Goal: Task Accomplishment & Management: Manage account settings

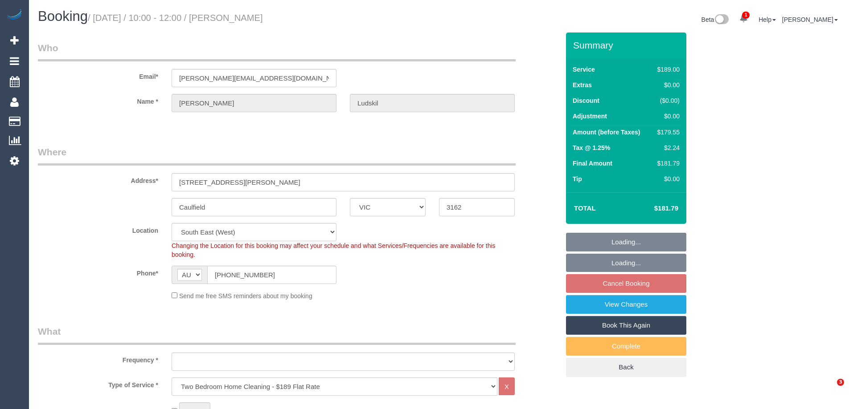
select select "VIC"
select select "number:28"
select select "number:14"
select select "number:19"
select select "number:23"
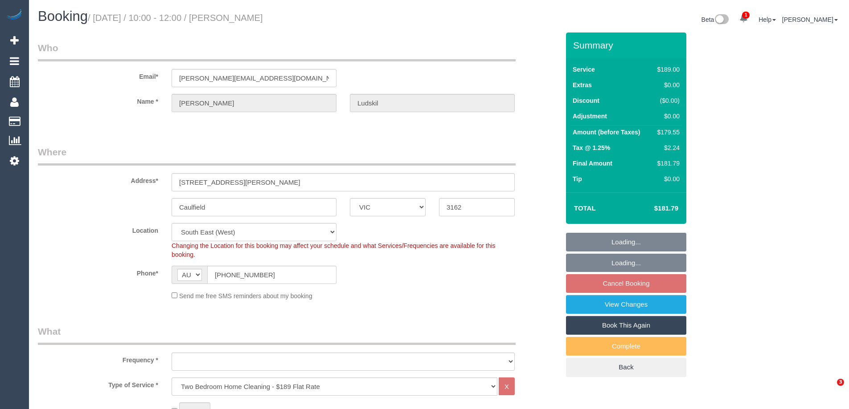
select select "number:34"
select select "number:11"
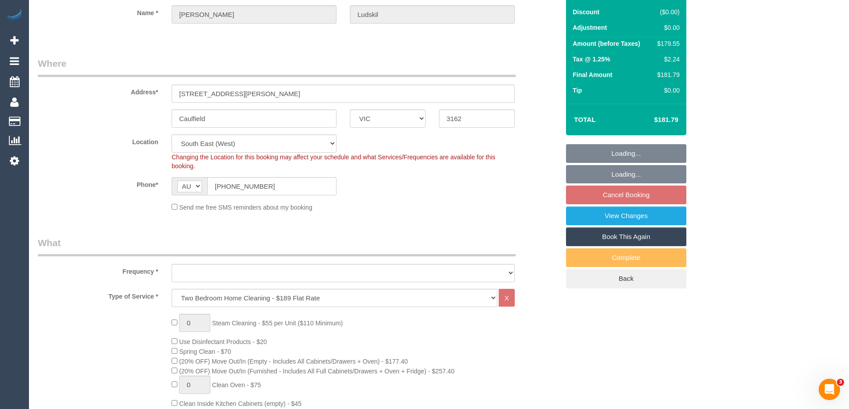
scroll to position [89, 0]
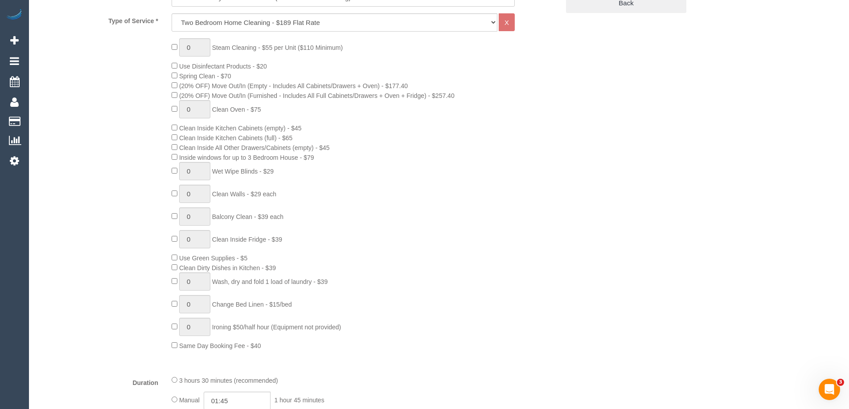
select select "object:1305"
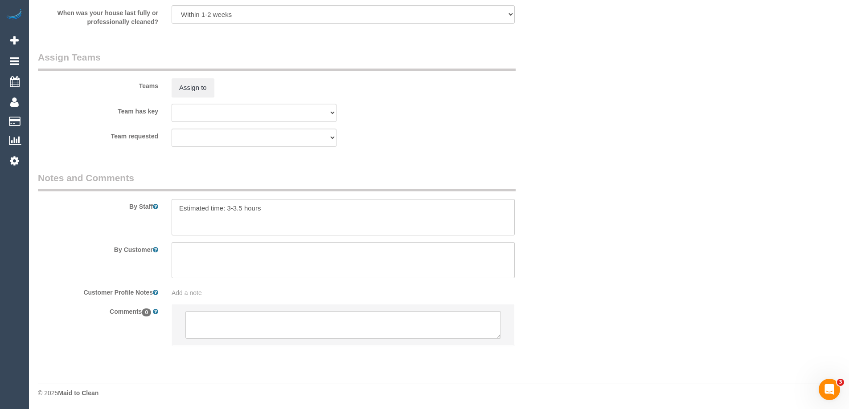
scroll to position [1350, 0]
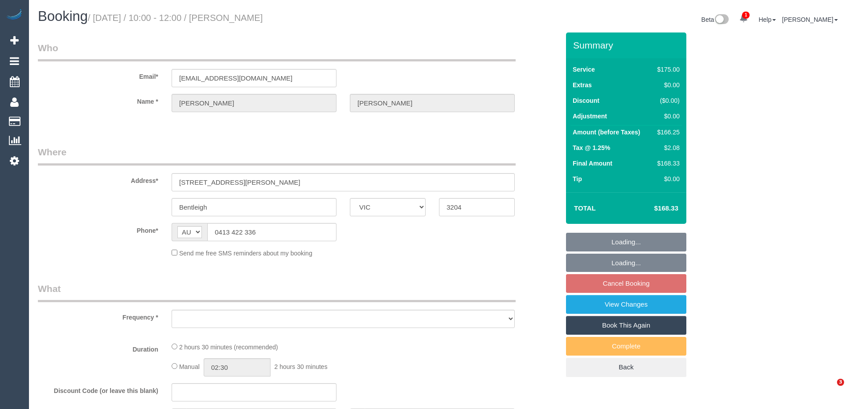
select select "VIC"
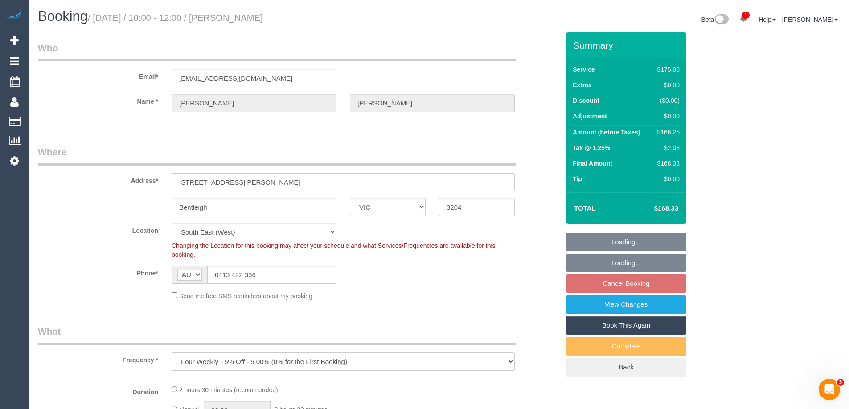
select select "object:705"
select select "string:stripe-pm_1RZ3lW2GScqysDRVNaAORKBj"
select select "number:28"
select select "number:14"
select select "number:19"
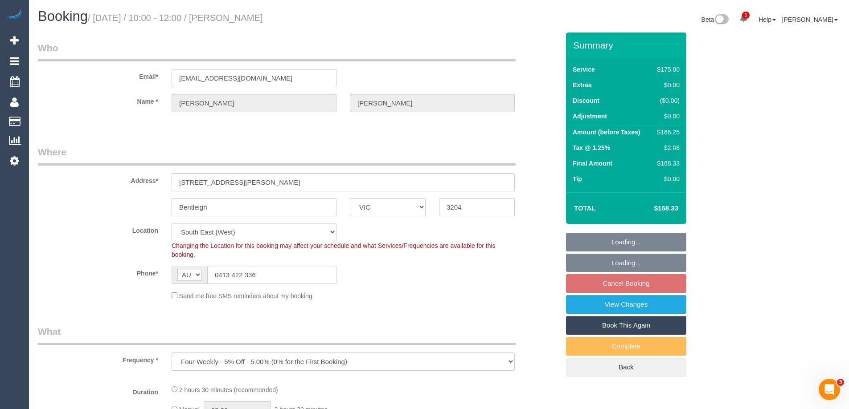
select select "number:36"
select select "number:34"
select select "number:12"
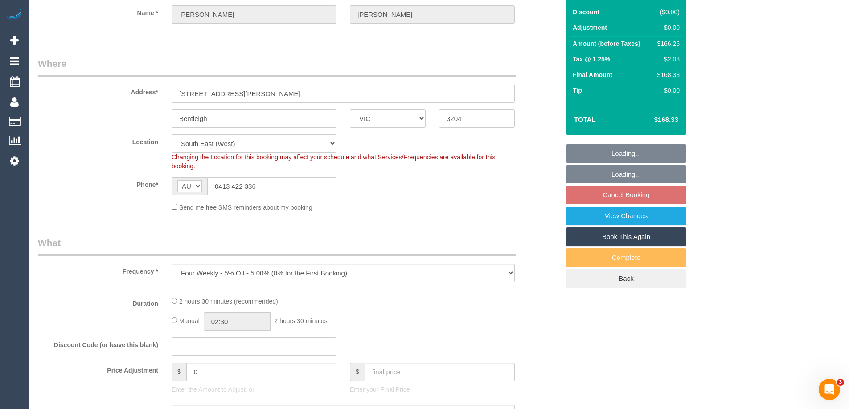
select select "150"
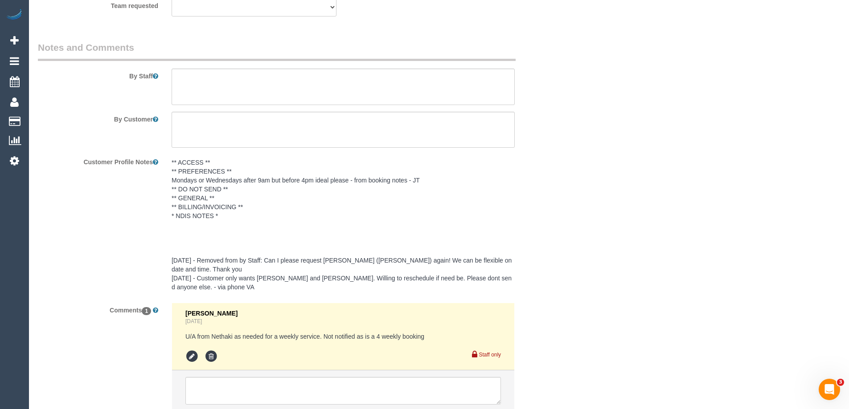
scroll to position [1470, 0]
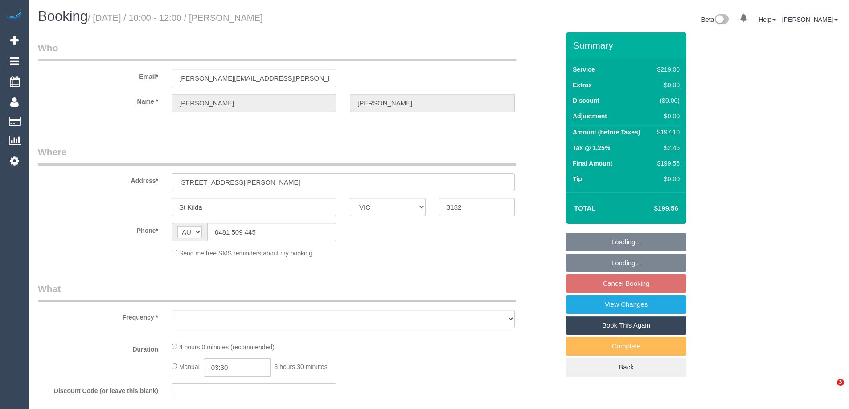
select select "VIC"
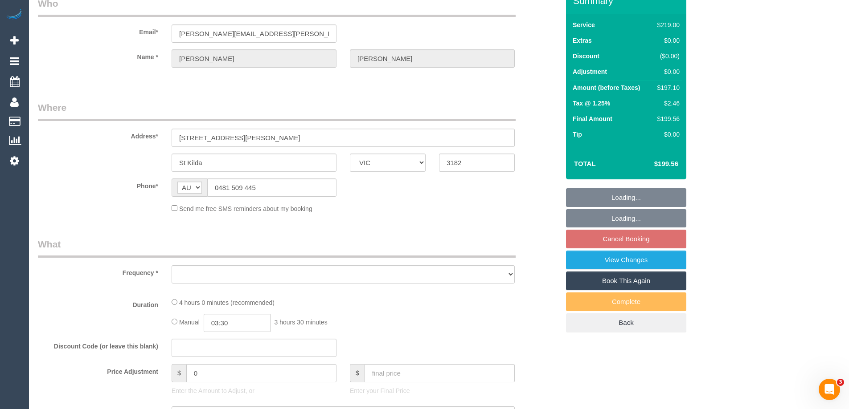
select select "string:stripe-pm_1RIjmp2GScqysDRVYk94Nwl2"
select select "number:28"
select select "number:14"
select select "number:18"
select select "number:36"
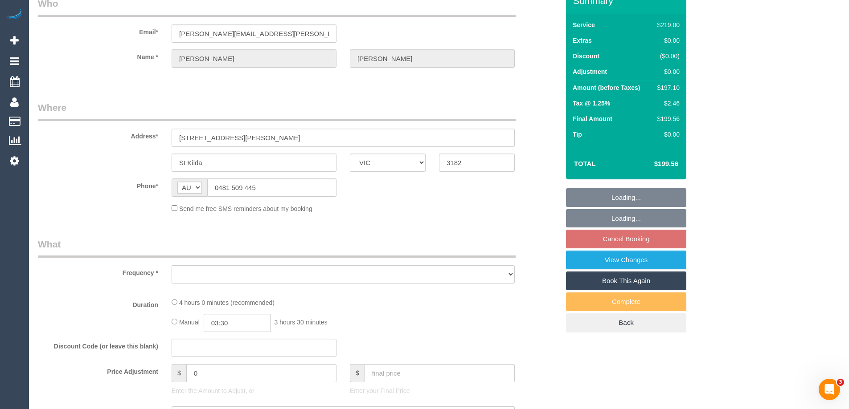
select select "number:35"
select select "number:12"
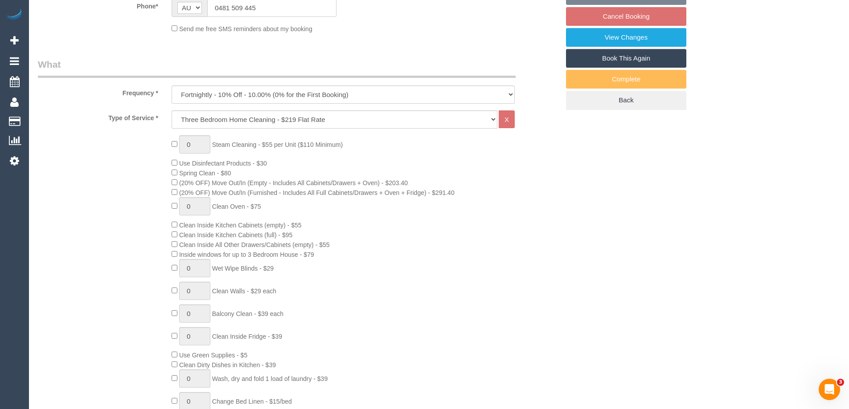
select select "object:1376"
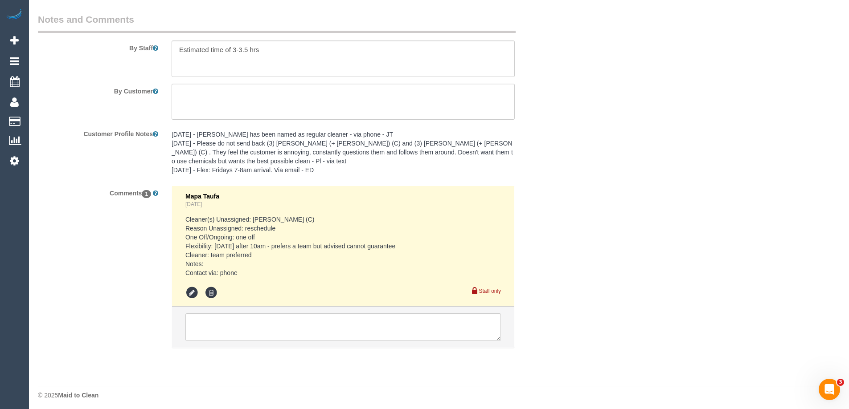
scroll to position [1527, 0]
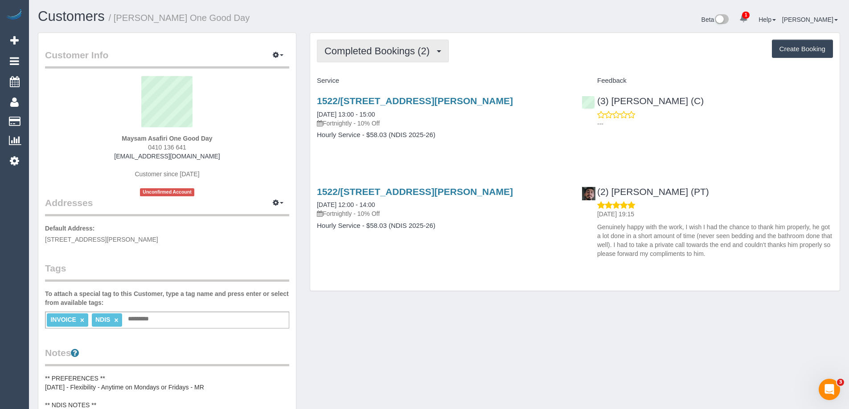
click at [404, 59] on button "Completed Bookings (2)" at bounding box center [383, 51] width 132 height 23
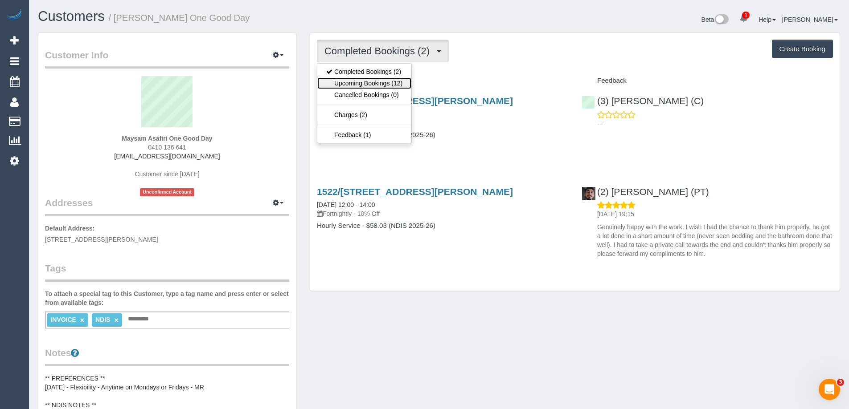
click at [398, 83] on link "Upcoming Bookings (12)" at bounding box center [364, 84] width 94 height 12
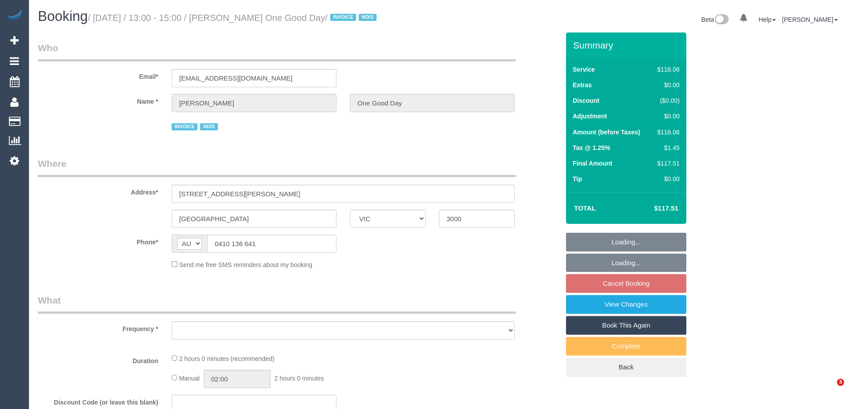
select select "VIC"
select select "object:549"
select select "number:29"
select select "number:14"
select select "number:18"
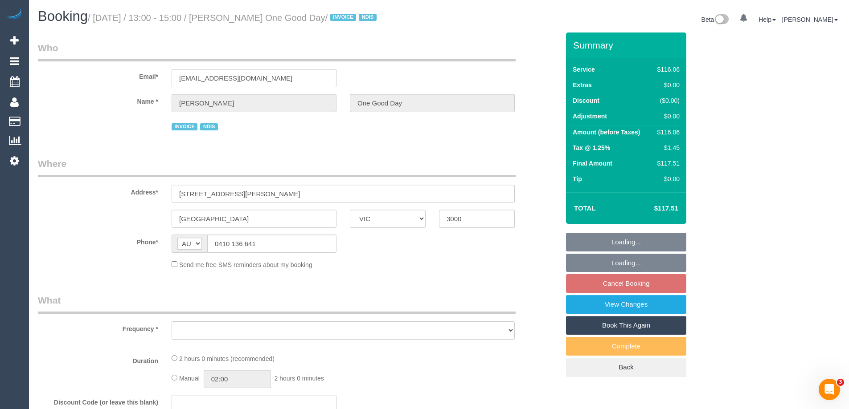
select select "number:36"
select select "number:34"
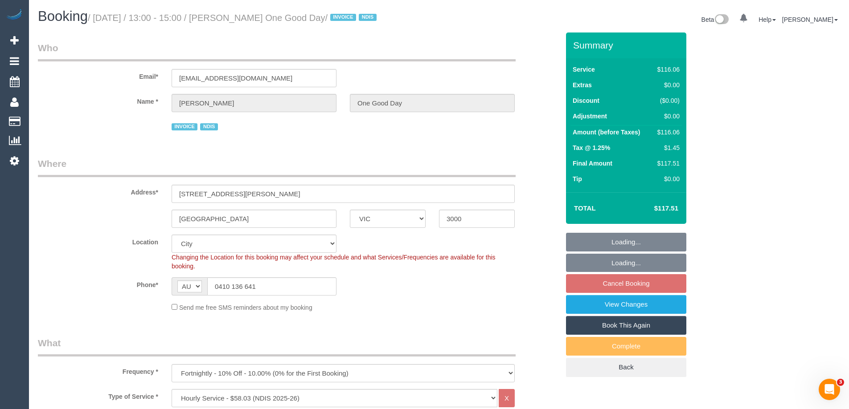
select select "object:761"
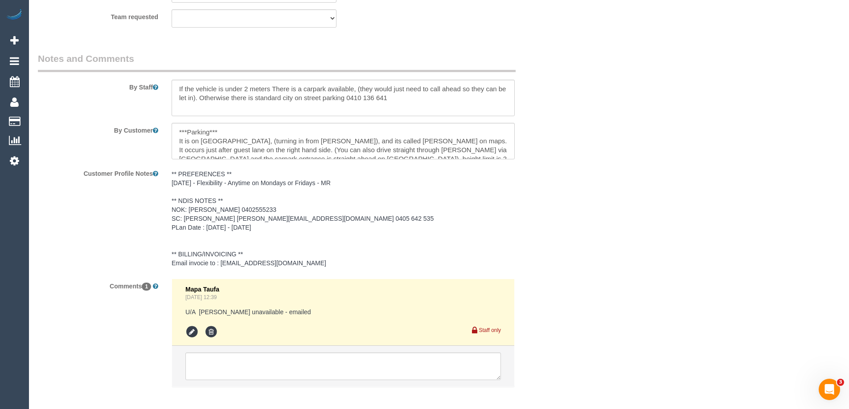
scroll to position [1158, 0]
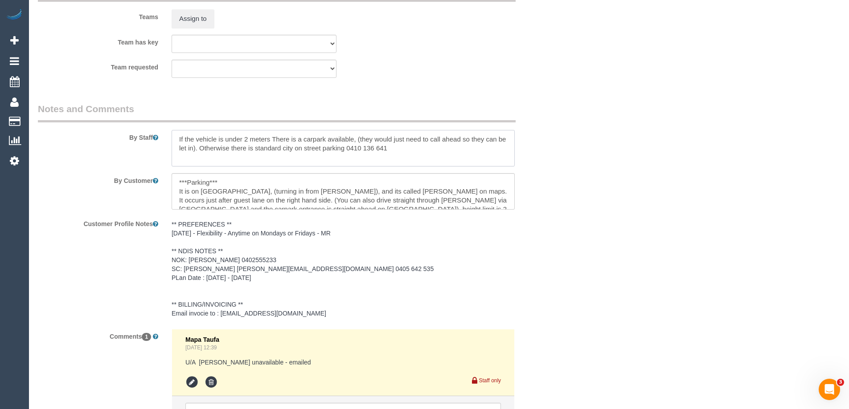
click at [176, 136] on textarea at bounding box center [343, 148] width 343 height 37
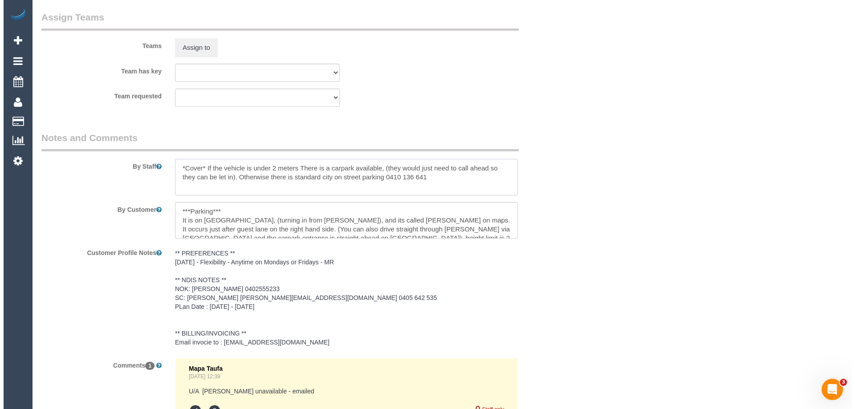
scroll to position [1114, 0]
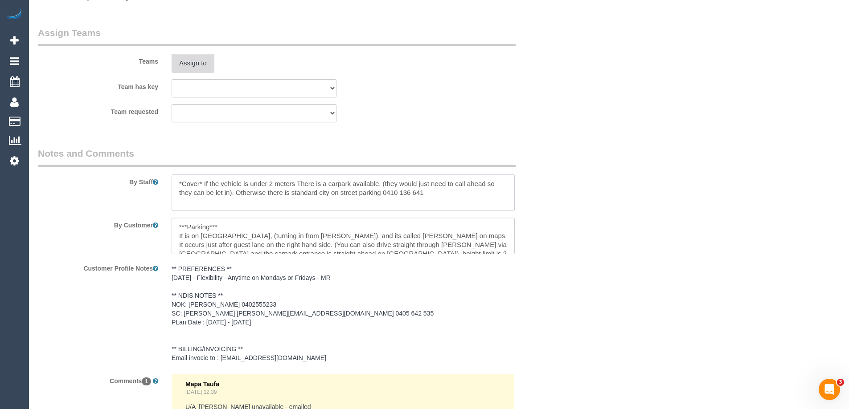
type textarea "*Cover* If the vehicle is under 2 meters There is a carpark available, (they wo…"
click at [205, 66] on button "Assign to" at bounding box center [193, 63] width 43 height 19
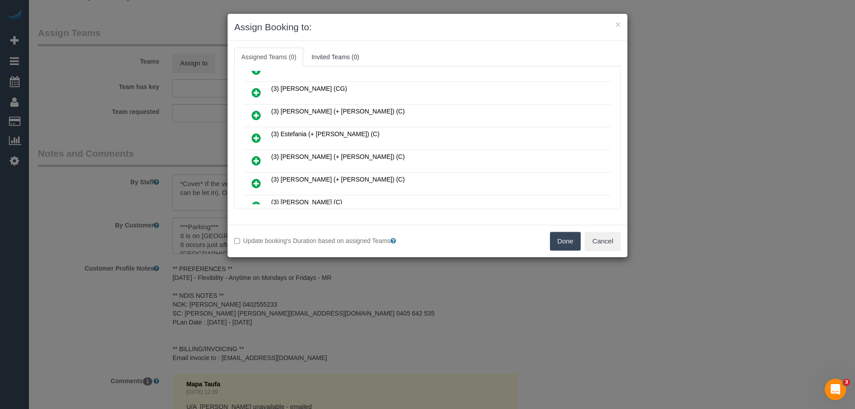
scroll to position [356, 0]
click at [605, 241] on button "Cancel" at bounding box center [603, 241] width 36 height 19
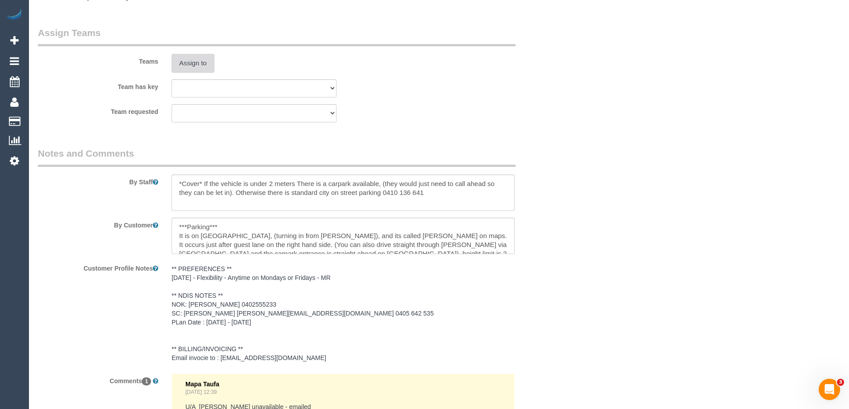
click at [191, 61] on button "Assign to" at bounding box center [193, 63] width 43 height 19
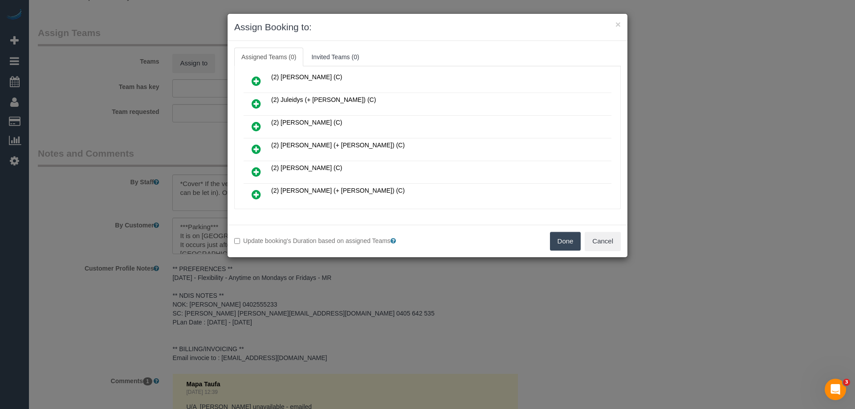
scroll to position [178, 0]
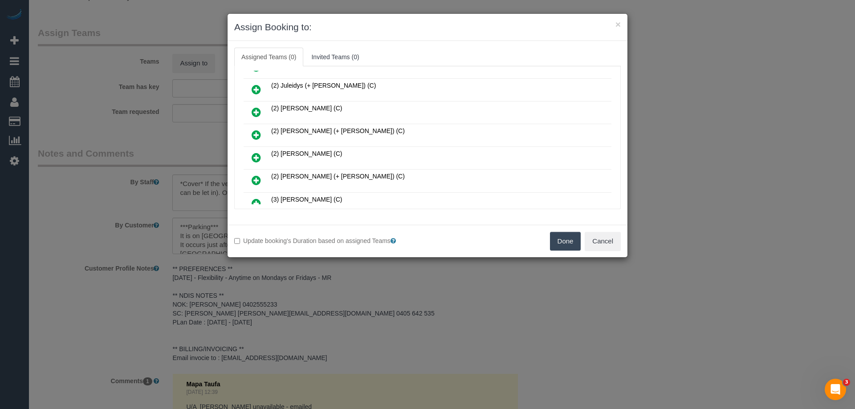
click at [256, 156] on icon at bounding box center [256, 157] width 9 height 11
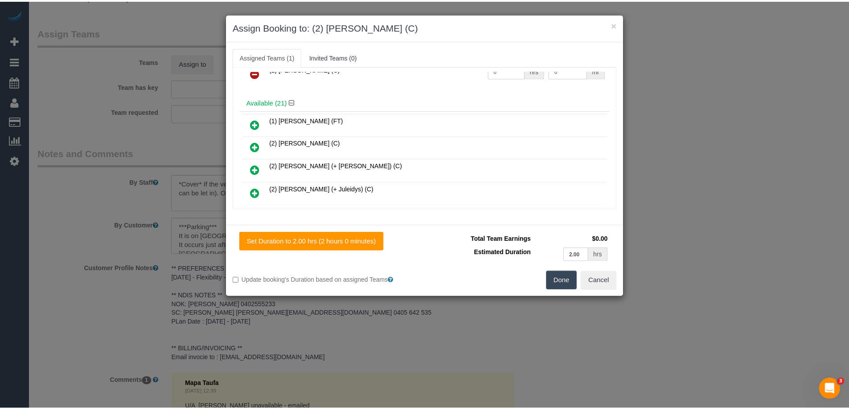
scroll to position [0, 0]
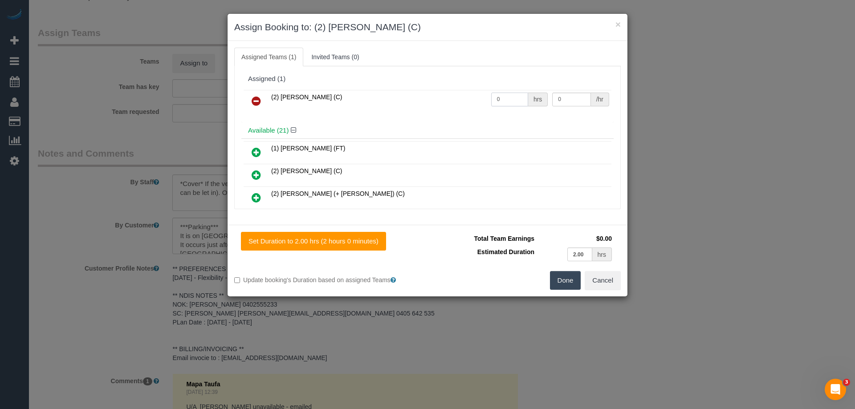
drag, startPoint x: 511, startPoint y: 97, endPoint x: 445, endPoint y: 94, distance: 65.5
click at [448, 95] on tr "(2) Nadine Young (C) 0 hrs 0 /hr" at bounding box center [428, 101] width 368 height 23
type input "2"
drag, startPoint x: 561, startPoint y: 98, endPoint x: 511, endPoint y: 95, distance: 50.4
click at [511, 95] on tr "(2) Nadine Young (C) 2 hrs 0 /hr" at bounding box center [428, 101] width 368 height 23
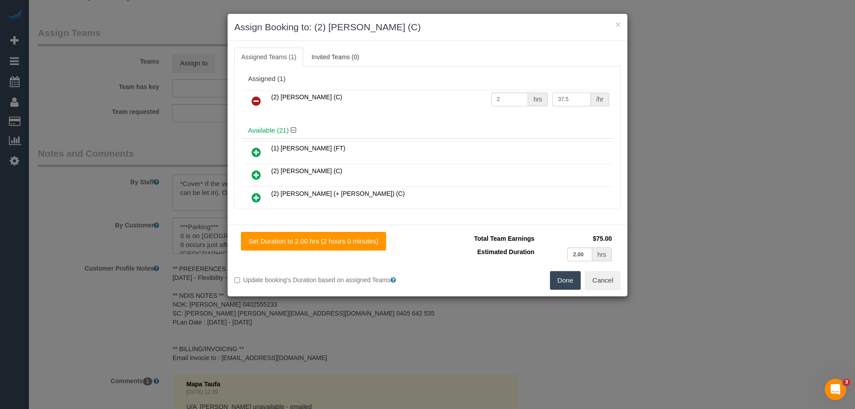
type input "37.5"
click at [566, 283] on button "Done" at bounding box center [565, 280] width 31 height 19
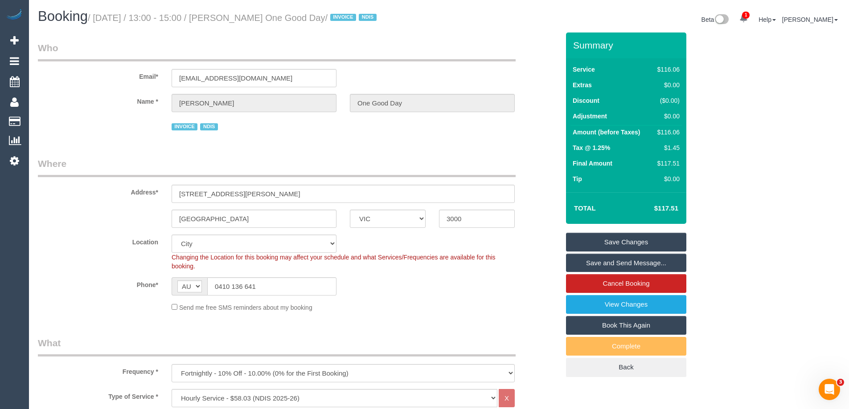
drag, startPoint x: 352, startPoint y: 19, endPoint x: 232, endPoint y: 23, distance: 120.4
click at [232, 23] on h1 "Booking / August 18, 2025 / 13:00 - 15:00 / Maysam Asafiri One Good Day / INVOI…" at bounding box center [235, 16] width 394 height 15
copy small "Maysam Asafiri One Good Day"
click at [583, 265] on link "Save and Send Message..." at bounding box center [626, 263] width 120 height 19
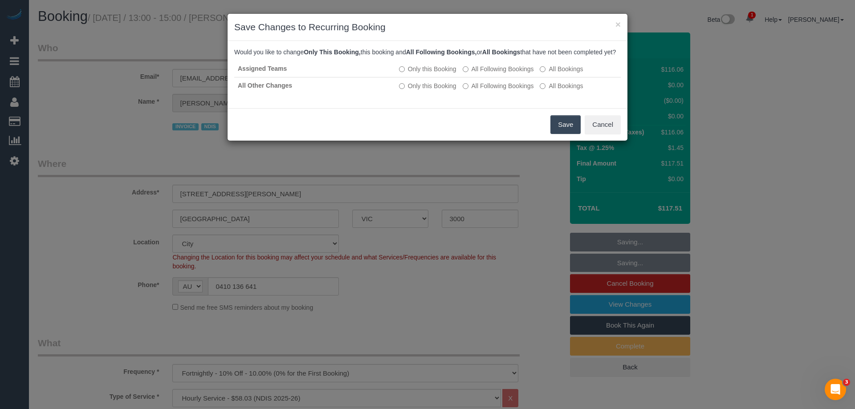
click at [564, 134] on button "Save" at bounding box center [566, 124] width 30 height 19
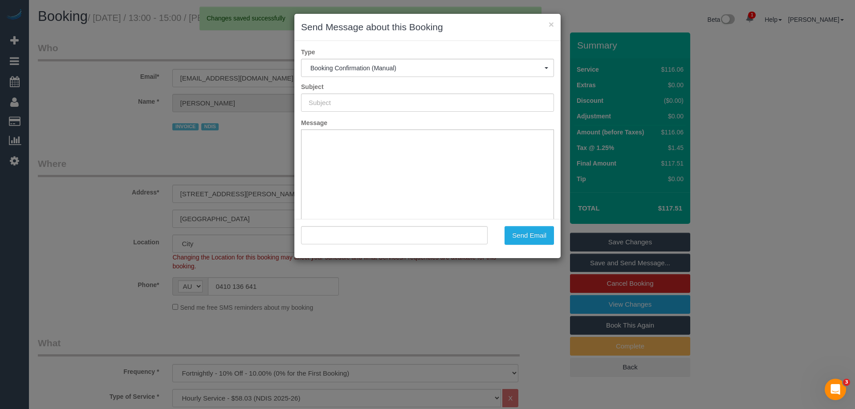
type input "Booking Confirmed"
type input ""Maysam Asafiri One Good Day" <maysam_asafiri@hotmail.com>"
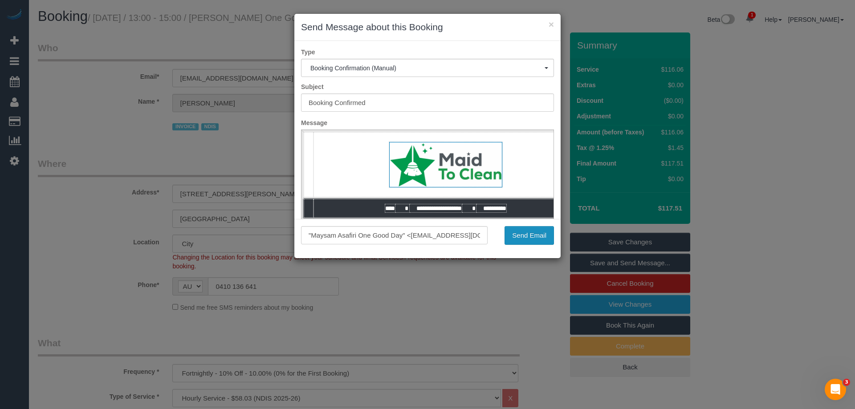
click at [519, 233] on button "Send Email" at bounding box center [529, 235] width 49 height 19
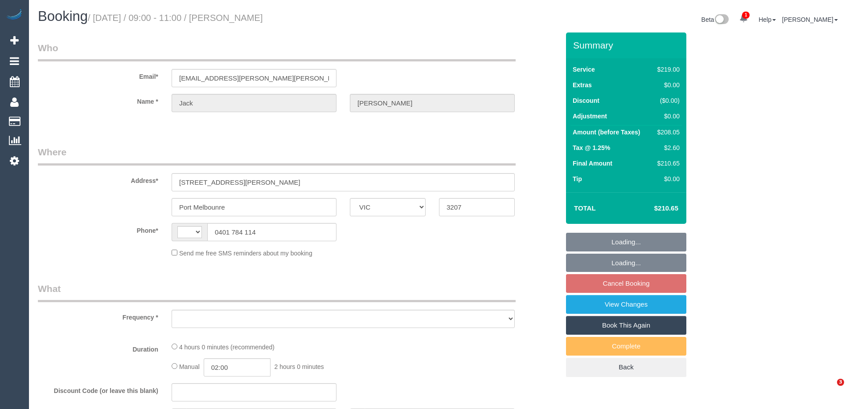
select select "VIC"
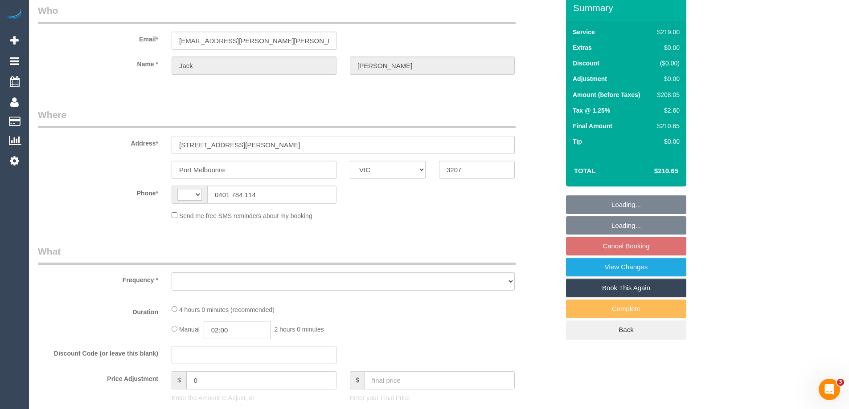
scroll to position [125, 0]
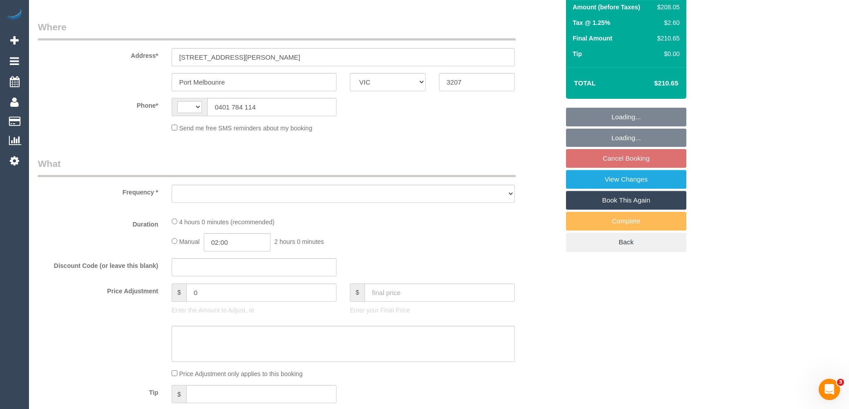
select select "object:305"
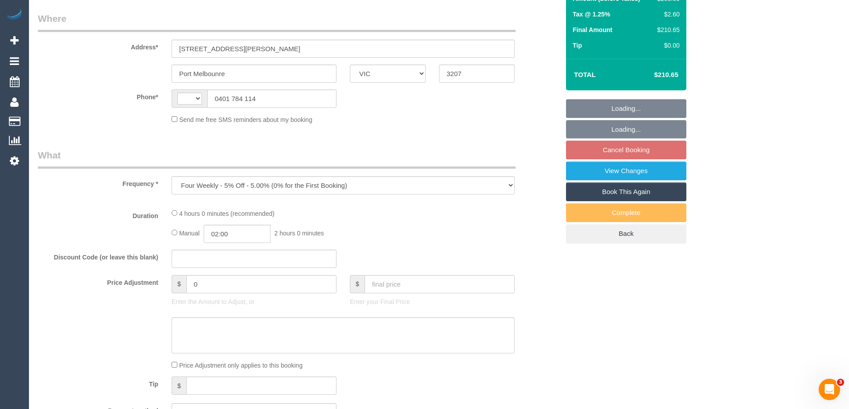
select select "string:AU"
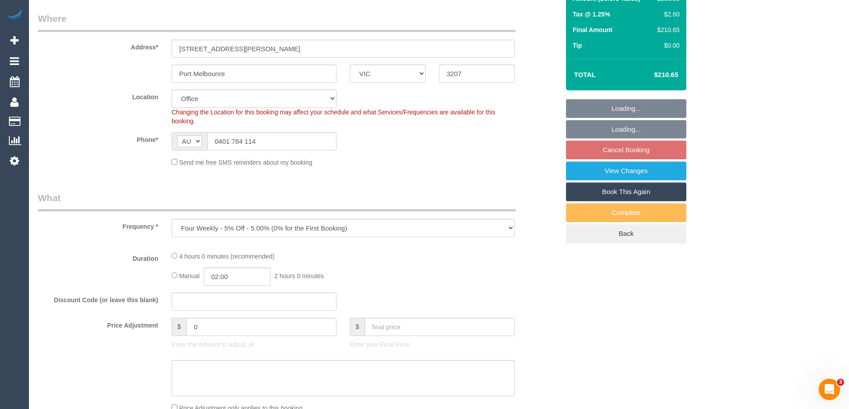
select select "object:705"
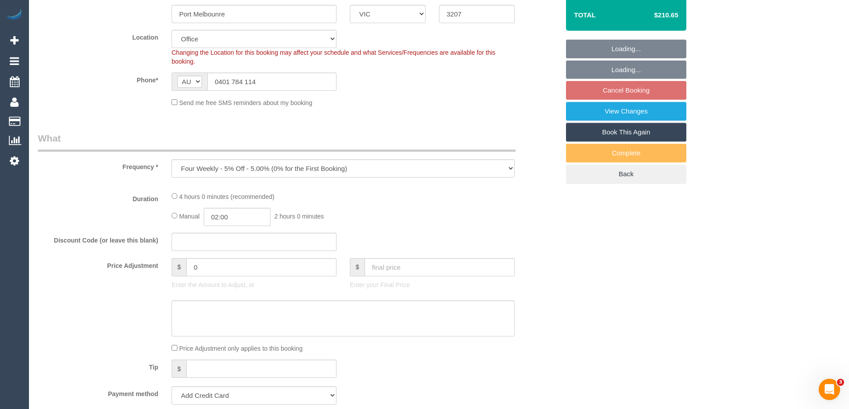
select select "number:28"
select select "number:14"
select select "number:19"
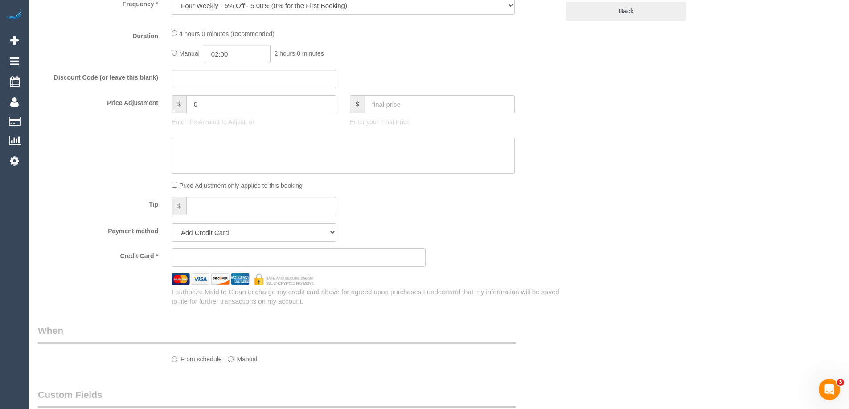
select select "string:stripe-pm_1QM3KQ2GScqysDRVRqfm75YE"
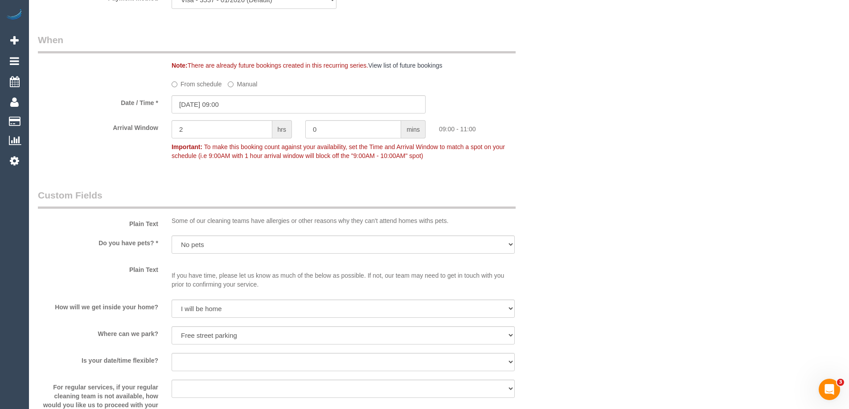
scroll to position [1025, 0]
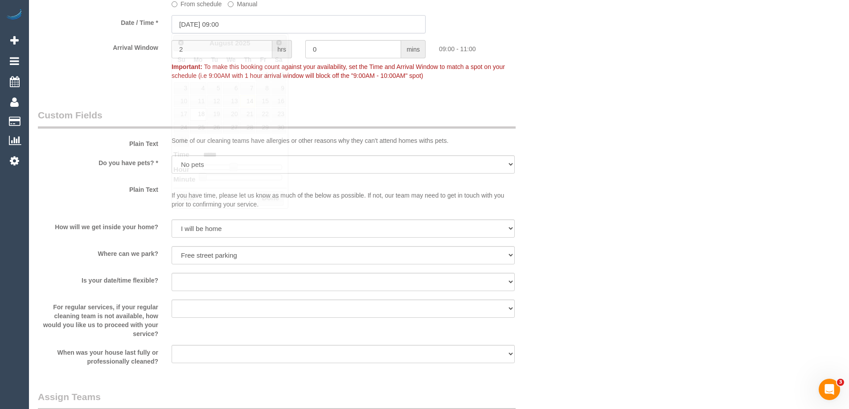
click at [210, 21] on input "18/08/2025 09:00" at bounding box center [299, 24] width 254 height 18
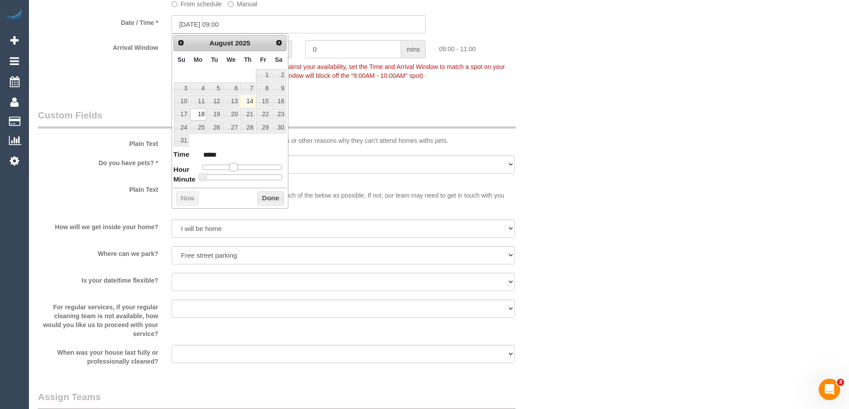
type input "[DATE] 10:00"
type input "*****"
type input "[DATE] 11:00"
type input "*****"
type input "[DATE] 12:00"
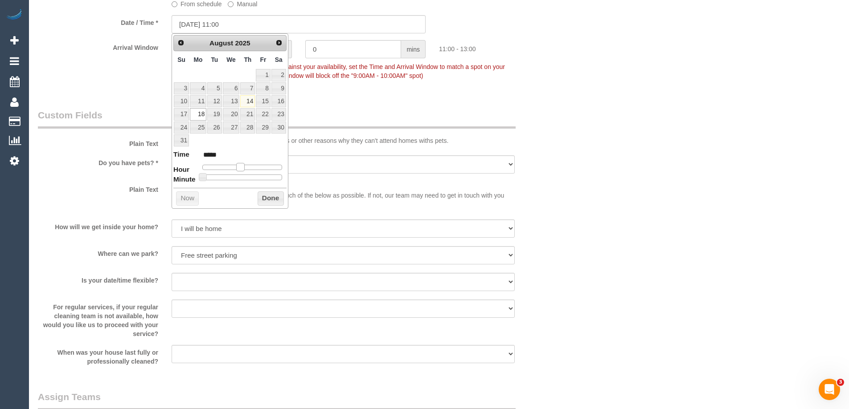
type input "*****"
type input "18/08/2025 13:00"
type input "*****"
type input "18/08/2025 14:00"
type input "*****"
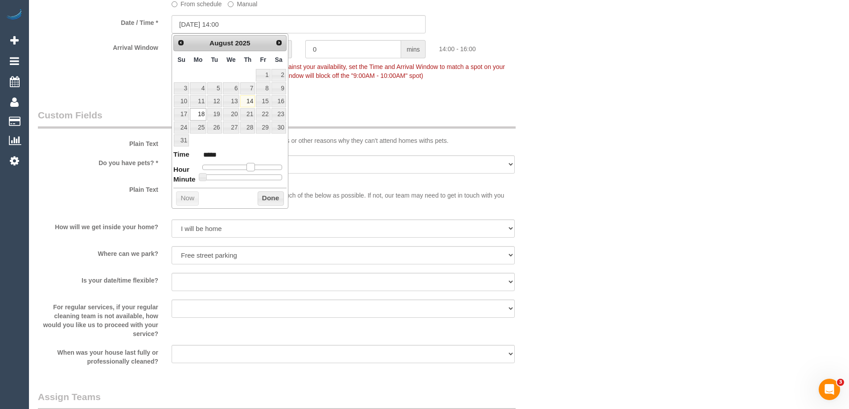
type input "18/08/2025 13:00"
type input "*****"
type input "[DATE] 12:00"
type input "*****"
drag, startPoint x: 233, startPoint y: 167, endPoint x: 246, endPoint y: 171, distance: 13.2
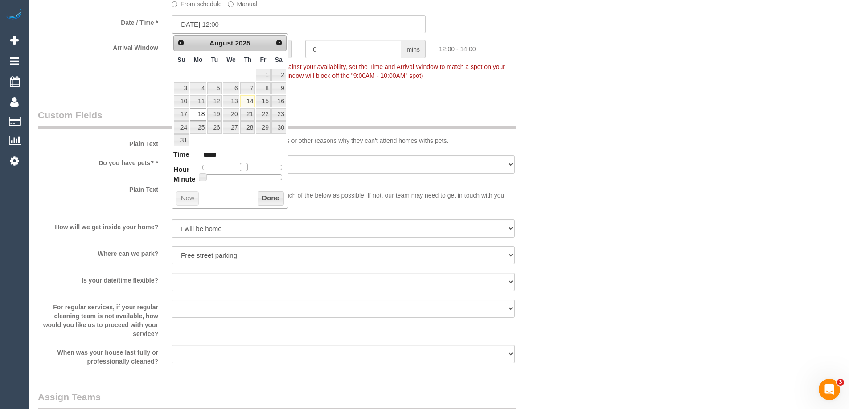
click at [246, 171] on span at bounding box center [244, 167] width 8 height 8
click at [272, 196] on button "Done" at bounding box center [271, 199] width 26 height 14
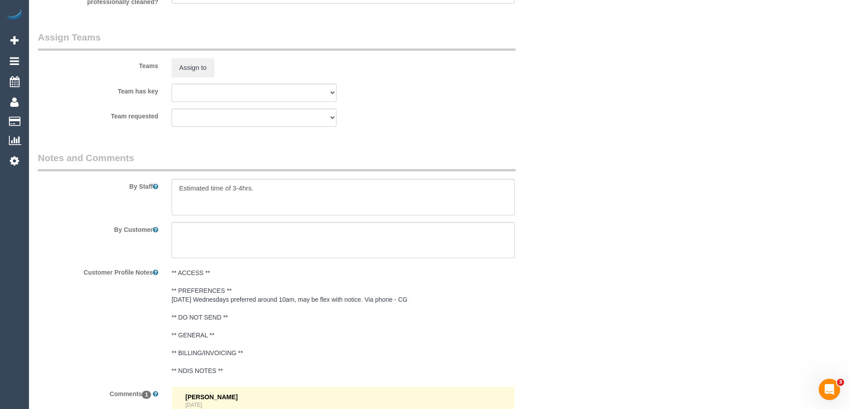
scroll to position [1384, 0]
click at [192, 66] on button "Assign to" at bounding box center [193, 68] width 43 height 19
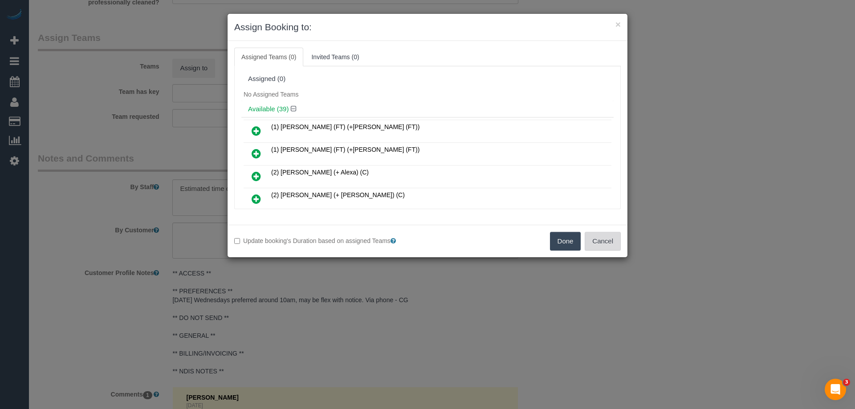
click at [612, 240] on button "Cancel" at bounding box center [603, 241] width 36 height 19
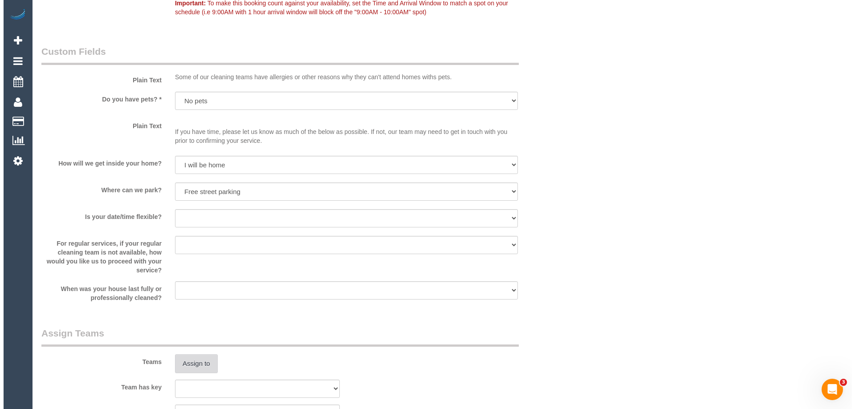
scroll to position [1168, 0]
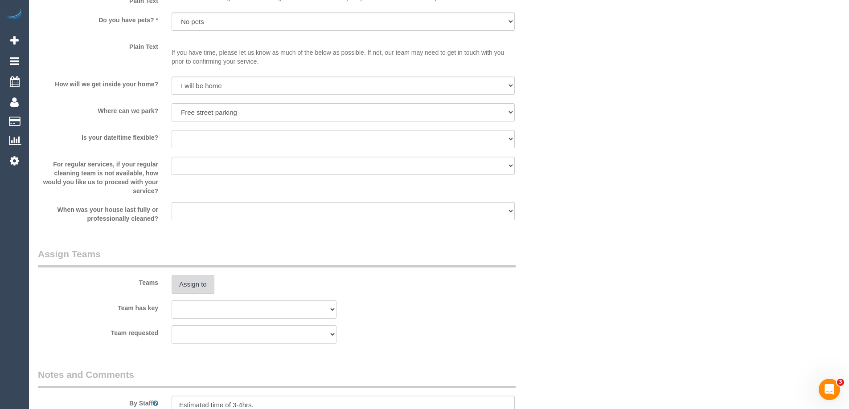
click at [186, 279] on button "Assign to" at bounding box center [193, 284] width 43 height 19
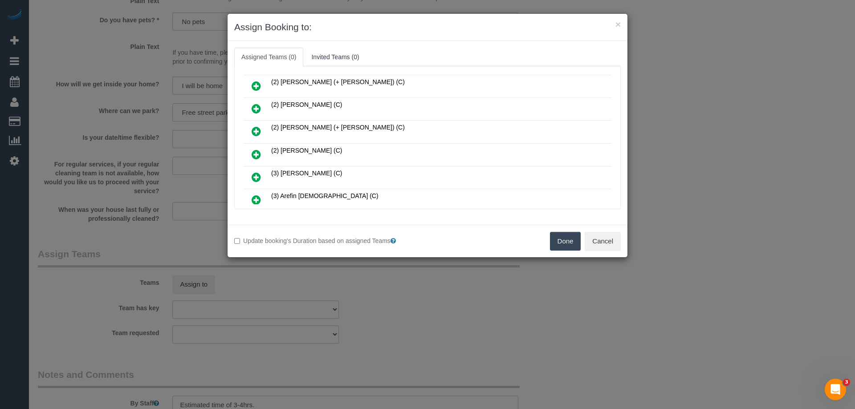
scroll to position [267, 0]
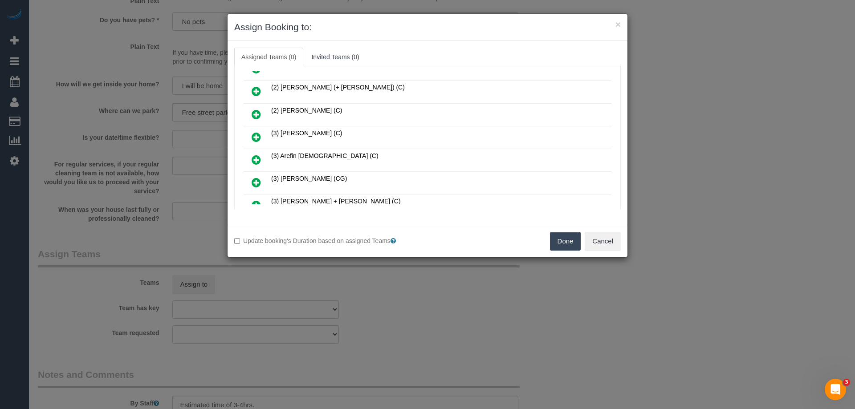
click at [261, 181] on icon at bounding box center [256, 182] width 9 height 11
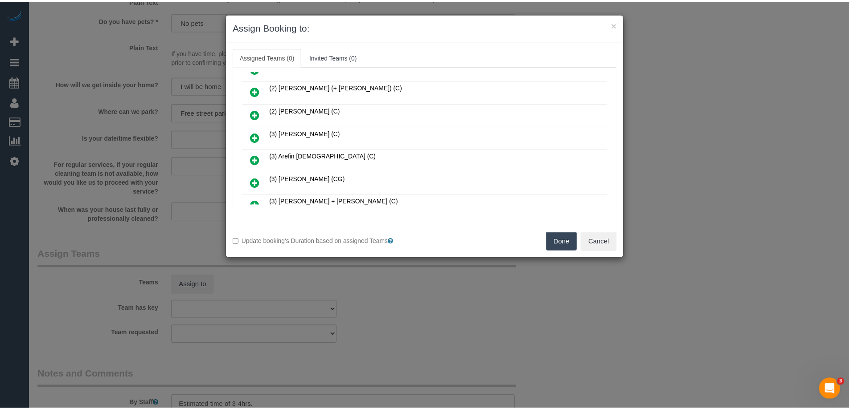
scroll to position [289, 0]
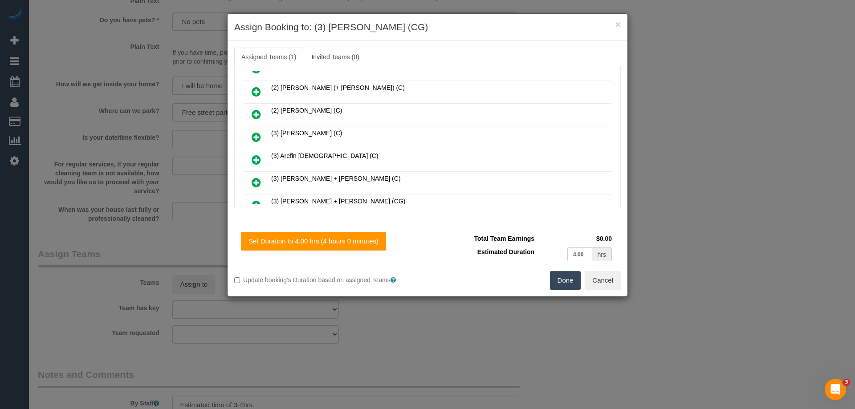
click at [574, 282] on button "Done" at bounding box center [565, 280] width 31 height 19
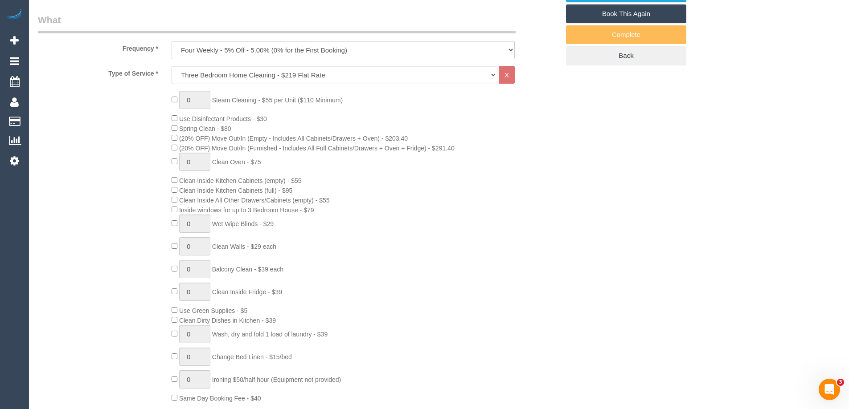
scroll to position [134, 0]
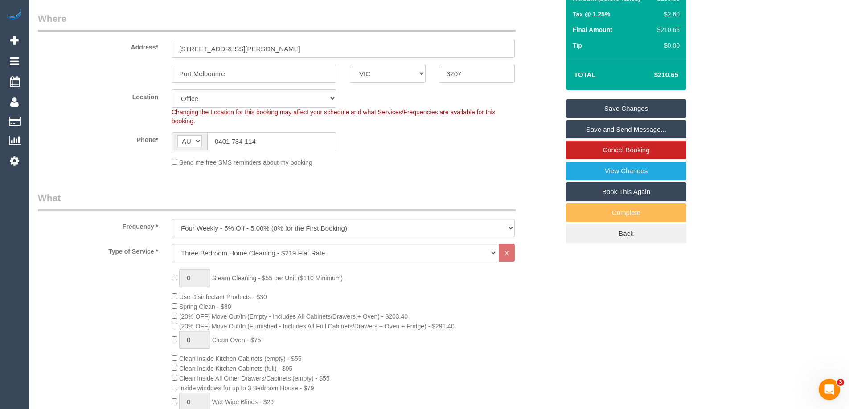
click at [192, 101] on select "Office City East (North) East (South) Inner East Inner North (East) Inner North…" at bounding box center [254, 99] width 165 height 18
select select "55"
click at [172, 90] on select "Office City East (North) East (South) Inner East Inner North (East) Inner North…" at bounding box center [254, 99] width 165 height 18
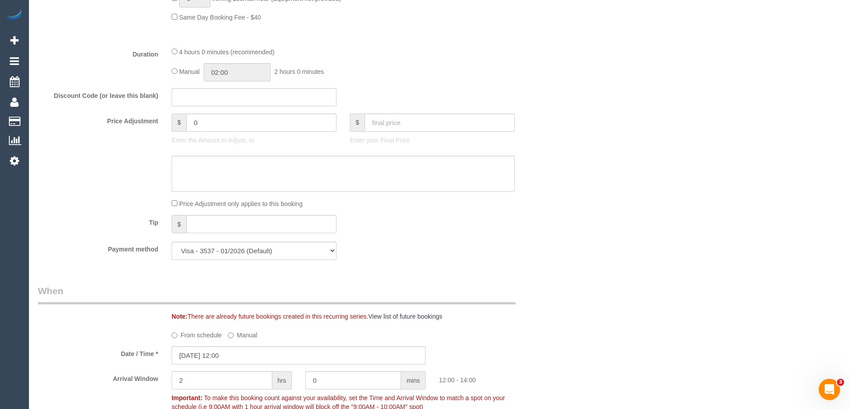
select select "object:13540"
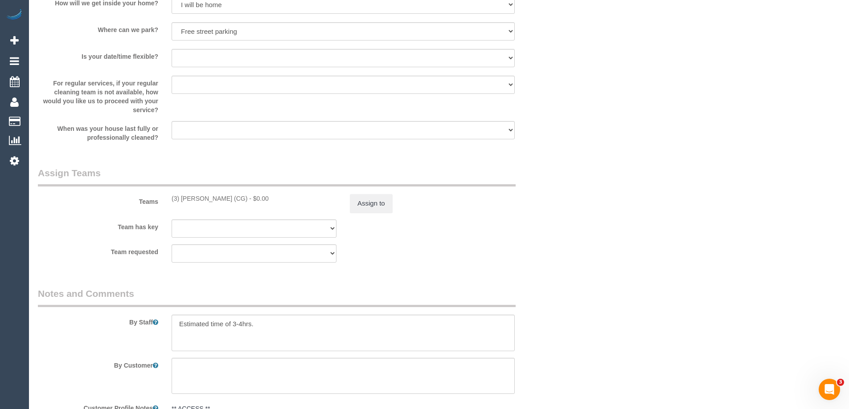
scroll to position [1292, 0]
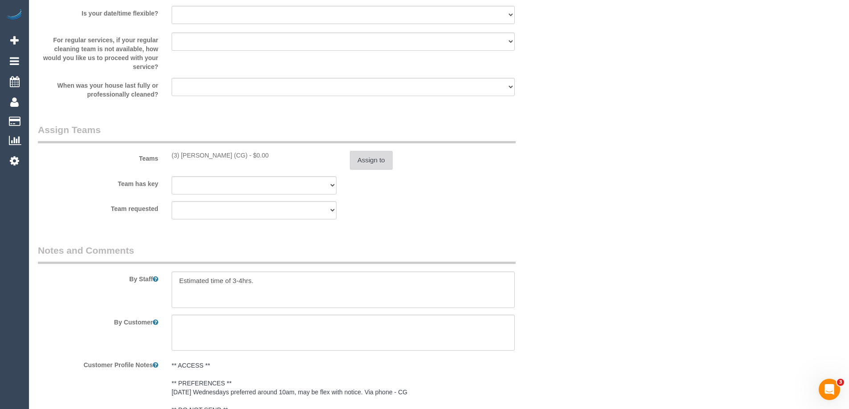
click at [365, 168] on button "Assign to" at bounding box center [371, 160] width 43 height 19
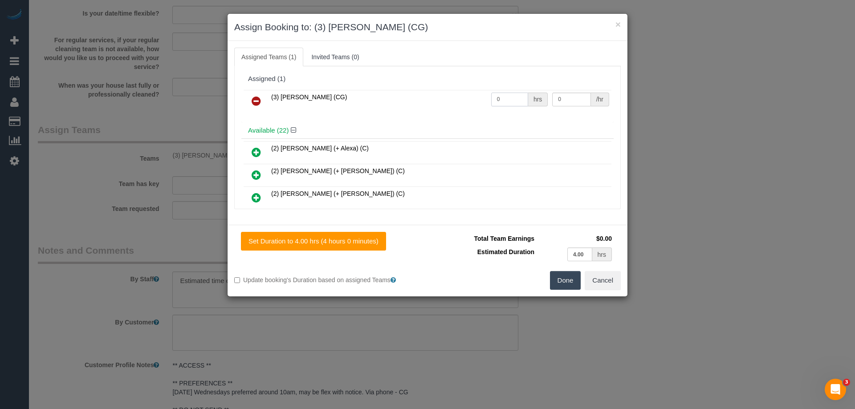
click at [474, 102] on tr "(3) Ashish Patel (CG) 0 hrs 0 /hr" at bounding box center [428, 101] width 368 height 23
type input "1"
drag, startPoint x: 562, startPoint y: 101, endPoint x: 491, endPoint y: 96, distance: 71.9
click at [493, 96] on tr "(3) Ashish Patel (CG) 1 hrs 0 /hr" at bounding box center [428, 101] width 368 height 23
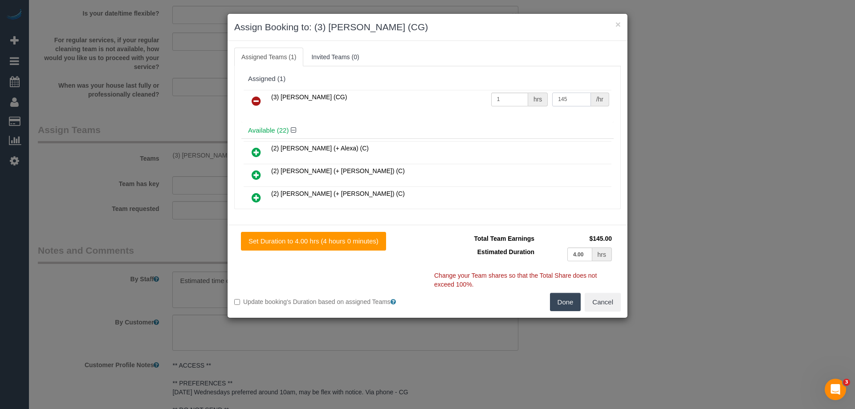
type input "145"
click at [566, 302] on button "Done" at bounding box center [565, 302] width 31 height 19
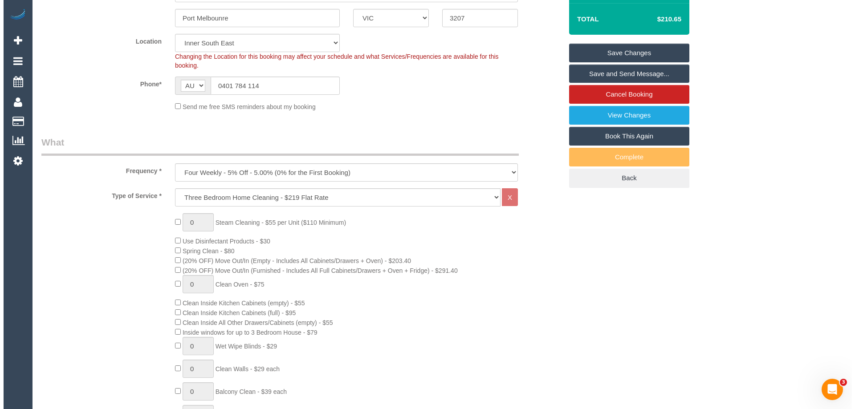
scroll to position [0, 0]
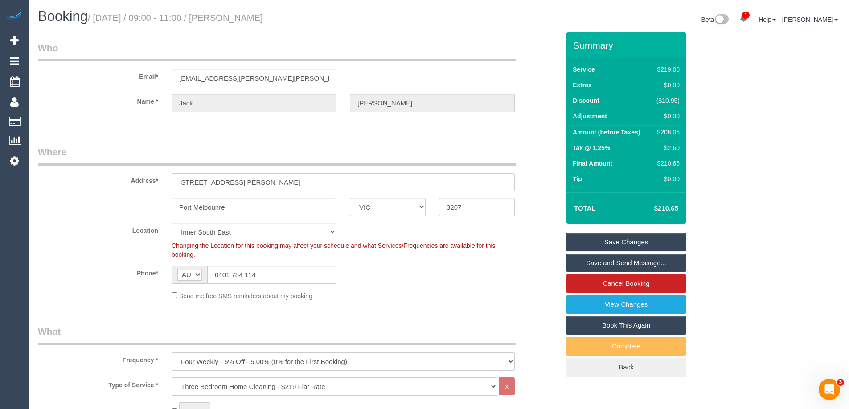
drag, startPoint x: 294, startPoint y: 16, endPoint x: 230, endPoint y: 18, distance: 64.2
click at [230, 18] on h1 "Booking / August 18, 2025 / 09:00 - 11:00 / Jack Peterson" at bounding box center [235, 16] width 394 height 15
copy small "Jack Peterson"
click at [577, 240] on link "Save Changes" at bounding box center [626, 242] width 120 height 19
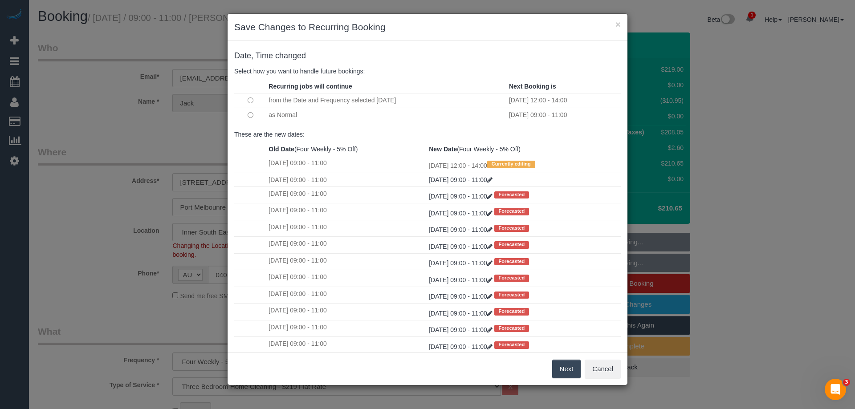
click at [571, 371] on button "Next" at bounding box center [566, 369] width 29 height 19
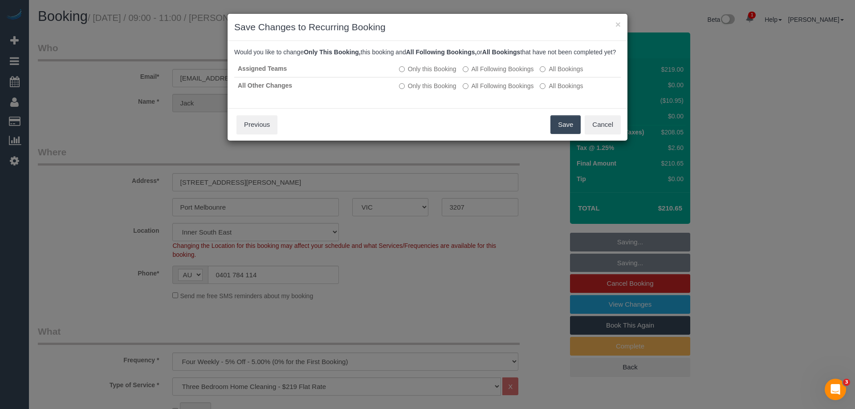
click at [572, 134] on button "Save" at bounding box center [566, 124] width 30 height 19
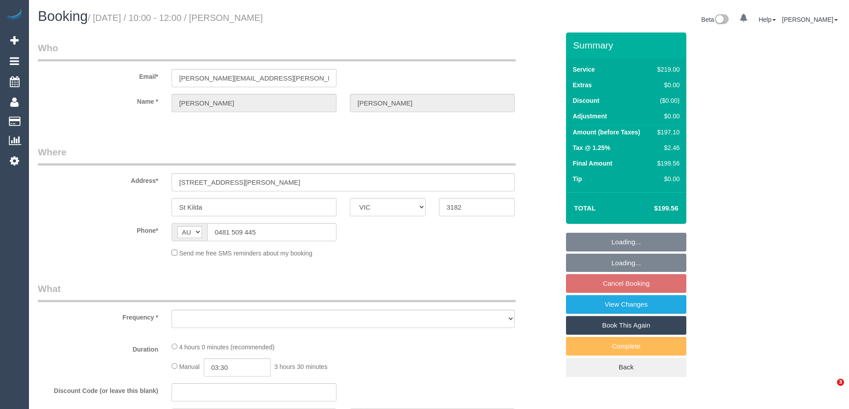
select select "VIC"
select select "object:552"
select select "string:stripe-pm_1RIjmp2GScqysDRVYk94Nwl2"
select select "number:28"
select select "number:14"
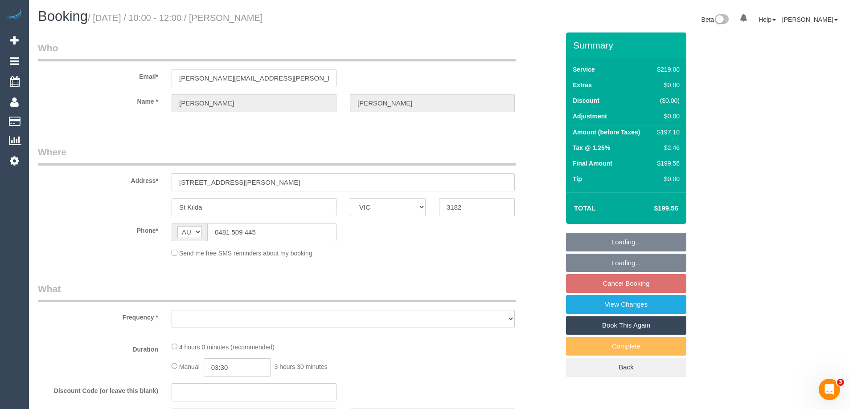
select select "number:18"
select select "number:36"
select select "number:35"
select select "number:12"
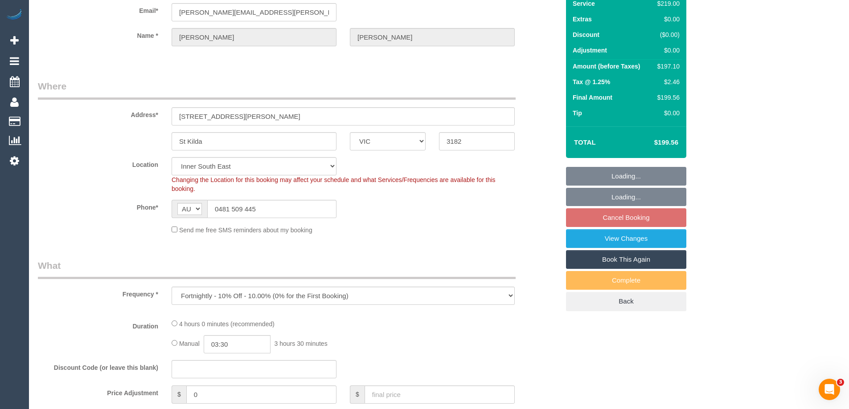
select select "object:1266"
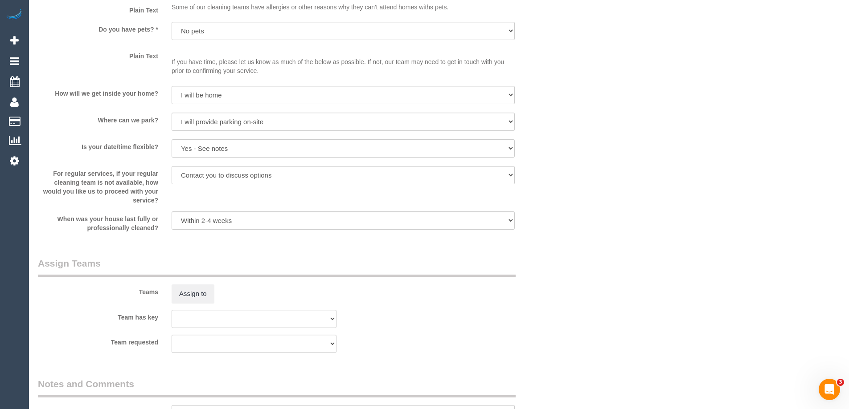
scroll to position [936, 0]
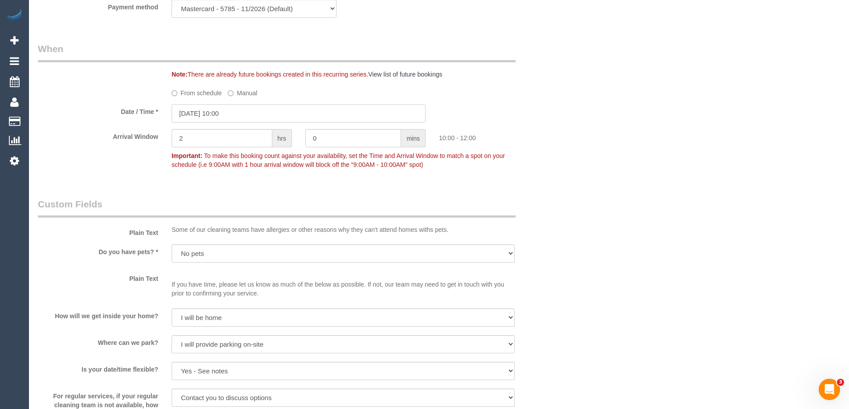
click at [227, 111] on input "[DATE] 10:00" at bounding box center [299, 113] width 254 height 18
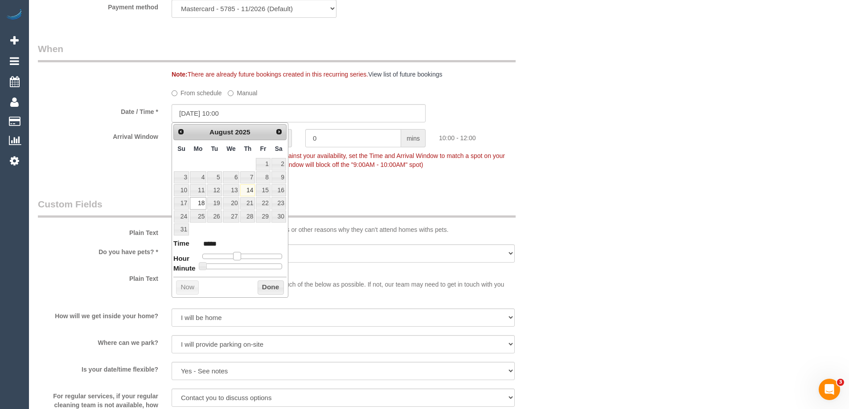
type input "[DATE] 11:00"
type input "*****"
type input "[DATE] 12:00"
type input "*****"
drag, startPoint x: 238, startPoint y: 259, endPoint x: 245, endPoint y: 262, distance: 7.4
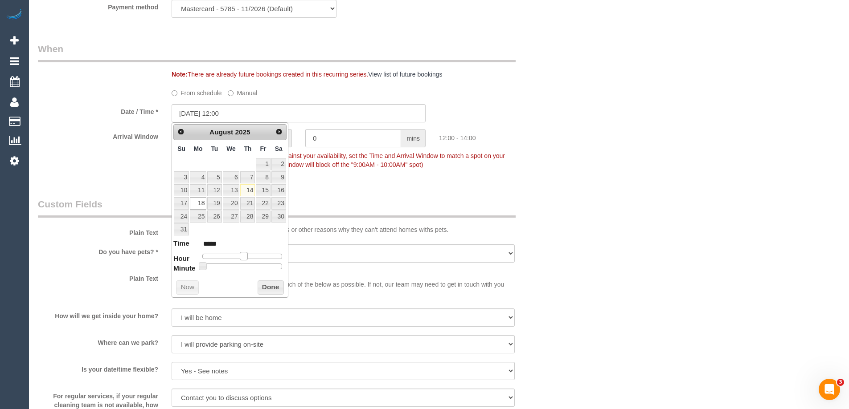
click at [245, 262] on dl "Time ***** Hour Minute Second Millisecond Microsecond Time Zone ***** ***** ***…" at bounding box center [229, 254] width 113 height 31
click at [271, 288] on button "Done" at bounding box center [271, 288] width 26 height 14
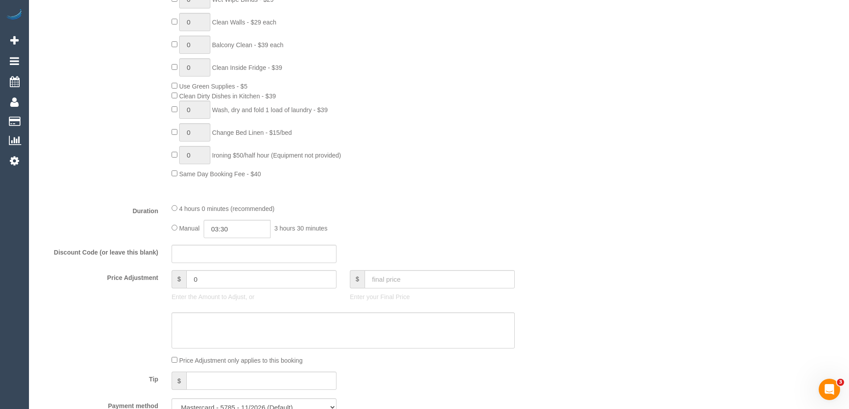
scroll to position [535, 0]
click at [235, 231] on input "03:30" at bounding box center [237, 231] width 67 height 18
click at [228, 261] on li "01:30" at bounding box center [227, 265] width 40 height 12
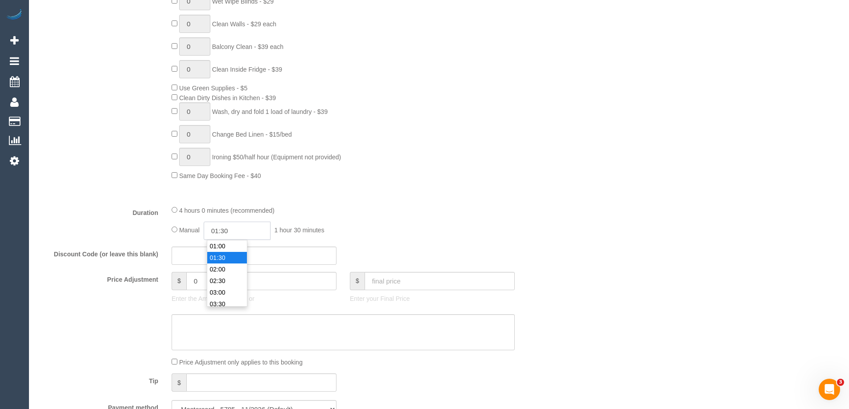
drag, startPoint x: 233, startPoint y: 230, endPoint x: 225, endPoint y: 228, distance: 8.2
click at [225, 228] on input "01:30" at bounding box center [237, 231] width 67 height 18
click at [421, 199] on fieldset "What Frequency * One Time Cleaning Weekly - 10% Off - 10.00% (0% for the First …" at bounding box center [298, 108] width 521 height 635
click at [243, 228] on input "01:45" at bounding box center [237, 231] width 67 height 18
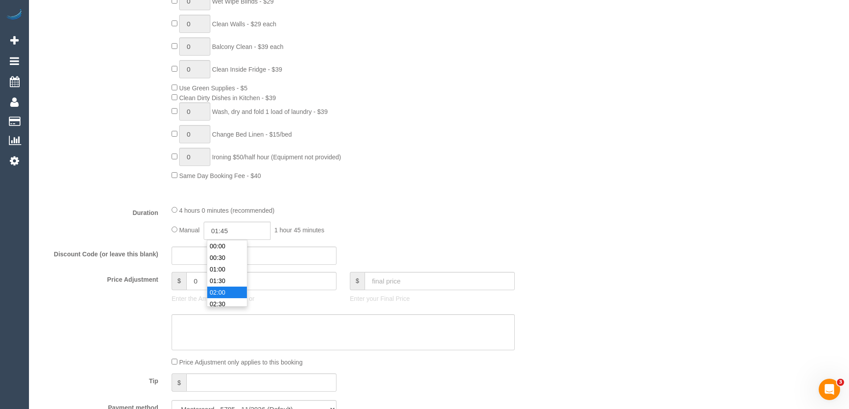
type input "02:00"
click at [221, 290] on li "02:00" at bounding box center [227, 293] width 40 height 12
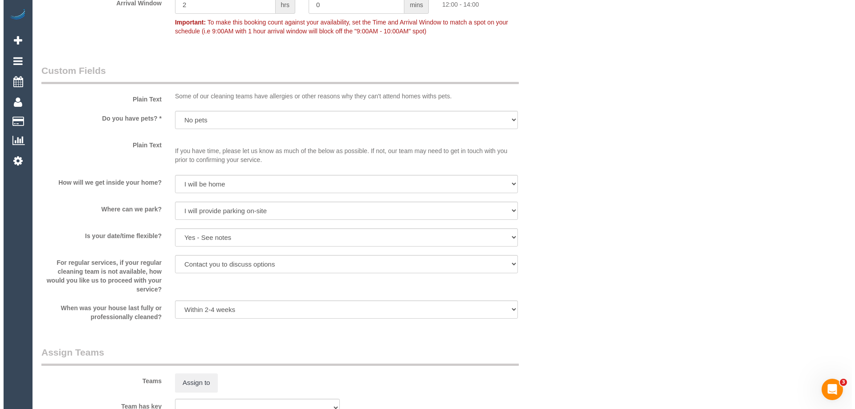
scroll to position [1426, 0]
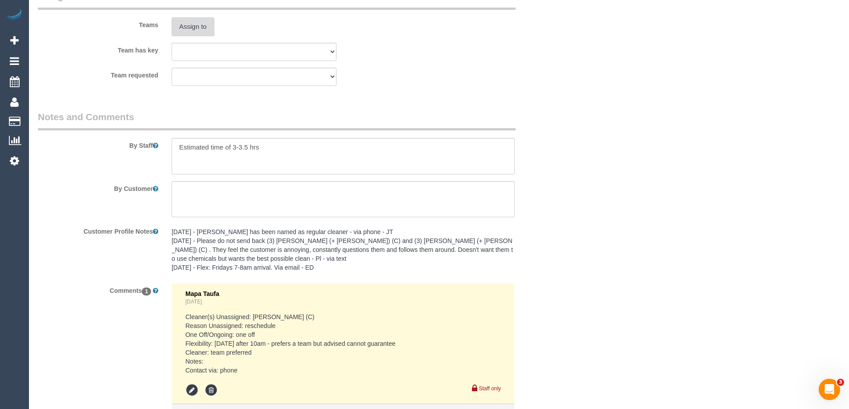
click at [203, 29] on button "Assign to" at bounding box center [193, 26] width 43 height 19
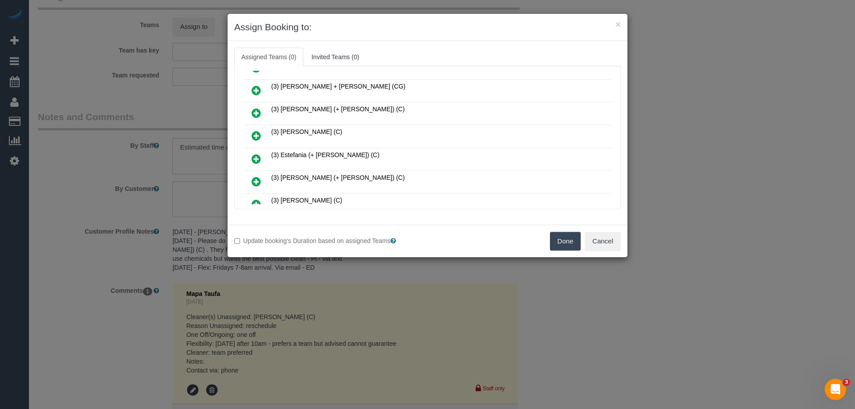
click at [257, 86] on icon at bounding box center [256, 90] width 9 height 11
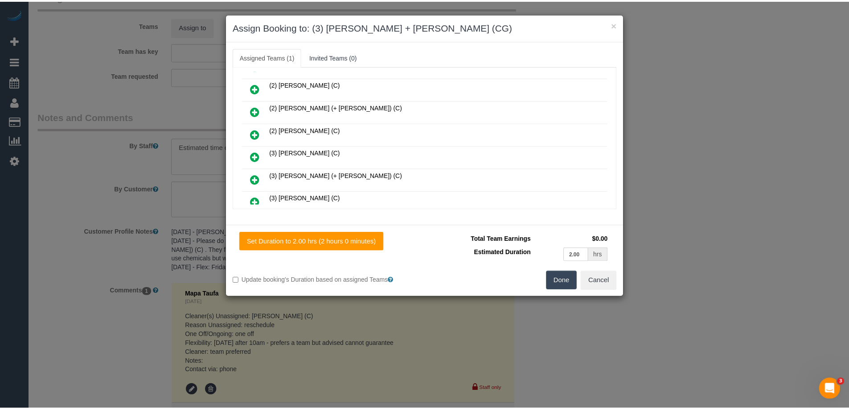
scroll to position [0, 0]
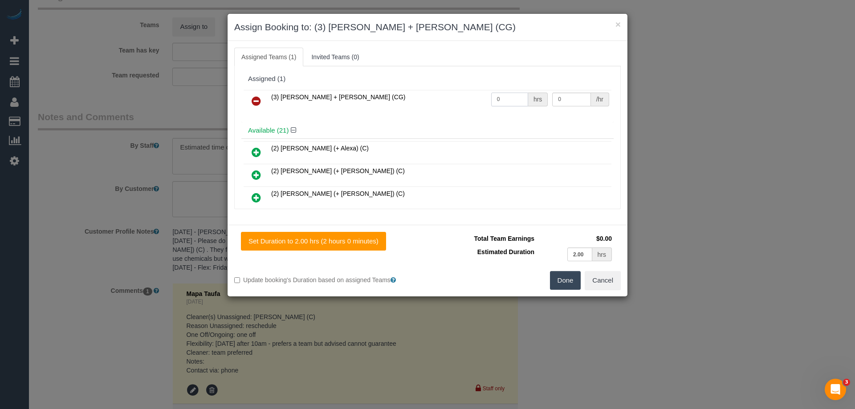
drag, startPoint x: 503, startPoint y: 97, endPoint x: 466, endPoint y: 94, distance: 37.5
click at [466, 94] on tr "(3) Bansari + Bhavesh (CG) 0 hrs 0 /hr" at bounding box center [428, 101] width 368 height 23
type input "1"
drag, startPoint x: 568, startPoint y: 102, endPoint x: 515, endPoint y: 88, distance: 53.8
click at [518, 89] on div "(3) Bansari + Bhavesh (CG) 1 hrs 0 /hr" at bounding box center [427, 105] width 372 height 35
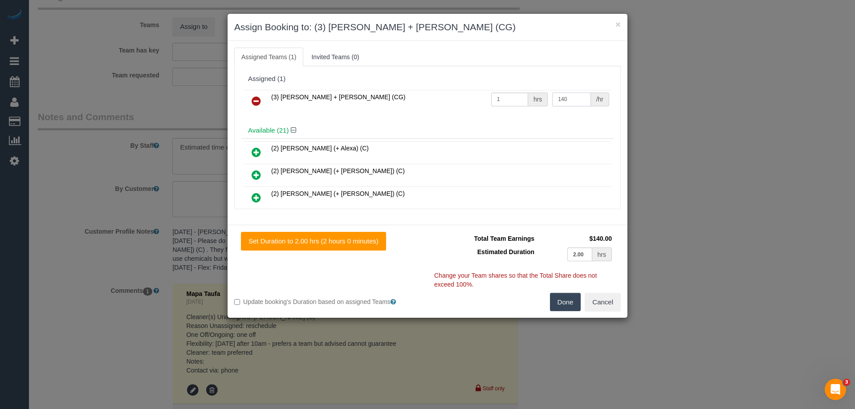
type input "140"
click at [568, 300] on button "Done" at bounding box center [565, 302] width 31 height 19
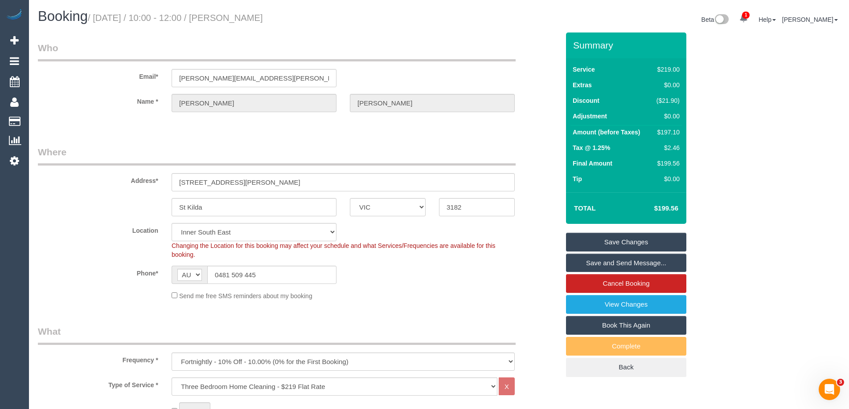
drag, startPoint x: 306, startPoint y: 16, endPoint x: 231, endPoint y: 10, distance: 74.6
click at [231, 10] on h1 "Booking / August 18, 2025 / 10:00 - 12:00 / Sarah Dahmann" at bounding box center [235, 16] width 394 height 15
copy small "Sarah Dahmann"
click at [589, 245] on link "Save Changes" at bounding box center [626, 242] width 120 height 19
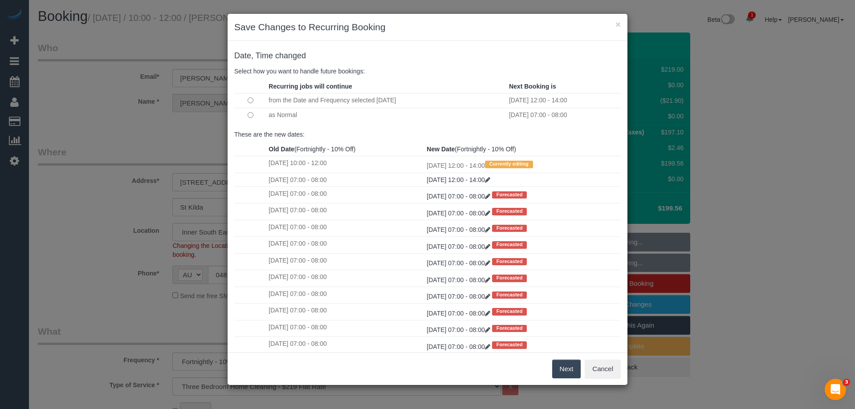
click at [246, 115] on td at bounding box center [250, 115] width 32 height 15
click at [247, 110] on td at bounding box center [250, 115] width 32 height 15
click at [560, 365] on button "Next" at bounding box center [566, 369] width 29 height 19
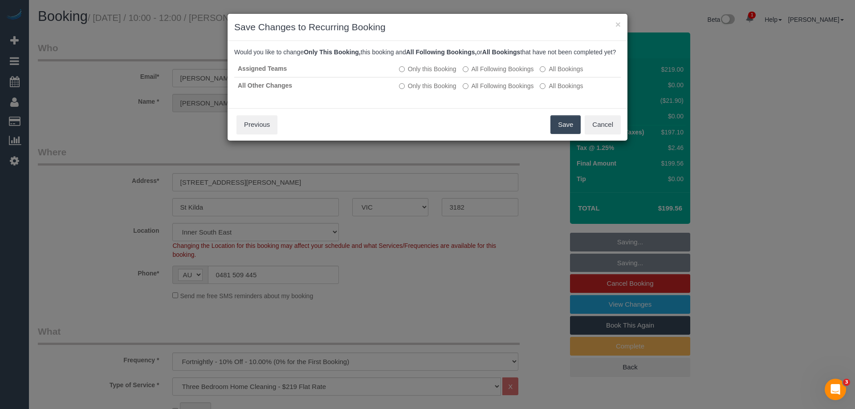
click at [567, 134] on button "Save" at bounding box center [566, 124] width 30 height 19
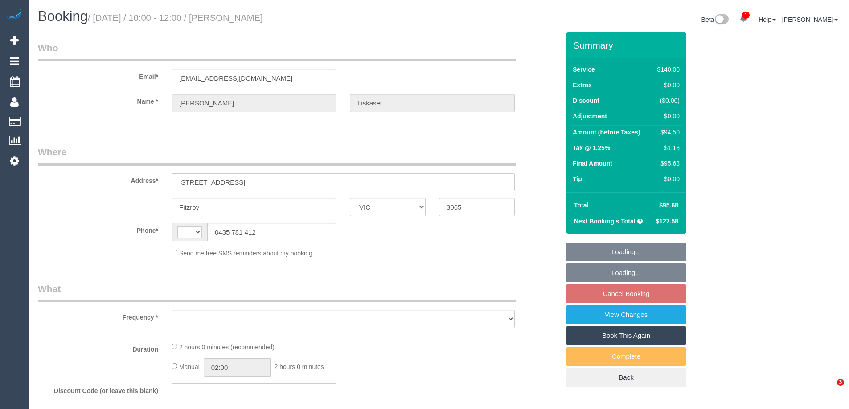
select select "VIC"
select select "string:AU"
select select "object:701"
select select "string:stripe-pm_1QKvRP2GScqysDRV7vNuUeCp"
select select "number:28"
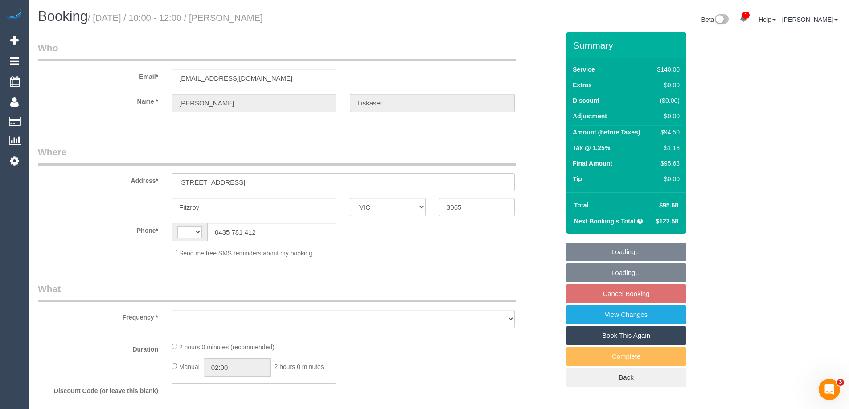
select select "number:14"
select select "number:19"
select select "number:25"
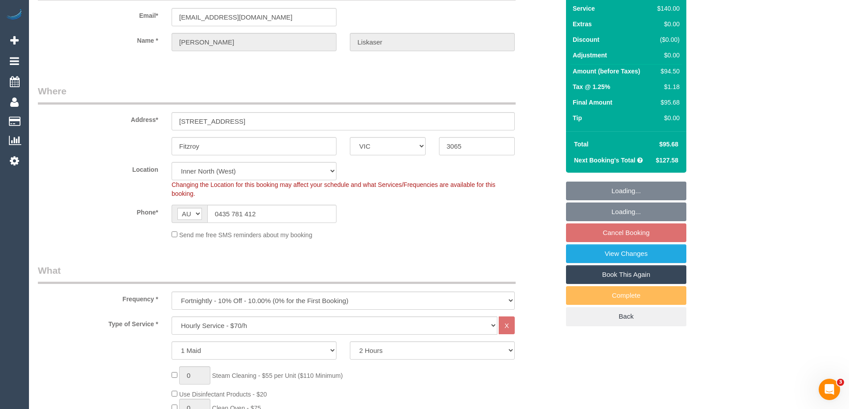
select select "object:1755"
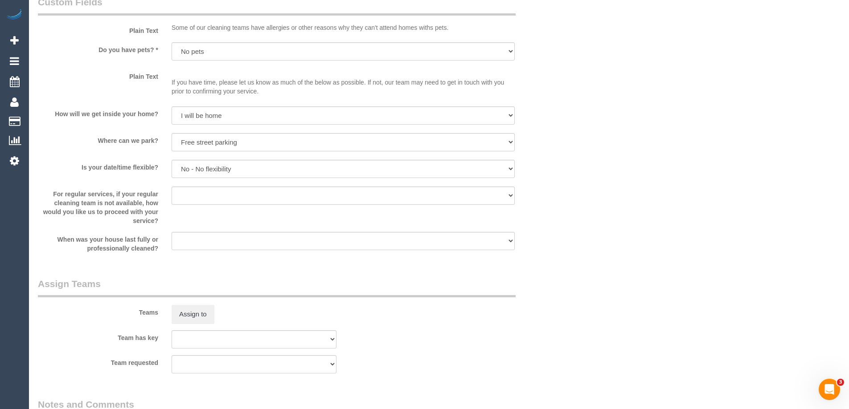
scroll to position [1619, 0]
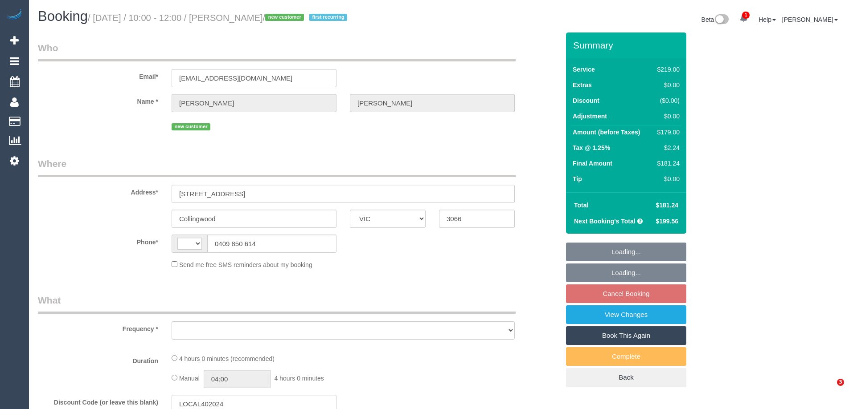
select select "VIC"
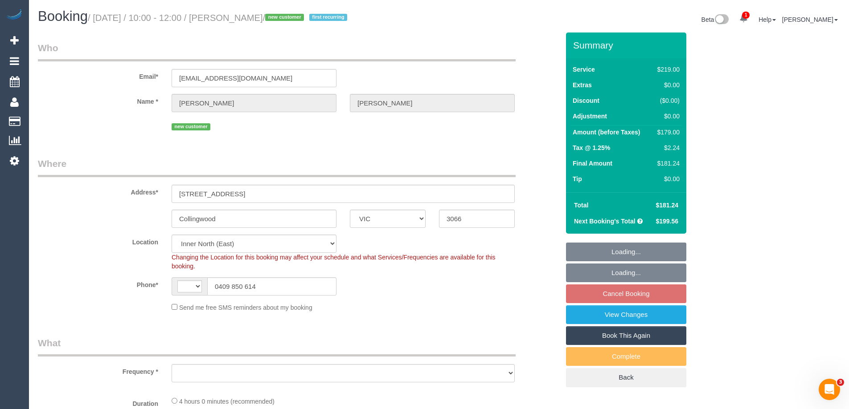
select select "string:AU"
select select "object:643"
select select "string:stripe-pm_1RuMQZ2GScqysDRVv4x1gHXe"
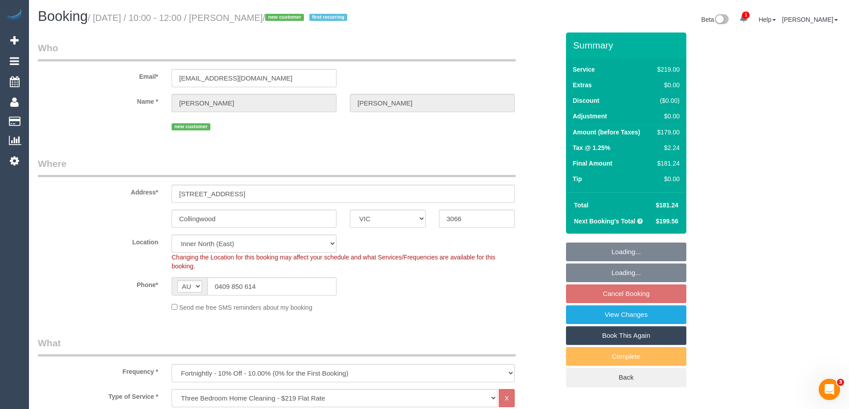
select select "object:648"
select select "number:28"
select select "number:14"
select select "number:20"
select select "number:25"
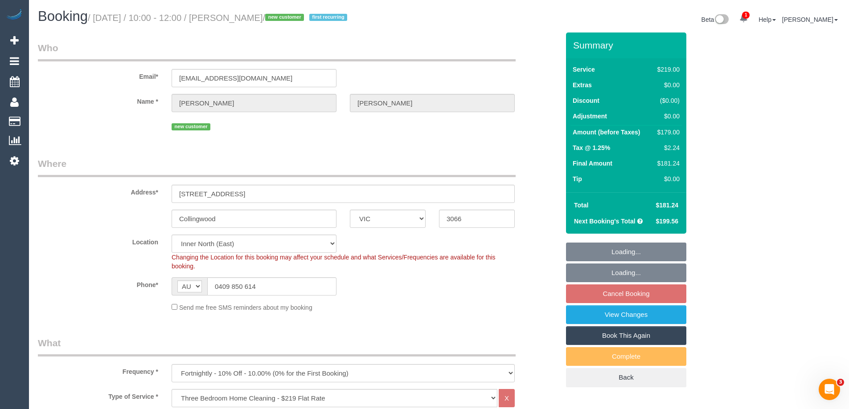
select select "number:11"
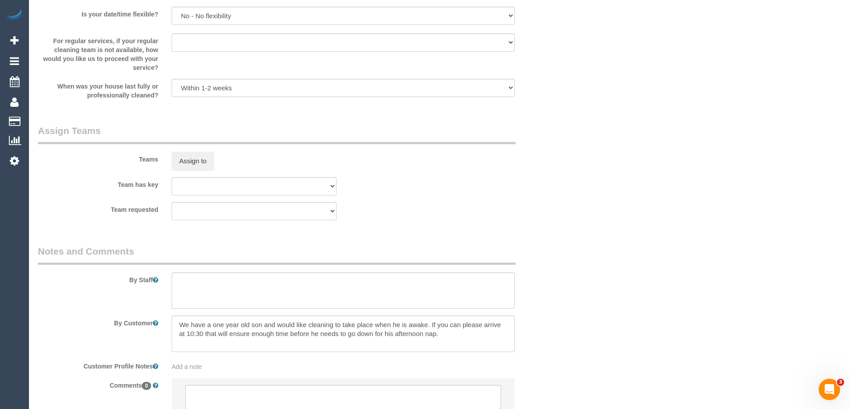
scroll to position [1362, 0]
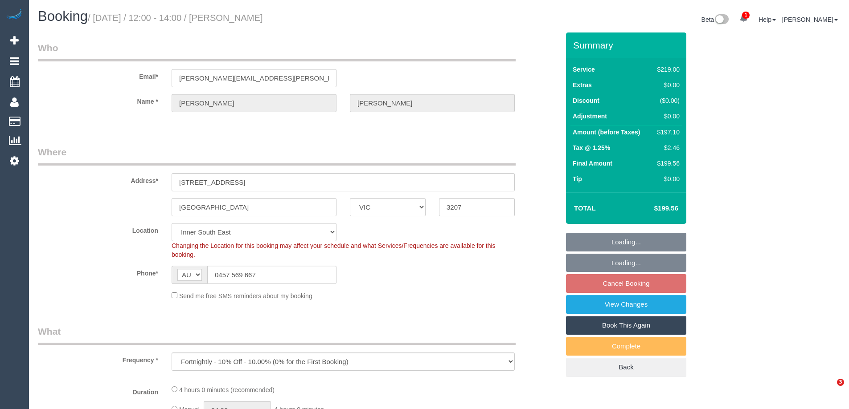
select select "VIC"
select select "number:27"
select select "number:14"
select select "number:18"
select select "number:24"
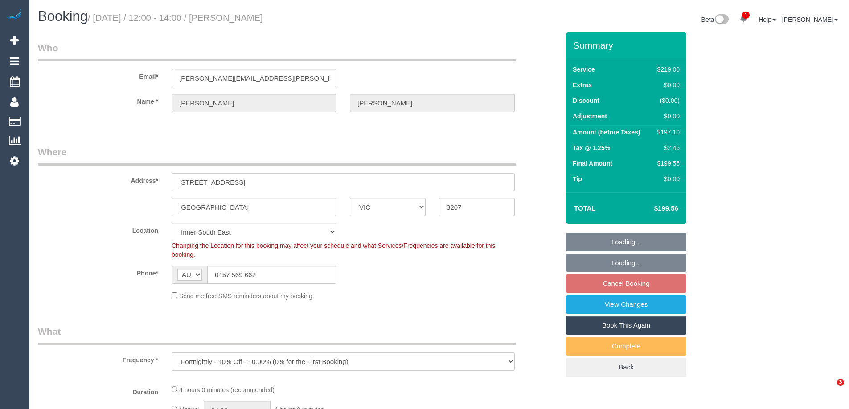
select select "number:35"
select select "number:26"
select select "object:1266"
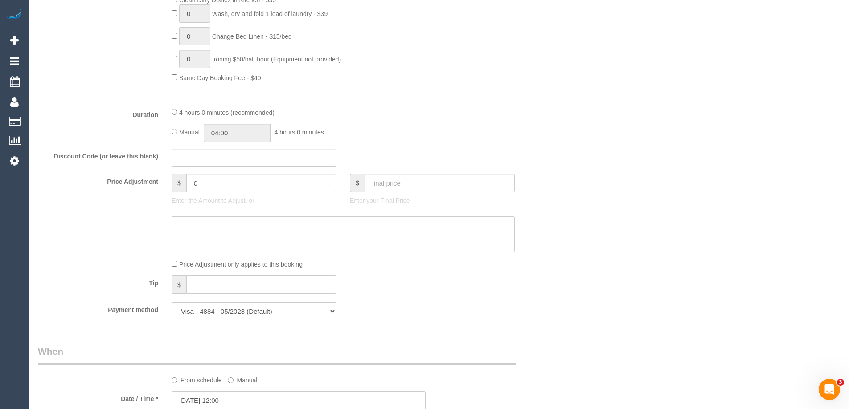
scroll to position [713, 0]
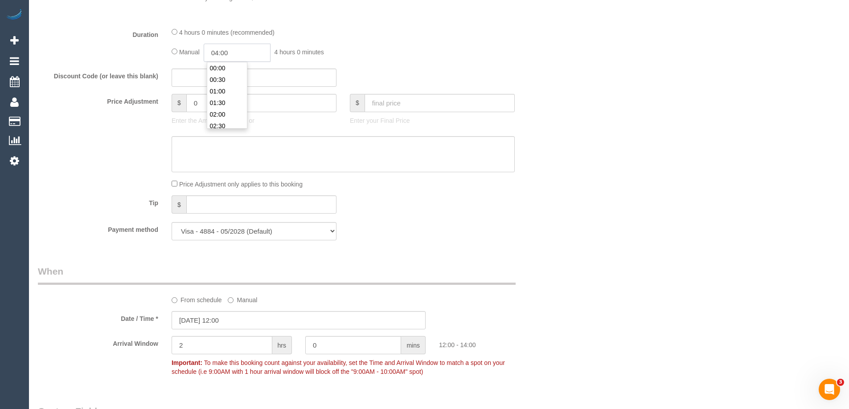
drag, startPoint x: 271, startPoint y: 50, endPoint x: 260, endPoint y: 54, distance: 11.3
click at [270, 51] on input "04:00" at bounding box center [237, 53] width 67 height 18
type input "02:00"
click at [229, 72] on li "02:00" at bounding box center [227, 69] width 40 height 12
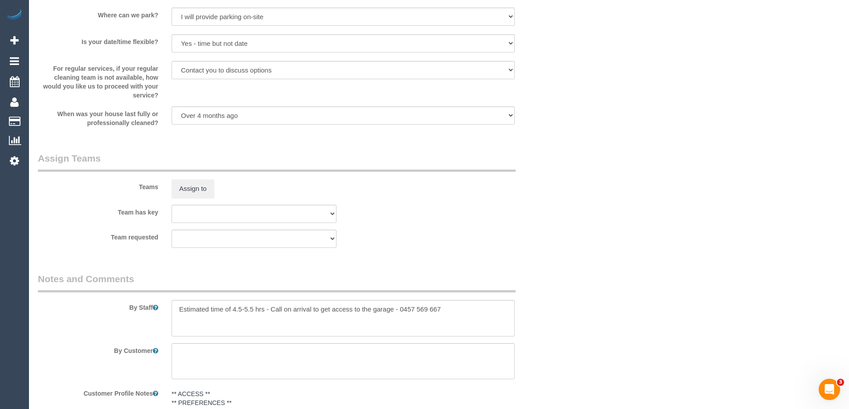
scroll to position [1381, 0]
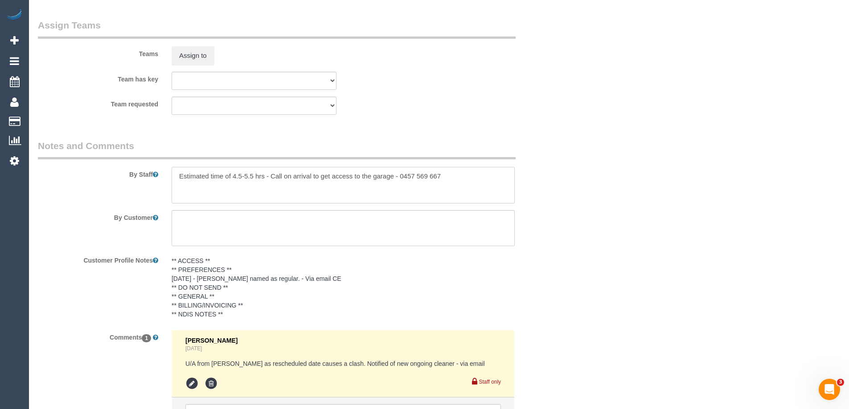
drag, startPoint x: 253, startPoint y: 175, endPoint x: 234, endPoint y: 173, distance: 19.2
click at [234, 173] on textarea at bounding box center [343, 185] width 343 height 37
click at [179, 171] on textarea at bounding box center [343, 185] width 343 height 37
click at [186, 176] on textarea at bounding box center [343, 185] width 343 height 37
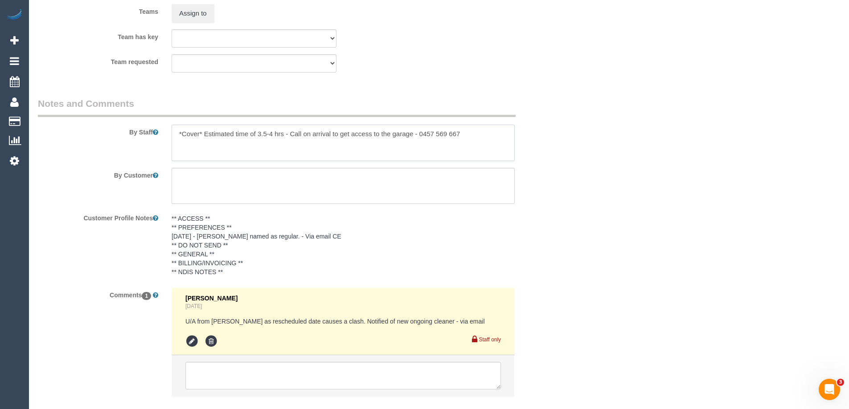
scroll to position [1476, 0]
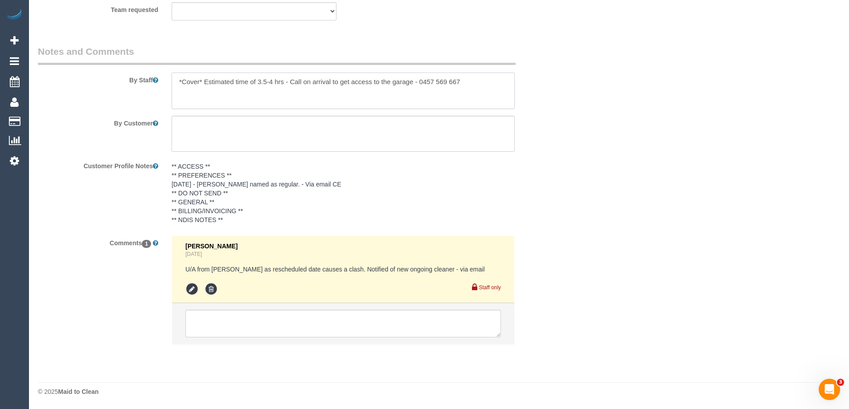
type textarea "*Cover* Estimated time of 3.5-4 hrs - Call on arrival to get access to the gara…"
click at [229, 312] on textarea at bounding box center [342, 324] width 315 height 28
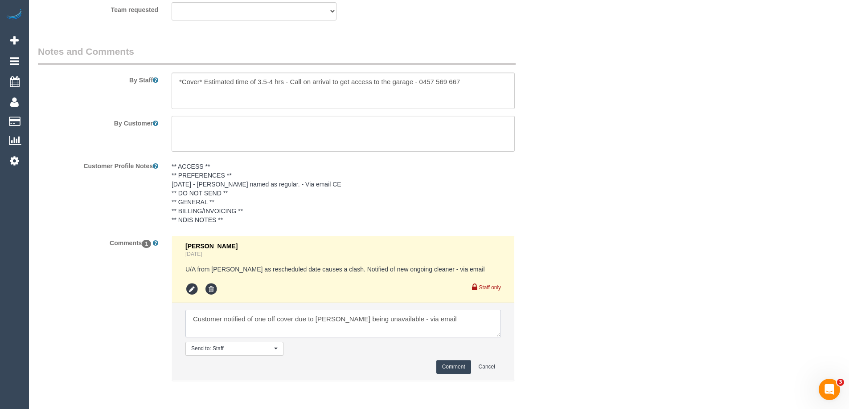
type textarea "Customer notified of one off cover due to [PERSON_NAME] being unavailable - via…"
click at [460, 371] on button "Comment" at bounding box center [453, 367] width 35 height 14
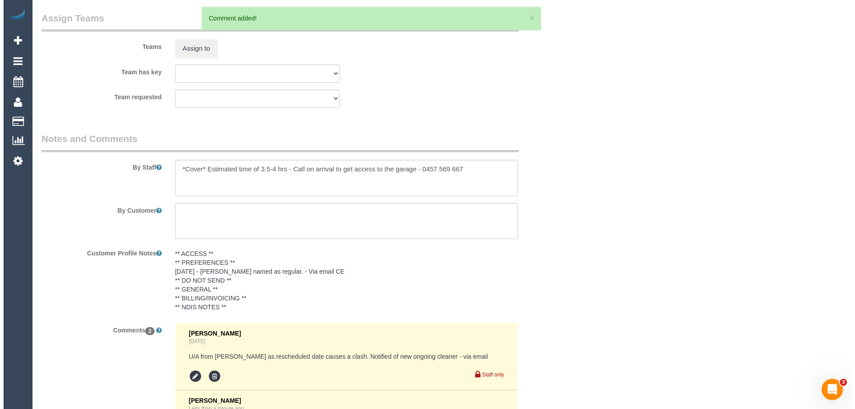
scroll to position [1253, 0]
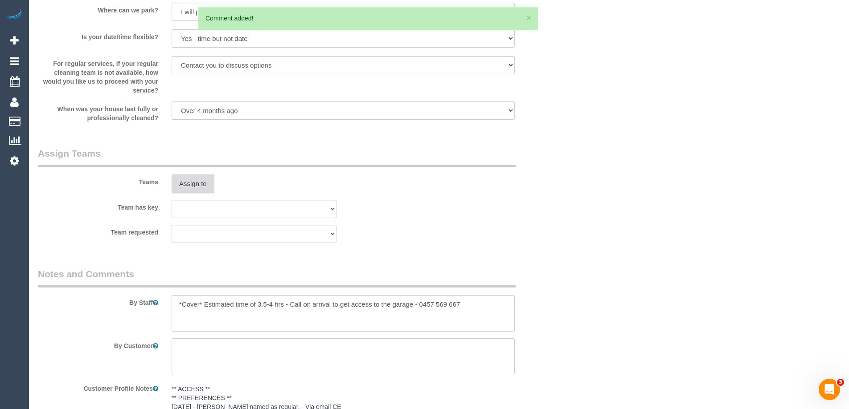
click at [194, 177] on button "Assign to" at bounding box center [193, 184] width 43 height 19
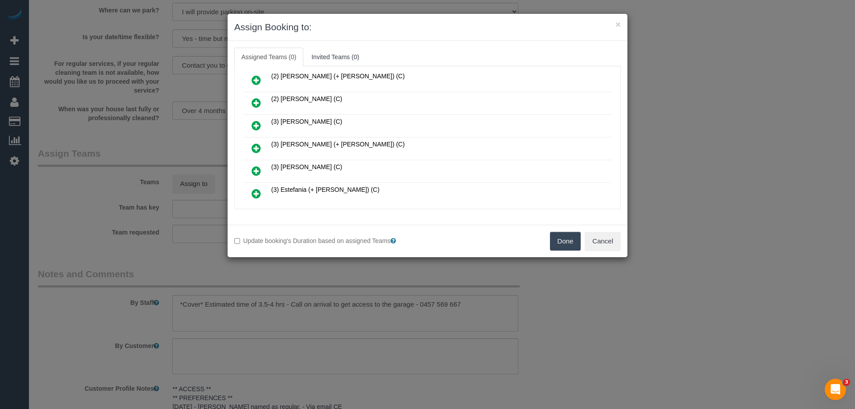
scroll to position [432, 0]
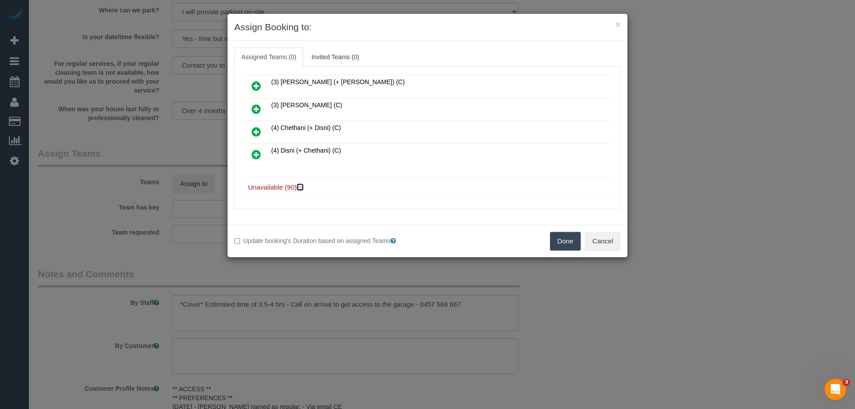
click at [301, 185] on icon at bounding box center [300, 187] width 5 height 7
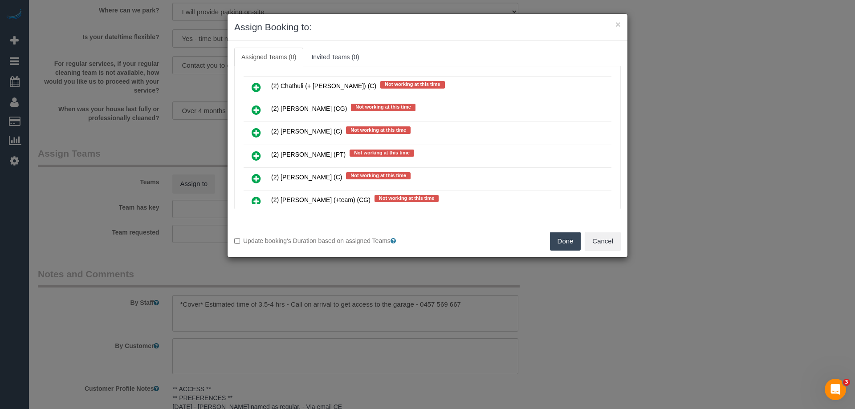
scroll to position [2518, 0]
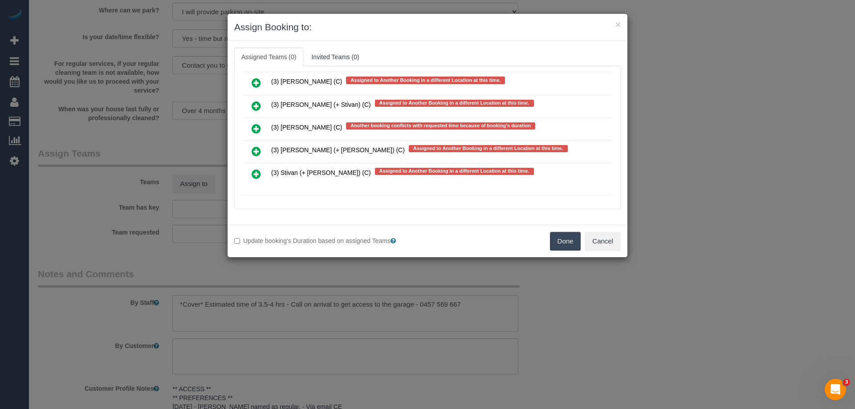
click at [258, 173] on icon at bounding box center [256, 174] width 9 height 11
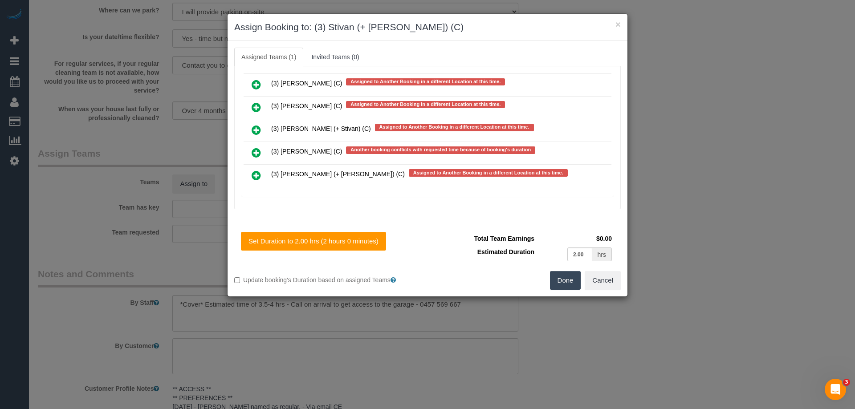
scroll to position [2519, 0]
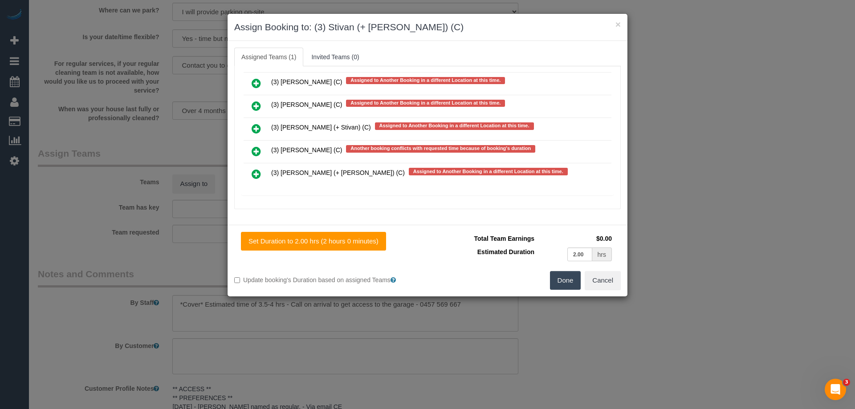
click at [260, 127] on icon at bounding box center [256, 128] width 9 height 11
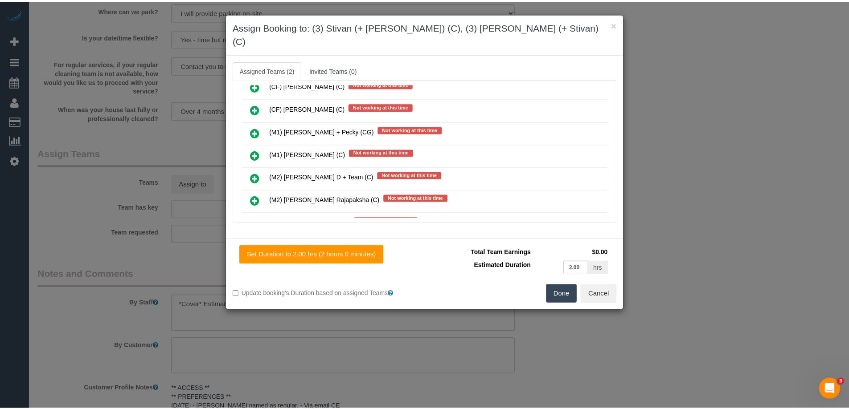
scroll to position [0, 0]
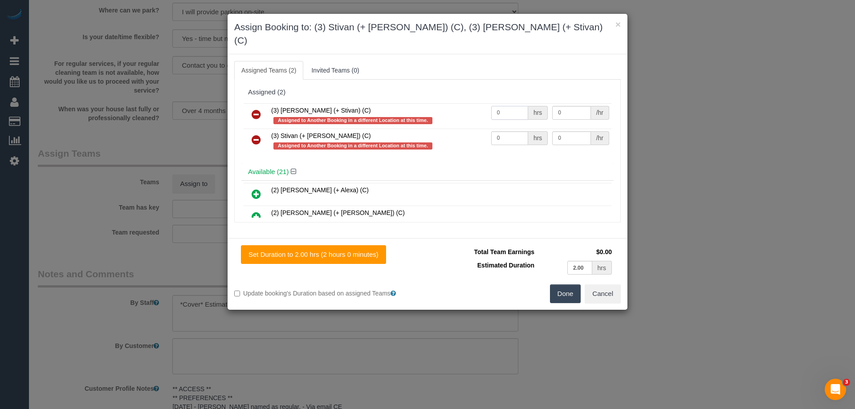
drag, startPoint x: 516, startPoint y: 100, endPoint x: 471, endPoint y: 102, distance: 45.5
click at [471, 103] on tr "(3) [PERSON_NAME] (+ Stivan) (C) Assigned to Another Booking in a different Loc…" at bounding box center [428, 115] width 368 height 25
type input "1"
drag, startPoint x: 506, startPoint y: 123, endPoint x: 489, endPoint y: 119, distance: 17.4
click at [496, 131] on input "0" at bounding box center [509, 138] width 37 height 14
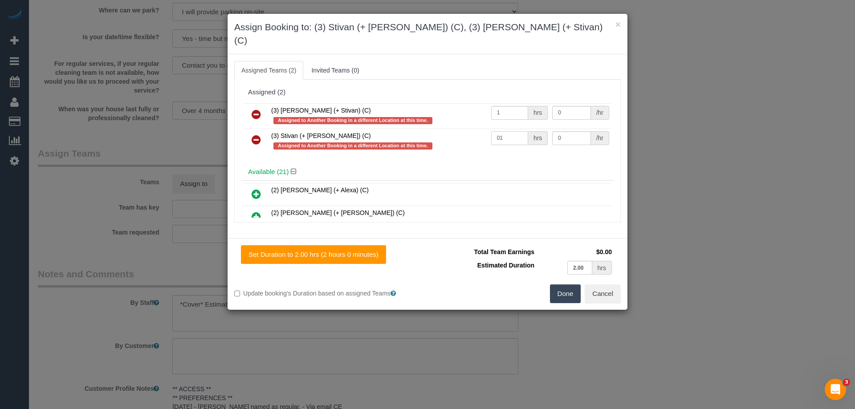
drag, startPoint x: 467, startPoint y: 128, endPoint x: 435, endPoint y: 126, distance: 32.6
click at [435, 129] on tr "(3) Stivan (+ [PERSON_NAME]) (C) Assigned to Another Booking in a different Loc…" at bounding box center [428, 141] width 368 height 25
type input "1"
drag, startPoint x: 569, startPoint y: 101, endPoint x: 506, endPoint y: 97, distance: 62.9
click at [508, 103] on tr "(3) [PERSON_NAME] (+ Stivan) (C) Assigned to Another Booking in a different Loc…" at bounding box center [428, 115] width 368 height 25
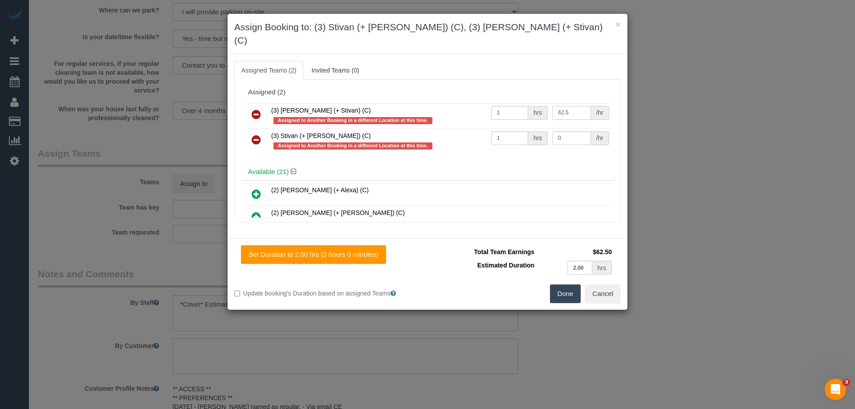
type input "62.5"
drag, startPoint x: 562, startPoint y: 123, endPoint x: 507, endPoint y: 125, distance: 54.8
click at [507, 129] on tr "(3) Stivan (+ [PERSON_NAME]) (C) Assigned to Another Booking in a different Loc…" at bounding box center [428, 141] width 368 height 25
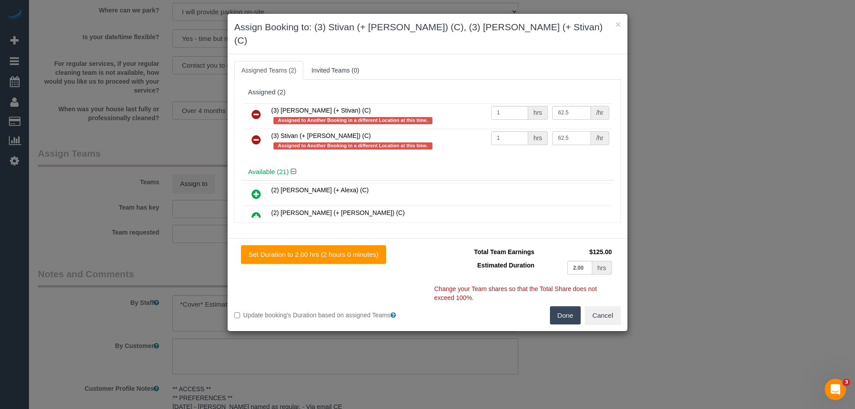
type input "62.5"
click at [563, 307] on button "Done" at bounding box center [565, 316] width 31 height 19
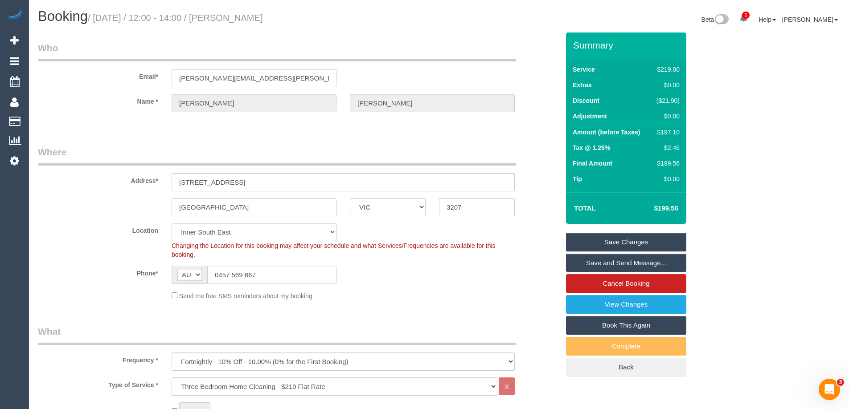
drag, startPoint x: 291, startPoint y: 17, endPoint x: 232, endPoint y: 11, distance: 59.6
click at [232, 11] on h1 "Booking / [DATE] / 12:00 - 14:00 / [PERSON_NAME]" at bounding box center [235, 16] width 394 height 15
copy small "[PERSON_NAME]"
click at [590, 260] on link "Save and Send Message..." at bounding box center [626, 263] width 120 height 19
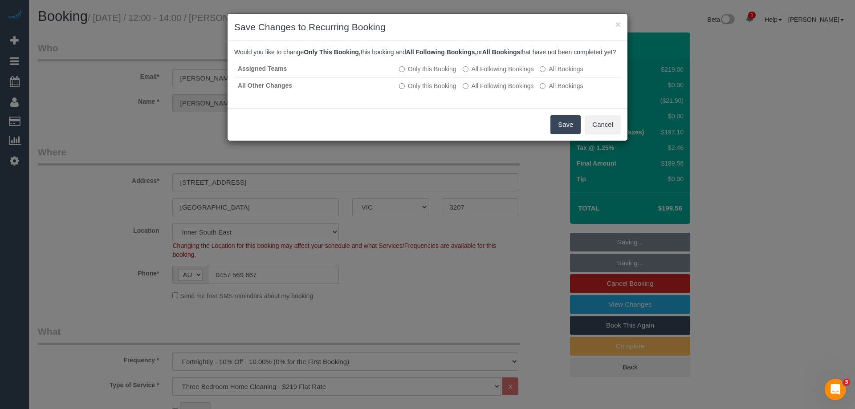
click at [564, 132] on button "Save" at bounding box center [566, 124] width 30 height 19
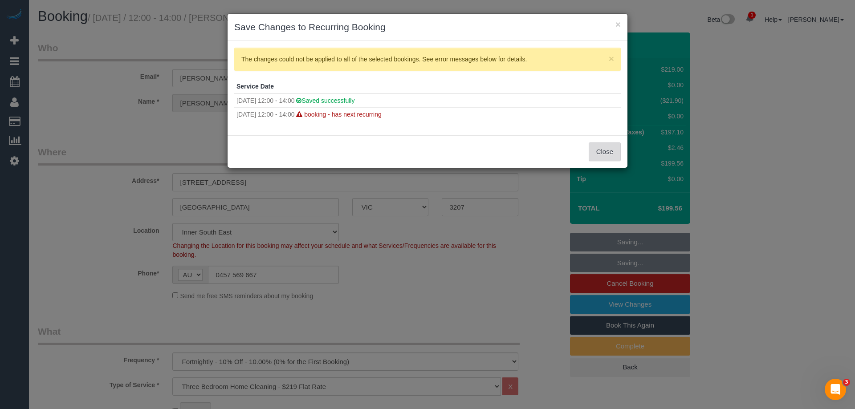
click at [601, 150] on button "Close" at bounding box center [605, 152] width 32 height 19
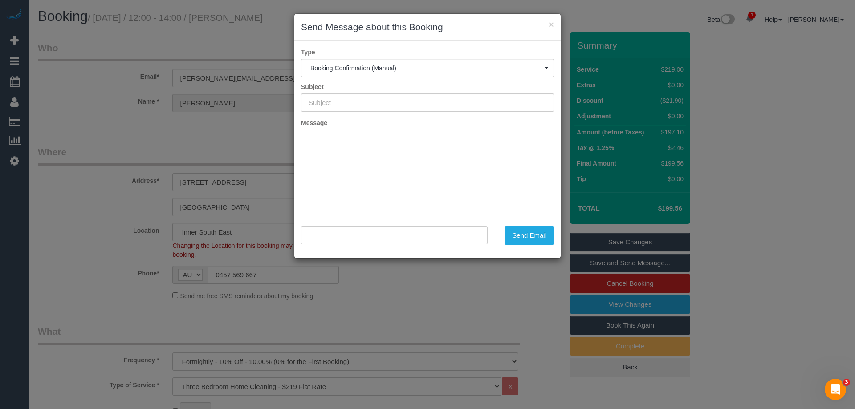
type input "Booking Confirmed"
type input ""[PERSON_NAME]" <[PERSON_NAME][EMAIL_ADDRESS][PERSON_NAME][DOMAIN_NAME]>"
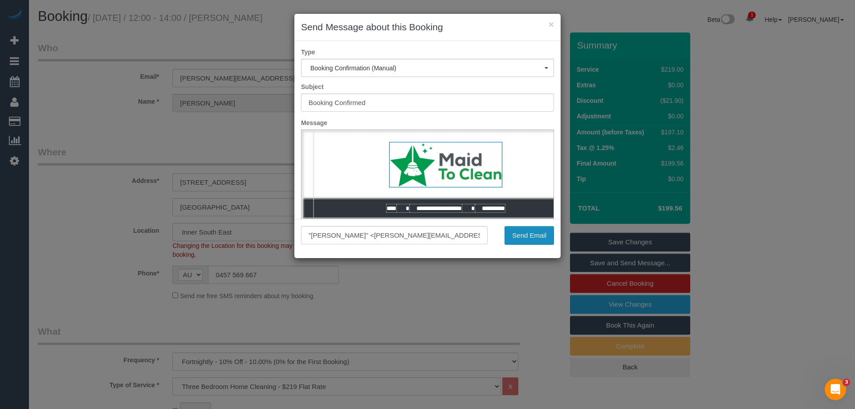
click at [527, 235] on button "Send Email" at bounding box center [529, 235] width 49 height 19
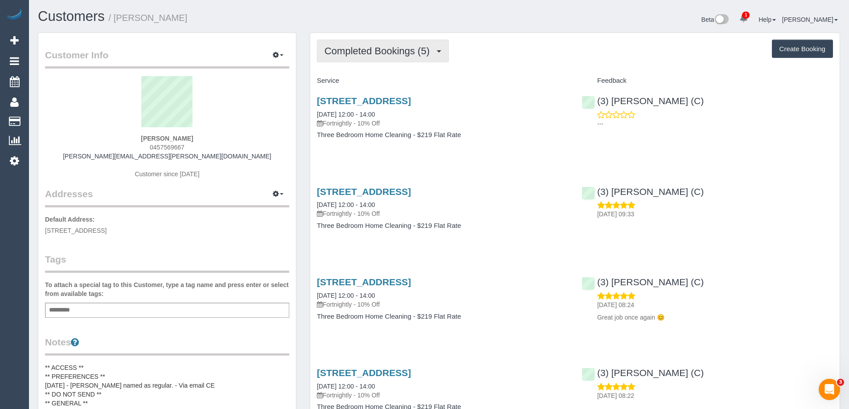
click at [398, 61] on button "Completed Bookings (5)" at bounding box center [383, 51] width 132 height 23
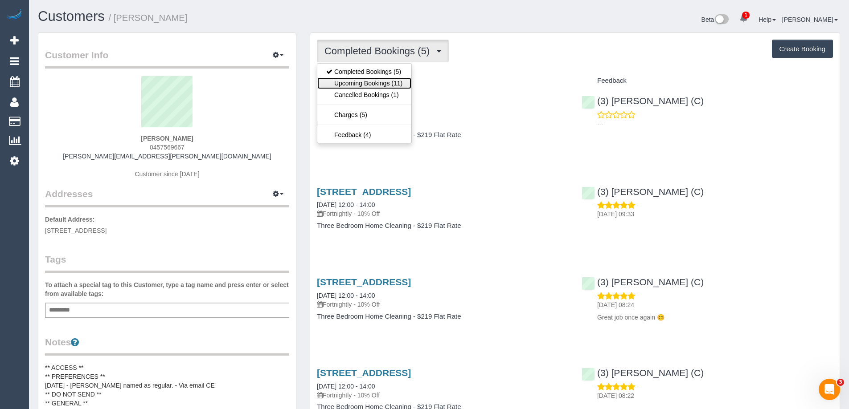
click at [390, 85] on link "Upcoming Bookings (11)" at bounding box center [364, 84] width 94 height 12
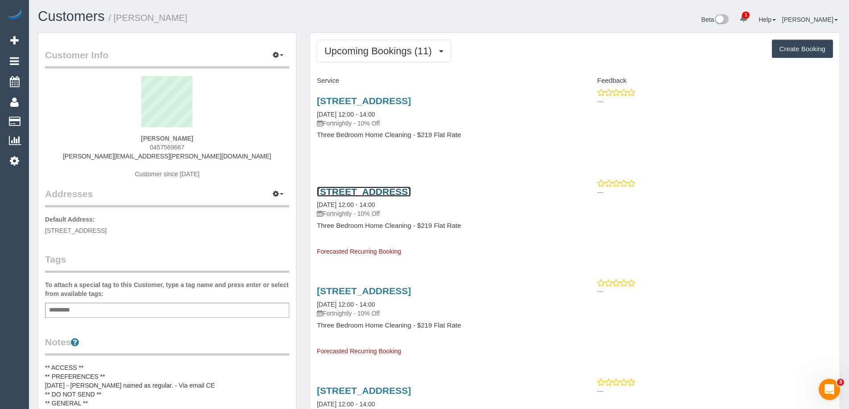
click at [350, 191] on link "[STREET_ADDRESS]" at bounding box center [364, 192] width 94 height 10
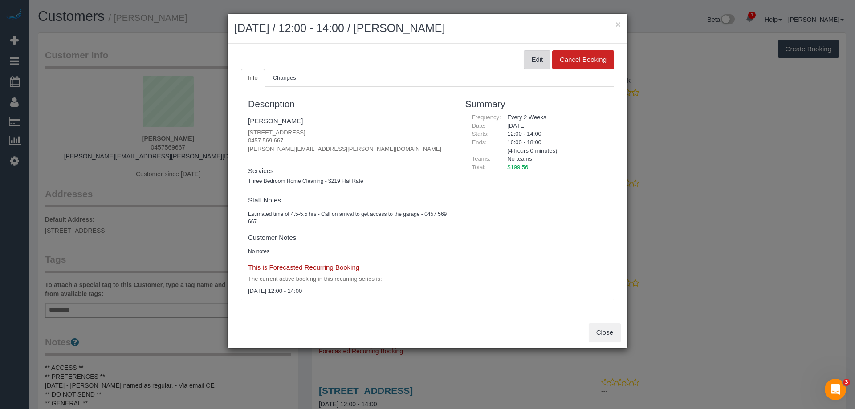
click at [528, 63] on button "Edit" at bounding box center [537, 59] width 27 height 19
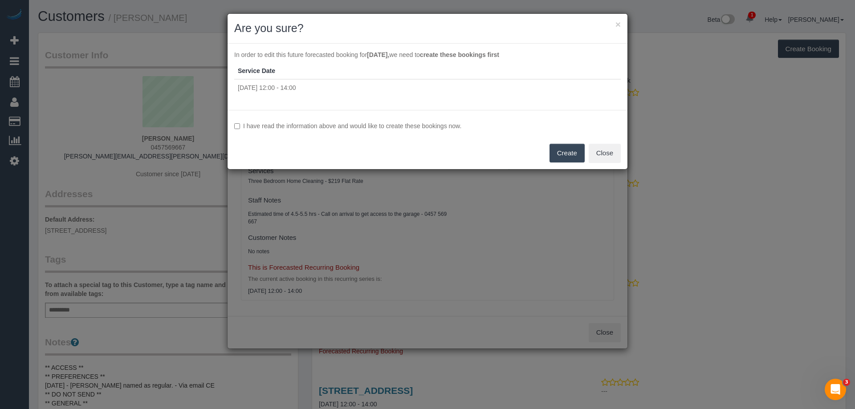
click at [316, 129] on label "I have read the information above and would like to create these bookings now." at bounding box center [427, 126] width 387 height 9
click at [553, 152] on button "Create" at bounding box center [567, 153] width 35 height 19
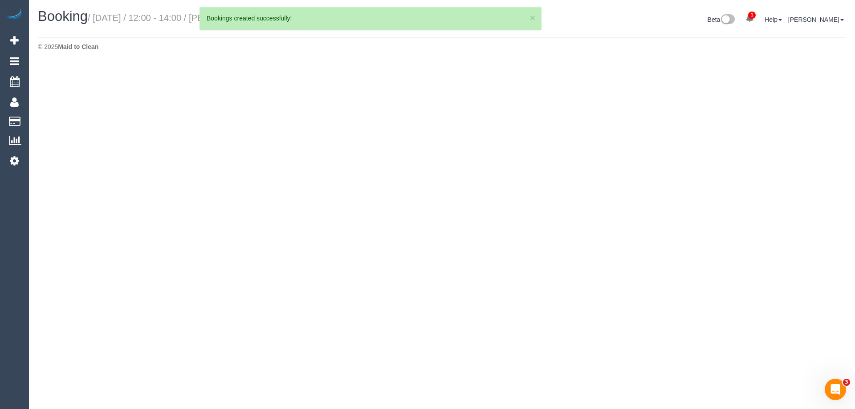
select select "VIC"
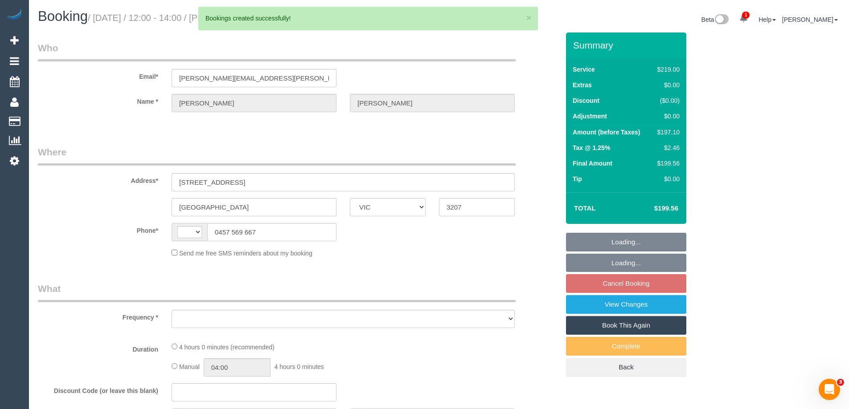
select select "string:AU"
select select "object:1252"
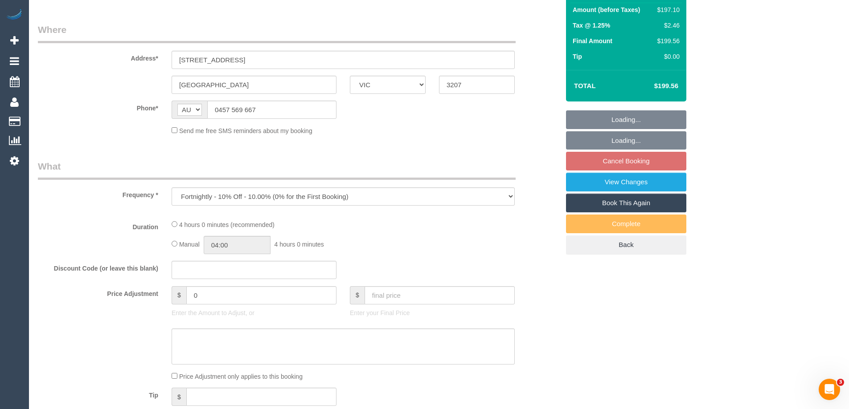
select select "string:stripe-pm_1ROZF72GScqysDRVhubdnpA2"
select select "number:27"
select select "number:14"
select select "number:18"
select select "number:24"
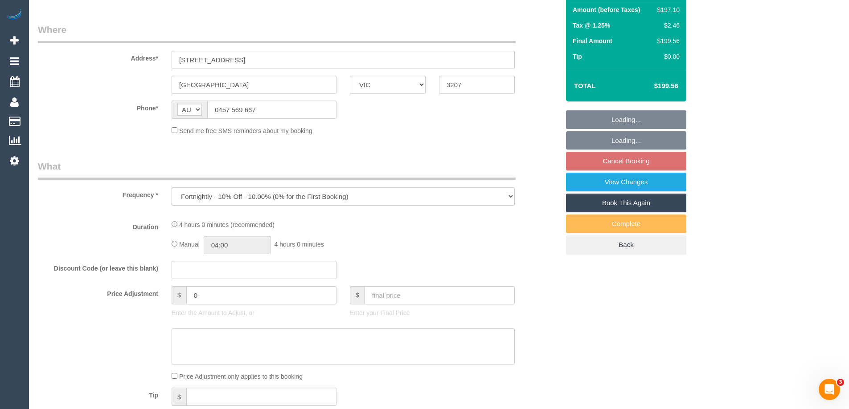
select select "number:35"
select select "number:26"
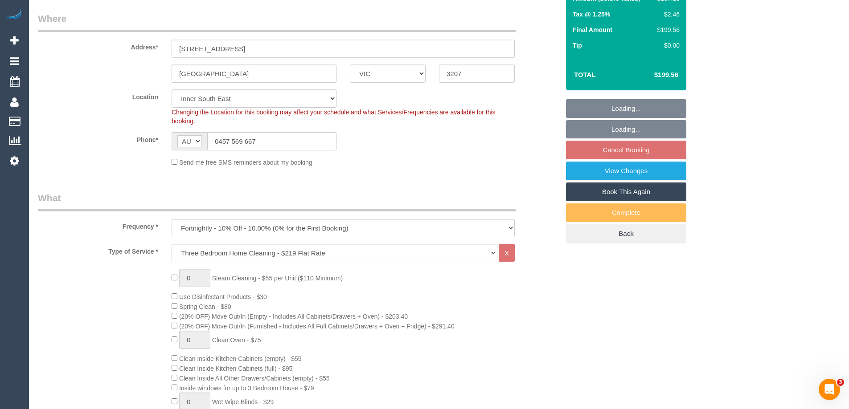
select select "object:1501"
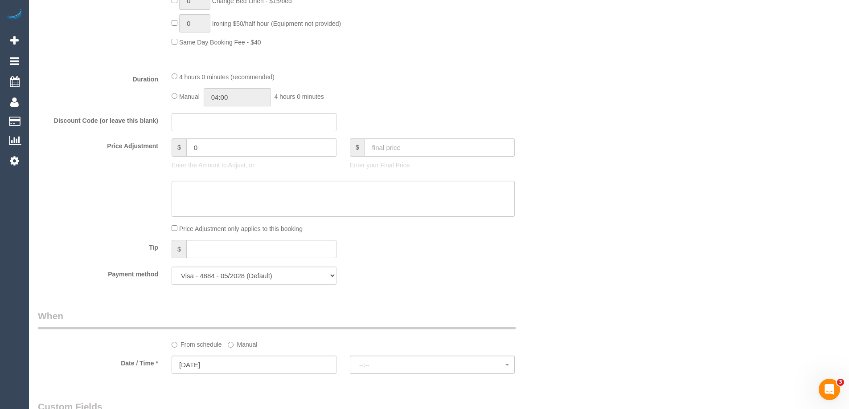
select select "spot4"
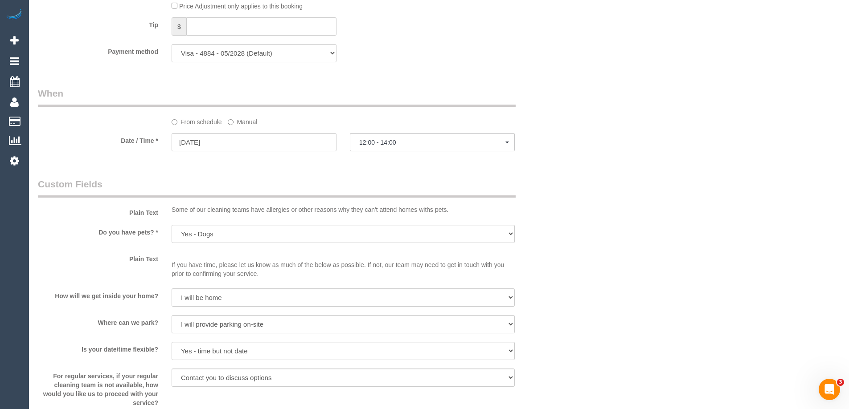
click at [237, 118] on label "Manual" at bounding box center [242, 120] width 29 height 12
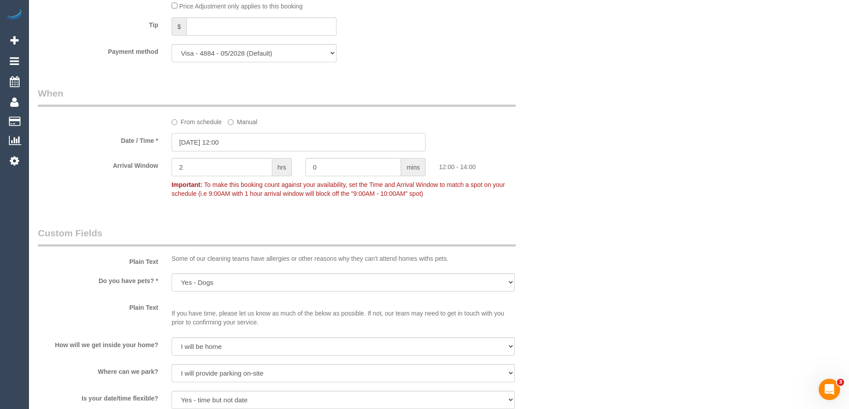
click at [210, 142] on input "[DATE] 12:00" at bounding box center [299, 142] width 254 height 18
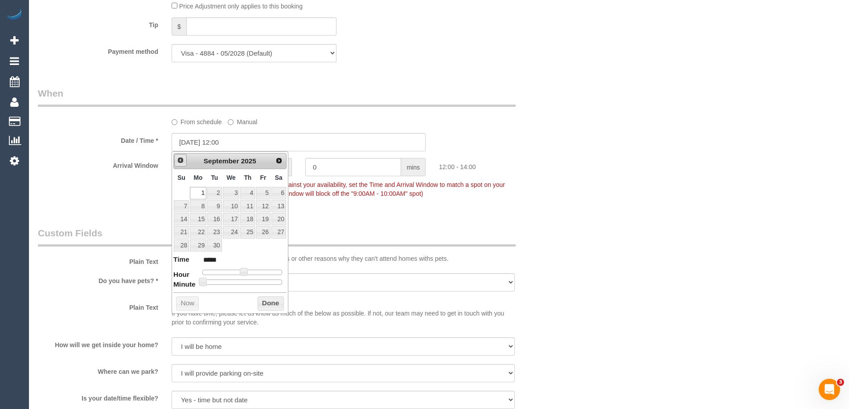
click at [181, 159] on span "Prev" at bounding box center [180, 160] width 7 height 7
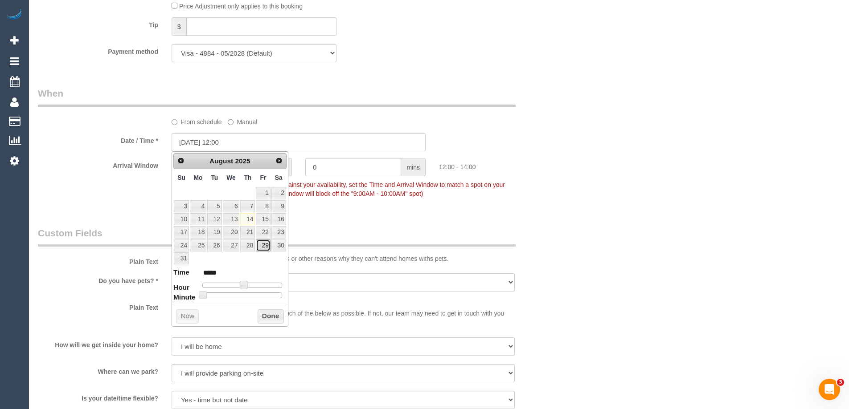
click at [265, 244] on link "29" at bounding box center [263, 246] width 14 height 12
type input "[DATE] 12:00"
click at [271, 318] on button "Done" at bounding box center [271, 317] width 26 height 14
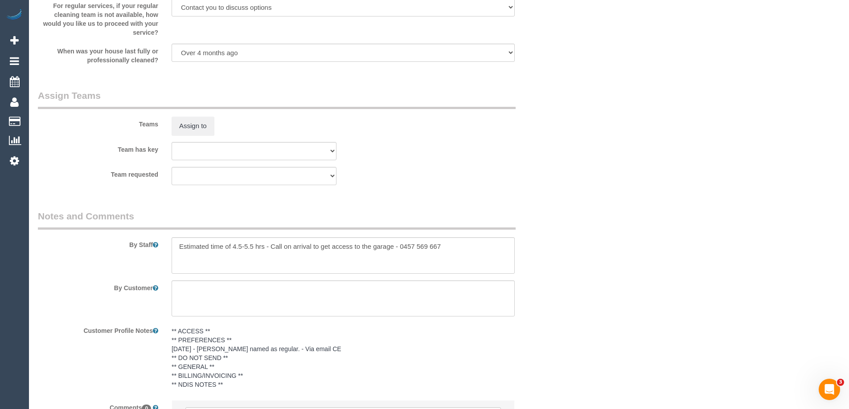
scroll to position [1408, 0]
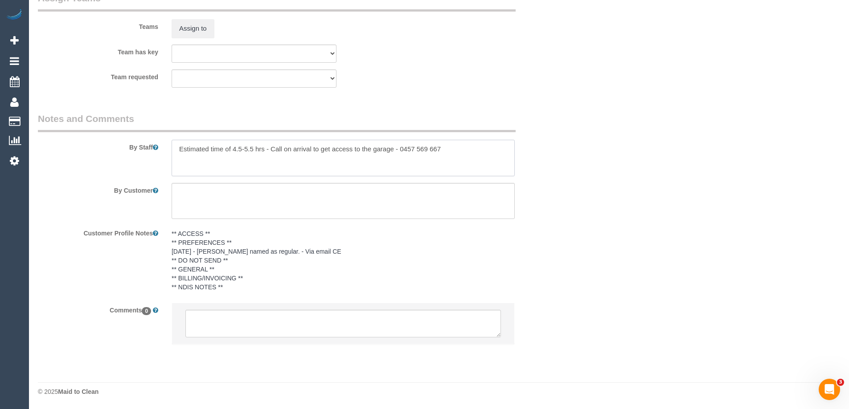
drag, startPoint x: 252, startPoint y: 151, endPoint x: 233, endPoint y: 148, distance: 18.9
click at [233, 148] on textarea at bounding box center [343, 158] width 343 height 37
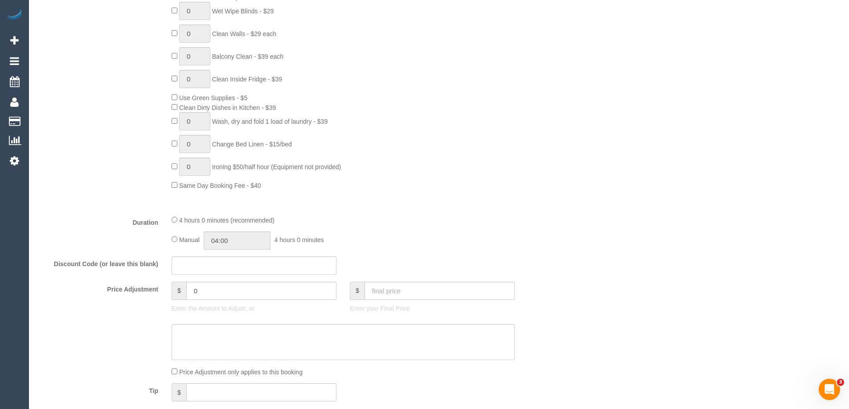
scroll to position [0, 0]
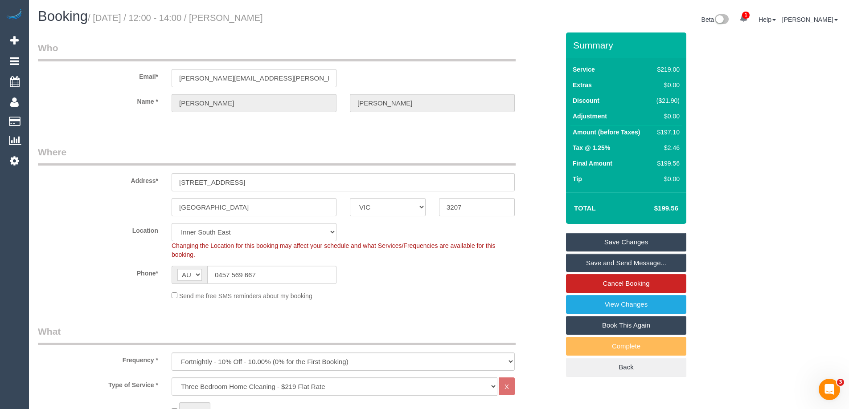
type textarea "Estimated time of 3-4 hrs - Call on arrival to get access to the garage - 0457 …"
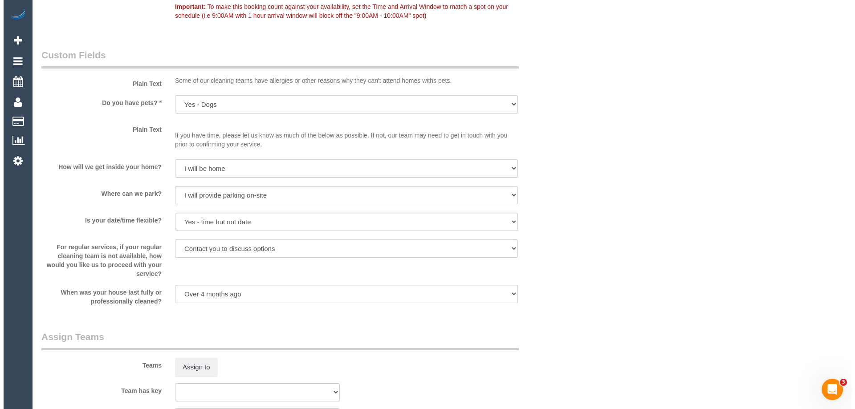
scroll to position [1292, 0]
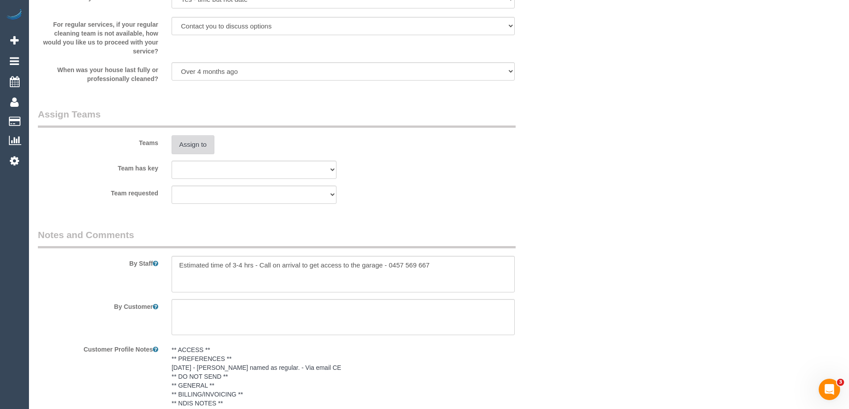
click at [196, 138] on button "Assign to" at bounding box center [193, 144] width 43 height 19
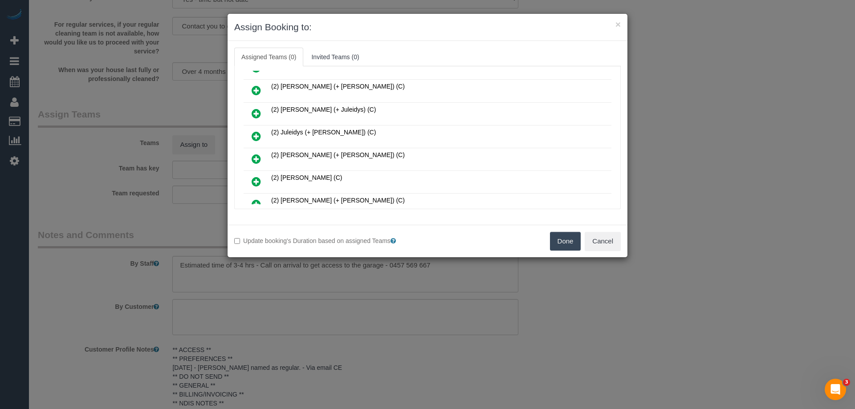
scroll to position [134, 0]
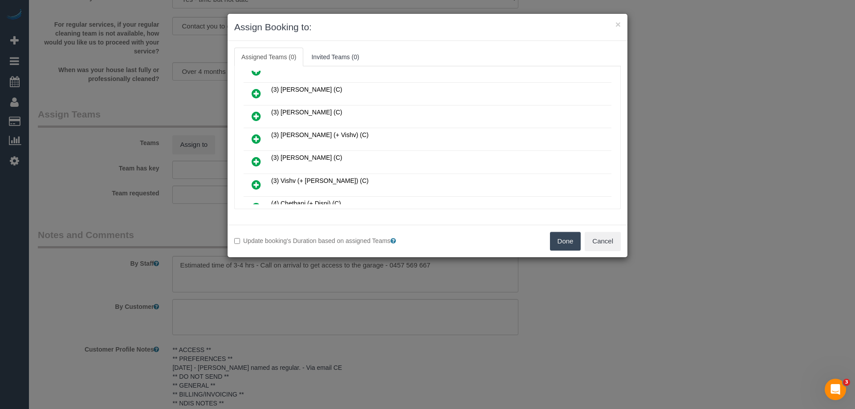
click at [259, 115] on icon at bounding box center [256, 116] width 9 height 11
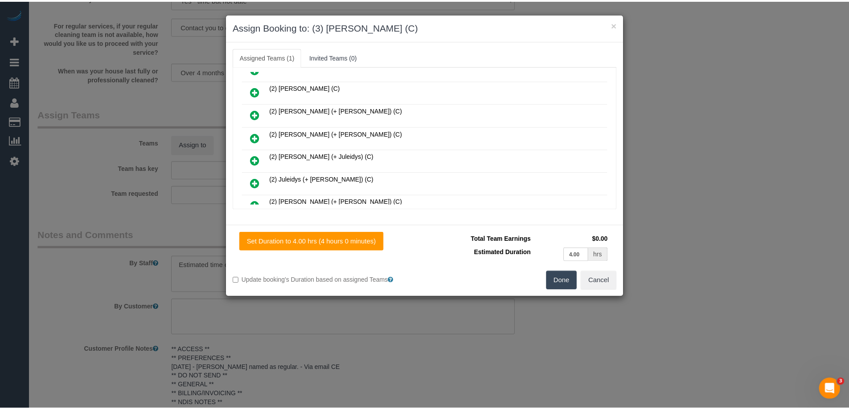
scroll to position [0, 0]
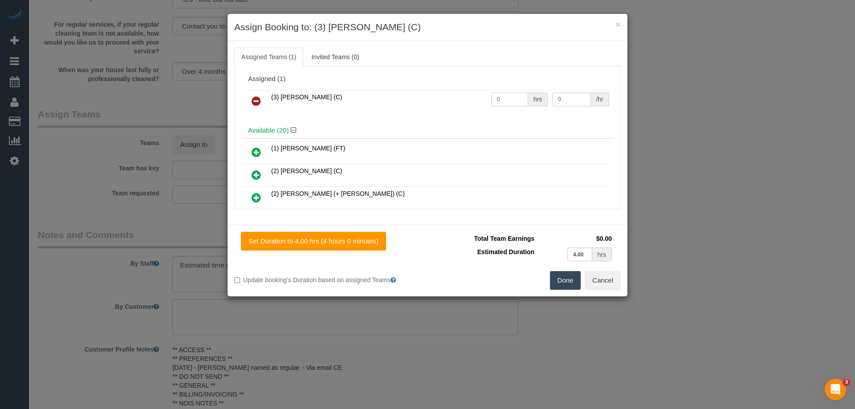
drag, startPoint x: 510, startPoint y: 97, endPoint x: 431, endPoint y: 96, distance: 79.3
click at [440, 97] on tr "(3) [PERSON_NAME] (C) 0 hrs 0 /hr" at bounding box center [428, 101] width 368 height 23
type input "1"
drag, startPoint x: 567, startPoint y: 96, endPoint x: 524, endPoint y: 92, distance: 42.5
click at [530, 93] on tr "(3) [PERSON_NAME] (C) 1 hrs 0 /hr" at bounding box center [428, 101] width 368 height 23
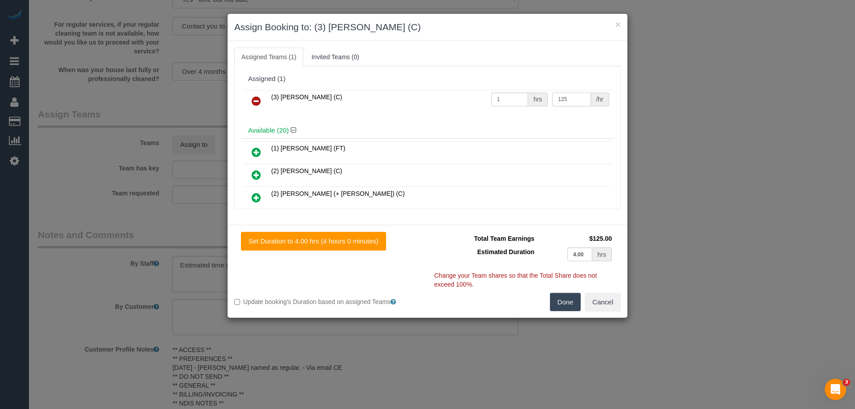
type input "125"
click at [563, 299] on button "Done" at bounding box center [565, 302] width 31 height 19
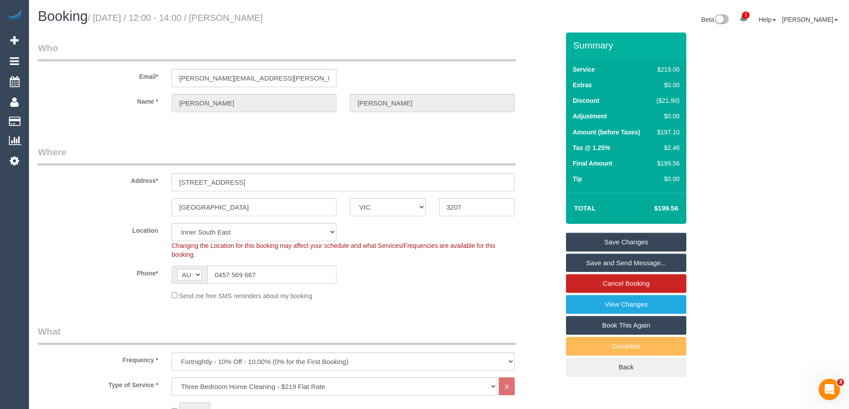
click at [593, 239] on link "Save Changes" at bounding box center [626, 242] width 120 height 19
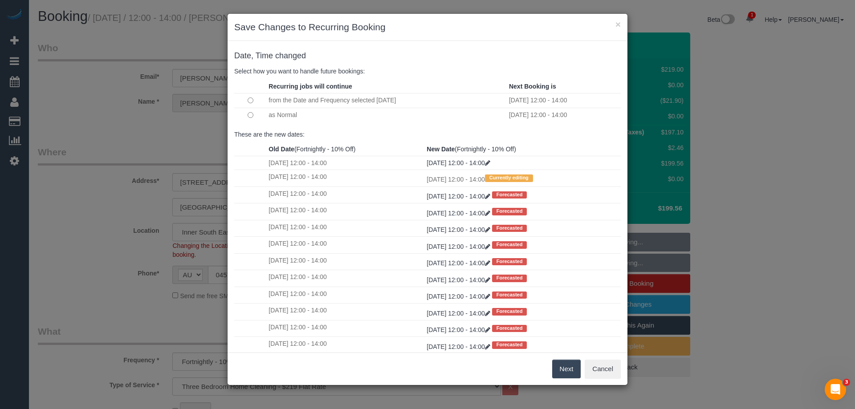
click at [569, 368] on button "Next" at bounding box center [566, 369] width 29 height 19
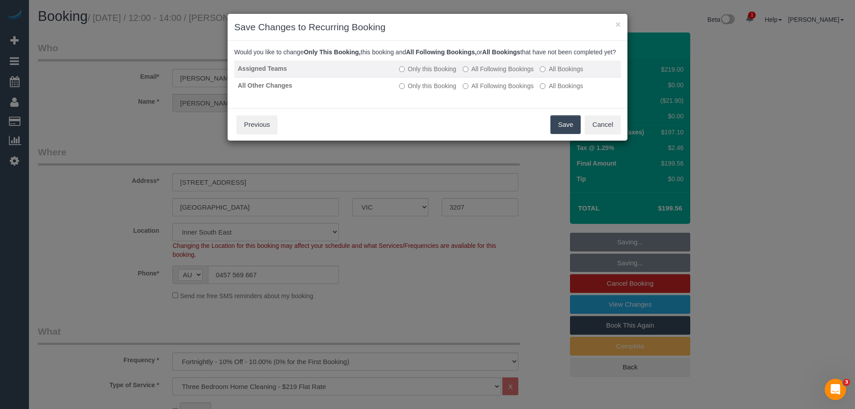
click at [473, 74] on label "All Following Bookings" at bounding box center [498, 69] width 71 height 9
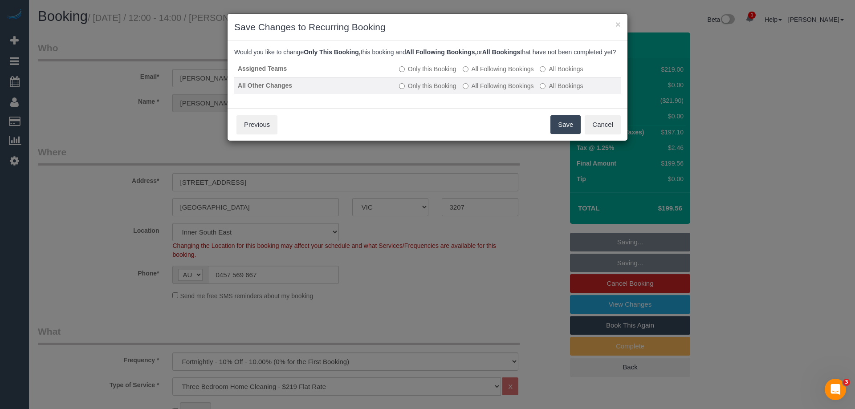
click at [478, 90] on label "All Following Bookings" at bounding box center [498, 86] width 71 height 9
click at [594, 131] on button "Cancel" at bounding box center [603, 124] width 36 height 19
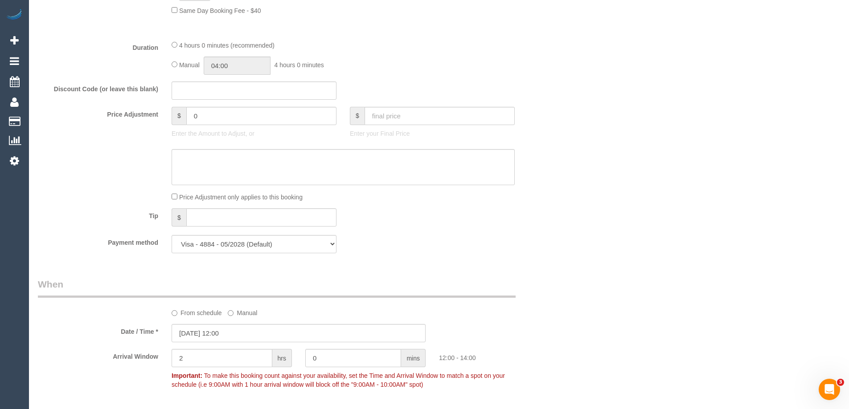
scroll to position [1408, 0]
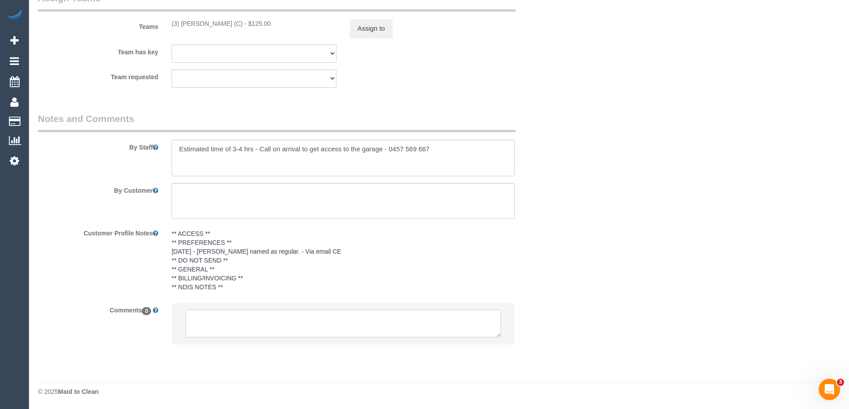
click at [205, 326] on textarea at bounding box center [342, 324] width 315 height 28
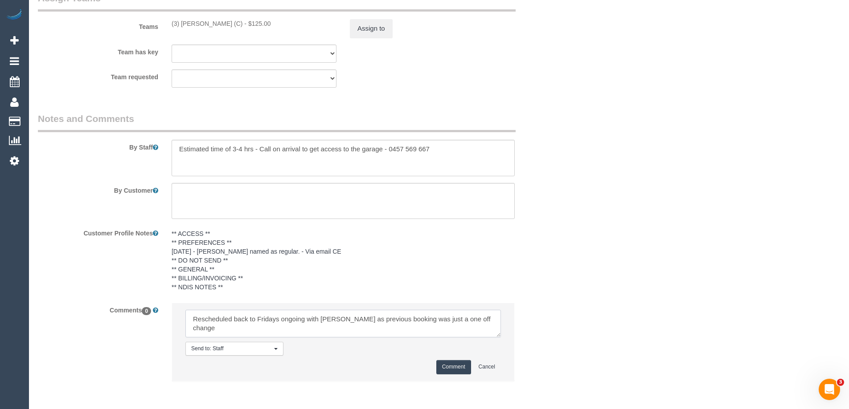
type textarea "Rescheduled back to Fridays ongoing with Juan as previous booking was just a on…"
click at [451, 366] on button "Comment" at bounding box center [453, 367] width 35 height 14
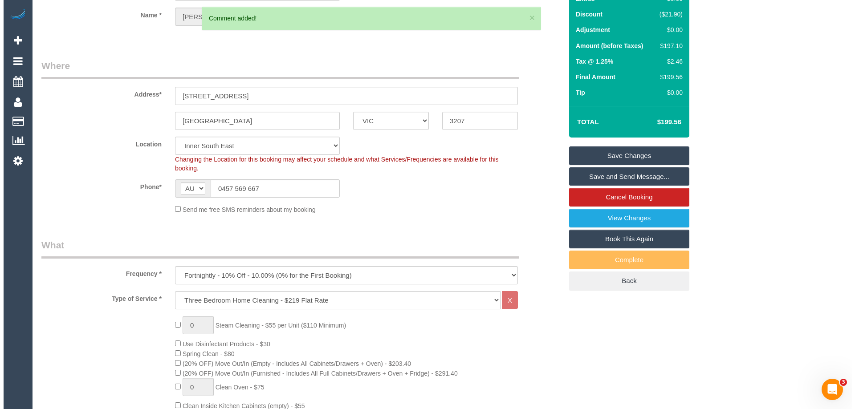
scroll to position [0, 0]
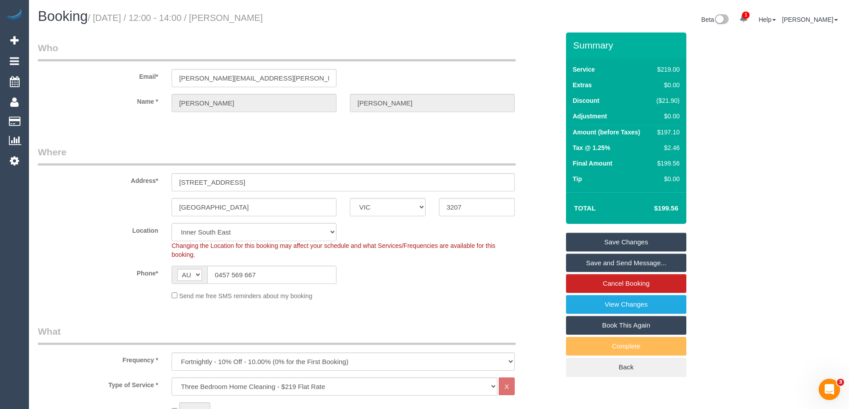
click at [577, 245] on link "Save Changes" at bounding box center [626, 242] width 120 height 19
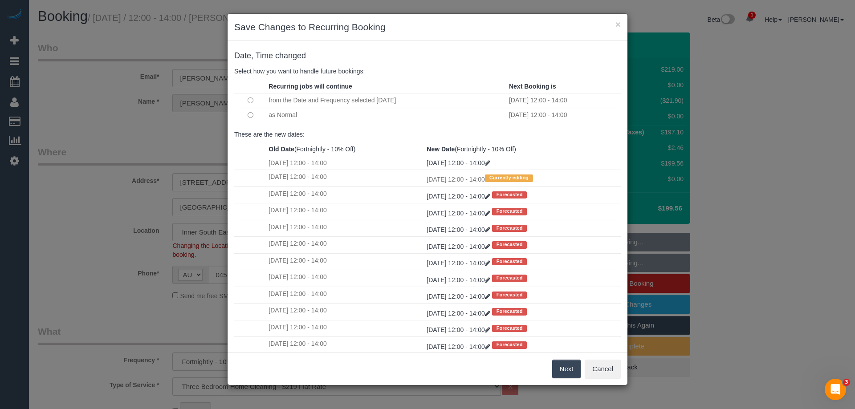
click at [564, 371] on button "Next" at bounding box center [566, 369] width 29 height 19
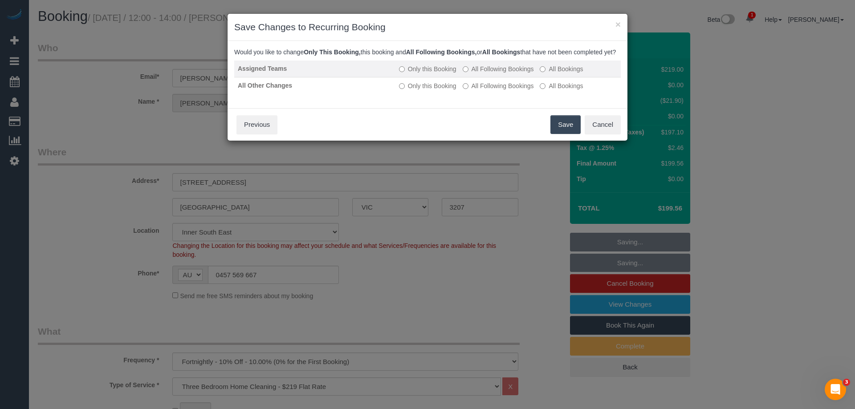
click at [494, 74] on label "All Following Bookings" at bounding box center [498, 69] width 71 height 9
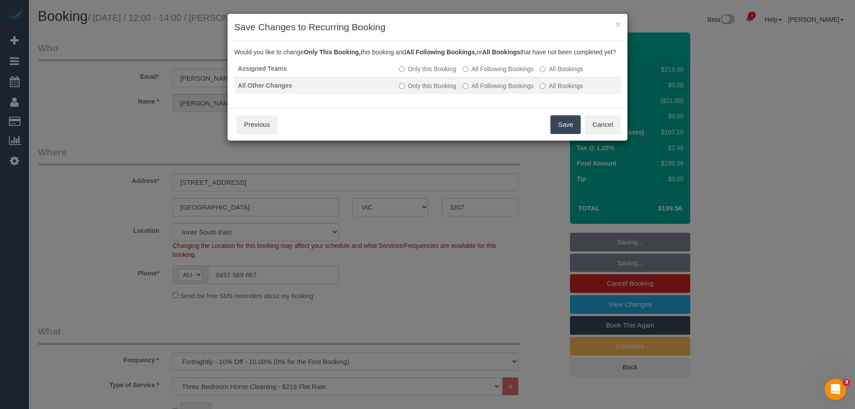
click at [482, 90] on label "All Following Bookings" at bounding box center [498, 86] width 71 height 9
click at [567, 131] on button "Save" at bounding box center [566, 124] width 30 height 19
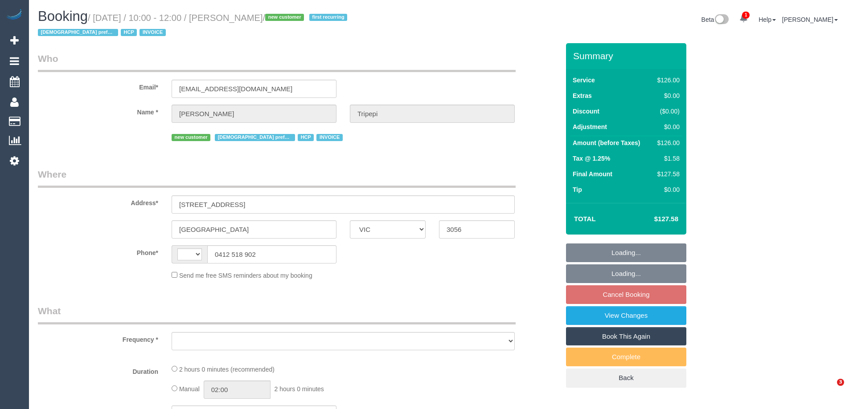
select select "VIC"
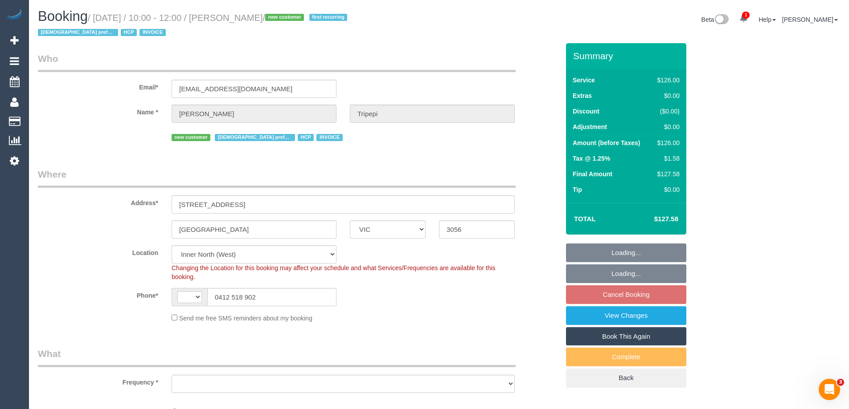
select select "string:AU"
select select "object:707"
select select "number:28"
select select "number:14"
select select "number:19"
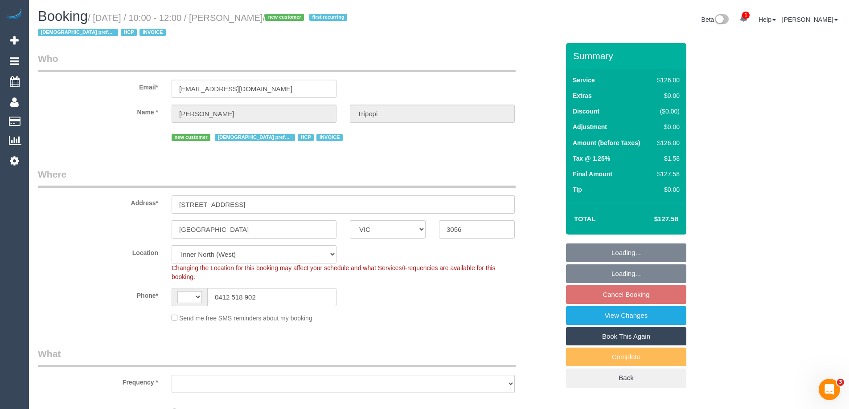
select select "number:25"
select select "number:34"
select select "number:26"
select select "object:775"
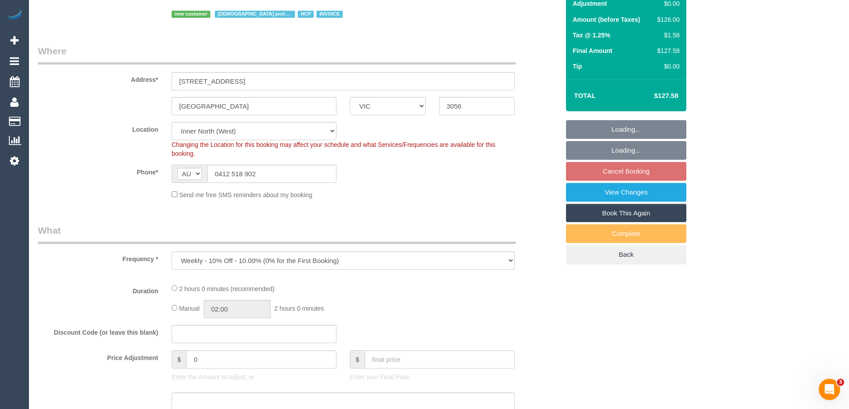
select select "120"
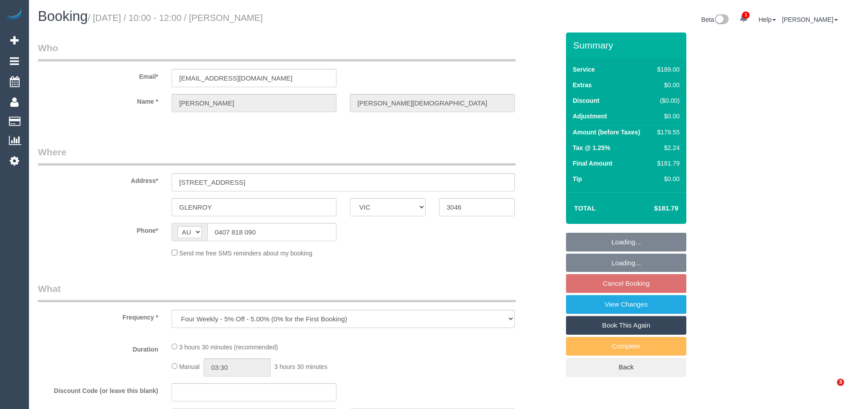
select select "VIC"
select select "string:stripe-pm_1L395A2GScqysDRVtW7EIJLZ"
select select "number:29"
select select "number:14"
select select "number:19"
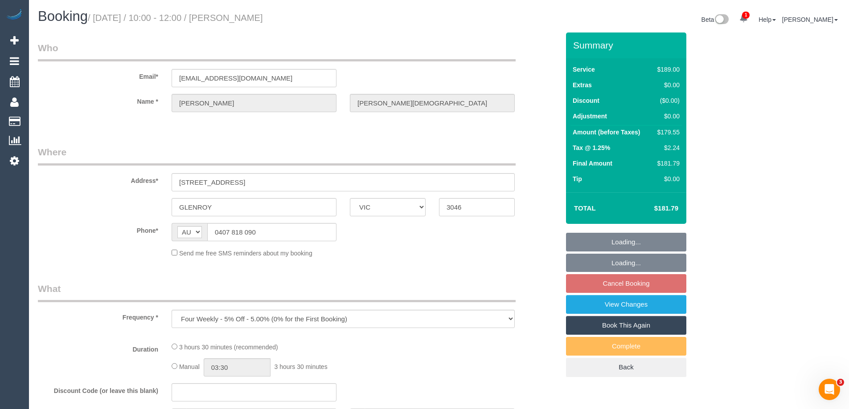
select select "number:22"
select select "number:33"
select select "number:12"
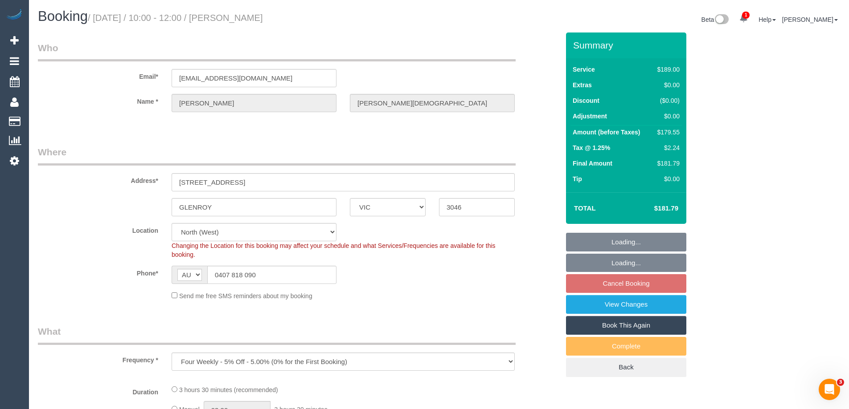
select select "object:684"
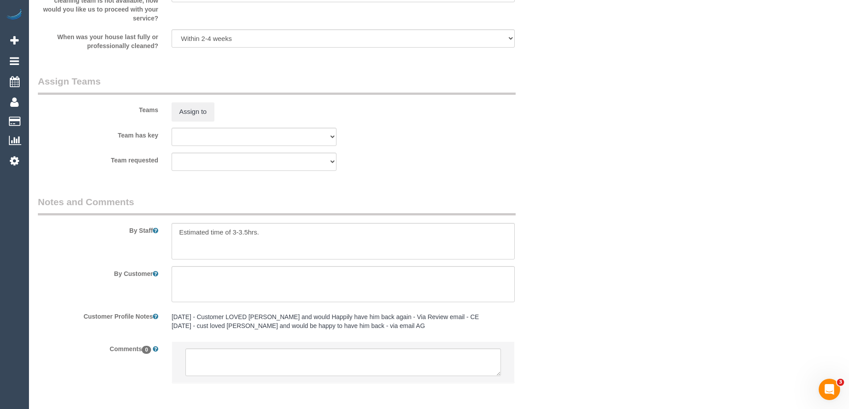
scroll to position [1364, 0]
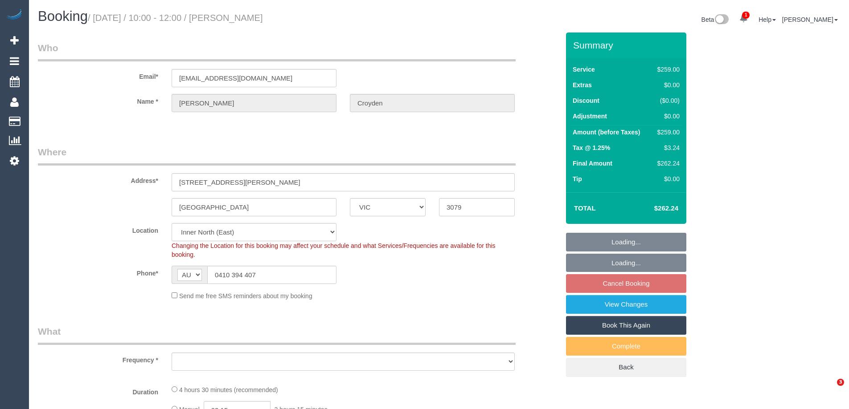
select select "VIC"
select select "number:30"
select select "number:14"
select select "number:19"
select select "number:24"
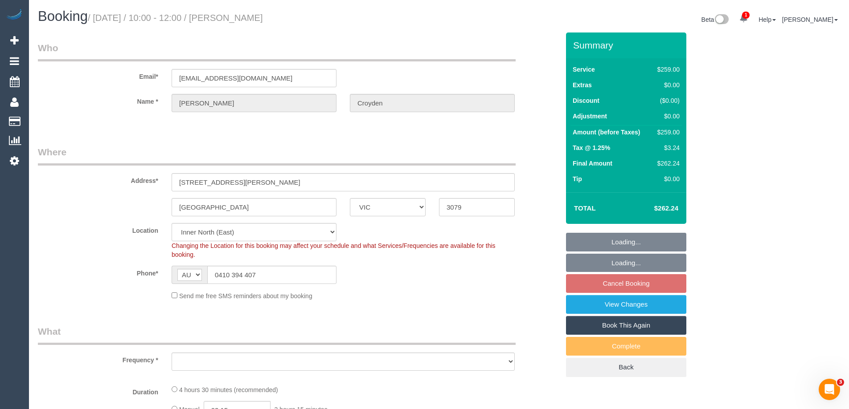
select select "number:34"
select select "number:13"
select select "object:790"
select select "string:stripe-pm_1RplIr2GScqysDRV5BBuDiem"
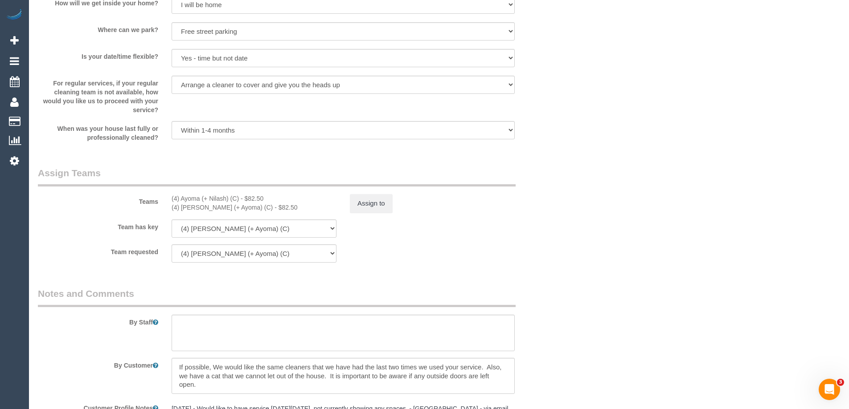
scroll to position [1221, 0]
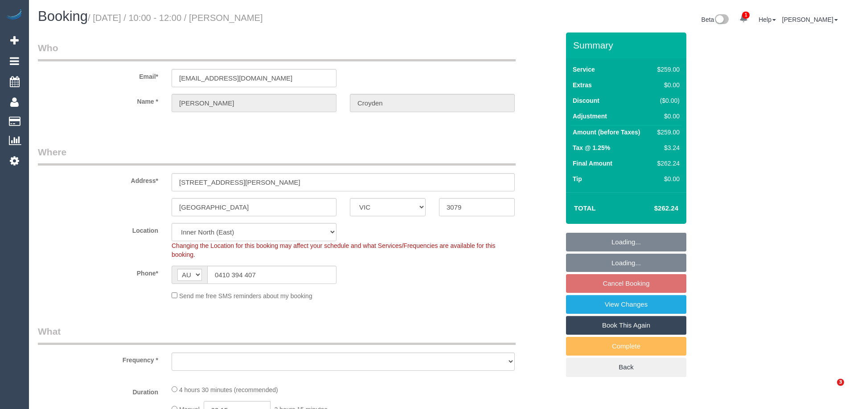
select select "VIC"
select select "object:785"
select select "string:stripe-pm_1RplIr2GScqysDRV5BBuDiem"
select select "number:30"
select select "number:14"
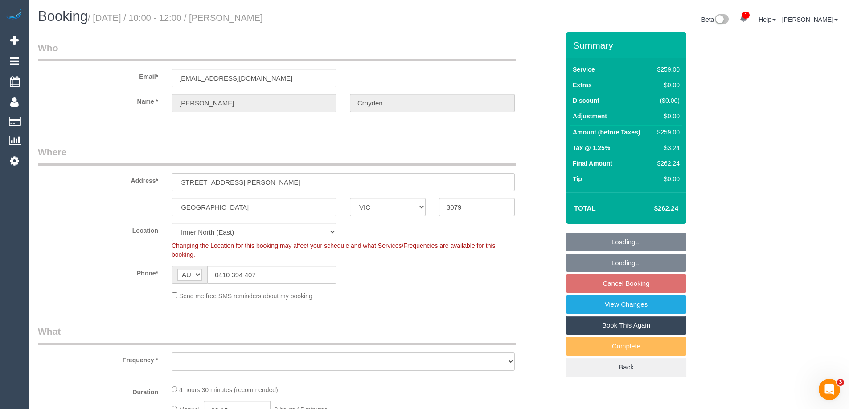
select select "number:19"
select select "number:24"
select select "number:34"
select select "number:13"
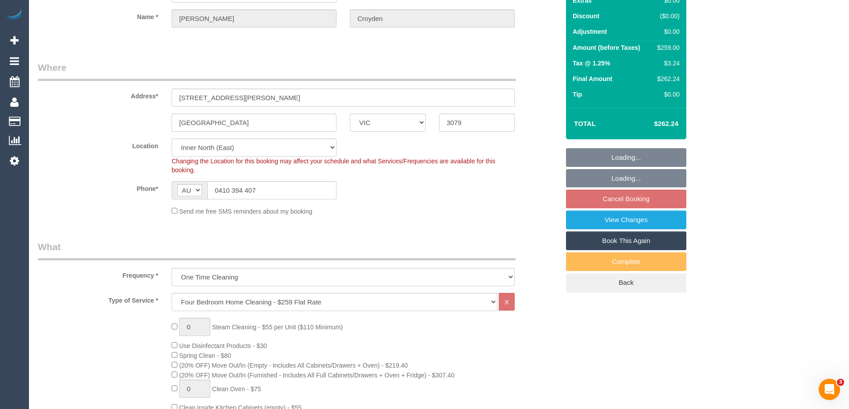
select select "object:790"
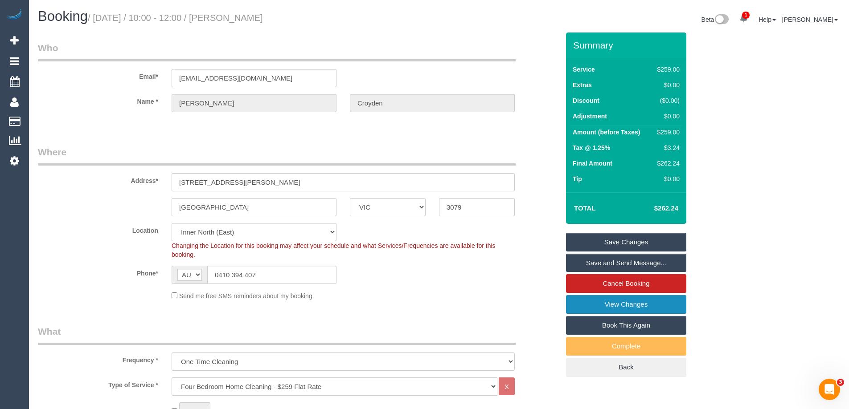
click at [591, 305] on link "View Changes" at bounding box center [626, 304] width 120 height 19
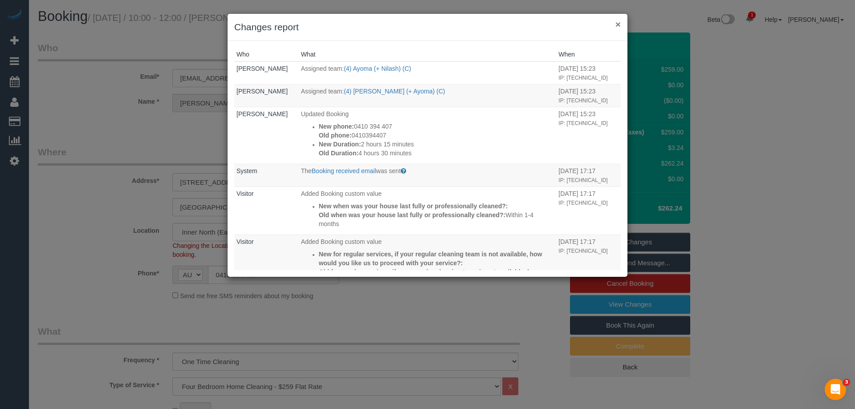
click at [620, 24] on button "×" at bounding box center [618, 24] width 5 height 9
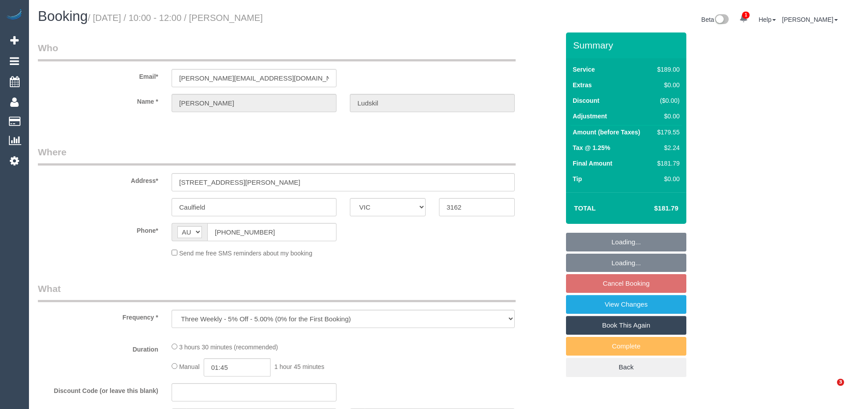
select select "VIC"
select select "string:stripe-pm_1RnU0E2GScqysDRVu27VpmcX"
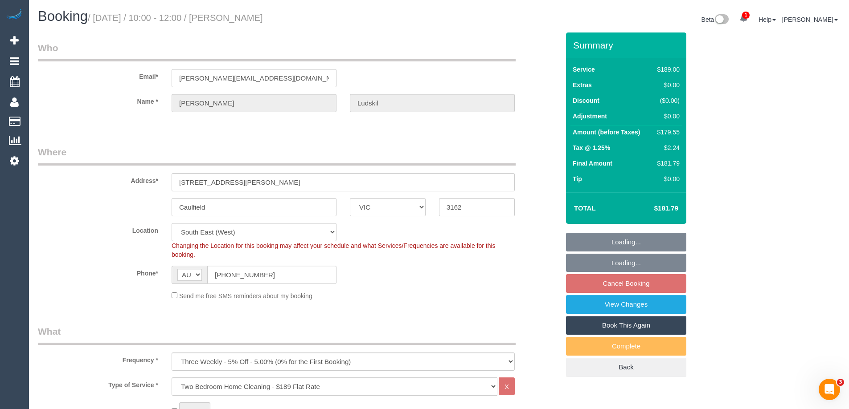
select select "object:634"
select select "number:28"
select select "number:14"
select select "number:19"
select select "number:23"
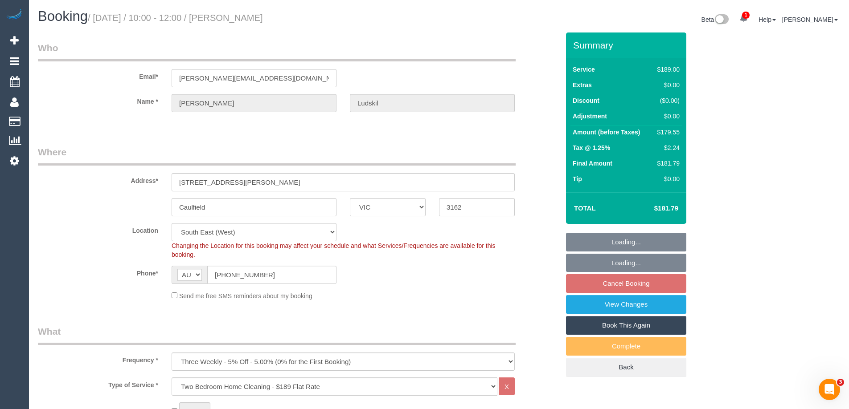
select select "number:34"
select select "number:11"
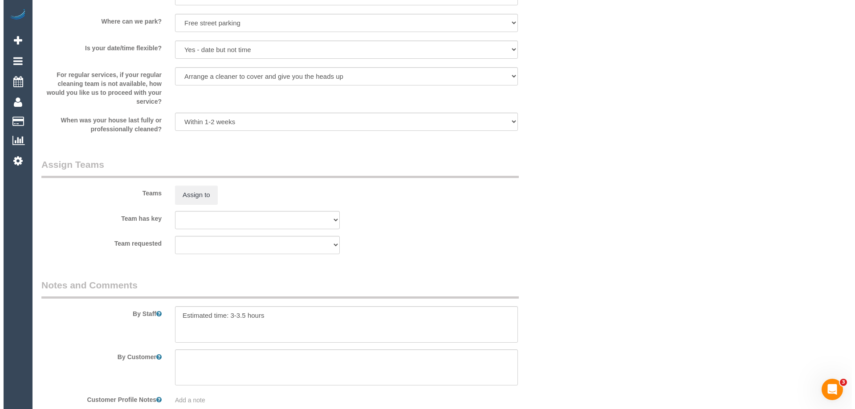
scroll to position [1350, 0]
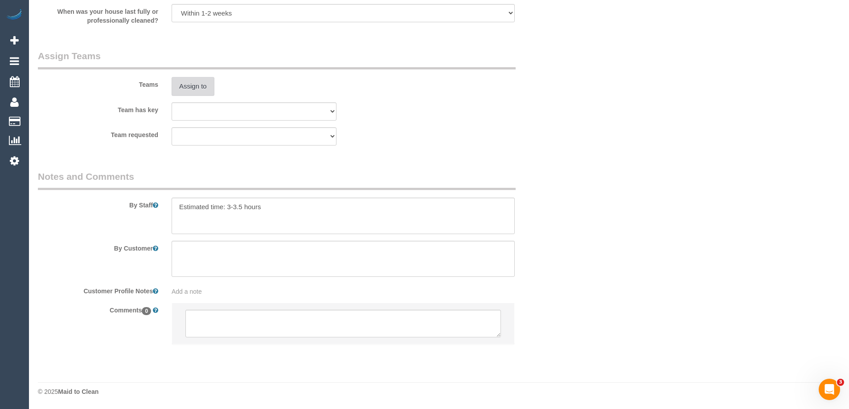
click at [192, 80] on button "Assign to" at bounding box center [193, 86] width 43 height 19
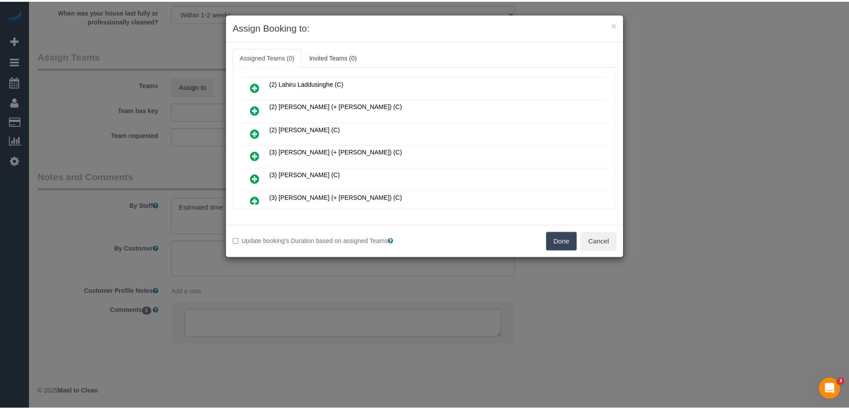
scroll to position [45, 0]
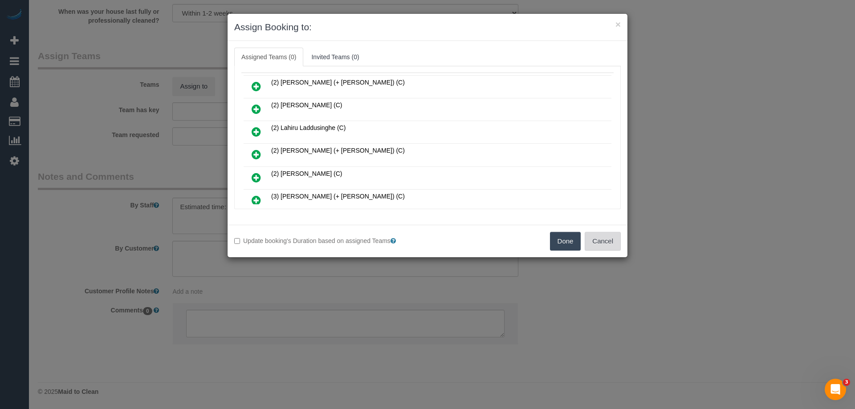
click at [617, 241] on button "Cancel" at bounding box center [603, 241] width 36 height 19
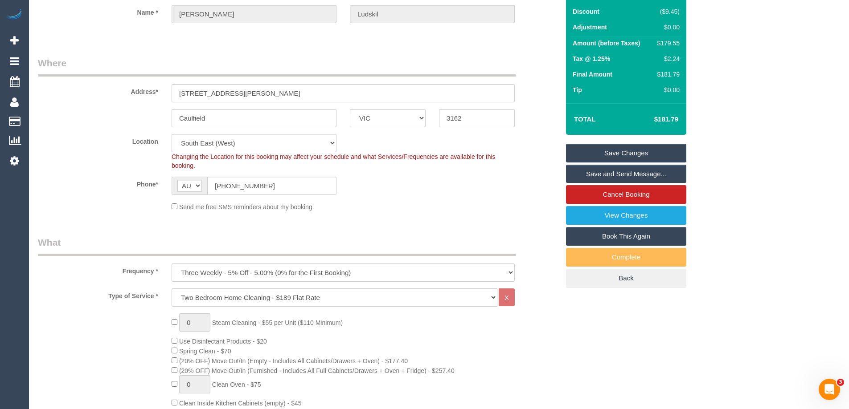
scroll to position [0, 0]
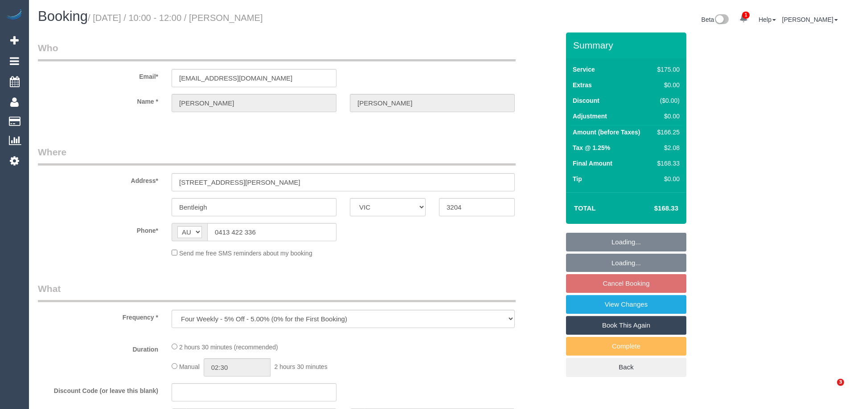
select select "VIC"
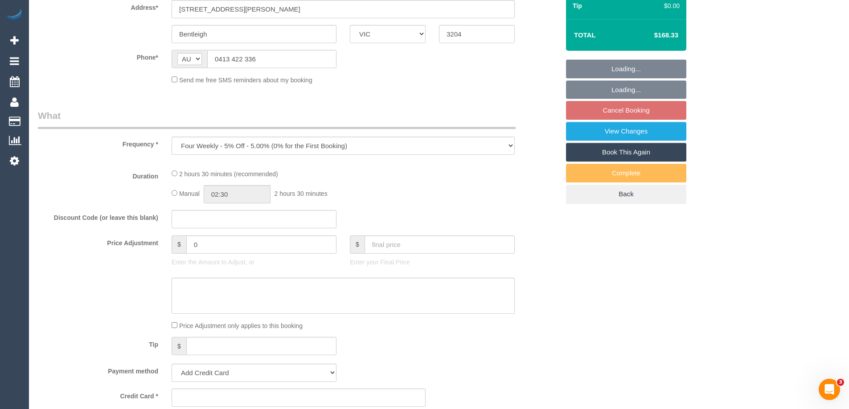
select select "150"
select select "number:28"
select select "number:14"
select select "number:19"
select select "number:36"
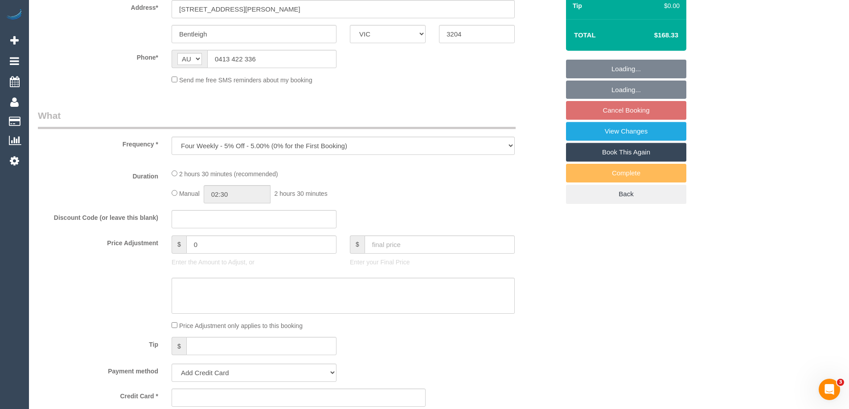
select select "number:34"
select select "number:12"
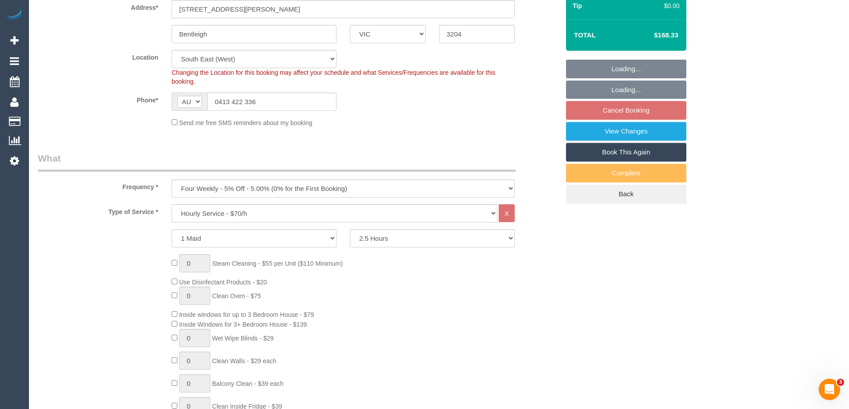
select select "string:stripe-pm_1RZ3lW2GScqysDRVNaAORKBj"
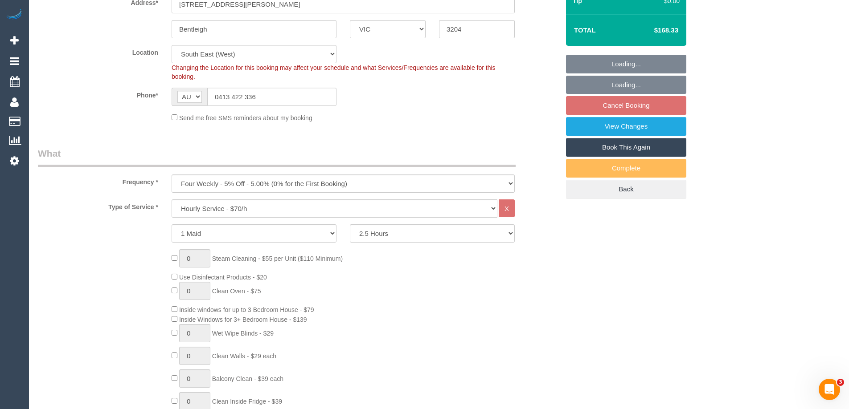
select select "object:869"
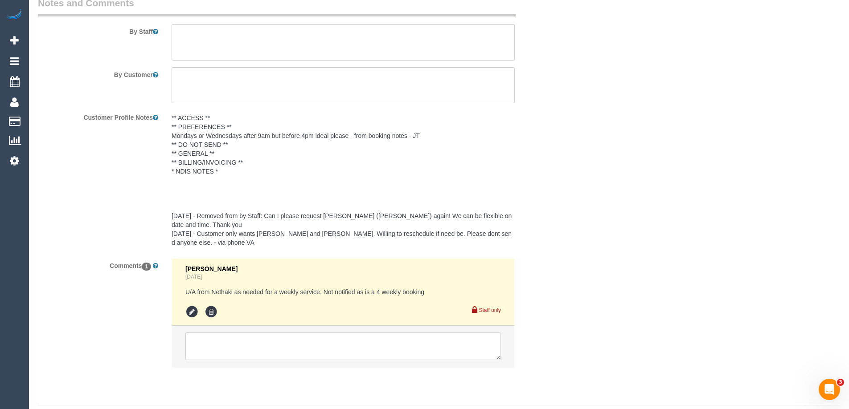
scroll to position [1515, 0]
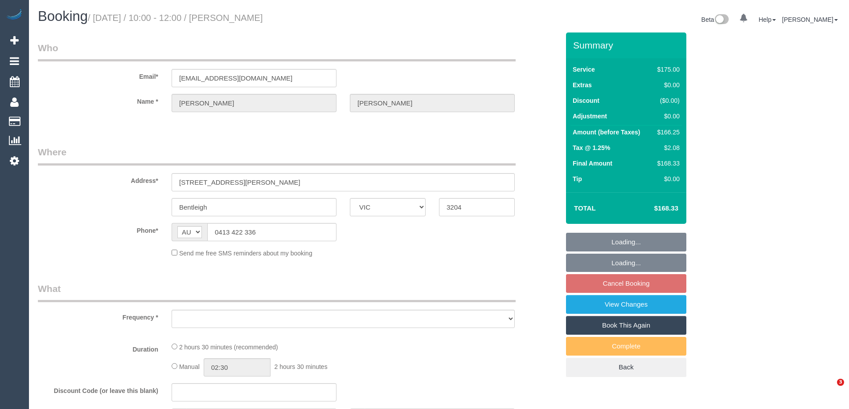
select select "VIC"
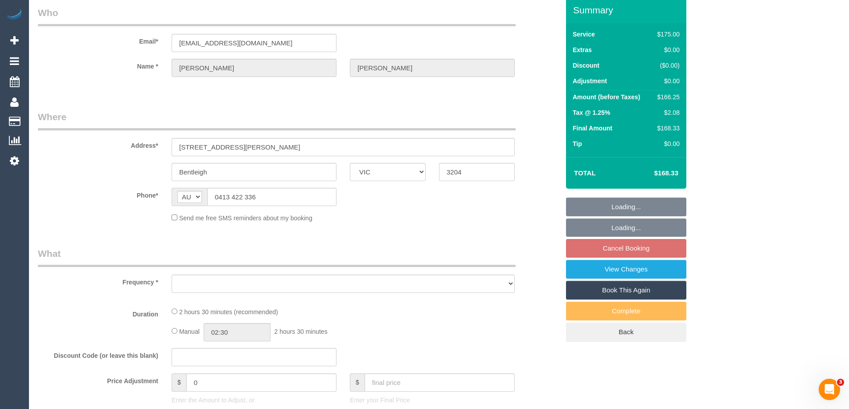
scroll to position [126, 0]
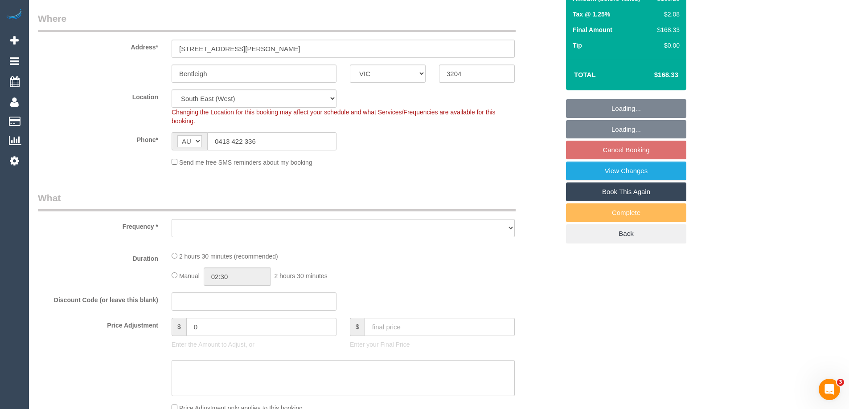
select select "object:700"
select select "string:stripe-pm_1RZ3lW2GScqysDRVNaAORKBj"
select select "number:28"
select select "number:14"
select select "number:19"
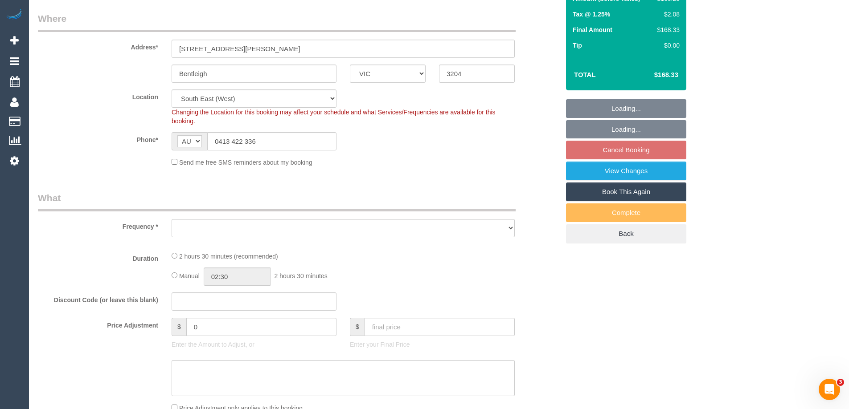
select select "number:36"
select select "number:34"
select select "number:12"
select select "150"
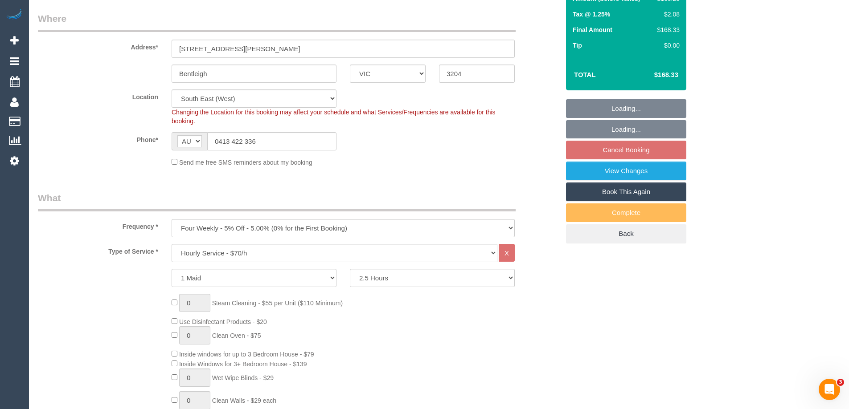
select select "object:869"
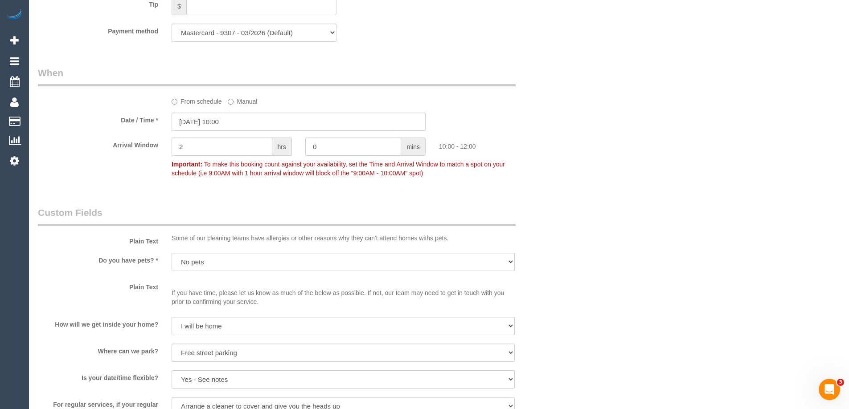
scroll to position [891, 0]
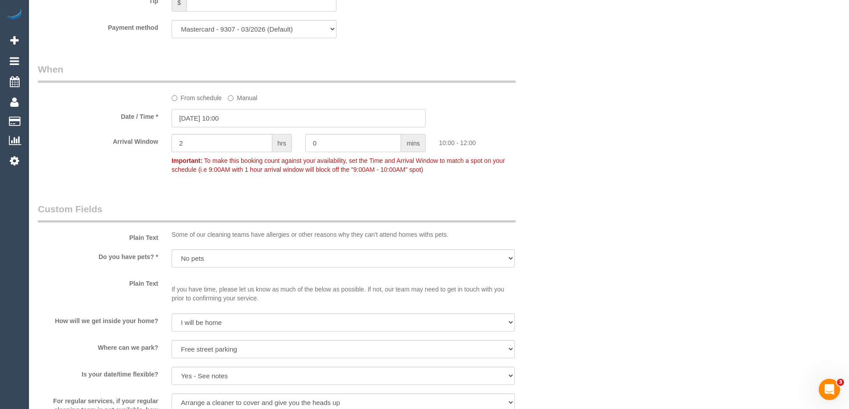
click at [223, 115] on input "[DATE] 10:00" at bounding box center [299, 118] width 254 height 18
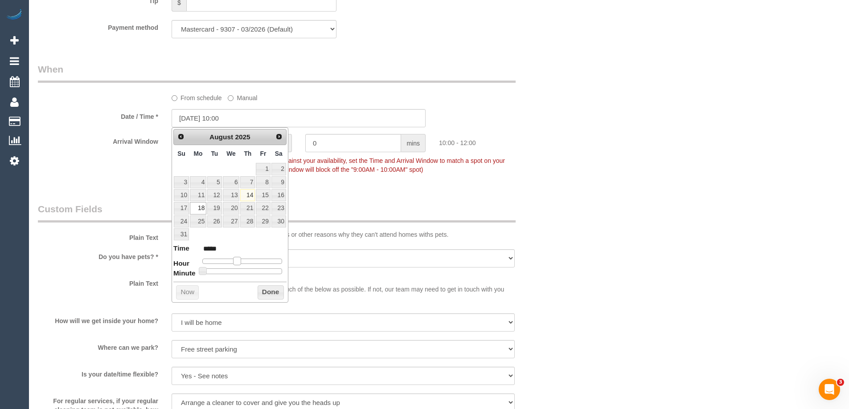
type input "[DATE] 11:00"
type input "*****"
type input "[DATE] 12:00"
type input "*****"
drag, startPoint x: 237, startPoint y: 261, endPoint x: 244, endPoint y: 262, distance: 6.5
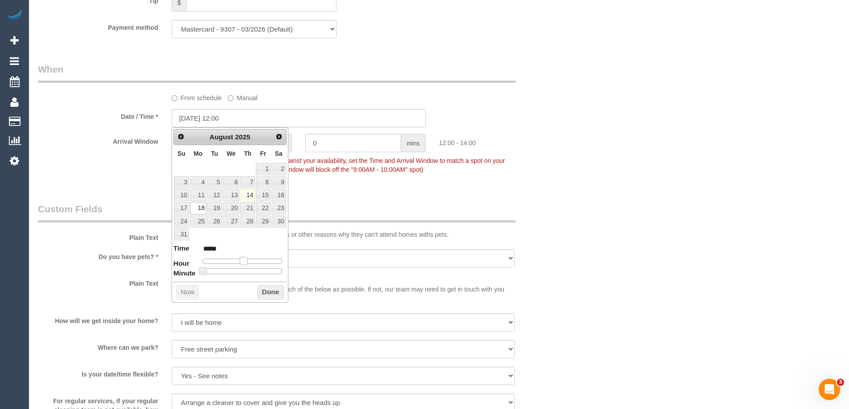
click at [244, 262] on span at bounding box center [244, 261] width 8 height 8
click at [264, 293] on button "Done" at bounding box center [271, 293] width 26 height 14
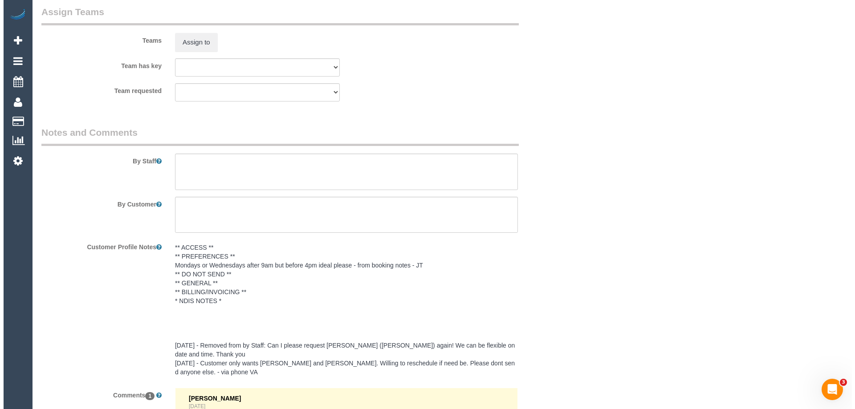
scroll to position [1337, 0]
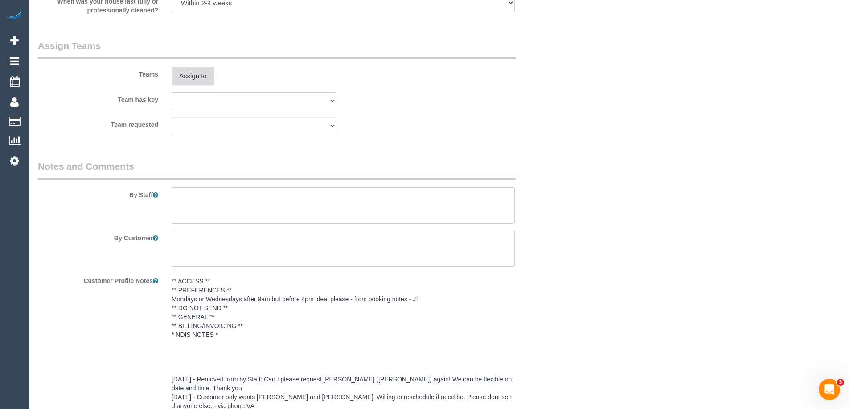
click at [196, 74] on button "Assign to" at bounding box center [193, 76] width 43 height 19
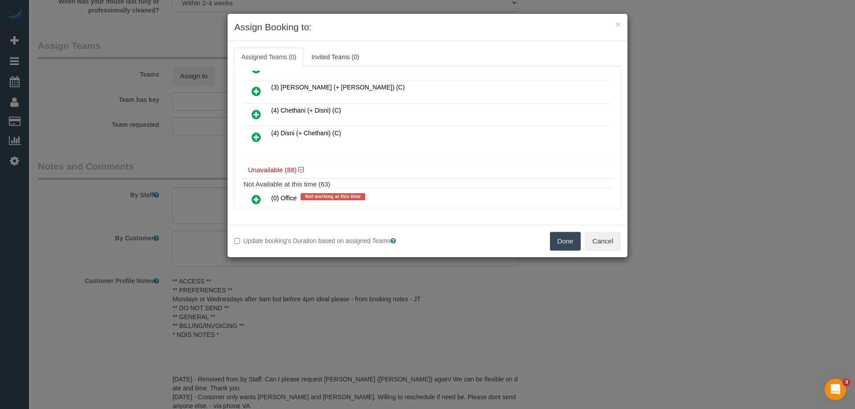
click at [256, 110] on icon at bounding box center [256, 114] width 9 height 11
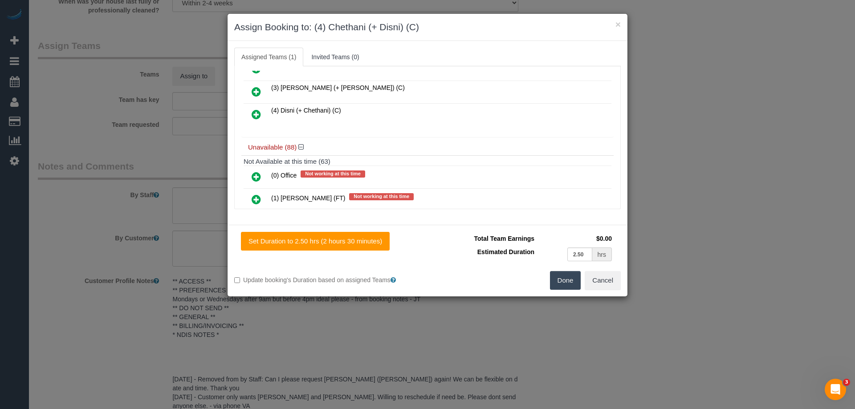
click at [254, 115] on icon at bounding box center [256, 114] width 9 height 11
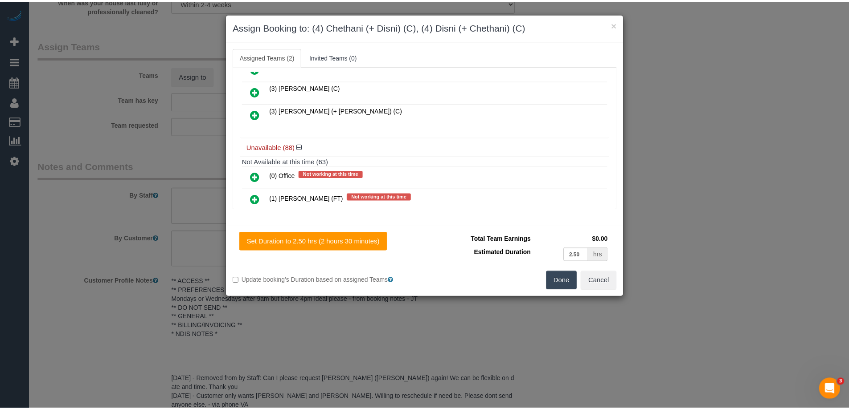
scroll to position [312, 0]
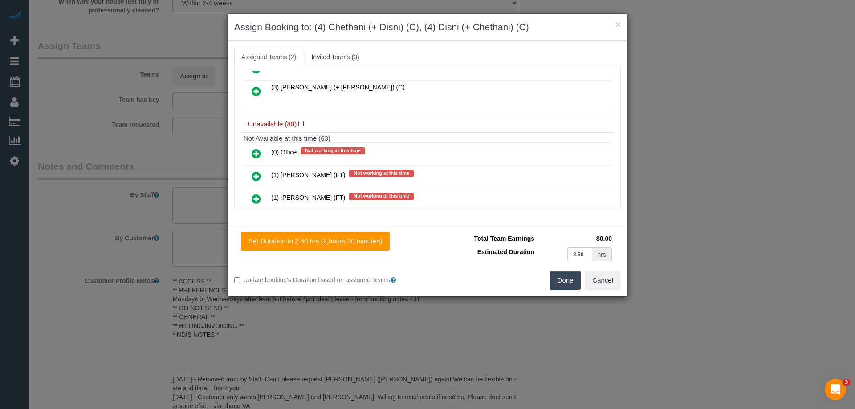
click at [570, 282] on button "Done" at bounding box center [565, 280] width 31 height 19
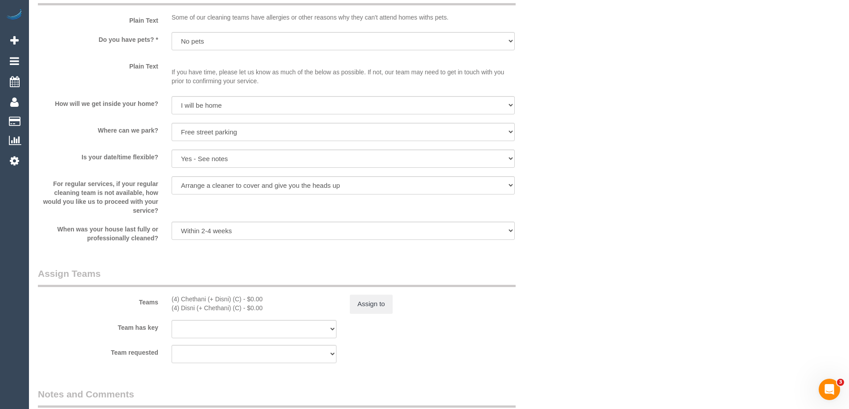
scroll to position [1292, 0]
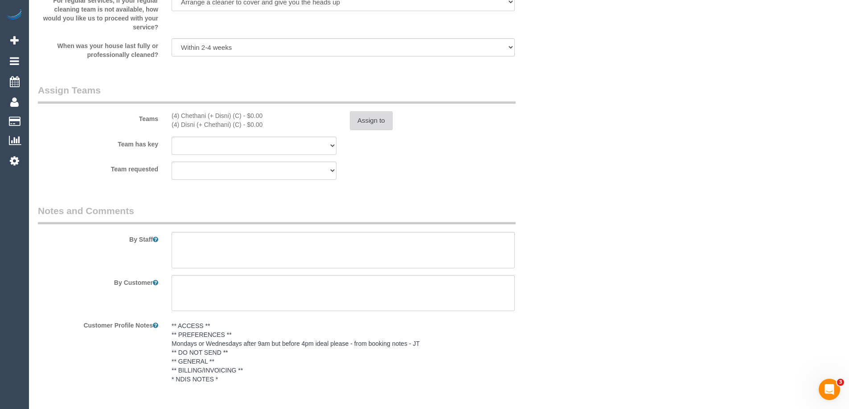
click at [363, 112] on button "Assign to" at bounding box center [371, 120] width 43 height 19
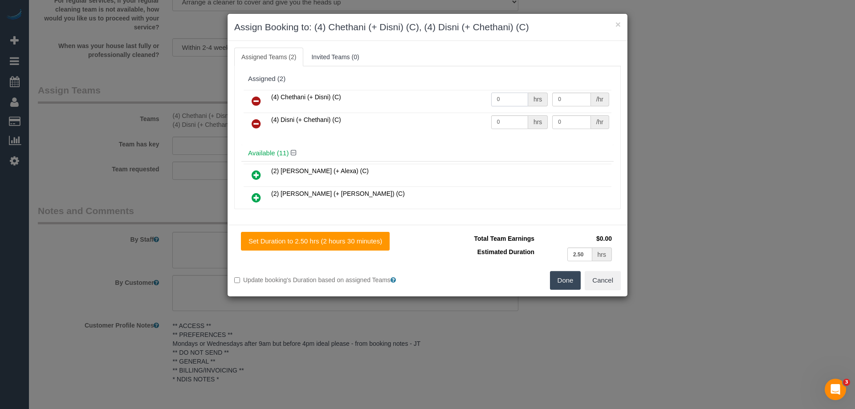
drag, startPoint x: 508, startPoint y: 97, endPoint x: 389, endPoint y: 89, distance: 119.7
click at [413, 92] on tr "(4) Chethani (+ Disni) (C) 0 hrs 0 /hr" at bounding box center [428, 101] width 368 height 23
type input "1.25"
drag, startPoint x: 560, startPoint y: 98, endPoint x: 504, endPoint y: 85, distance: 56.8
click at [504, 85] on div "Assigned (2) (4) Chethani (+ Disni) (C) 1.25 hrs 0 /hr (4) Disni (+ Chethani) (…" at bounding box center [427, 108] width 372 height 74
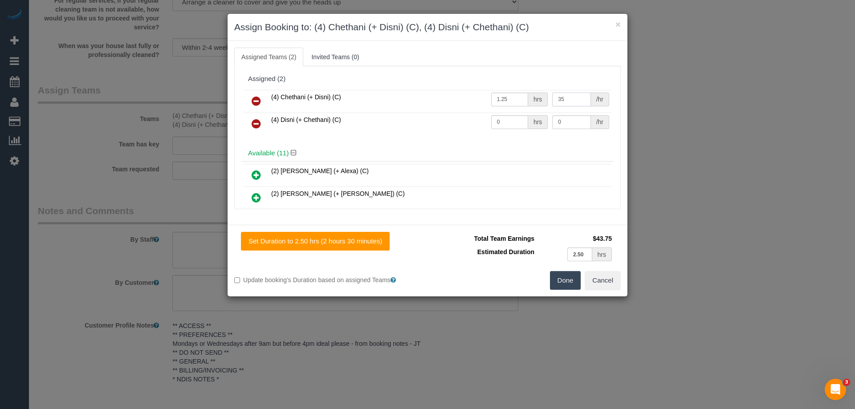
type input "35"
drag, startPoint x: 509, startPoint y: 123, endPoint x: 423, endPoint y: 110, distance: 86.9
click at [432, 112] on tbody "(4) Chethani (+ Disni) (C) 1.25 hrs 35 /hr (4) Disni (+ Chethani) (C) 0 hrs 0 /…" at bounding box center [428, 112] width 368 height 45
type input "1.25"
drag, startPoint x: 566, startPoint y: 121, endPoint x: 443, endPoint y: 107, distance: 123.7
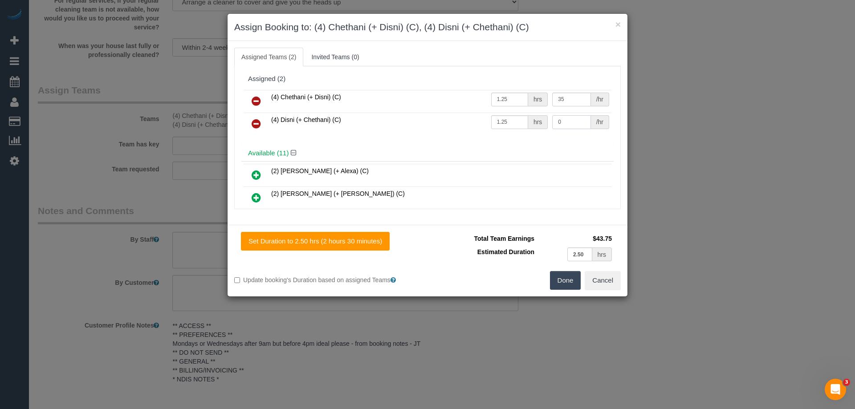
click at [490, 110] on tbody "(4) Chethani (+ Disni) (C) 1.25 hrs 35 /hr (4) Disni (+ Chethani) (C) 1.25 hrs …" at bounding box center [428, 112] width 368 height 45
type input "35"
click at [566, 278] on button "Done" at bounding box center [565, 280] width 31 height 19
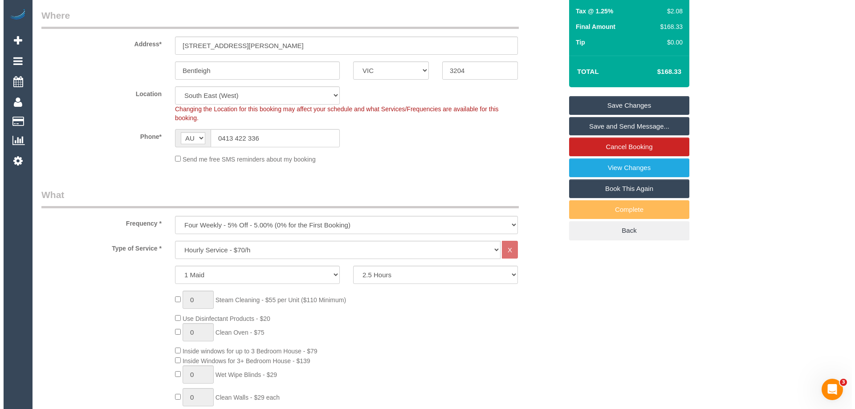
scroll to position [0, 0]
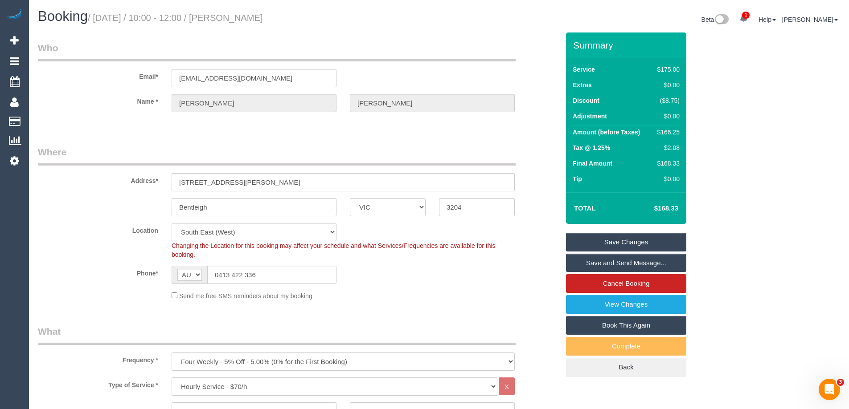
drag, startPoint x: 315, startPoint y: 19, endPoint x: 232, endPoint y: 14, distance: 83.0
click at [232, 14] on h1 "Booking / August 18, 2025 / 10:00 - 12:00 / Samantha Buckley" at bounding box center [235, 16] width 394 height 15
copy small "Samantha Buckley"
click at [584, 242] on link "Save Changes" at bounding box center [626, 242] width 120 height 19
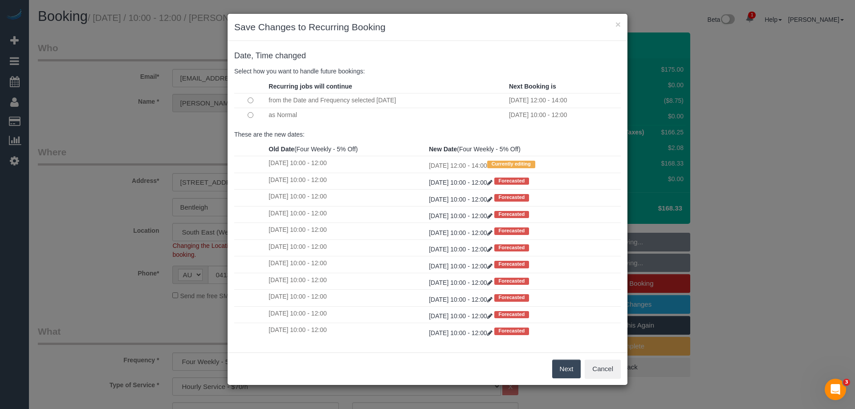
click at [564, 368] on button "Next" at bounding box center [566, 369] width 29 height 19
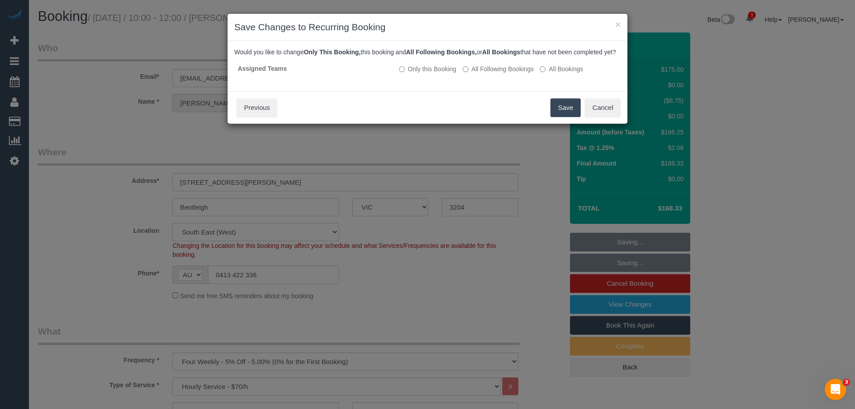
click at [574, 115] on button "Save" at bounding box center [566, 107] width 30 height 19
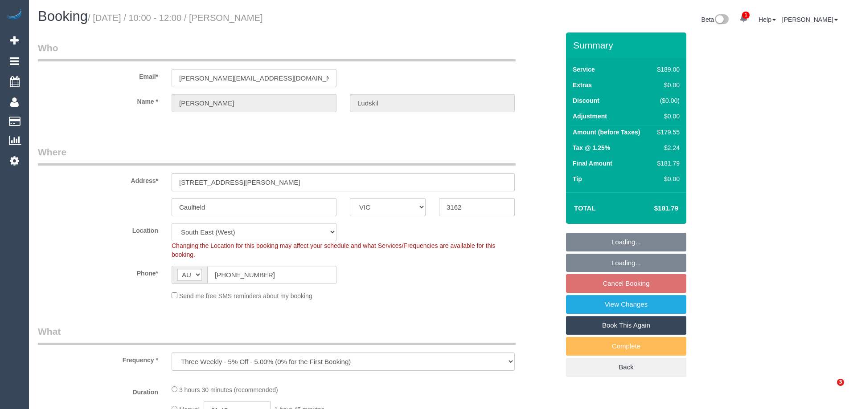
select select "VIC"
select select "object:780"
select select "string:stripe-pm_1RnU0E2GScqysDRVu27VpmcX"
select select "number:28"
select select "number:14"
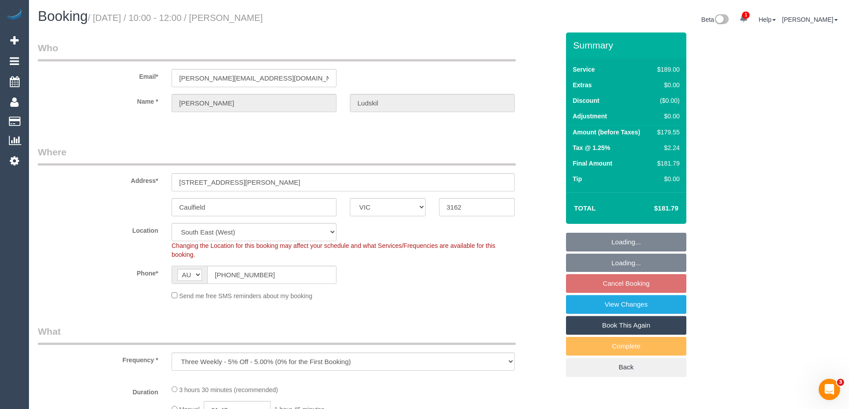
select select "number:19"
select select "number:23"
select select "number:34"
select select "number:11"
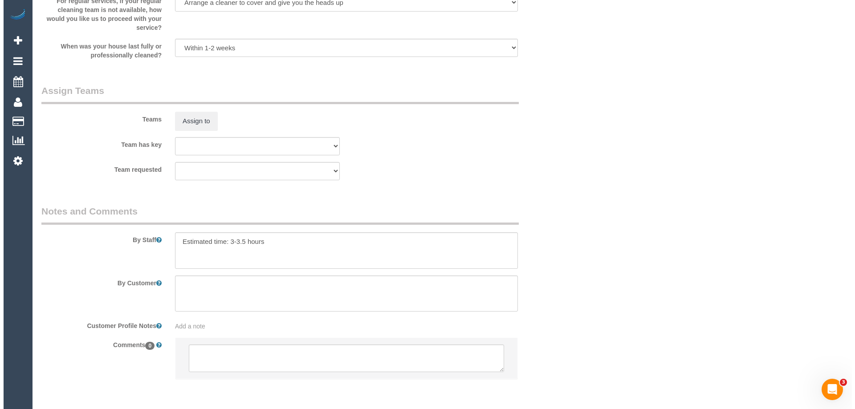
scroll to position [1350, 0]
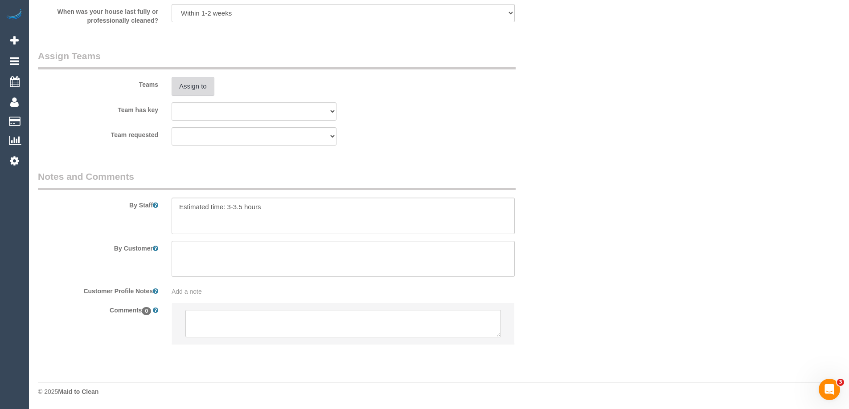
click at [192, 81] on button "Assign to" at bounding box center [193, 86] width 43 height 19
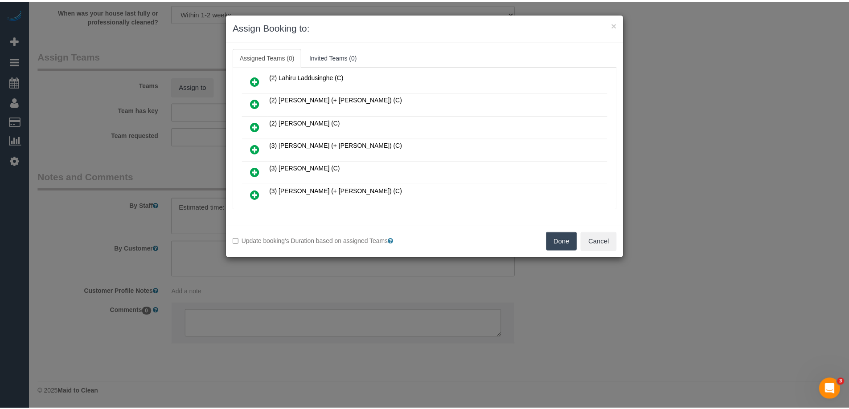
scroll to position [89, 0]
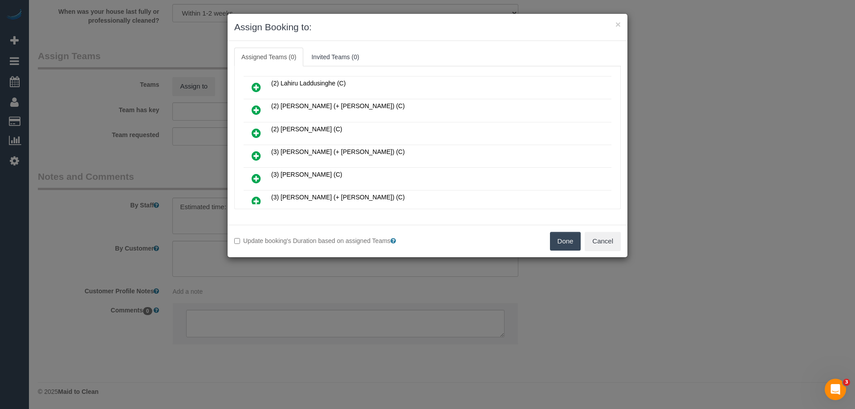
click at [564, 239] on button "Done" at bounding box center [565, 241] width 31 height 19
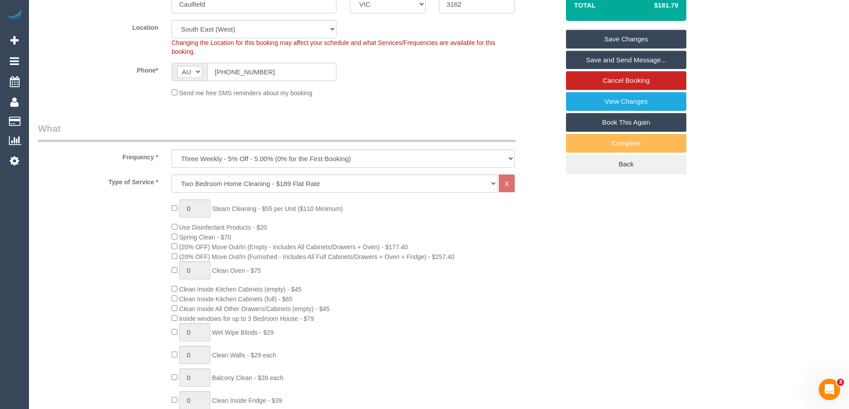
scroll to position [0, 0]
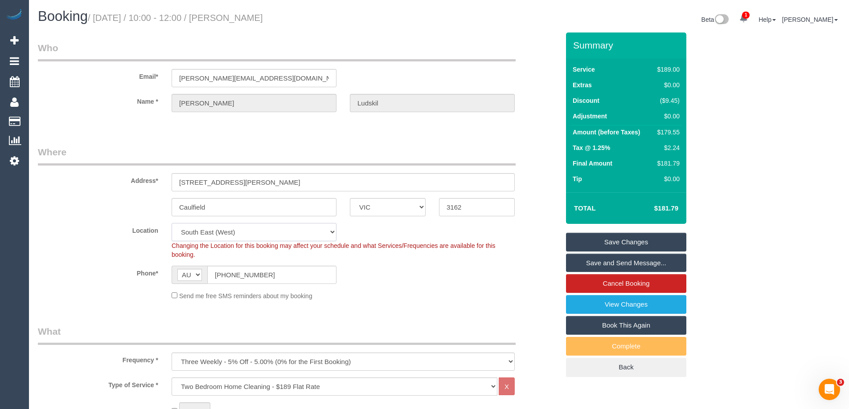
click at [231, 233] on select "Office [GEOGRAPHIC_DATA] (North) East (South) [GEOGRAPHIC_DATA] (East) [GEOGRAP…" at bounding box center [254, 232] width 165 height 18
select select "55"
click at [172, 223] on select "Office [GEOGRAPHIC_DATA] (North) East (South) [GEOGRAPHIC_DATA] (East) [GEOGRAP…" at bounding box center [254, 232] width 165 height 18
select select "object:3677"
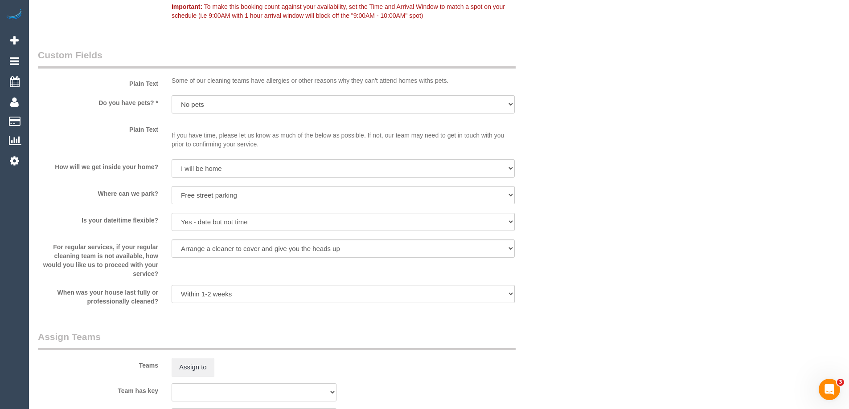
click at [138, 204] on div "Where can we park? I will provide parking on-site Free street parking [GEOGRAPH…" at bounding box center [298, 196] width 535 height 20
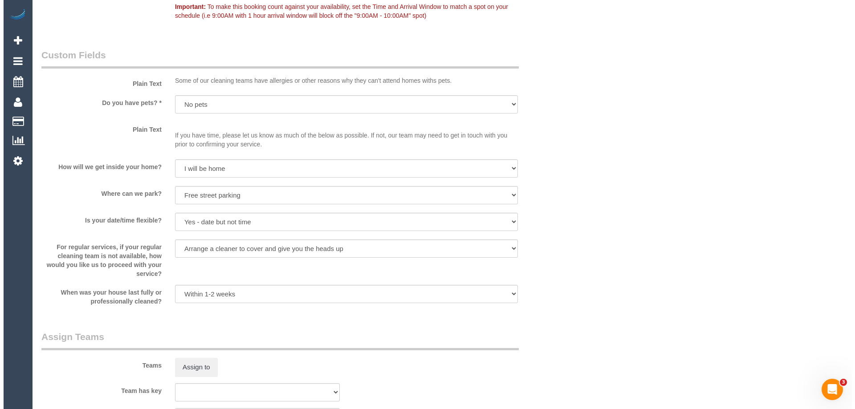
scroll to position [1337, 0]
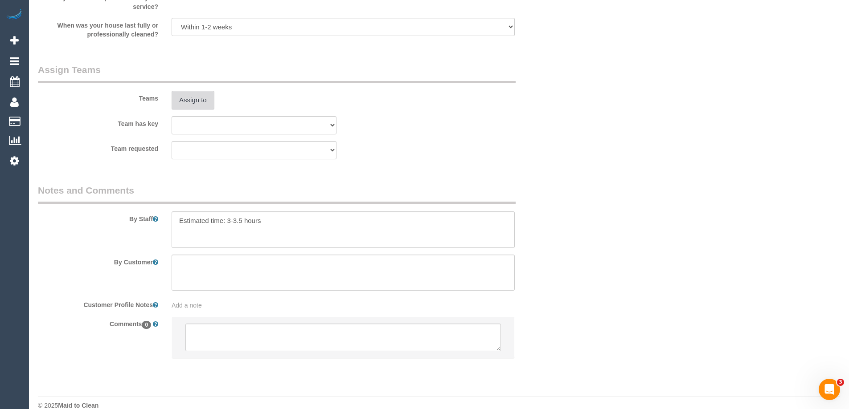
click at [199, 94] on button "Assign to" at bounding box center [193, 100] width 43 height 19
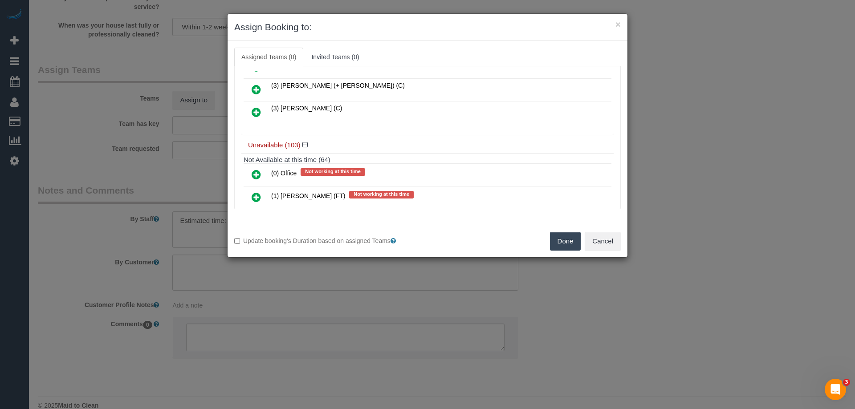
click at [256, 113] on icon at bounding box center [256, 112] width 9 height 11
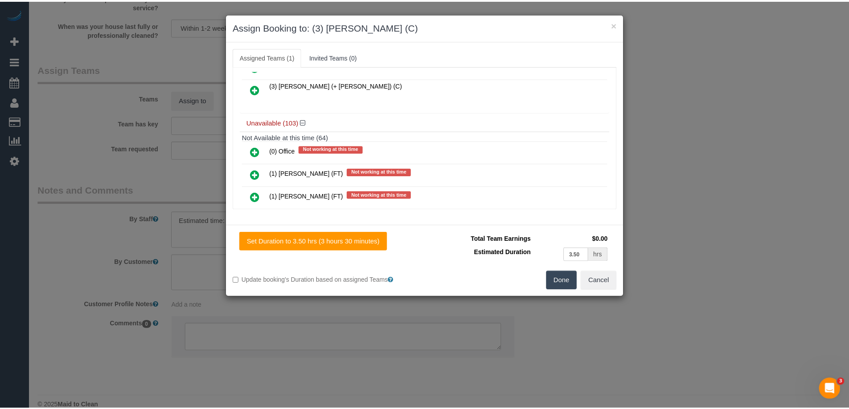
scroll to position [0, 0]
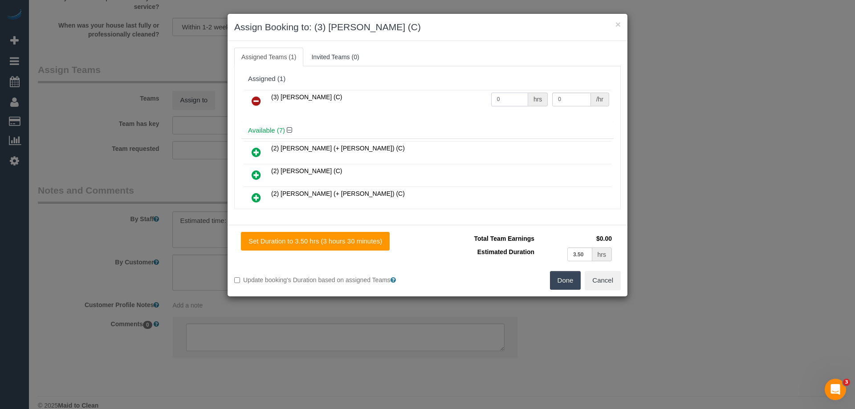
drag, startPoint x: 519, startPoint y: 98, endPoint x: 443, endPoint y: 93, distance: 76.4
click at [444, 93] on tr "(3) [PERSON_NAME] (C) 0 hrs 0 /hr" at bounding box center [428, 101] width 368 height 23
type input "1"
drag, startPoint x: 566, startPoint y: 98, endPoint x: 460, endPoint y: 94, distance: 105.6
click at [495, 94] on tr "(3) [PERSON_NAME] (C) 1 hrs 0 /hr" at bounding box center [428, 101] width 368 height 23
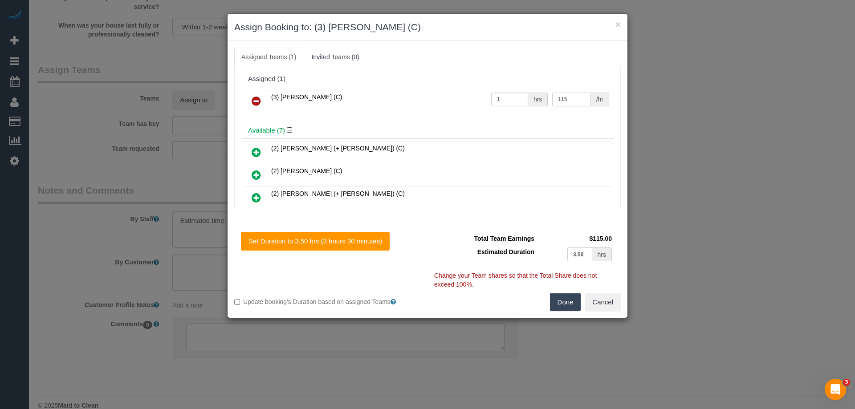
type input "115"
click at [558, 303] on button "Done" at bounding box center [565, 302] width 31 height 19
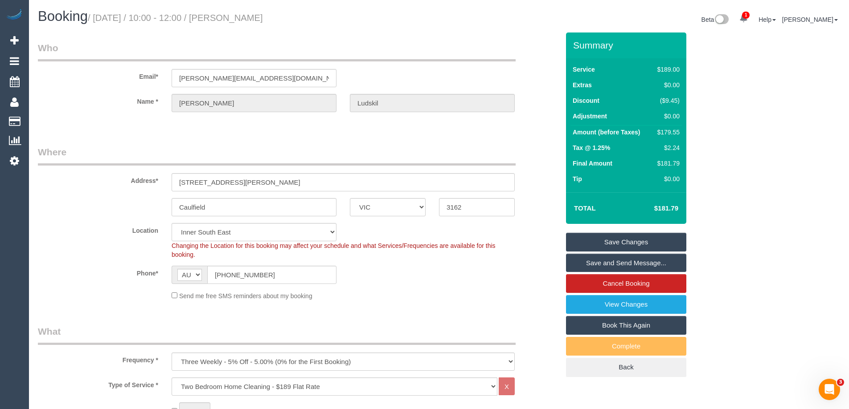
drag, startPoint x: 295, startPoint y: 14, endPoint x: 230, endPoint y: 12, distance: 65.5
click at [230, 12] on h1 "Booking / [DATE] / 10:00 - 12:00 / [PERSON_NAME]" at bounding box center [235, 16] width 394 height 15
copy small "[PERSON_NAME]"
click at [596, 243] on link "Save Changes" at bounding box center [626, 242] width 120 height 19
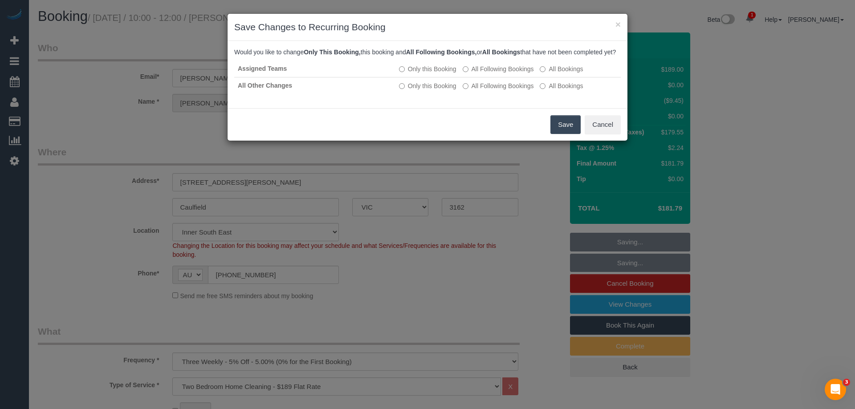
click at [563, 131] on button "Save" at bounding box center [566, 124] width 30 height 19
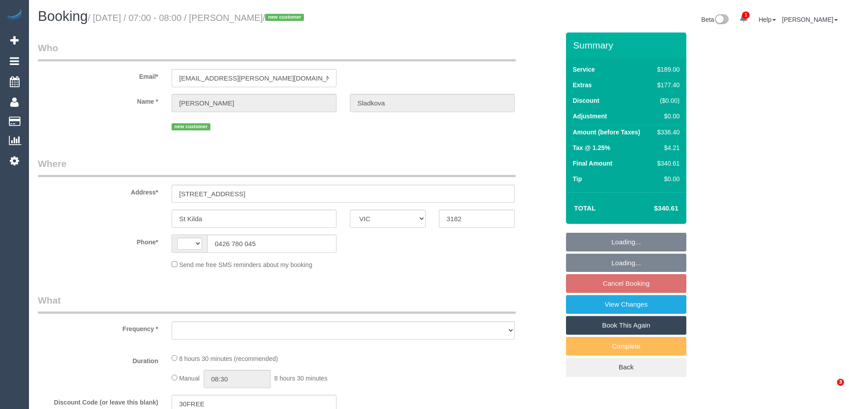
select select "VIC"
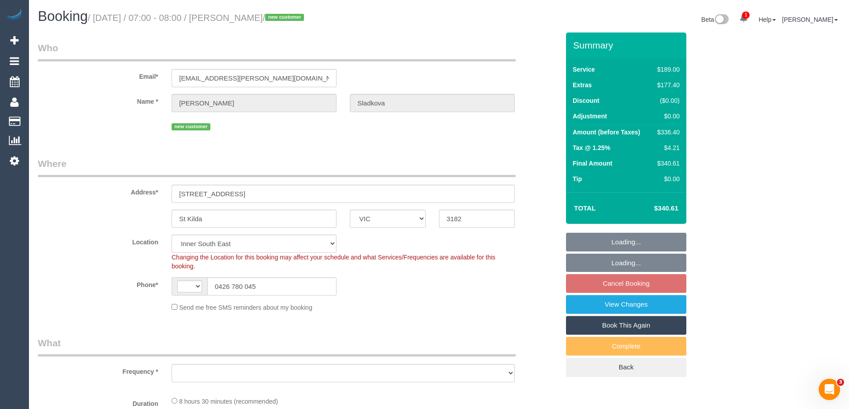
select select "string:stripe-pm_1RoE1N2GScqysDRV17GJabgn"
select select "string:AU"
select select "object:1364"
select select "number:28"
select select "number:14"
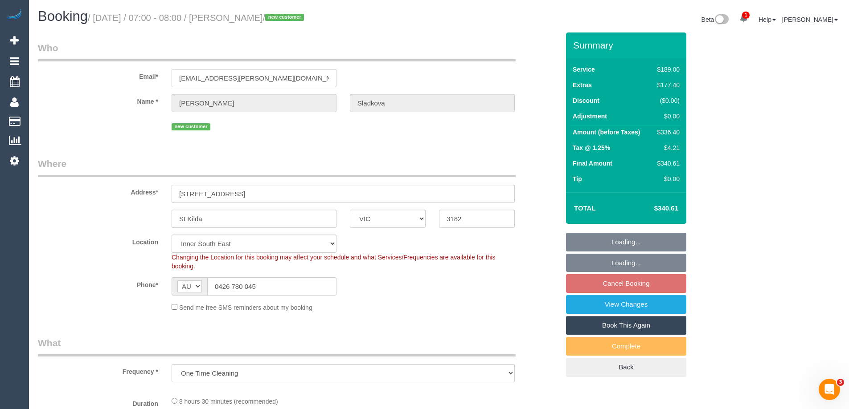
select select "number:18"
select select "number:24"
select select "number:33"
select select "number:26"
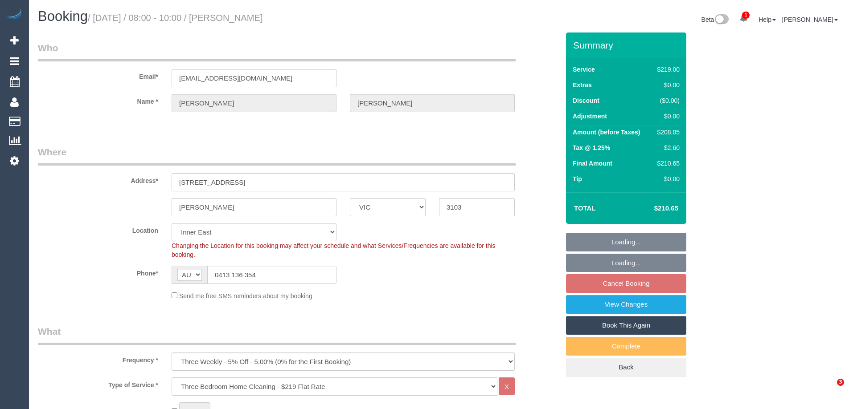
select select "VIC"
select select "object:1393"
select select "string:stripe-pm_1QQJXM2GScqysDRVtwIJyVRb"
select select "number:28"
select select "number:14"
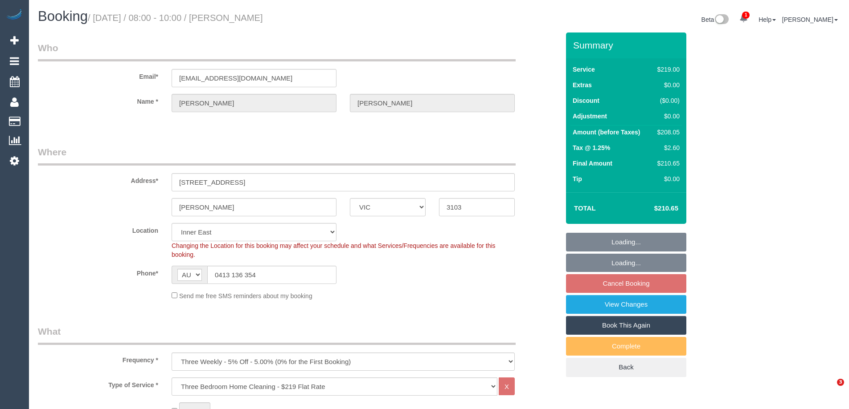
select select "number:19"
select select "number:22"
select select "number:34"
select select "number:11"
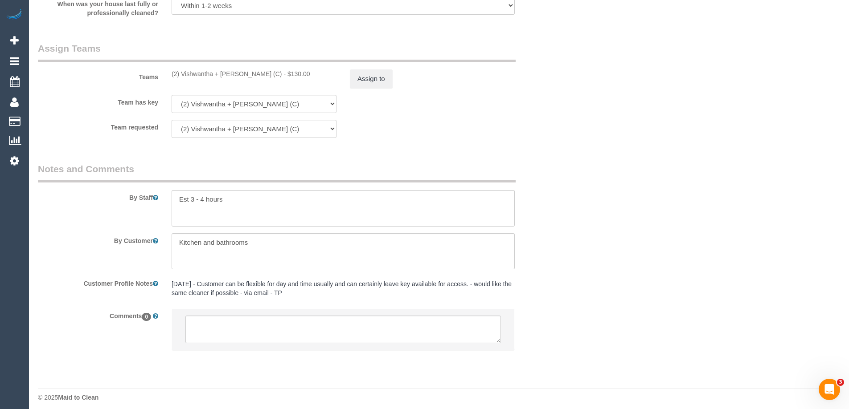
scroll to position [1379, 0]
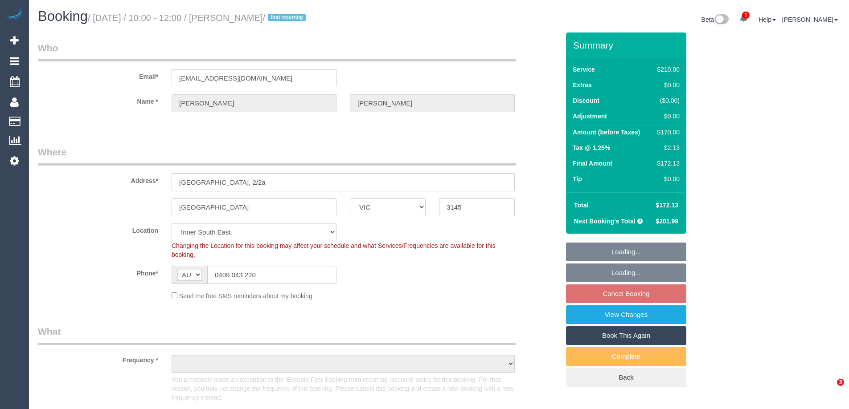
select select "VIC"
select select "180"
select select "number:27"
select select "number:14"
select select "number:19"
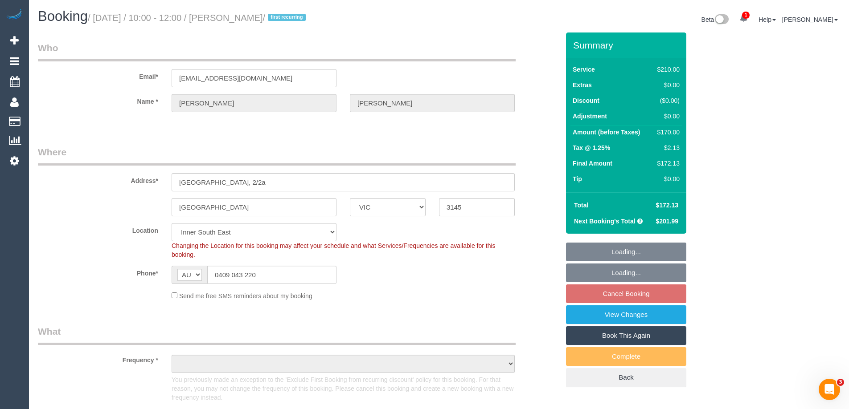
select select "number:25"
select select "number:33"
select select "number:12"
select select "object:861"
select select "string:stripe-pm_1PpgA22GScqysDRVotncbrGS"
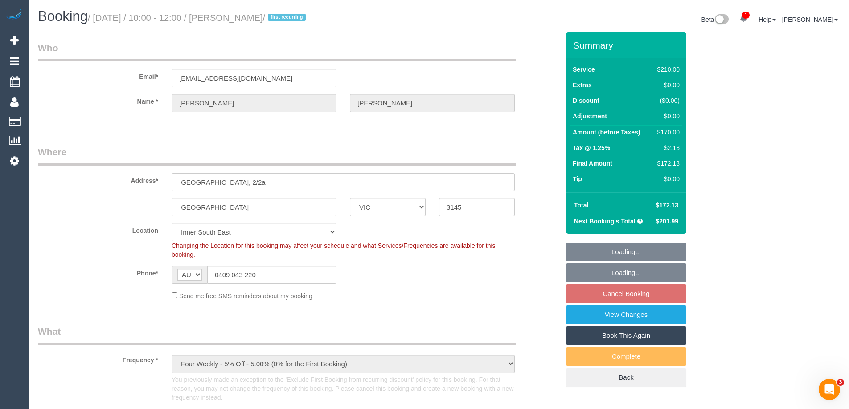
select select "object:870"
click at [588, 318] on link "View Changes" at bounding box center [626, 315] width 120 height 19
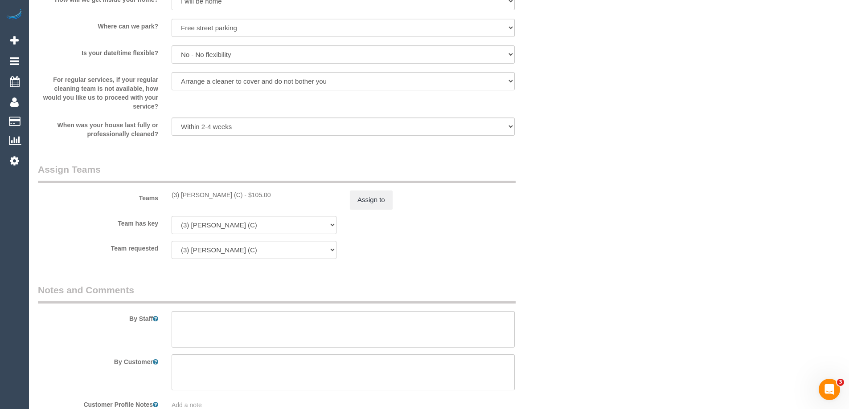
scroll to position [1380, 0]
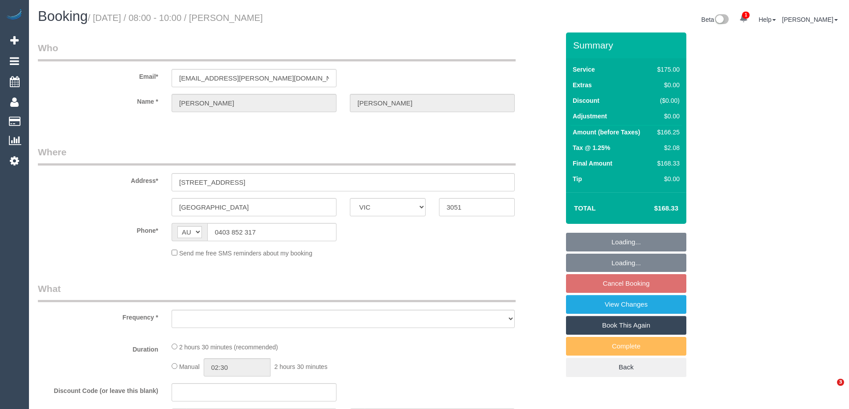
select select "VIC"
select select "150"
select select "number:28"
select select "number:14"
select select "number:19"
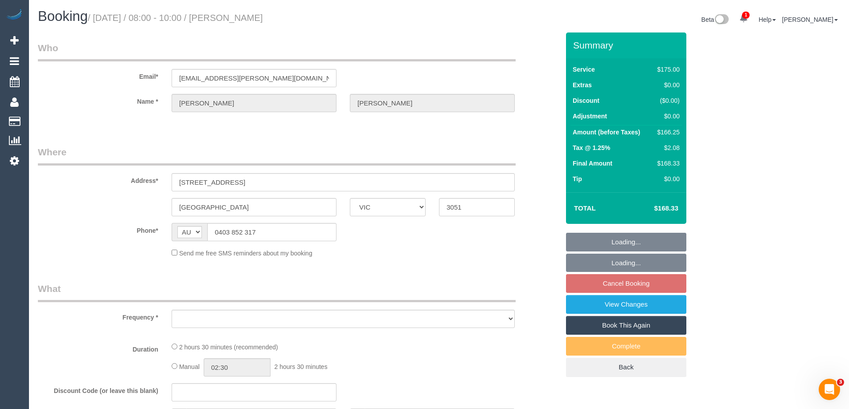
select select "number:24"
select select "number:12"
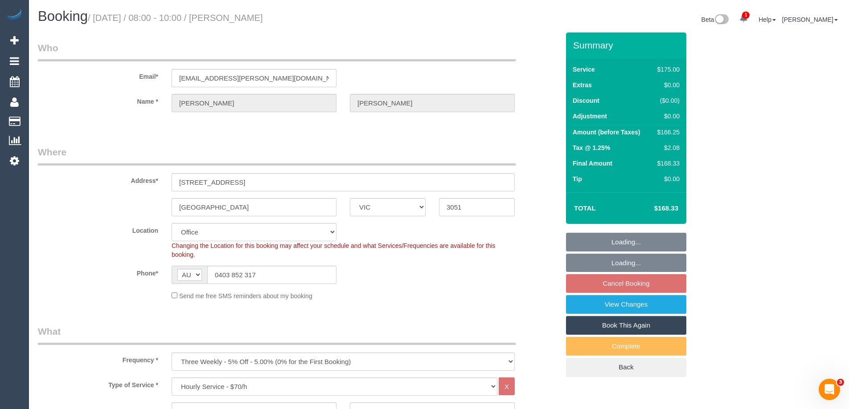
select select "object:858"
select select "string:stripe-pm_1MEqa52GScqysDRVxcyGhUBO"
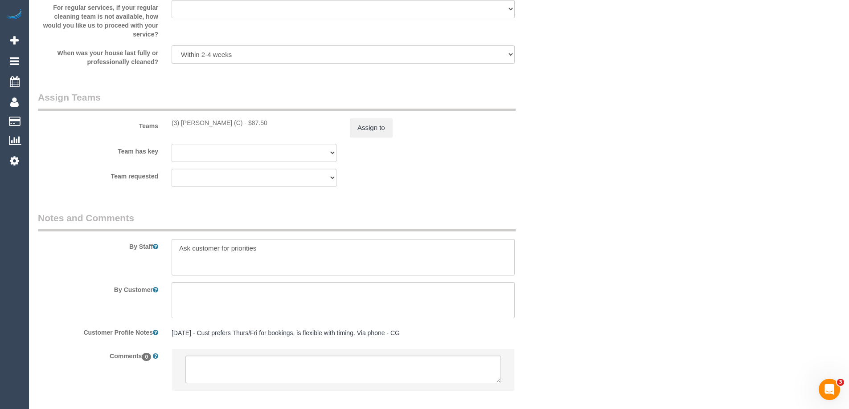
scroll to position [1337, 0]
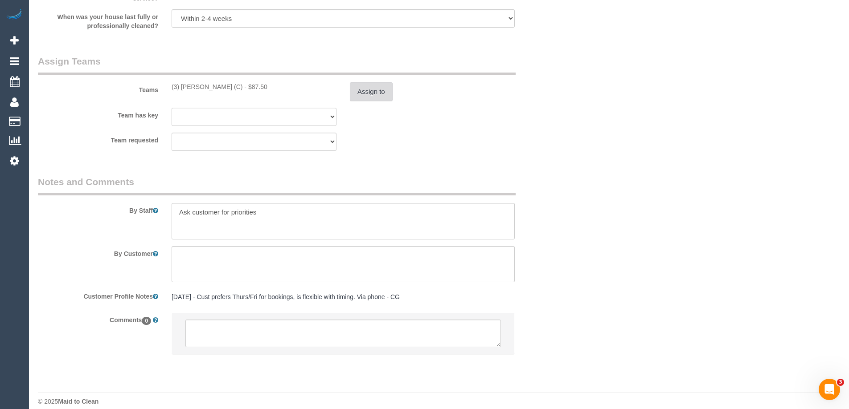
click at [380, 99] on button "Assign to" at bounding box center [371, 91] width 43 height 19
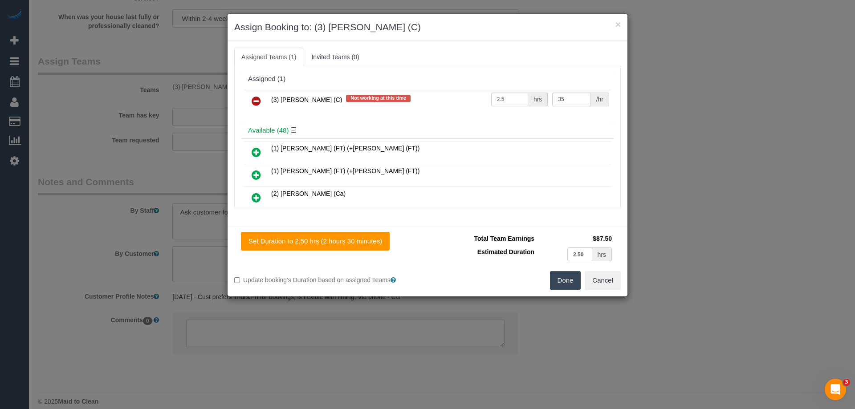
click at [254, 98] on icon at bounding box center [256, 101] width 9 height 11
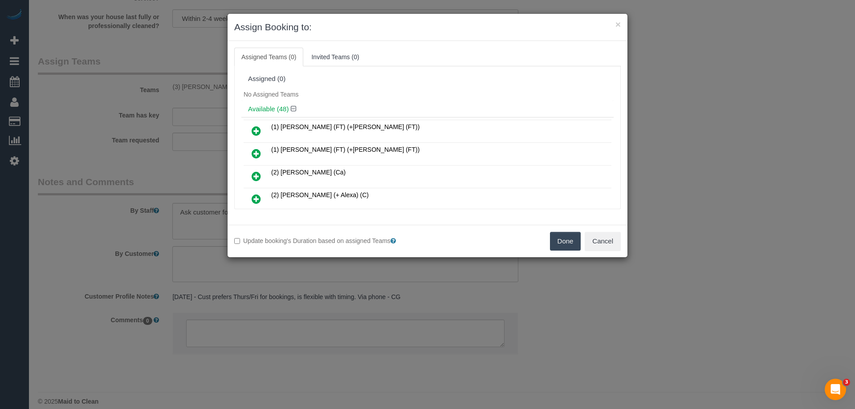
click at [569, 244] on button "Done" at bounding box center [565, 241] width 31 height 19
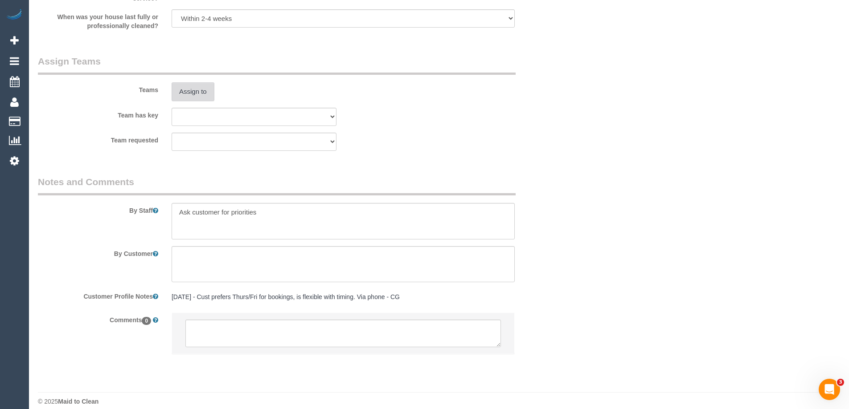
scroll to position [1346, 0]
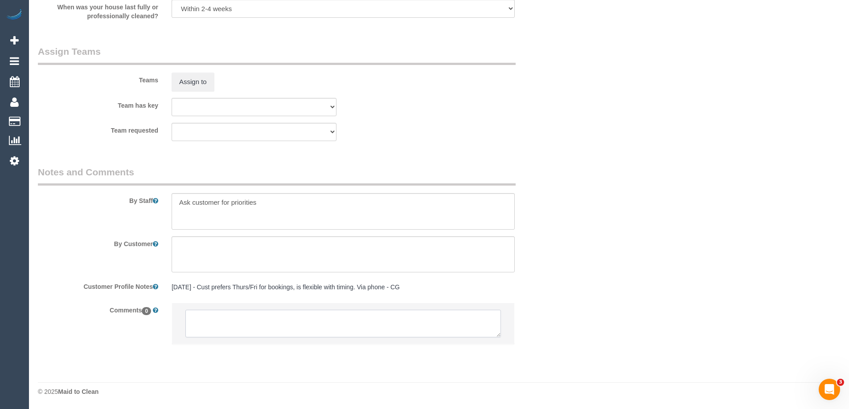
click at [216, 317] on textarea at bounding box center [342, 324] width 315 height 28
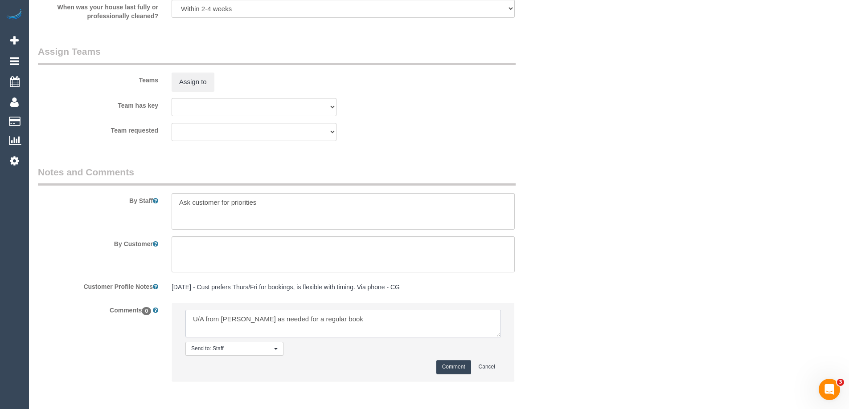
click at [340, 321] on textarea at bounding box center [342, 324] width 315 height 28
type textarea "U/A from [PERSON_NAME] as needed for a regular booking. Not notified as is a 3 …"
click at [450, 365] on button "Comment" at bounding box center [453, 367] width 35 height 14
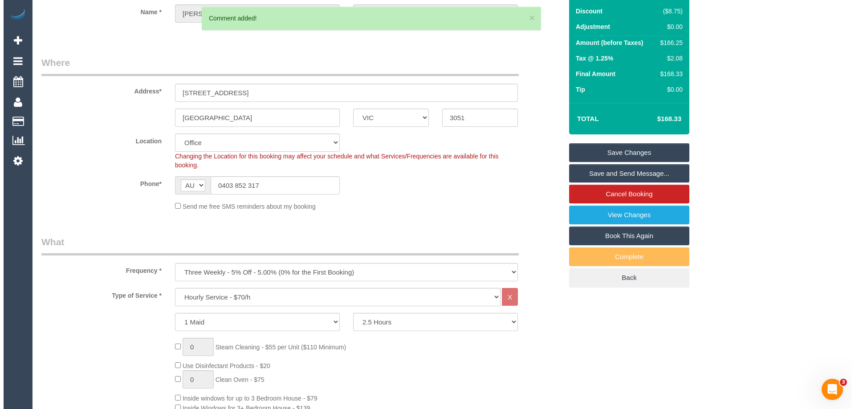
scroll to position [0, 0]
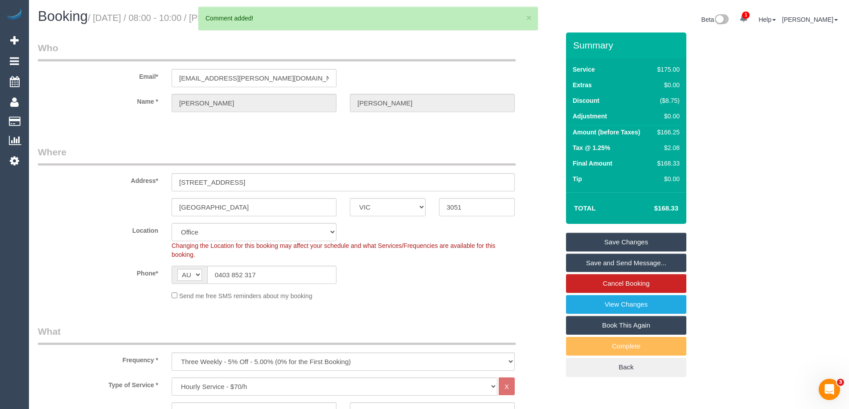
click at [587, 242] on link "Save Changes" at bounding box center [626, 242] width 120 height 19
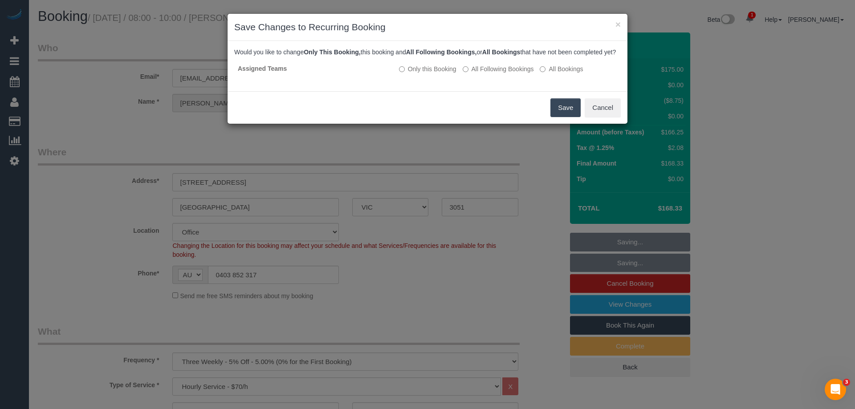
click at [557, 115] on button "Save" at bounding box center [566, 107] width 30 height 19
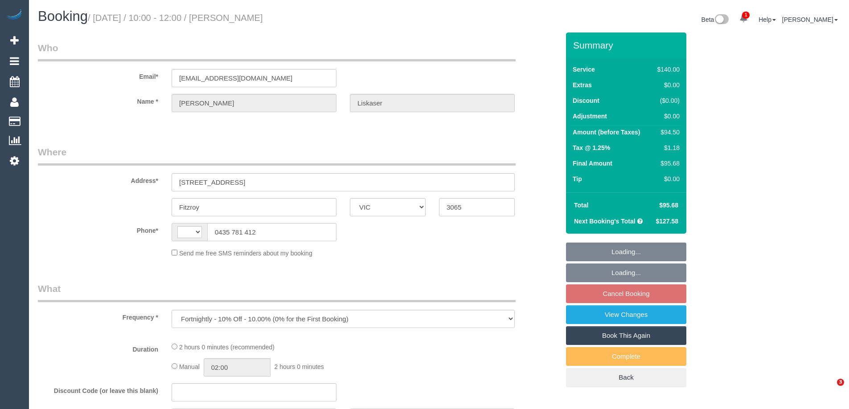
select select "VIC"
select select "string:stripe-pm_1QKvRP2GScqysDRV7vNuUeCp"
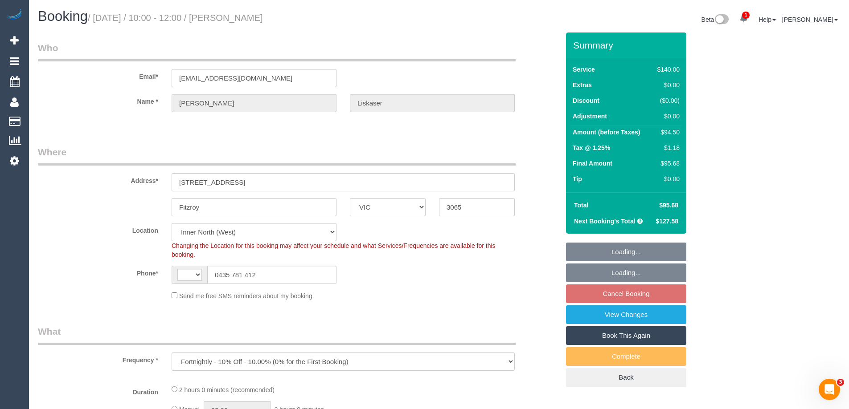
select select "object:461"
select select "string:AU"
select select "number:28"
select select "number:14"
select select "number:19"
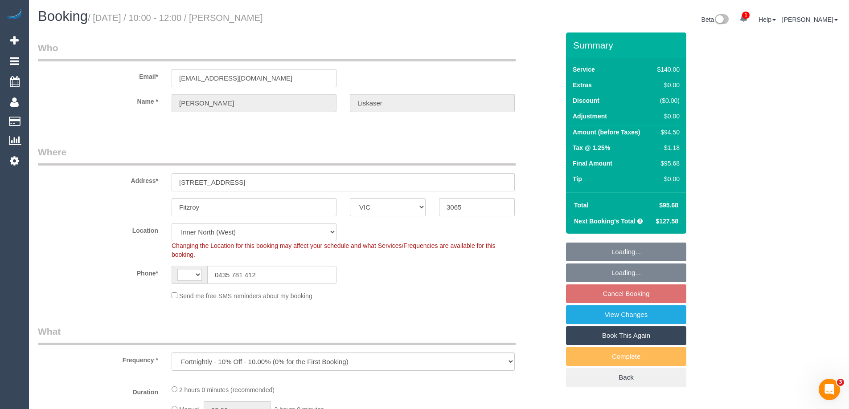
select select "number:25"
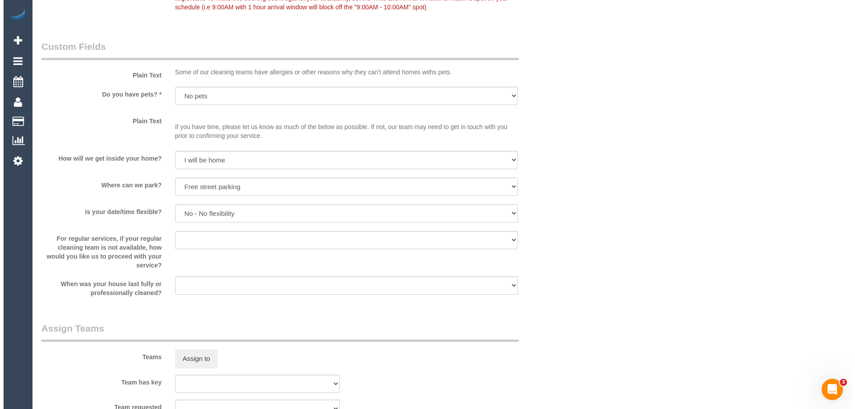
scroll to position [1337, 0]
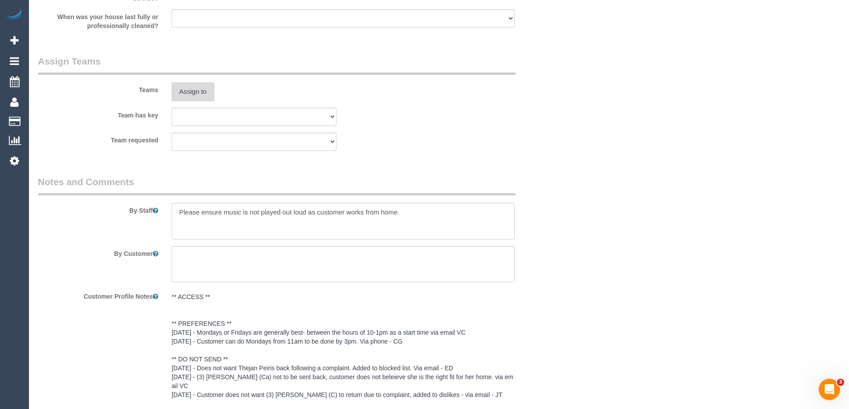
click at [205, 96] on button "Assign to" at bounding box center [193, 91] width 43 height 19
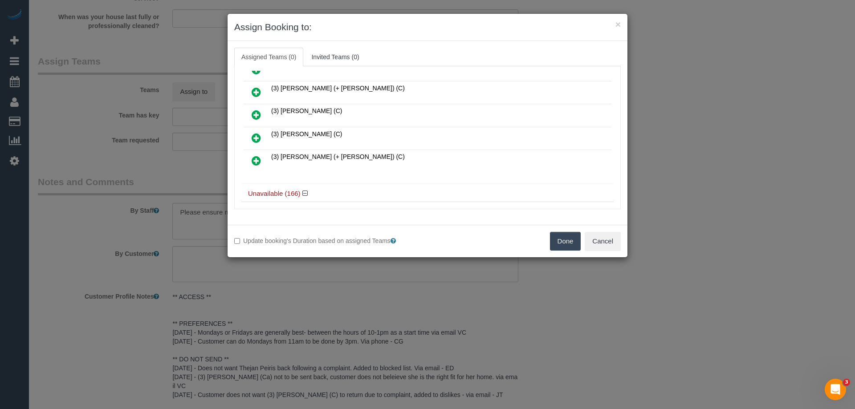
scroll to position [89, 0]
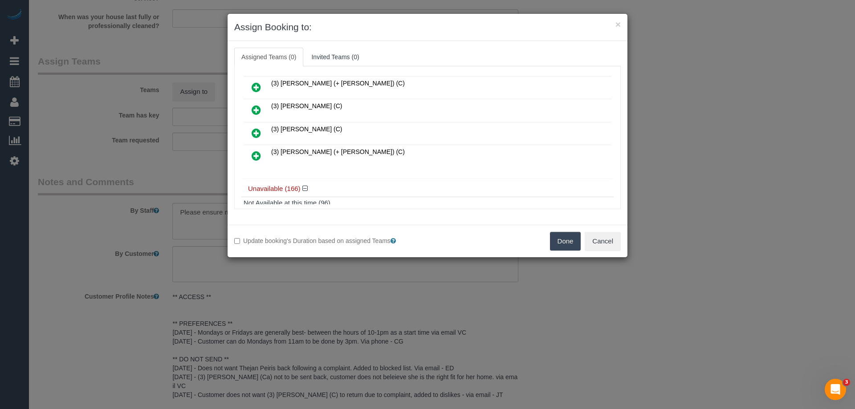
click at [253, 131] on icon at bounding box center [256, 133] width 9 height 11
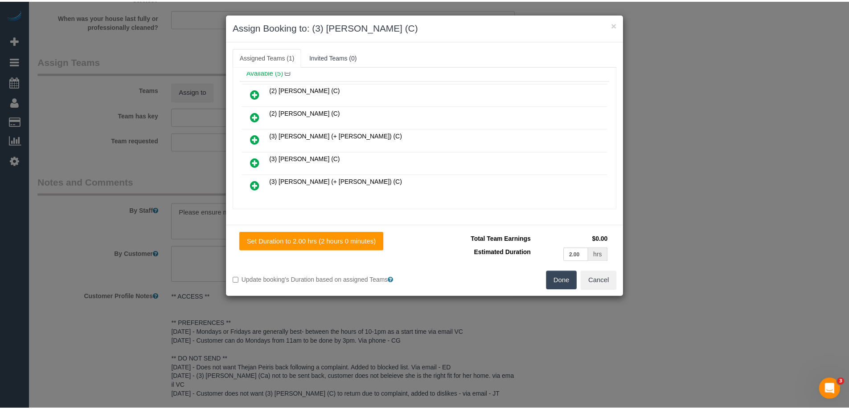
scroll to position [0, 0]
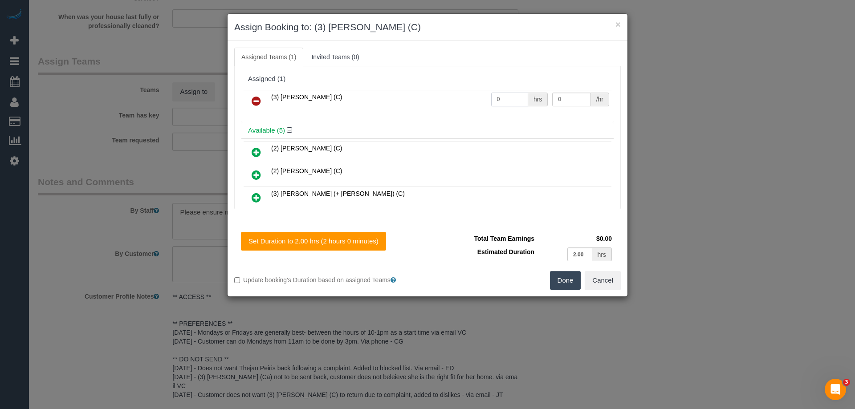
drag, startPoint x: 508, startPoint y: 98, endPoint x: 417, endPoint y: 91, distance: 91.5
click at [432, 94] on tr "(3) Sam Sango (C) 0 hrs 0 /hr" at bounding box center [428, 101] width 368 height 23
type input "2"
drag, startPoint x: 563, startPoint y: 98, endPoint x: 486, endPoint y: 86, distance: 77.1
click at [507, 90] on tr "(3) Sam Sango (C) 2 hrs 0 /hr" at bounding box center [428, 101] width 368 height 23
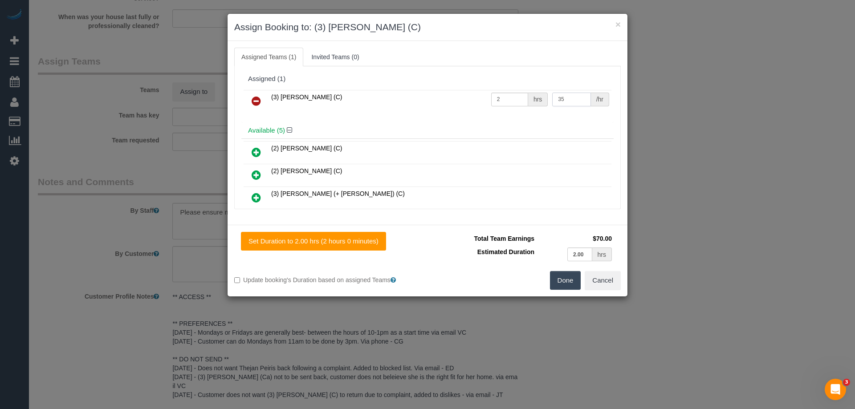
type input "35"
click at [563, 279] on button "Done" at bounding box center [565, 280] width 31 height 19
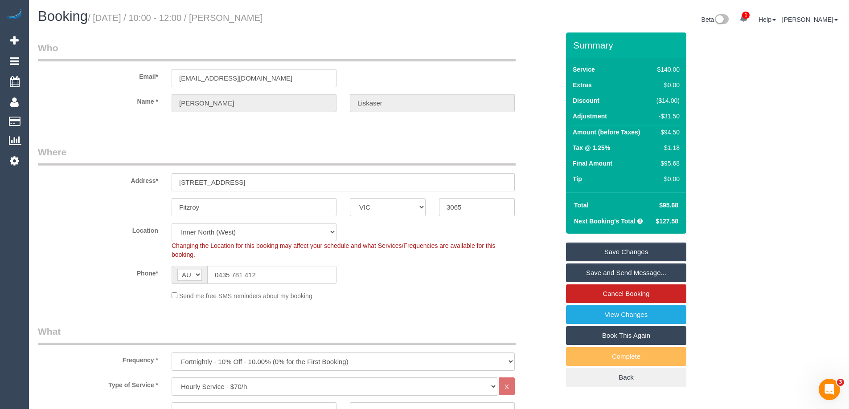
drag, startPoint x: 253, startPoint y: 14, endPoint x: 231, endPoint y: 14, distance: 21.4
click at [231, 14] on h1 "Booking / August 18, 2025 / 10:00 - 12:00 / Marie Liskaser" at bounding box center [235, 16] width 394 height 15
copy small "Marie Liskaser"
click at [610, 274] on link "Save and Send Message..." at bounding box center [626, 273] width 120 height 19
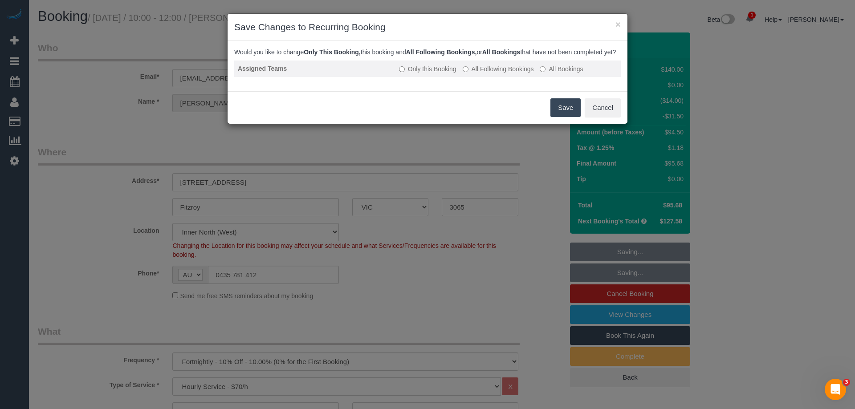
click at [481, 74] on label "All Following Bookings" at bounding box center [498, 69] width 71 height 9
click at [575, 117] on button "Save" at bounding box center [566, 107] width 30 height 19
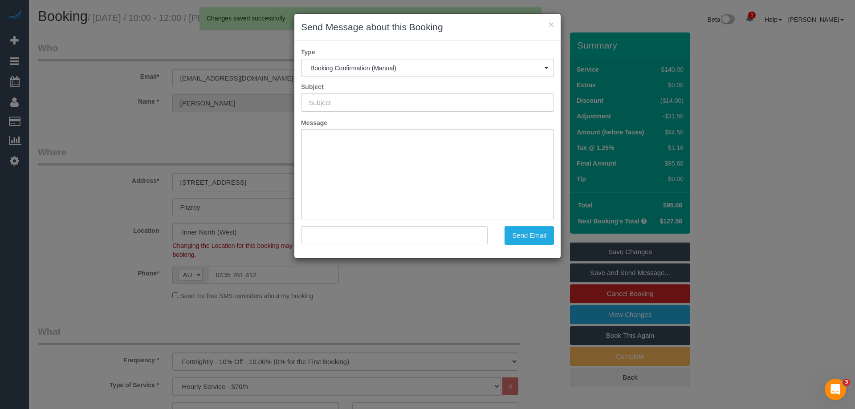
type input "Booking Confirmed"
type input ""Marie Liskaser" <marieliskaser11@gmail.com>"
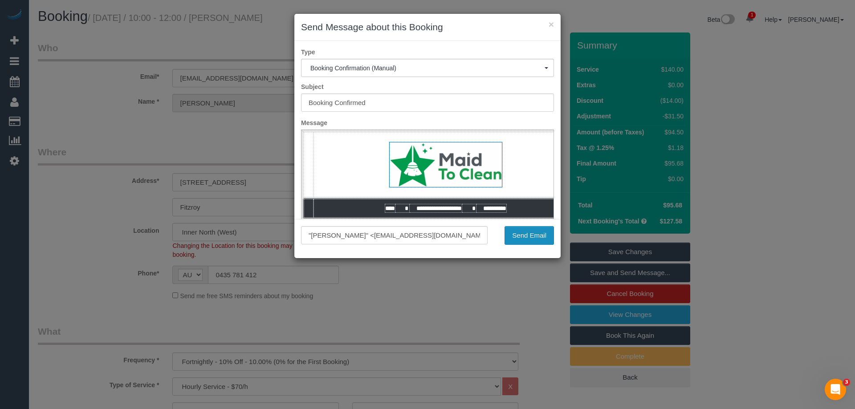
click at [537, 237] on button "Send Email" at bounding box center [529, 235] width 49 height 19
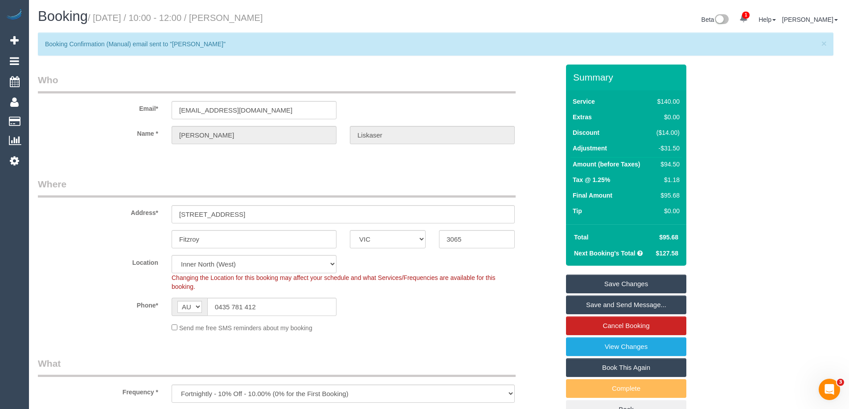
drag, startPoint x: 292, startPoint y: 16, endPoint x: 232, endPoint y: 17, distance: 60.2
click at [232, 17] on h1 "Booking / August 18, 2025 / 10:00 - 12:00 / Marie Liskaser" at bounding box center [235, 16] width 394 height 15
copy small "Marie Liskaser"
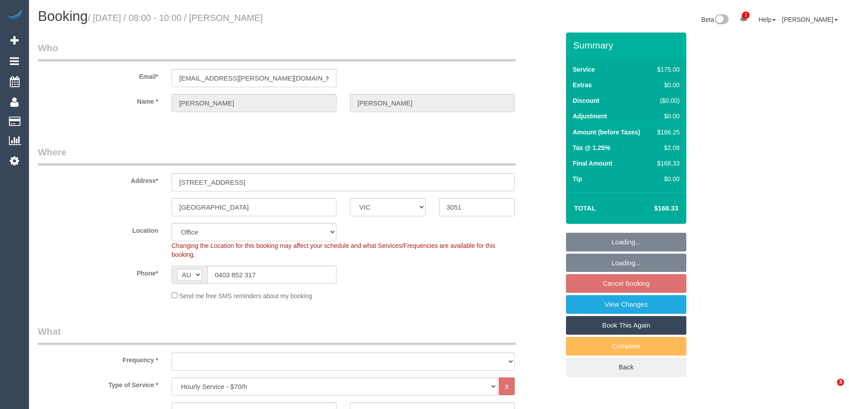
select select "VIC"
select select "150"
select select "object:718"
select select "string:stripe-pm_1MEqa52GScqysDRVxcyGhUBO"
select select "number:28"
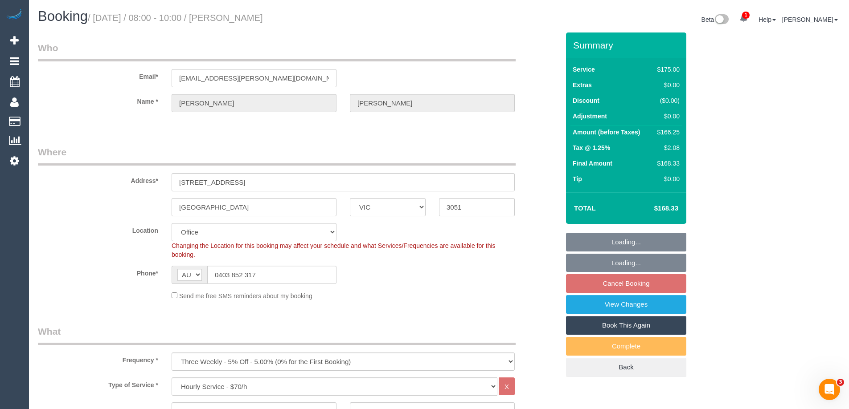
select select "number:14"
select select "number:19"
select select "number:24"
select select "number:12"
select select "object:873"
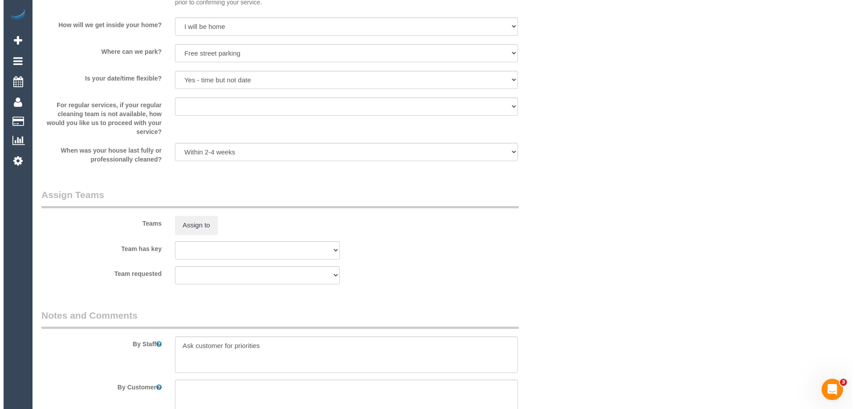
scroll to position [1381, 0]
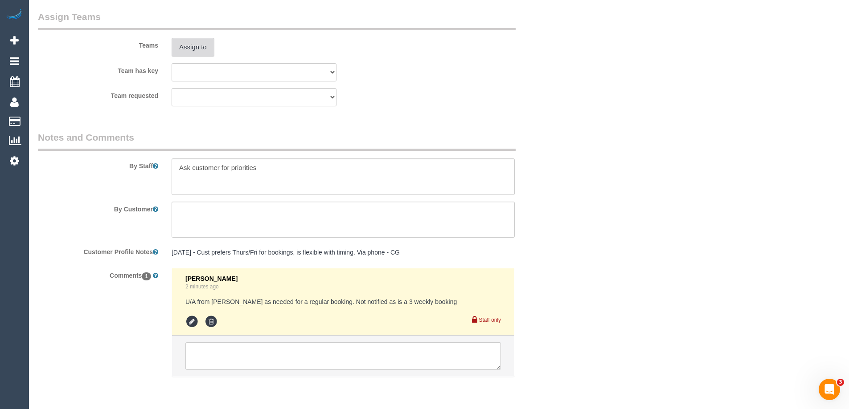
click at [186, 49] on button "Assign to" at bounding box center [193, 47] width 43 height 19
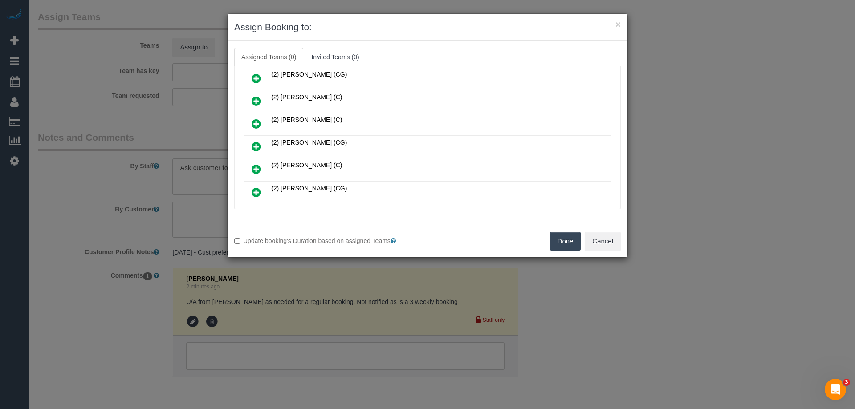
scroll to position [356, 0]
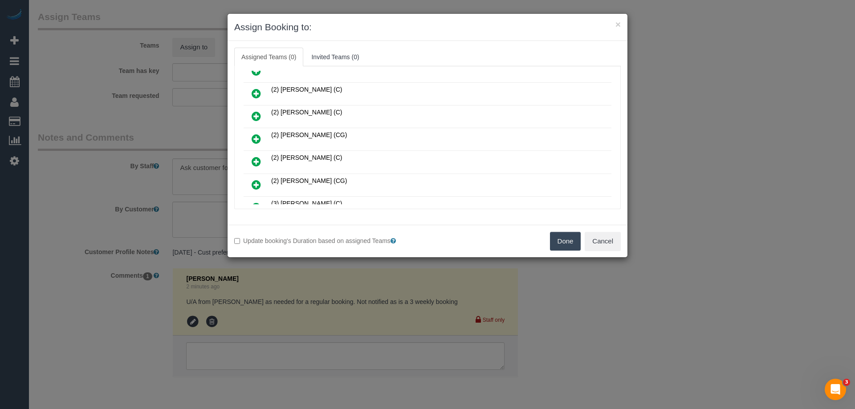
click at [255, 136] on icon at bounding box center [256, 139] width 9 height 11
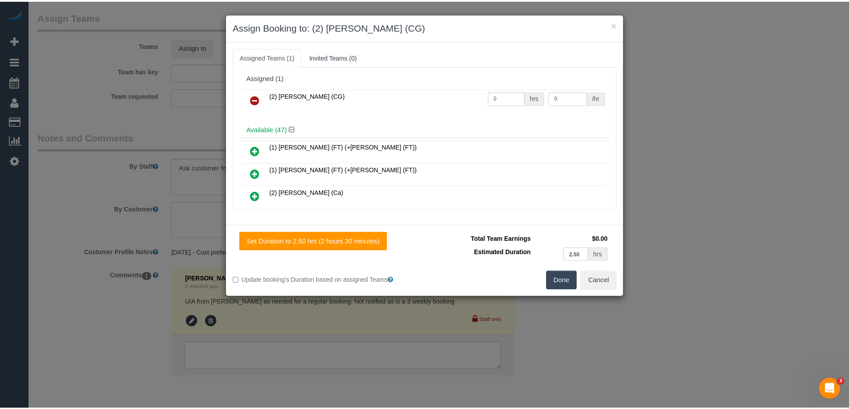
scroll to position [0, 0]
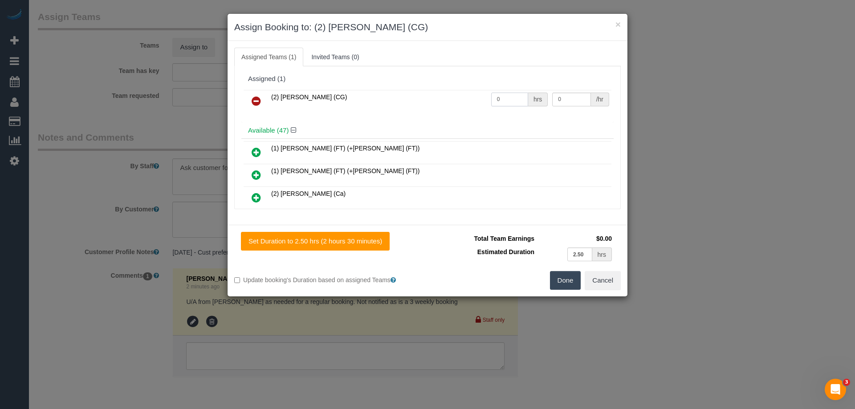
drag, startPoint x: 506, startPoint y: 98, endPoint x: 470, endPoint y: 91, distance: 36.9
click at [473, 92] on tr "(2) Paris Webb (CG) 0 hrs 0 /hr" at bounding box center [428, 101] width 368 height 23
type input "2.5"
drag, startPoint x: 570, startPoint y: 98, endPoint x: 505, endPoint y: 96, distance: 65.1
click at [505, 96] on tr "(2) Paris Webb (CG) 2.5 hrs 0 /hr" at bounding box center [428, 101] width 368 height 23
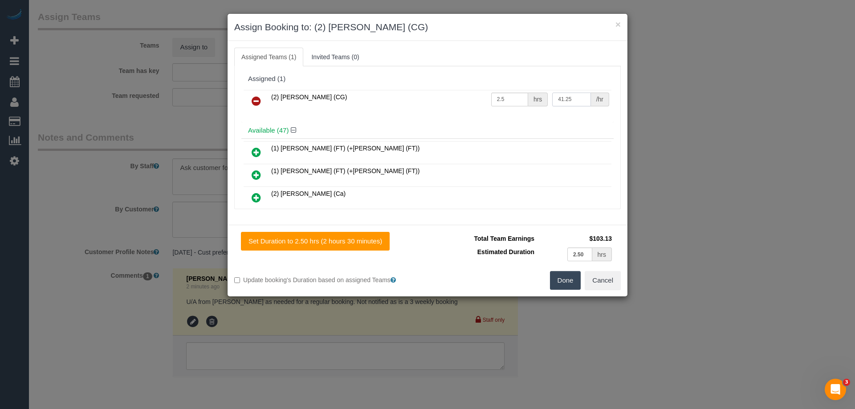
type input "41.25"
click at [567, 286] on button "Done" at bounding box center [565, 280] width 31 height 19
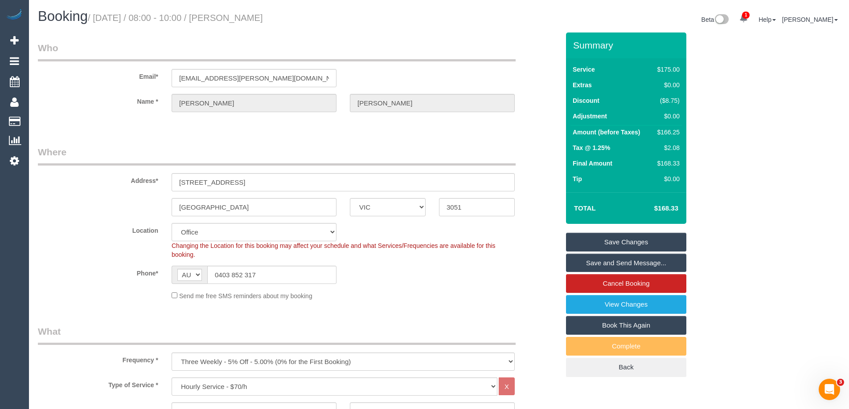
drag, startPoint x: 289, startPoint y: 18, endPoint x: 229, endPoint y: 18, distance: 60.6
click at [229, 18] on h1 "Booking / August 18, 2025 / 08:00 - 10:00 / Lucy Ahmed" at bounding box center [235, 16] width 394 height 15
copy small "Lucy Ahmed"
click at [600, 239] on link "Save Changes" at bounding box center [626, 242] width 120 height 19
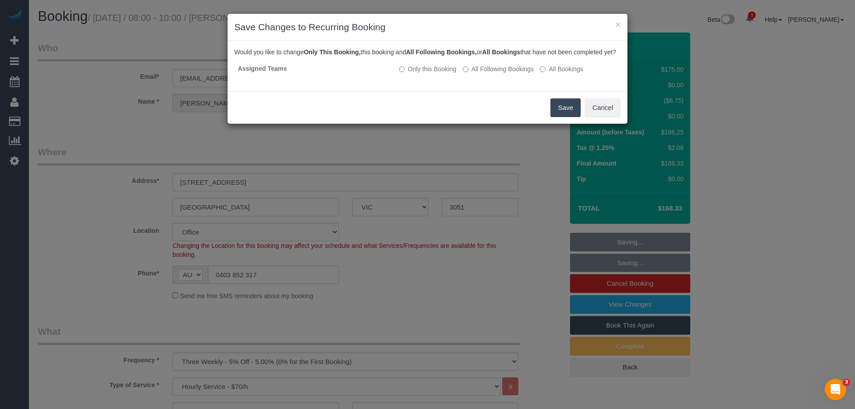
click at [560, 117] on button "Save" at bounding box center [566, 107] width 30 height 19
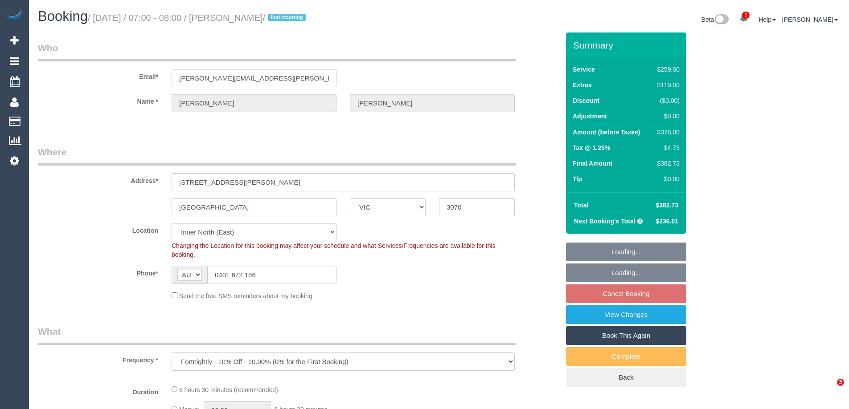
select select "VIC"
select select "string:stripe-pm_1RuqIa2GScqysDRVefdq10e2"
select select "number:27"
select select "number:14"
select select "number:19"
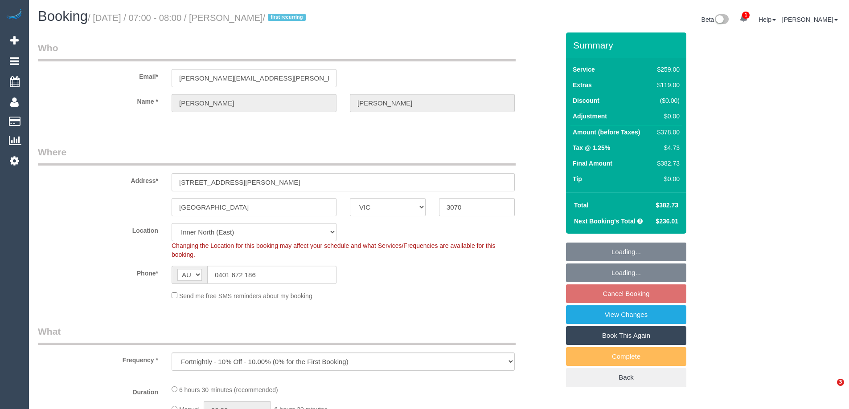
select select "number:36"
select select "number:34"
select select "number:26"
select select "object:1565"
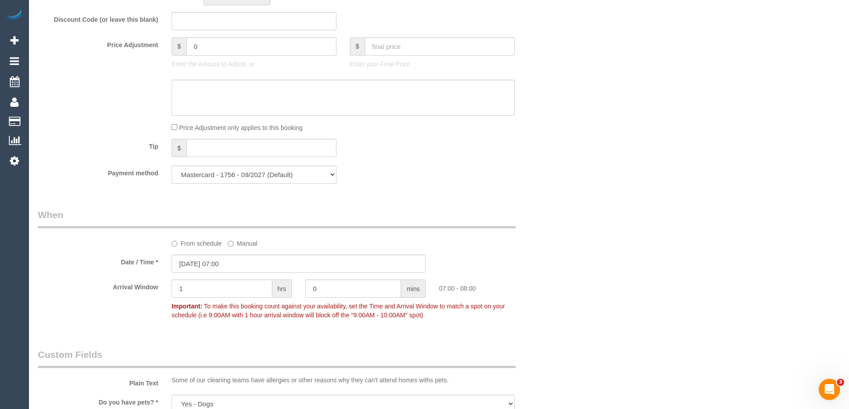
scroll to position [891, 0]
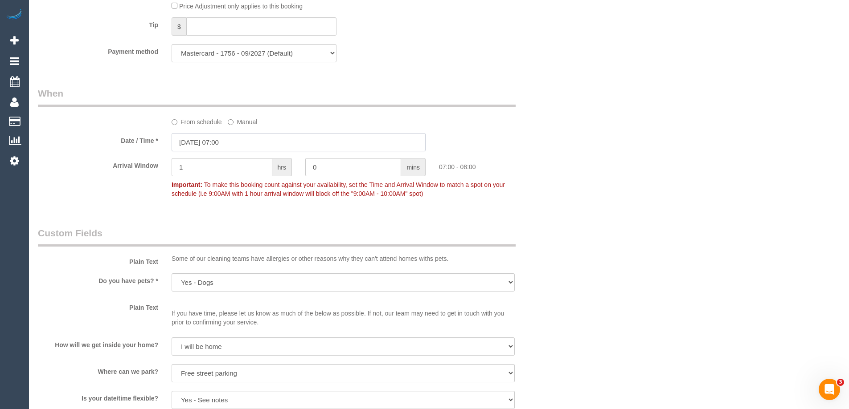
click at [197, 138] on input "[DATE] 07:00" at bounding box center [299, 142] width 254 height 18
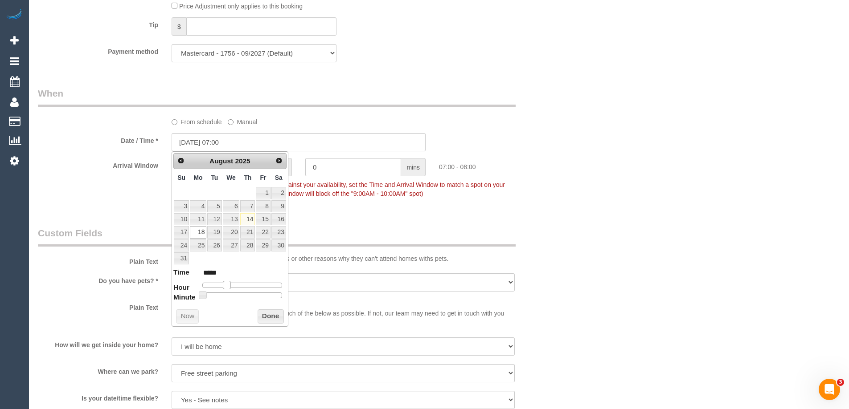
type input "[DATE] 08:00"
type input "*****"
type input "[DATE] 09:00"
type input "*****"
type input "[DATE] 10:00"
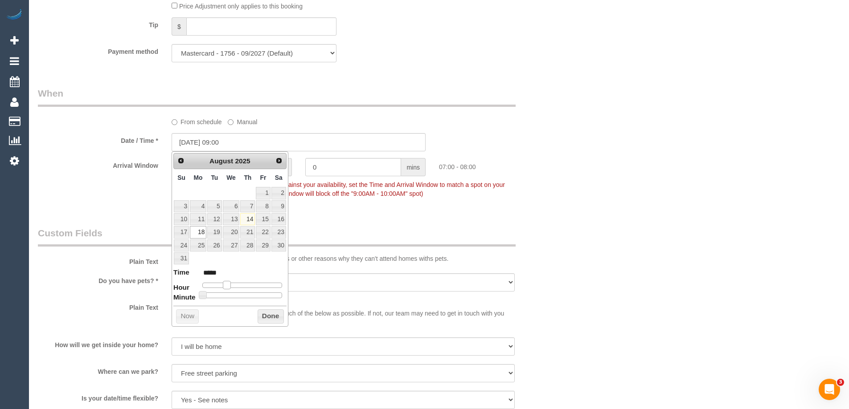
type input "*****"
type input "[DATE] 11:00"
type input "*****"
type input "[DATE] 12:00"
type input "*****"
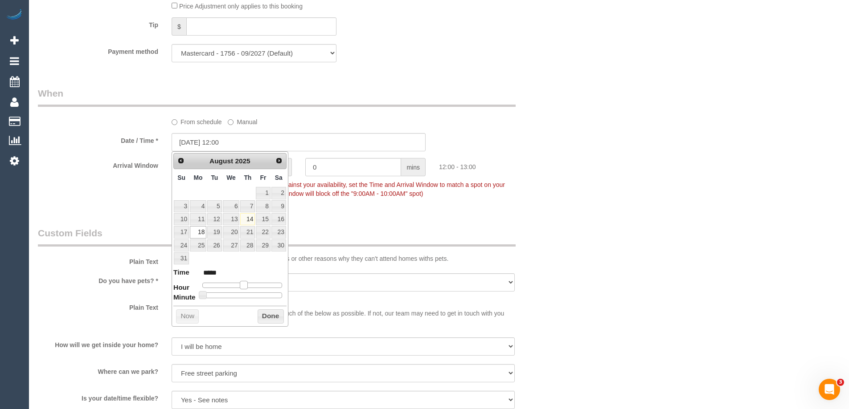
drag, startPoint x: 226, startPoint y: 287, endPoint x: 241, endPoint y: 289, distance: 14.8
click at [241, 289] on span at bounding box center [244, 285] width 8 height 8
click at [271, 317] on button "Done" at bounding box center [271, 317] width 26 height 14
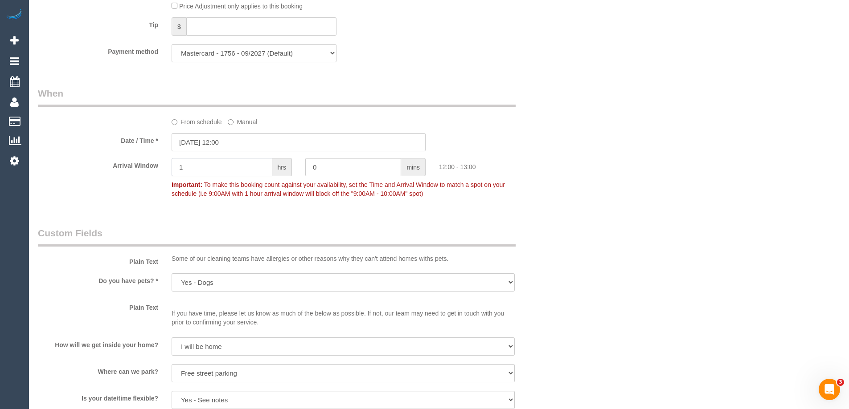
drag, startPoint x: 217, startPoint y: 163, endPoint x: 106, endPoint y: 164, distance: 110.5
click at [106, 164] on div "Arrival Window 1 hrs 0 mins 12:00 - 13:00 Important: To make this booking count…" at bounding box center [298, 180] width 535 height 44
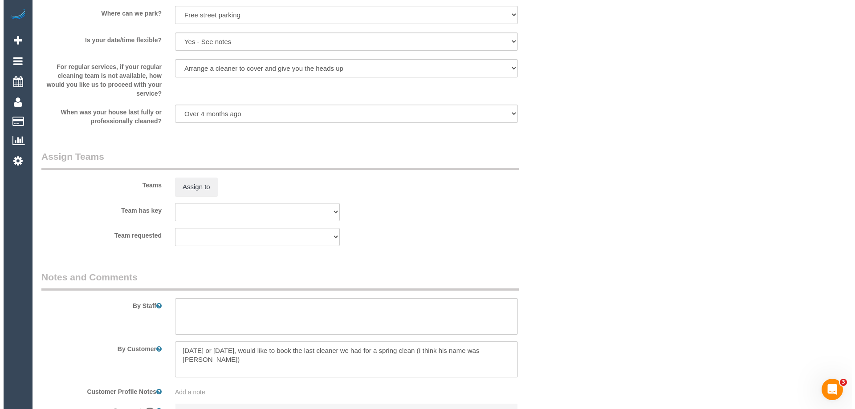
scroll to position [1350, 0]
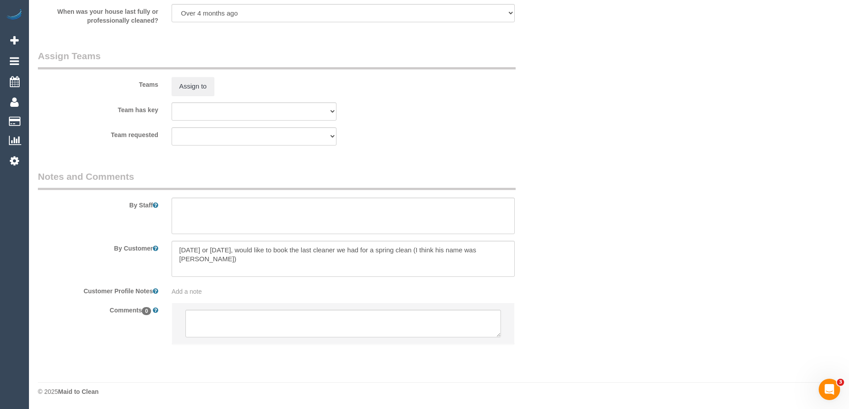
type input "2"
click at [199, 220] on textarea at bounding box center [343, 216] width 343 height 37
type textarea "Estimated time of 6-7 hrs"
click at [188, 79] on button "Assign to" at bounding box center [193, 86] width 43 height 19
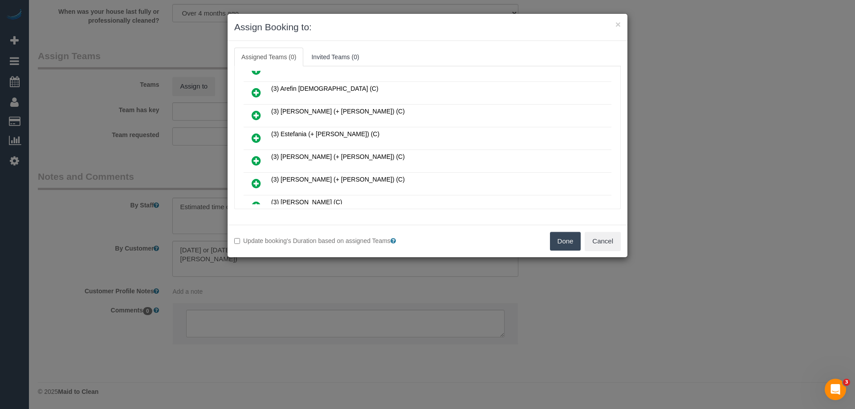
click at [253, 157] on icon at bounding box center [256, 160] width 9 height 11
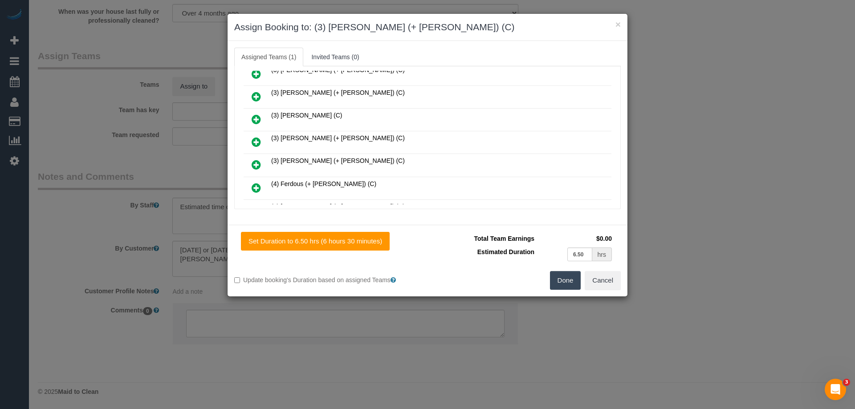
click at [253, 164] on icon at bounding box center [256, 164] width 9 height 11
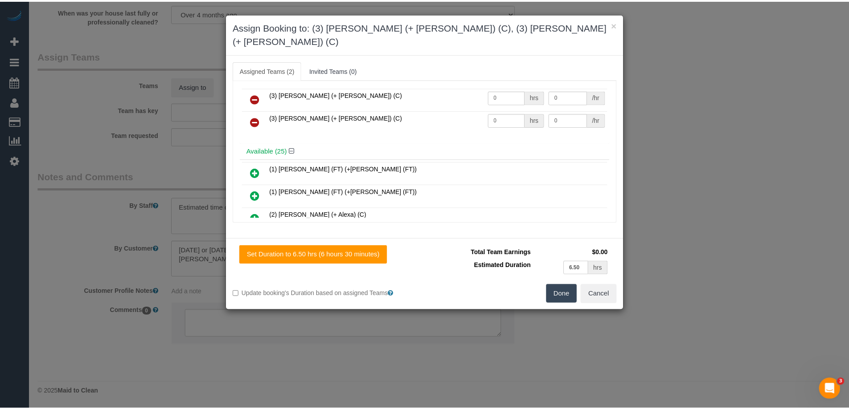
scroll to position [0, 0]
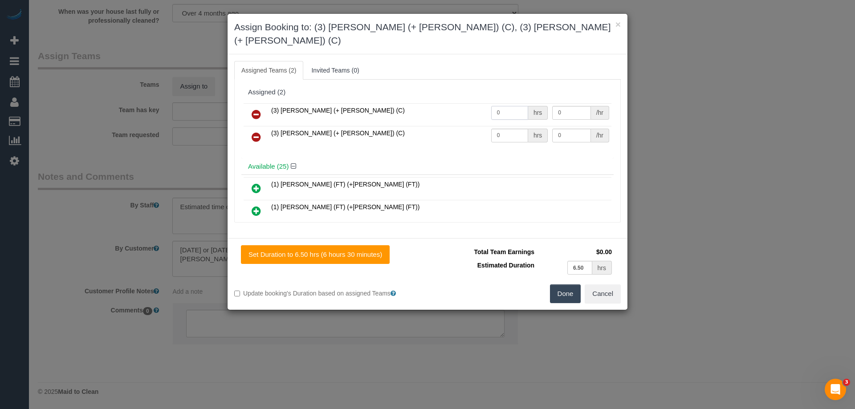
click at [470, 103] on tr "(3) [PERSON_NAME] (+ [PERSON_NAME]) (C) 0 hrs 0 /hr" at bounding box center [428, 114] width 368 height 23
type input "1"
drag, startPoint x: 510, startPoint y: 124, endPoint x: 432, endPoint y: 123, distance: 77.5
click at [433, 126] on tr "(3) [PERSON_NAME] (+ [PERSON_NAME]) (C) 0 hrs 0 /hr" at bounding box center [428, 137] width 368 height 23
type input "1"
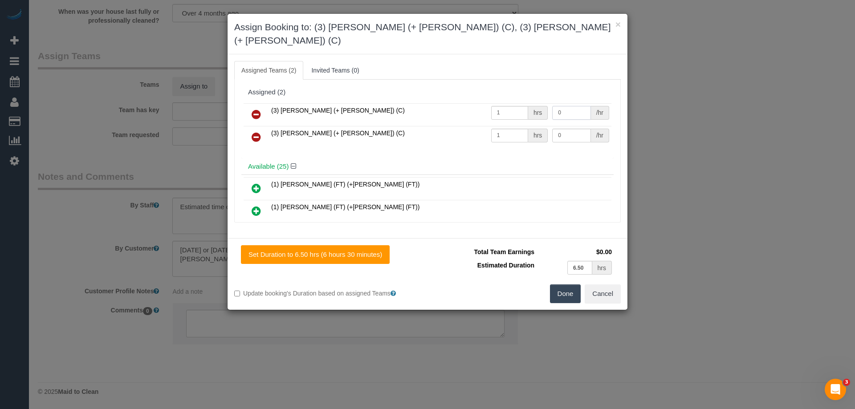
drag, startPoint x: 560, startPoint y: 97, endPoint x: 512, endPoint y: 97, distance: 47.2
click at [512, 103] on tr "(3) [PERSON_NAME] (+ [PERSON_NAME]) (C) 1 hrs 0 /hr" at bounding box center [428, 114] width 368 height 23
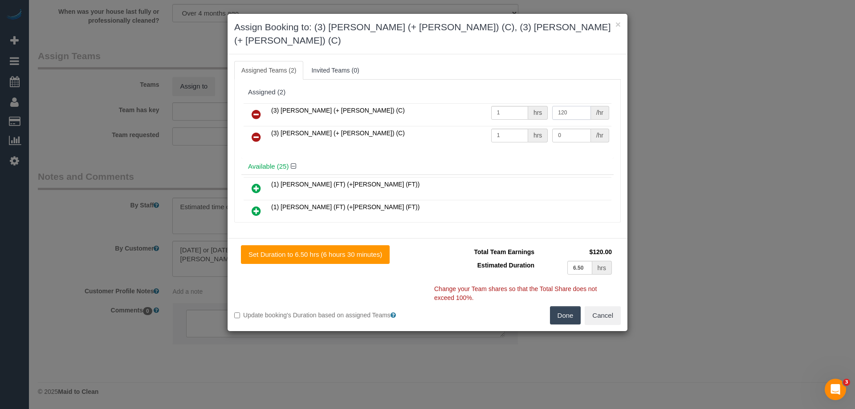
type input "120"
drag, startPoint x: 566, startPoint y: 119, endPoint x: 466, endPoint y: 117, distance: 100.7
click at [466, 126] on tr "(3) [PERSON_NAME] (+ [PERSON_NAME]) (C) 1 hrs 0 /hr" at bounding box center [428, 137] width 368 height 23
type input "120"
click at [560, 307] on button "Done" at bounding box center [565, 316] width 31 height 19
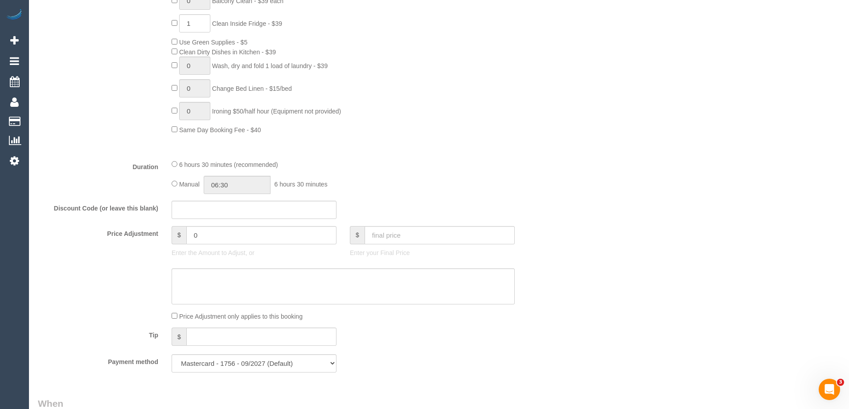
scroll to position [504, 0]
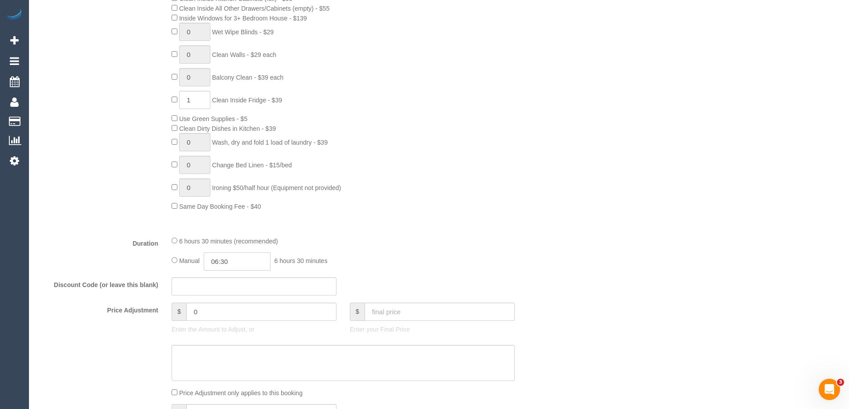
click at [241, 258] on input "06:30" at bounding box center [237, 262] width 67 height 18
type input "03:30"
click at [219, 290] on li "03:30" at bounding box center [227, 291] width 40 height 12
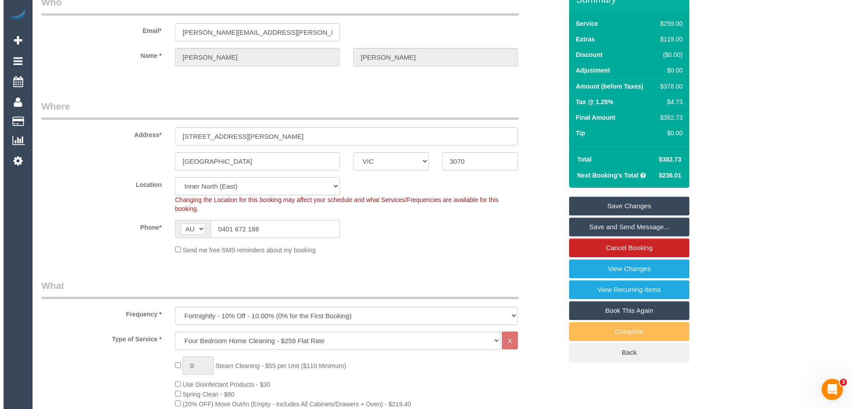
scroll to position [0, 0]
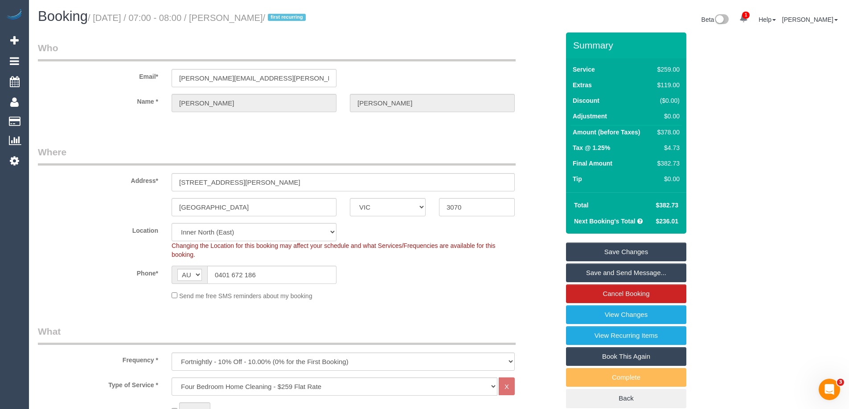
drag, startPoint x: 300, startPoint y: 19, endPoint x: 232, endPoint y: 18, distance: 68.6
click at [232, 18] on small "/ [DATE] / 07:00 - 08:00 / [PERSON_NAME] / first recurring" at bounding box center [198, 18] width 221 height 10
copy small "[PERSON_NAME]"
click at [592, 255] on link "Save Changes" at bounding box center [626, 252] width 120 height 19
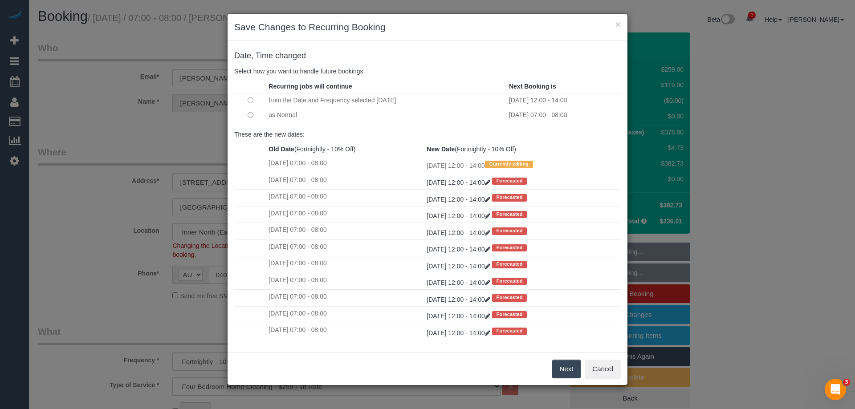
click at [569, 368] on button "Next" at bounding box center [566, 369] width 29 height 19
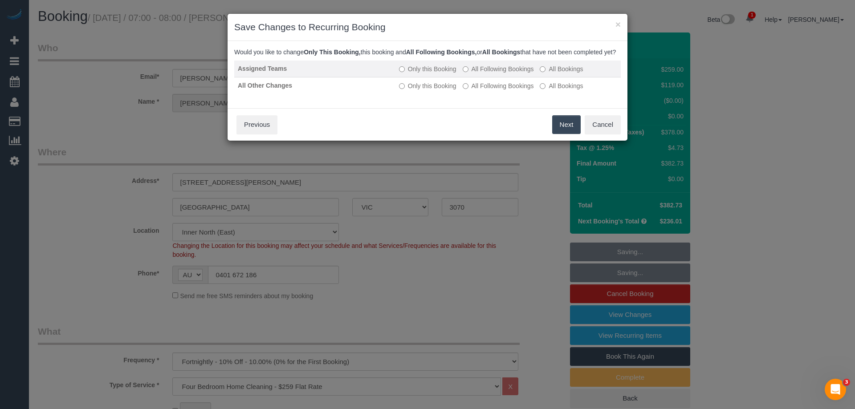
click at [477, 74] on label "All Following Bookings" at bounding box center [498, 69] width 71 height 9
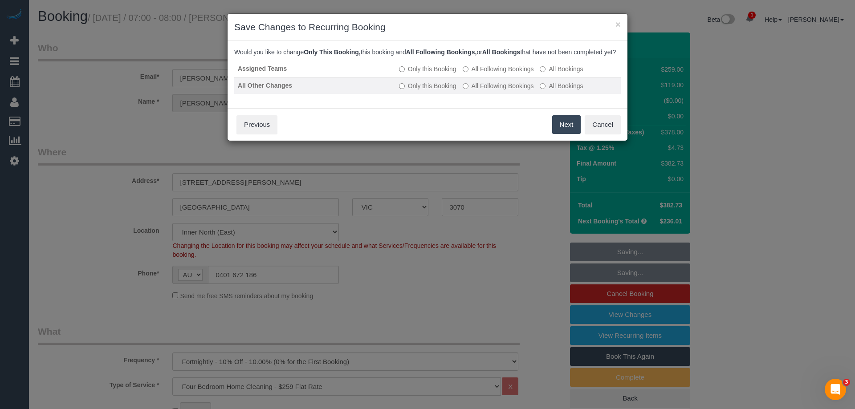
click at [483, 90] on label "All Following Bookings" at bounding box center [498, 86] width 71 height 9
click at [573, 134] on button "Save" at bounding box center [566, 124] width 30 height 19
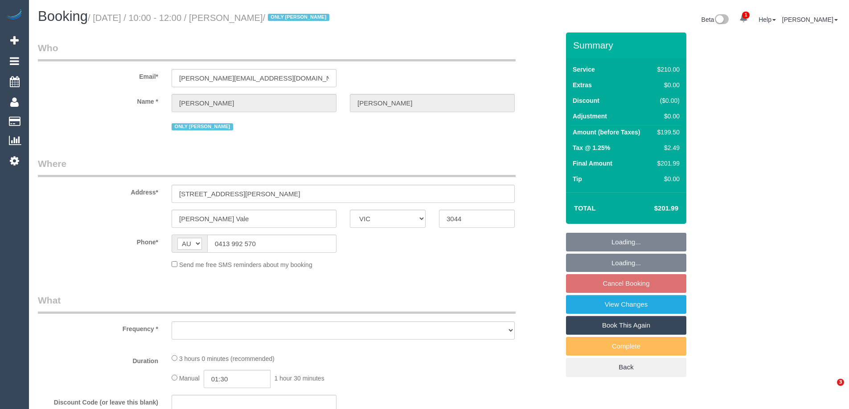
select select "VIC"
select select "string:stripe-pm_1R49Eq2GScqysDRVZ71ZDWuX"
select select "number:27"
select select "number:14"
select select "number:19"
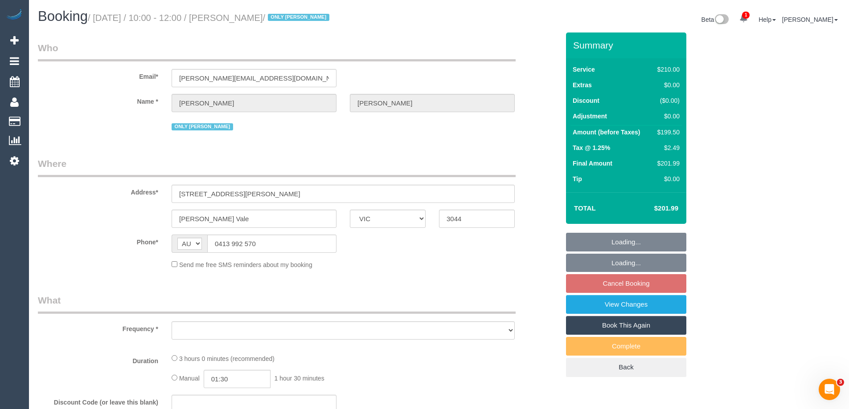
select select "number:25"
select select "number:35"
select select "number:13"
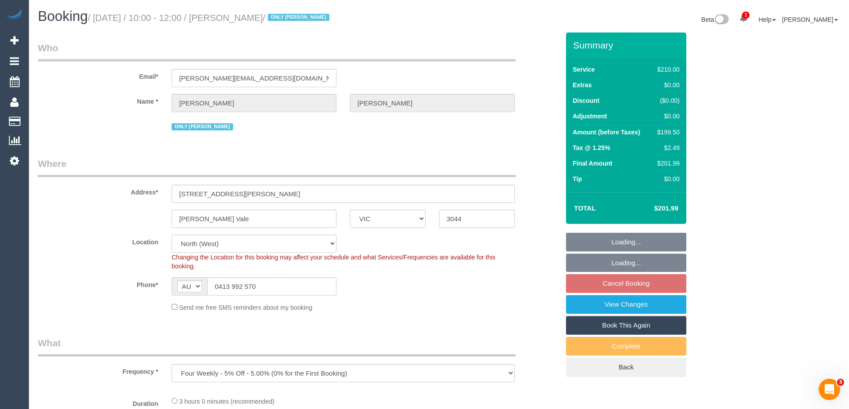
select select "object:867"
select select "180"
select select "spot3"
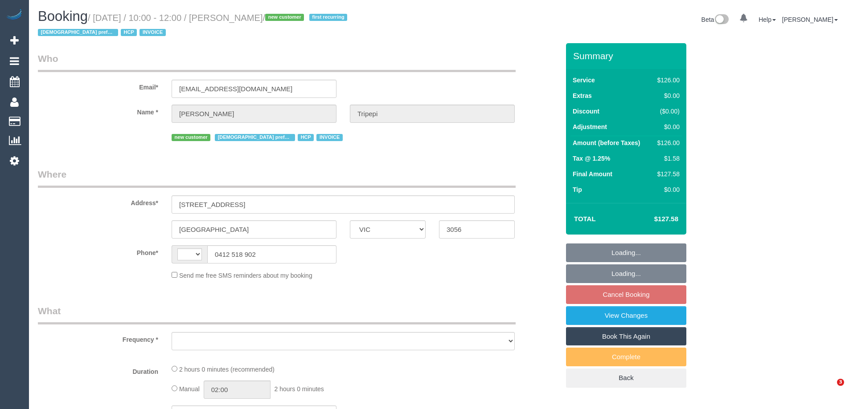
select select "VIC"
select select "string:AU"
select select "object:559"
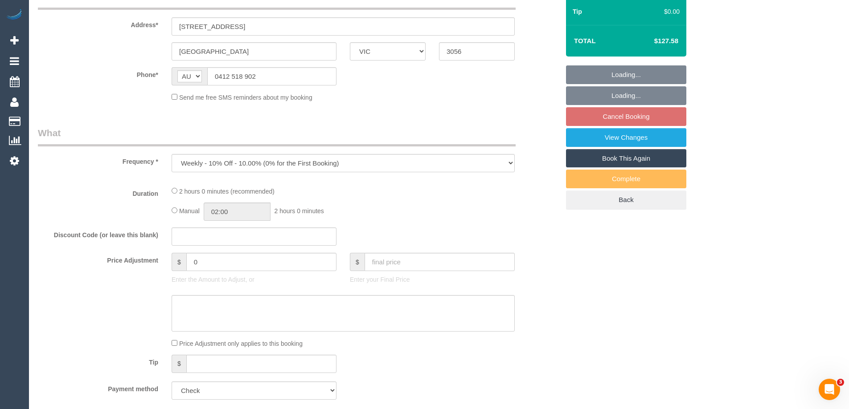
select select "120"
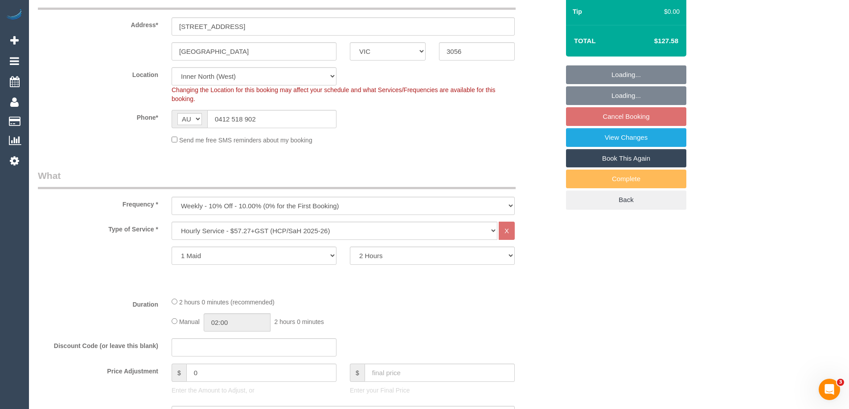
select select "object:775"
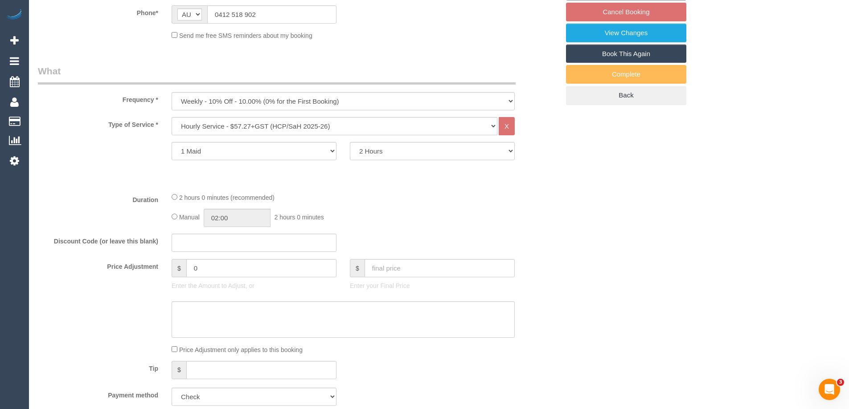
select select "number:28"
select select "number:14"
select select "number:19"
select select "number:25"
select select "number:34"
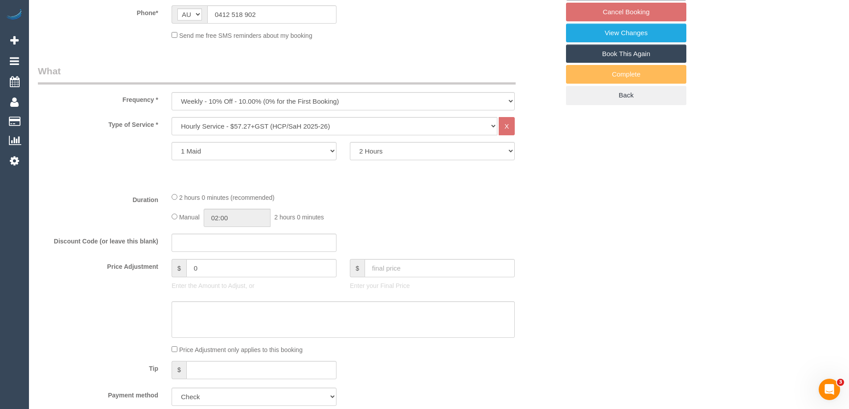
select select "number:26"
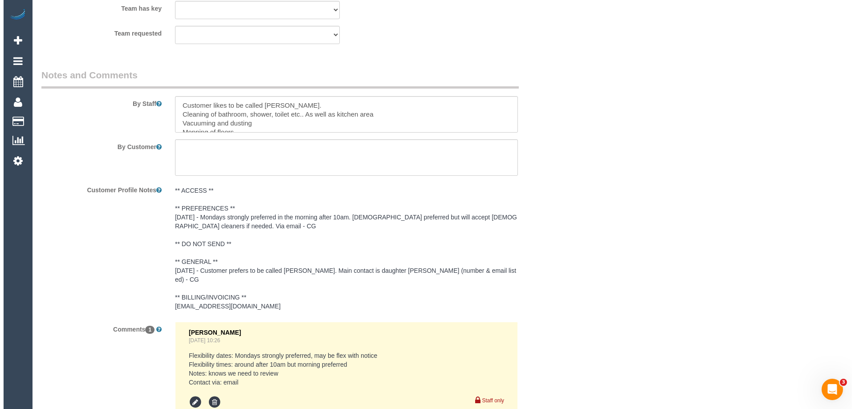
scroll to position [1055, 0]
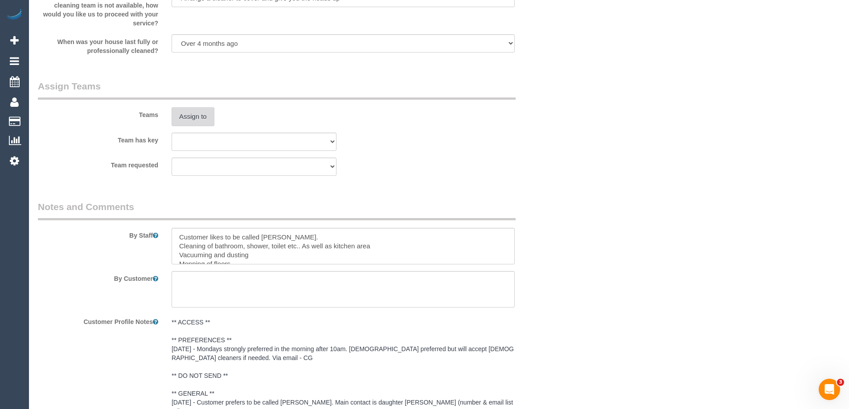
click at [202, 114] on button "Assign to" at bounding box center [193, 116] width 43 height 19
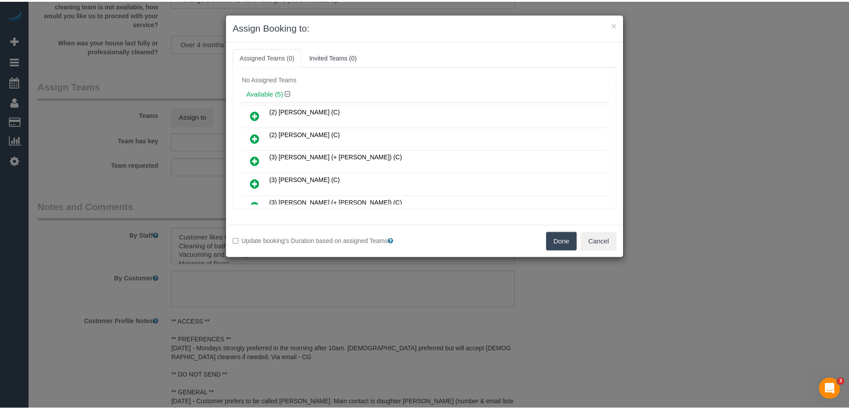
scroll to position [0, 0]
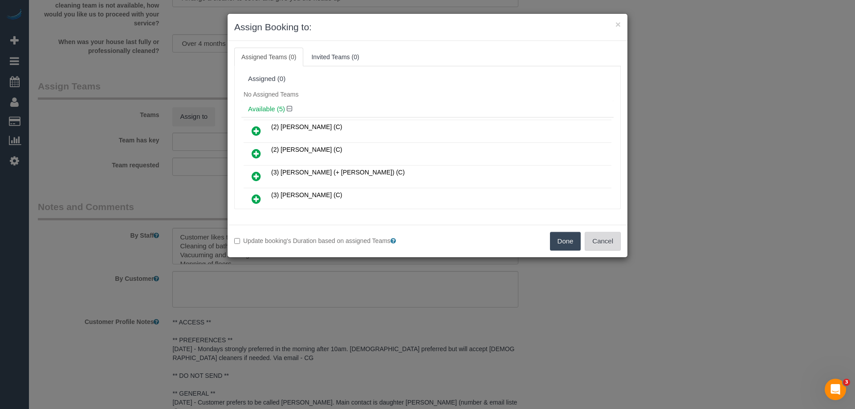
click at [593, 239] on button "Cancel" at bounding box center [603, 241] width 36 height 19
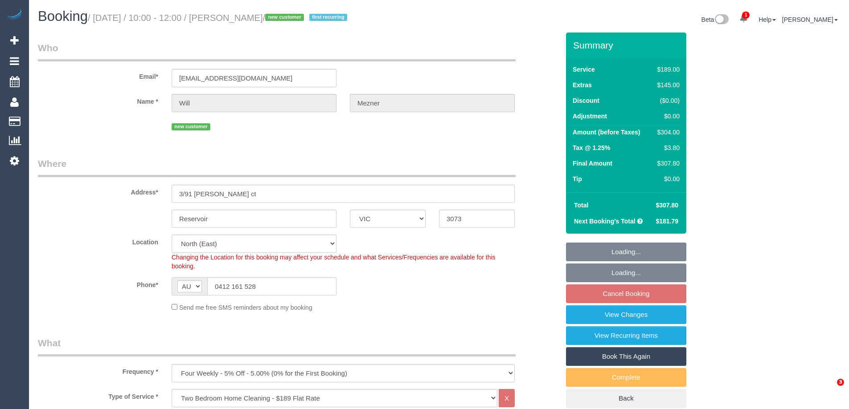
select select "VIC"
select select "number:27"
select select "number:14"
select select "number:18"
select select "number:22"
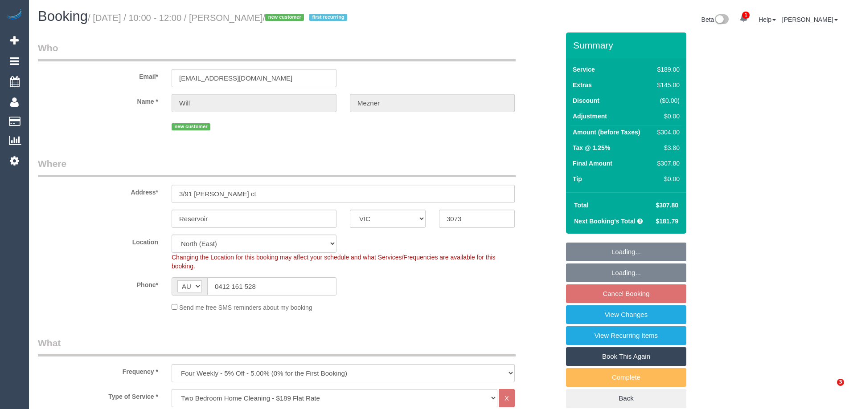
select select "number:35"
select select "number:13"
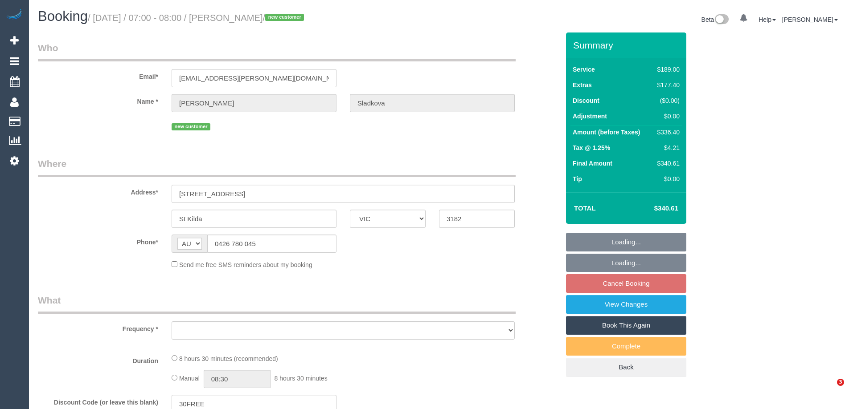
select select "VIC"
select select "object:540"
select select "string:stripe-pm_1RoE1N2GScqysDRV17GJabgn"
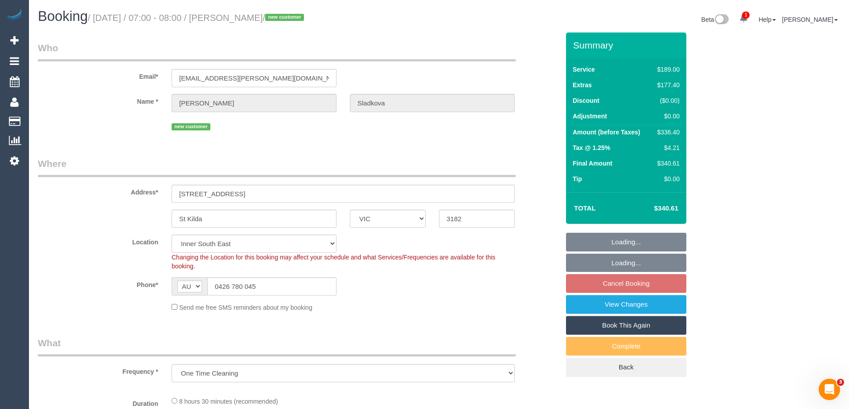
select select "object:789"
select select "number:28"
select select "number:14"
select select "number:18"
select select "number:24"
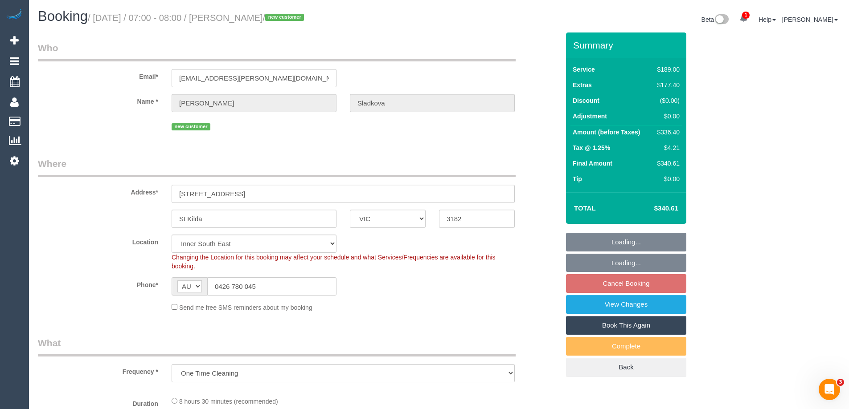
select select "number:33"
select select "number:26"
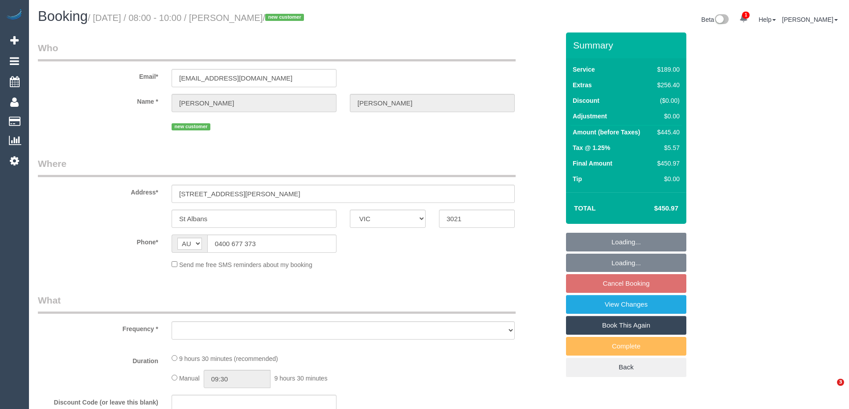
select select "VIC"
select select "object:561"
select select "string:stripe-pm_1Rv9V92GScqysDRVa5m5eagb"
select select "number:28"
select select "number:15"
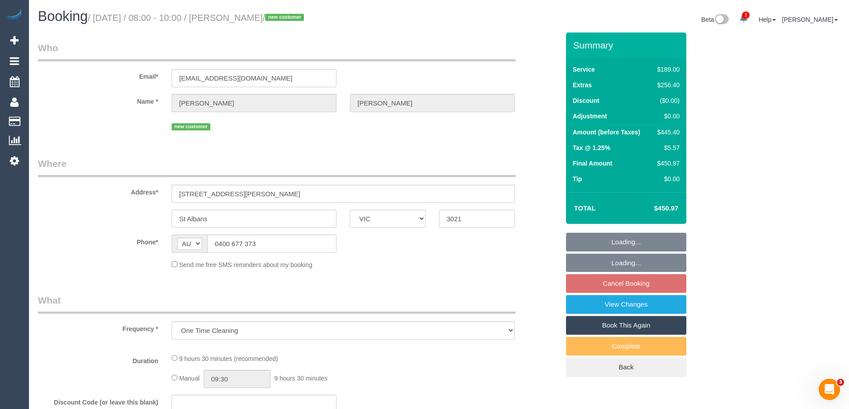
select select "number:18"
select select "number:36"
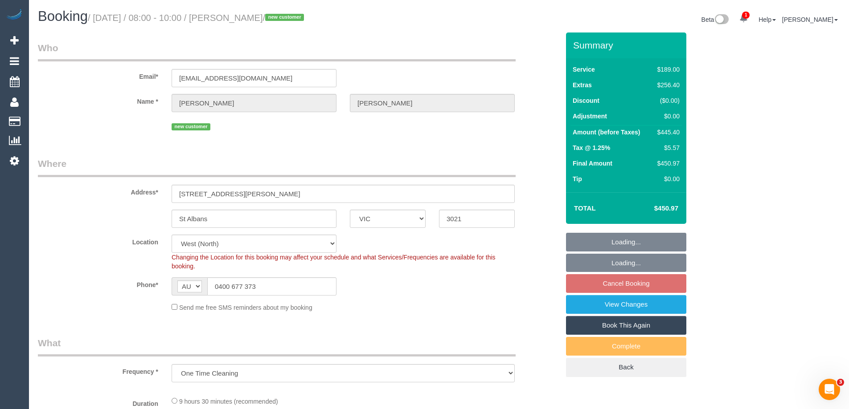
select select "object:728"
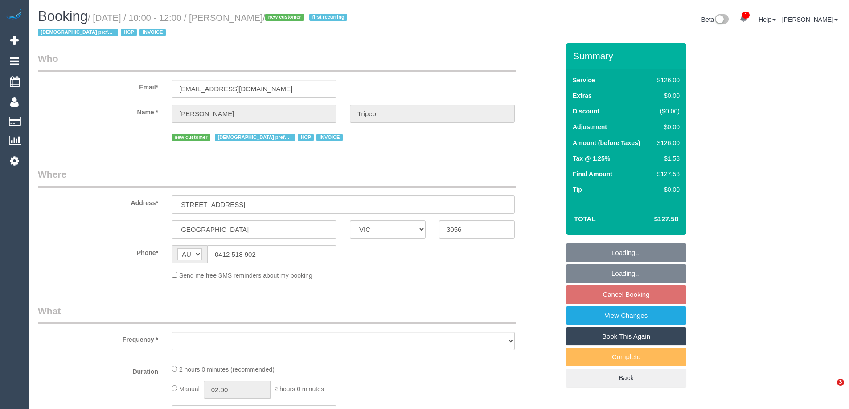
select select "VIC"
select select "120"
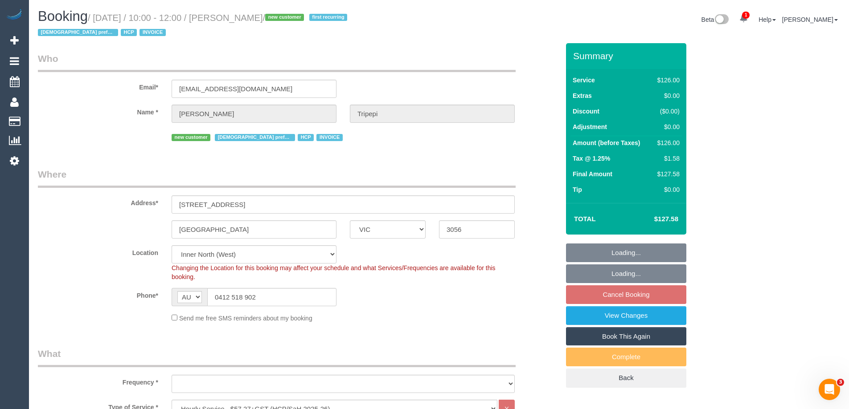
select select "number:28"
select select "number:14"
select select "number:19"
select select "number:25"
select select "number:34"
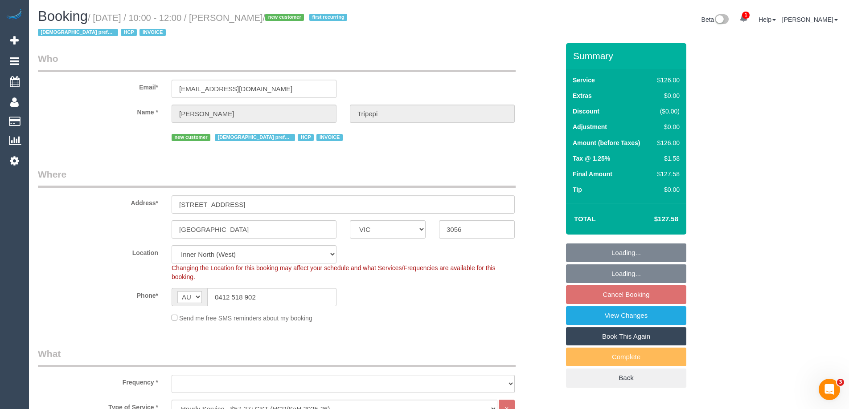
select select "number:26"
select select "object:775"
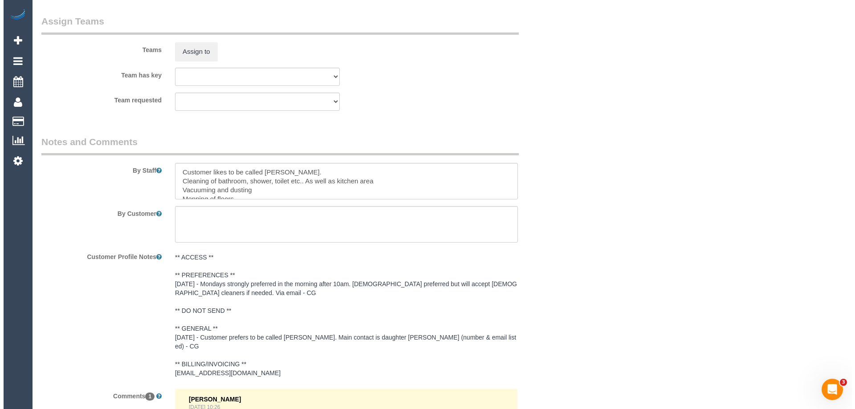
scroll to position [1069, 0]
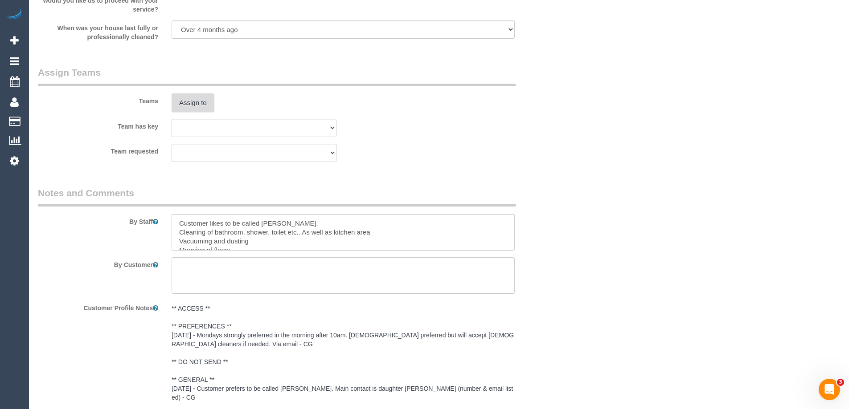
click at [193, 102] on button "Assign to" at bounding box center [193, 103] width 43 height 19
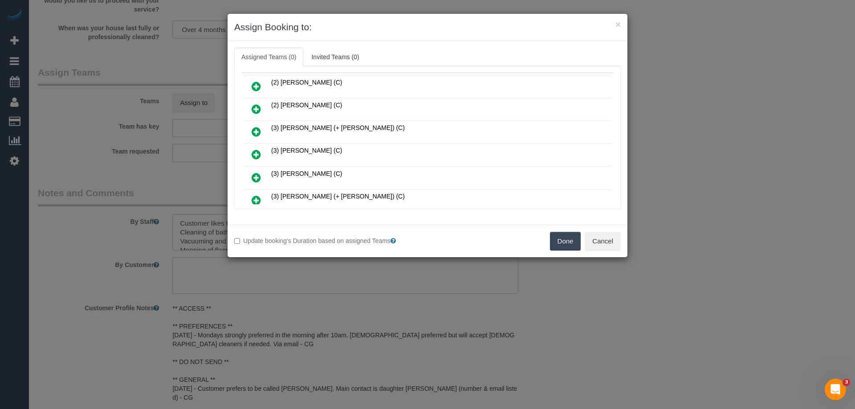
click at [260, 154] on icon at bounding box center [256, 154] width 9 height 11
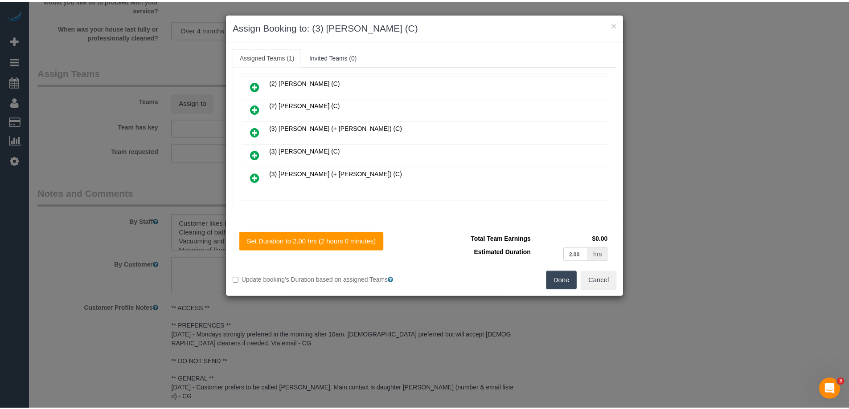
scroll to position [0, 0]
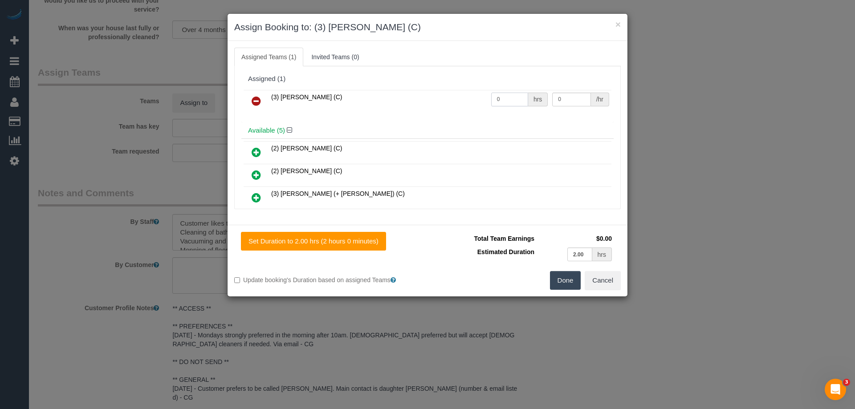
drag, startPoint x: 504, startPoint y: 95, endPoint x: 436, endPoint y: 94, distance: 68.2
click at [468, 94] on tr "(3) Goswin Kanta (C) 0 hrs 0 /hr" at bounding box center [428, 101] width 368 height 23
type input "2"
drag, startPoint x: 568, startPoint y: 100, endPoint x: 487, endPoint y: 92, distance: 81.5
click at [498, 93] on tr "(3) Goswin Kanta (C) 2 hrs 0 /hr" at bounding box center [428, 101] width 368 height 23
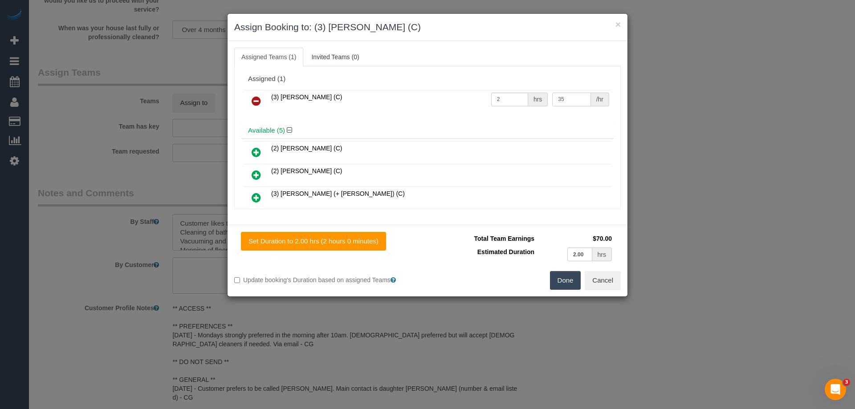
type input "35"
click at [568, 280] on button "Done" at bounding box center [565, 280] width 31 height 19
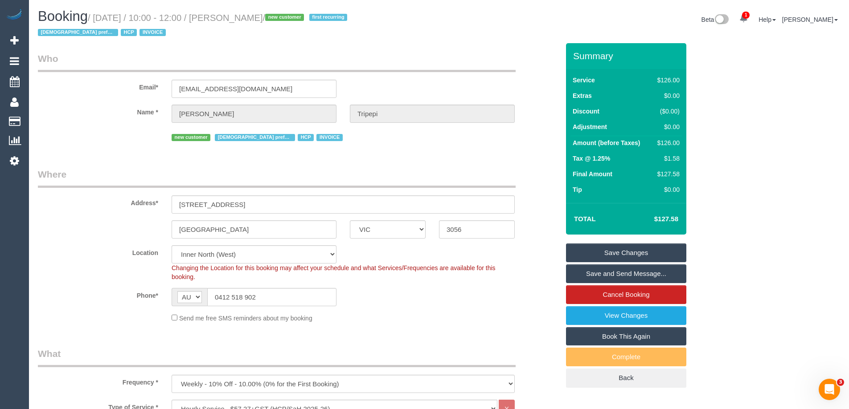
drag, startPoint x: 290, startPoint y: 16, endPoint x: 229, endPoint y: 16, distance: 60.1
click at [229, 16] on small "/ August 18, 2025 / 10:00 - 12:00 / Antonia Tripepi / new customer first recurr…" at bounding box center [194, 25] width 312 height 25
copy small "Antonia Tripepi"
click at [606, 274] on link "Save and Send Message..." at bounding box center [626, 274] width 120 height 19
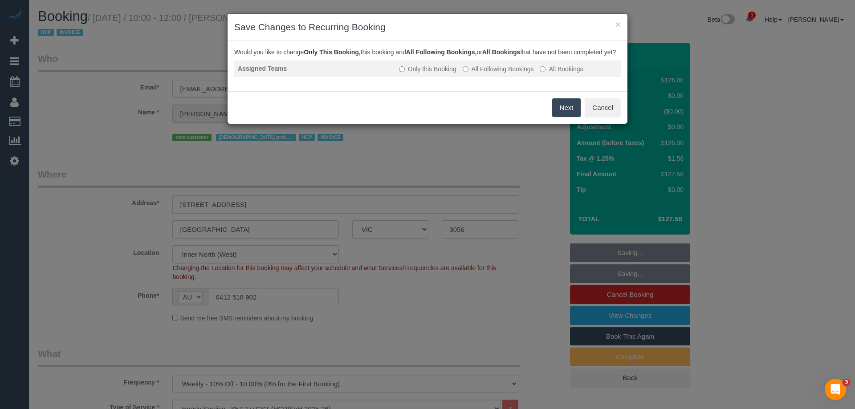
click at [483, 74] on label "All Following Bookings" at bounding box center [498, 69] width 71 height 9
click at [556, 116] on button "Save" at bounding box center [566, 107] width 30 height 19
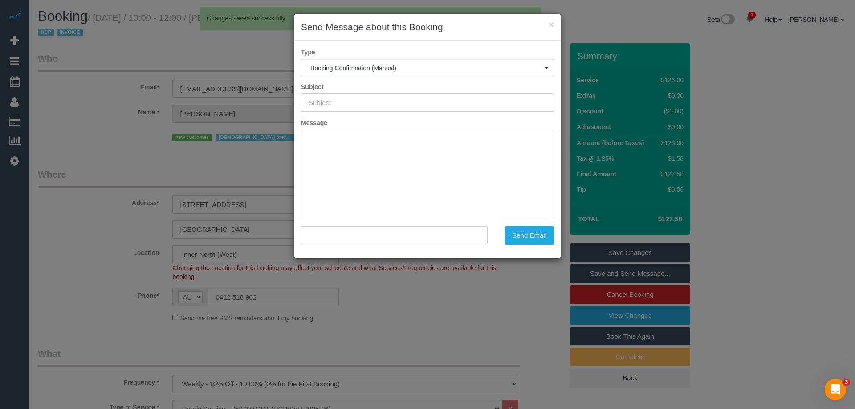
type input "Booking Confirmed"
type input ""Antonia Tripepi" <johann7@hotkey.net.au>"
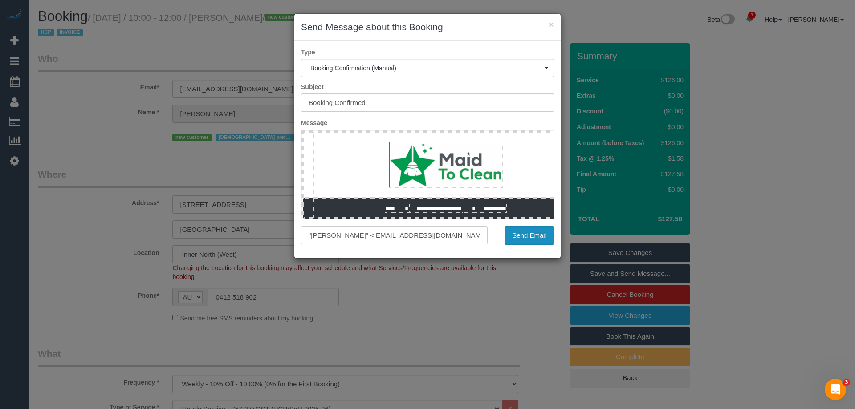
click at [525, 233] on button "Send Email" at bounding box center [529, 235] width 49 height 19
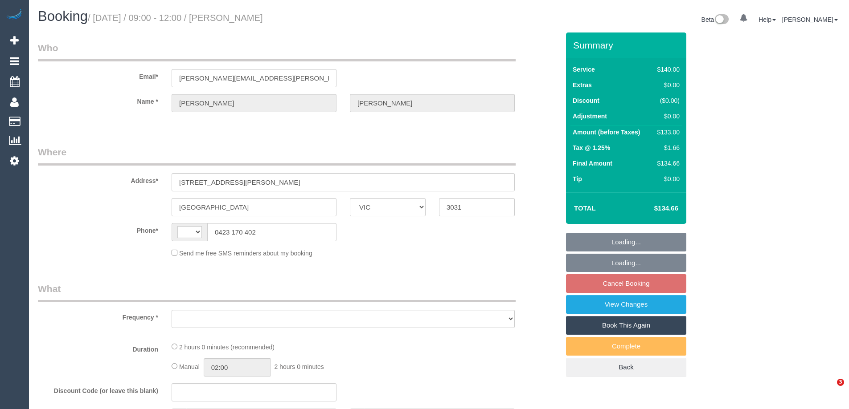
select select "VIC"
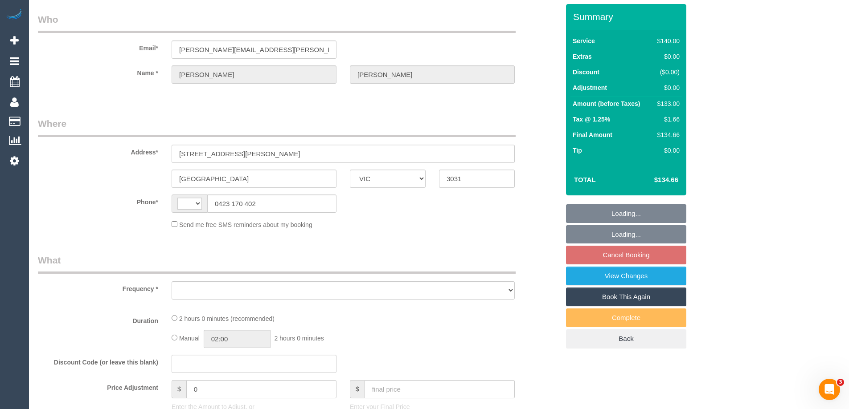
select select "string:AU"
select select "object:284"
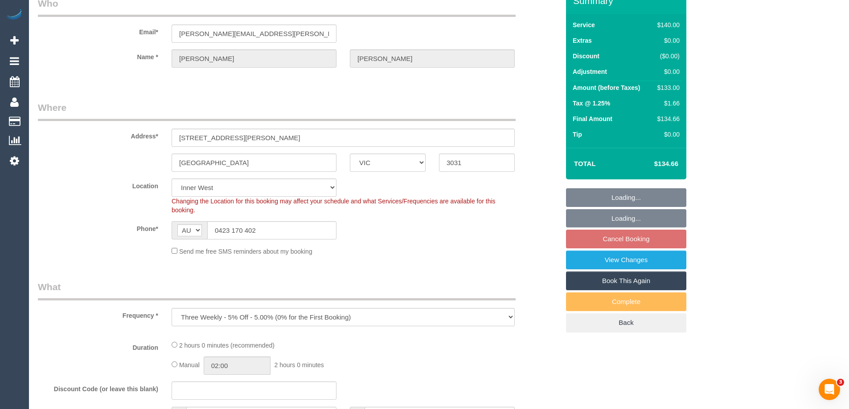
select select "string:stripe-pm_1P4ZOa2GScqysDRV05rIaszj"
select select "number:28"
select select "number:14"
select select "number:19"
select select "number:24"
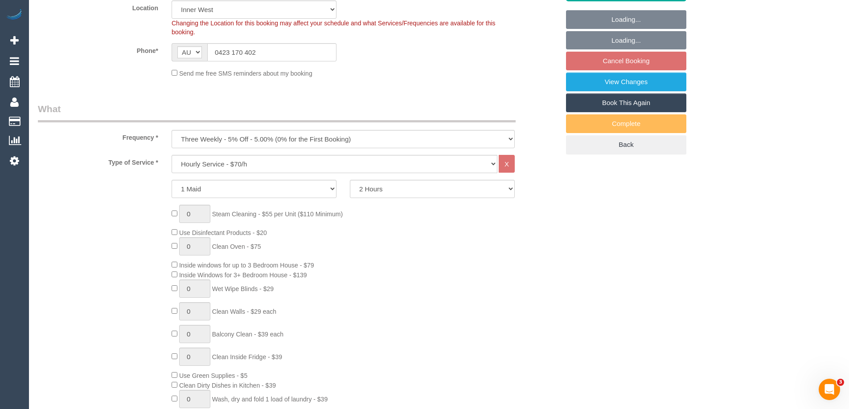
select select "object:862"
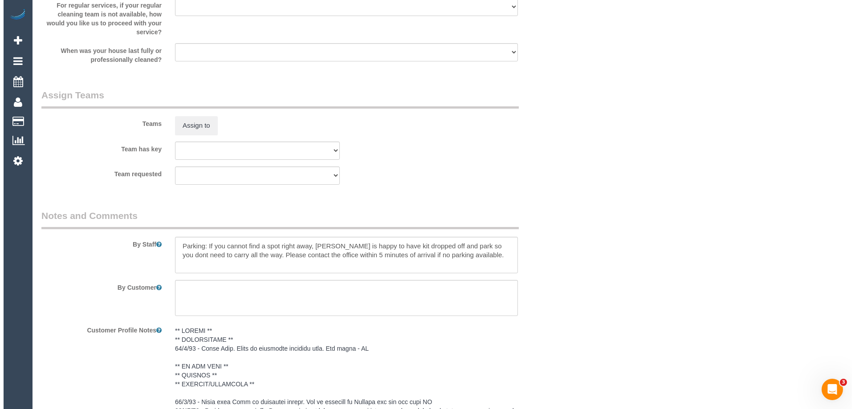
scroll to position [1292, 0]
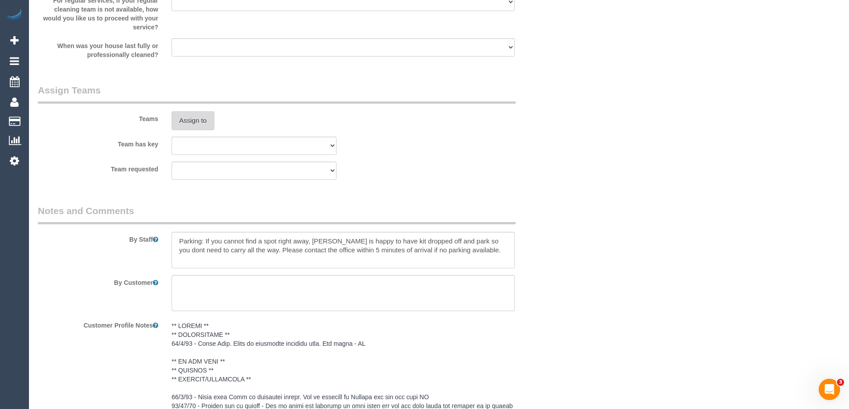
drag, startPoint x: 176, startPoint y: 107, endPoint x: 186, endPoint y: 113, distance: 11.6
click at [176, 109] on div "Teams Assign to" at bounding box center [298, 107] width 535 height 46
click at [188, 118] on button "Assign to" at bounding box center [193, 120] width 43 height 19
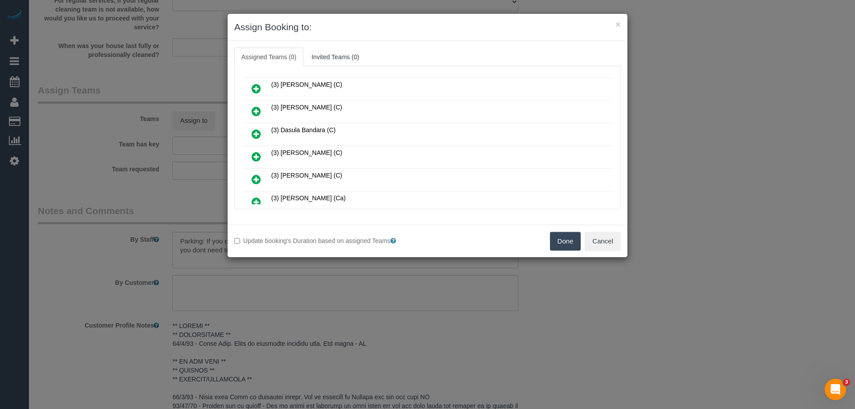
click at [257, 151] on icon at bounding box center [256, 156] width 9 height 11
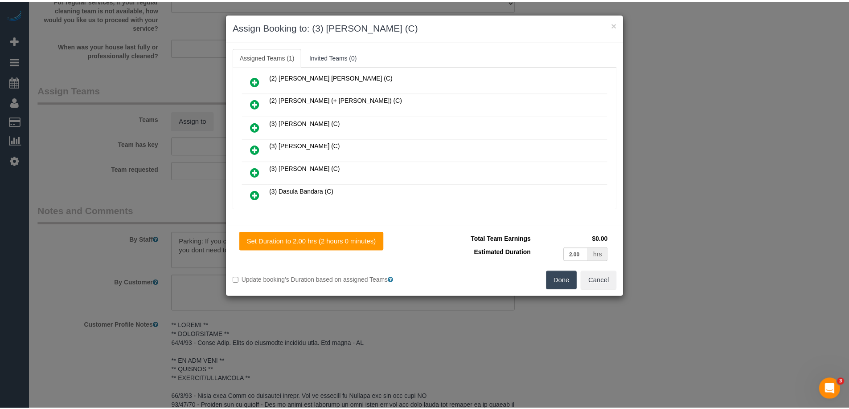
scroll to position [0, 0]
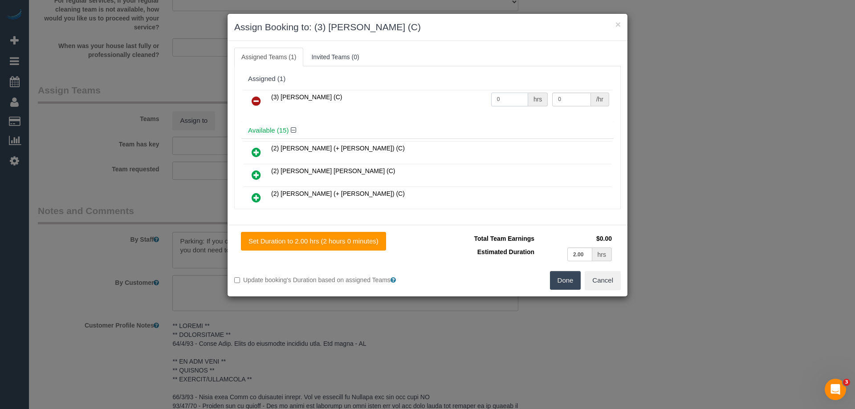
drag, startPoint x: 507, startPoint y: 98, endPoint x: 443, endPoint y: 98, distance: 63.3
click at [461, 98] on tr "(3) [PERSON_NAME] (C) 0 hrs 0 /hr" at bounding box center [428, 101] width 368 height 23
type input "2"
drag, startPoint x: 572, startPoint y: 101, endPoint x: 506, endPoint y: 92, distance: 66.1
click at [507, 92] on tr "(3) Goswin Kanta (C) 2 hrs 0 /hr" at bounding box center [428, 101] width 368 height 23
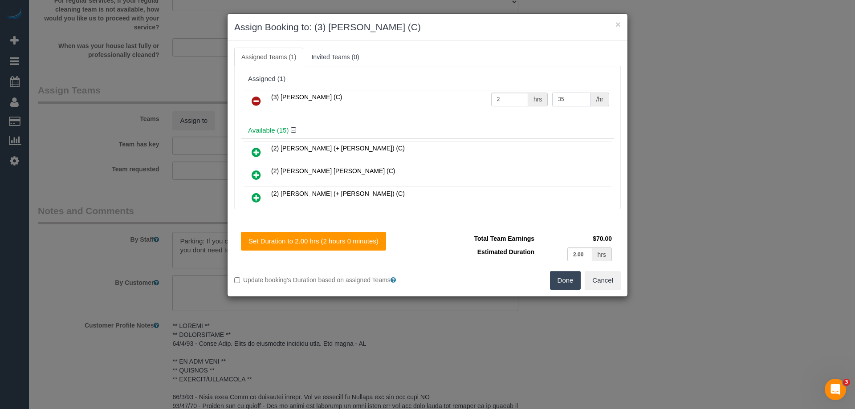
type input "35"
click at [568, 277] on button "Done" at bounding box center [565, 280] width 31 height 19
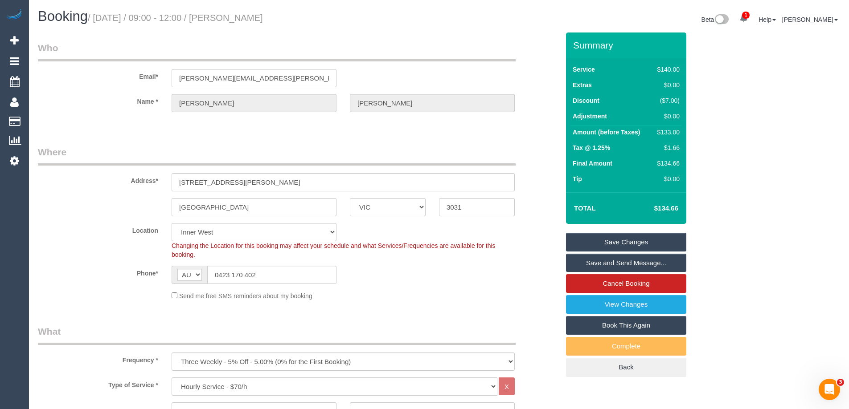
drag, startPoint x: 291, startPoint y: 17, endPoint x: 229, endPoint y: 12, distance: 62.1
click at [229, 12] on h1 "Booking / August 18, 2025 / 09:00 - 12:00 / Timothy Maltby" at bounding box center [235, 16] width 394 height 15
copy small "Timothy Maltby"
click at [582, 242] on link "Save Changes" at bounding box center [626, 242] width 120 height 19
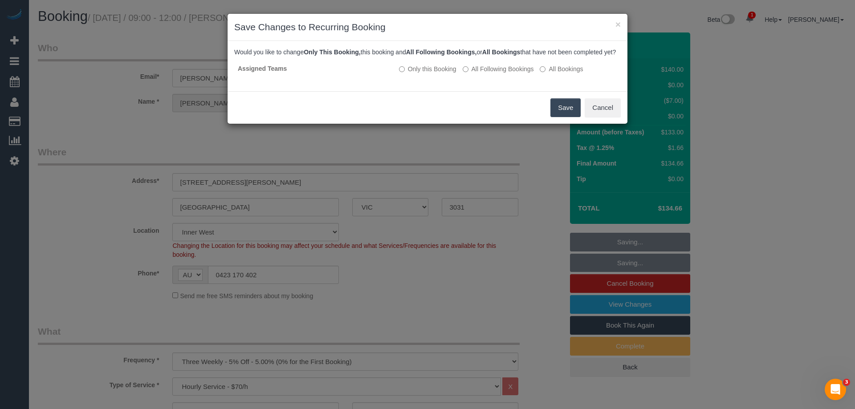
click at [560, 116] on button "Save" at bounding box center [566, 107] width 30 height 19
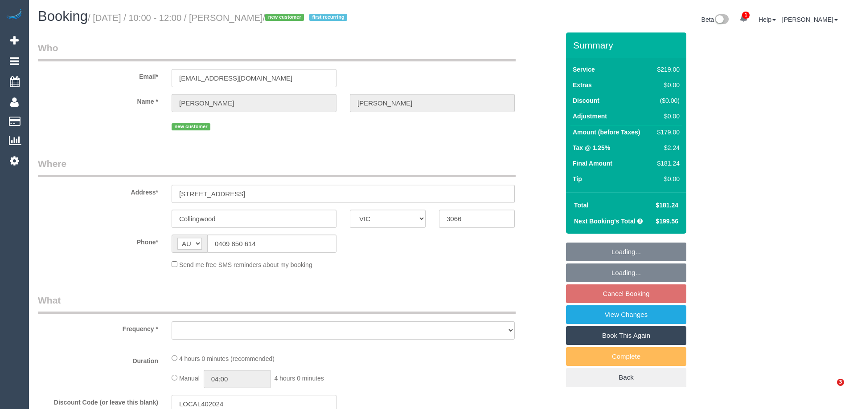
select select "VIC"
select select "object:545"
select select "string:stripe-pm_1RuMQZ2GScqysDRVv4x1gHXe"
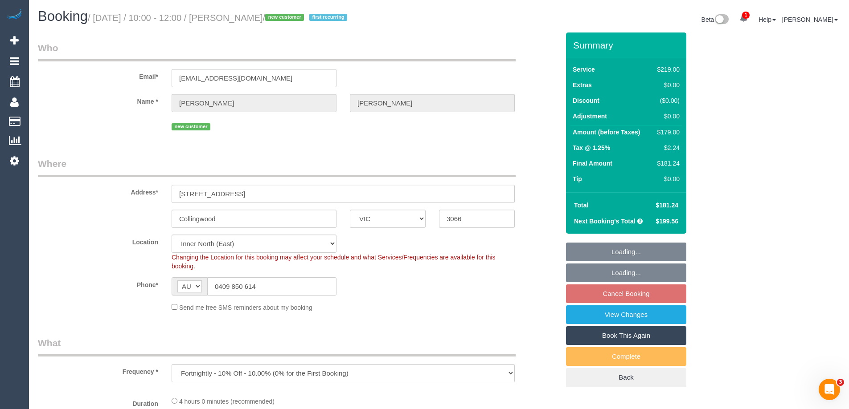
select select "object:794"
select select "number:28"
select select "number:14"
select select "number:20"
select select "number:25"
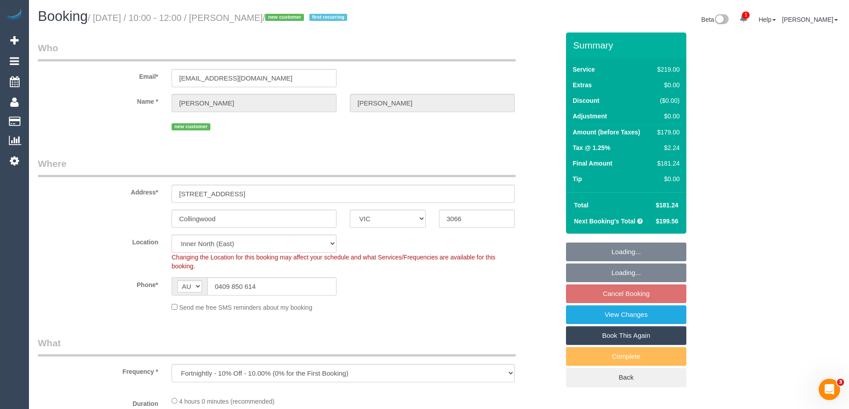
select select "number:11"
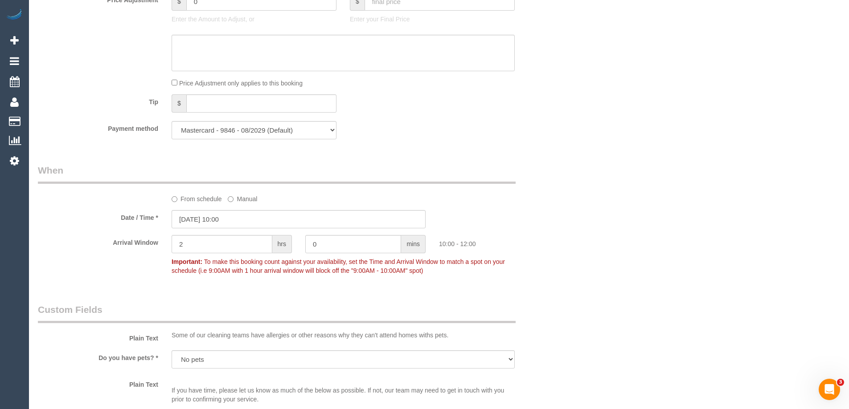
scroll to position [846, 0]
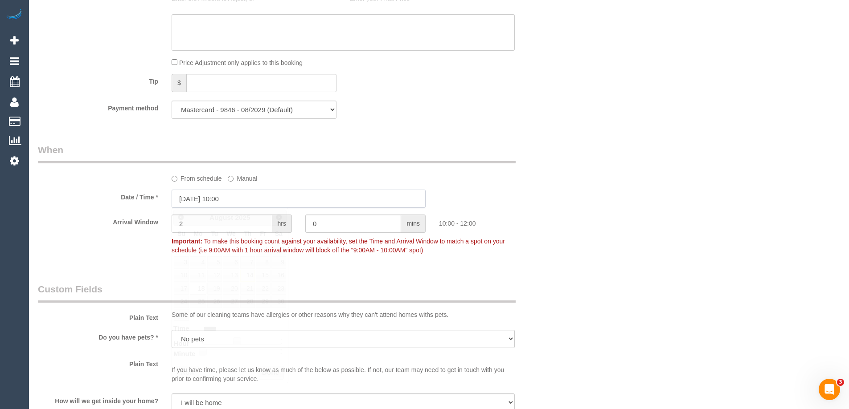
click at [197, 203] on input "[DATE] 10:00" at bounding box center [299, 199] width 254 height 18
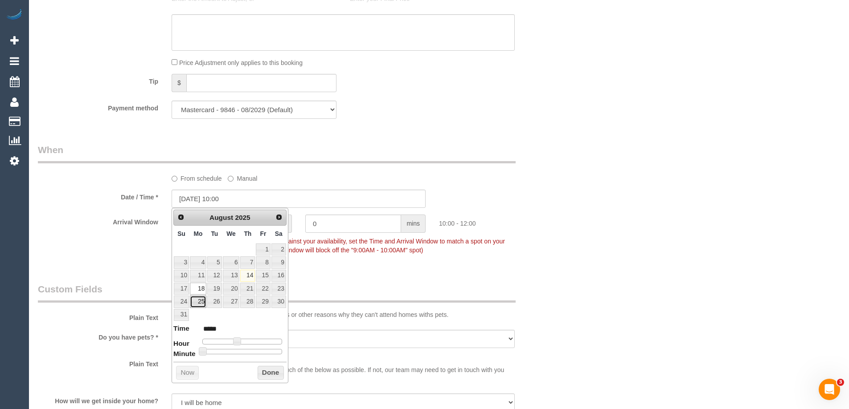
click at [198, 299] on link "25" at bounding box center [198, 302] width 16 height 12
type input "[DATE] 10:00"
click at [271, 373] on button "Done" at bounding box center [271, 373] width 26 height 14
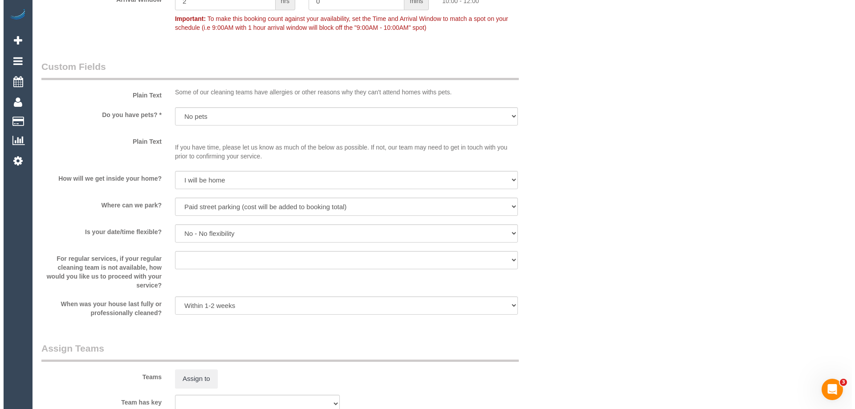
scroll to position [1337, 0]
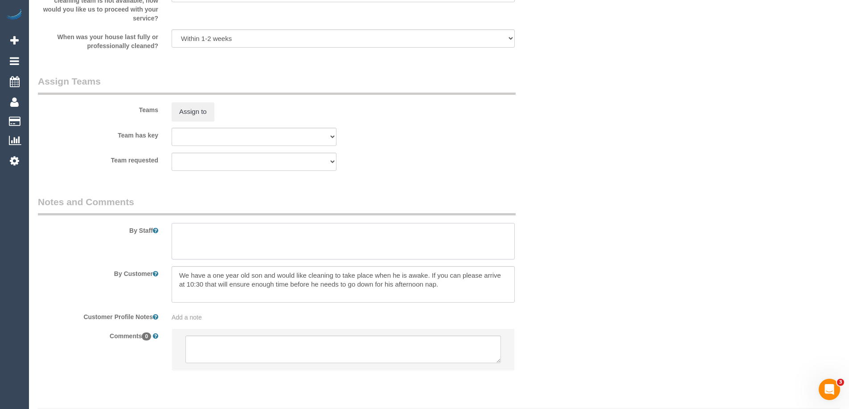
click at [188, 239] on textarea at bounding box center [343, 241] width 343 height 37
type textarea "Estimated time of 3.5-4 hrs"
click at [193, 117] on button "Assign to" at bounding box center [193, 111] width 43 height 19
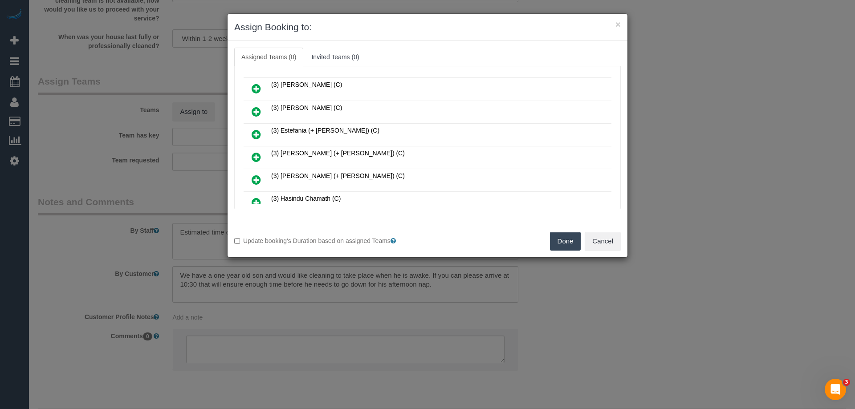
scroll to position [312, 0]
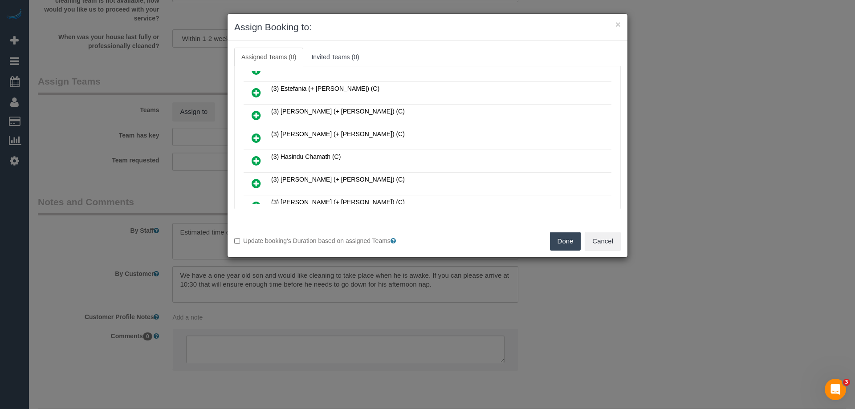
click at [257, 114] on icon at bounding box center [256, 115] width 9 height 11
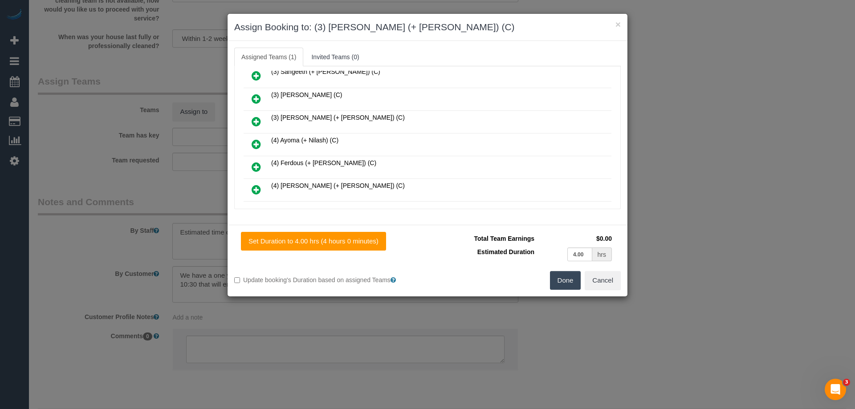
click at [253, 119] on icon at bounding box center [256, 121] width 9 height 11
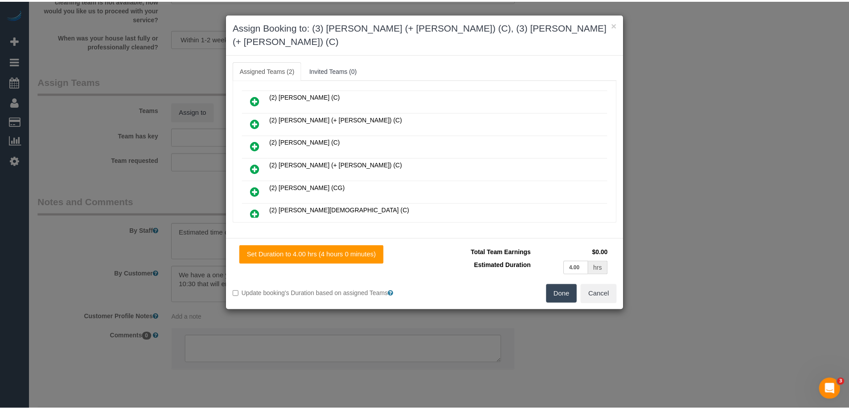
scroll to position [0, 0]
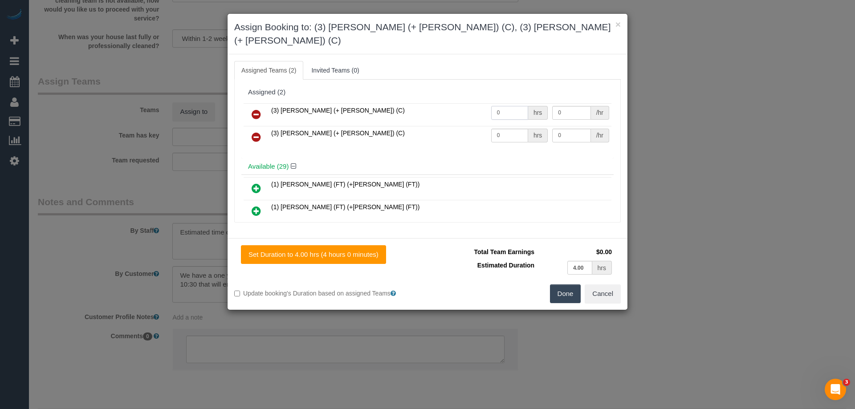
click at [420, 103] on tr "(3) Felipe (+ Tatiana) (C) 0 hrs 0 /hr" at bounding box center [428, 114] width 368 height 23
type input "1"
drag, startPoint x: 505, startPoint y: 118, endPoint x: 422, endPoint y: 116, distance: 82.9
click at [428, 126] on tr "(3) Tatiana (+ Felipe) (C) 0 hrs 0 /hr" at bounding box center [428, 137] width 368 height 23
type input "1"
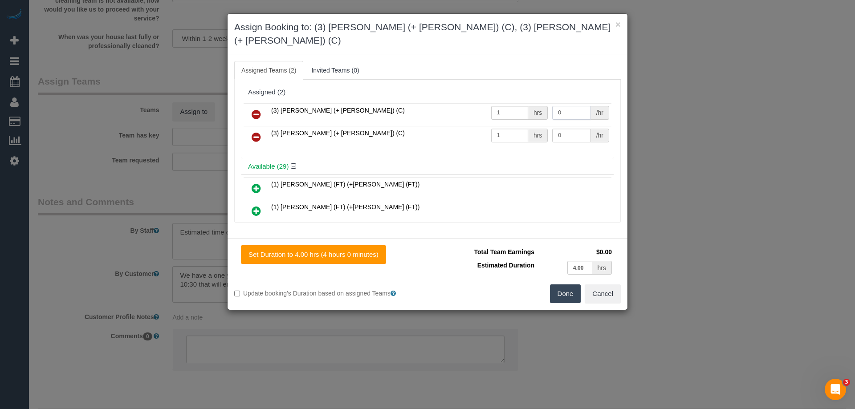
drag, startPoint x: 570, startPoint y: 102, endPoint x: 512, endPoint y: 94, distance: 59.0
click at [516, 103] on tr "(3) Felipe (+ Tatiana) (C) 1 hrs 0 /hr" at bounding box center [428, 114] width 368 height 23
type input "70"
drag, startPoint x: 568, startPoint y: 122, endPoint x: 458, endPoint y: 117, distance: 110.2
click at [506, 126] on tr "(3) Tatiana (+ Felipe) (C) 1 hrs 0 /hr" at bounding box center [428, 137] width 368 height 23
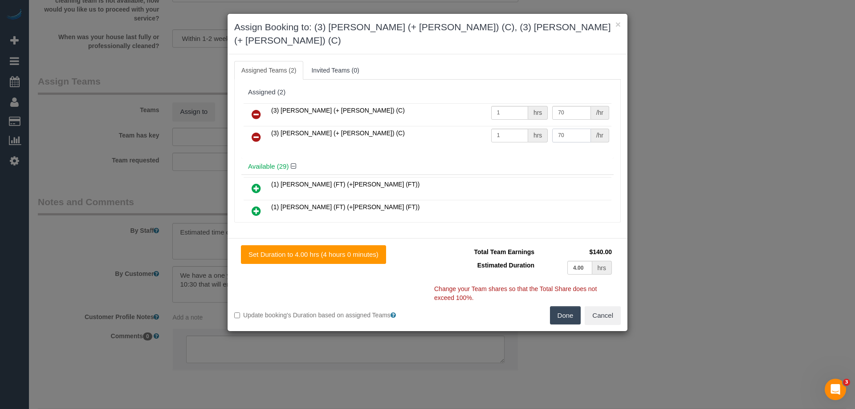
type input "70"
click at [564, 307] on button "Done" at bounding box center [565, 316] width 31 height 19
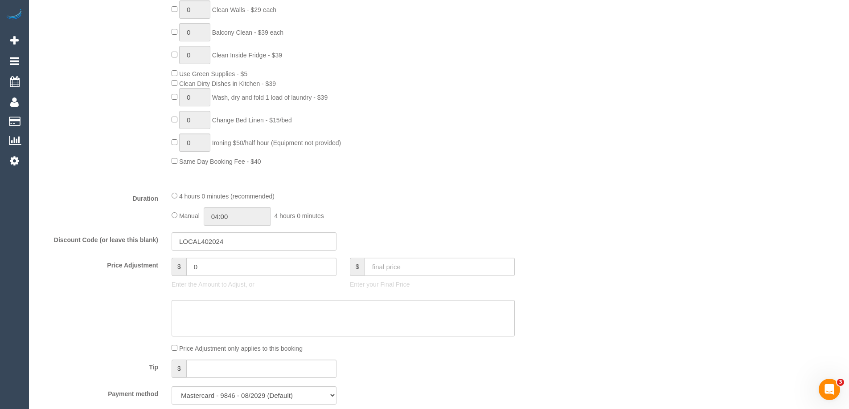
scroll to position [535, 0]
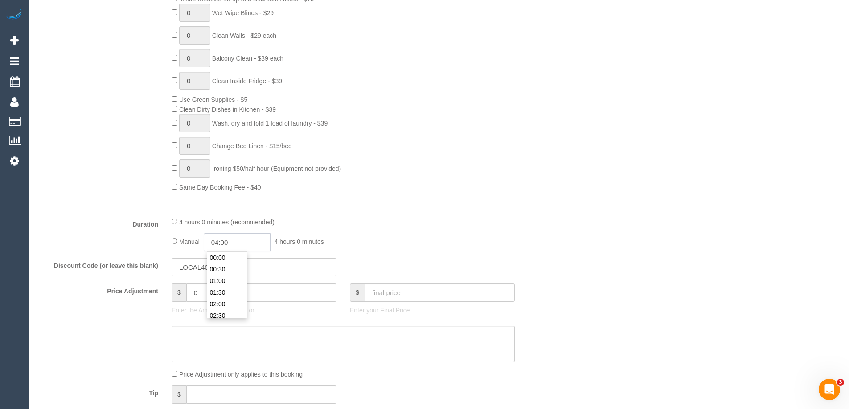
click at [228, 241] on input "04:00" at bounding box center [237, 242] width 67 height 18
type input "02:00"
click at [225, 259] on li "02:00" at bounding box center [227, 259] width 40 height 12
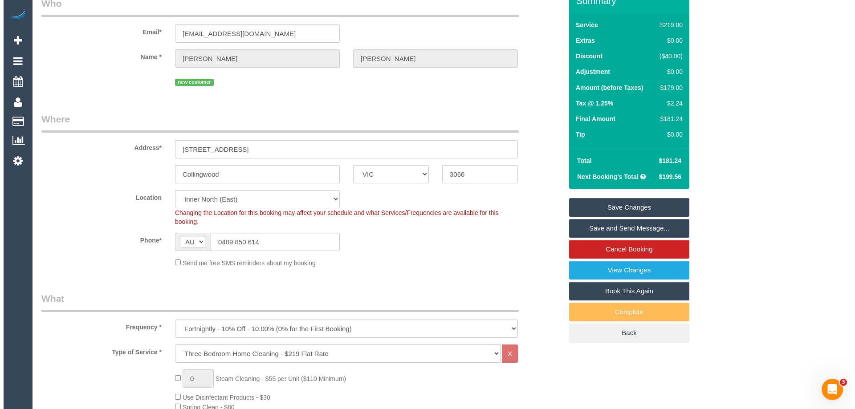
scroll to position [0, 0]
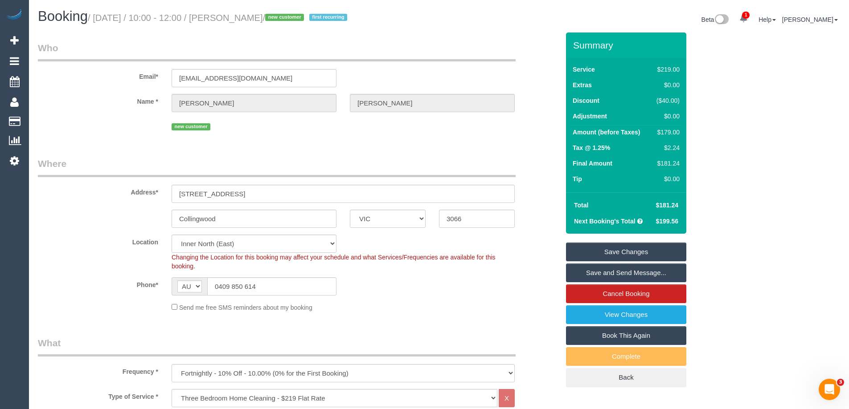
drag, startPoint x: 275, startPoint y: 16, endPoint x: 231, endPoint y: 13, distance: 44.2
click at [231, 13] on small "/ August 18, 2025 / 10:00 - 12:00 / Mae Stover / new customer first recurring" at bounding box center [219, 18] width 262 height 10
copy small "Mae Stover"
click at [592, 248] on link "Save Changes" at bounding box center [626, 252] width 120 height 19
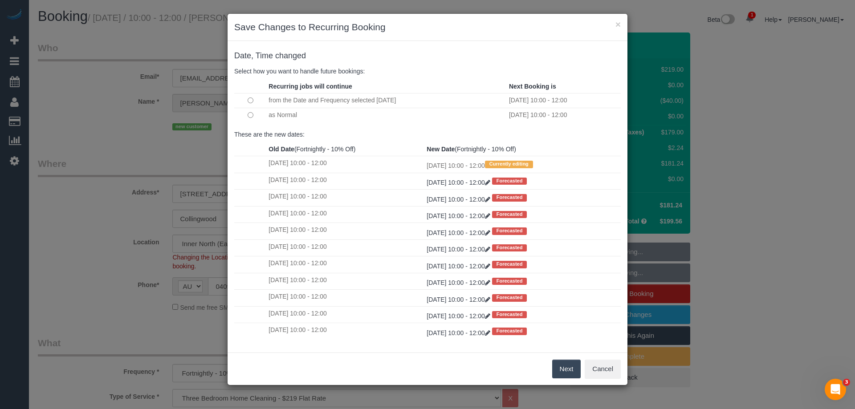
click at [563, 366] on button "Next" at bounding box center [566, 369] width 29 height 19
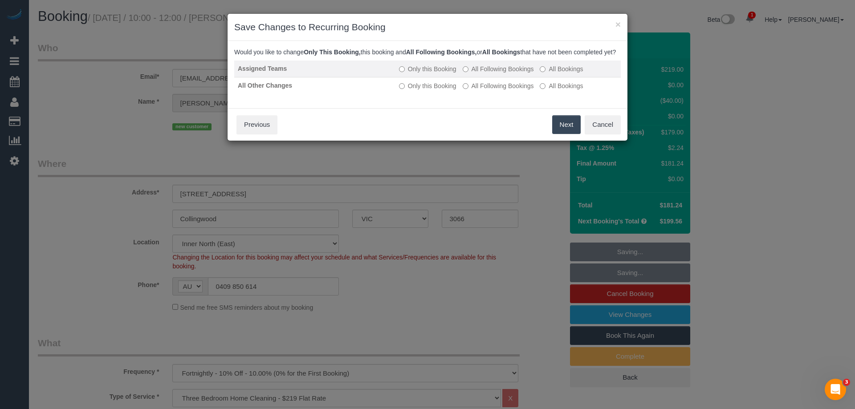
click at [473, 74] on label "All Following Bookings" at bounding box center [498, 69] width 71 height 9
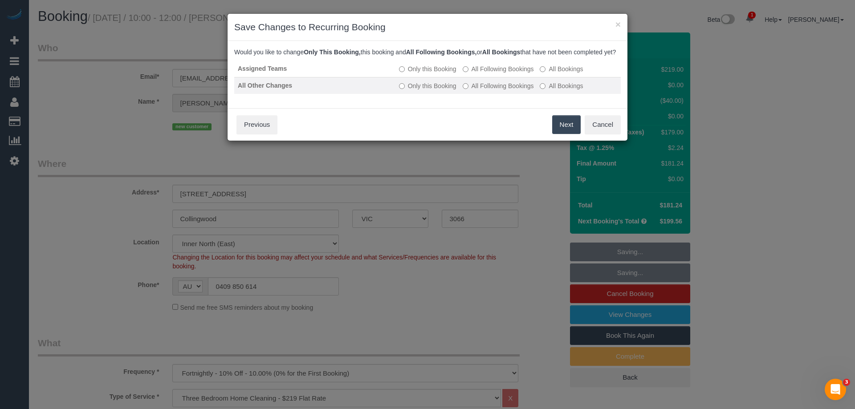
click at [477, 90] on label "All Following Bookings" at bounding box center [498, 86] width 71 height 9
click at [565, 134] on button "Save" at bounding box center [566, 124] width 30 height 19
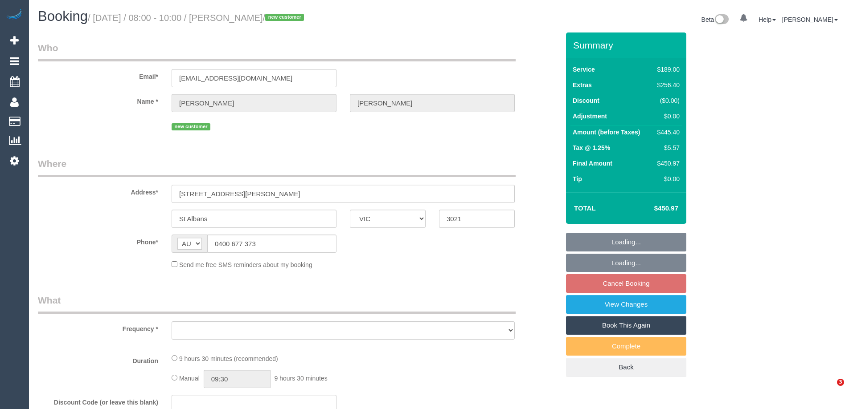
select select "VIC"
select select "string:stripe-pm_1Rv9V92GScqysDRVa5m5eagb"
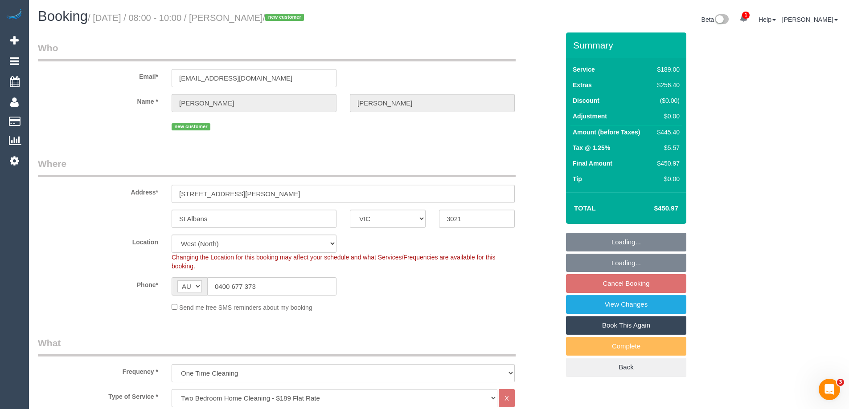
select select "object:810"
select select "number:28"
select select "number:15"
select select "number:18"
select select "number:36"
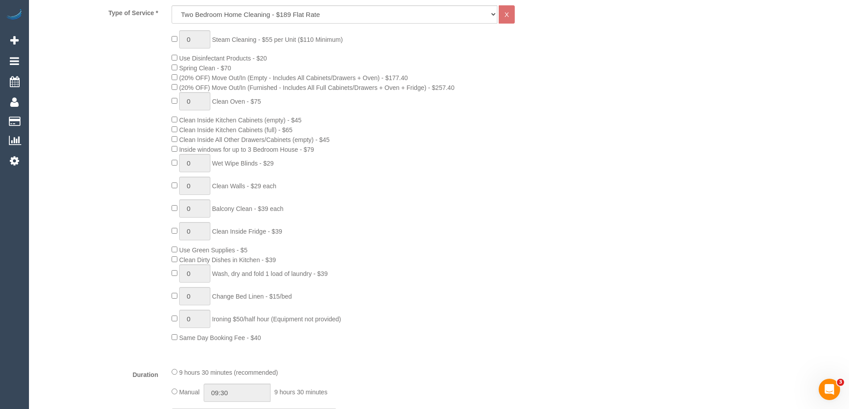
scroll to position [490, 0]
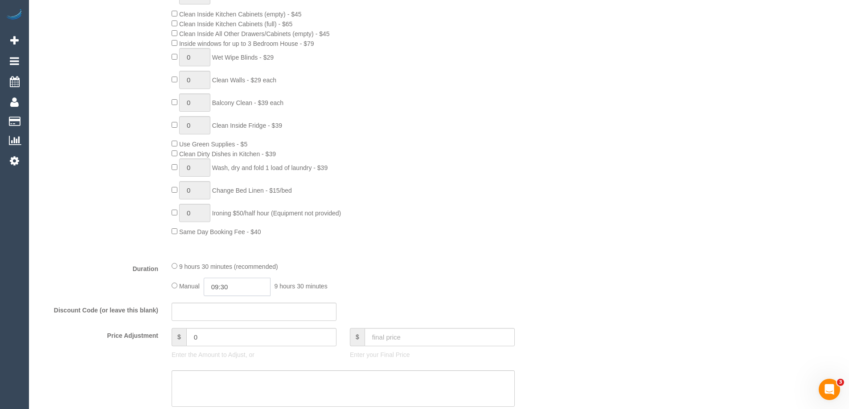
click at [233, 290] on input "09:30" at bounding box center [237, 287] width 67 height 18
click at [239, 301] on li "09:00" at bounding box center [227, 303] width 40 height 12
click at [241, 288] on input "09:00" at bounding box center [237, 287] width 67 height 18
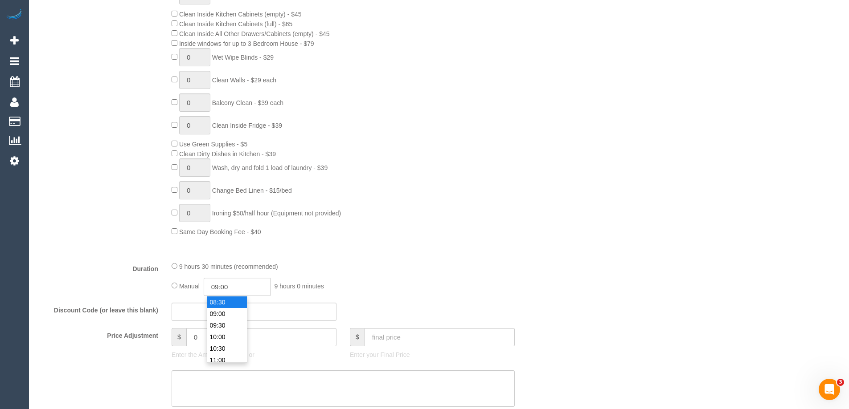
type input "08:30"
click at [232, 301] on li "08:30" at bounding box center [227, 303] width 40 height 12
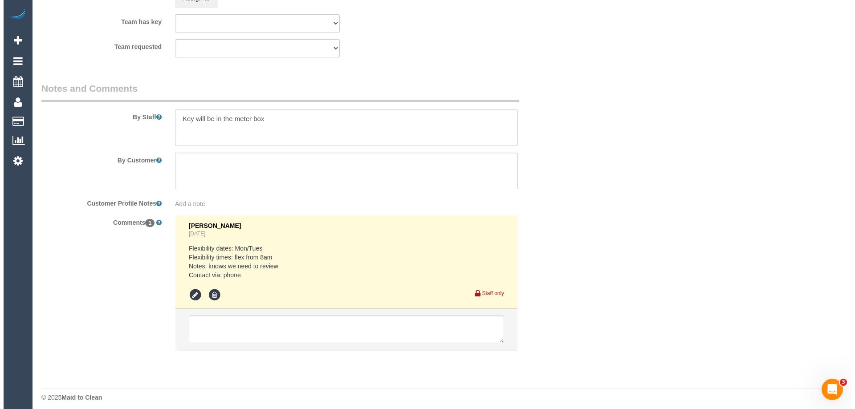
scroll to position [1367, 0]
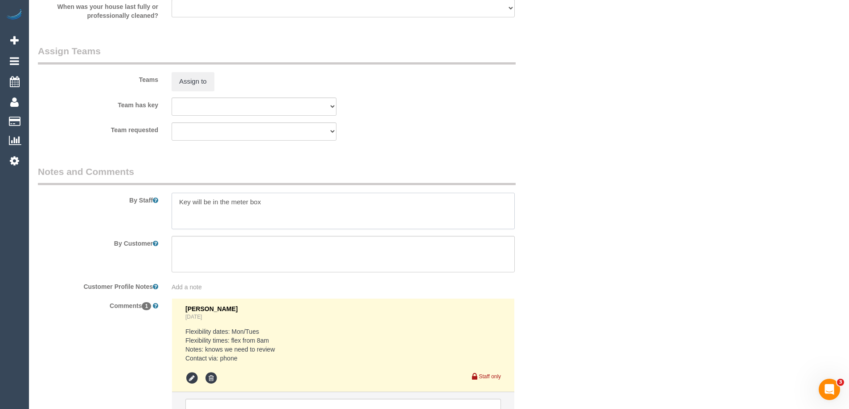
click at [178, 200] on textarea at bounding box center [343, 211] width 343 height 37
type textarea "Estimated time of 7.5-8.5 hrs. Key will be in the meter box"
click at [183, 80] on button "Assign to" at bounding box center [193, 81] width 43 height 19
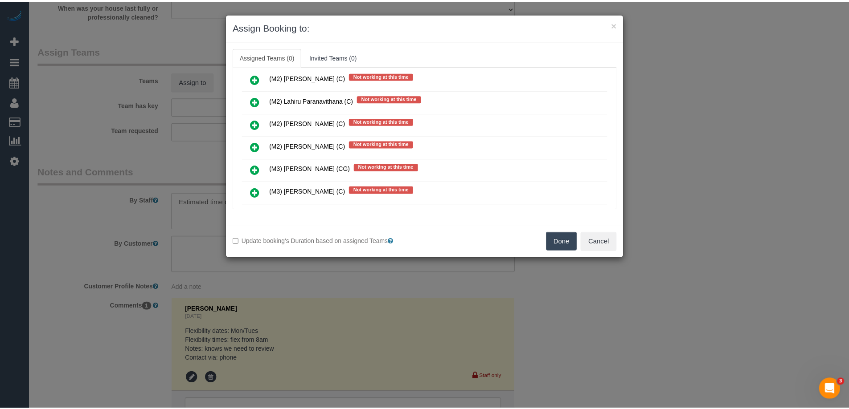
scroll to position [1916, 0]
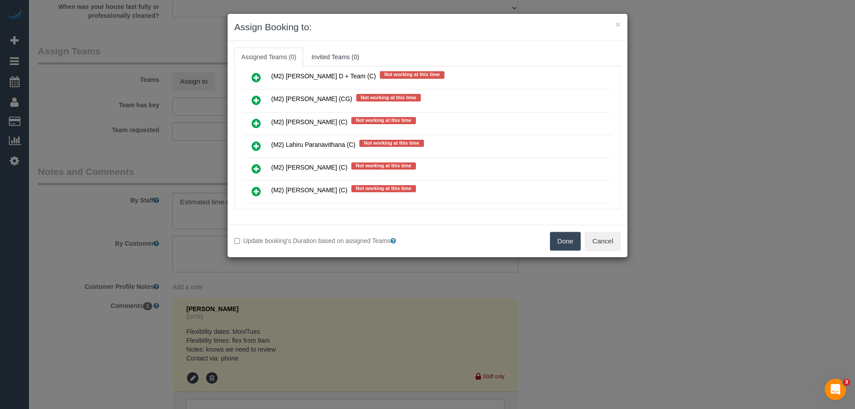
click at [569, 238] on button "Done" at bounding box center [565, 241] width 31 height 19
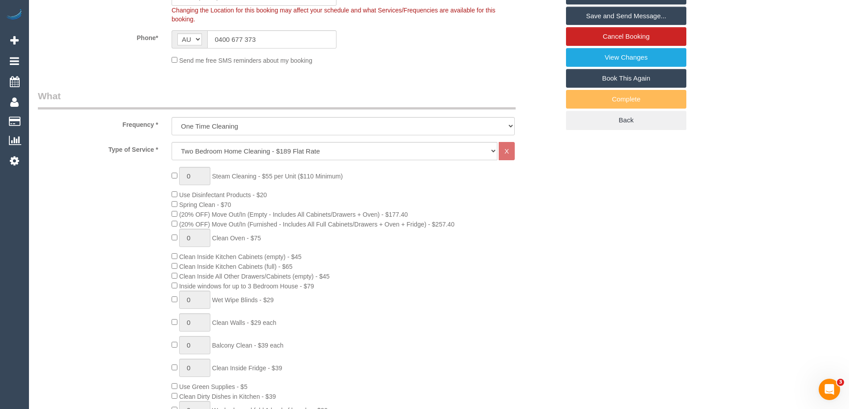
scroll to position [75, 0]
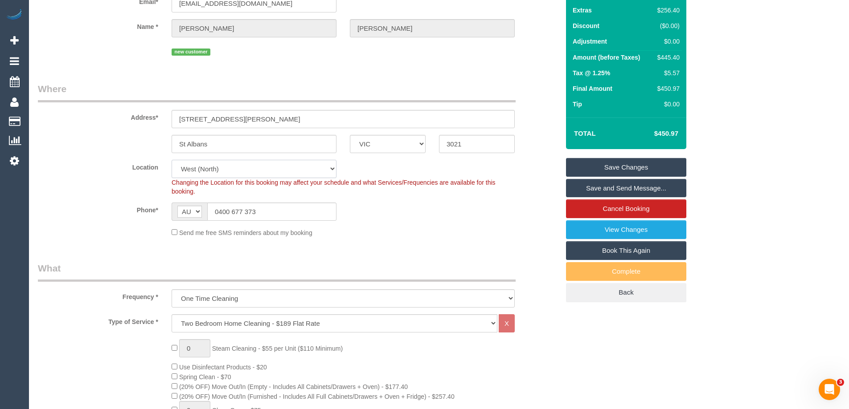
click at [196, 168] on select "Office City East (North) East (South) Inner East Inner North (East) Inner North…" at bounding box center [254, 169] width 165 height 18
select select "50"
click at [172, 160] on select "Office City East (North) East (South) Inner East Inner North (East) Inner North…" at bounding box center [254, 169] width 165 height 18
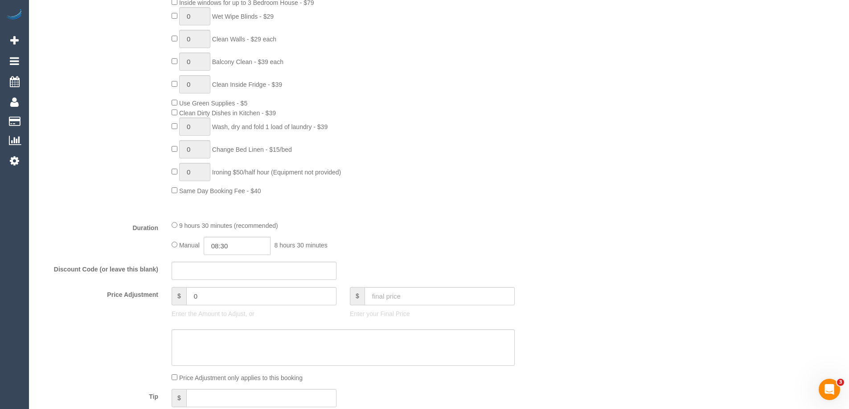
select select "object:3989"
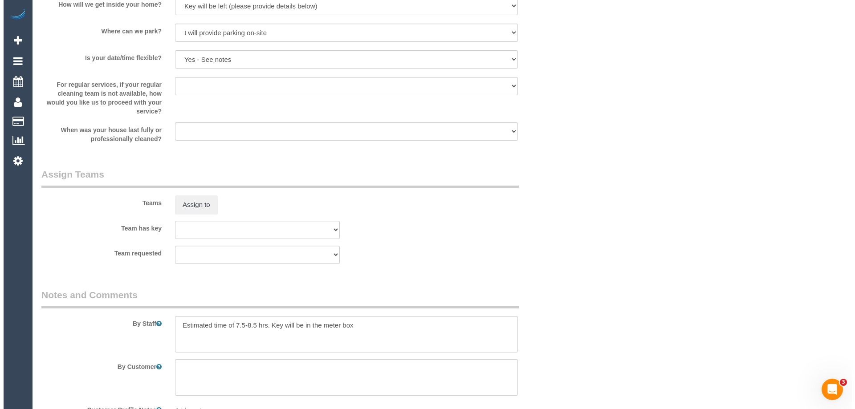
scroll to position [1367, 0]
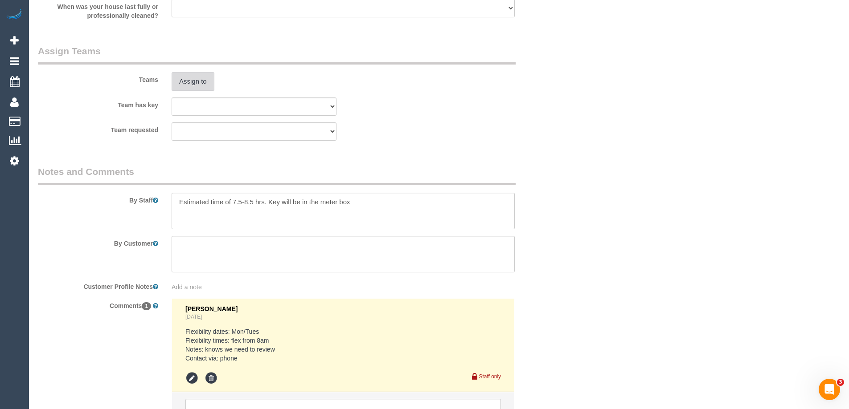
click at [201, 78] on button "Assign to" at bounding box center [193, 81] width 43 height 19
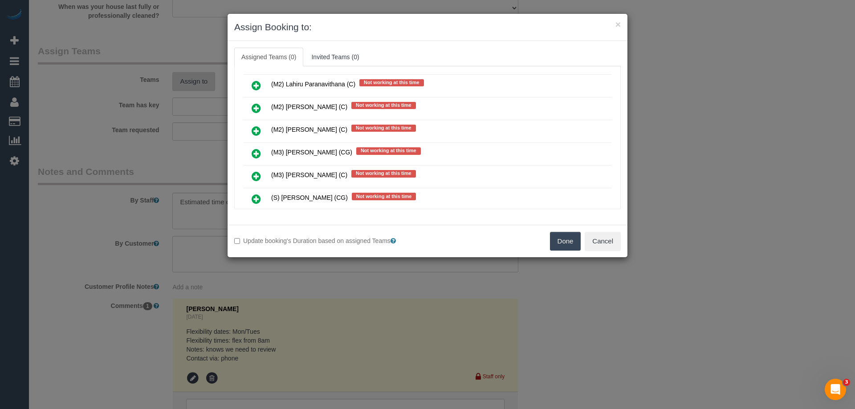
scroll to position [2005, 0]
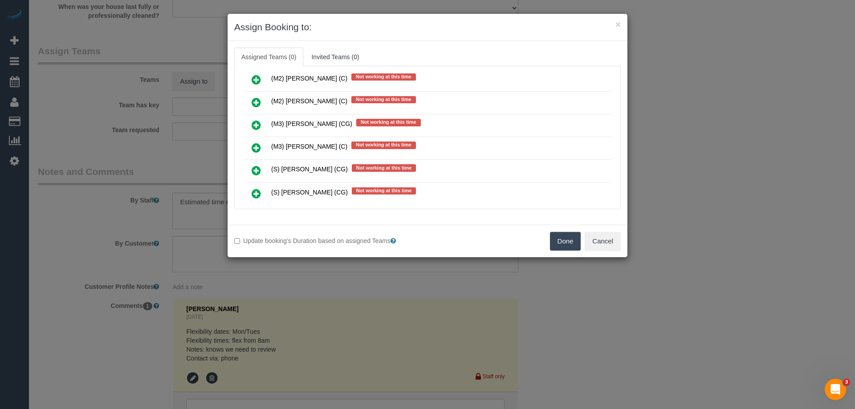
click at [256, 95] on link at bounding box center [256, 103] width 21 height 18
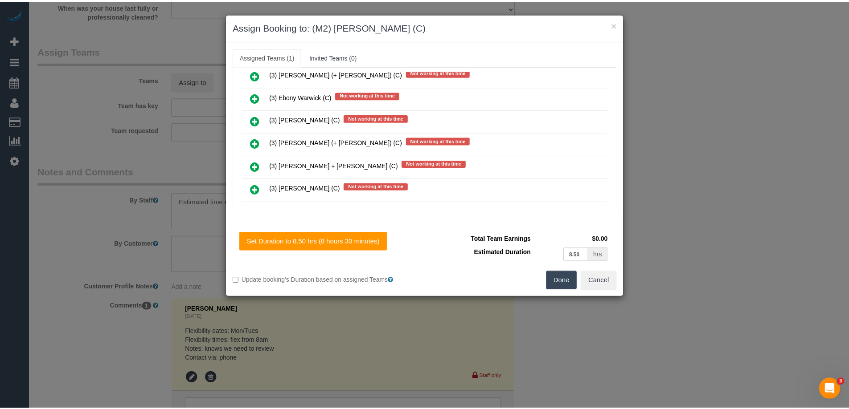
scroll to position [0, 0]
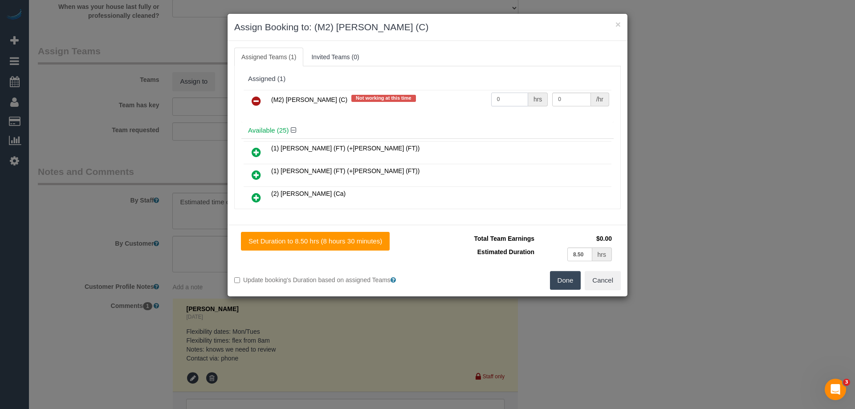
drag, startPoint x: 506, startPoint y: 98, endPoint x: 510, endPoint y: 100, distance: 4.8
click at [440, 99] on tr "(M2) Yann Kotchero (C) Not working at this time 0 hrs 0 /hr" at bounding box center [428, 101] width 368 height 23
type input "1"
drag, startPoint x: 573, startPoint y: 101, endPoint x: 427, endPoint y: 90, distance: 146.5
click at [487, 92] on tr "(M2) Yann Kotchero (C) Not working at this time 1 hrs 0 /hr" at bounding box center [428, 101] width 368 height 23
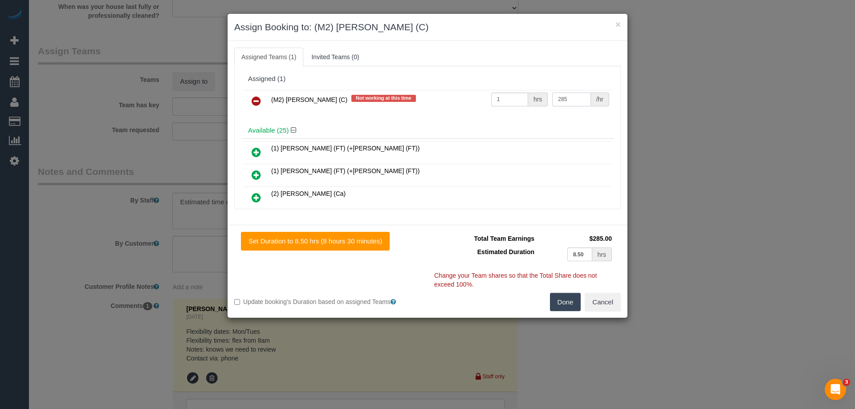
type input "285"
click at [564, 300] on button "Done" at bounding box center [565, 302] width 31 height 19
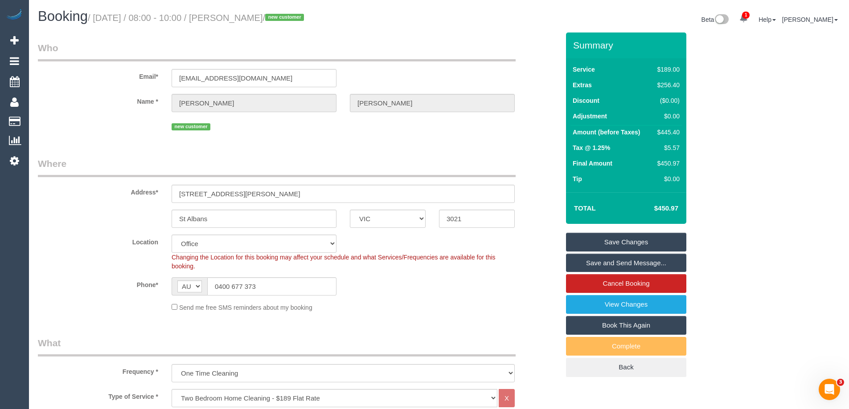
drag, startPoint x: 287, startPoint y: 16, endPoint x: 230, endPoint y: 18, distance: 57.1
click at [230, 18] on small "/ August 18, 2025 / 08:00 - 10:00 / Patrick Kiehne / new customer" at bounding box center [197, 18] width 219 height 10
copy small "Patrick Kiehne"
click at [594, 264] on link "Save and Send Message..." at bounding box center [626, 263] width 120 height 19
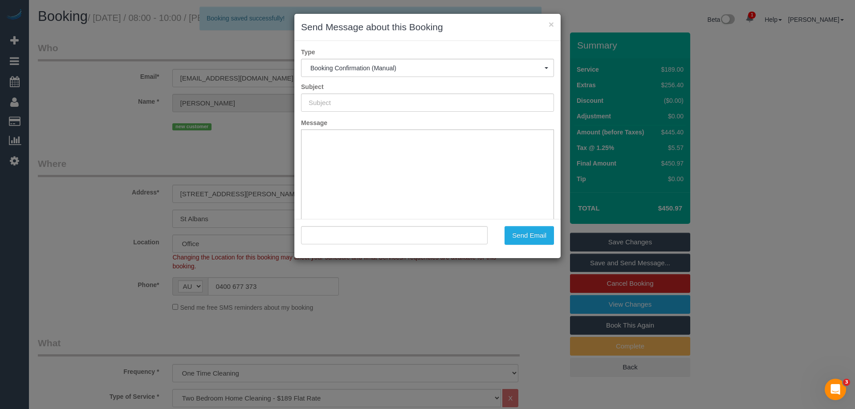
type input "Booking Confirmed"
type input ""Patrick Kiehne" <patkiehne@gmail.com>"
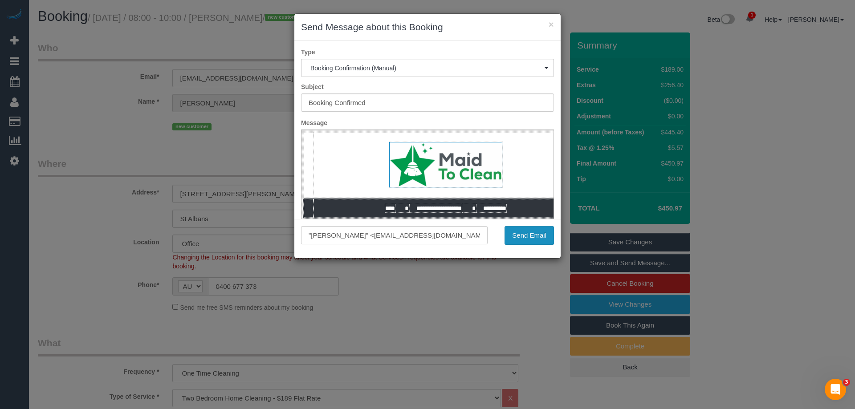
click at [516, 238] on button "Send Email" at bounding box center [529, 235] width 49 height 19
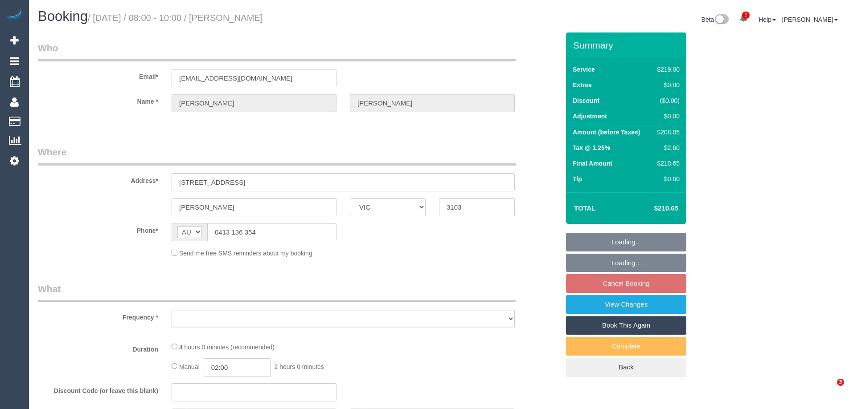
select select "VIC"
select select "object:537"
select select "string:stripe-pm_1QQJXM2GScqysDRVtwIJyVRb"
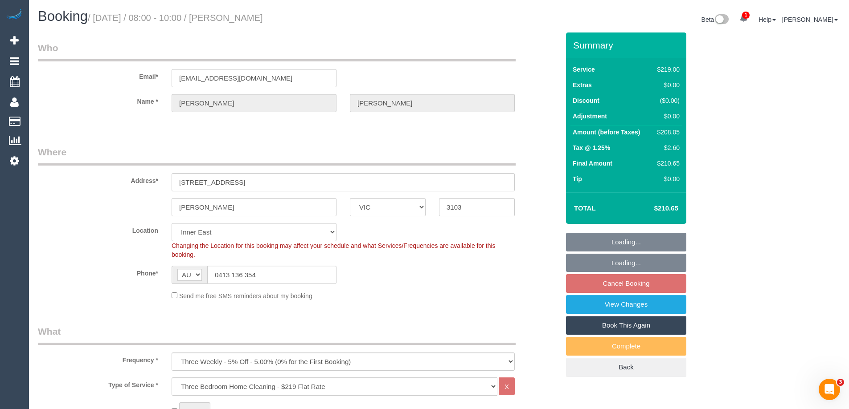
select select "object:640"
select select "number:28"
select select "number:14"
select select "number:19"
select select "number:22"
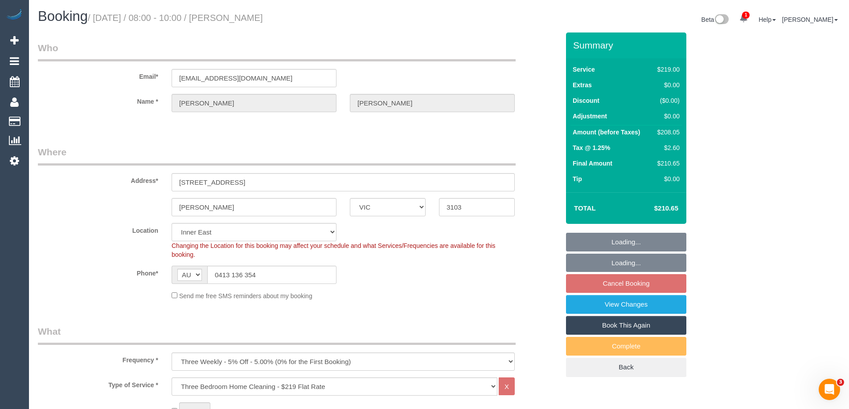
select select "number:34"
select select "number:11"
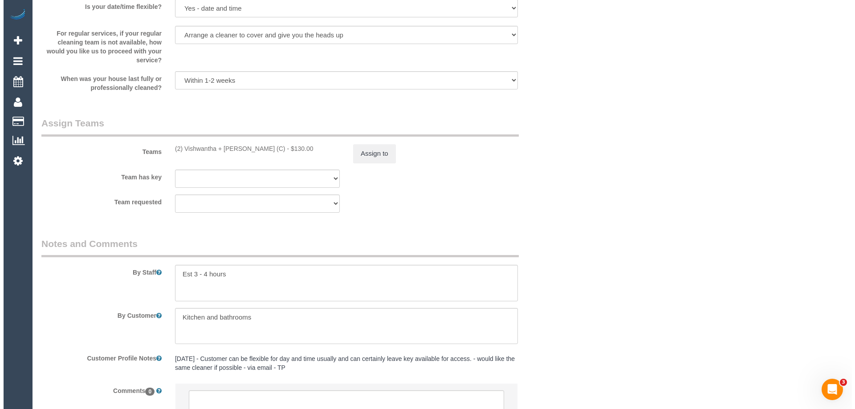
scroll to position [1337, 0]
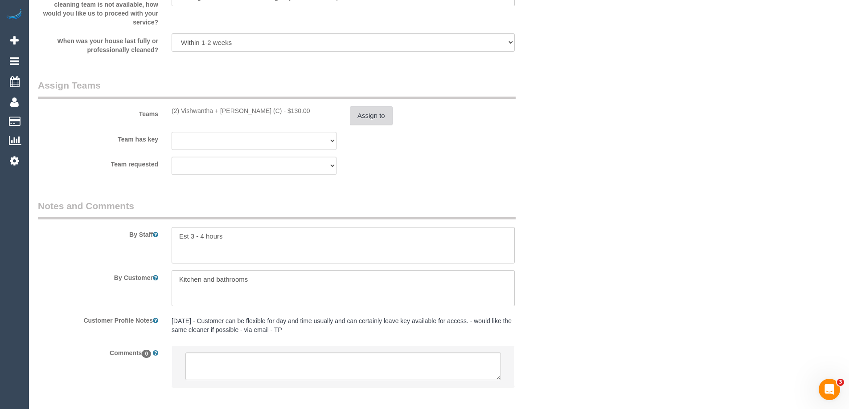
click at [385, 111] on button "Assign to" at bounding box center [371, 115] width 43 height 19
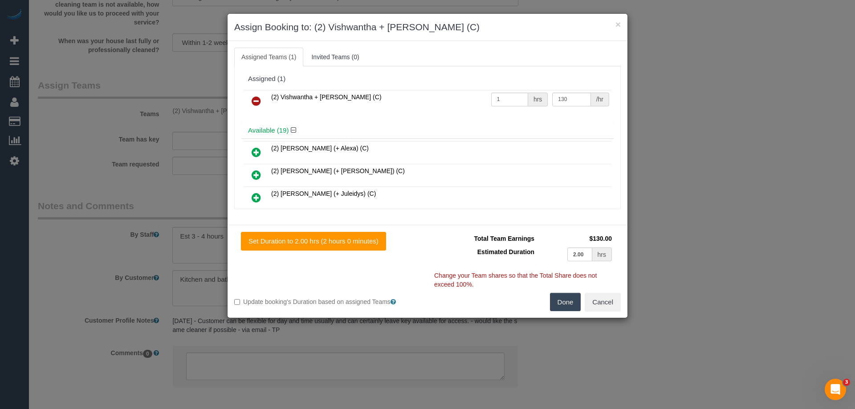
click at [261, 97] on link at bounding box center [256, 102] width 21 height 18
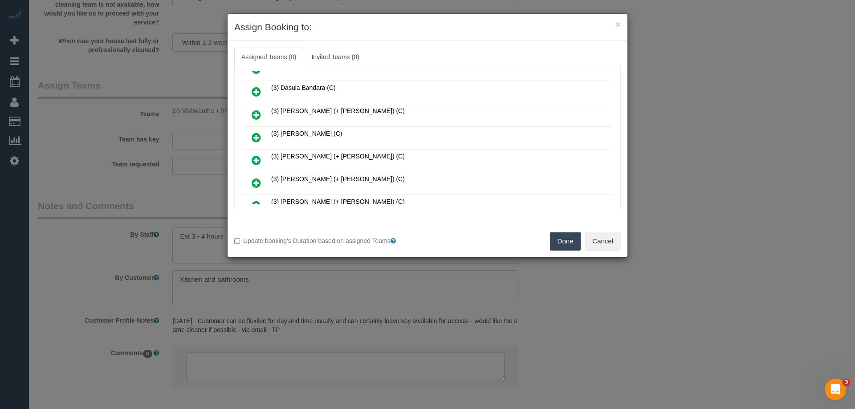
scroll to position [267, 0]
click at [258, 157] on icon at bounding box center [256, 160] width 9 height 11
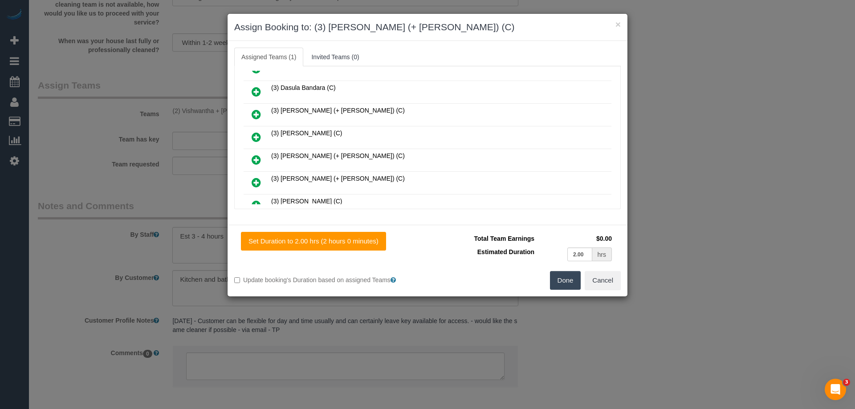
click at [258, 157] on icon at bounding box center [256, 160] width 9 height 11
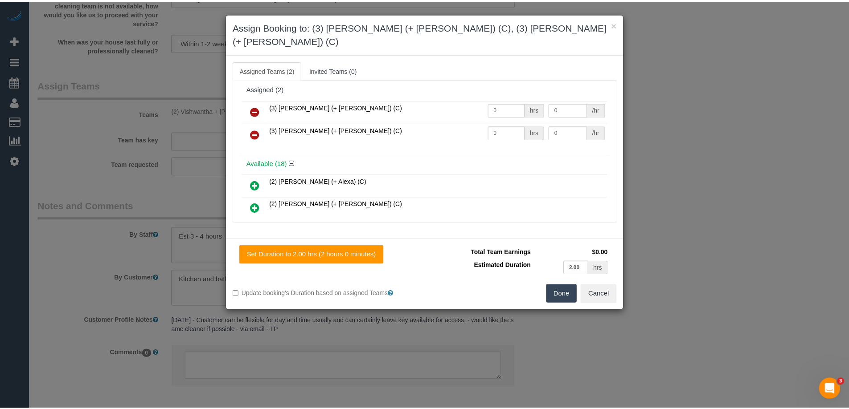
scroll to position [0, 0]
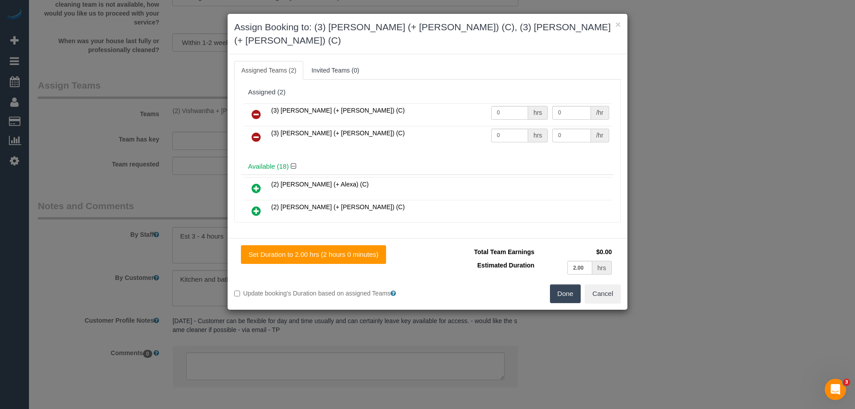
click at [571, 285] on button "Done" at bounding box center [565, 294] width 31 height 19
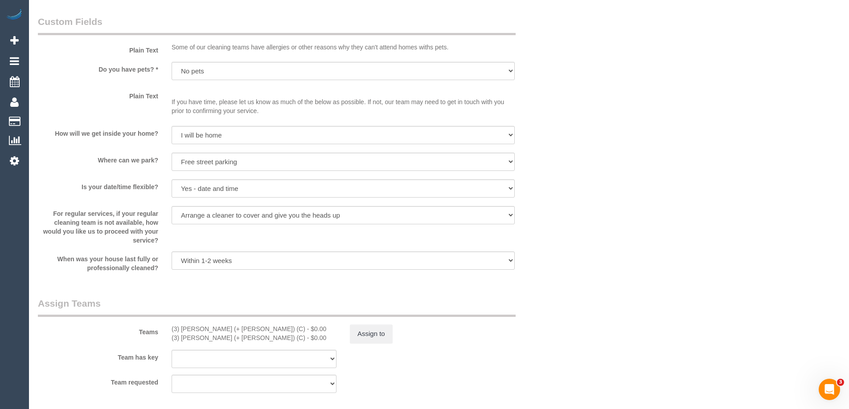
scroll to position [1203, 0]
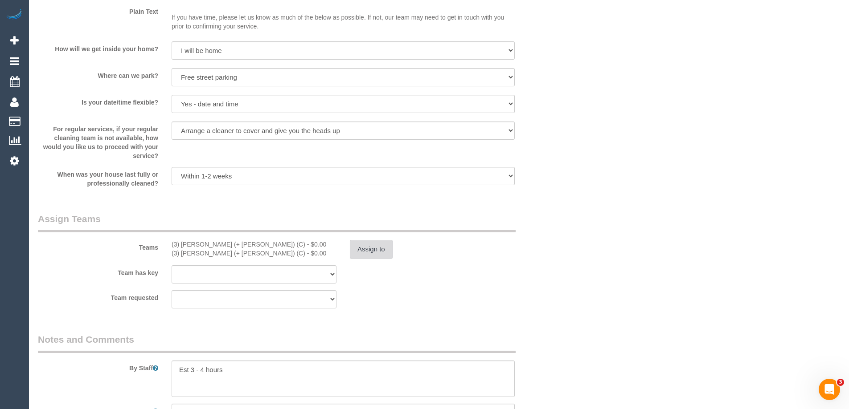
click at [368, 253] on button "Assign to" at bounding box center [371, 249] width 43 height 19
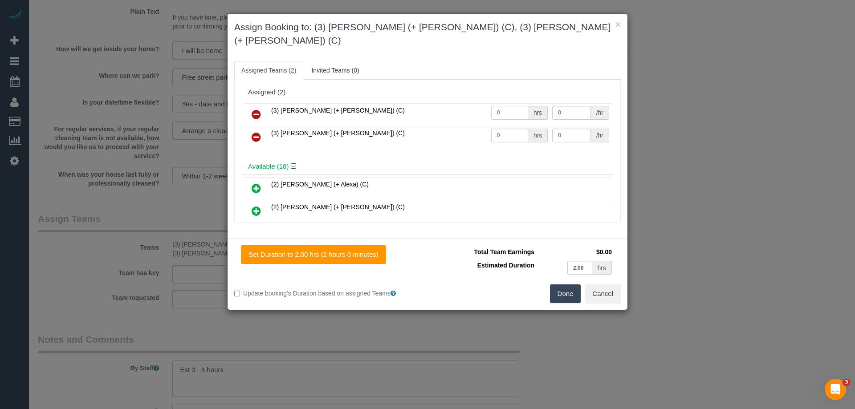
drag, startPoint x: 500, startPoint y: 100, endPoint x: 472, endPoint y: 98, distance: 28.2
click at [472, 103] on tr "(3) [PERSON_NAME] (+ [PERSON_NAME]) (C) 0 hrs 0 /hr" at bounding box center [428, 114] width 368 height 23
type input "1"
drag, startPoint x: 504, startPoint y: 118, endPoint x: 444, endPoint y: 116, distance: 60.2
click at [447, 126] on tr "(3) [PERSON_NAME] (+ [PERSON_NAME]) (C) 0 hrs 0 /hr" at bounding box center [428, 137] width 368 height 23
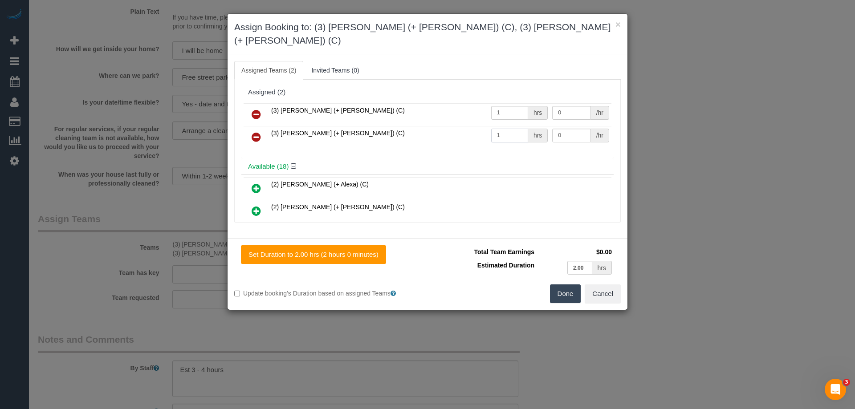
type input "1"
drag, startPoint x: 558, startPoint y: 98, endPoint x: 527, endPoint y: 94, distance: 30.6
click at [527, 103] on tr "(3) [PERSON_NAME] (+ [PERSON_NAME]) (C) 1 hrs 0 /hr" at bounding box center [428, 114] width 368 height 23
type input "65"
drag, startPoint x: 567, startPoint y: 122, endPoint x: 499, endPoint y: 116, distance: 67.9
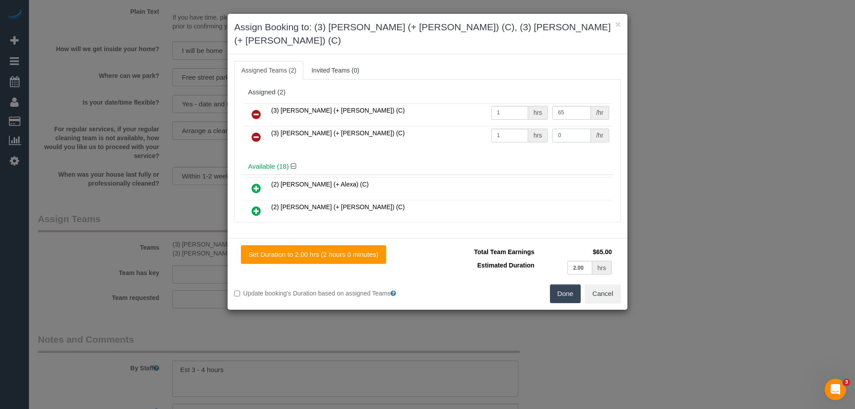
click at [518, 126] on tr "(3) [PERSON_NAME] (+ [PERSON_NAME]) (C) 1 hrs 0 /hr" at bounding box center [428, 137] width 368 height 23
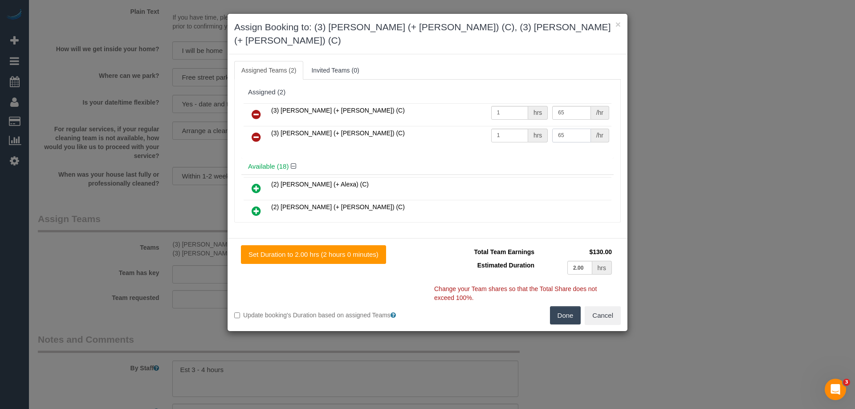
type input "65"
click at [567, 307] on button "Done" at bounding box center [565, 316] width 31 height 19
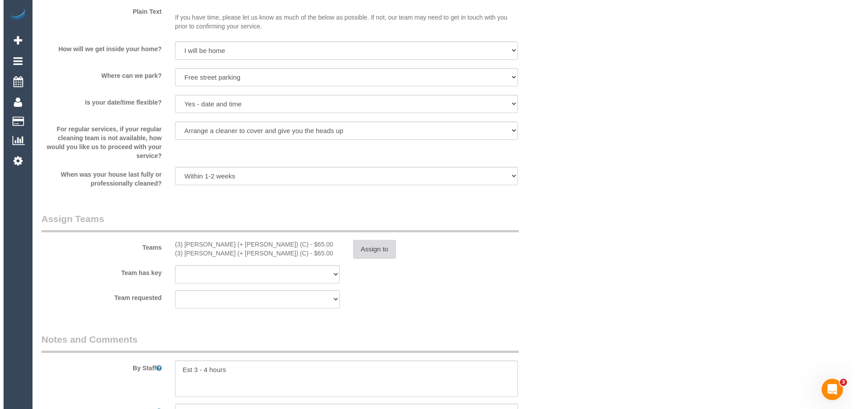
scroll to position [0, 0]
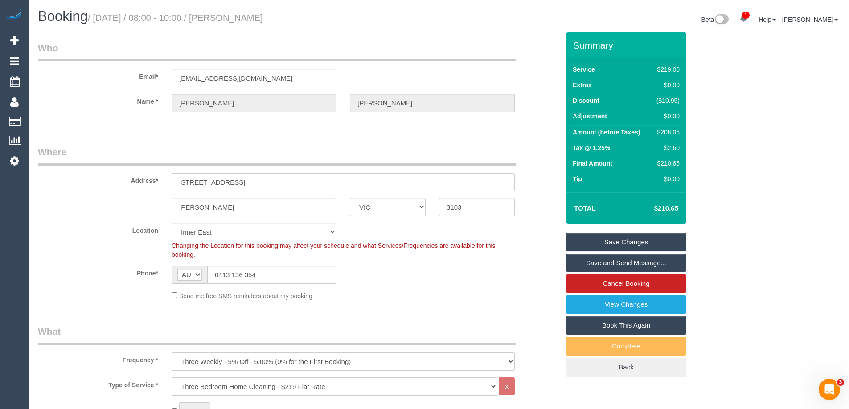
drag, startPoint x: 285, startPoint y: 18, endPoint x: 232, endPoint y: 22, distance: 53.2
click at [232, 22] on h1 "Booking / [DATE] / 08:00 - 10:00 / [PERSON_NAME]" at bounding box center [235, 16] width 394 height 15
copy small "[PERSON_NAME]"
click at [598, 242] on link "Save Changes" at bounding box center [626, 242] width 120 height 19
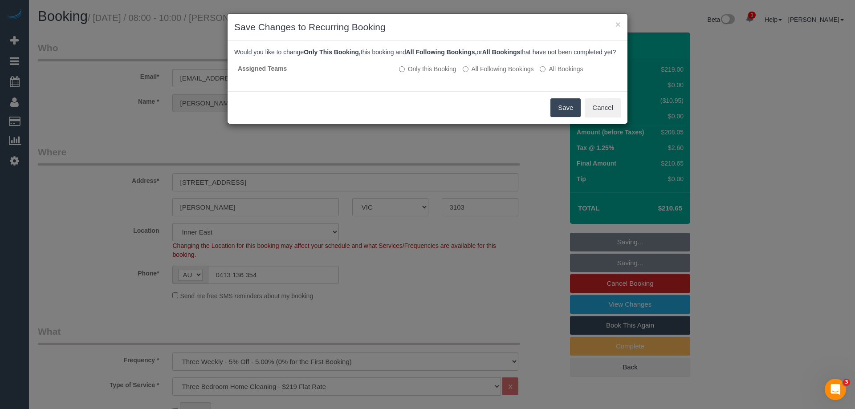
click at [568, 117] on button "Save" at bounding box center [566, 107] width 30 height 19
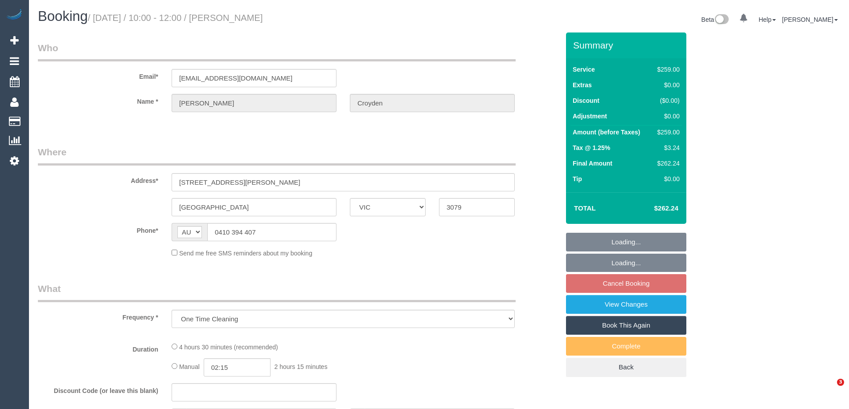
select select "VIC"
select select "number:30"
select select "number:14"
select select "number:19"
select select "number:24"
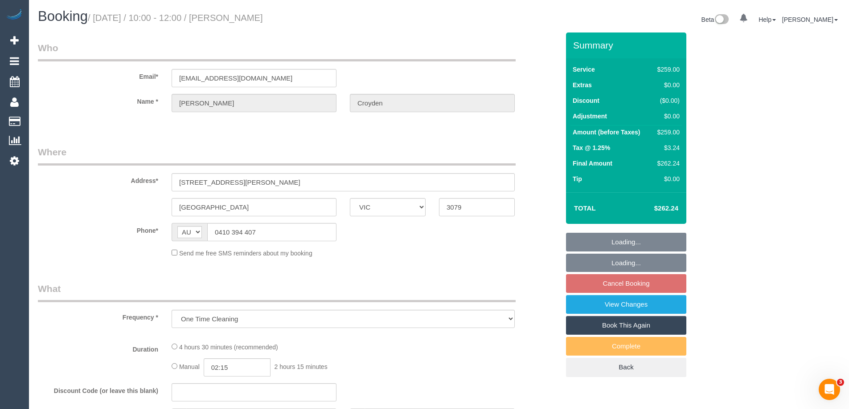
select select "number:34"
select select "number:13"
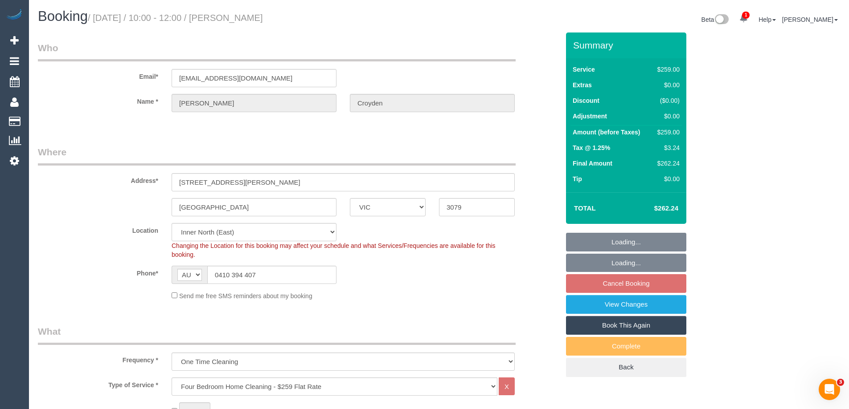
select select "object:790"
select select "string:stripe-pm_1RplIr2GScqysDRV5BBuDiem"
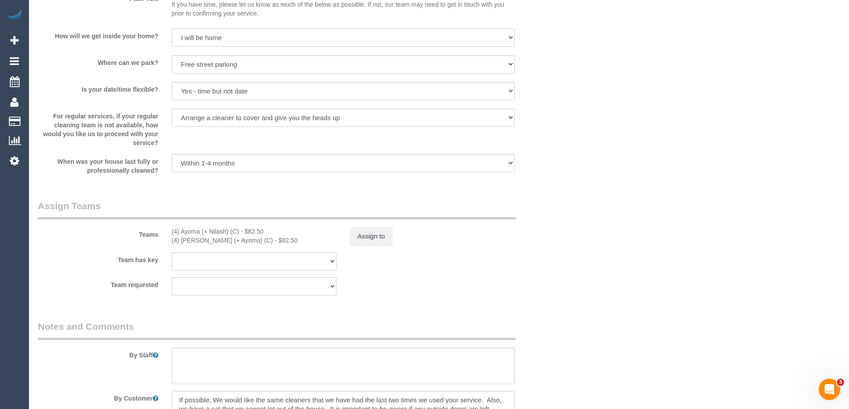
scroll to position [1203, 0]
click at [370, 239] on button "Assign to" at bounding box center [371, 234] width 43 height 19
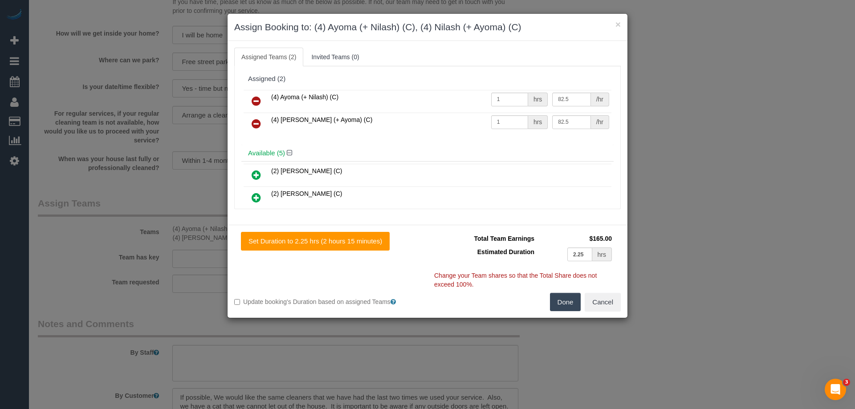
click at [253, 100] on icon at bounding box center [256, 101] width 9 height 11
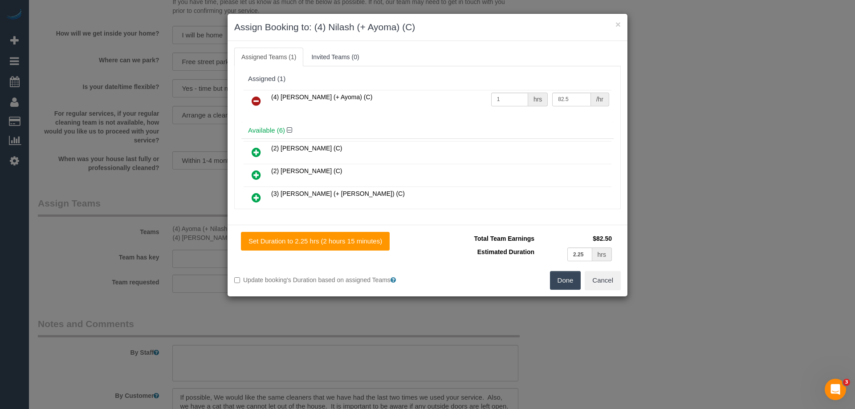
click at [253, 100] on icon at bounding box center [256, 101] width 9 height 11
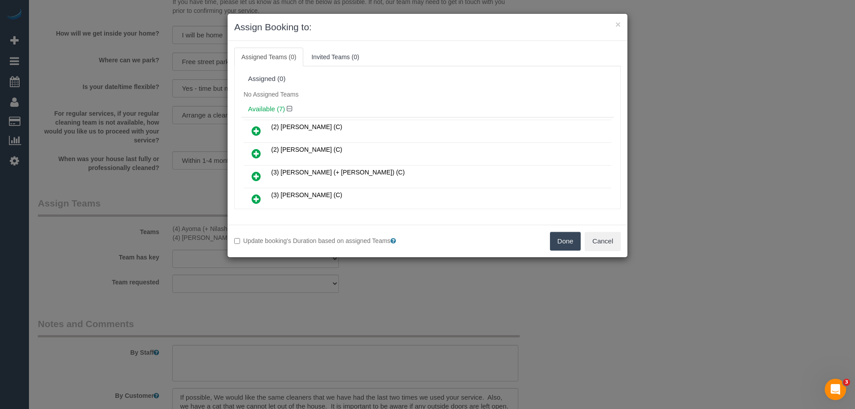
click at [560, 242] on button "Done" at bounding box center [565, 241] width 31 height 19
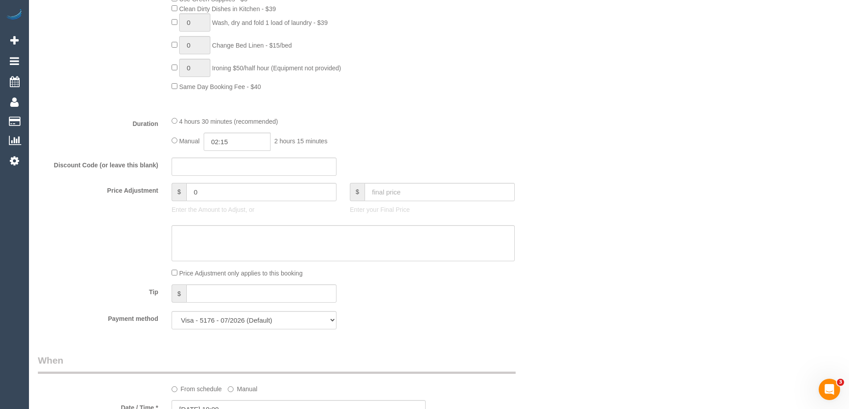
scroll to position [757, 0]
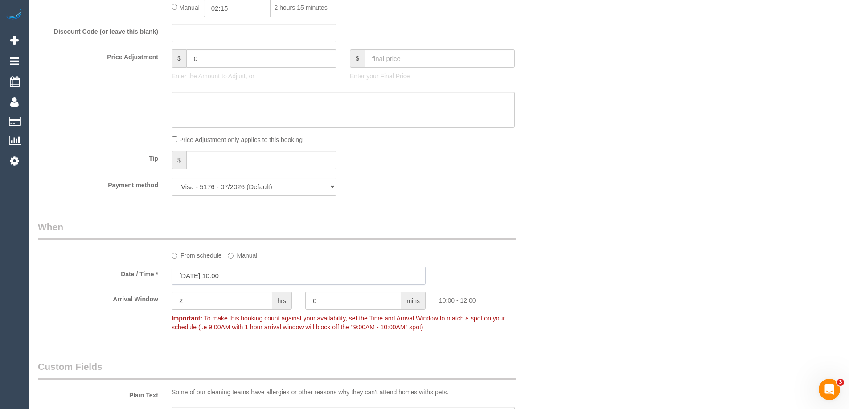
click at [219, 278] on input "[DATE] 10:00" at bounding box center [299, 276] width 254 height 18
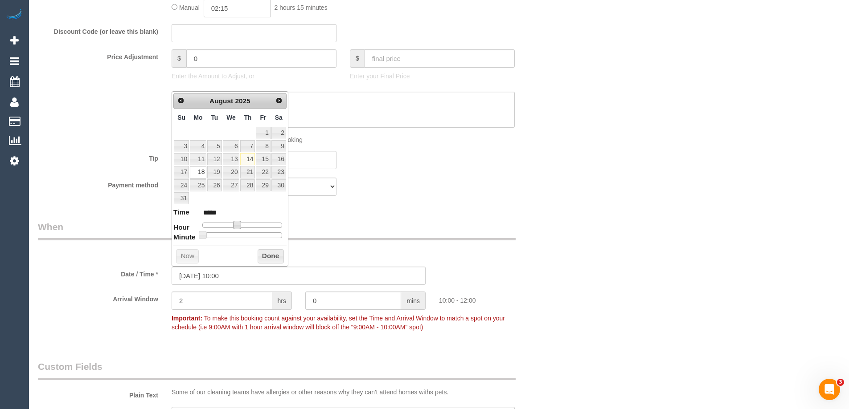
click at [235, 227] on span at bounding box center [237, 225] width 8 height 8
type input "[DATE] 09:00"
type input "*****"
type input "[DATE] 08:00"
type input "*****"
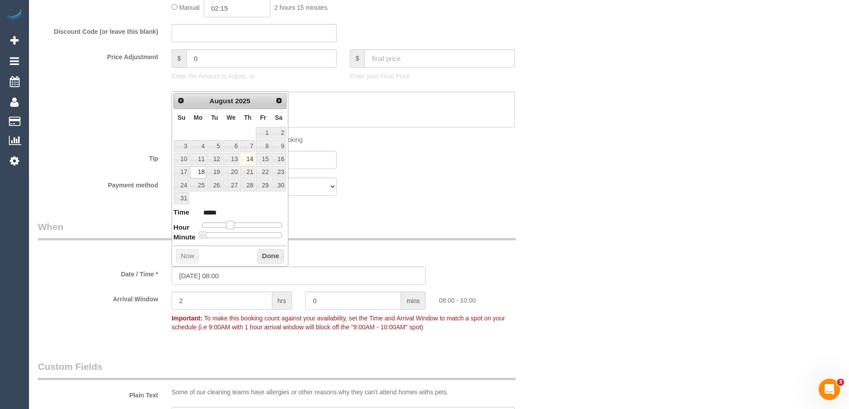
click at [230, 227] on span at bounding box center [230, 225] width 8 height 8
click at [261, 254] on button "Done" at bounding box center [271, 256] width 26 height 14
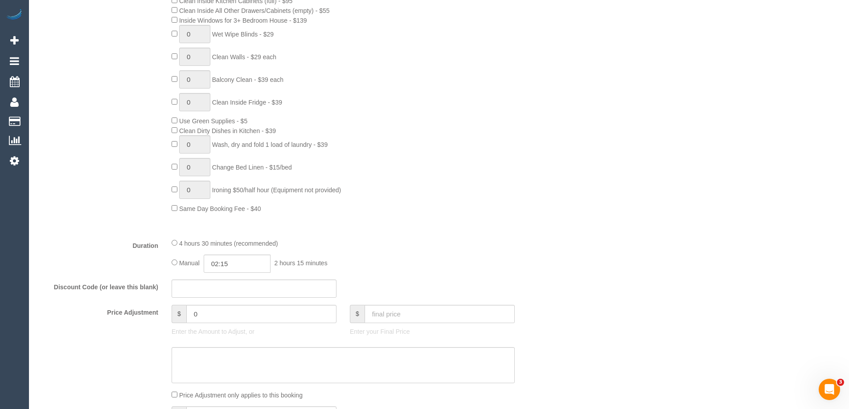
scroll to position [579, 0]
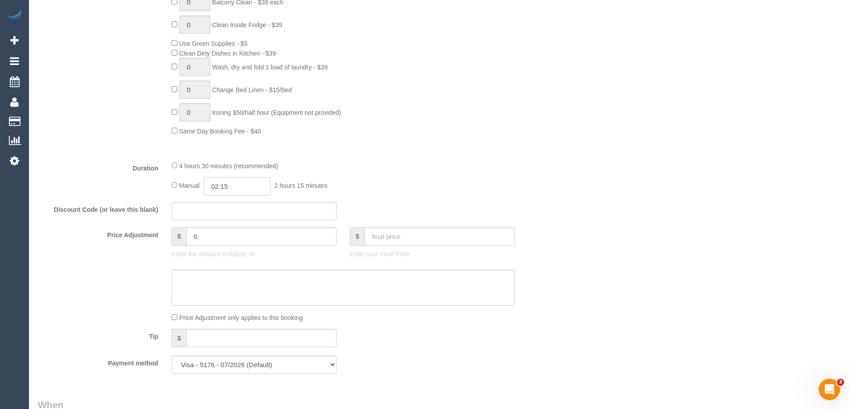
click at [237, 187] on input "02:15" at bounding box center [237, 186] width 67 height 18
type input "02:30"
click at [223, 254] on li "02:30" at bounding box center [227, 260] width 40 height 12
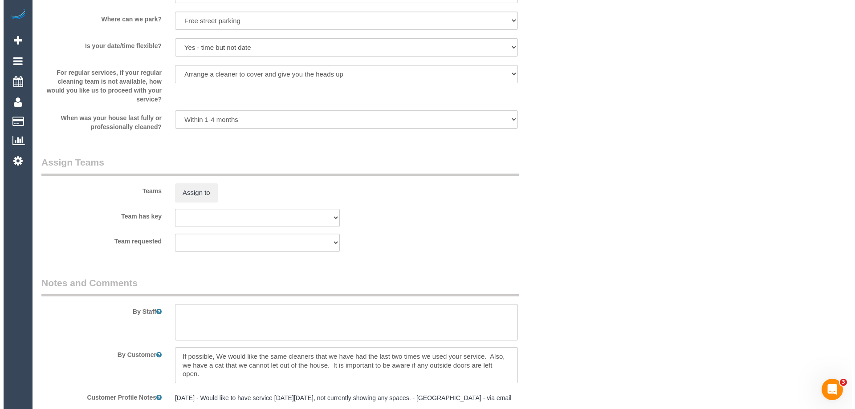
scroll to position [1247, 0]
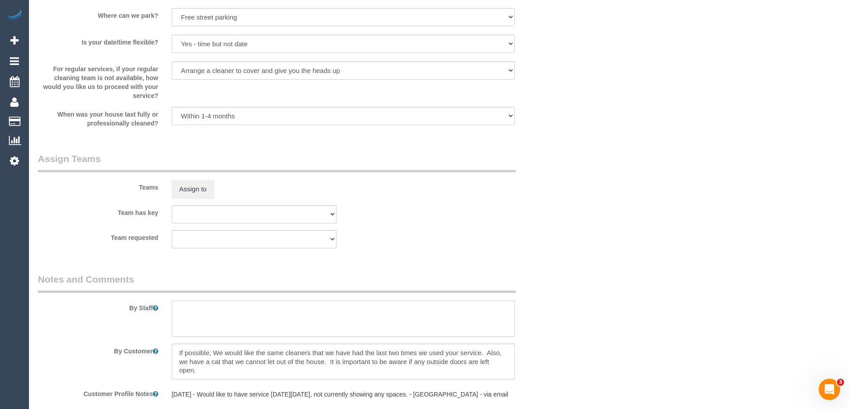
click at [189, 311] on textarea at bounding box center [343, 319] width 343 height 37
type textarea "Estimated time of 4-5 hrs"
click at [184, 189] on button "Assign to" at bounding box center [193, 189] width 43 height 19
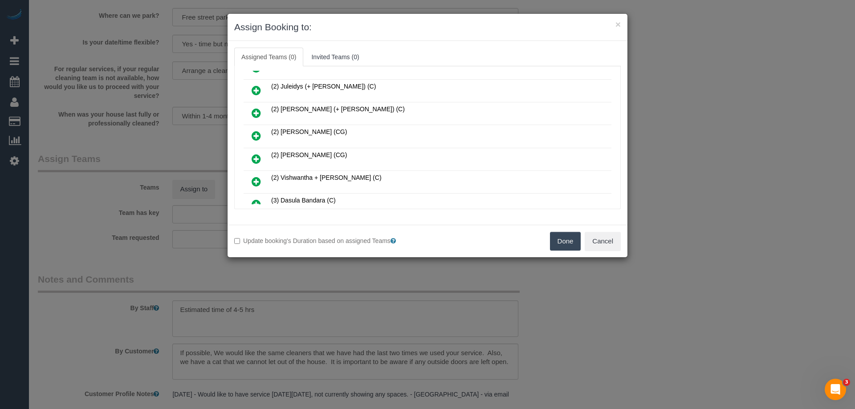
click at [256, 178] on icon at bounding box center [256, 181] width 9 height 11
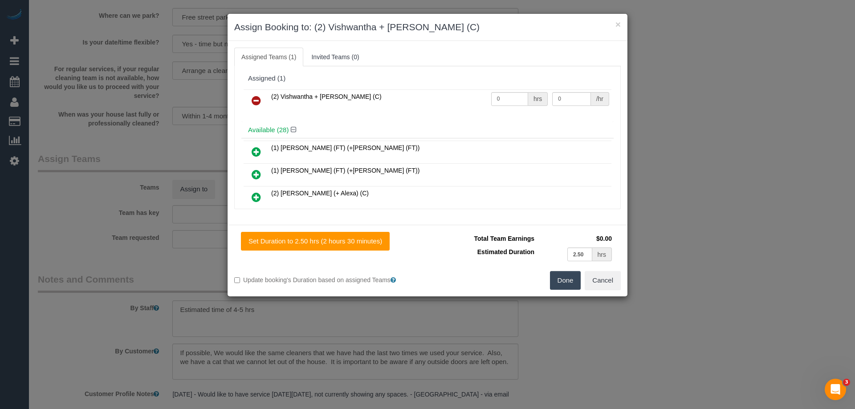
scroll to position [0, 0]
drag, startPoint x: 510, startPoint y: 101, endPoint x: 425, endPoint y: 102, distance: 84.7
click at [428, 102] on tr "(2) Vishwantha + [PERSON_NAME] (C) 0 hrs 0 /hr" at bounding box center [428, 101] width 368 height 23
type input "1"
drag, startPoint x: 542, startPoint y: 101, endPoint x: 506, endPoint y: 95, distance: 37.1
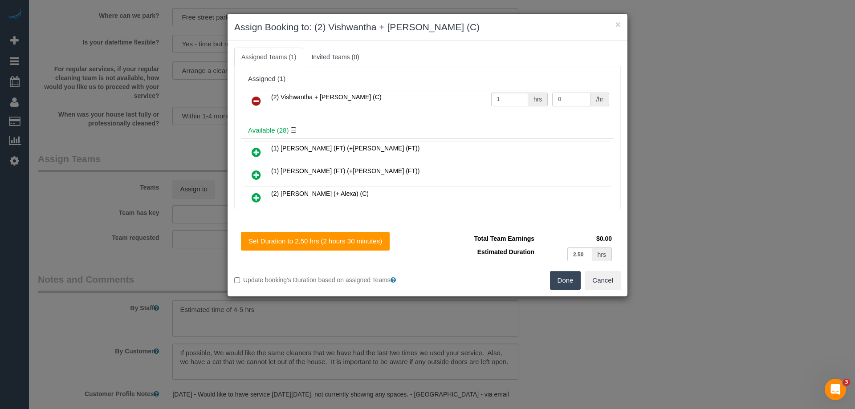
click at [506, 95] on tr "(2) Vishwantha + [PERSON_NAME] (C) 1 hrs 0 /hr" at bounding box center [428, 101] width 368 height 23
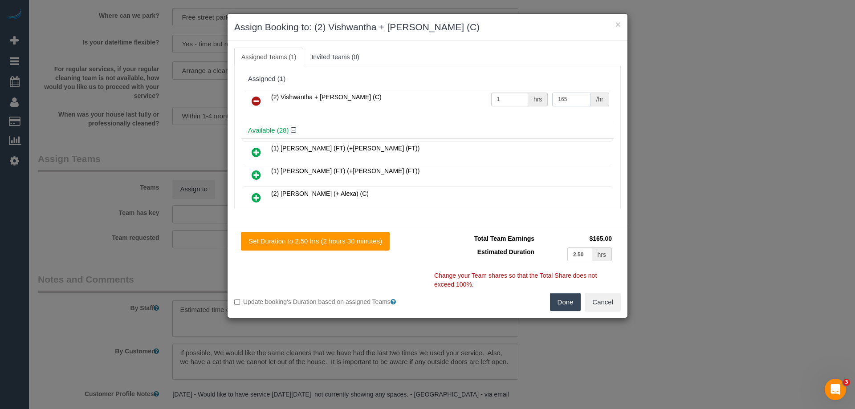
type input "165"
click at [567, 300] on button "Done" at bounding box center [565, 302] width 31 height 19
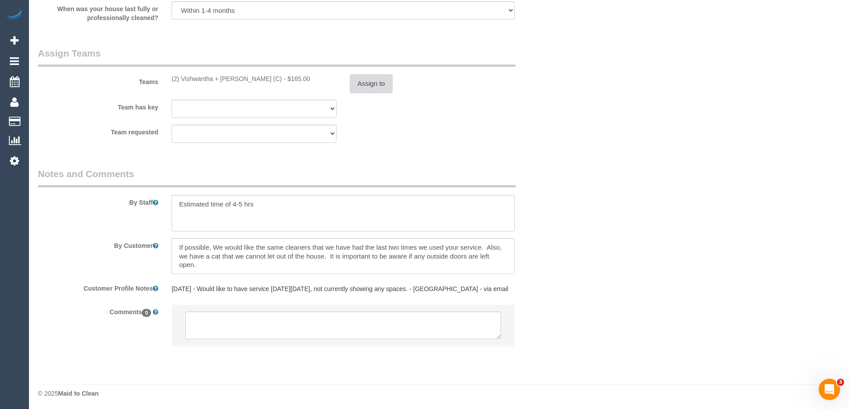
scroll to position [1355, 0]
click at [207, 331] on textarea at bounding box center [342, 324] width 315 height 28
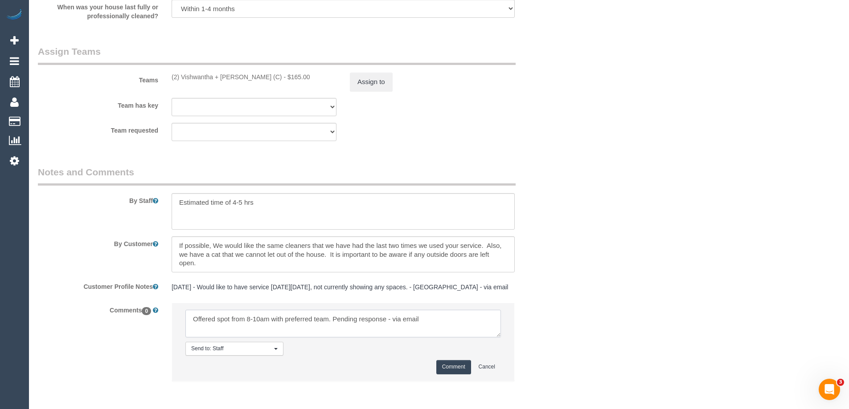
type textarea "Offered spot from 8-10am with preferred team. Pending response - via email"
click at [454, 363] on button "Comment" at bounding box center [453, 367] width 35 height 14
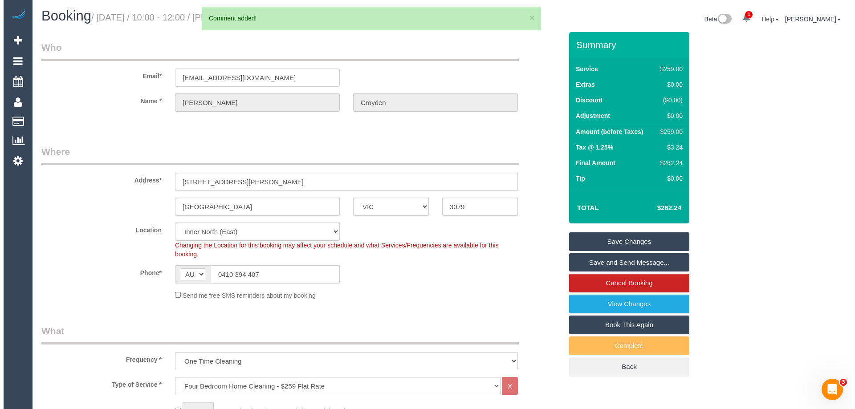
scroll to position [0, 0]
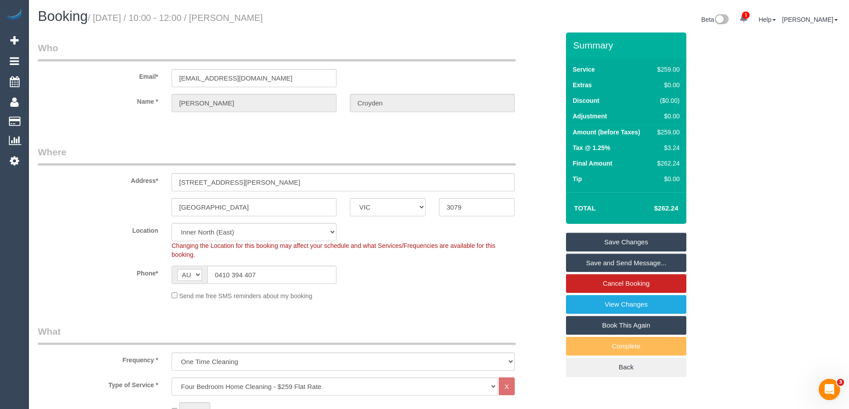
click at [528, 17] on div "Beta 1 Your Notifications You have 0 alerts × You have 2 to charge for [DATE] H…" at bounding box center [643, 21] width 408 height 24
drag, startPoint x: 289, startPoint y: 19, endPoint x: 230, endPoint y: 17, distance: 58.4
click at [230, 17] on h1 "Booking / [DATE] / 10:00 - 12:00 / [PERSON_NAME]" at bounding box center [235, 16] width 394 height 15
copy small "[PERSON_NAME]"
click at [601, 242] on link "Save Changes" at bounding box center [626, 242] width 120 height 19
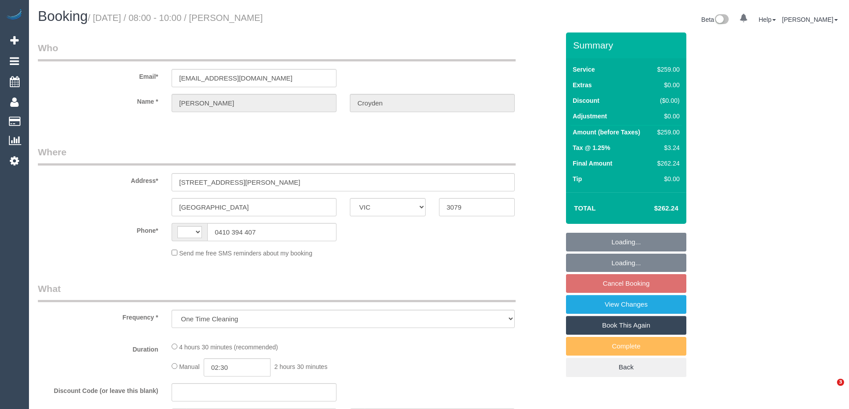
select select "VIC"
select select "number:30"
select select "number:14"
select select "number:19"
select select "number:24"
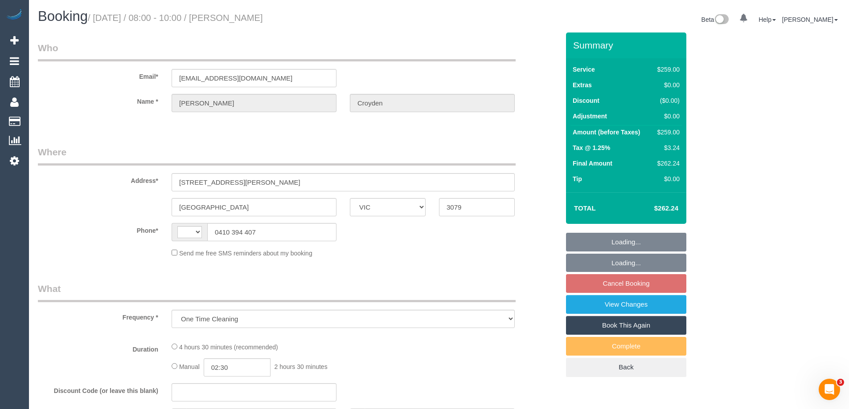
select select "number:34"
select select "number:13"
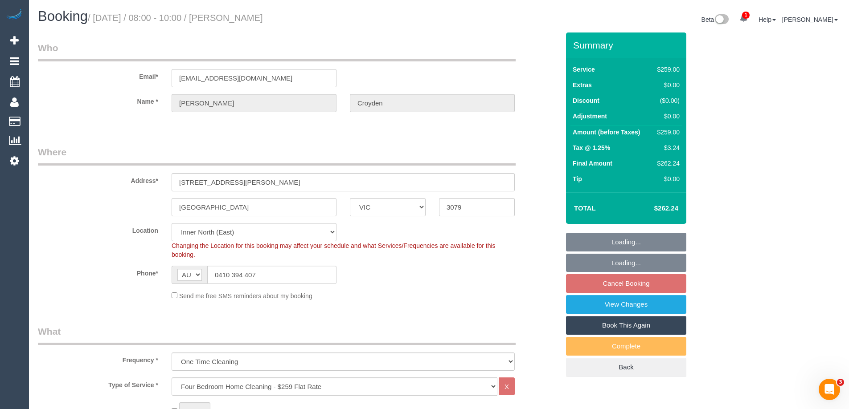
select select "string:AU"
select select "object:807"
select select "string:stripe-pm_1RplIr2GScqysDRV5BBuDiem"
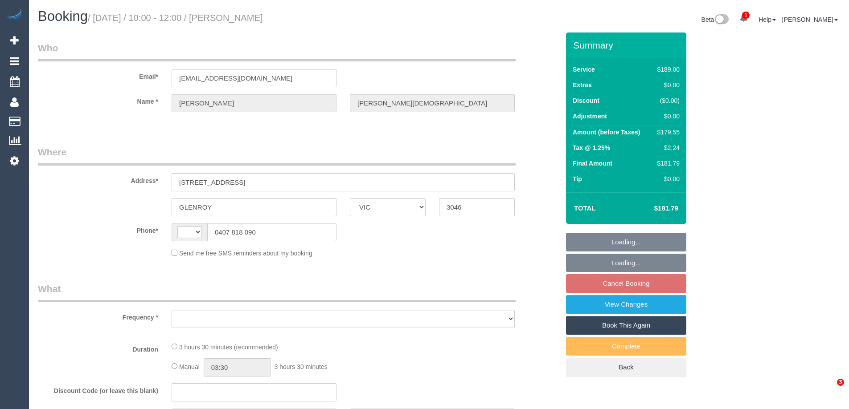
select select "VIC"
select select "string:stripe-pm_1L395A2GScqysDRVtW7EIJLZ"
select select "string:AU"
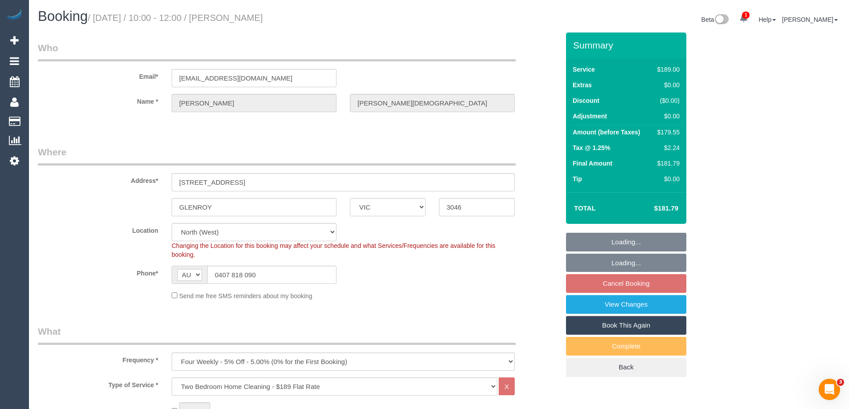
select select "object:1521"
select select "number:29"
select select "number:14"
select select "number:19"
select select "number:22"
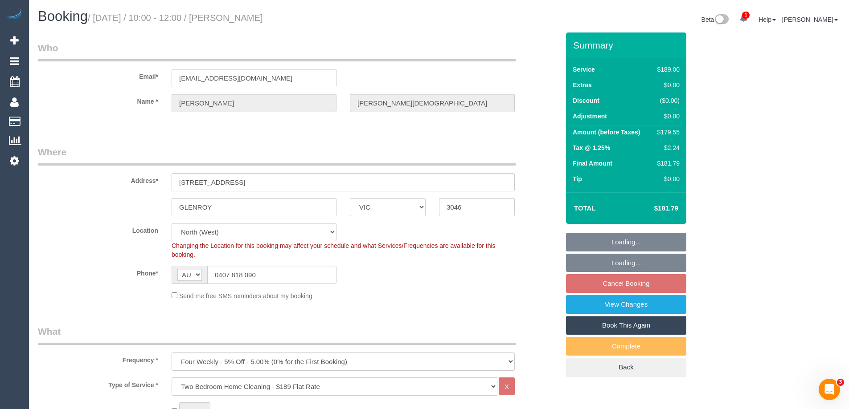
select select "number:33"
select select "number:12"
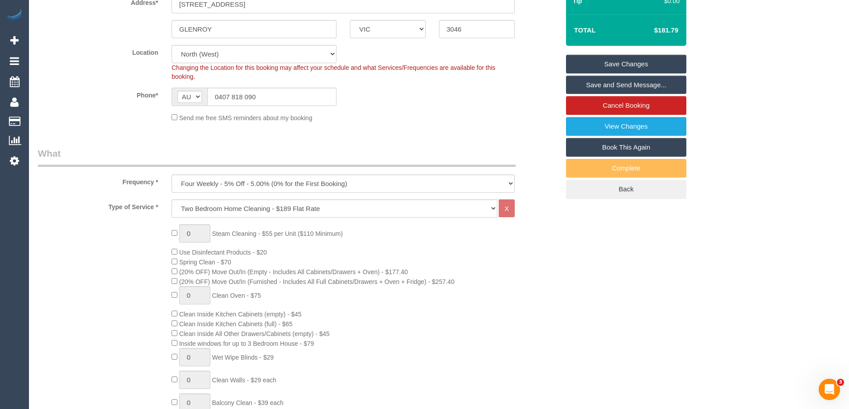
scroll to position [535, 0]
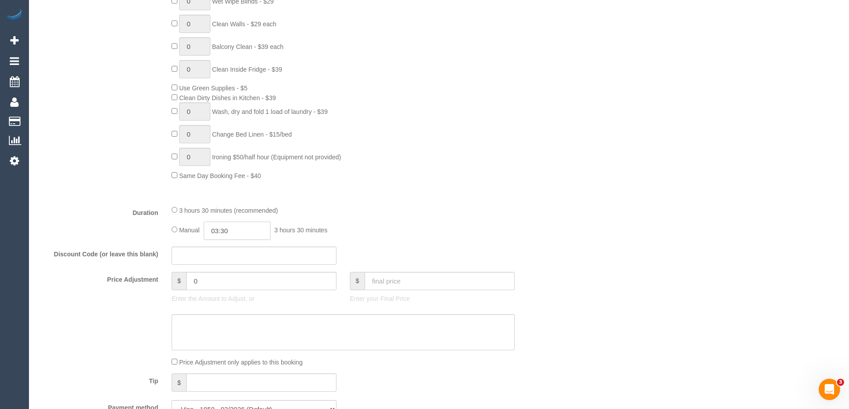
click at [270, 230] on input "03:30" at bounding box center [237, 231] width 67 height 18
click at [229, 264] on li "01:30" at bounding box center [227, 265] width 40 height 12
drag, startPoint x: 240, startPoint y: 226, endPoint x: 225, endPoint y: 230, distance: 14.9
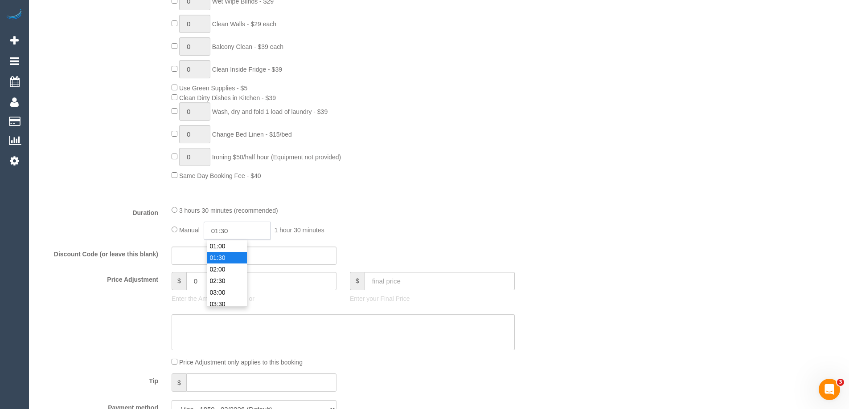
click at [225, 230] on input "01:30" at bounding box center [237, 231] width 67 height 18
type input "01:45"
click at [331, 186] on div "Type of Service * Hourly Service - $70/h Hourly Service - $65/h Hourly Service …" at bounding box center [298, 20] width 521 height 355
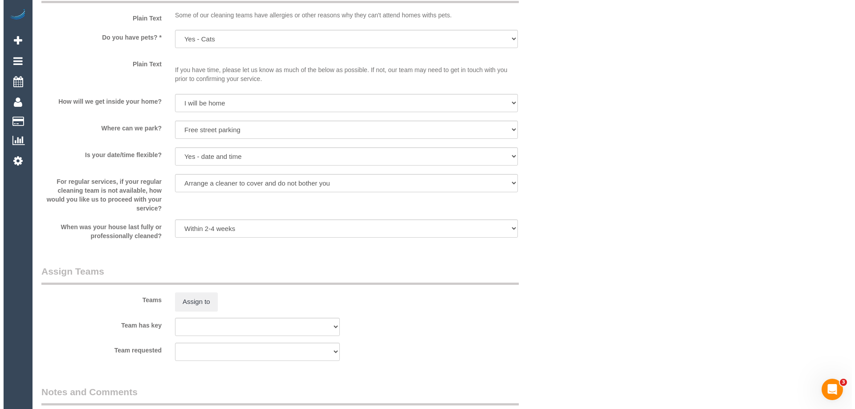
scroll to position [1292, 0]
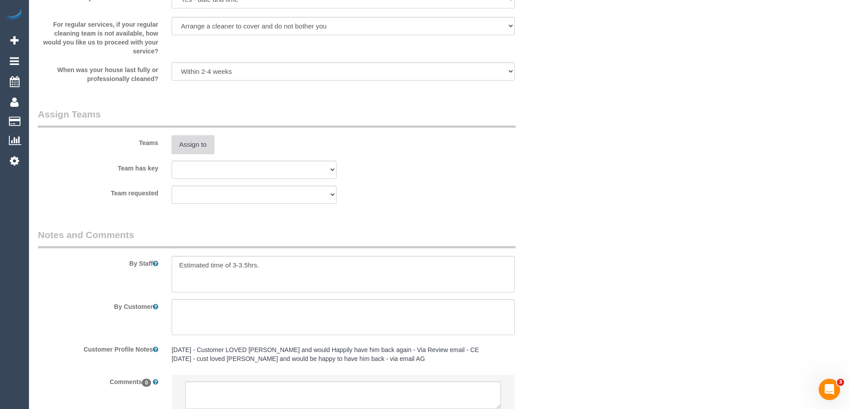
click at [189, 142] on button "Assign to" at bounding box center [193, 144] width 43 height 19
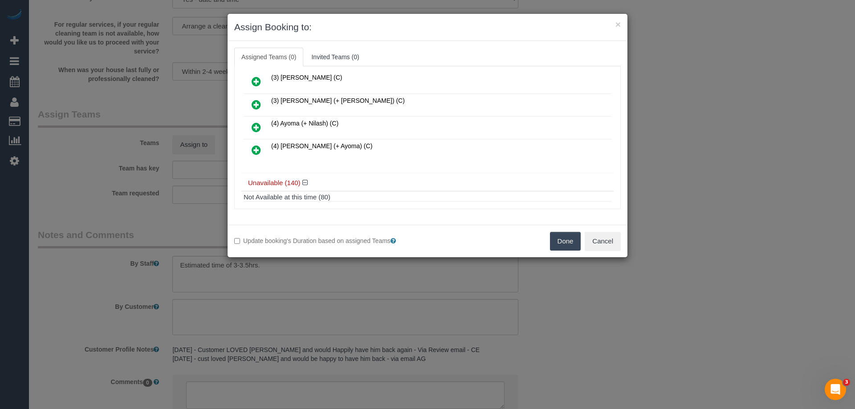
scroll to position [134, 0]
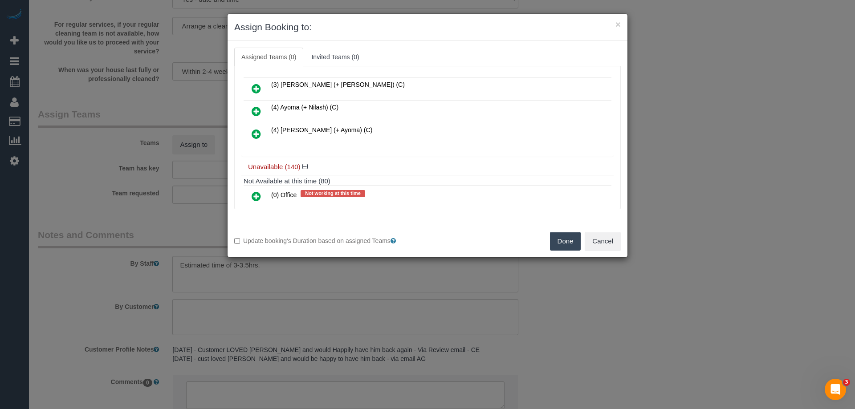
click at [255, 109] on icon at bounding box center [256, 111] width 9 height 11
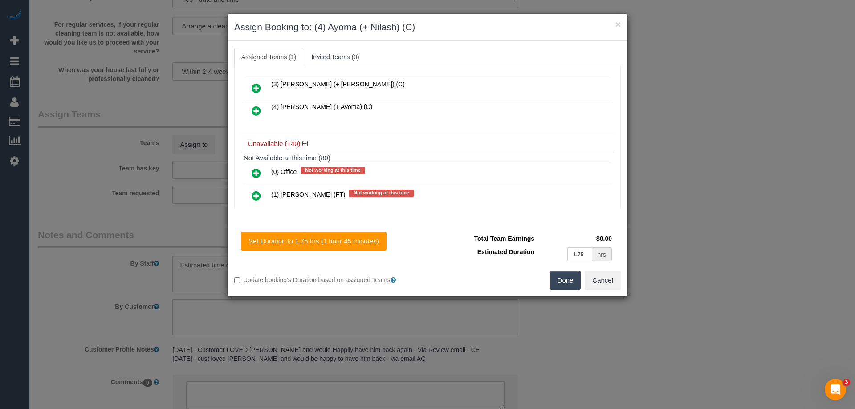
click at [255, 111] on icon at bounding box center [256, 111] width 9 height 11
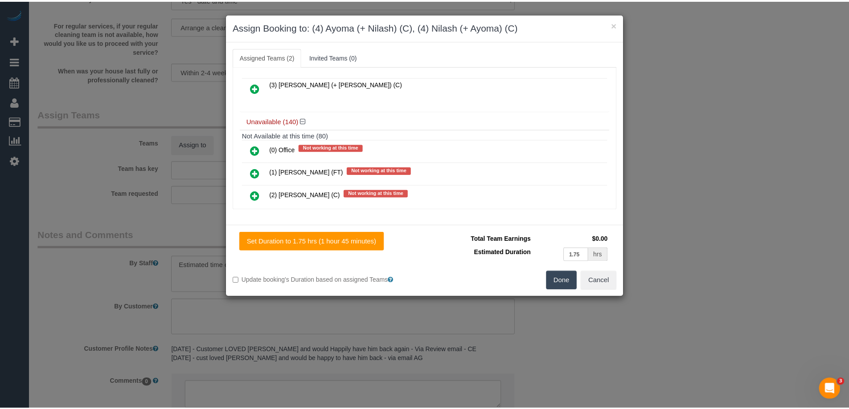
scroll to position [0, 0]
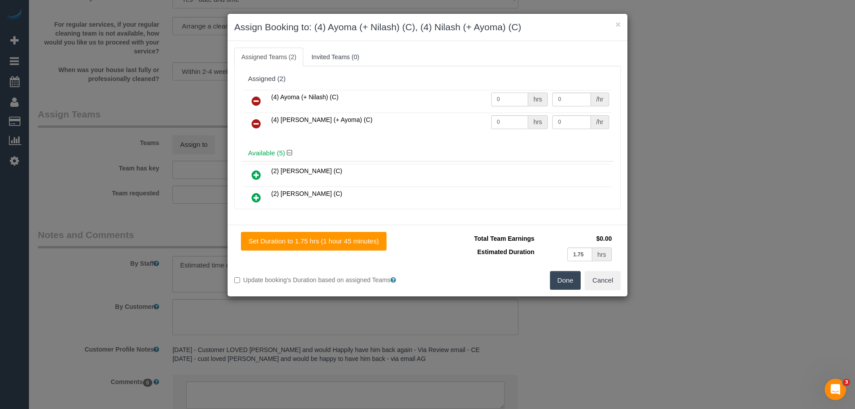
drag, startPoint x: 503, startPoint y: 95, endPoint x: 428, endPoint y: 103, distance: 75.7
click at [429, 103] on tr "(4) Ayoma (+ Nilash) (C) 0 hrs 0 /hr" at bounding box center [428, 101] width 368 height 23
type input "1"
drag, startPoint x: 504, startPoint y: 119, endPoint x: 445, endPoint y: 118, distance: 59.3
click at [445, 118] on tr "(4) Nilash (+ Ayoma) (C) 0 hrs 0 /hr" at bounding box center [428, 124] width 368 height 23
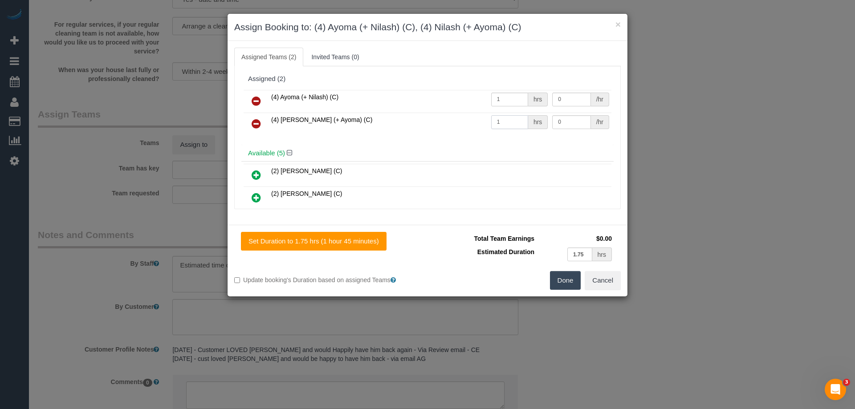
type input "1"
drag, startPoint x: 546, startPoint y: 98, endPoint x: 536, endPoint y: 96, distance: 9.5
click at [536, 96] on tr "(4) Ayoma (+ Nilash) (C) 1 hrs 0 /hr" at bounding box center [428, 101] width 368 height 23
type input "57.5"
click at [503, 112] on tbody "(4) Ayoma (+ Nilash) (C) 1 hrs 57.5 /hr (4) Nilash (+ Ayoma) (C) 1 hrs 0 /hr" at bounding box center [428, 112] width 368 height 45
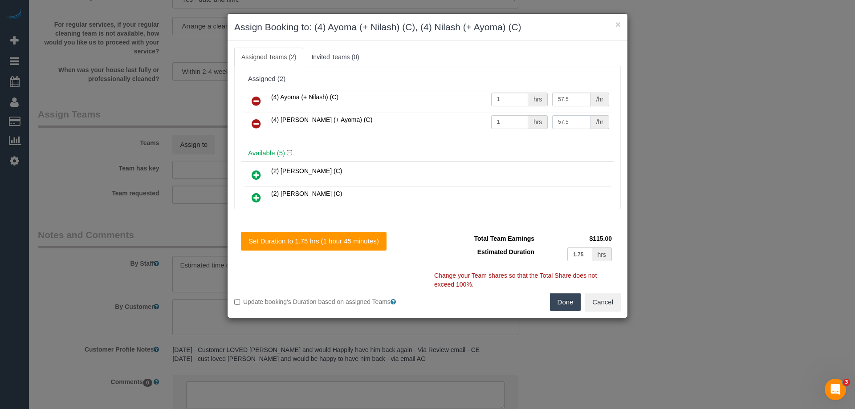
type input "57.5"
click at [567, 299] on button "Done" at bounding box center [565, 302] width 31 height 19
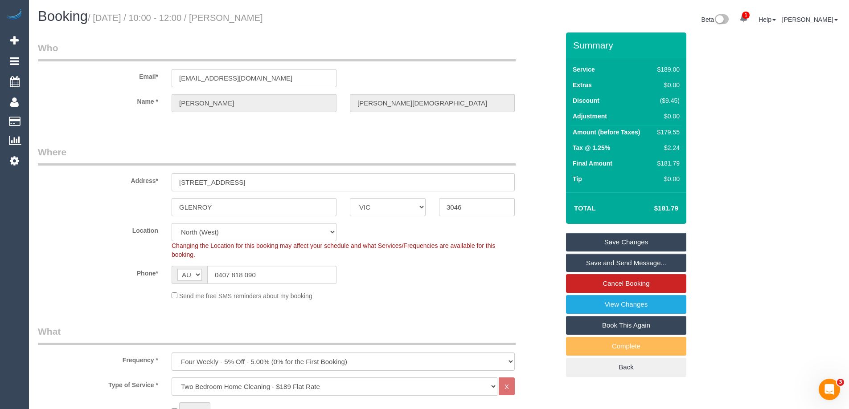
drag, startPoint x: 306, startPoint y: 20, endPoint x: 231, endPoint y: 20, distance: 74.9
click at [231, 20] on h1 "Booking / August 18, 2025 / 10:00 - 12:00 / Daniel Di Battista" at bounding box center [235, 16] width 394 height 15
copy small "Daniel Di Battista"
click at [607, 240] on link "Save Changes" at bounding box center [626, 242] width 120 height 19
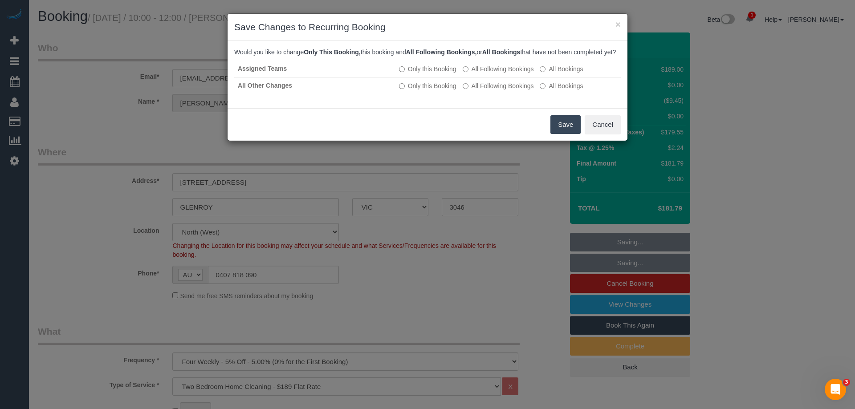
click at [562, 131] on button "Save" at bounding box center [566, 124] width 30 height 19
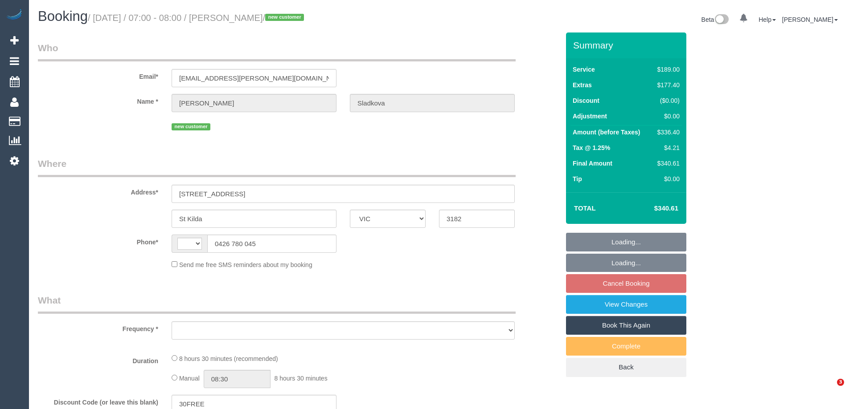
select select "VIC"
select select "string:stripe-pm_1RoE1N2GScqysDRV17GJabgn"
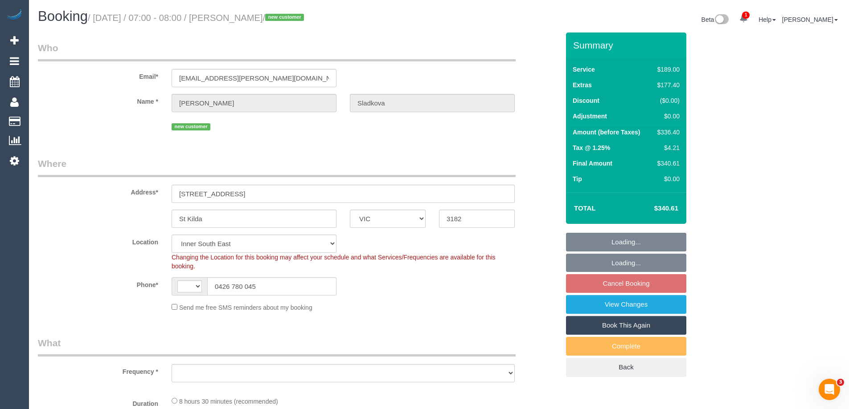
select select "string:AU"
select select "object:542"
select select "number:28"
select select "number:14"
select select "number:18"
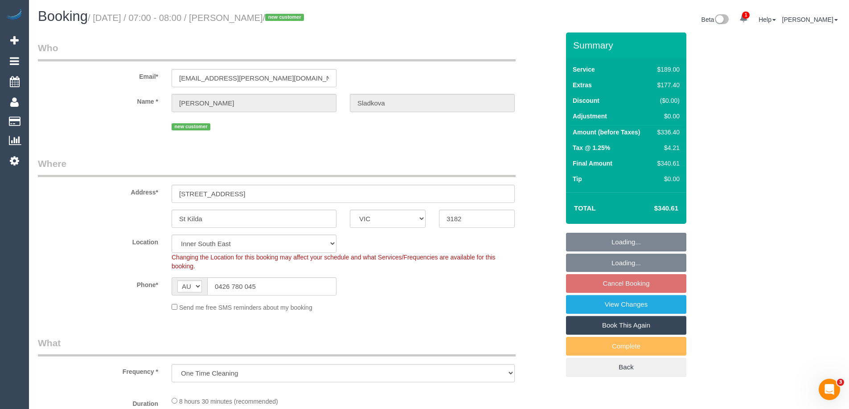
select select "number:24"
select select "number:33"
select select "number:26"
select select "object:1350"
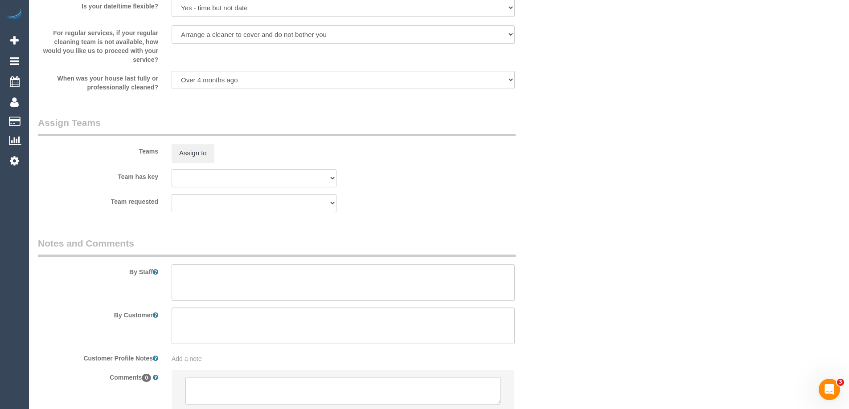
scroll to position [1362, 0]
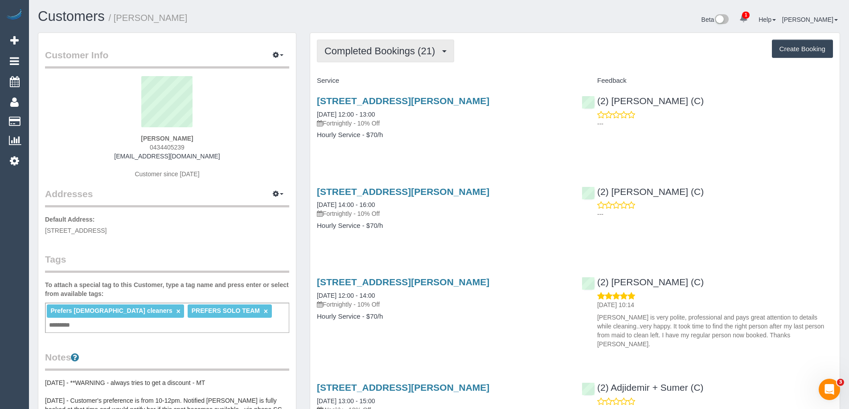
click at [395, 57] on button "Completed Bookings (21)" at bounding box center [385, 51] width 137 height 23
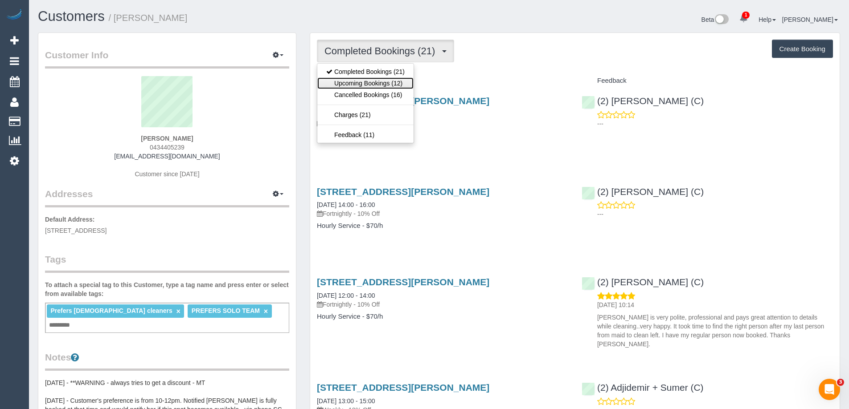
click at [391, 83] on link "Upcoming Bookings (12)" at bounding box center [365, 84] width 96 height 12
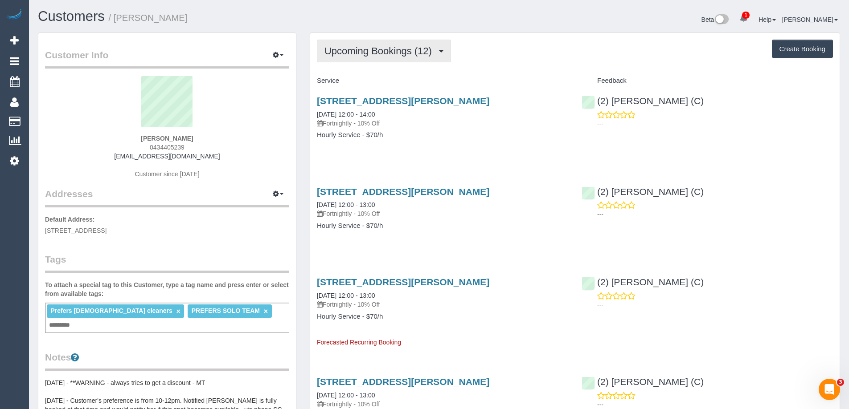
click at [380, 54] on span "Upcoming Bookings (12)" at bounding box center [380, 50] width 112 height 11
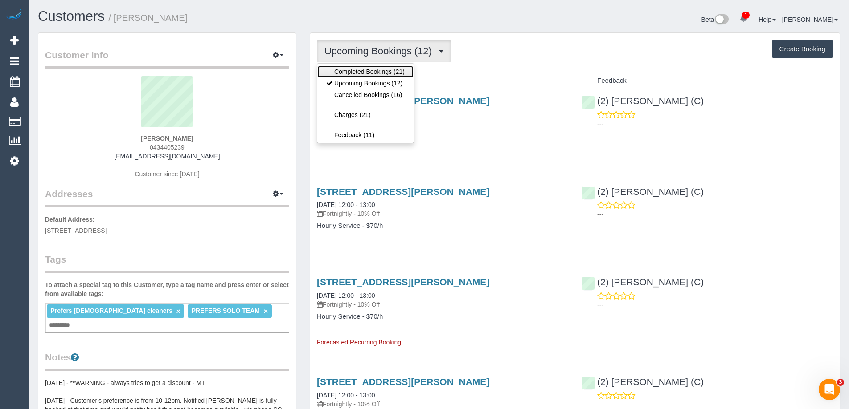
click at [370, 72] on link "Completed Bookings (21)" at bounding box center [365, 72] width 96 height 12
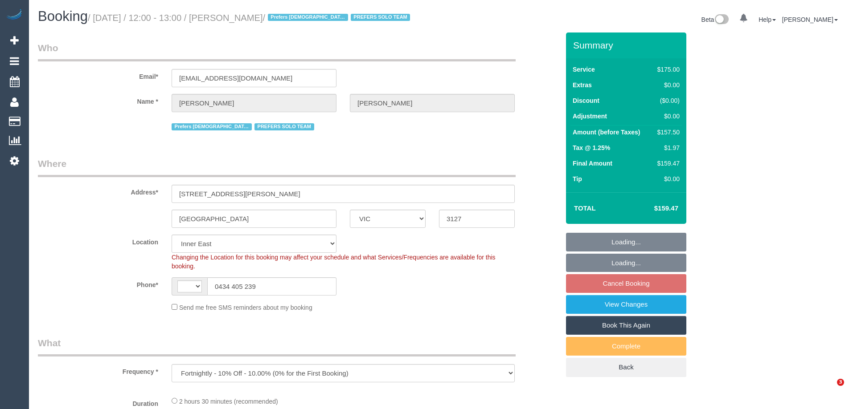
select select "VIC"
select select "object:456"
select select "string:stripe-pm_1RJibq2GScqysDRVP1k7kopt"
select select "number:28"
select select "number:14"
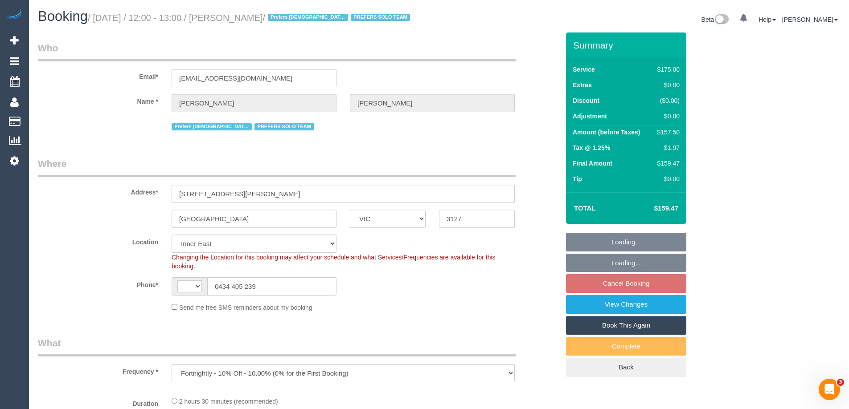
select select "number:19"
select select "number:25"
select select "number:35"
select select "number:11"
select select "string:AU"
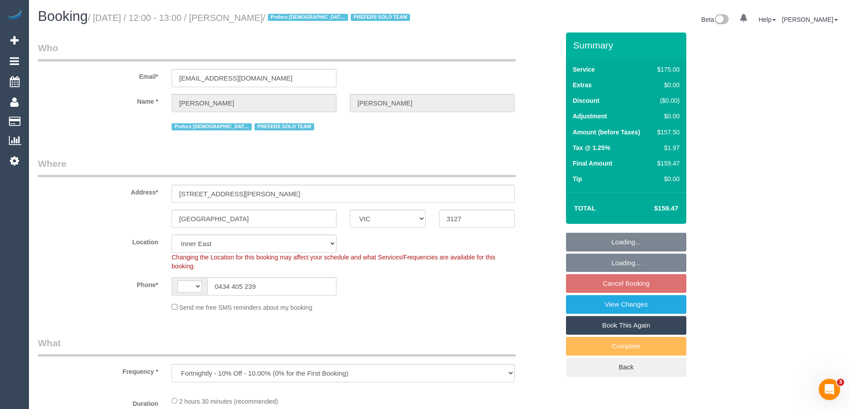
select select "150"
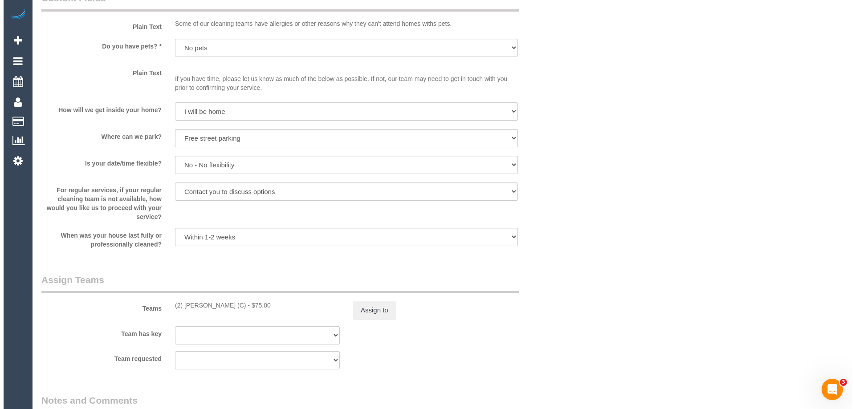
scroll to position [1337, 0]
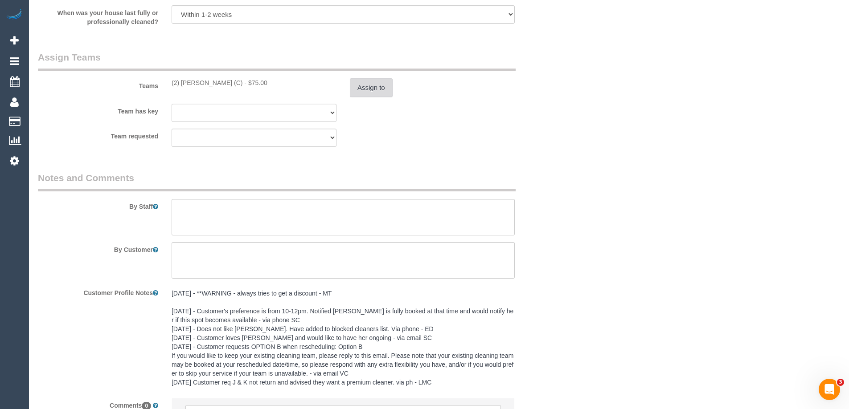
click at [364, 97] on button "Assign to" at bounding box center [371, 87] width 43 height 19
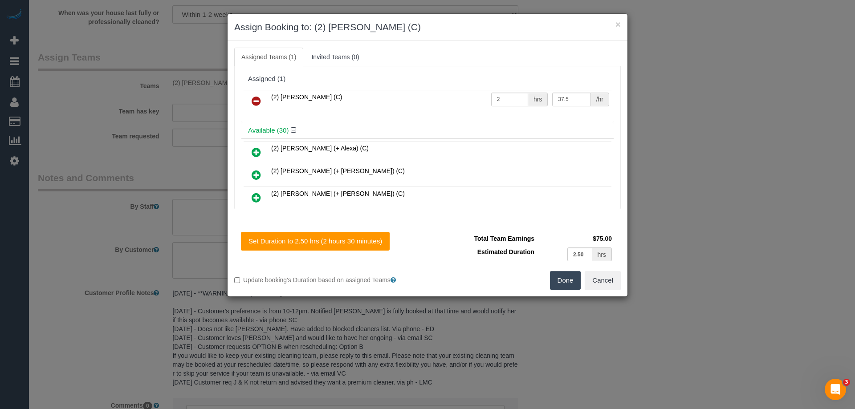
click at [257, 99] on icon at bounding box center [256, 101] width 9 height 11
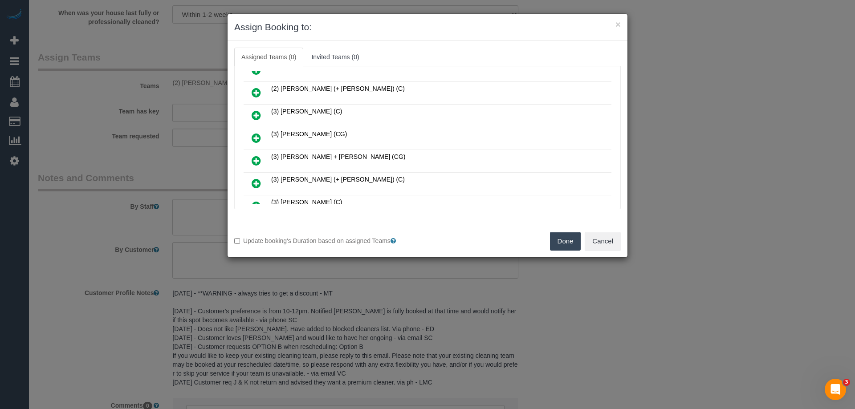
scroll to position [356, 0]
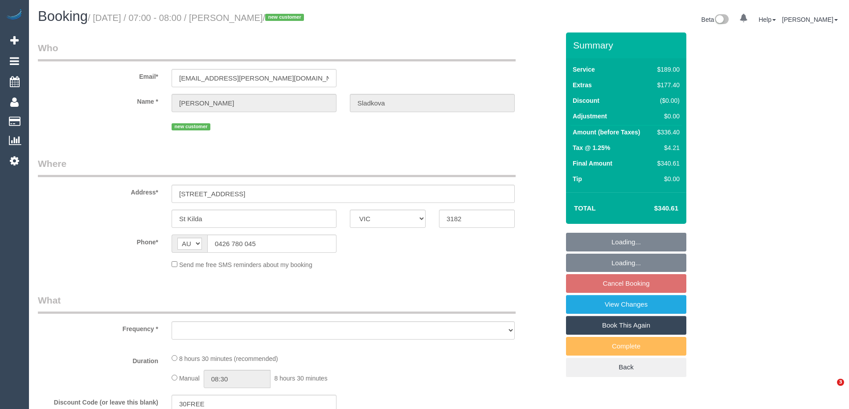
select select "VIC"
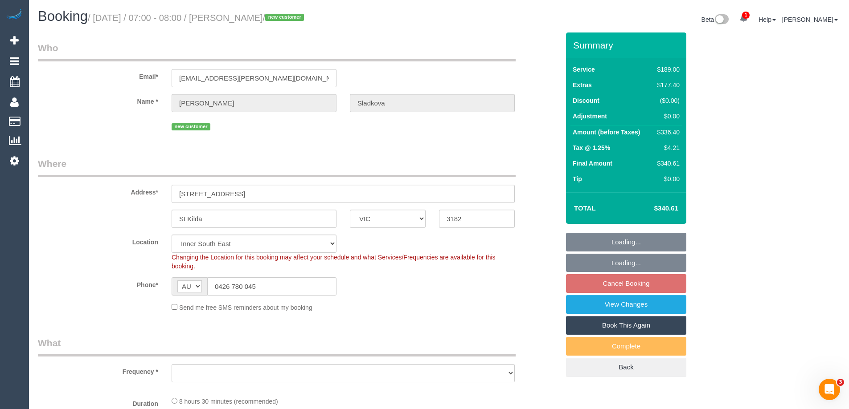
select select "object:542"
select select "string:stripe-pm_1RoE1N2GScqysDRV17GJabgn"
select select "object:657"
select select "number:28"
select select "number:14"
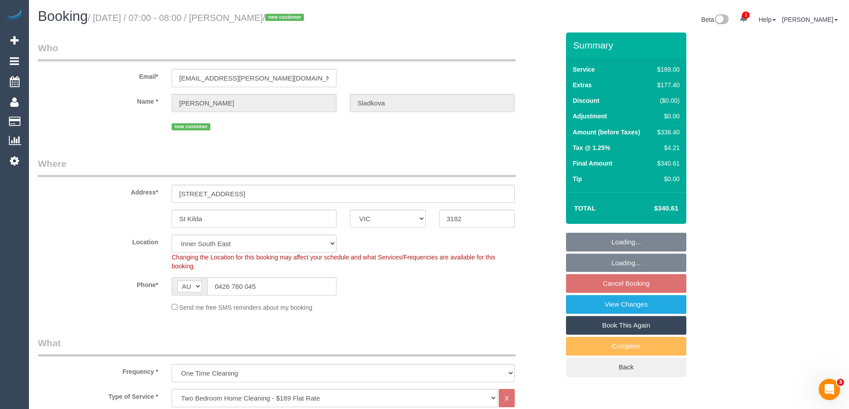
select select "number:18"
select select "number:24"
select select "number:33"
select select "number:26"
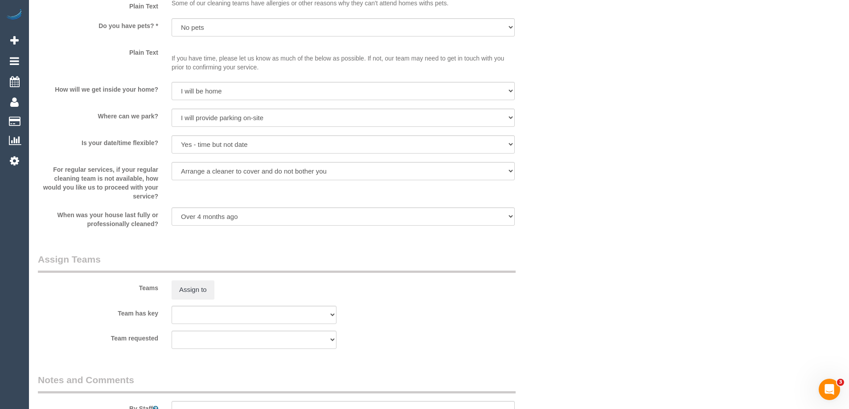
scroll to position [1362, 0]
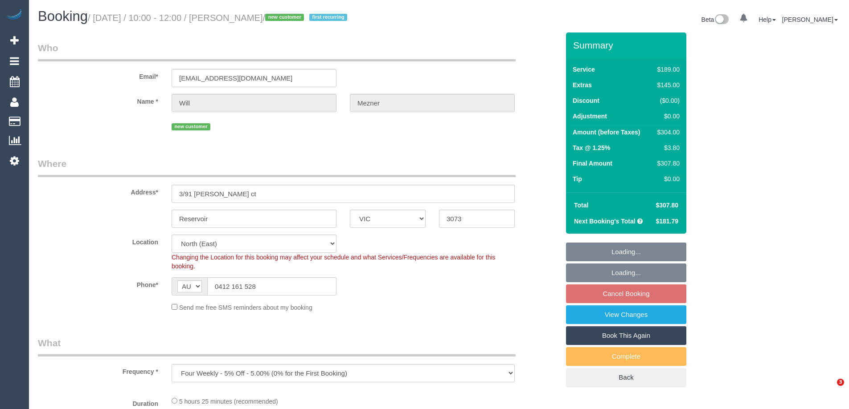
select select "VIC"
select select "object:796"
select select "string:stripe-pm_1RrXtj2GScqysDRVXftSlJey"
select select "number:27"
select select "number:14"
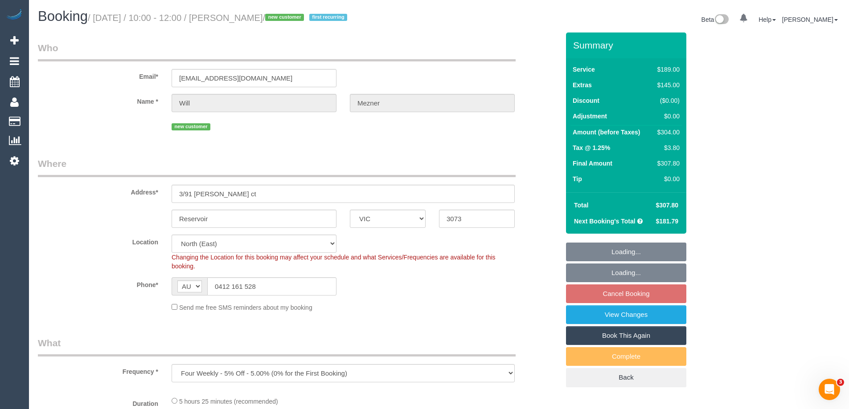
select select "number:18"
select select "number:22"
select select "number:35"
select select "number:13"
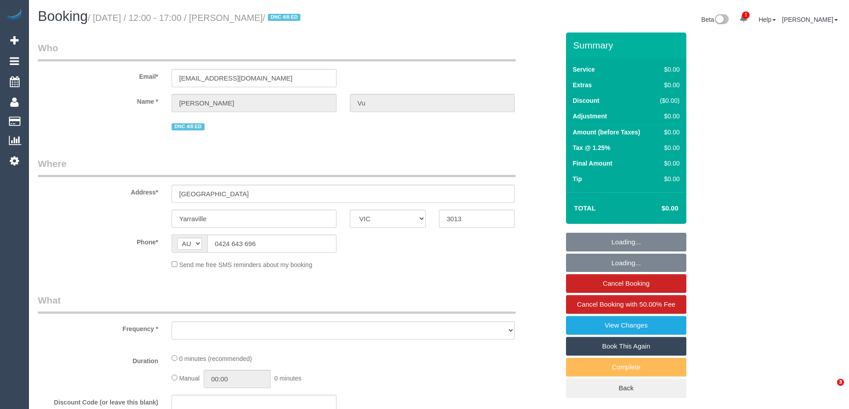
select select "VIC"
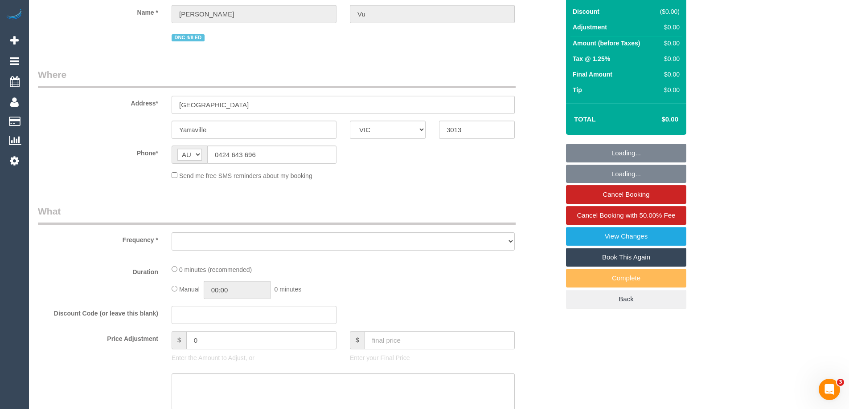
select select "string:stripe-pm_1RiZzN2GScqysDRVfwJD9k5n"
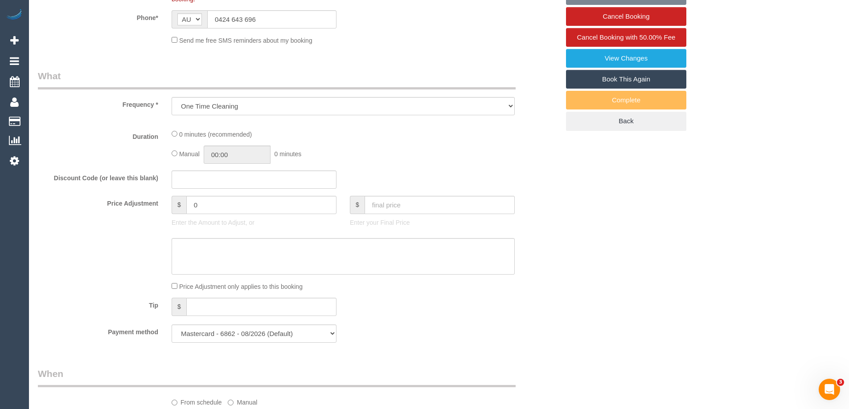
select select "object:789"
select select "number:29"
select select "number:14"
select select "number:19"
select select "number:25"
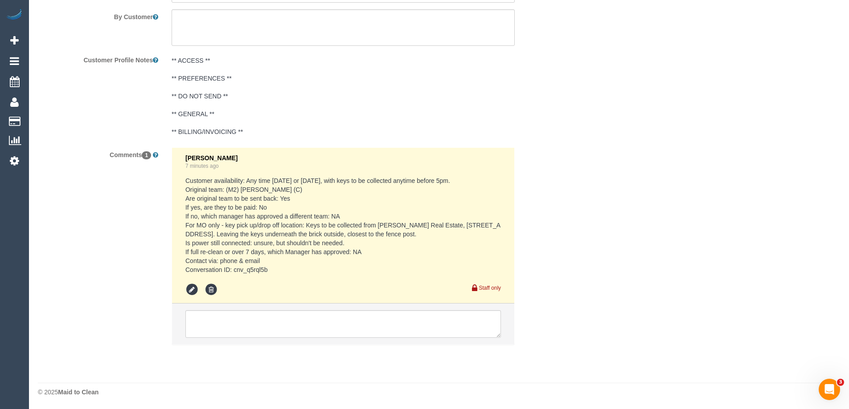
scroll to position [1447, 0]
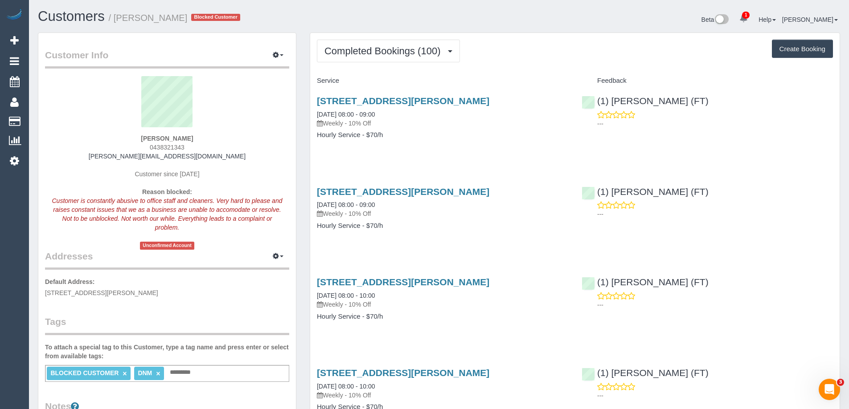
drag, startPoint x: 193, startPoint y: 147, endPoint x: 143, endPoint y: 147, distance: 49.9
click at [143, 147] on div "[PERSON_NAME] 0438321343 [PERSON_NAME][EMAIL_ADDRESS][DOMAIN_NAME] Customer sin…" at bounding box center [167, 163] width 244 height 174
copy span "0438321343"
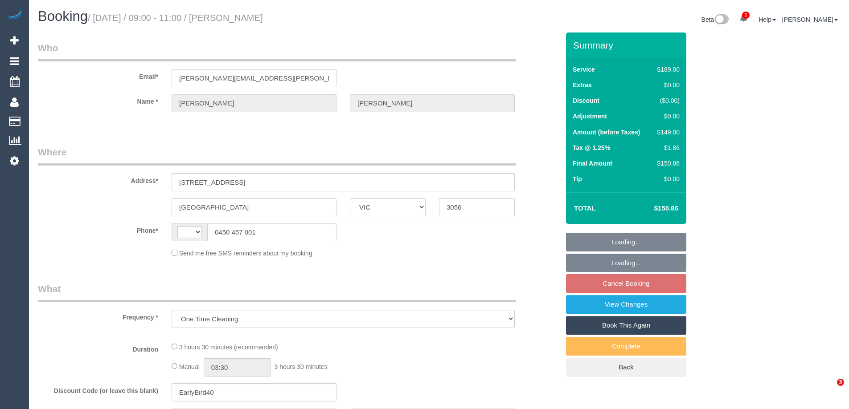
select select "VIC"
select select "string:AU"
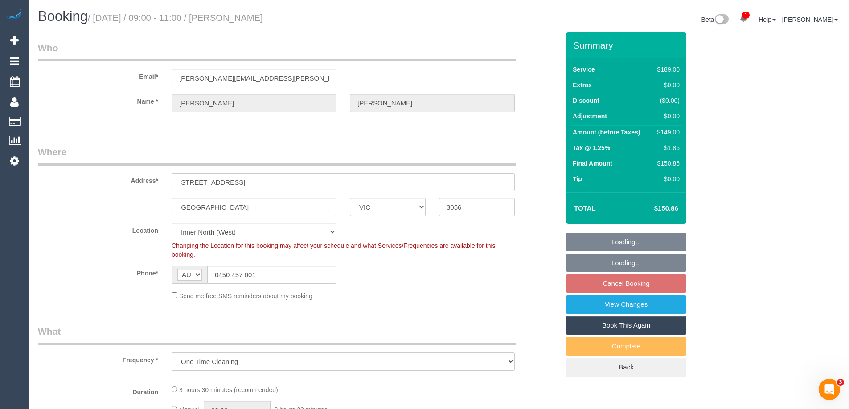
select select "object:559"
select select "string:stripe-pm_1RvD212GScqysDRVPxG21me7"
select select "number:28"
select select "number:15"
select select "number:19"
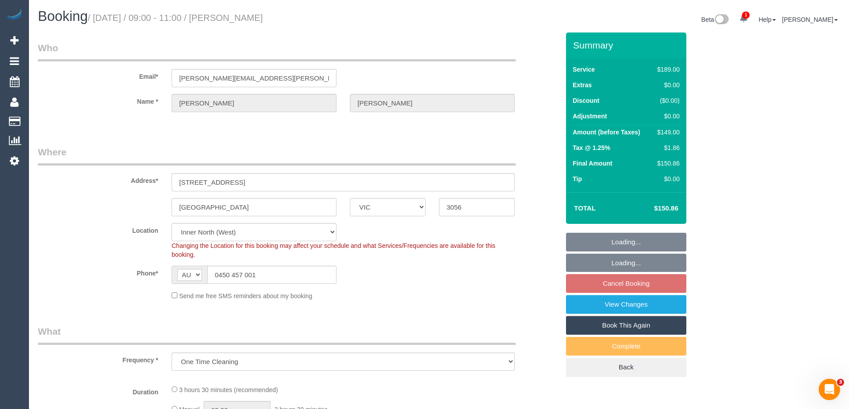
select select "number:24"
select select "number:12"
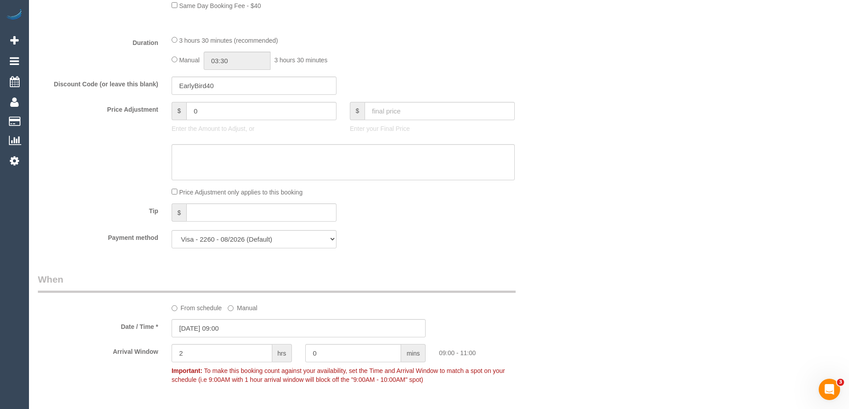
scroll to position [660, 0]
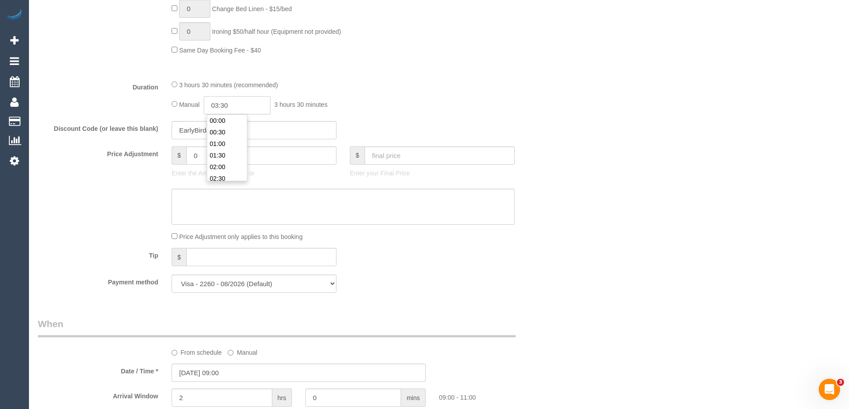
click at [241, 104] on input "03:30" at bounding box center [237, 105] width 67 height 18
click at [225, 135] on li "01:30" at bounding box center [227, 140] width 40 height 12
drag, startPoint x: 237, startPoint y: 106, endPoint x: 225, endPoint y: 104, distance: 12.2
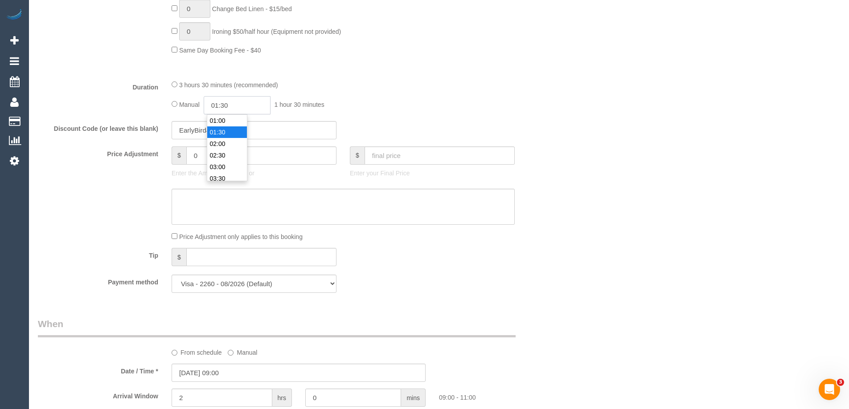
click at [225, 104] on input "01:30" at bounding box center [237, 105] width 67 height 18
type input "01:45"
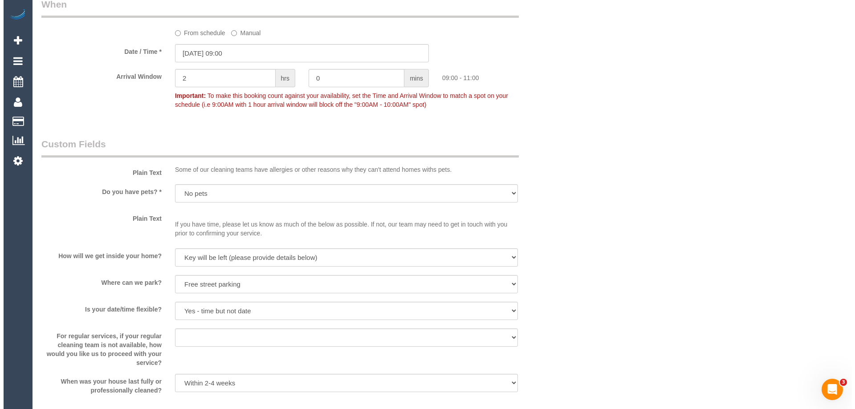
scroll to position [1247, 0]
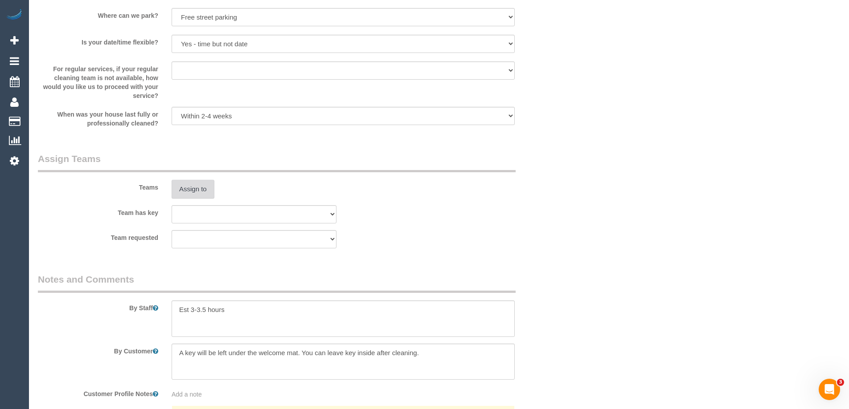
click at [197, 191] on button "Assign to" at bounding box center [193, 189] width 43 height 19
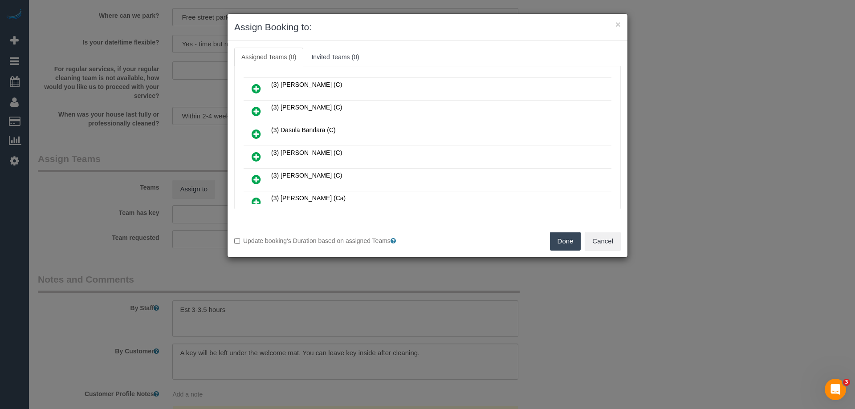
scroll to position [312, 0]
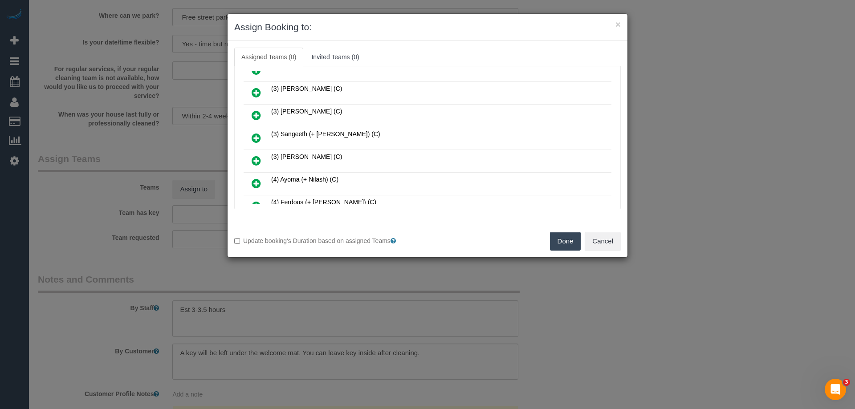
click at [255, 179] on icon at bounding box center [256, 183] width 9 height 11
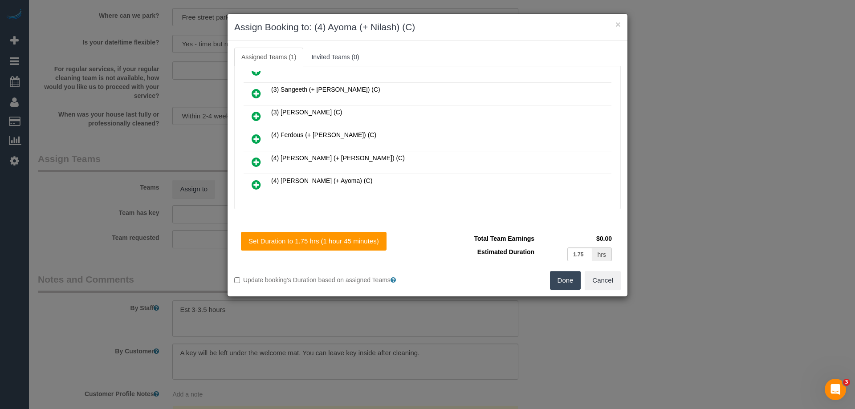
click at [255, 179] on link at bounding box center [256, 185] width 21 height 18
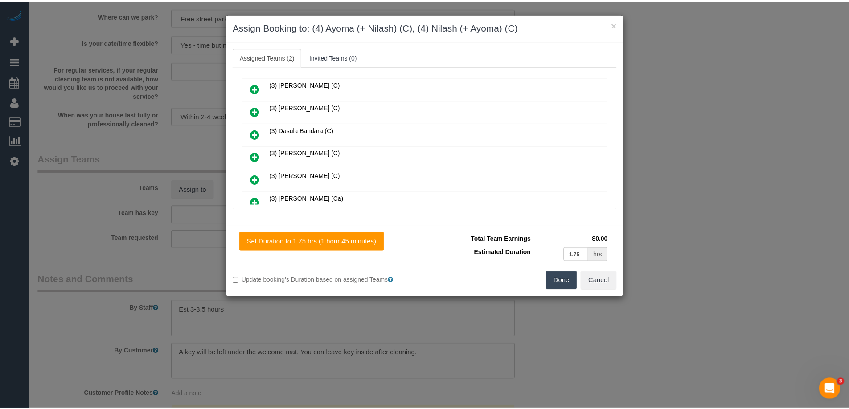
scroll to position [0, 0]
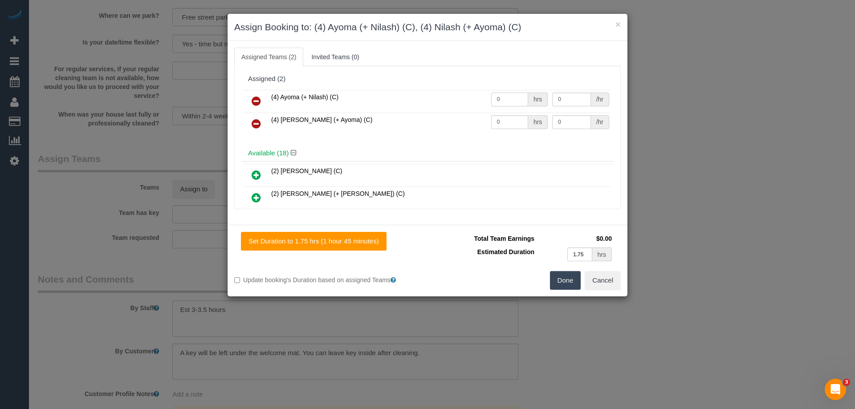
drag, startPoint x: 512, startPoint y: 99, endPoint x: 471, endPoint y: 98, distance: 40.6
click at [471, 98] on tr "(4) Ayoma (+ Nilash) (C) 0 hrs 0 /hr" at bounding box center [428, 101] width 368 height 23
type input "1"
drag, startPoint x: 510, startPoint y: 122, endPoint x: 456, endPoint y: 121, distance: 54.4
click at [456, 121] on tr "(4) Nilash (+ Ayoma) (C) 0 hrs 0 /hr" at bounding box center [428, 124] width 368 height 23
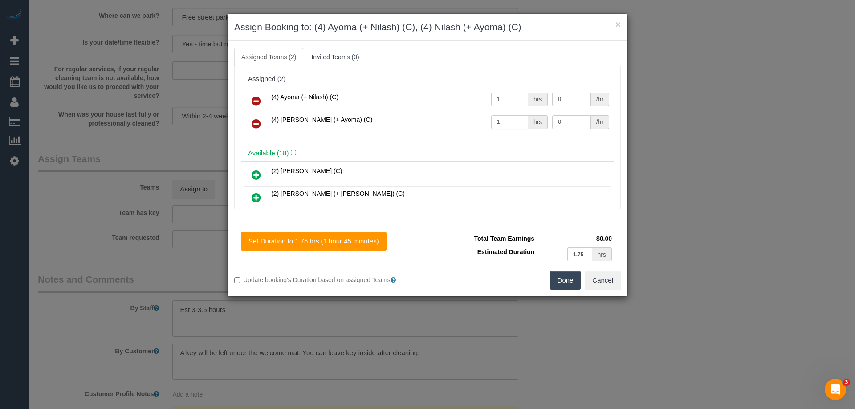
type input "1"
drag, startPoint x: 558, startPoint y: 98, endPoint x: 521, endPoint y: 98, distance: 37.0
click at [521, 98] on tr "(4) Ayoma (+ Nilash) (C) 1 hrs 0 /hr" at bounding box center [428, 101] width 368 height 23
type input "60"
drag, startPoint x: 564, startPoint y: 118, endPoint x: 491, endPoint y: 119, distance: 73.5
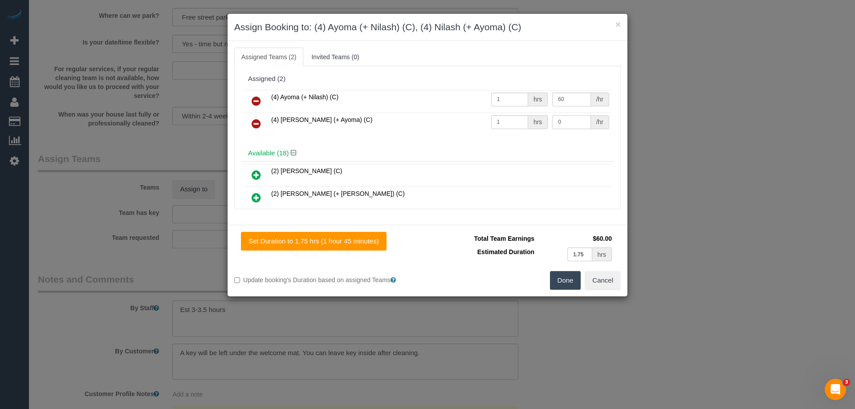
click at [498, 116] on tr "(4) Nilash (+ Ayoma) (C) 1 hrs 0 /hr" at bounding box center [428, 124] width 368 height 23
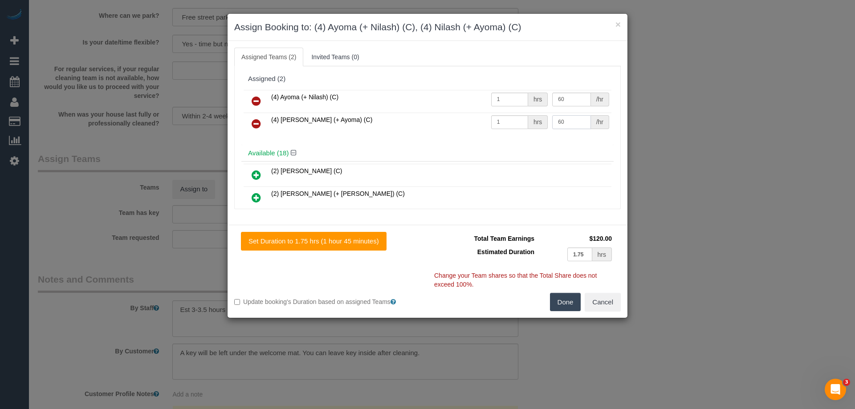
type input "60"
click at [568, 298] on button "Done" at bounding box center [565, 302] width 31 height 19
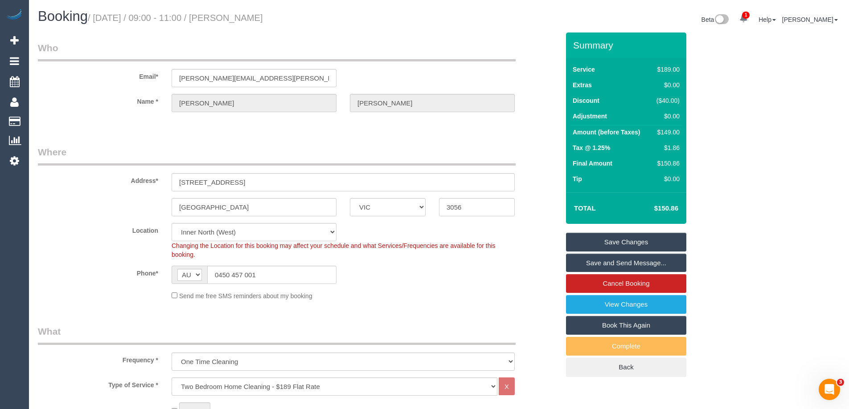
drag, startPoint x: 279, startPoint y: 16, endPoint x: 229, endPoint y: 17, distance: 49.9
click at [229, 17] on h1 "Booking / August 18, 2025 / 09:00 - 11:00 / Melissa Ray" at bounding box center [235, 16] width 394 height 15
copy small "Melissa Ray"
click at [599, 246] on link "Save Changes" at bounding box center [626, 242] width 120 height 19
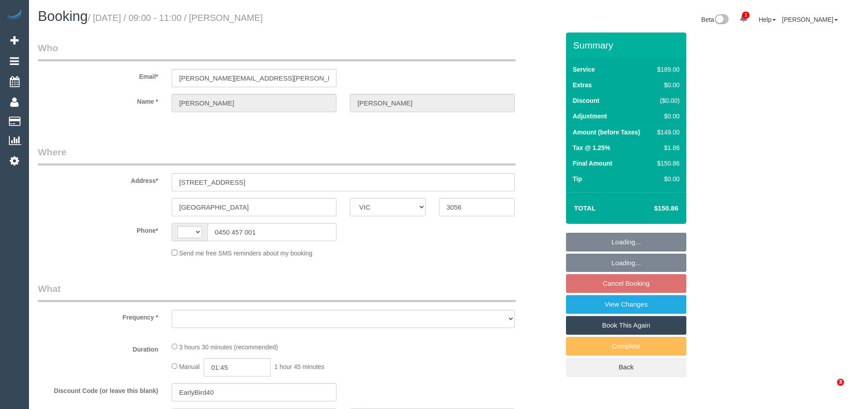
select select "VIC"
select select "string:AU"
select select "object:564"
select select "string:stripe-pm_1RvD212GScqysDRVPxG21me7"
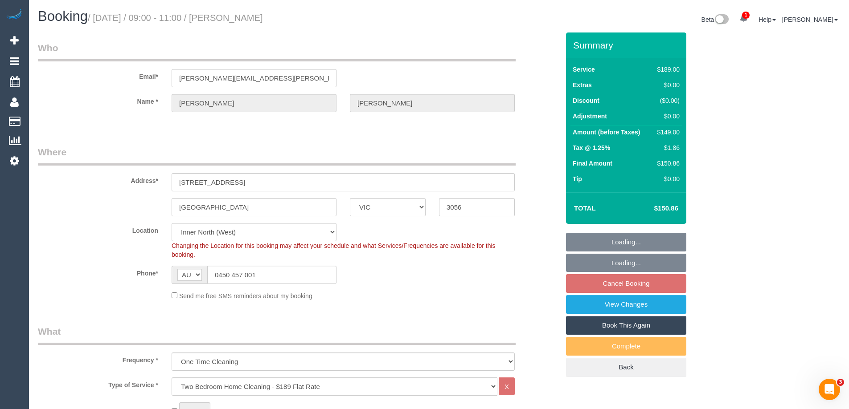
select select "object:665"
select select "number:28"
select select "number:15"
select select "number:19"
select select "number:24"
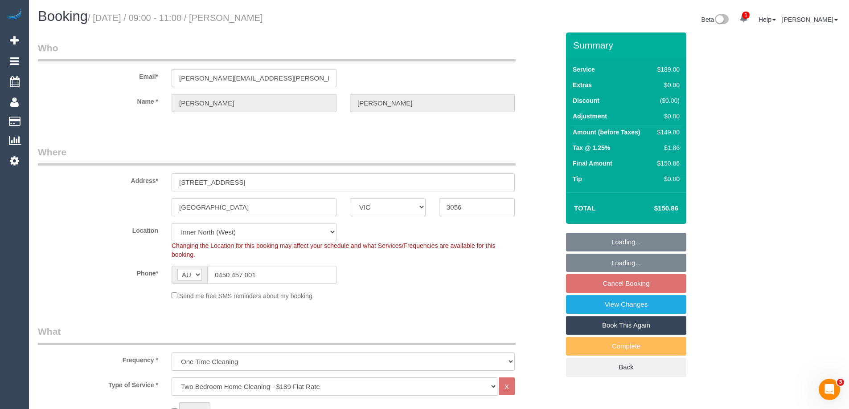
select select "number:12"
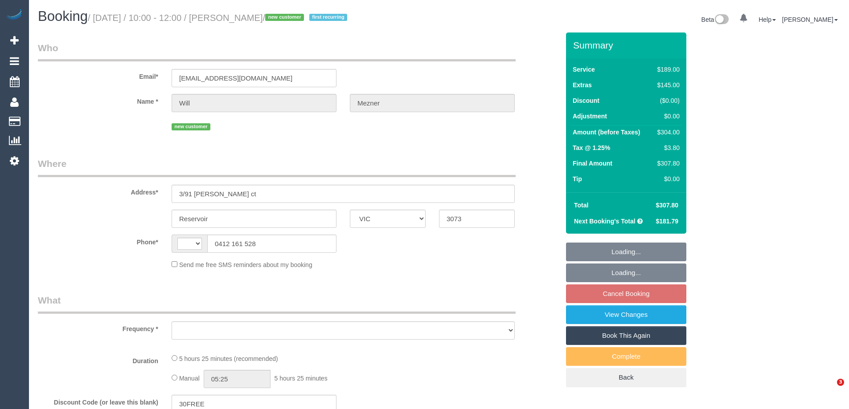
select select "VIC"
select select "string:AU"
select select "object:545"
select select "string:stripe-pm_1RrXtj2GScqysDRVXftSlJey"
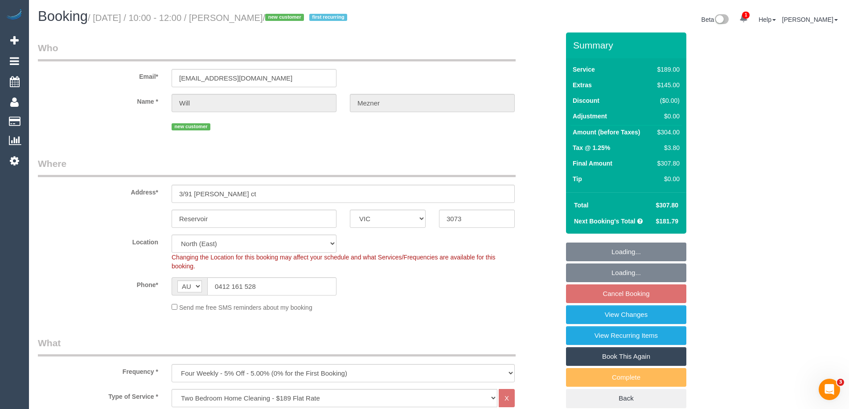
select select "number:27"
select select "number:14"
select select "number:18"
select select "number:22"
select select "number:35"
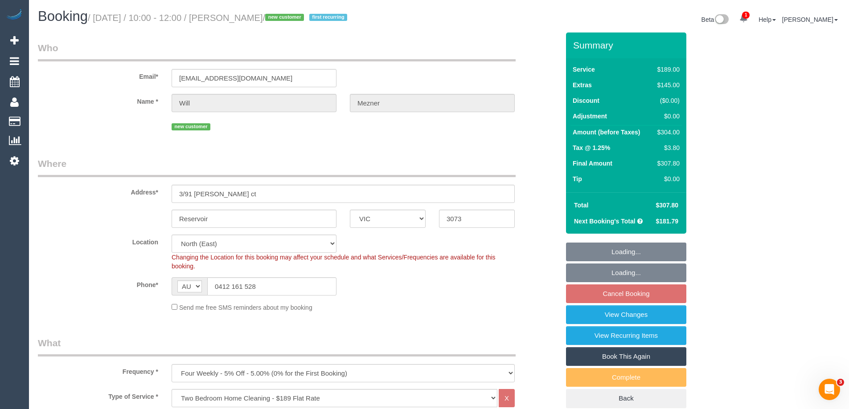
select select "number:13"
select select "object:796"
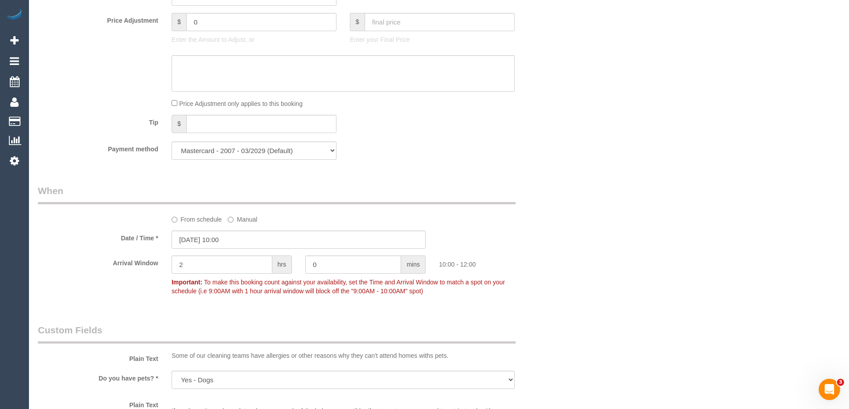
scroll to position [891, 0]
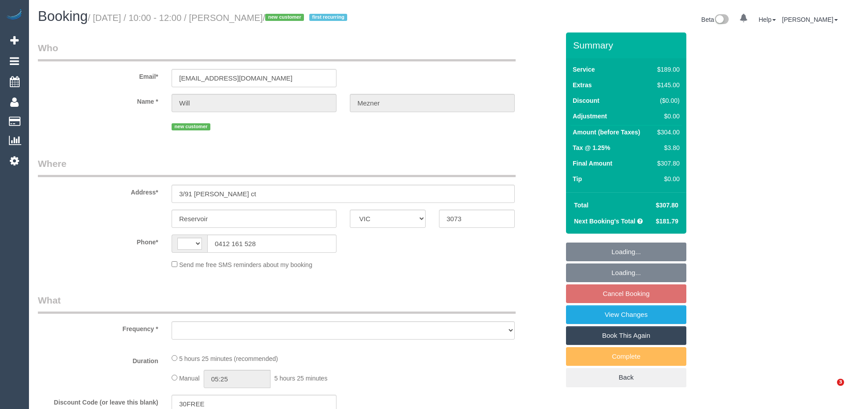
select select "VIC"
select select "string:AU"
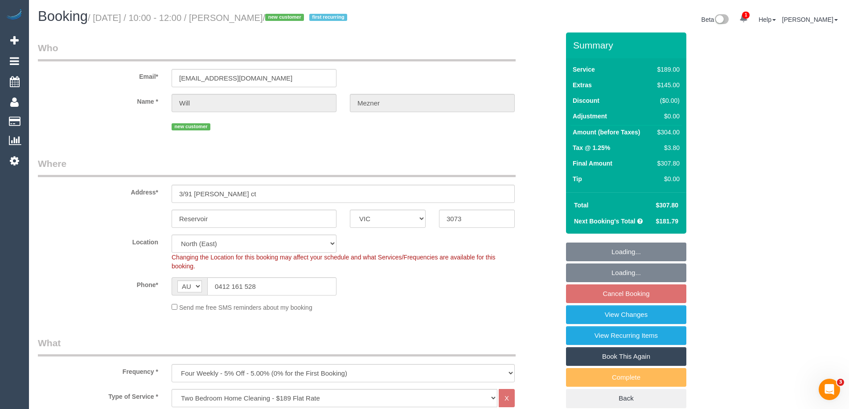
select select "object:650"
select select "string:stripe-pm_1RrXtj2GScqysDRVXftSlJey"
select select "number:27"
select select "number:14"
select select "number:18"
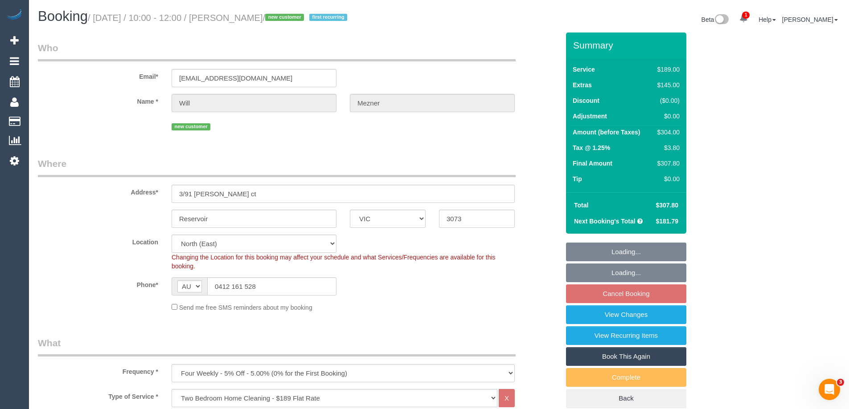
select select "number:22"
select select "number:35"
select select "number:13"
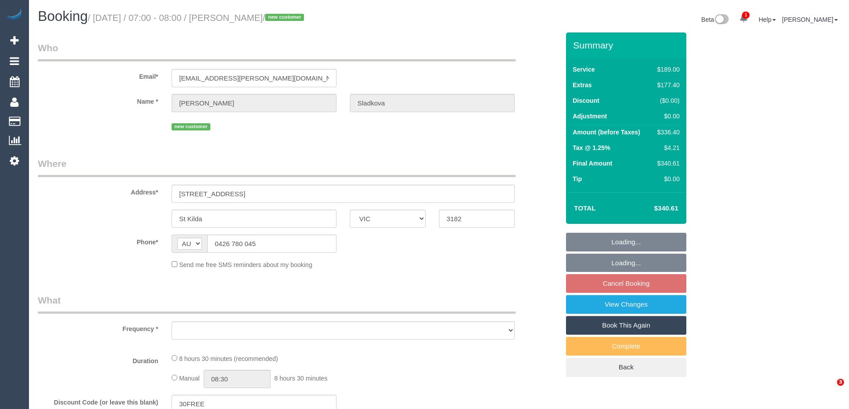
select select "VIC"
select select "object:540"
select select "string:stripe-pm_1RoE1N2GScqysDRV17GJabgn"
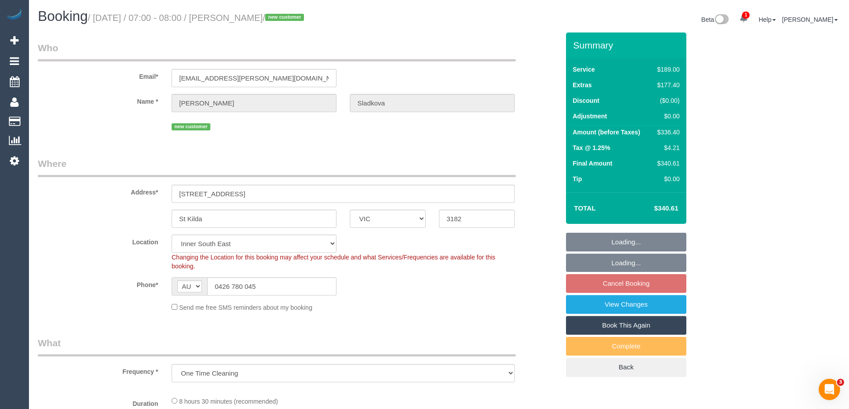
select select "object:789"
select select "number:28"
select select "number:14"
select select "number:18"
select select "number:24"
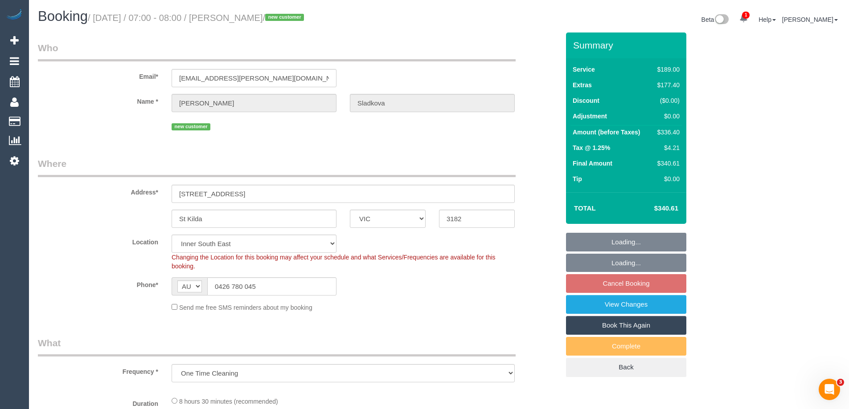
select select "number:33"
select select "number:26"
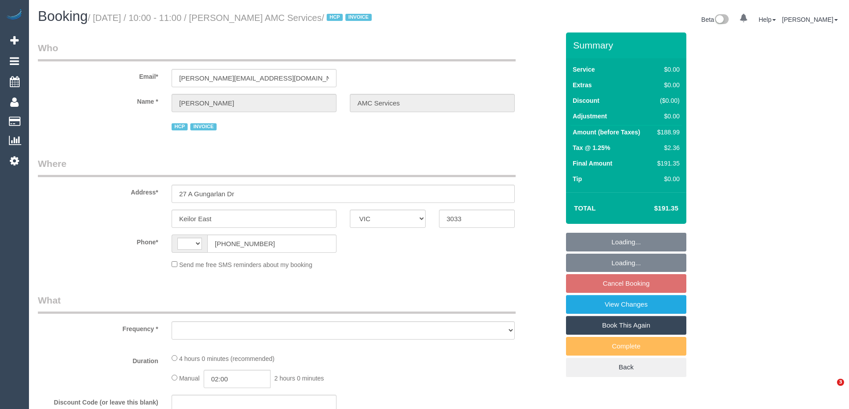
select select "VIC"
select select "240"
select select "number:28"
select select "number:14"
select select "number:19"
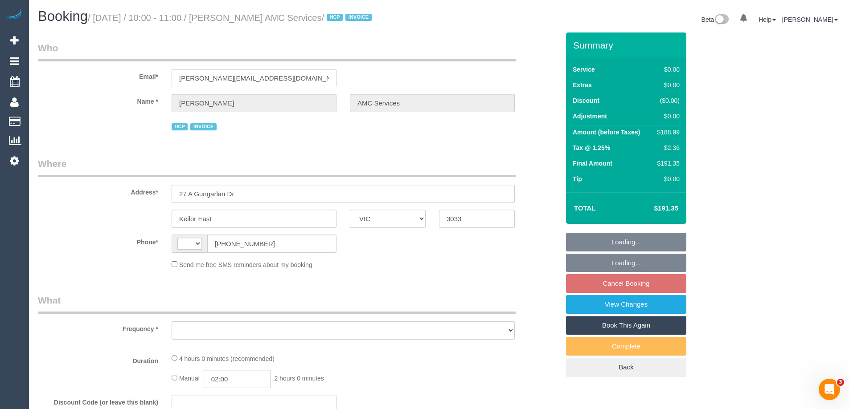
select select "number:24"
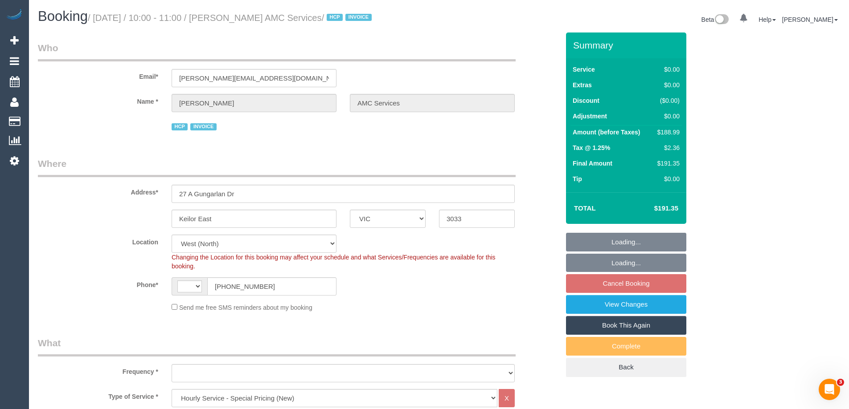
select select "string:AU"
select select "object:866"
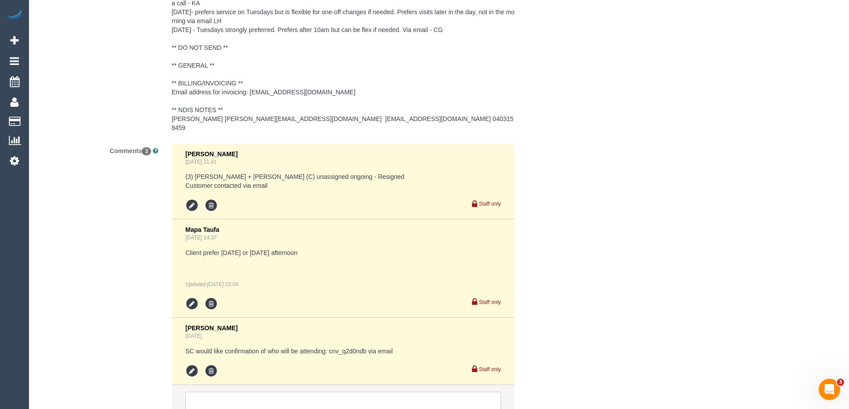
scroll to position [1491, 0]
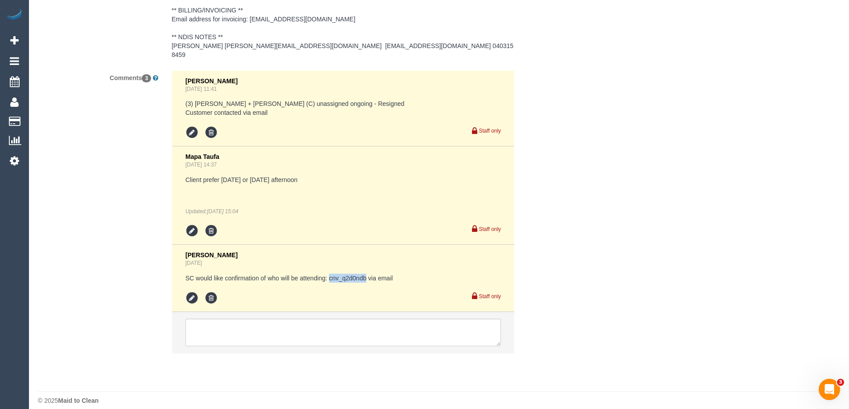
drag, startPoint x: 367, startPoint y: 270, endPoint x: 330, endPoint y: 270, distance: 36.5
click at [330, 274] on pre "SC would like confirmation of who will be attending: cnv_q2d0ndb via email" at bounding box center [342, 278] width 315 height 9
copy pre "cnv_q2d0ndb"
click at [217, 322] on textarea at bounding box center [342, 333] width 315 height 28
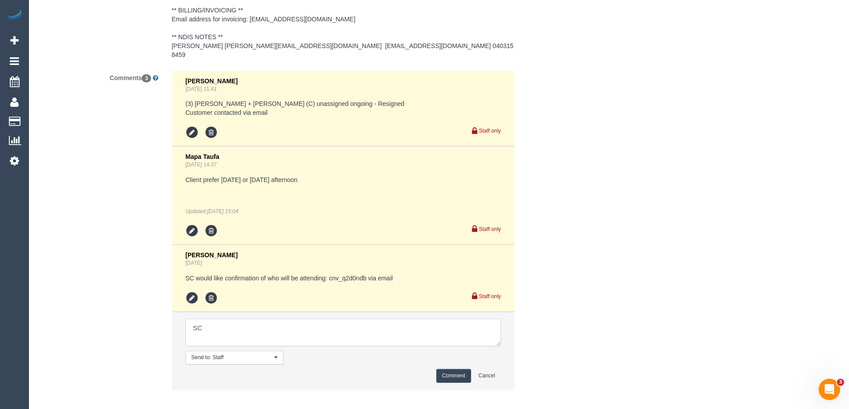
type textarea "S"
type textarea "New ongoing cleaner named to SC - via email"
click at [457, 370] on button "Comment" at bounding box center [453, 376] width 35 height 14
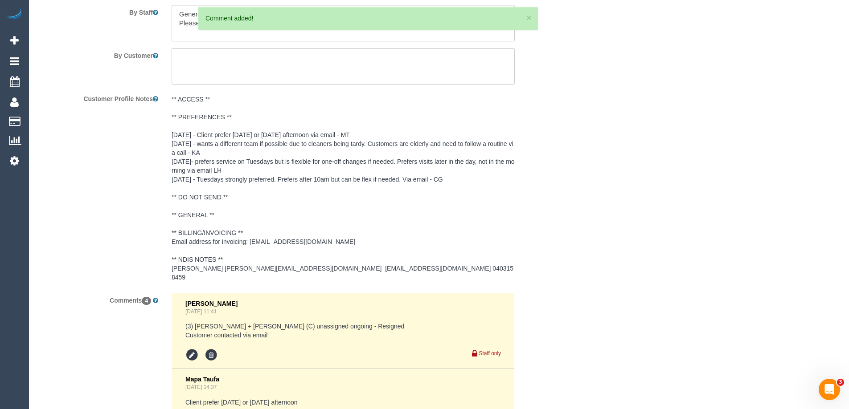
scroll to position [1223, 0]
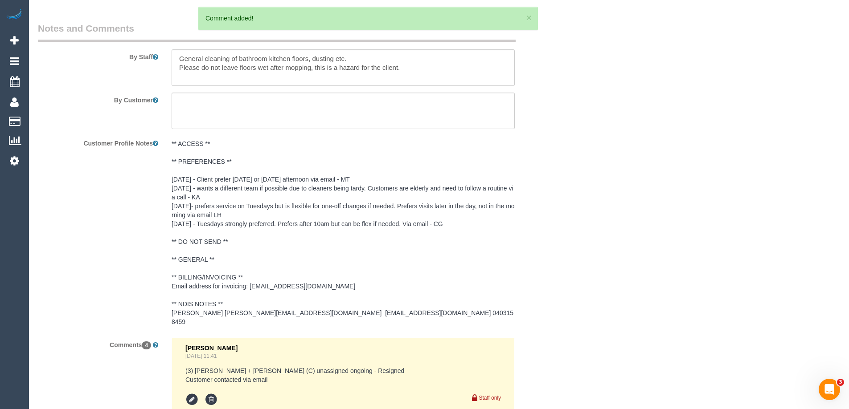
click at [207, 191] on pre "** ACCESS ** ** PREFERENCES ** 01/08/25 - Client prefer Monday or Wednesday aft…" at bounding box center [343, 232] width 343 height 187
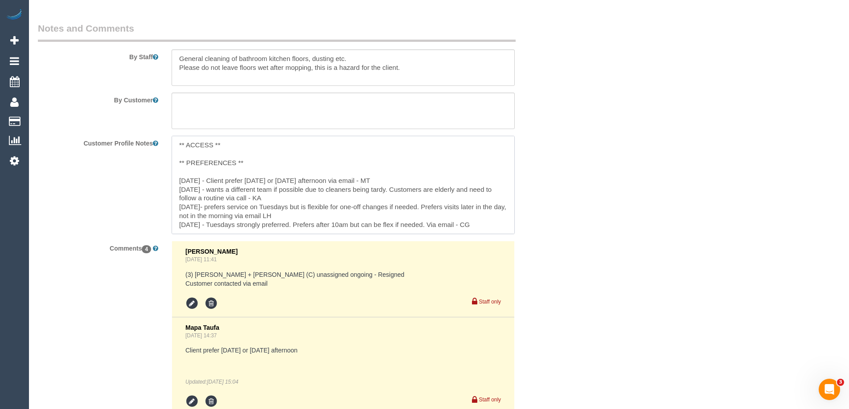
click at [188, 172] on textarea "** ACCESS ** ** PREFERENCES ** 01/08/25 - Client prefer Monday or Wednesday aft…" at bounding box center [343, 185] width 343 height 98
type textarea "** ACCESS ** ** PREFERENCES ** [DATE] - Arefin named as new regular cleaner - v…"
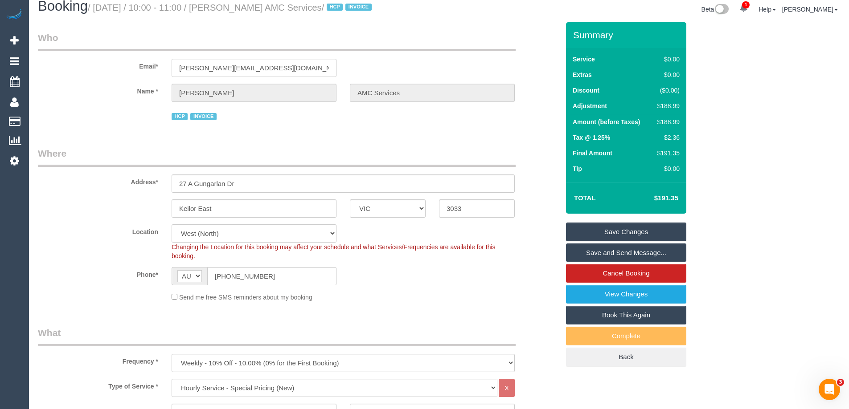
scroll to position [0, 0]
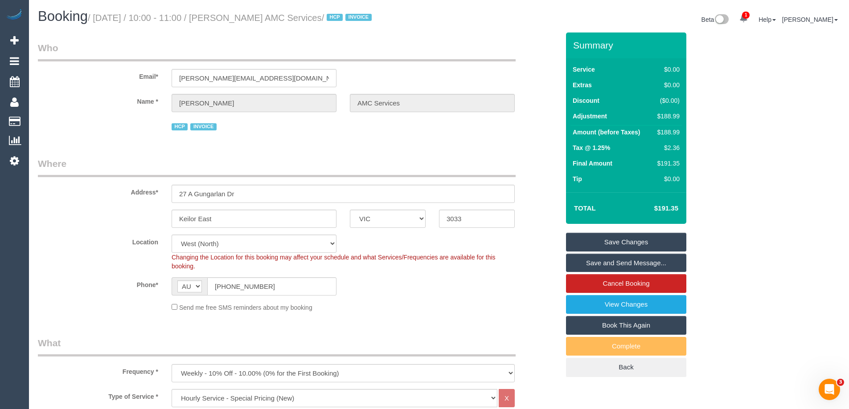
click at [601, 242] on link "Save Changes" at bounding box center [626, 242] width 120 height 19
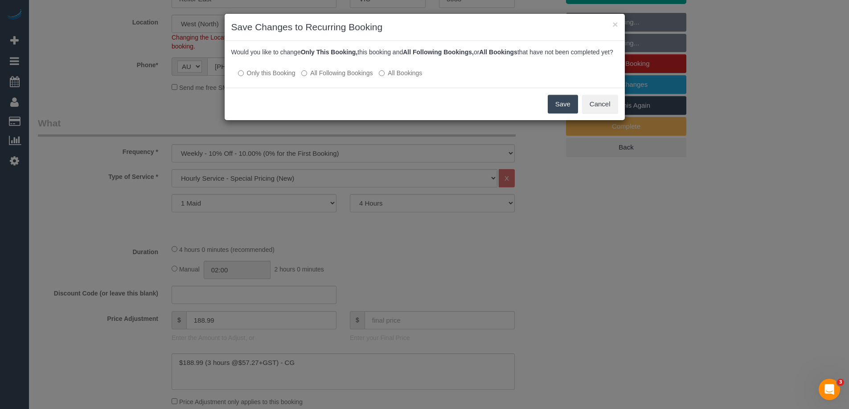
scroll to position [223, 0]
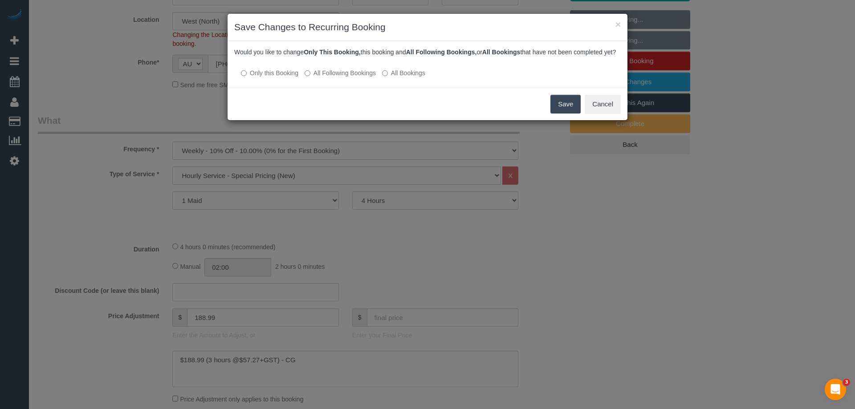
click at [323, 78] on label "All Following Bookings" at bounding box center [340, 73] width 71 height 9
click at [570, 110] on button "Save" at bounding box center [566, 104] width 30 height 19
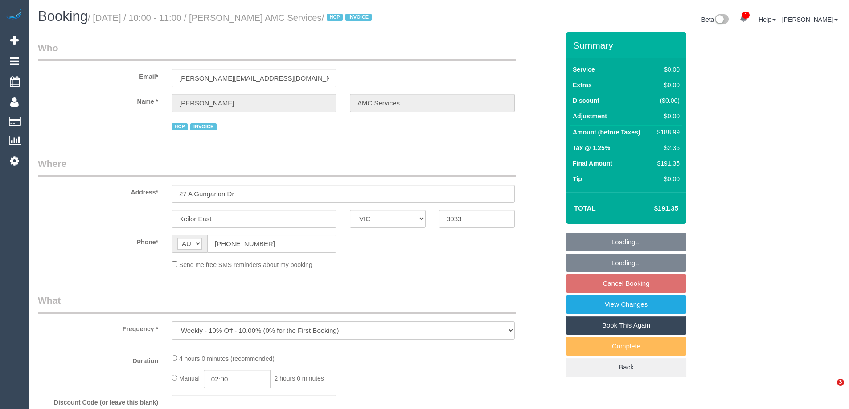
select select "VIC"
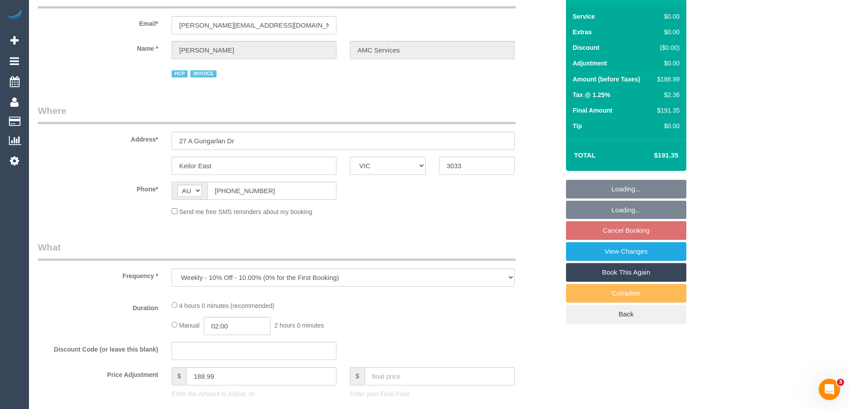
select select "number:28"
select select "number:14"
select select "number:19"
select select "number:24"
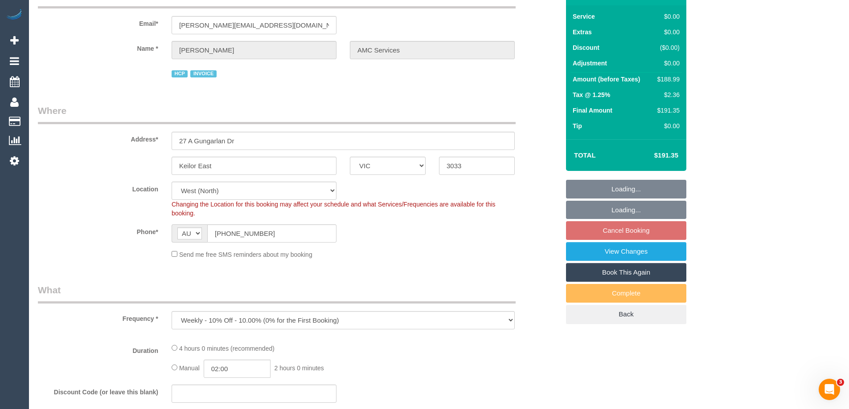
select select "object:866"
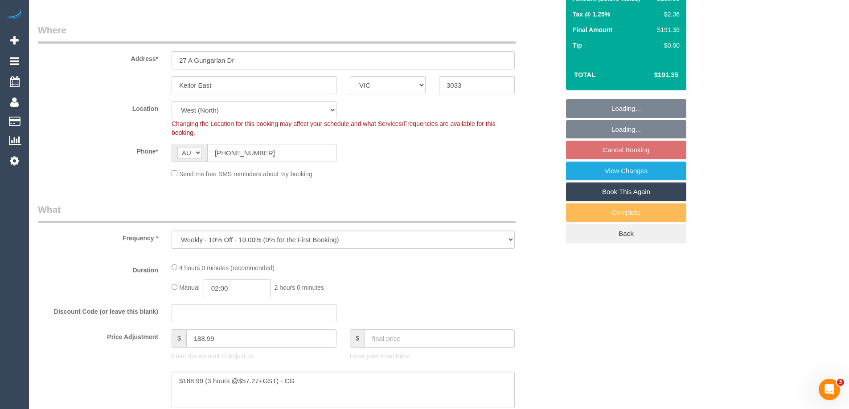
select select "240"
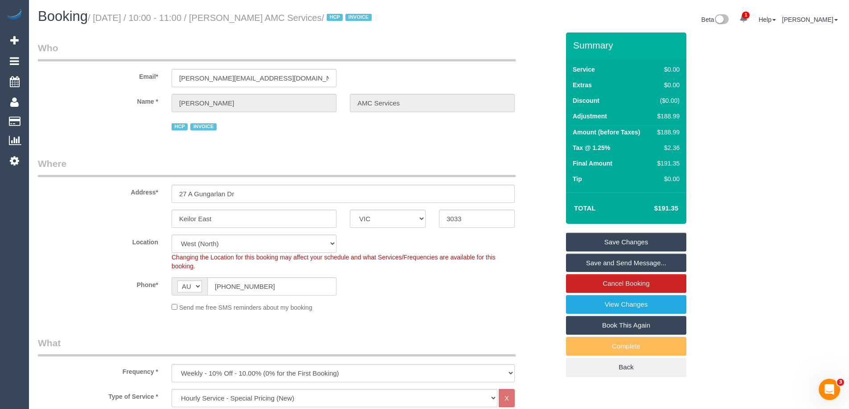
click at [591, 244] on link "Save Changes" at bounding box center [626, 242] width 120 height 19
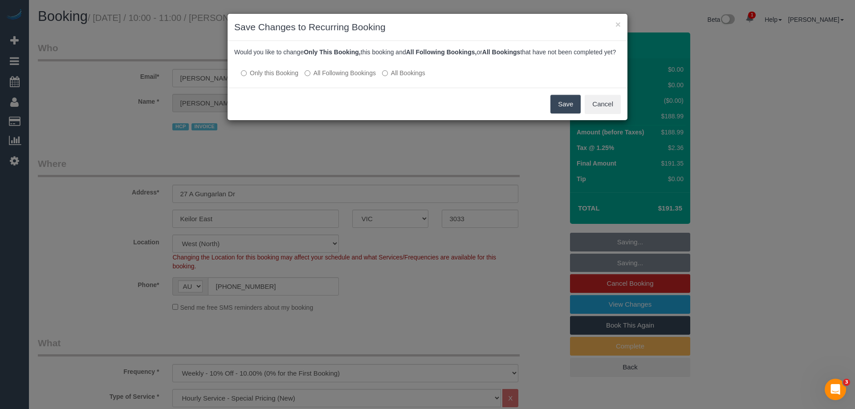
click at [318, 78] on label "All Following Bookings" at bounding box center [340, 73] width 71 height 9
click at [556, 106] on button "Save" at bounding box center [566, 104] width 30 height 19
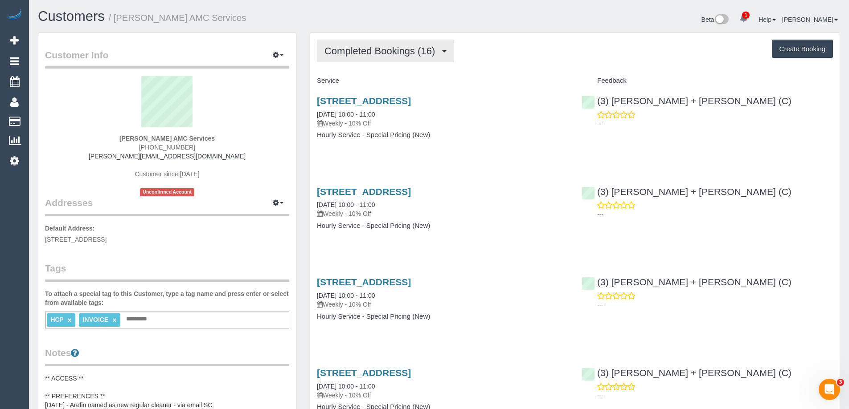
click at [348, 45] on button "Completed Bookings (16)" at bounding box center [385, 51] width 137 height 23
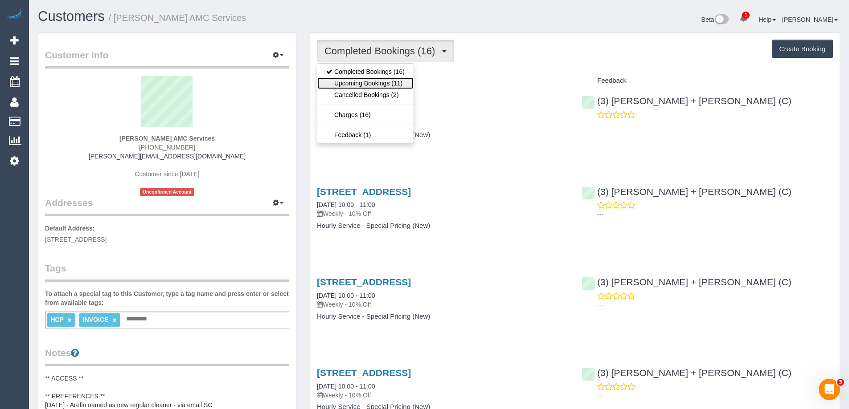
click at [380, 78] on link "Upcoming Bookings (11)" at bounding box center [365, 84] width 96 height 12
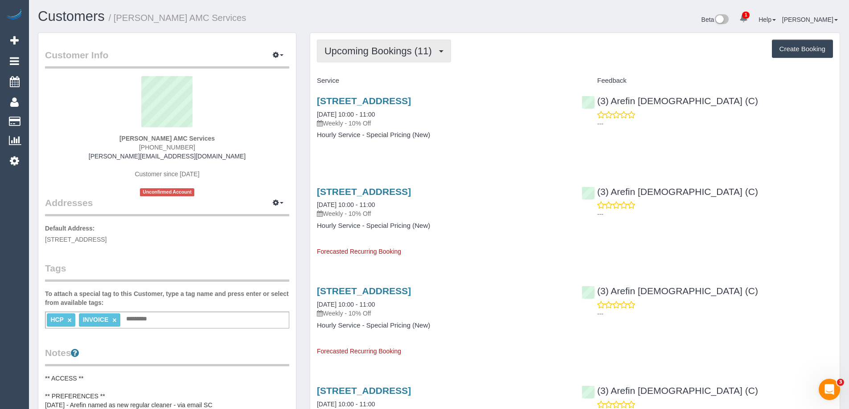
click at [362, 48] on span "Upcoming Bookings (11)" at bounding box center [380, 50] width 112 height 11
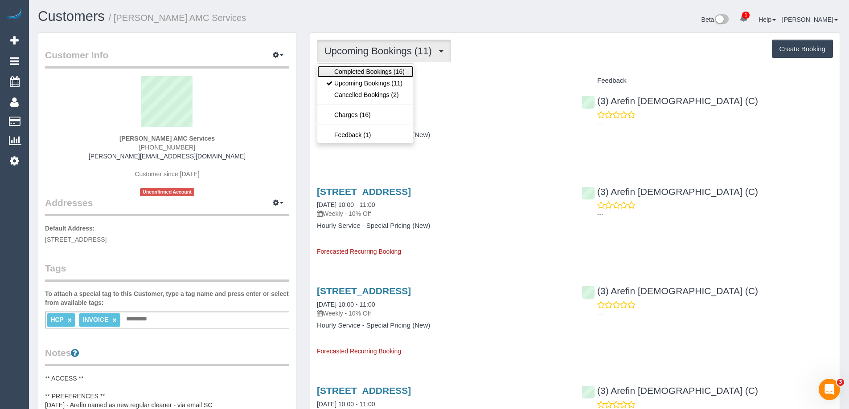
click at [359, 71] on link "Completed Bookings (16)" at bounding box center [365, 72] width 96 height 12
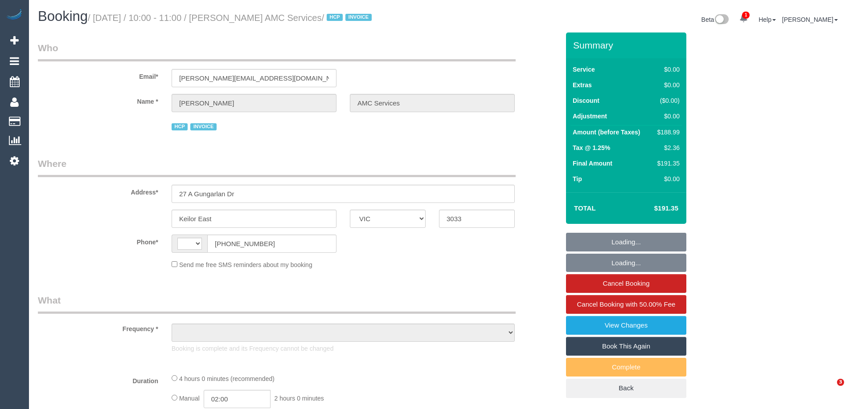
select select "VIC"
select select "number:28"
select select "number:14"
select select "number:19"
select select "number:24"
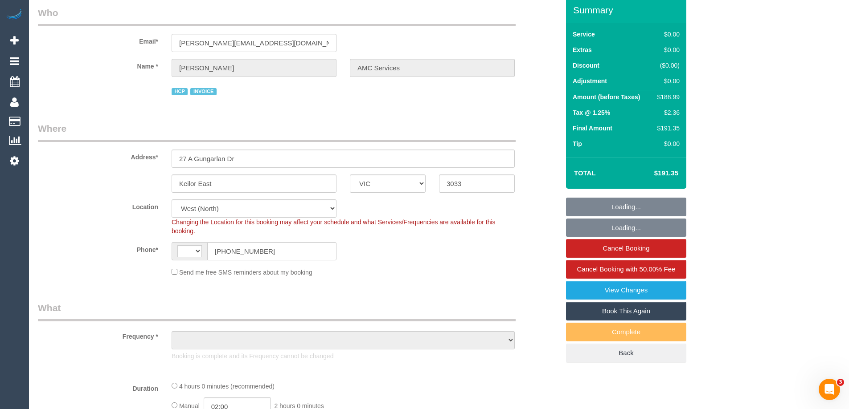
select select "string:AU"
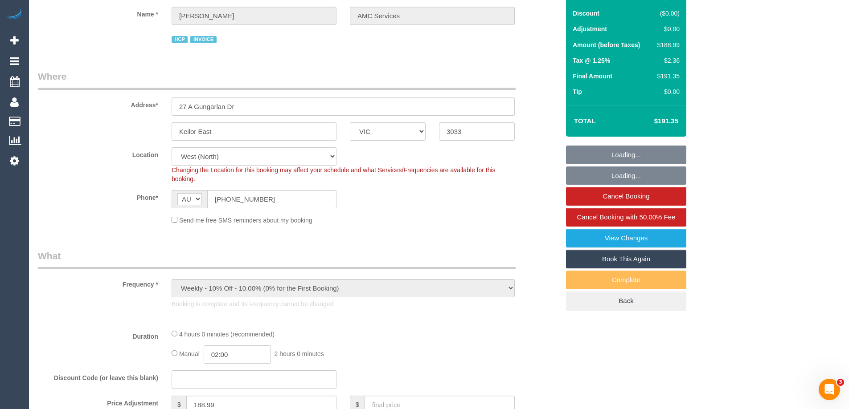
select select "object:1393"
select select "240"
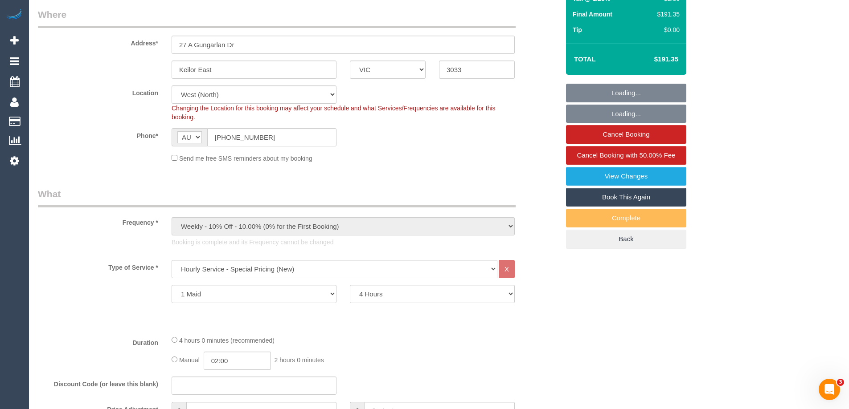
scroll to position [267, 0]
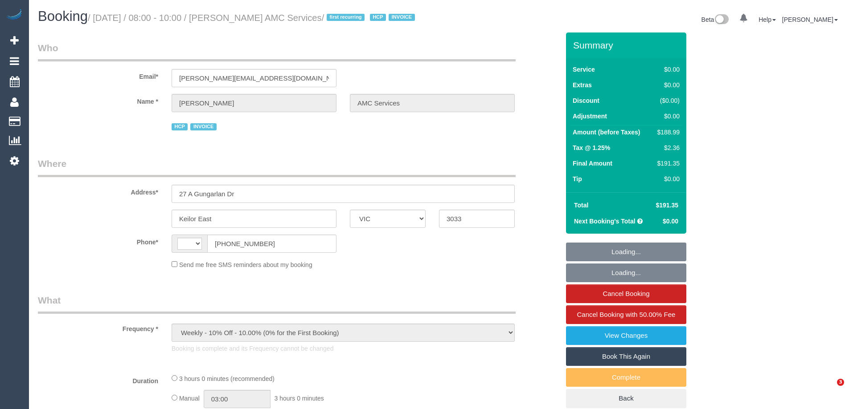
select select "VIC"
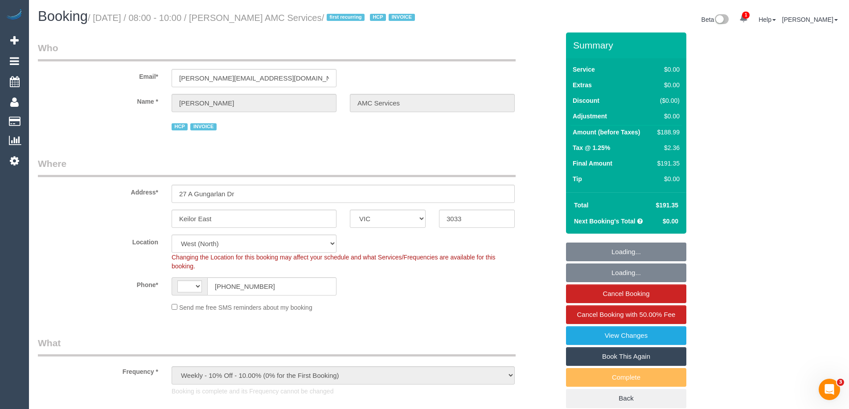
select select "object:722"
select select "string:AU"
select select "number:28"
select select "number:14"
select select "number:19"
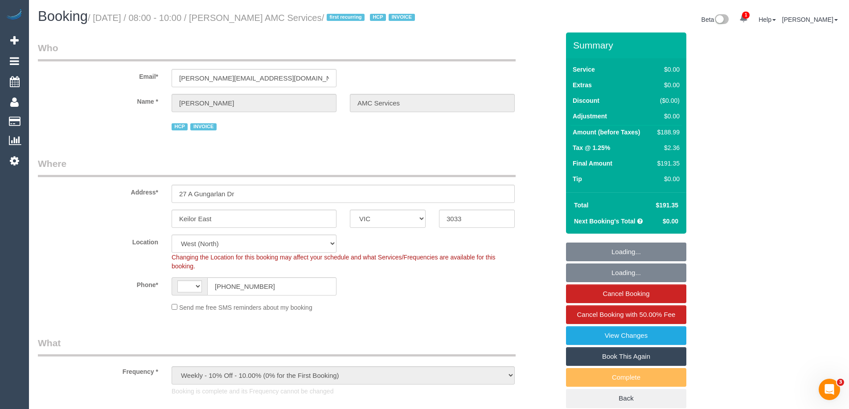
select select "number:24"
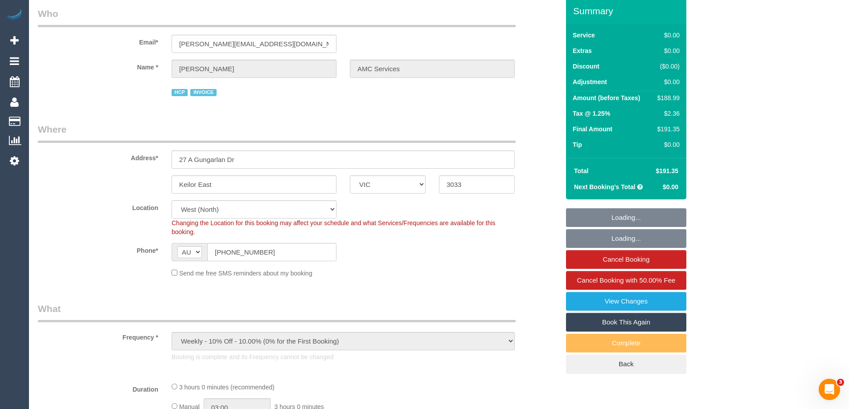
select select "180"
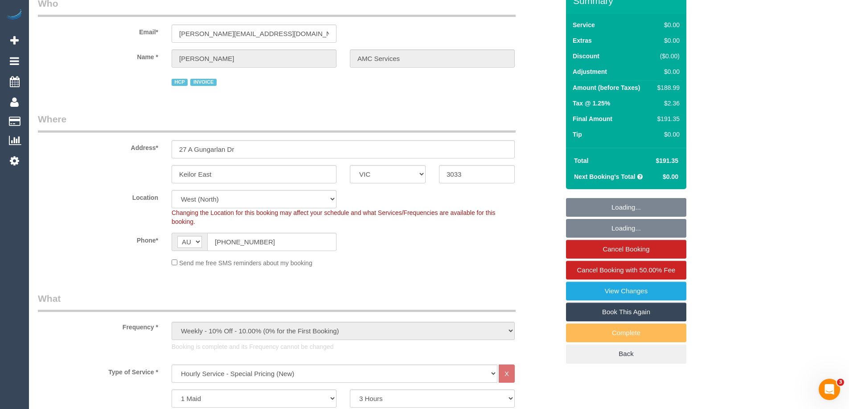
select select "spot1"
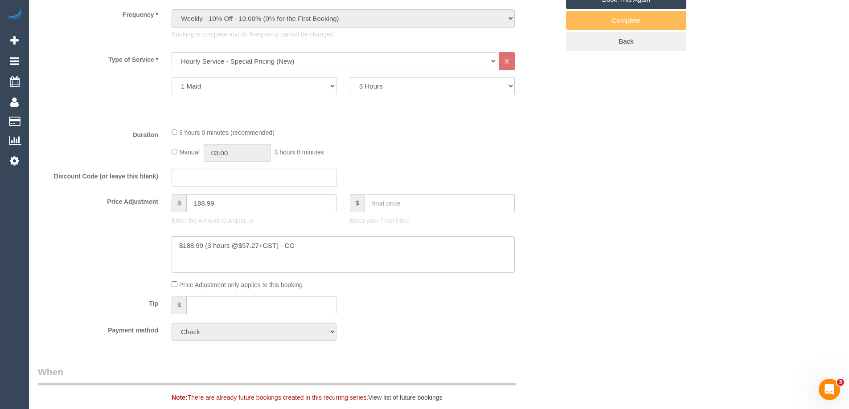
scroll to position [446, 0]
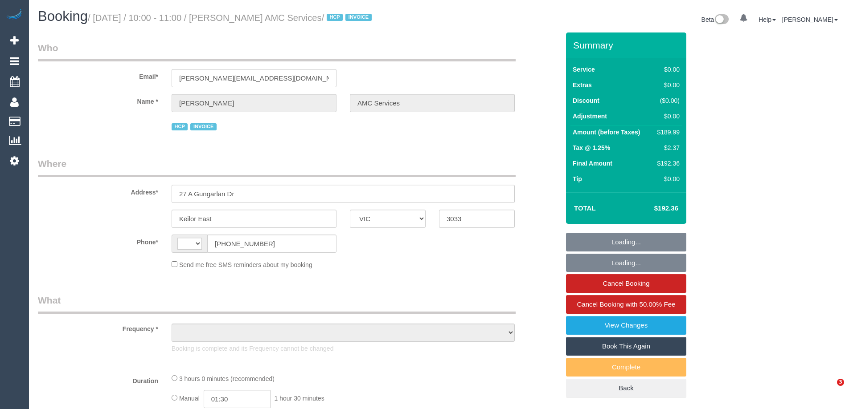
select select "VIC"
select select "180"
select select "number:28"
select select "number:14"
select select "number:19"
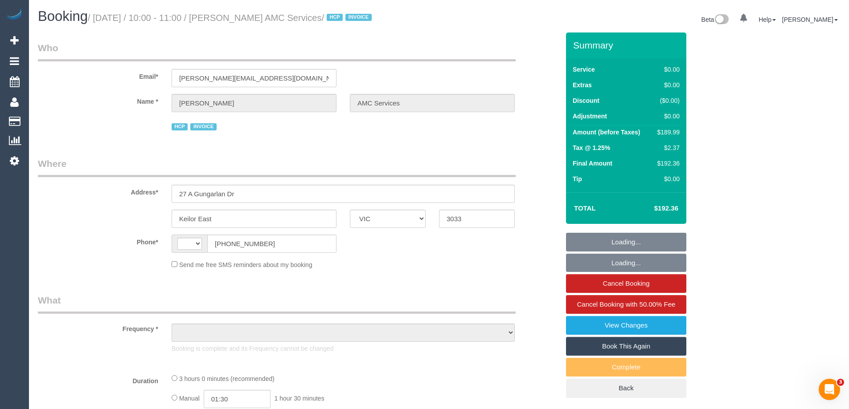
select select "number:24"
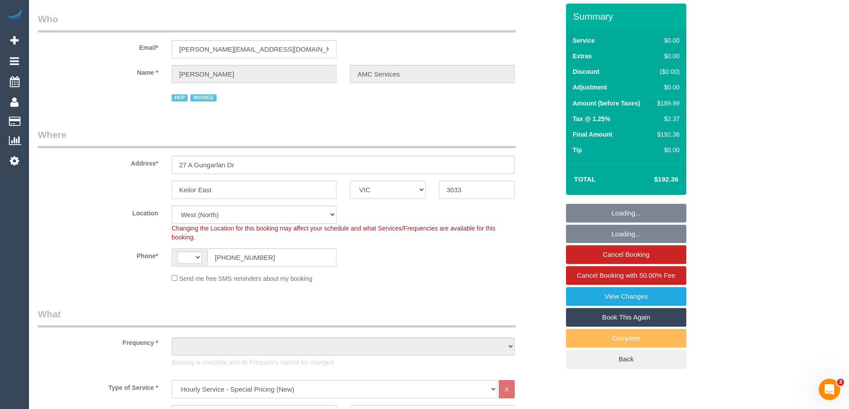
select select "string:AU"
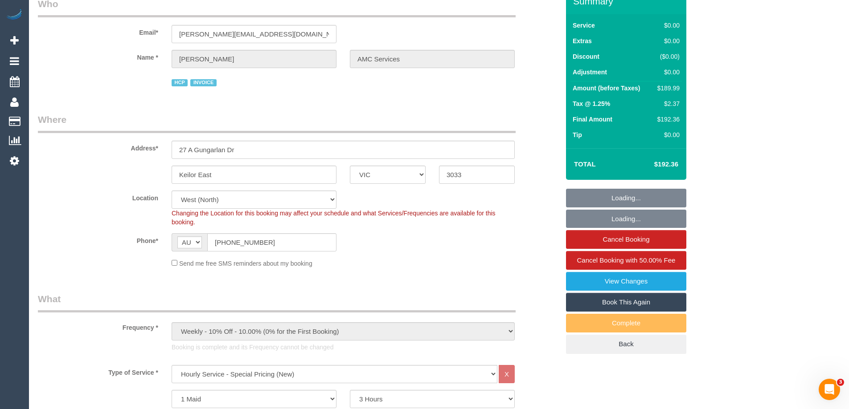
select select "object:1393"
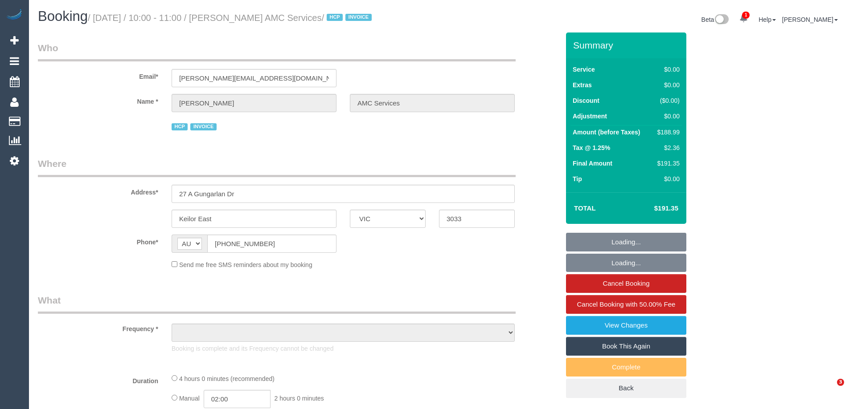
select select "VIC"
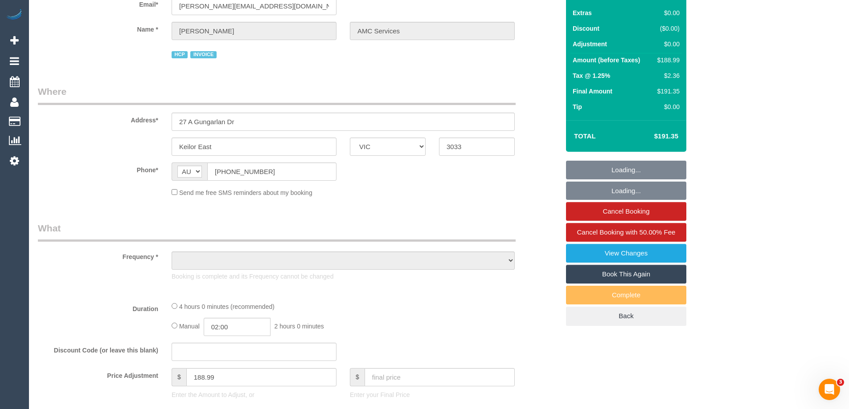
select select "object:582"
select select "240"
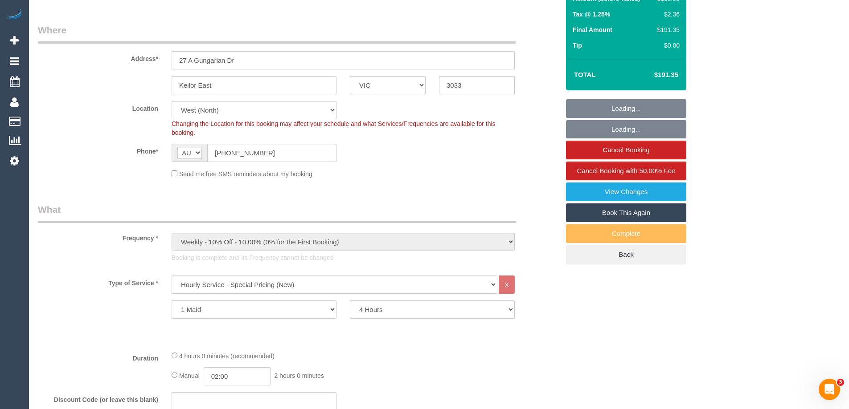
select select "object:724"
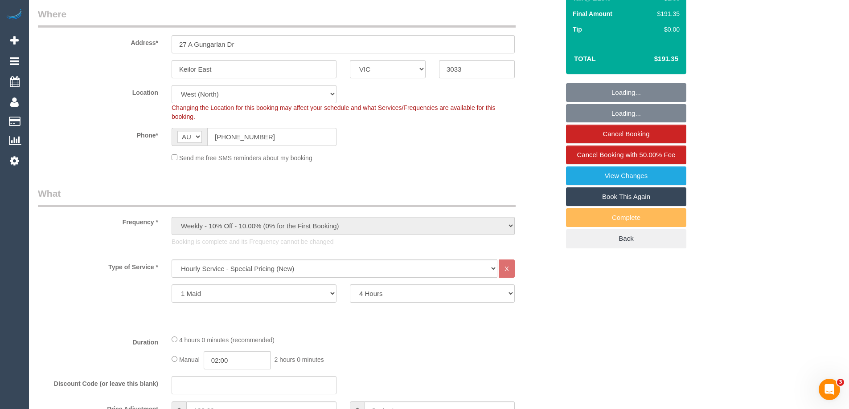
select select "number:28"
select select "number:14"
select select "number:19"
select select "number:24"
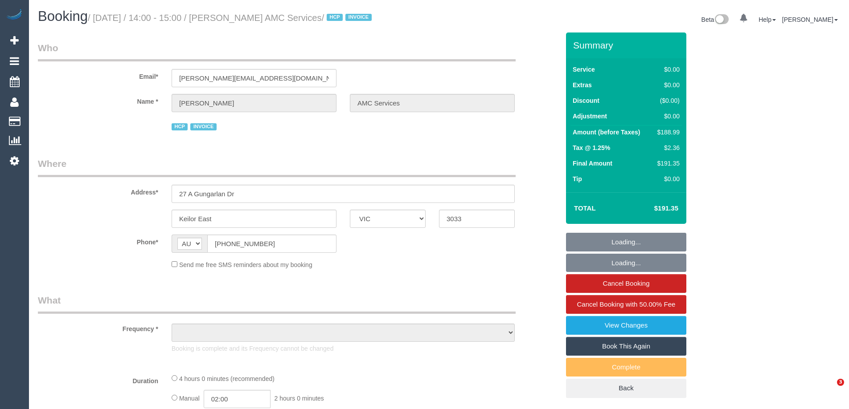
select select "VIC"
select select "240"
select select "object:706"
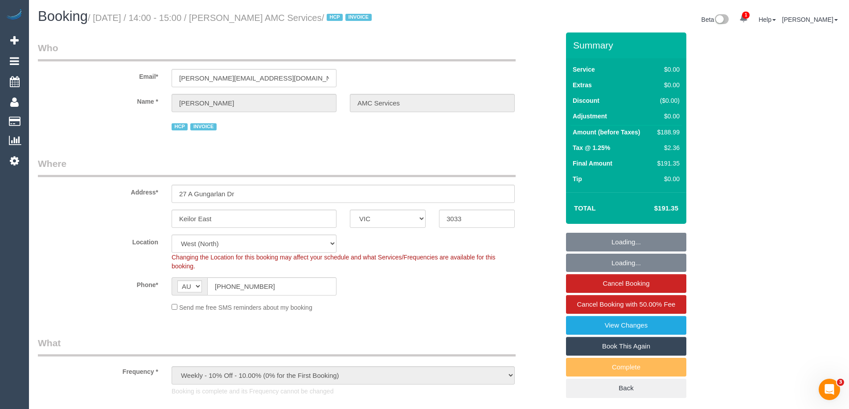
select select "number:28"
select select "number:14"
select select "number:19"
select select "number:24"
select select "object:1451"
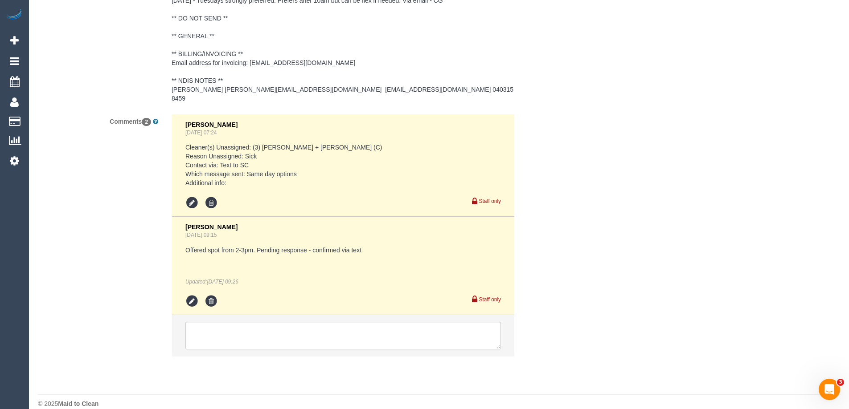
scroll to position [1501, 0]
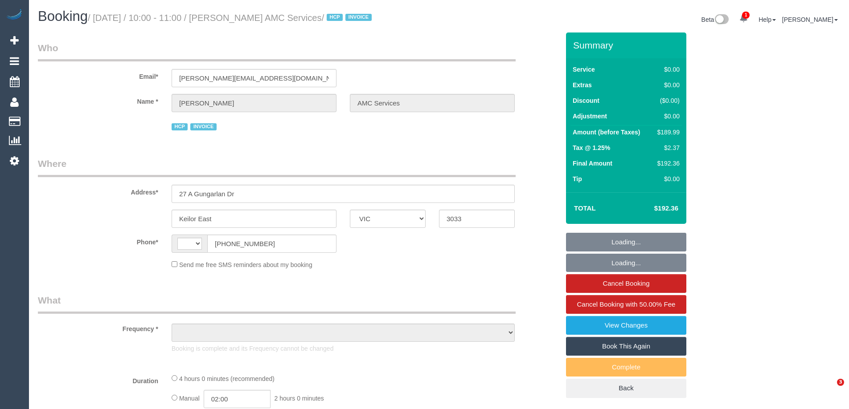
select select "VIC"
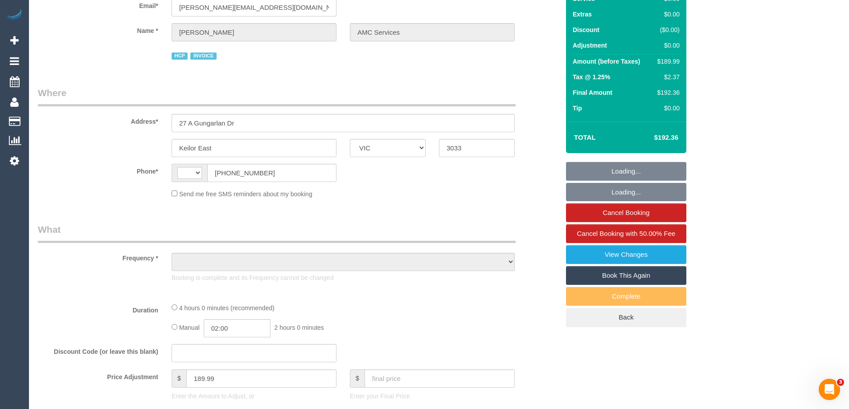
select select "number:28"
select select "number:14"
select select "number:19"
select select "number:24"
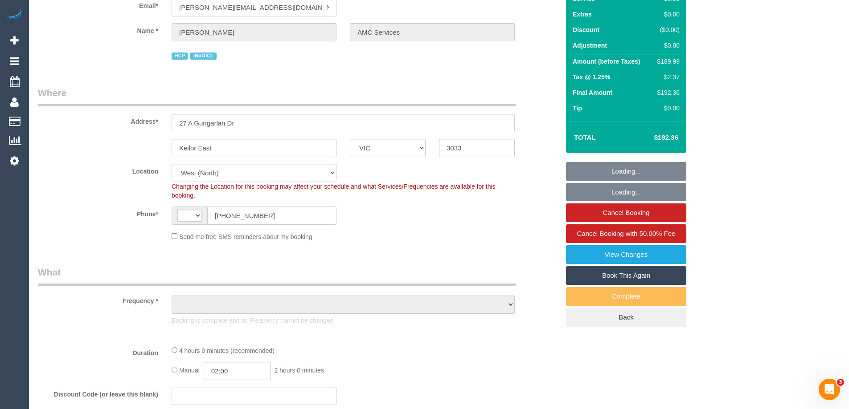
scroll to position [134, 0]
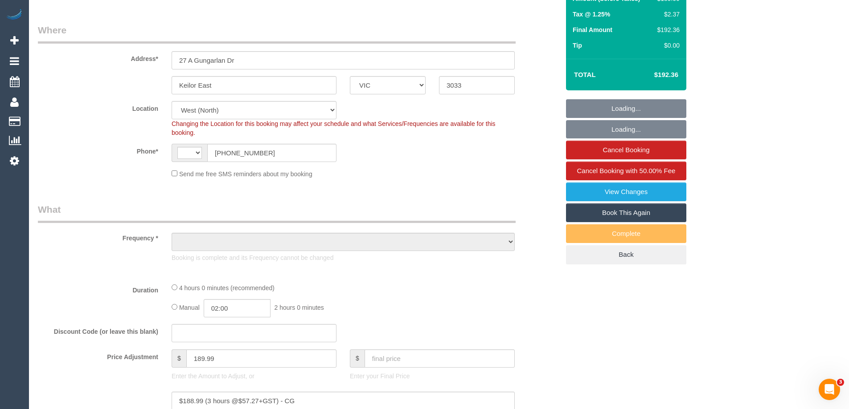
select select "string:AU"
select select "object:1274"
select select "240"
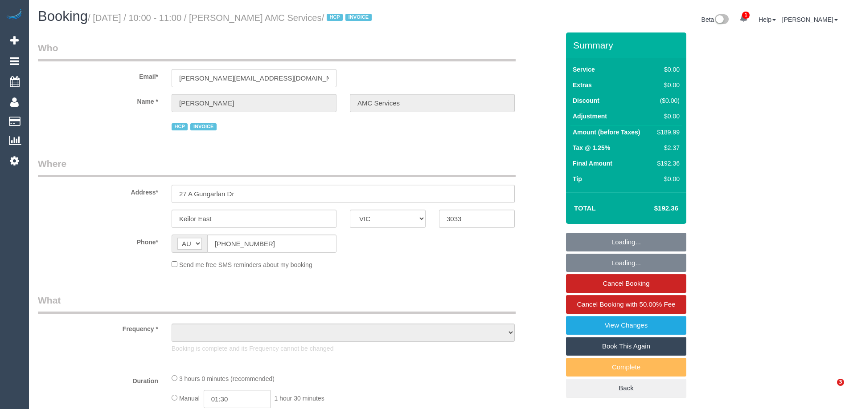
select select "VIC"
select select "object:543"
select select "180"
select select "number:28"
select select "number:14"
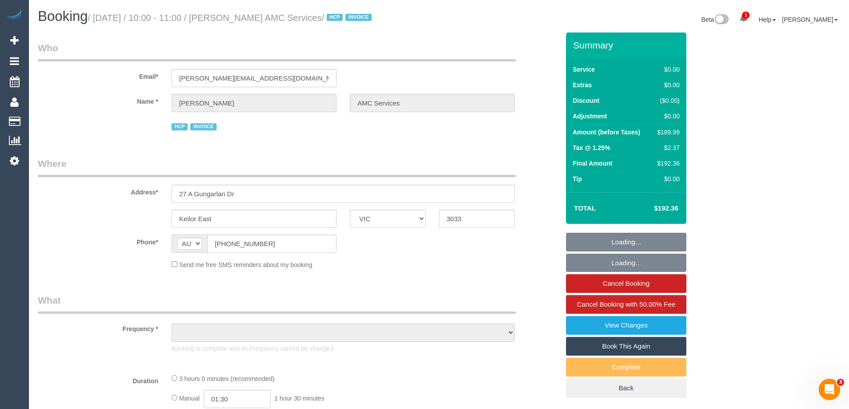
select select "number:19"
select select "number:24"
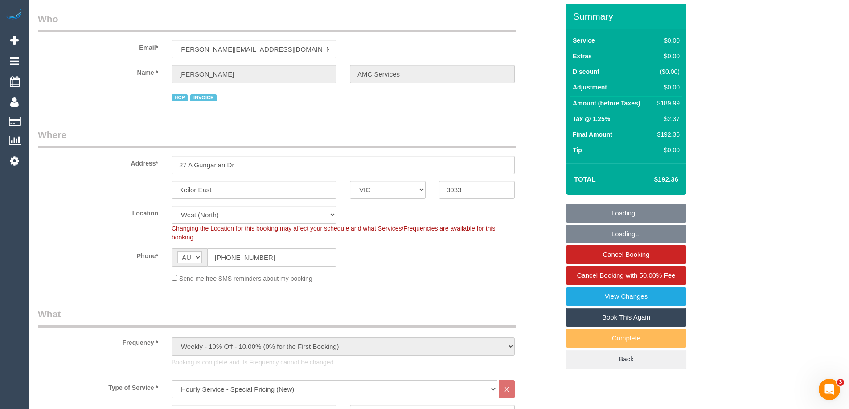
select select "object:815"
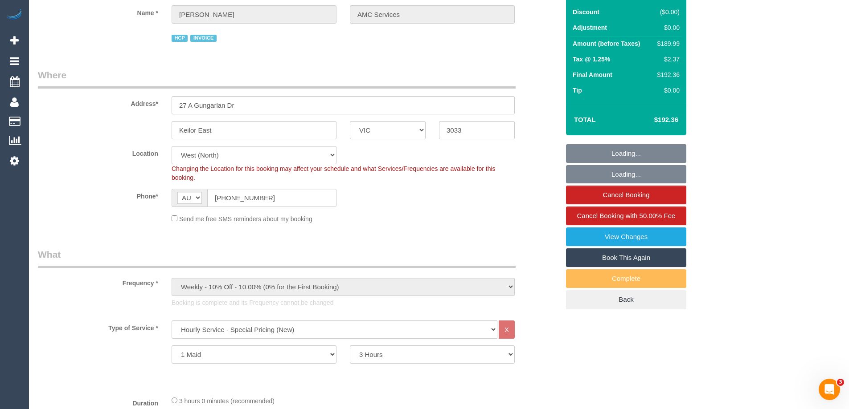
scroll to position [89, 0]
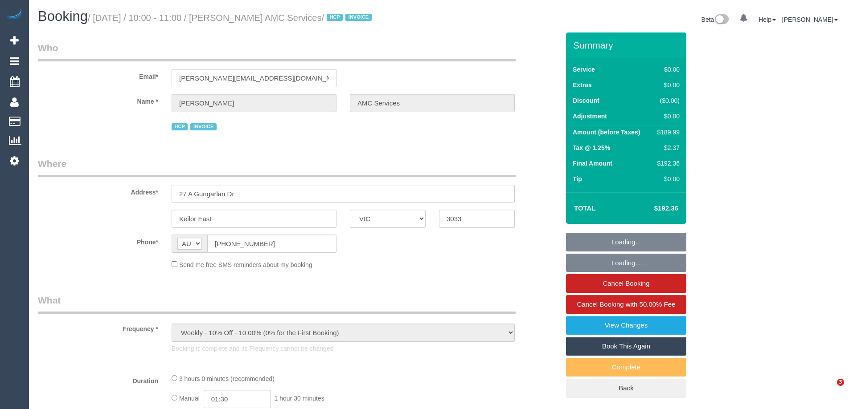
select select "VIC"
select select "180"
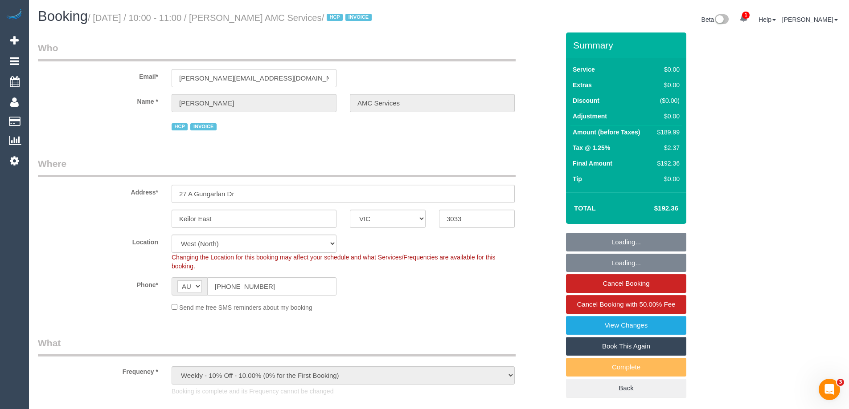
select select "object:669"
select select "number:28"
select select "number:14"
select select "number:19"
select select "number:24"
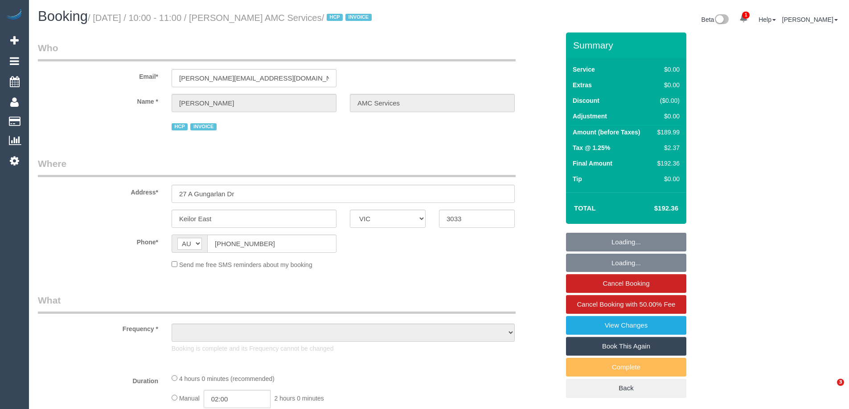
select select "VIC"
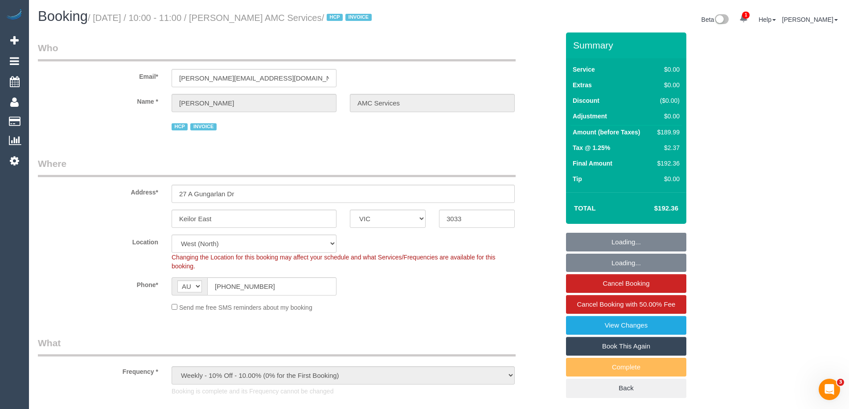
select select "object:587"
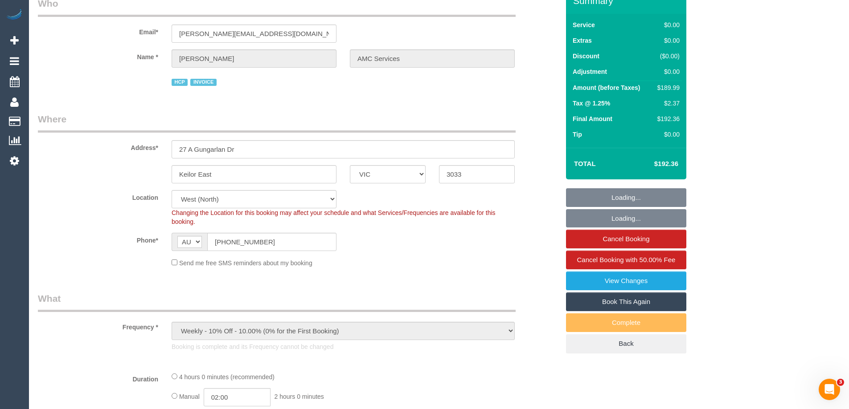
select select "240"
select select "number:28"
select select "number:14"
select select "number:19"
select select "number:24"
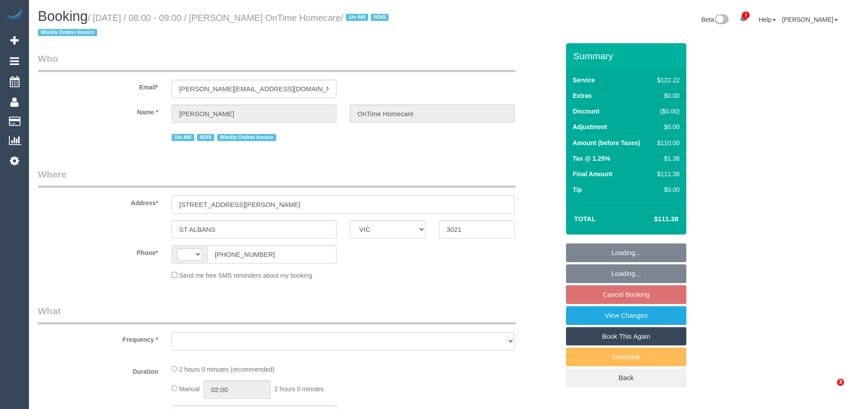
select select "VIC"
select select "string:AU"
select select "object:559"
select select "number:28"
select select "number:14"
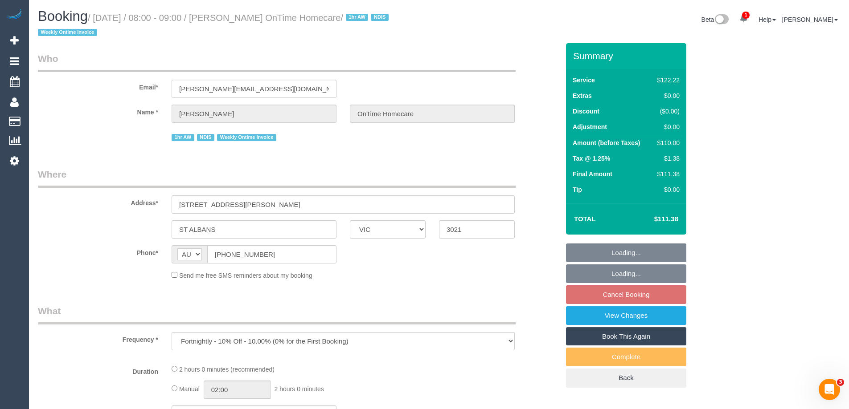
select select "number:19"
select select "number:22"
select select "number:35"
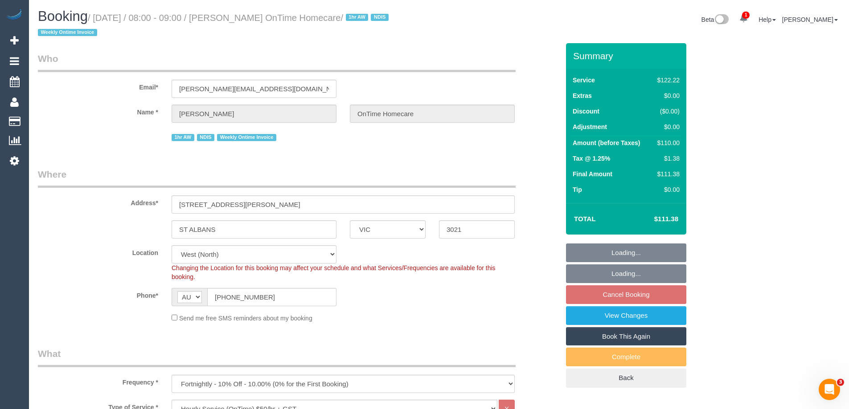
select select "object:1349"
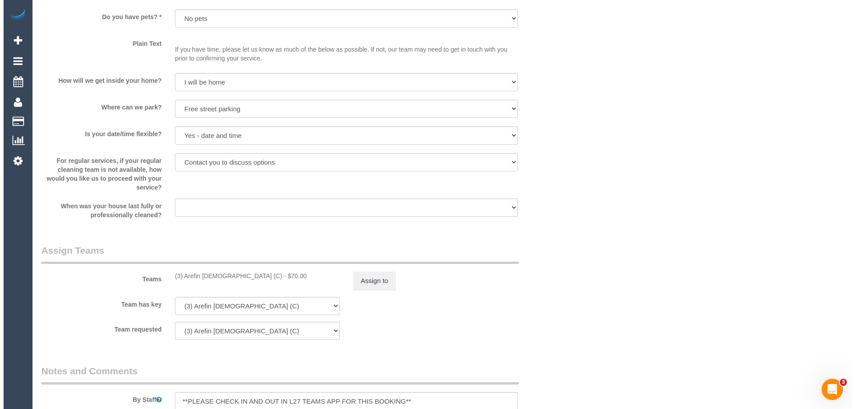
scroll to position [1069, 0]
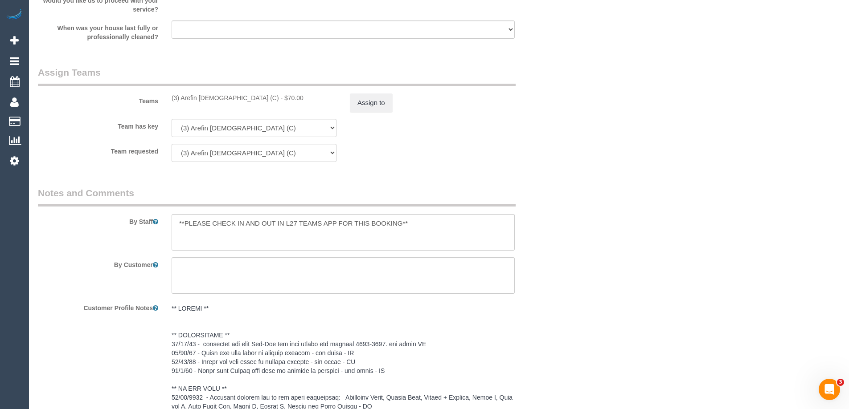
click at [361, 114] on sui-booking-teams "Teams (3) Arefin Islam (C) - $70.00 Assign to Team has key (3) Arefin Islam (C)…" at bounding box center [298, 114] width 521 height 96
click at [361, 102] on button "Assign to" at bounding box center [371, 103] width 43 height 19
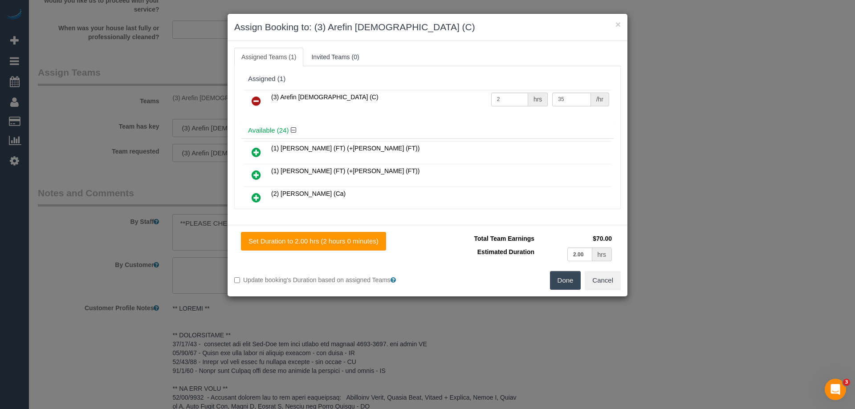
click at [257, 99] on icon at bounding box center [256, 101] width 9 height 11
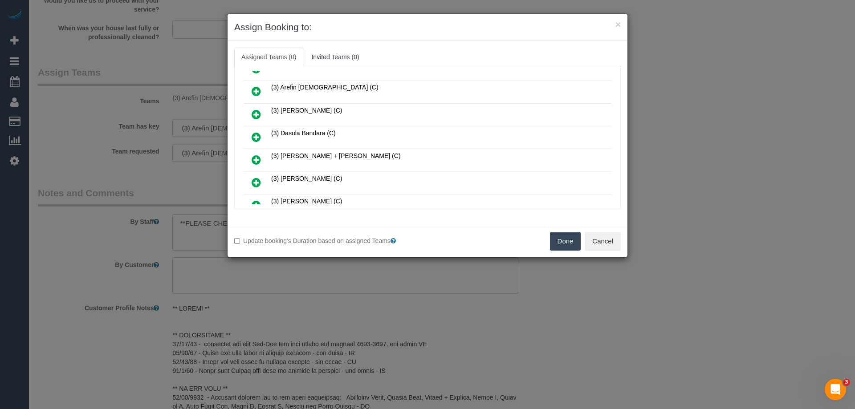
click at [258, 113] on icon at bounding box center [256, 114] width 9 height 11
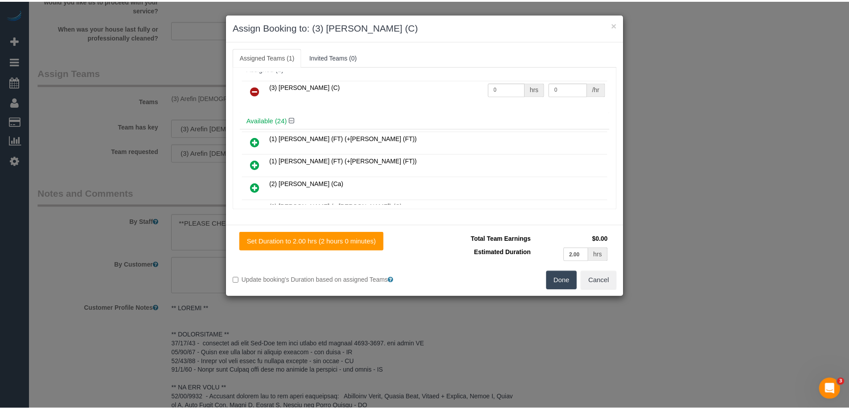
scroll to position [0, 0]
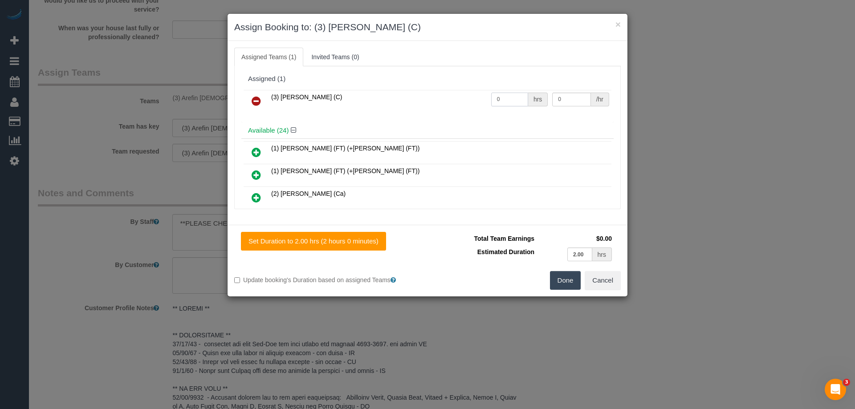
drag, startPoint x: 497, startPoint y: 100, endPoint x: 442, endPoint y: 92, distance: 55.8
click at [442, 92] on tr "(3) Cristian Mendez (C) 0 hrs 0 /hr" at bounding box center [428, 101] width 368 height 23
type input "2"
drag, startPoint x: 548, startPoint y: 98, endPoint x: 448, endPoint y: 88, distance: 99.8
click at [477, 88] on div "(3) Cristian Mendez (C) 2 hrs 0 /hr" at bounding box center [427, 105] width 372 height 35
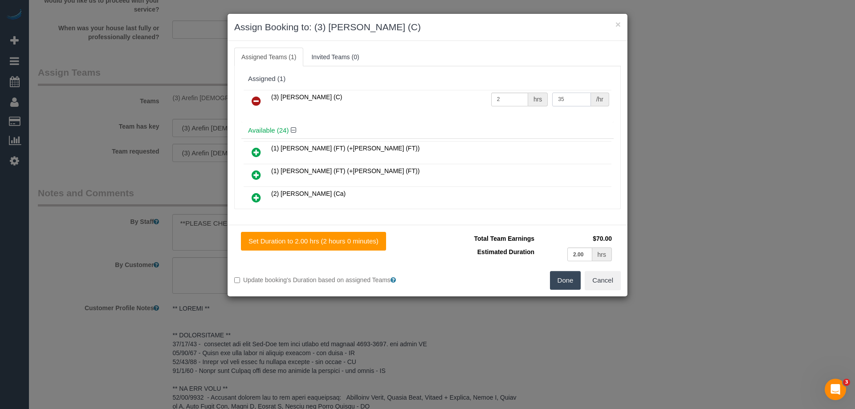
type input "35"
click at [564, 282] on button "Done" at bounding box center [565, 280] width 31 height 19
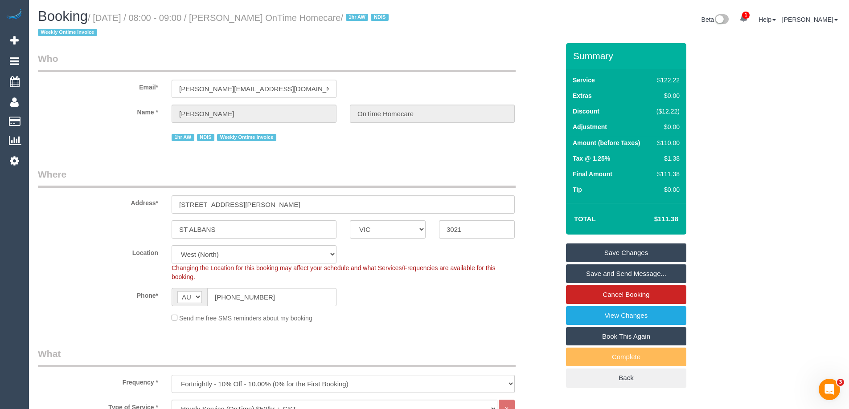
click at [593, 252] on link "Save Changes" at bounding box center [626, 253] width 120 height 19
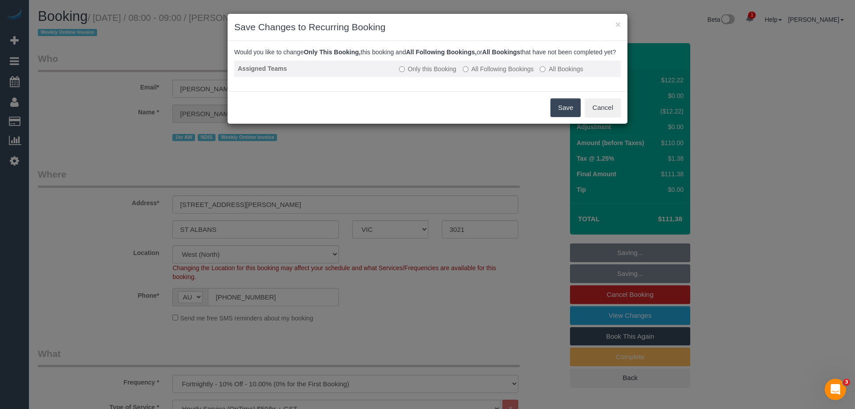
click at [497, 74] on label "All Following Bookings" at bounding box center [498, 69] width 71 height 9
click at [569, 117] on button "Save" at bounding box center [566, 107] width 30 height 19
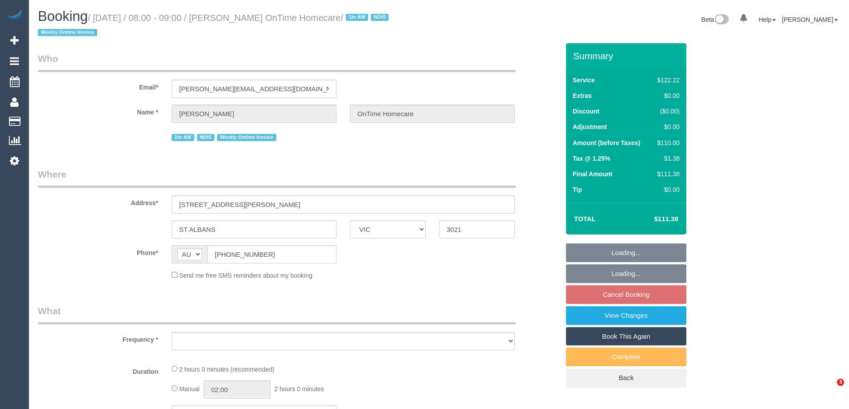
select select "VIC"
select select "object:559"
select select "number:28"
select select "number:14"
select select "number:19"
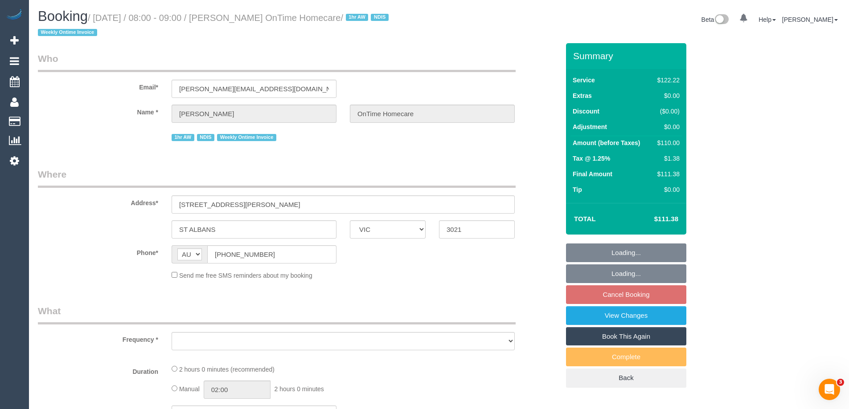
select select "number:22"
select select "number:35"
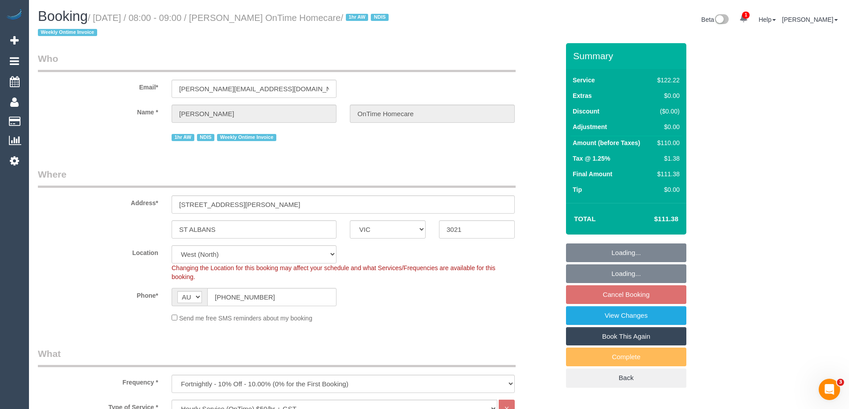
select select "object:771"
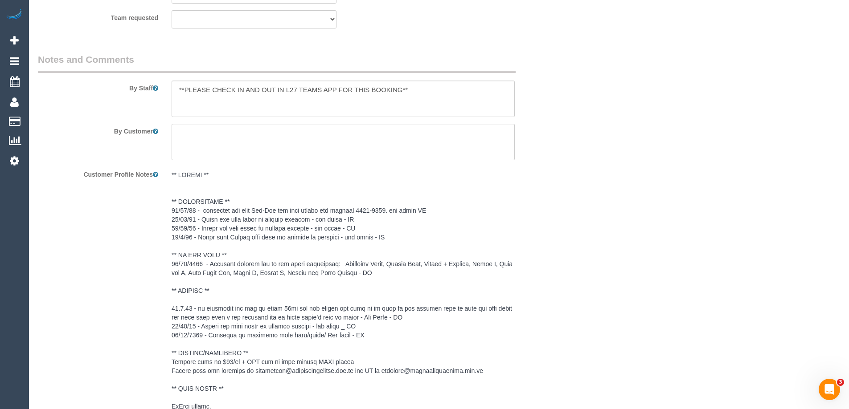
scroll to position [1381, 0]
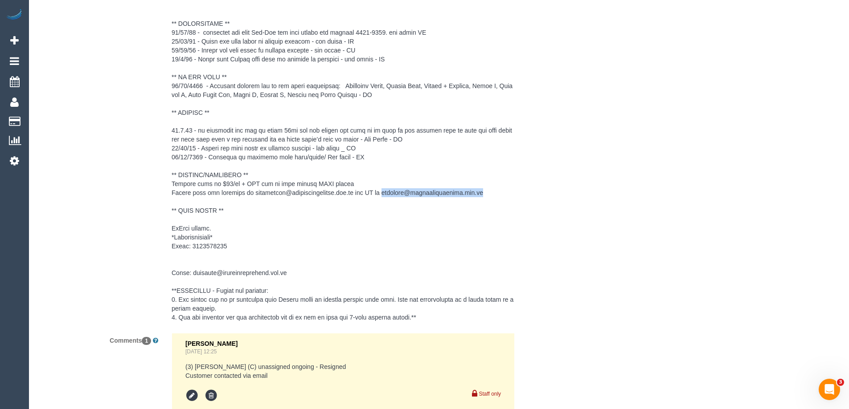
drag, startPoint x: 483, startPoint y: 192, endPoint x: 508, endPoint y: 191, distance: 24.5
click at [508, 191] on pre at bounding box center [343, 157] width 343 height 330
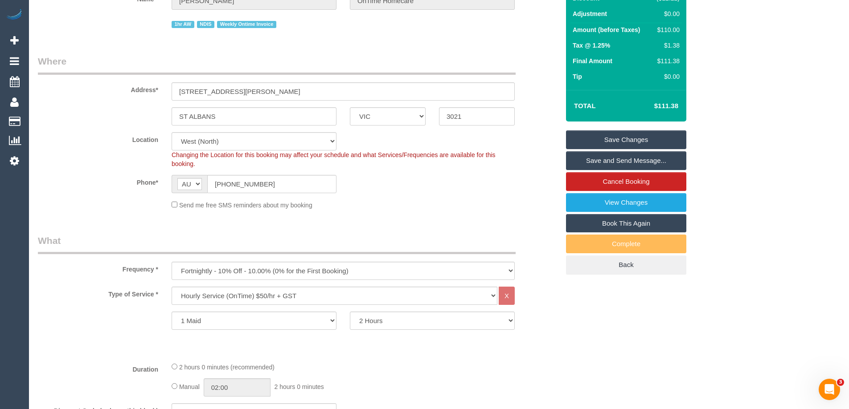
scroll to position [0, 0]
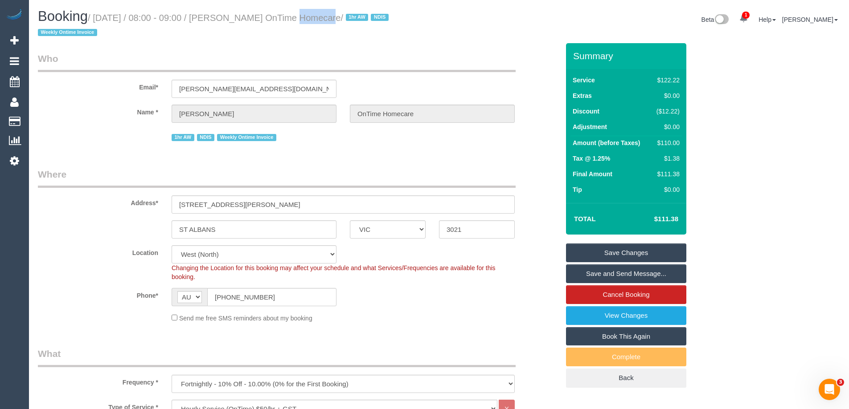
drag, startPoint x: 299, startPoint y: 18, endPoint x: 268, endPoint y: 15, distance: 31.3
click at [268, 15] on small "/ [DATE] / 08:00 - 09:00 / [PERSON_NAME] OnTime Homecare / 1hr AW NDIS Weekly O…" at bounding box center [214, 25] width 353 height 25
copy small "[PERSON_NAME]"
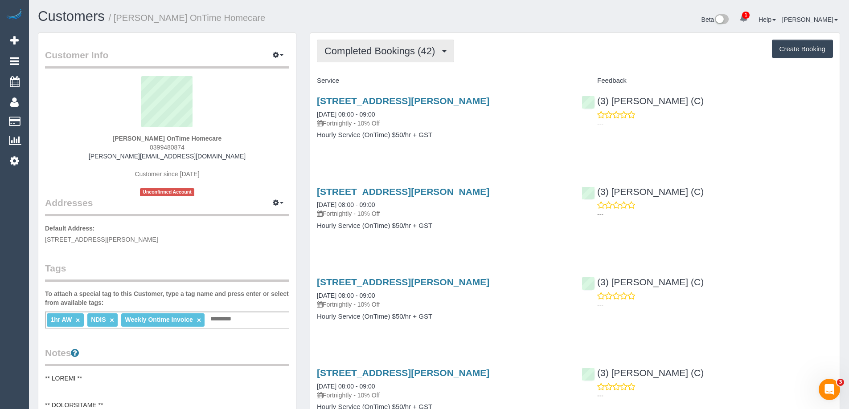
click at [380, 53] on span "Completed Bookings (42)" at bounding box center [381, 50] width 115 height 11
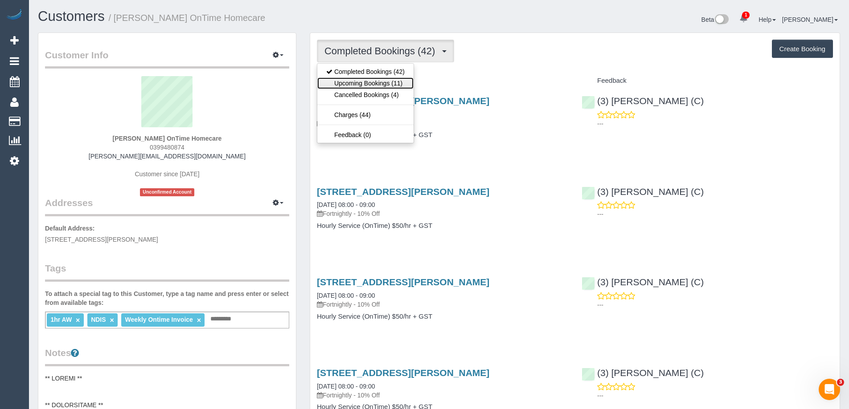
click at [376, 80] on link "Upcoming Bookings (11)" at bounding box center [365, 84] width 96 height 12
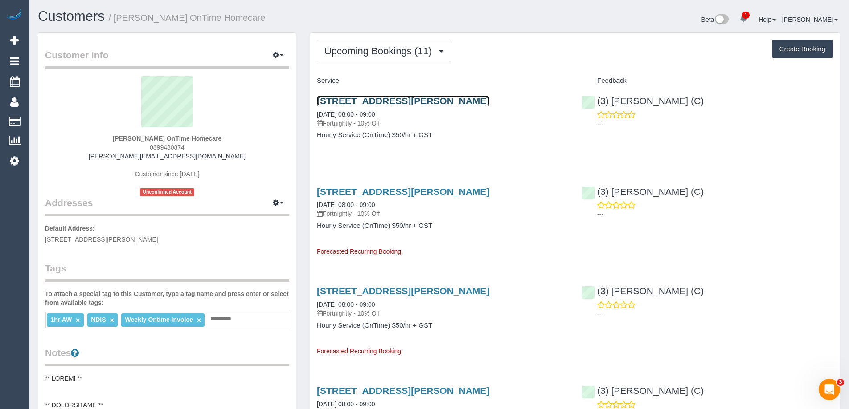
scroll to position [89, 0]
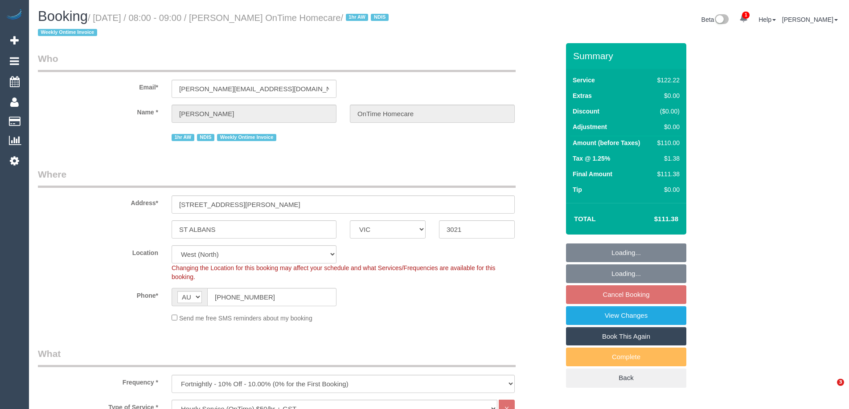
select select "VIC"
select select "number:28"
select select "number:14"
select select "number:19"
select select "number:22"
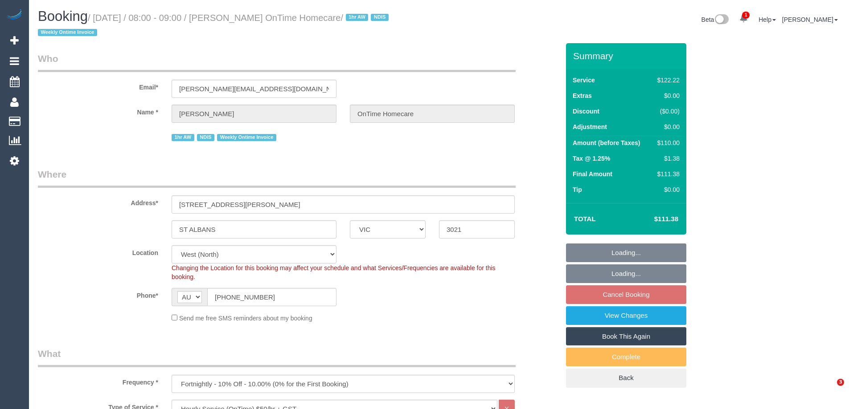
select select "number:35"
select select "VIC"
select select "number:28"
select select "number:14"
select select "number:19"
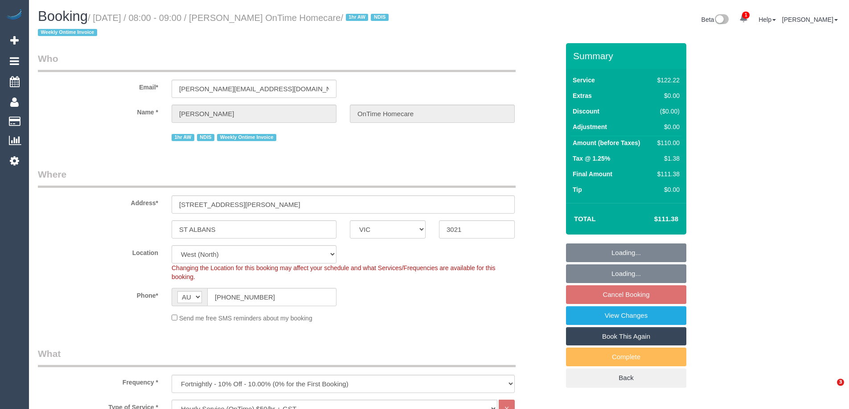
select select "number:22"
select select "number:35"
select select "object:1363"
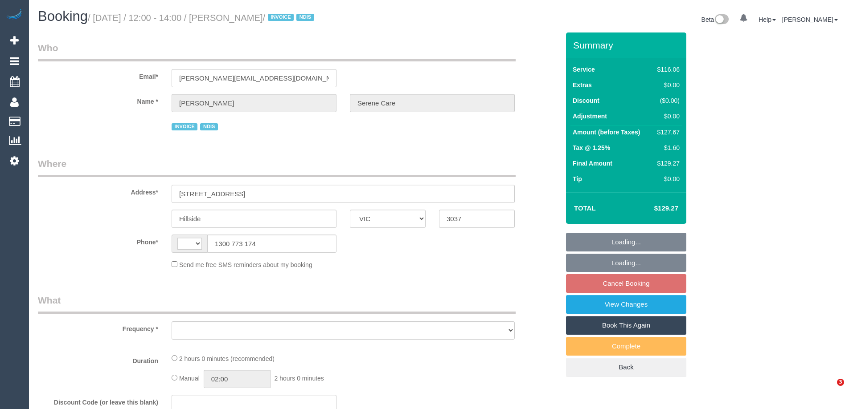
select select "VIC"
select select "object:287"
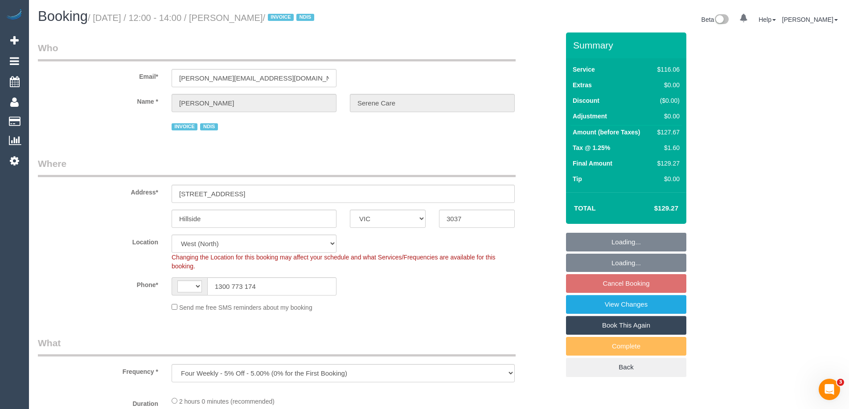
select select "string:AU"
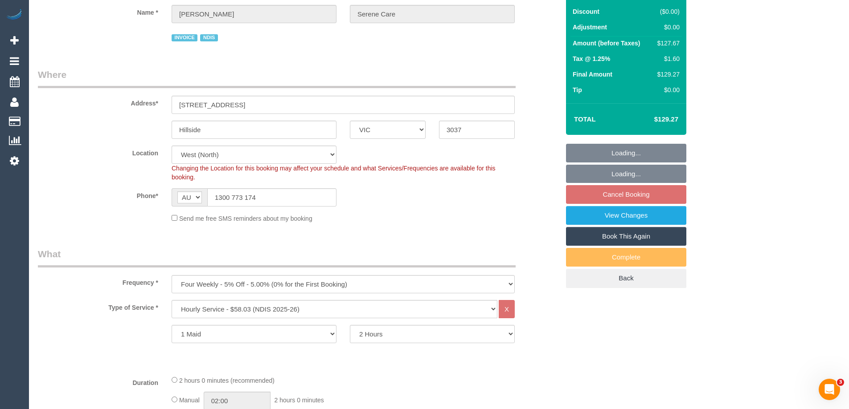
select select "number:28"
select select "number:14"
select select "number:19"
select select "number:24"
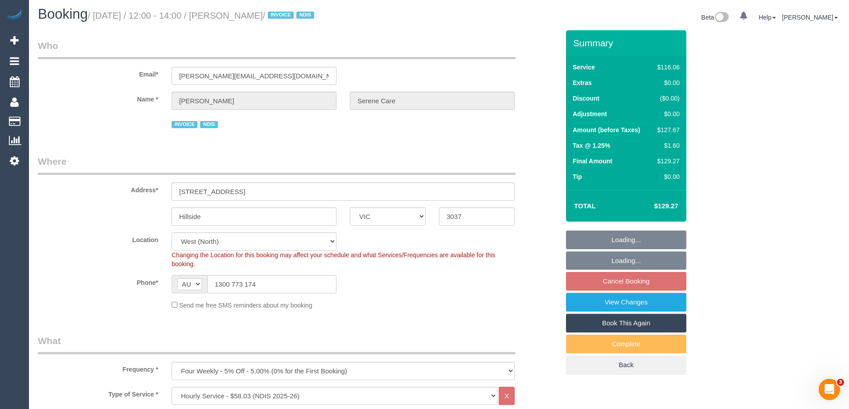
select select "object:807"
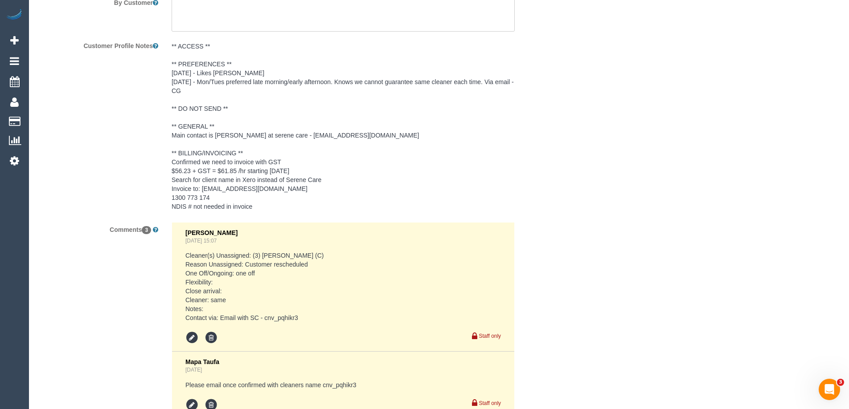
scroll to position [1530, 0]
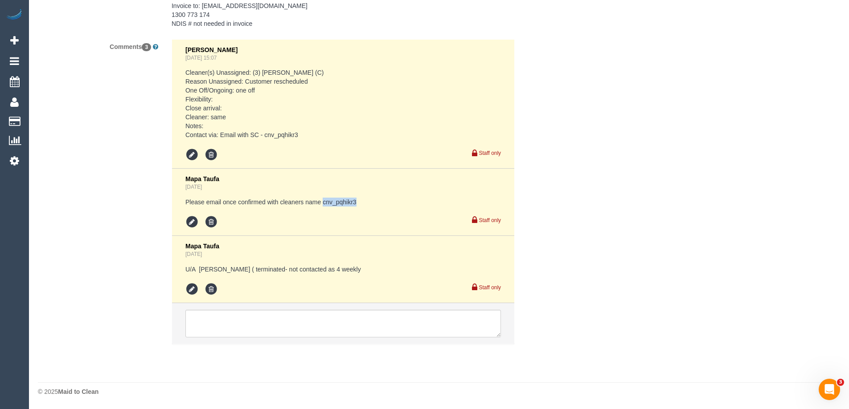
drag, startPoint x: 323, startPoint y: 203, endPoint x: 360, endPoint y: 202, distance: 36.5
click at [360, 202] on pre "Please email once confirmed with cleaners name cnv_pqhikr3" at bounding box center [342, 202] width 315 height 9
copy pre "cnv_pqhikr3"
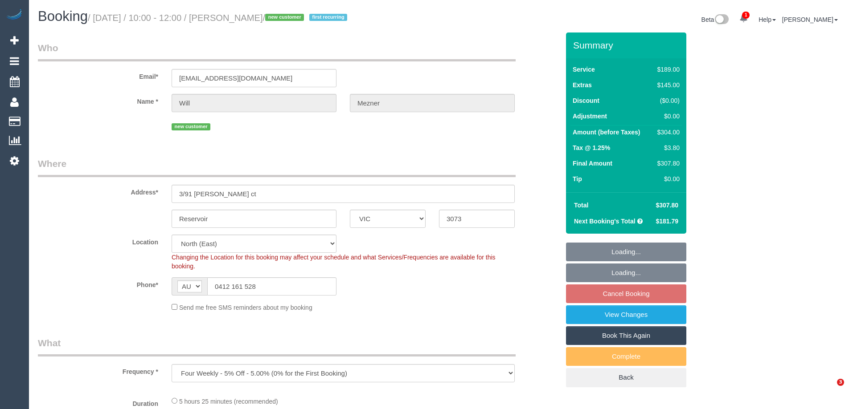
select select "VIC"
select select "object:698"
select select "string:stripe-pm_1RrXtj2GScqysDRVXftSlJey"
select select "number:27"
select select "number:14"
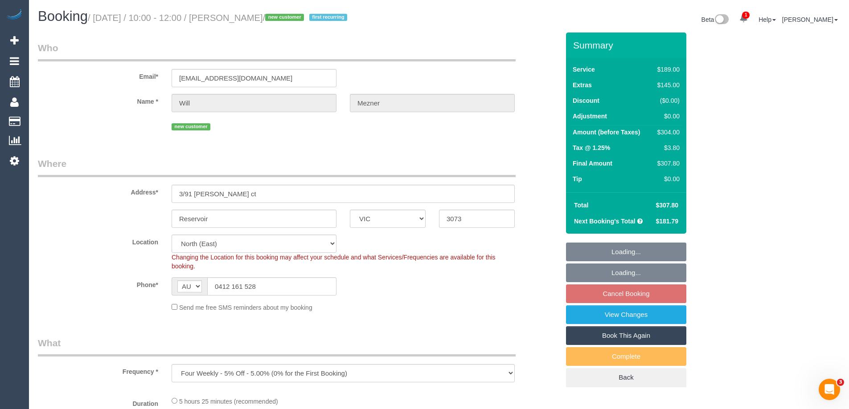
select select "number:18"
select select "number:22"
select select "number:35"
select select "number:13"
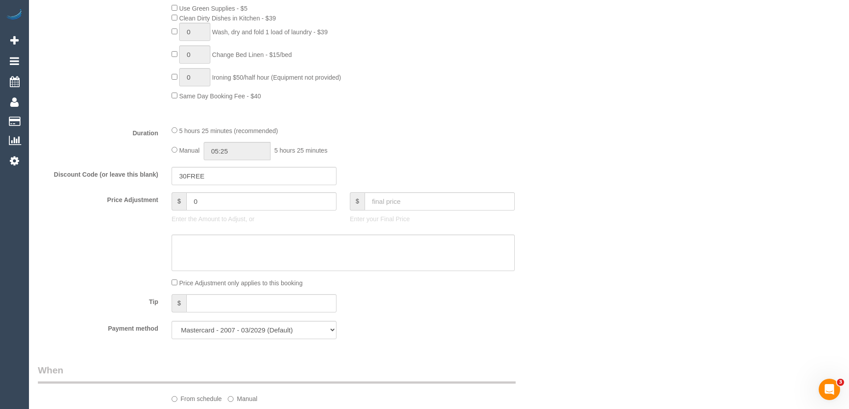
scroll to position [624, 0]
click at [247, 154] on input "05:25" at bounding box center [237, 153] width 67 height 18
click at [226, 203] on li "03:00" at bounding box center [227, 203] width 40 height 12
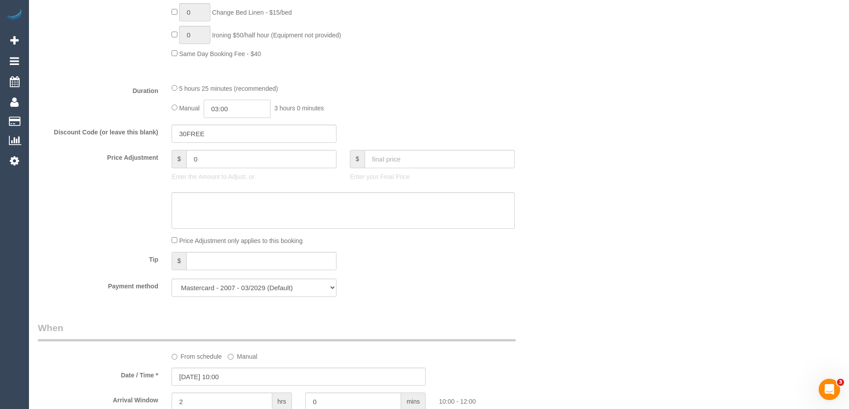
scroll to position [58, 0]
drag, startPoint x: 229, startPoint y: 110, endPoint x: 237, endPoint y: 110, distance: 8.1
click at [228, 110] on input "03:00" at bounding box center [237, 109] width 67 height 18
drag, startPoint x: 240, startPoint y: 106, endPoint x: 226, endPoint y: 106, distance: 13.8
click at [226, 106] on input "03:00" at bounding box center [237, 109] width 67 height 18
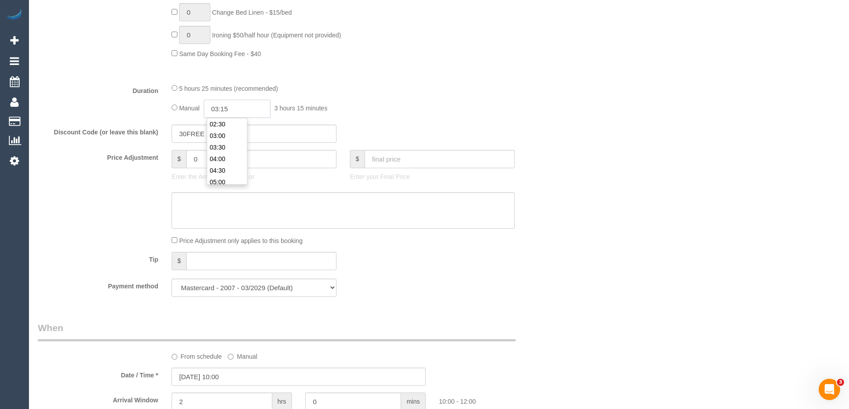
type input "03:15"
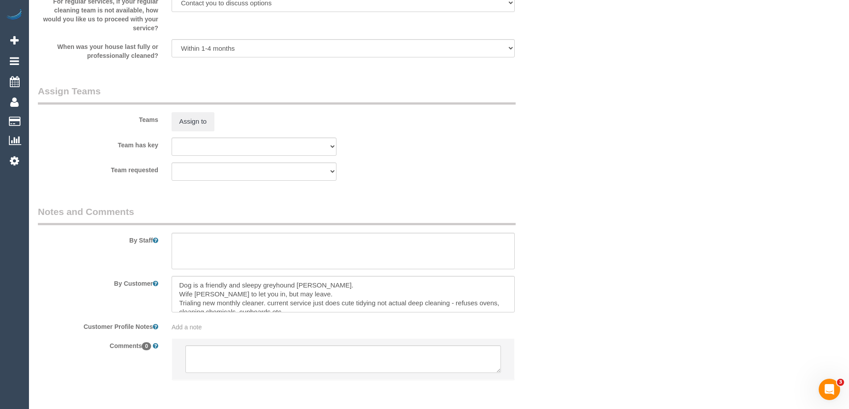
scroll to position [1362, 0]
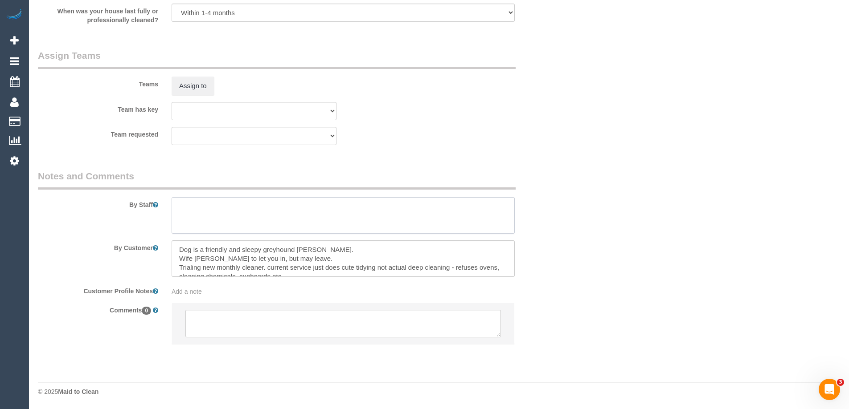
click at [198, 216] on textarea at bounding box center [343, 215] width 343 height 37
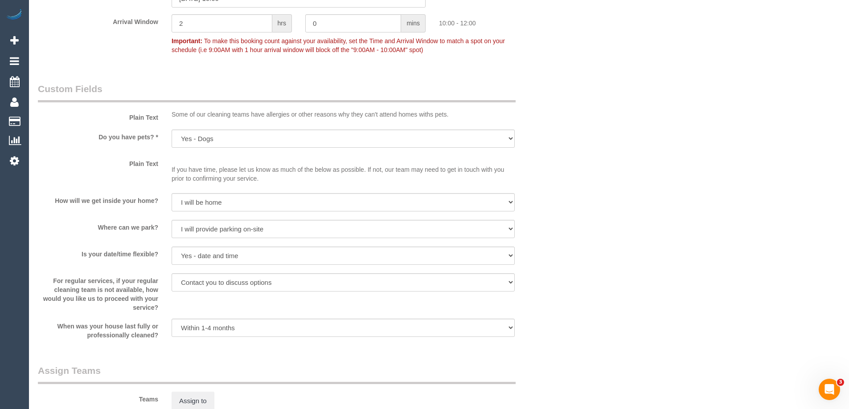
scroll to position [917, 0]
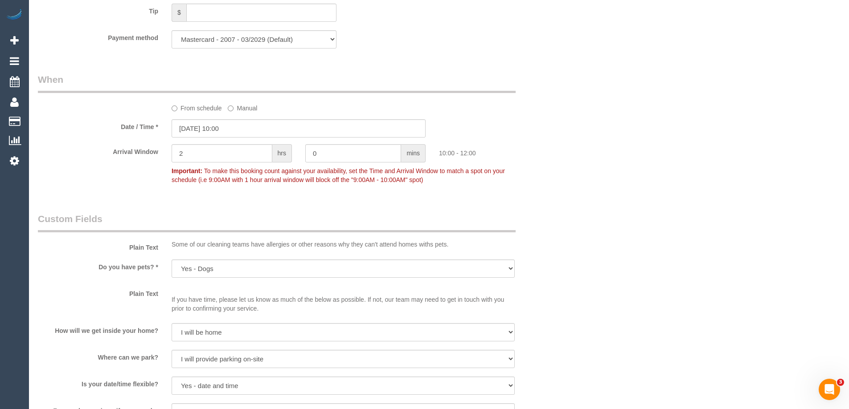
type textarea "Estimated time of 5.5-6.5 hrs"
click at [182, 127] on input "18/08/2025 10:00" at bounding box center [299, 128] width 254 height 18
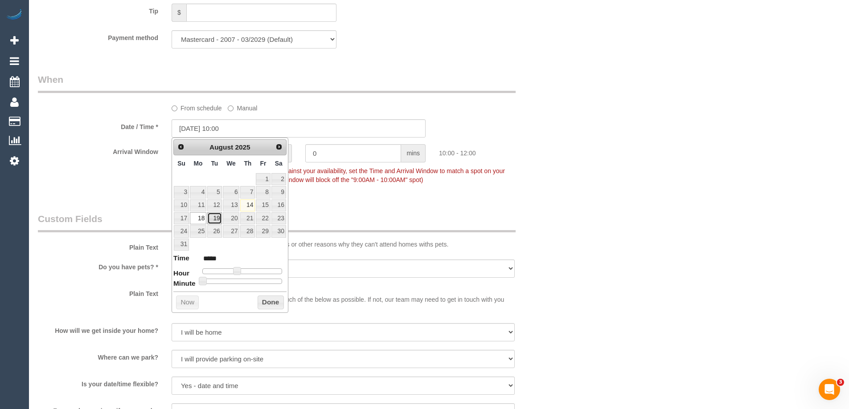
click at [218, 219] on link "19" at bounding box center [214, 219] width 14 height 12
type input "19/08/2025 10:00"
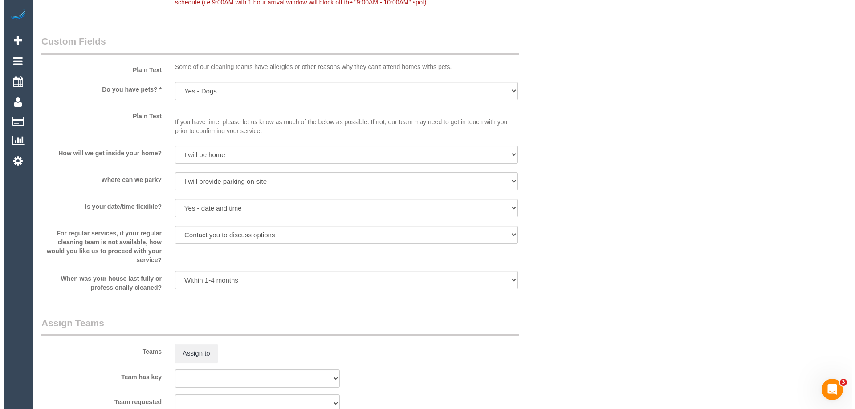
scroll to position [1229, 0]
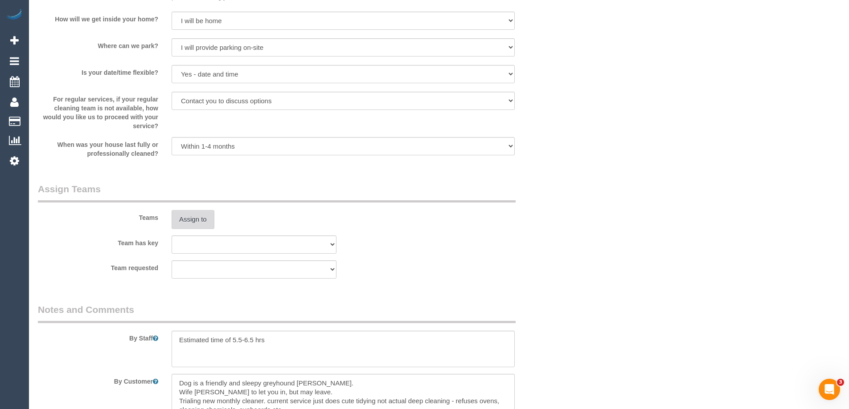
click at [192, 219] on button "Assign to" at bounding box center [193, 219] width 43 height 19
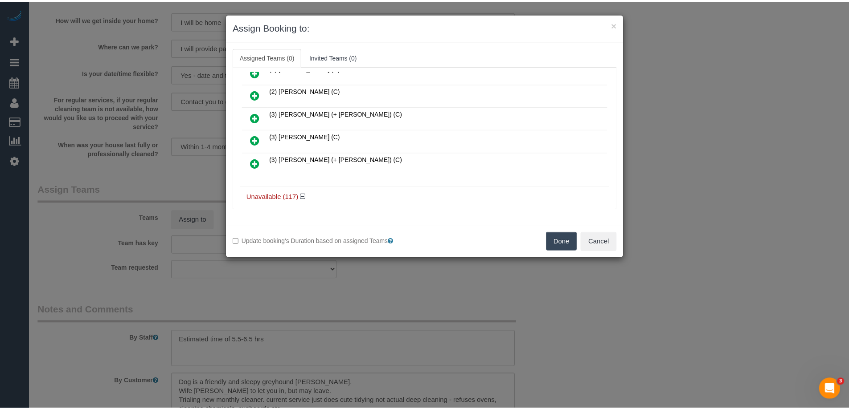
scroll to position [45, 0]
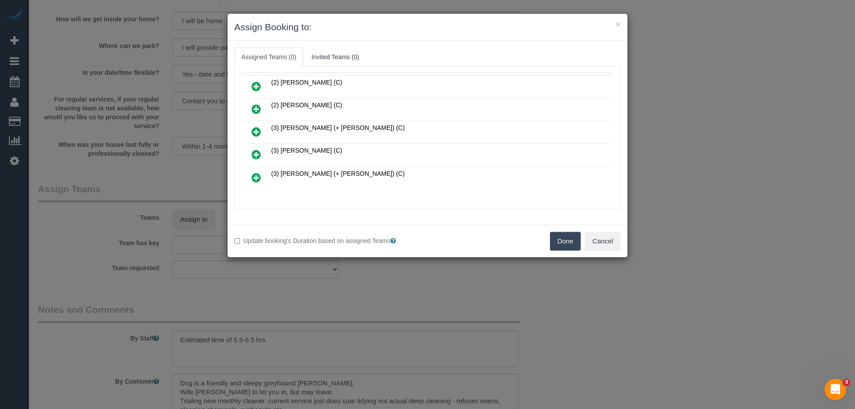
click at [562, 237] on button "Done" at bounding box center [565, 241] width 31 height 19
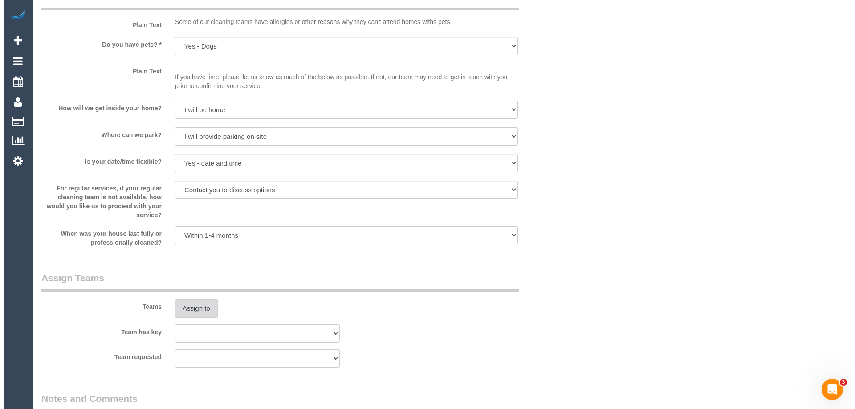
scroll to position [1362, 0]
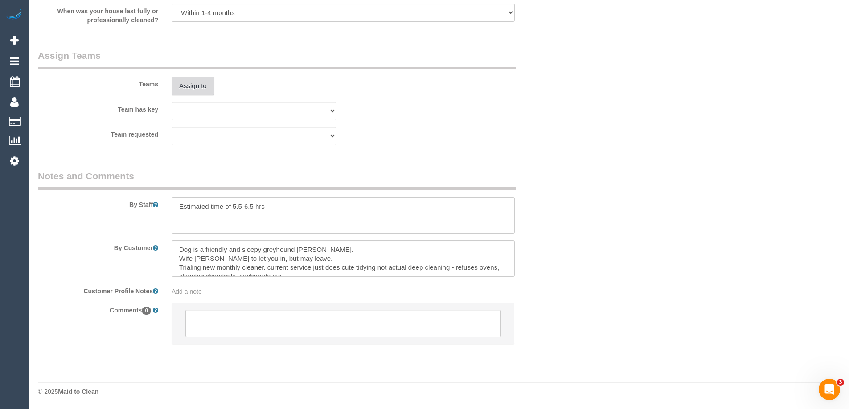
click at [203, 81] on button "Assign to" at bounding box center [193, 86] width 43 height 19
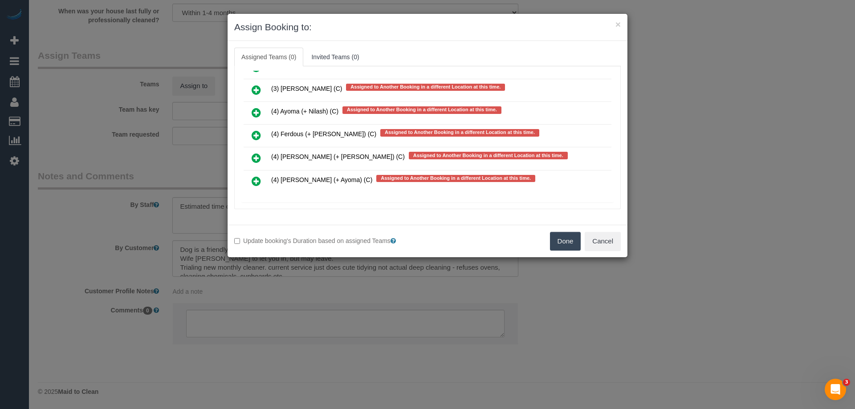
scroll to position [2768, 0]
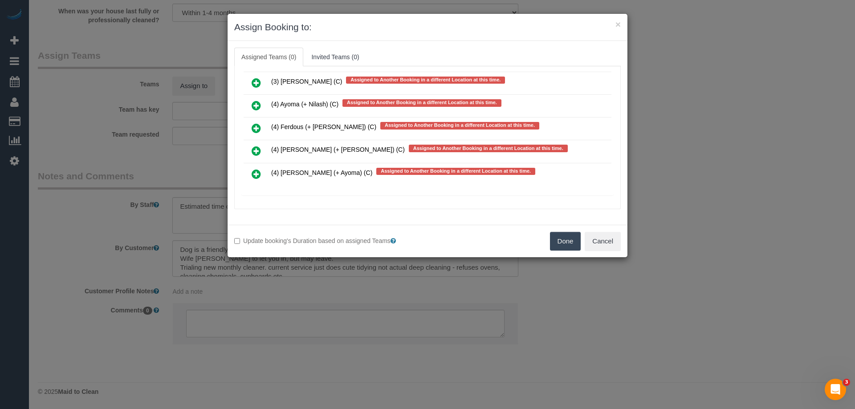
click at [258, 127] on icon at bounding box center [256, 128] width 9 height 11
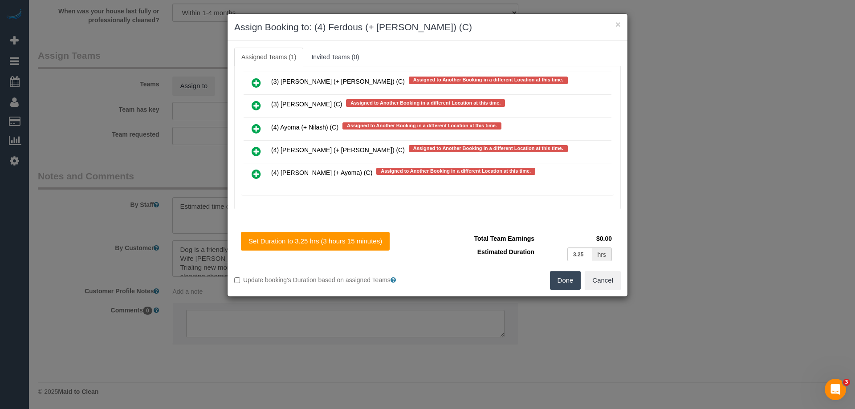
click at [254, 152] on icon at bounding box center [256, 151] width 9 height 11
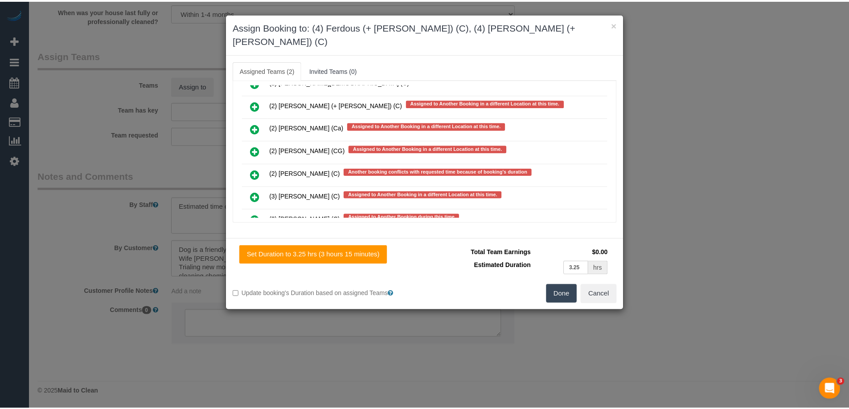
scroll to position [0, 0]
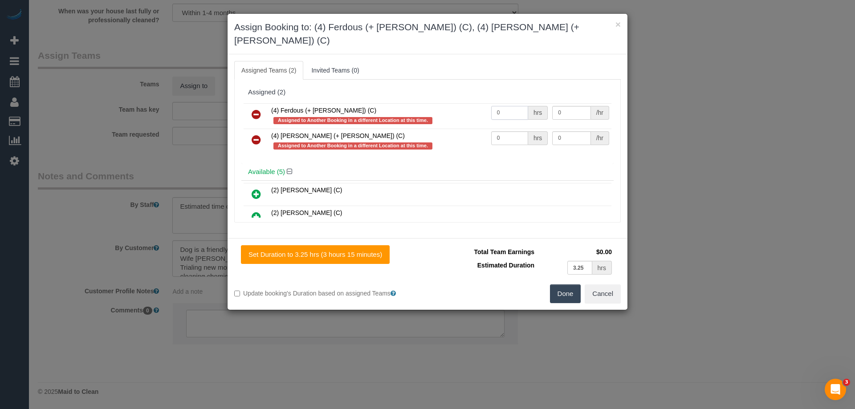
drag, startPoint x: 495, startPoint y: 99, endPoint x: 439, endPoint y: 94, distance: 56.4
click at [439, 103] on tr "(4) Ferdous (+ Forkan) (C) Assigned to Another Booking in a different Location …" at bounding box center [428, 115] width 368 height 25
type input "1"
drag, startPoint x: 500, startPoint y: 119, endPoint x: 459, endPoint y: 119, distance: 41.4
click at [459, 129] on tr "(4) Forkan (+ Ferdous) (C) Assigned to Another Booking in a different Location …" at bounding box center [428, 141] width 368 height 25
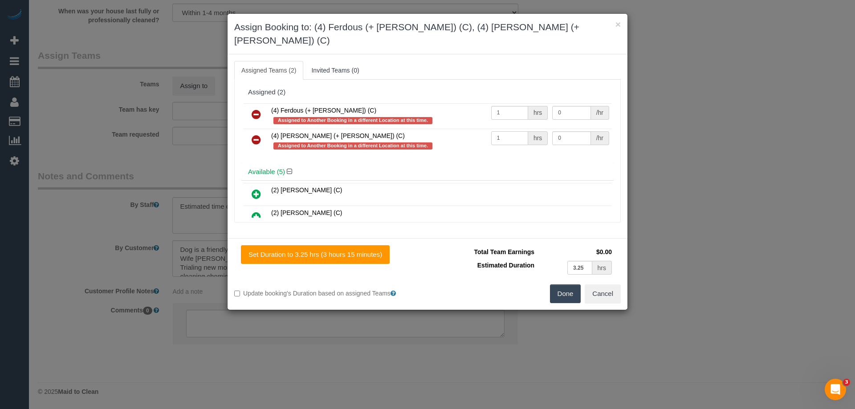
type input "1"
drag, startPoint x: 567, startPoint y: 124, endPoint x: 462, endPoint y: 110, distance: 106.1
click at [462, 110] on tbody "(4) Ferdous (+ Forkan) (C) Assigned to Another Booking in a different Location …" at bounding box center [428, 128] width 368 height 51
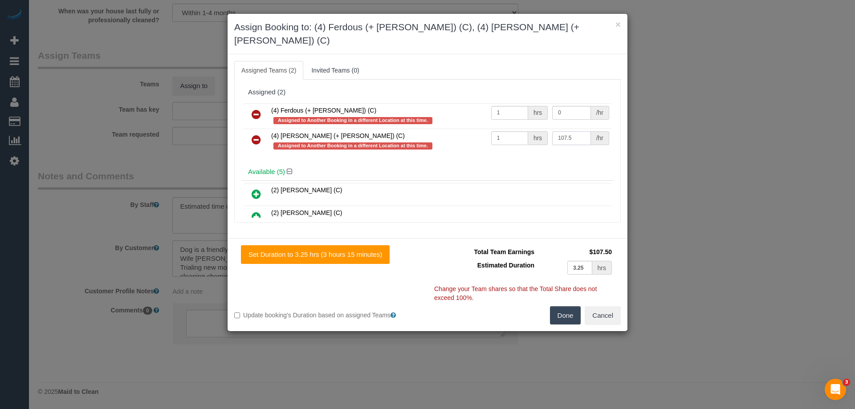
type input "107.5"
drag, startPoint x: 527, startPoint y: 93, endPoint x: 491, endPoint y: 92, distance: 36.1
click at [491, 103] on tr "(4) Ferdous (+ Forkan) (C) Assigned to Another Booking in a different Location …" at bounding box center [428, 115] width 368 height 25
type input "107.5"
click at [572, 307] on button "Done" at bounding box center [565, 316] width 31 height 19
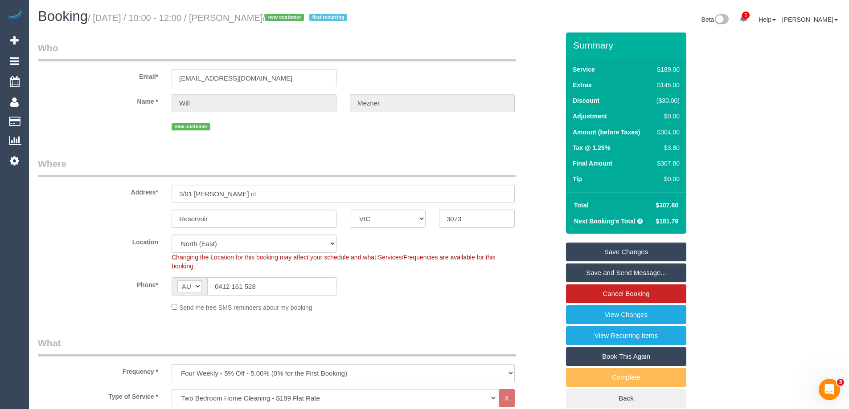
drag, startPoint x: 276, startPoint y: 17, endPoint x: 230, endPoint y: 21, distance: 46.5
click at [230, 21] on small "/ August 18, 2025 / 10:00 - 12:00 / Will Mezner / new customer first recurring" at bounding box center [219, 18] width 262 height 10
copy small "Will Mezner"
click at [585, 253] on link "Save Changes" at bounding box center [626, 252] width 120 height 19
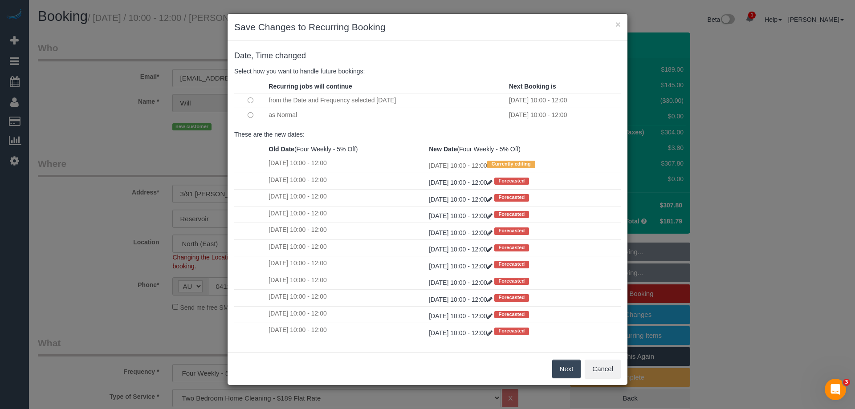
click at [567, 368] on button "Next" at bounding box center [566, 369] width 29 height 19
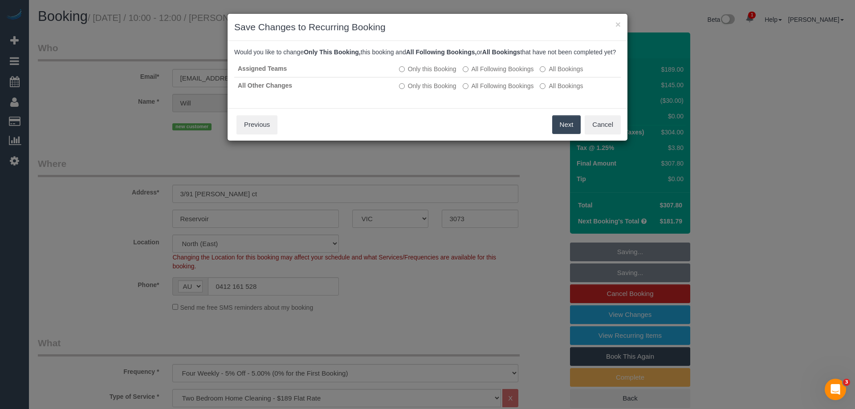
click at [564, 134] on button "Next" at bounding box center [566, 124] width 29 height 19
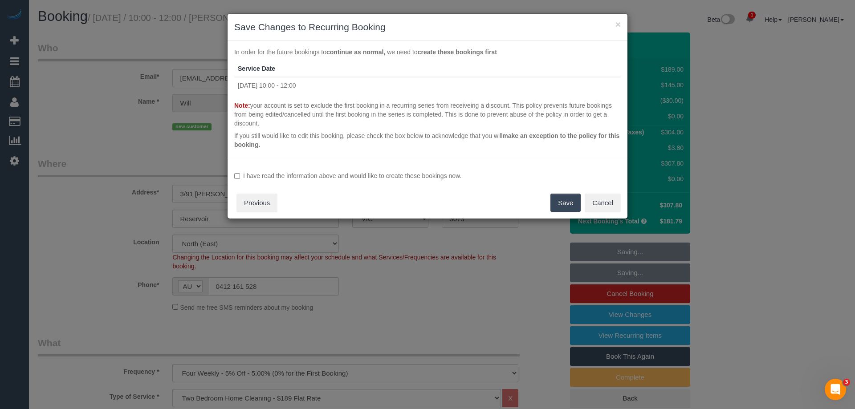
click at [327, 176] on label "I have read the information above and would like to create these bookings now." at bounding box center [427, 176] width 387 height 9
click at [561, 202] on button "Save" at bounding box center [566, 203] width 30 height 19
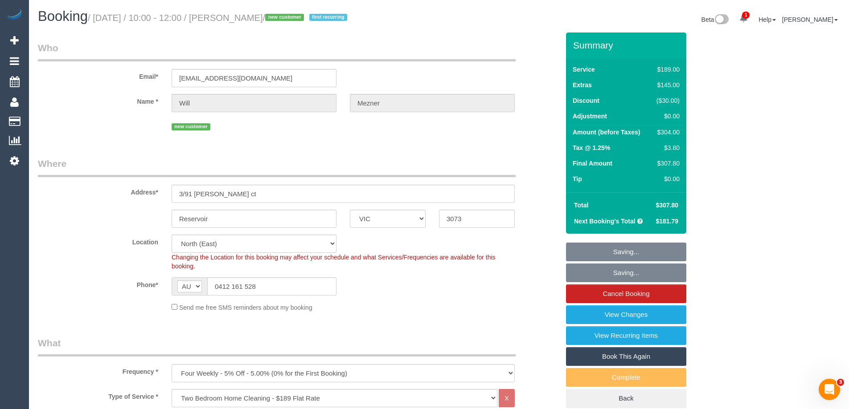
drag, startPoint x: 278, startPoint y: 18, endPoint x: 230, endPoint y: 15, distance: 47.8
click at [230, 15] on small "/ August 18, 2025 / 10:00 - 12:00 / Will Mezner / new customer first recurring" at bounding box center [219, 18] width 262 height 10
copy small "Will Mezner"
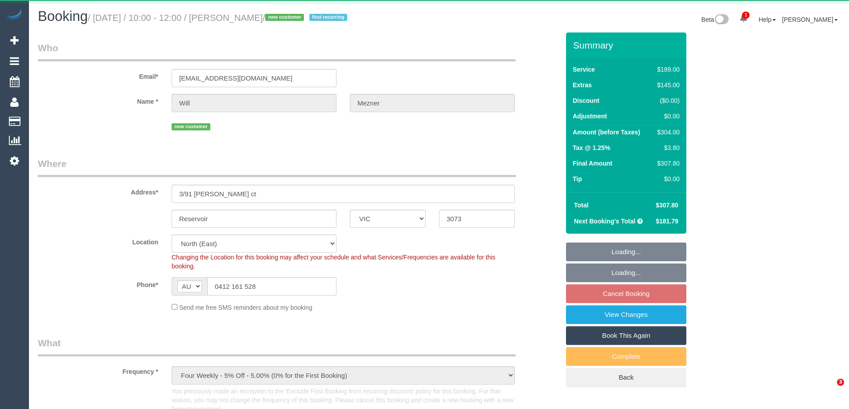
select select "VIC"
select select "object:713"
select select "string:stripe-pm_1RrXtj2GScqysDRVXftSlJey"
select select "number:27"
select select "number:14"
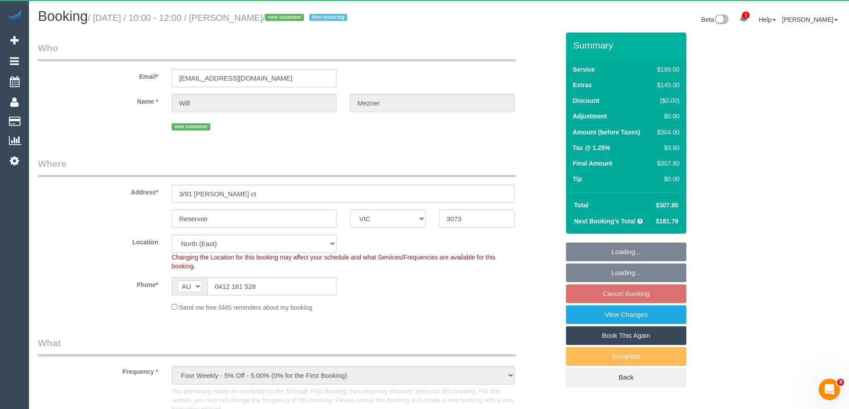
select select "number:18"
select select "number:22"
select select "number:35"
select select "number:13"
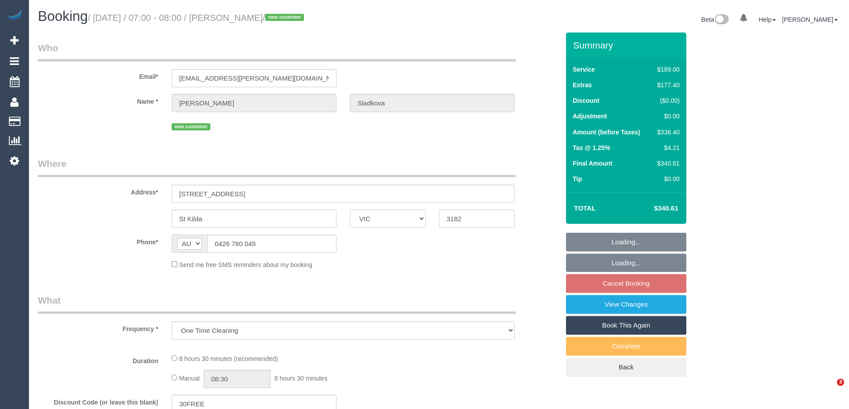
select select "VIC"
select select "number:28"
select select "number:14"
select select "number:18"
select select "number:24"
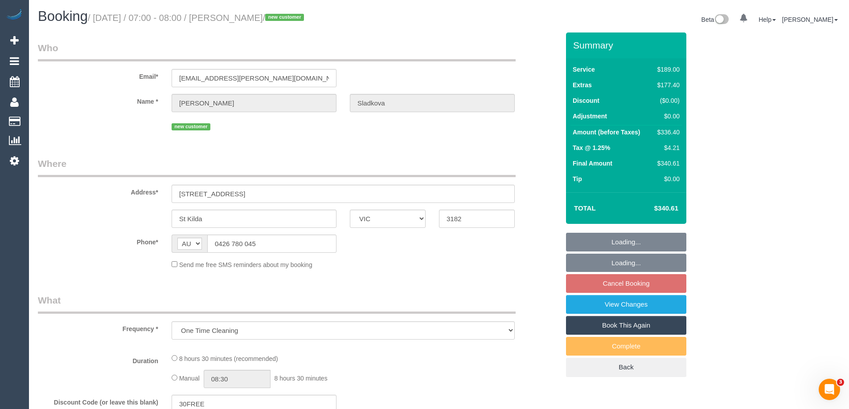
select select "number:33"
select select "number:26"
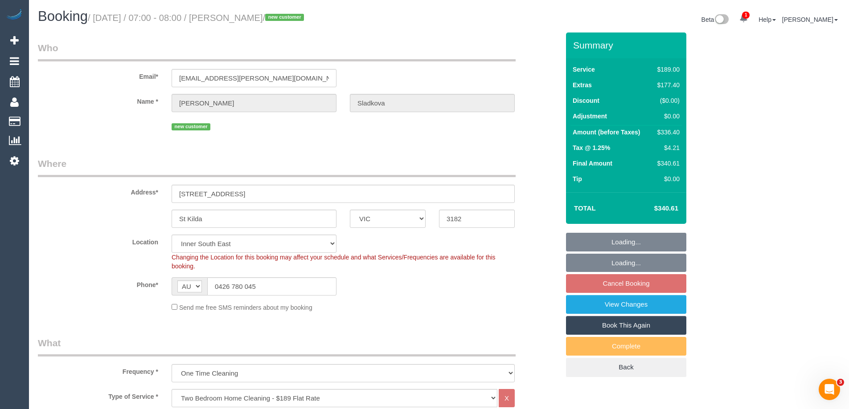
select select "object:789"
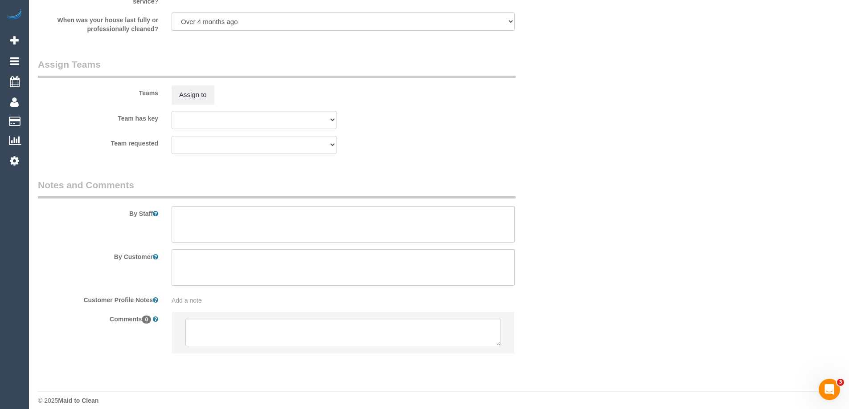
scroll to position [1362, 0]
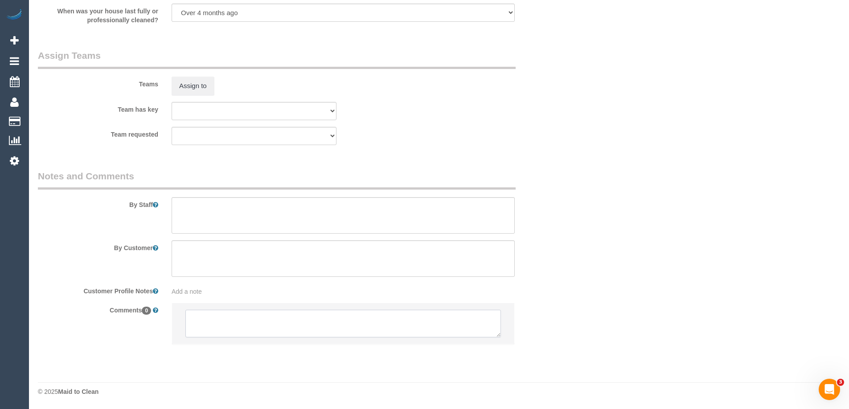
click at [225, 323] on textarea at bounding box center [342, 324] width 315 height 28
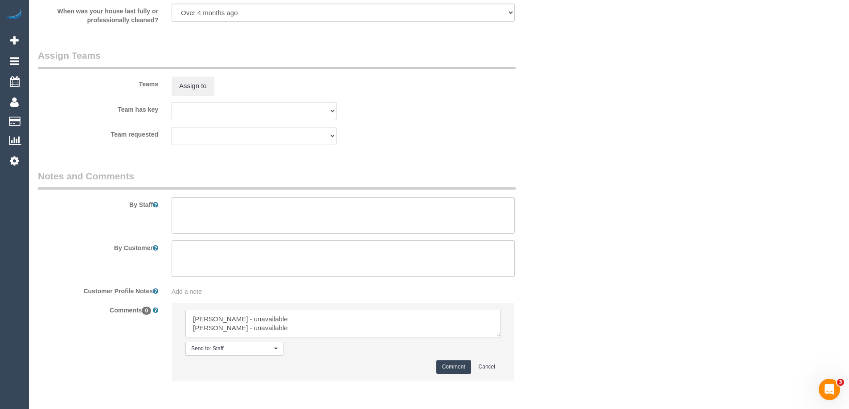
type textarea "[PERSON_NAME] - unavailable [PERSON_NAME] - unavailable"
click at [455, 370] on button "Comment" at bounding box center [453, 367] width 35 height 14
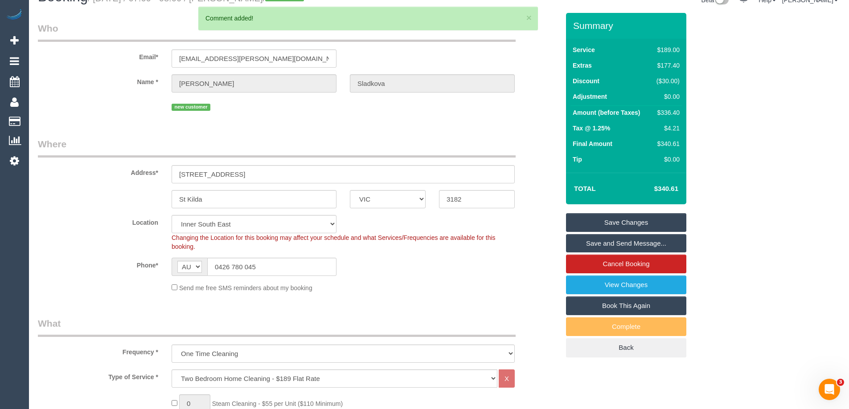
scroll to position [0, 0]
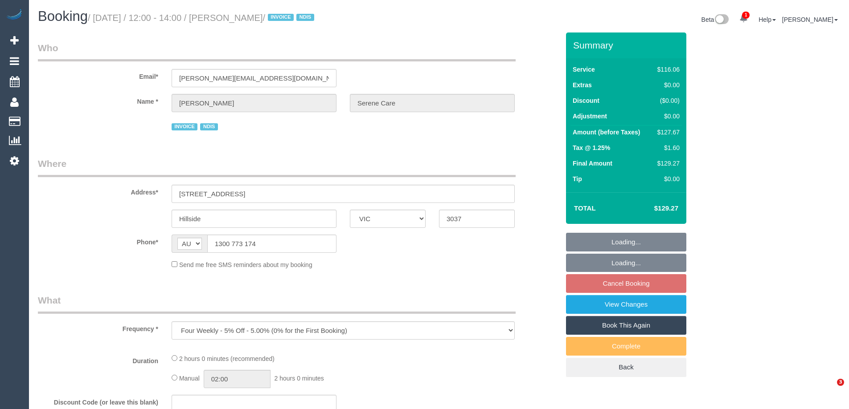
select select "VIC"
select select "number:28"
select select "number:14"
select select "number:19"
select select "number:24"
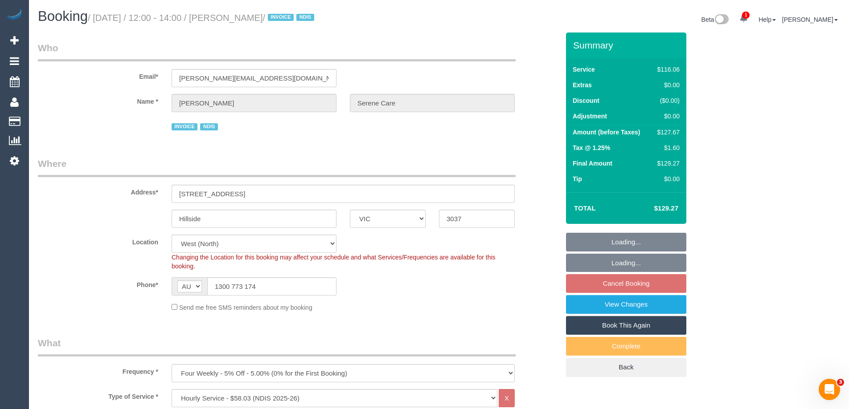
select select "object:803"
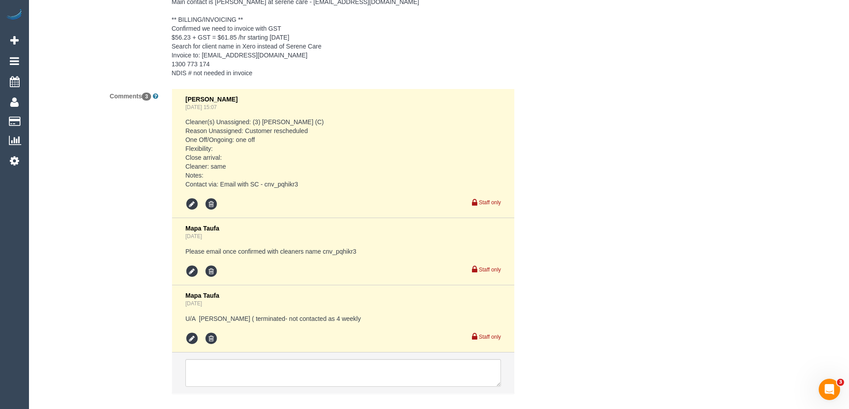
scroll to position [1515, 0]
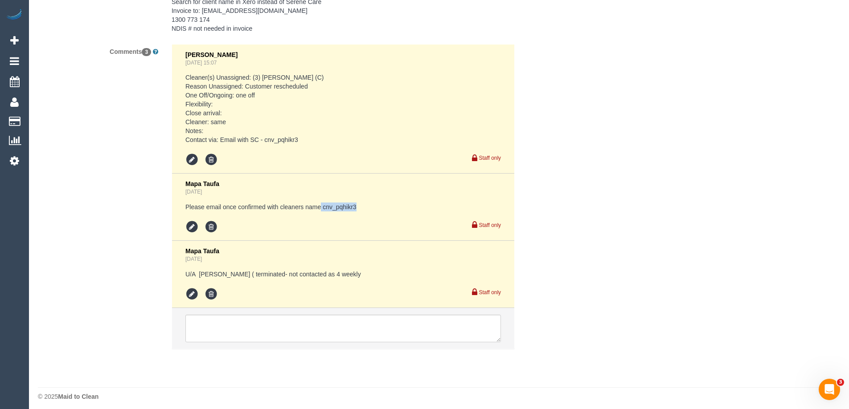
drag, startPoint x: 327, startPoint y: 218, endPoint x: 381, endPoint y: 219, distance: 53.9
click at [381, 212] on pre "Please email once confirmed with cleaners name cnv_pqhikr3" at bounding box center [342, 207] width 315 height 9
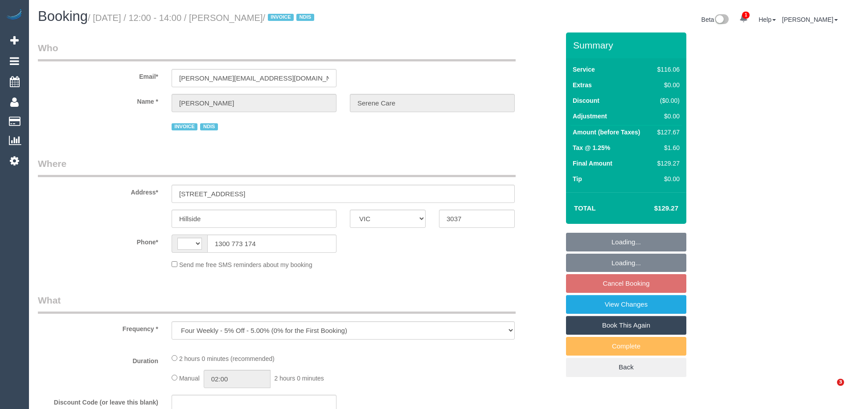
select select "VIC"
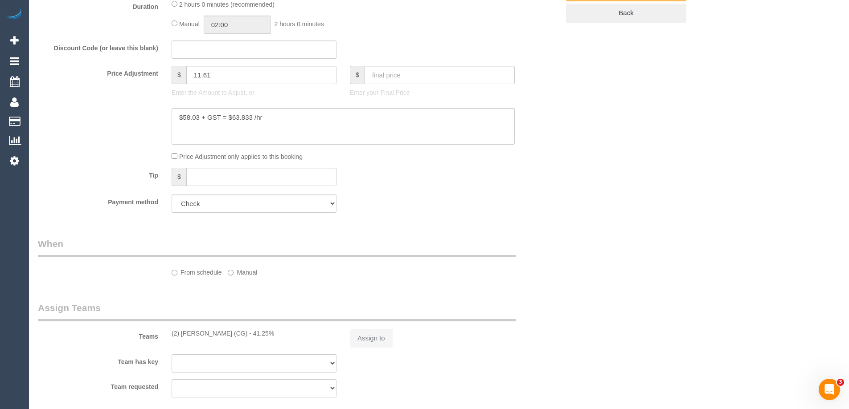
select select "string:AU"
select select "number:28"
select select "number:14"
select select "number:19"
select select "number:24"
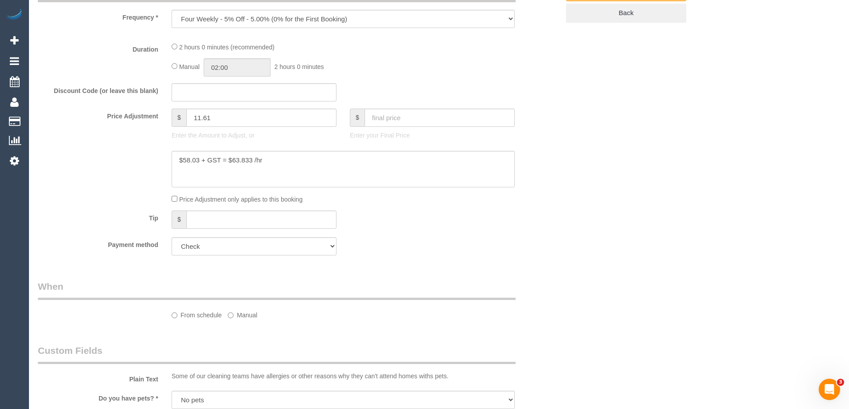
select select "object:744"
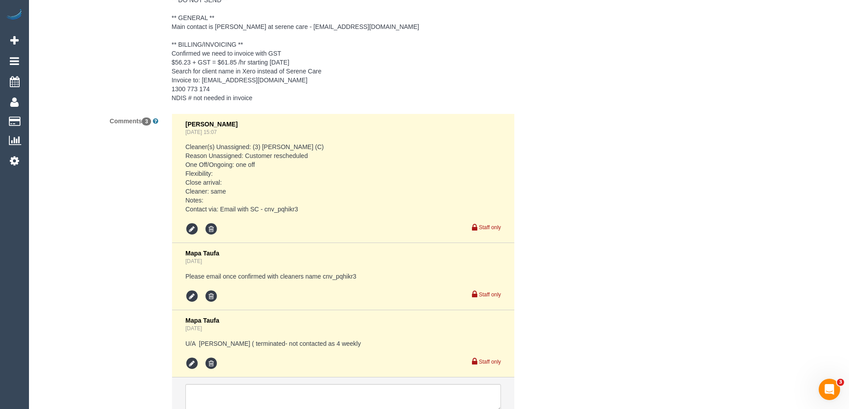
scroll to position [1530, 0]
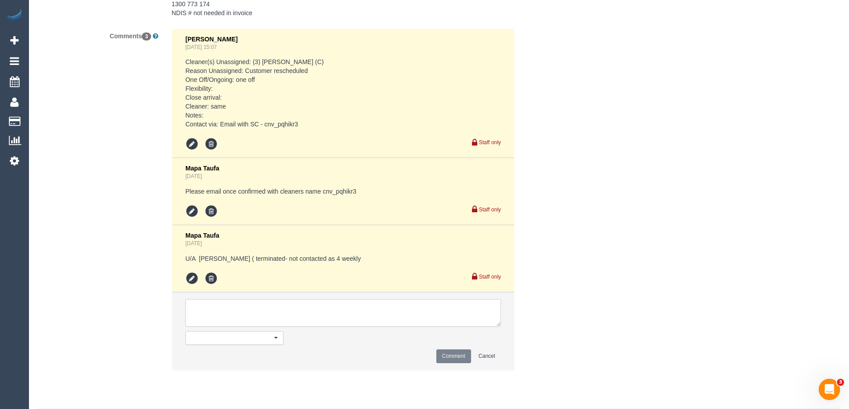
click at [221, 324] on textarea at bounding box center [342, 313] width 315 height 28
type textarea "Offered spot from 12-2pm with SC. Pending response - via email"
click at [457, 364] on button "Comment" at bounding box center [453, 357] width 35 height 14
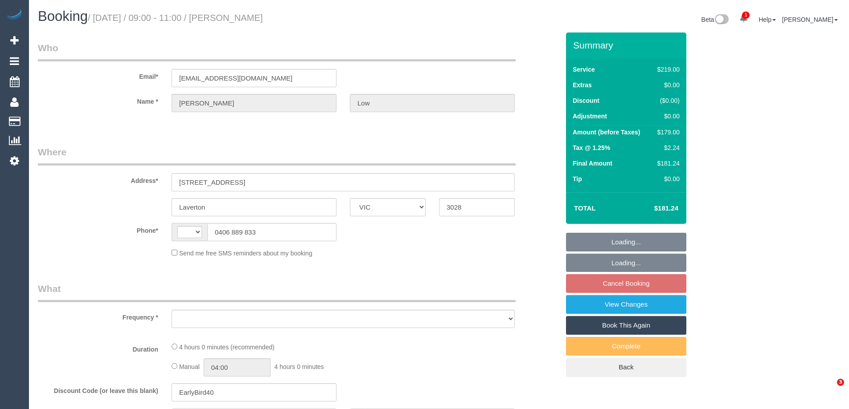
select select "VIC"
select select "string:AU"
select select "string:stripe-pm_1RSyff2GScqysDRVny6uQ25N"
select select "number:28"
select select "number:14"
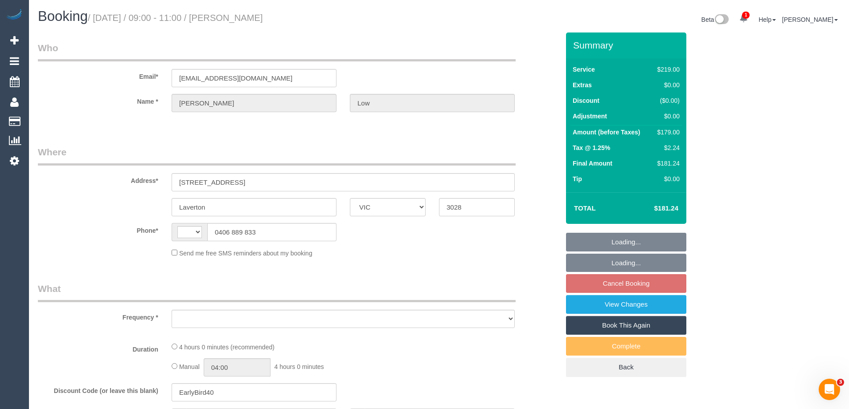
select select "number:18"
select select "number:24"
select select "number:13"
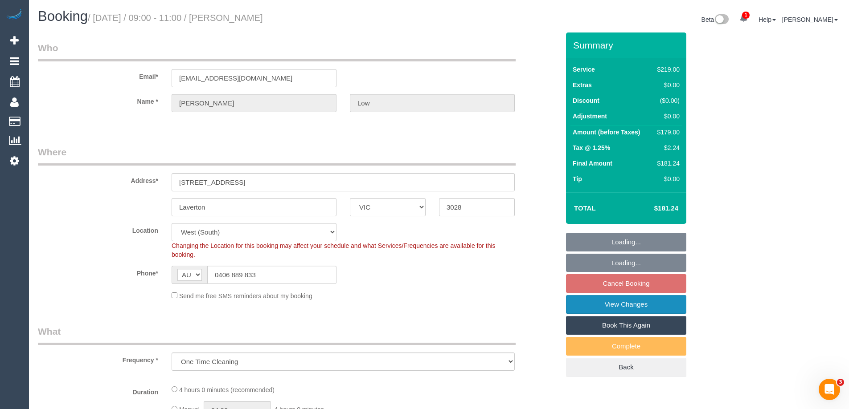
select select "object:786"
click at [583, 307] on link "View Changes" at bounding box center [626, 304] width 120 height 19
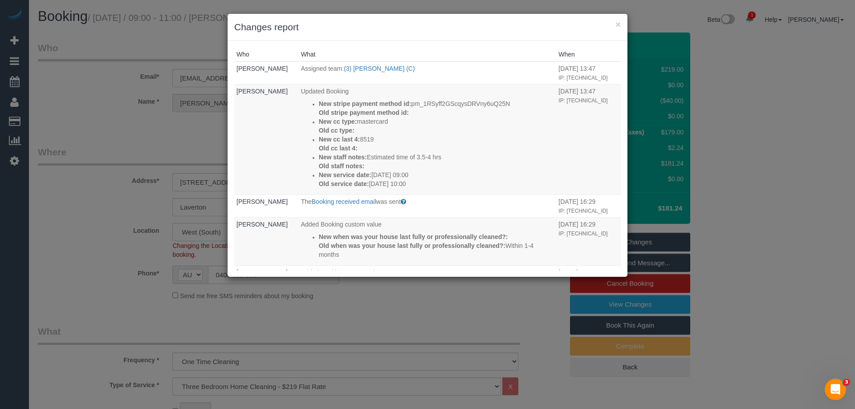
click at [621, 21] on div "× Changes report" at bounding box center [428, 27] width 400 height 27
click at [620, 22] on button "×" at bounding box center [618, 24] width 5 height 9
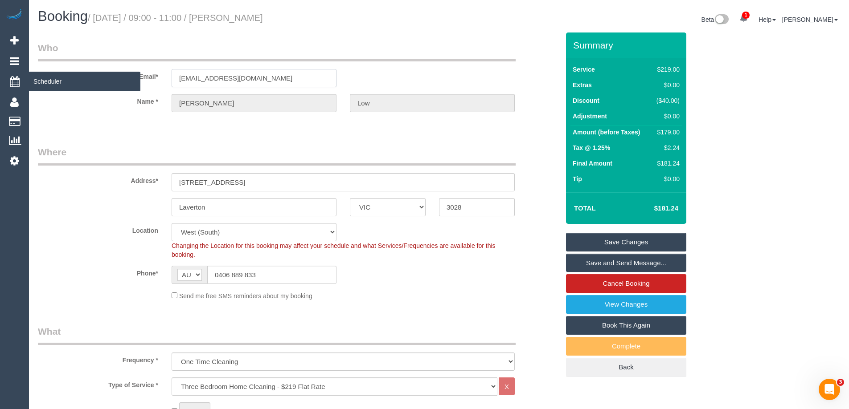
drag, startPoint x: 266, startPoint y: 80, endPoint x: 22, endPoint y: 73, distance: 244.7
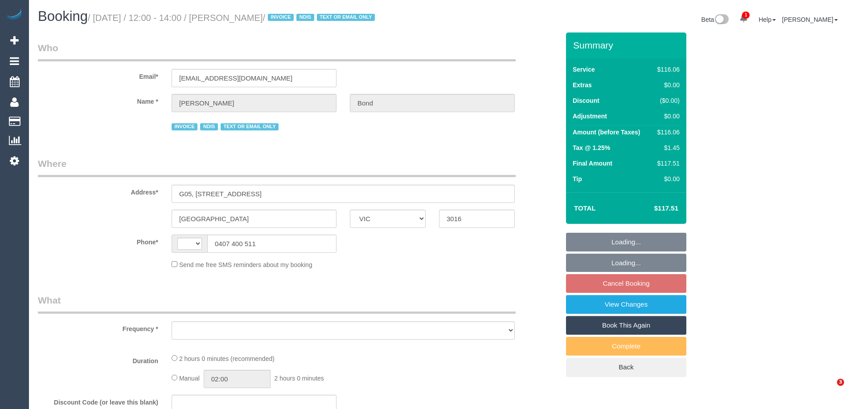
select select "VIC"
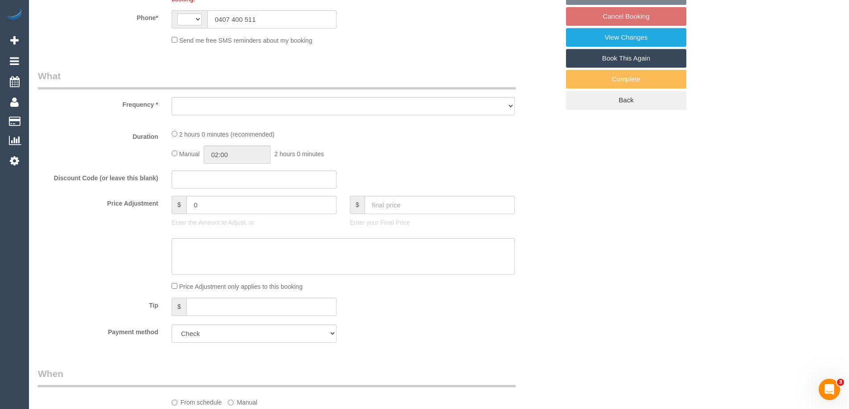
select select "string:AU"
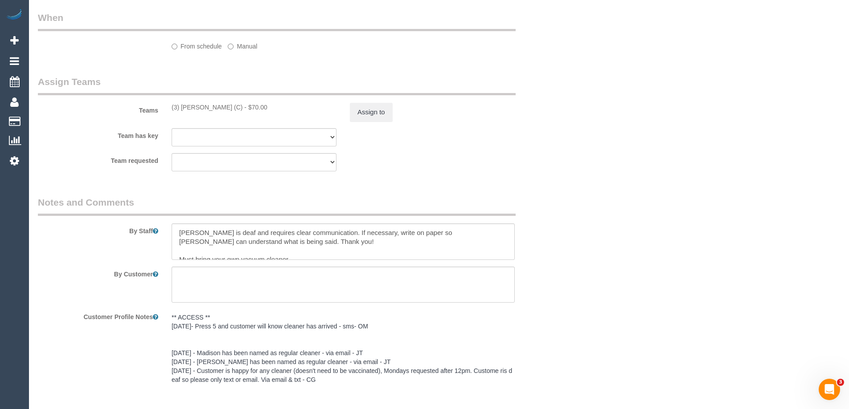
select select "object:1113"
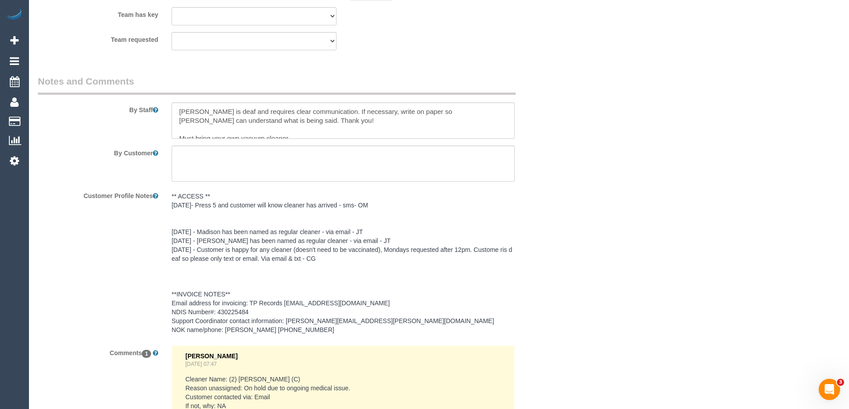
select select "number:28"
select select "number:14"
select select "number:19"
select select "number:36"
select select "number:35"
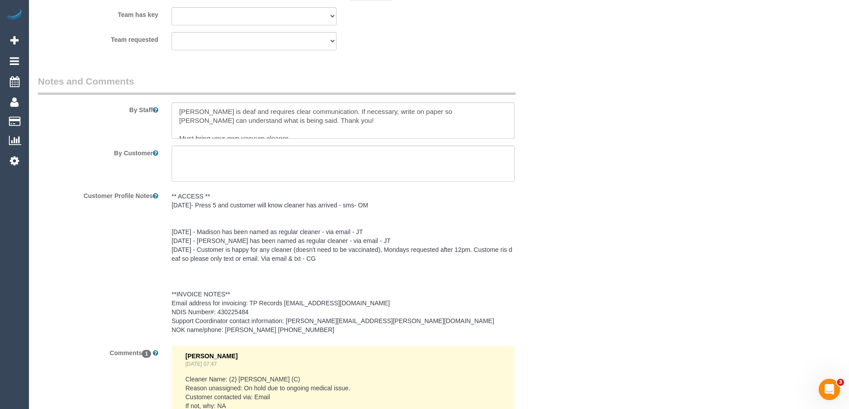
select select "number:12"
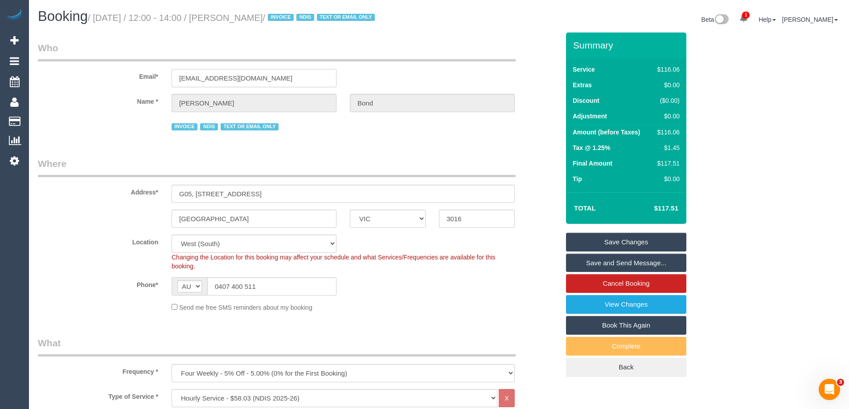
drag, startPoint x: 261, startPoint y: 78, endPoint x: 90, endPoint y: 69, distance: 171.8
click at [90, 69] on div "Email* pb-07@bigpond.com" at bounding box center [298, 64] width 535 height 46
click at [264, 77] on input "pb-07@bigpond.com" at bounding box center [254, 78] width 165 height 18
drag, startPoint x: 269, startPoint y: 79, endPoint x: 46, endPoint y: 69, distance: 223.4
click at [46, 69] on div "Email* pb-07@bigpond.com" at bounding box center [298, 64] width 535 height 46
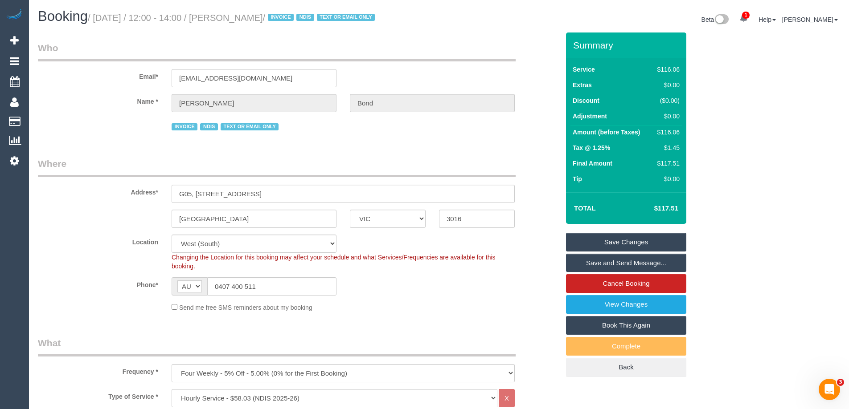
click at [603, 261] on link "Save and Send Message..." at bounding box center [626, 263] width 120 height 19
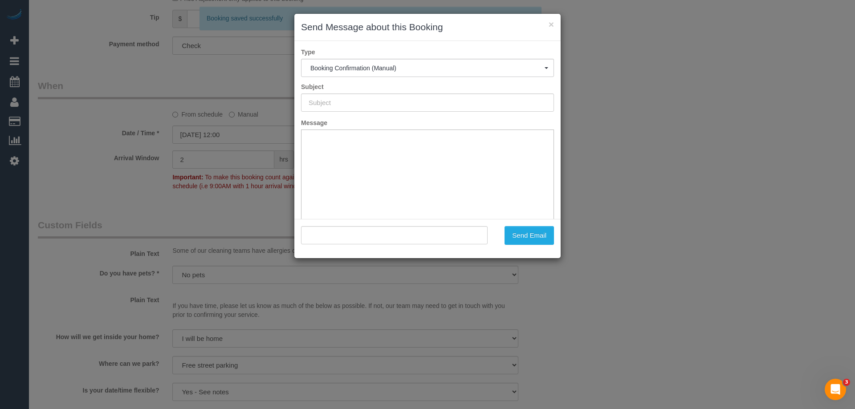
type input "Booking Confirmed"
type input ""Peter Bond" <pb-07@bigpond.com>"
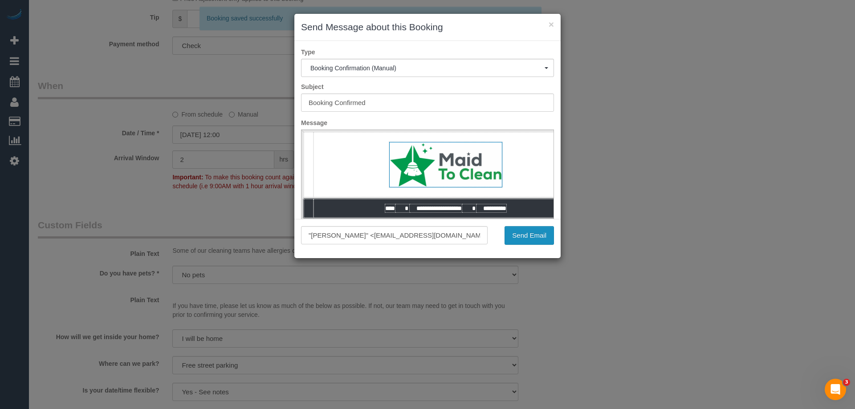
click at [529, 235] on button "Send Email" at bounding box center [529, 235] width 49 height 19
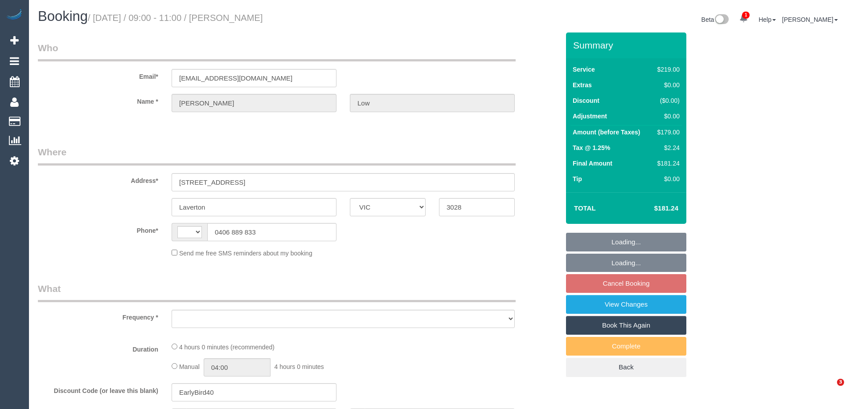
select select "VIC"
select select "string:AU"
select select "object:537"
select select "string:stripe-pm_1RSyff2GScqysDRVny6uQ25N"
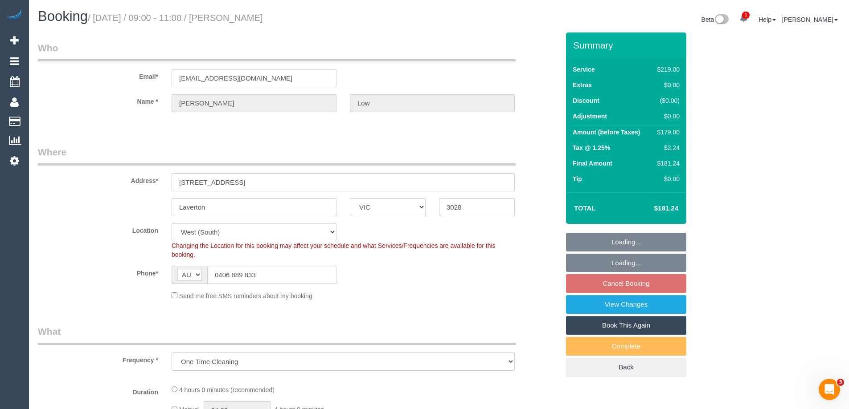
select select "object:690"
select select "number:28"
select select "number:14"
select select "number:18"
select select "number:24"
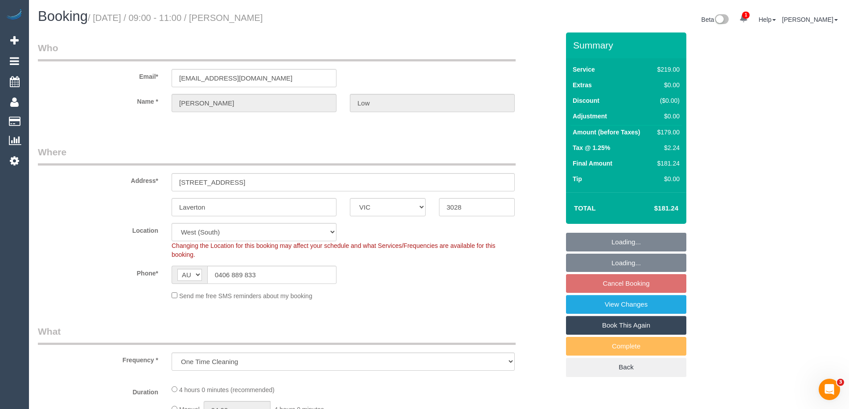
select select "number:13"
drag, startPoint x: 269, startPoint y: 78, endPoint x: 161, endPoint y: 73, distance: 107.9
click at [161, 73] on div "Email* [EMAIL_ADDRESS][DOMAIN_NAME]" at bounding box center [298, 64] width 535 height 46
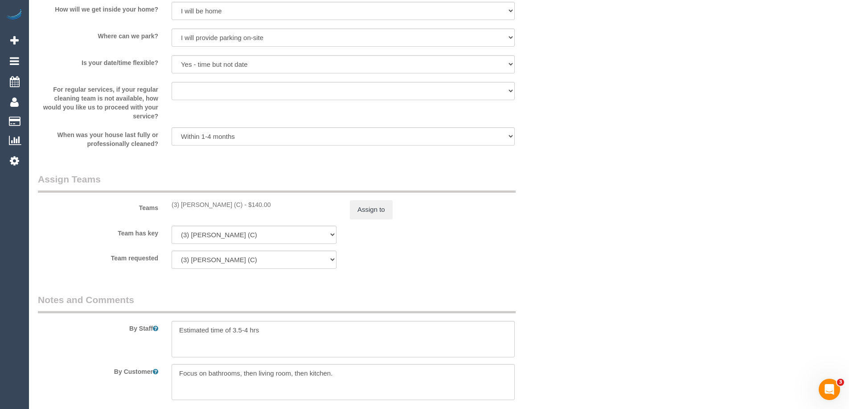
scroll to position [1350, 0]
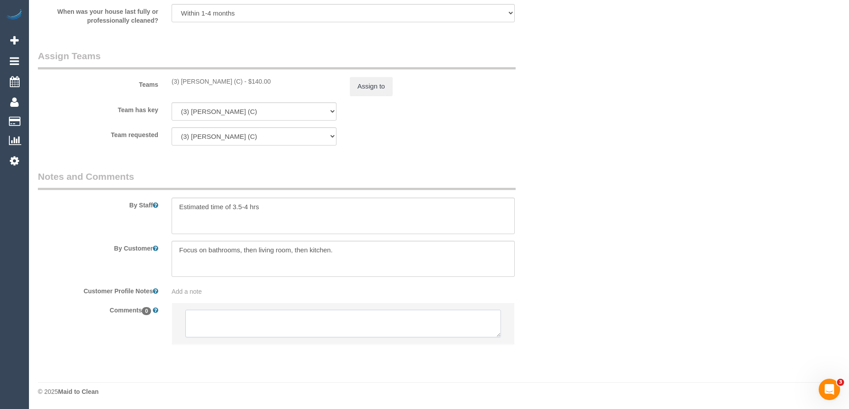
click at [266, 330] on textarea at bounding box center [342, 324] width 315 height 28
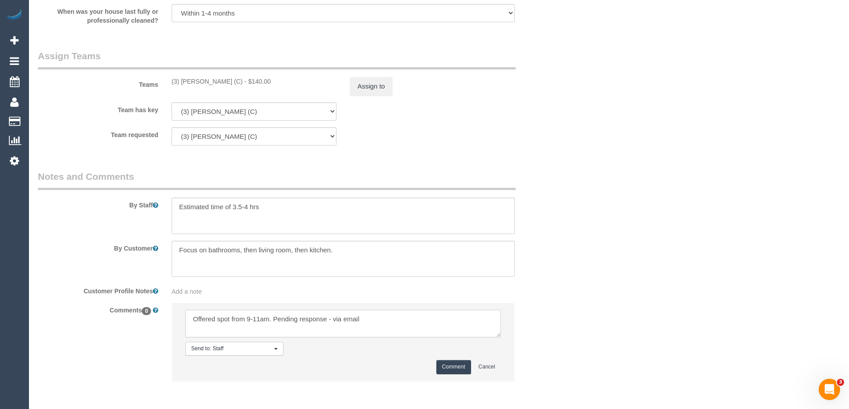
type textarea "Offered spot from 9-11am. Pending response - via email"
click at [450, 360] on li "Send to: Staff Nothing selected Send to: Staff Send to: Customer Send to: Team …" at bounding box center [343, 342] width 342 height 78
click at [451, 365] on button "Comment" at bounding box center [453, 367] width 35 height 14
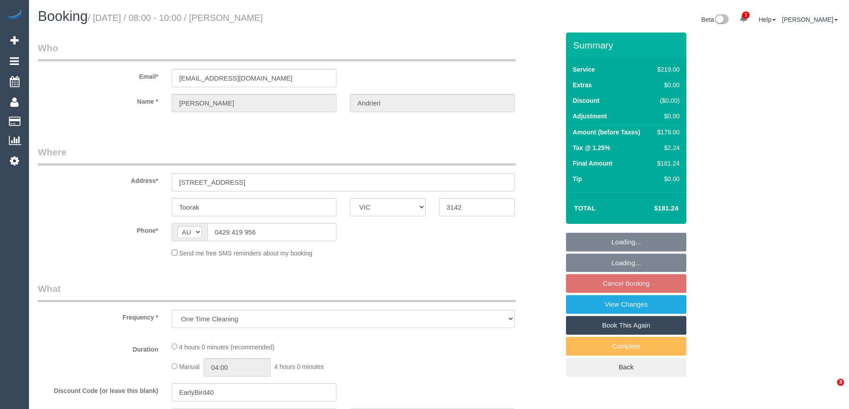
select select "VIC"
select select "string:stripe-pm_1RtNwm2GScqysDRVqV6t5jHu"
select select "number:27"
select select "number:14"
select select "number:19"
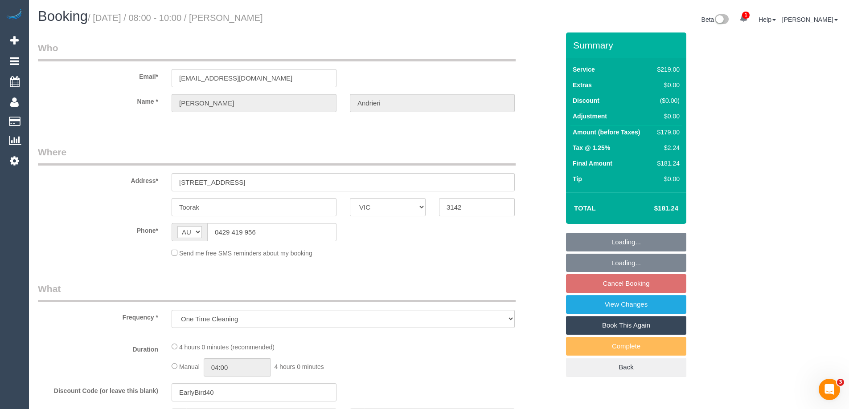
select select "number:25"
select select "number:26"
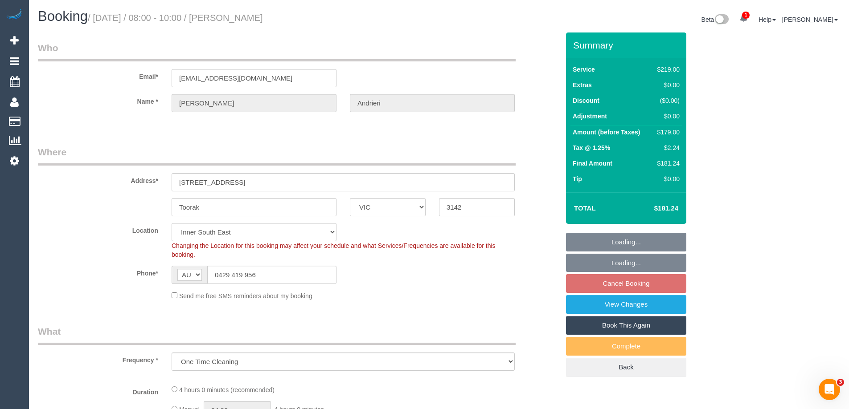
select select "object:1292"
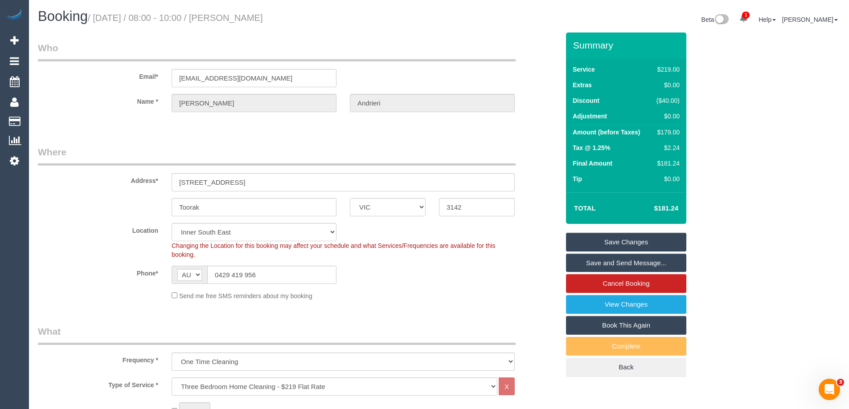
click at [600, 264] on link "Save and Send Message..." at bounding box center [626, 263] width 120 height 19
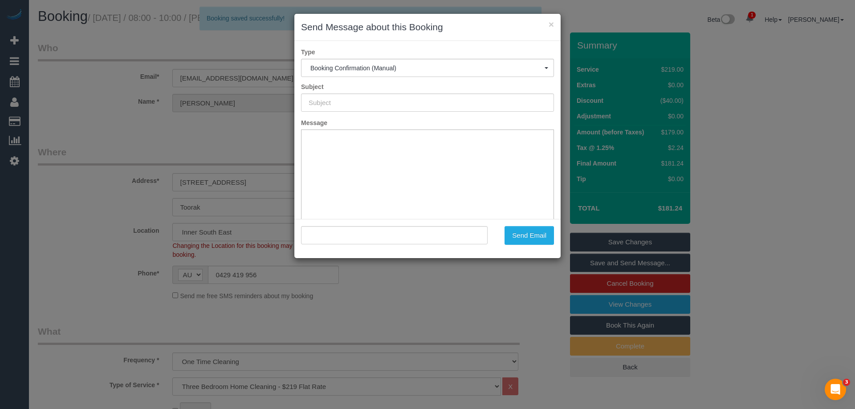
type input "Booking Confirmed"
type input ""Gino Andrieri" <gandrieri@gmail.com>"
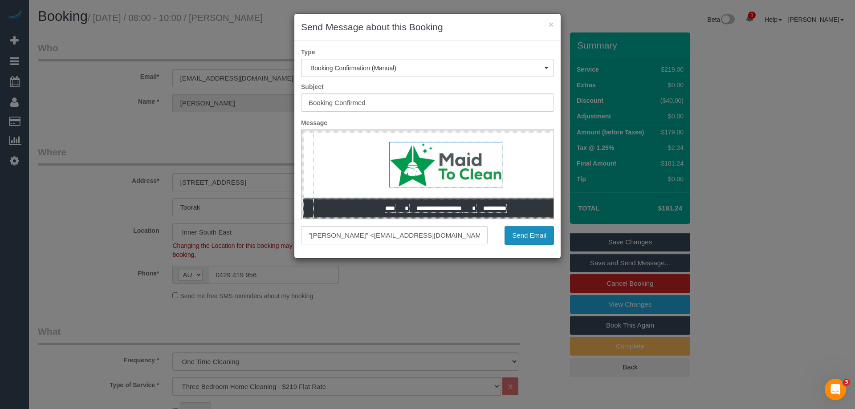
click at [518, 237] on button "Send Email" at bounding box center [529, 235] width 49 height 19
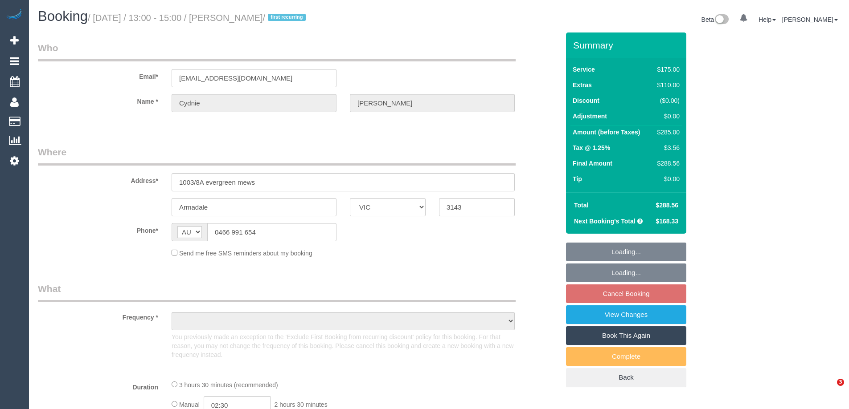
select select "VIC"
select select "string:stripe-pm_1Rcg9f2GScqysDRVmvwdbGtc"
select select "150"
select select "number:27"
select select "number:14"
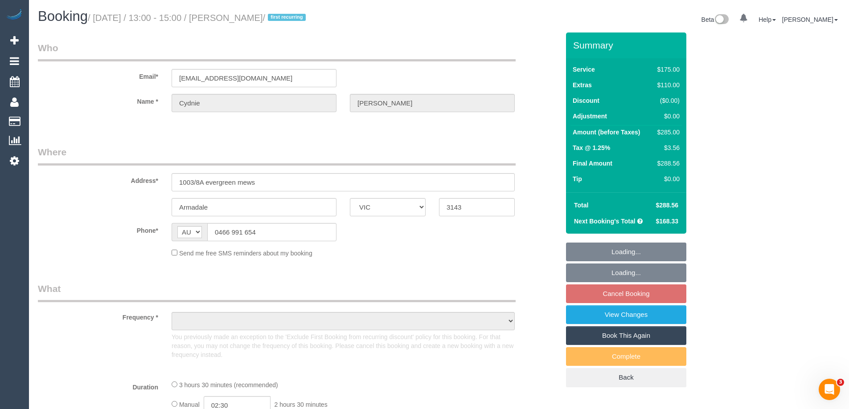
select select "number:19"
select select "number:22"
select select "number:12"
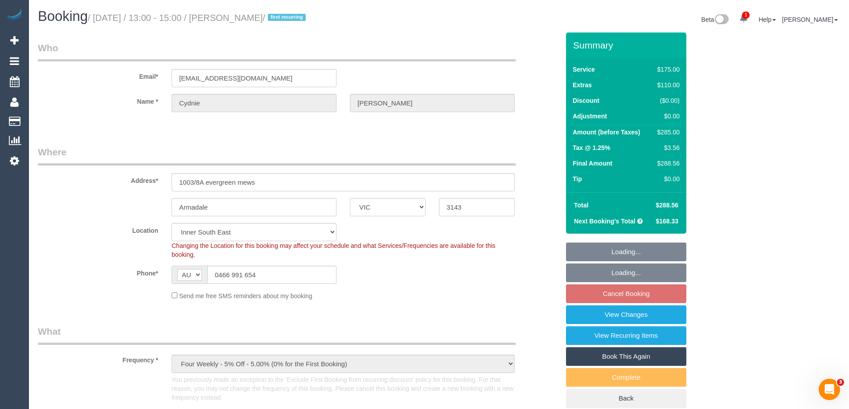
select select "object:872"
drag, startPoint x: 280, startPoint y: 76, endPoint x: 57, endPoint y: 71, distance: 222.8
click at [57, 71] on div "Email* cydnieamos@outlook.com" at bounding box center [298, 64] width 535 height 46
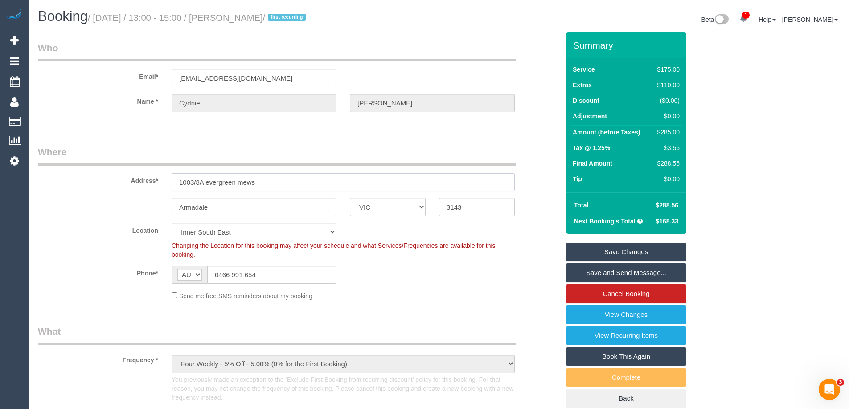
drag, startPoint x: 266, startPoint y: 183, endPoint x: 102, endPoint y: 179, distance: 164.9
click at [102, 179] on div "Address* 1003/8A evergreen mews" at bounding box center [298, 169] width 535 height 46
click at [639, 318] on link "View Changes" at bounding box center [626, 315] width 120 height 19
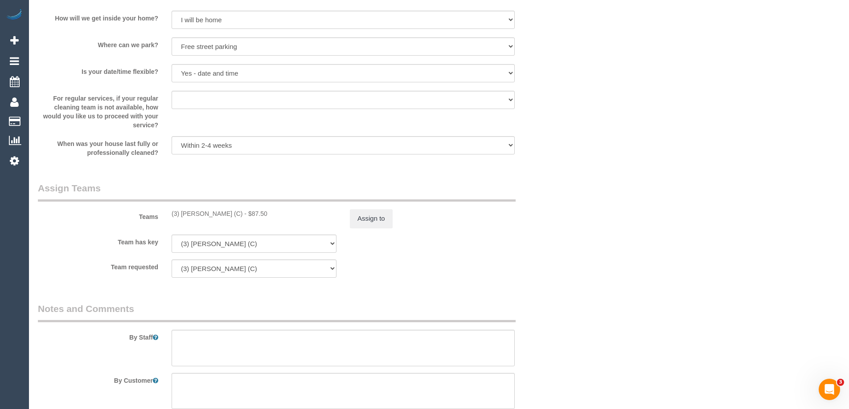
scroll to position [1380, 0]
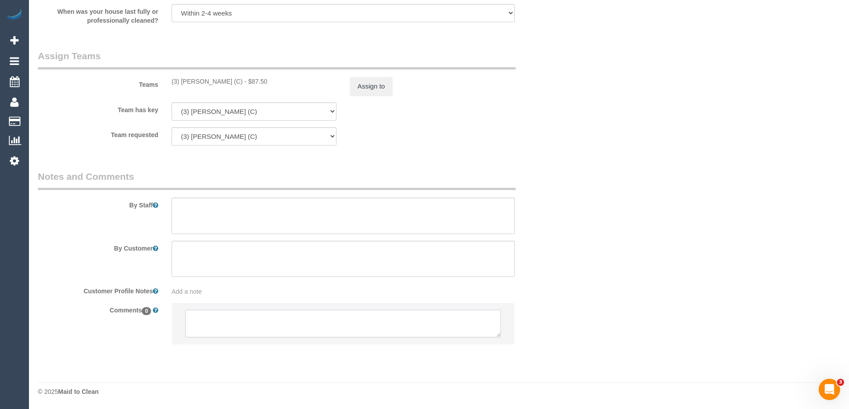
drag, startPoint x: 227, startPoint y: 318, endPoint x: 216, endPoint y: 319, distance: 11.7
click at [227, 318] on textarea at bounding box center [342, 324] width 315 height 28
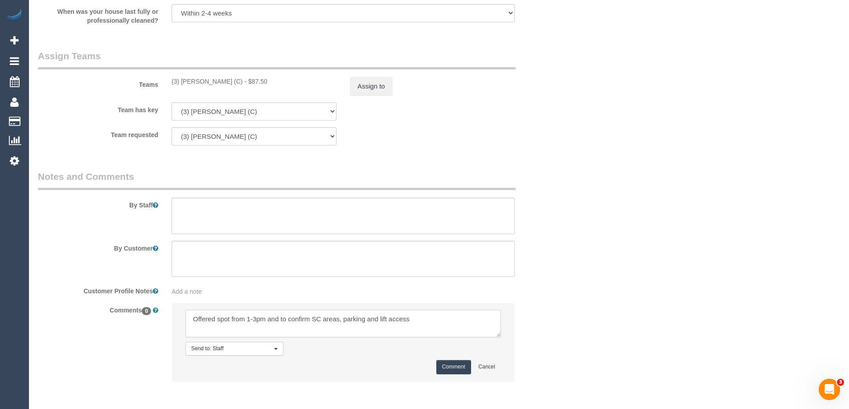
drag, startPoint x: 412, startPoint y: 320, endPoint x: 423, endPoint y: 320, distance: 11.6
click at [412, 320] on textarea at bounding box center [342, 324] width 315 height 28
type textarea "Offered spot from 1-3pm and to confirm SC areas, parking and lift access. Pendi…"
click at [451, 364] on button "Comment" at bounding box center [453, 367] width 35 height 14
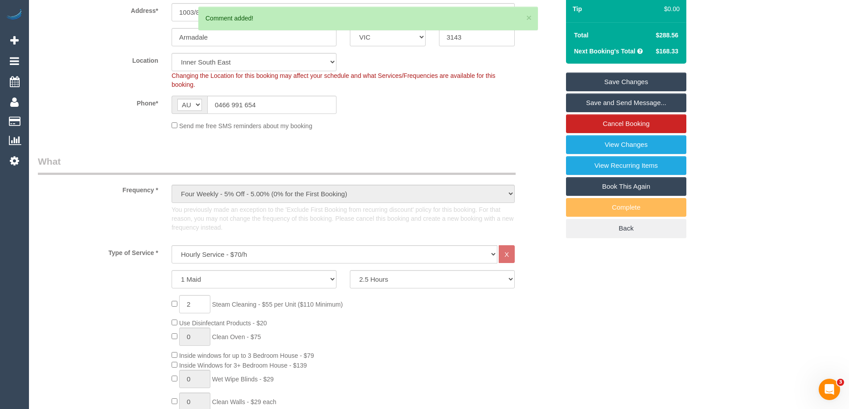
scroll to position [0, 0]
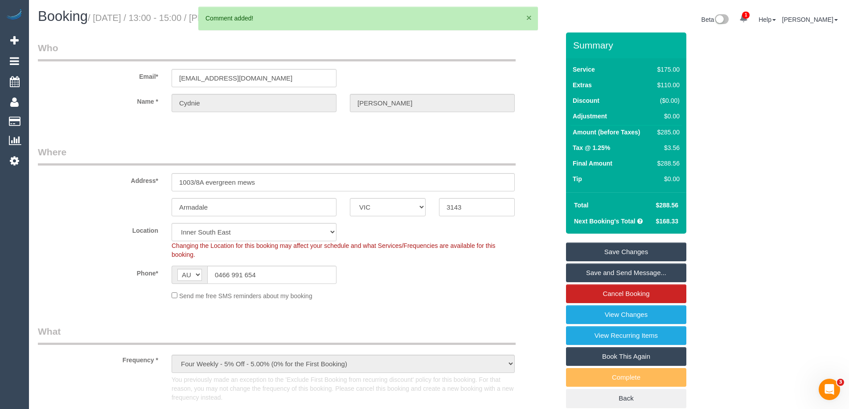
click at [529, 18] on button "×" at bounding box center [528, 17] width 5 height 9
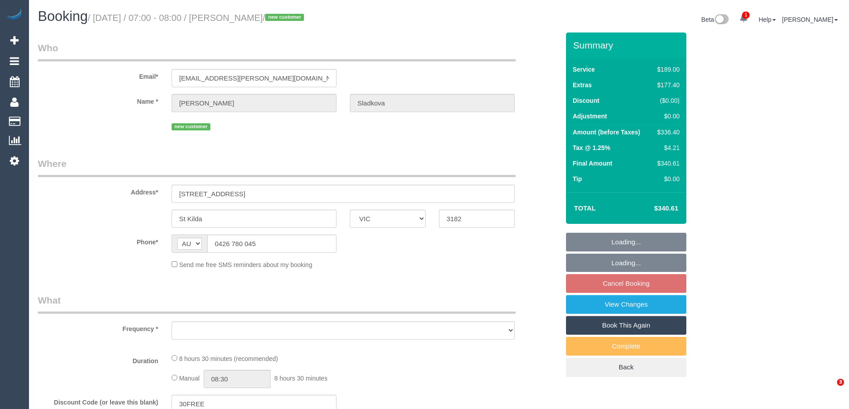
select select "VIC"
select select "string:stripe-pm_1RoE1N2GScqysDRV17GJabgn"
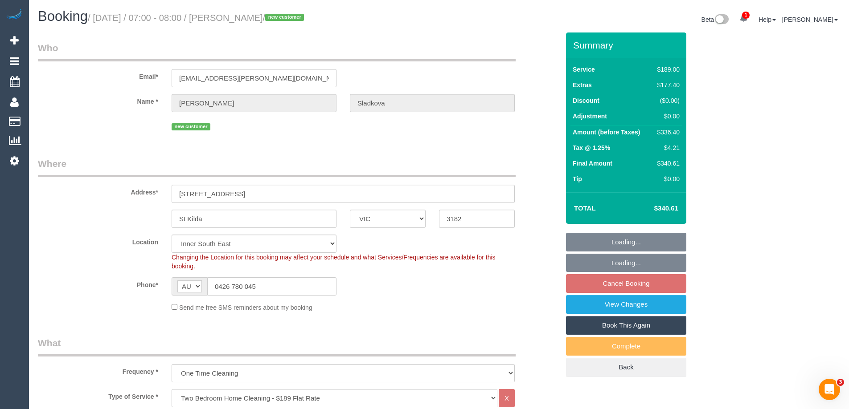
select select "object:664"
select select "number:28"
select select "number:14"
select select "number:18"
select select "number:24"
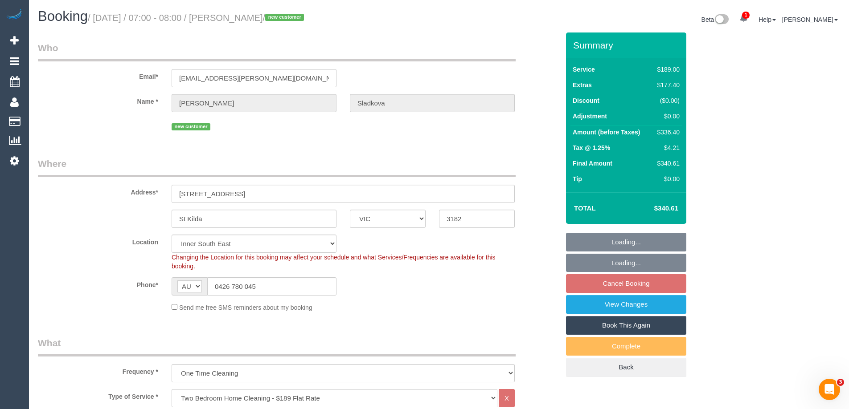
select select "number:33"
select select "number:26"
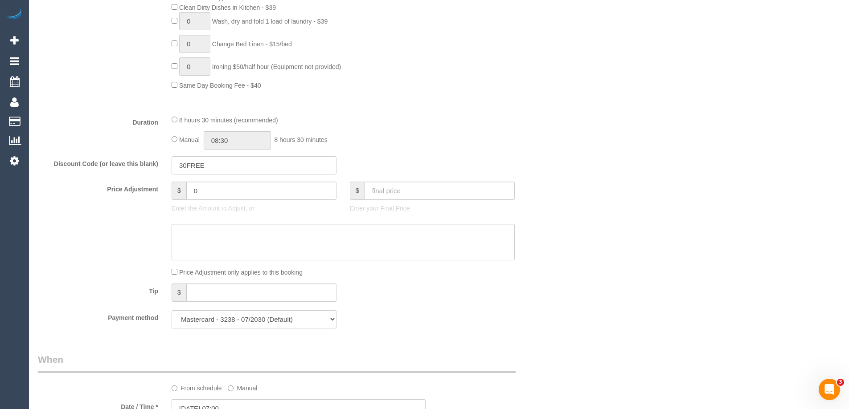
scroll to position [624, 0]
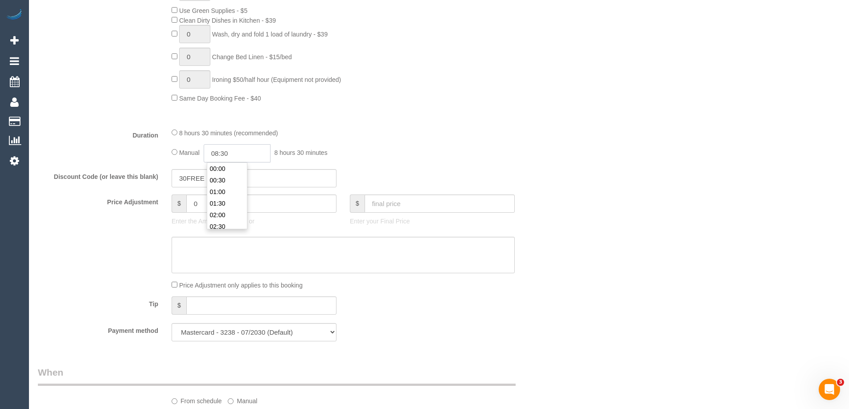
click at [261, 158] on input "08:30" at bounding box center [237, 153] width 67 height 18
click at [247, 166] on div "00:00 00:30 01:00 01:30 02:00 02:30 03:00 03:30 04:00 04:30 05:00 05:30 06:00 0…" at bounding box center [227, 196] width 41 height 67
type input "07:00"
click at [222, 165] on li "07:00" at bounding box center [227, 164] width 40 height 12
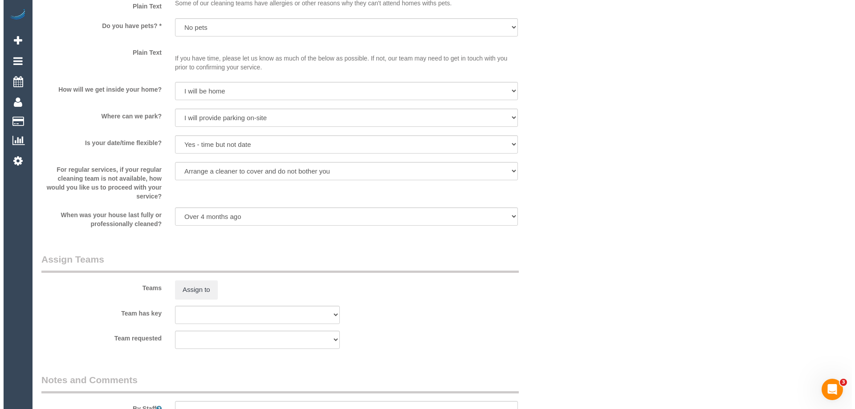
scroll to position [1381, 0]
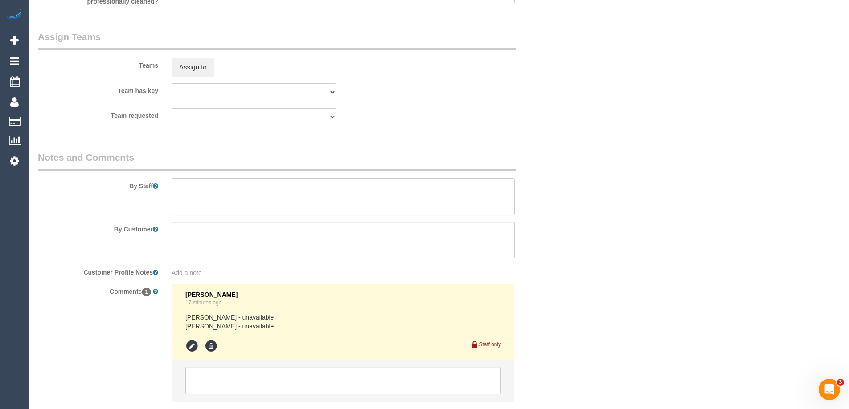
click at [203, 205] on textarea at bounding box center [343, 197] width 343 height 37
type textarea "Estimated time of 6-7 hrs"
click at [197, 64] on button "Assign to" at bounding box center [193, 67] width 43 height 19
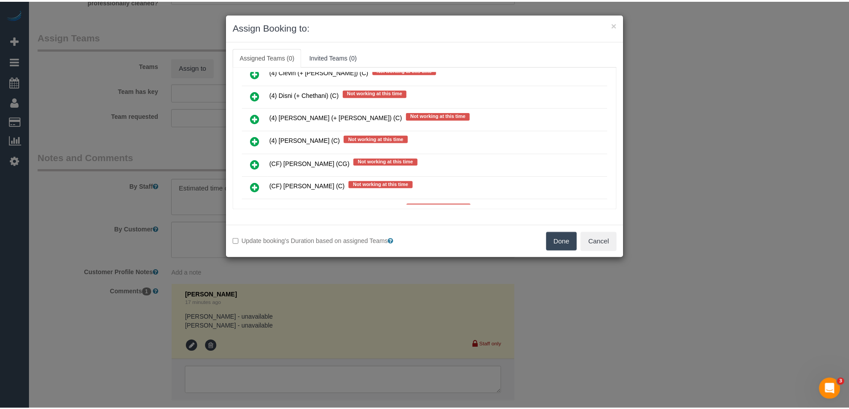
scroll to position [1693, 0]
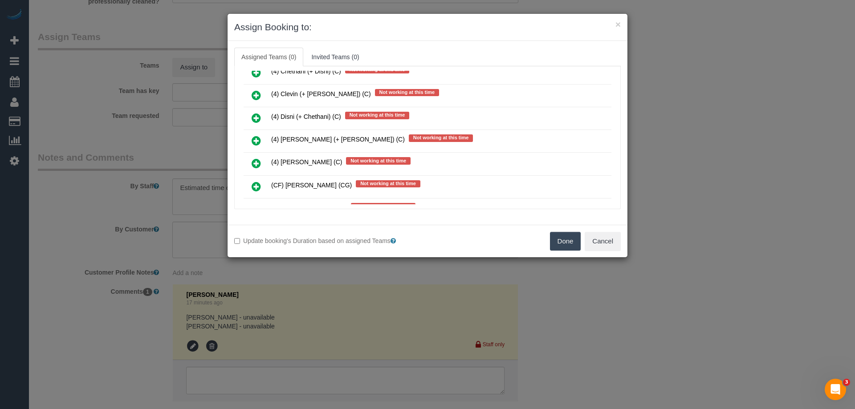
click at [556, 238] on button "Done" at bounding box center [565, 241] width 31 height 19
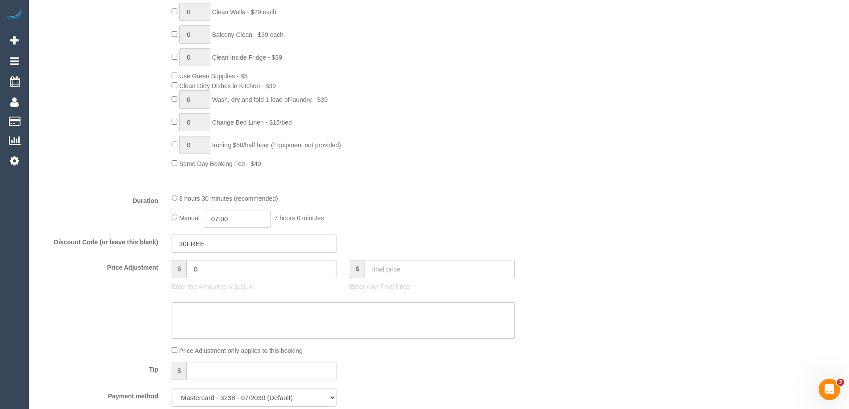
scroll to position [0, 0]
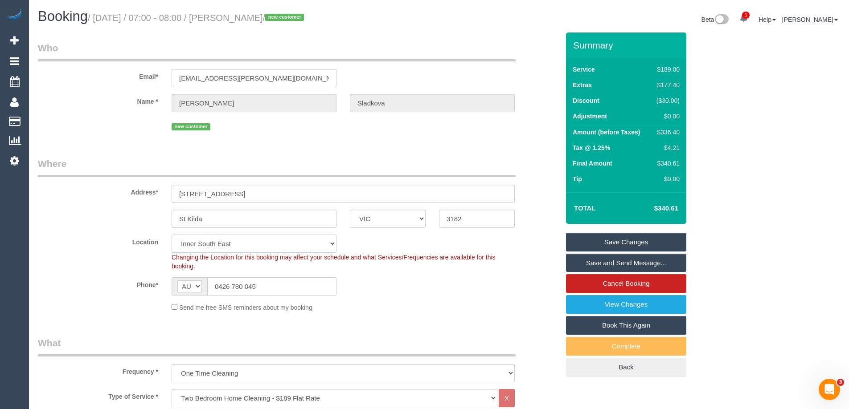
click at [244, 243] on select "Office City East (North) East (South) Inner East Inner North (East) Inner North…" at bounding box center [254, 244] width 165 height 18
select select "50"
click at [172, 235] on select "Office City East (North) East (South) Inner East Inner North (East) Inner North…" at bounding box center [254, 244] width 165 height 18
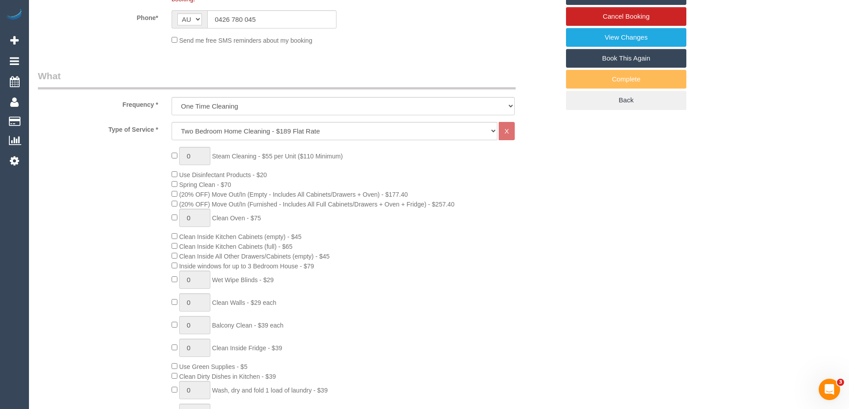
select select "object:3965"
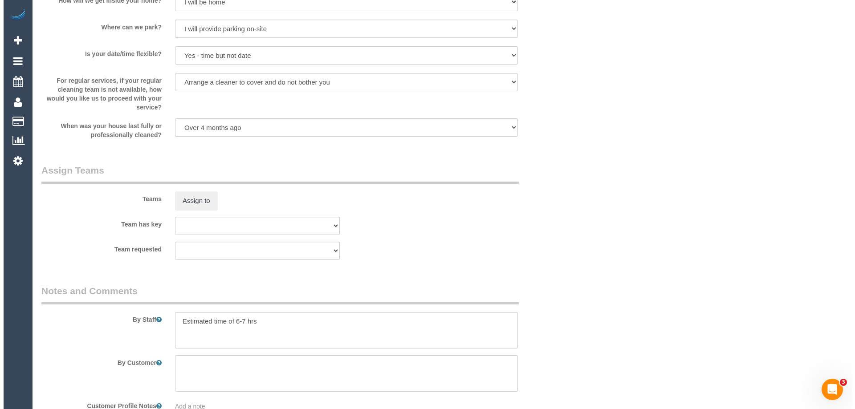
scroll to position [1292, 0]
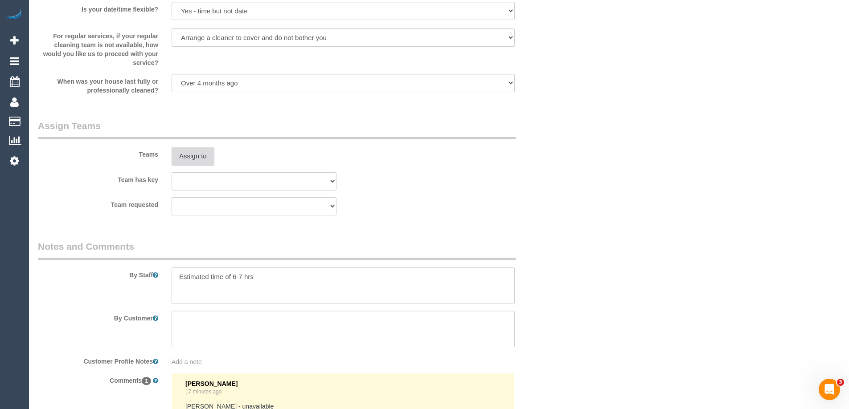
click at [191, 150] on button "Assign to" at bounding box center [193, 156] width 43 height 19
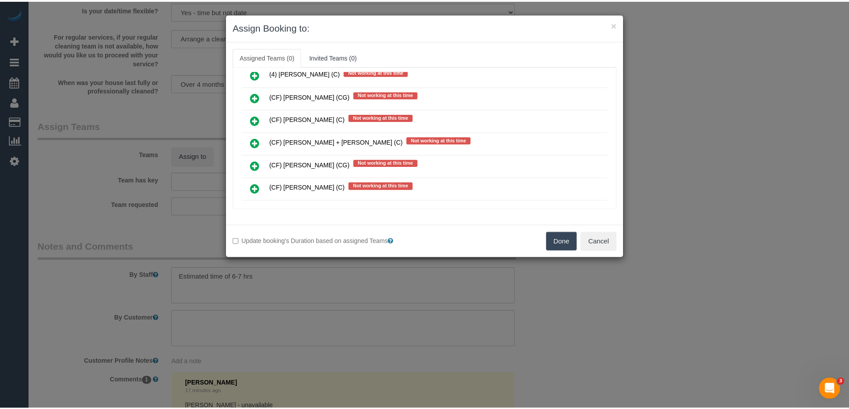
scroll to position [2060, 0]
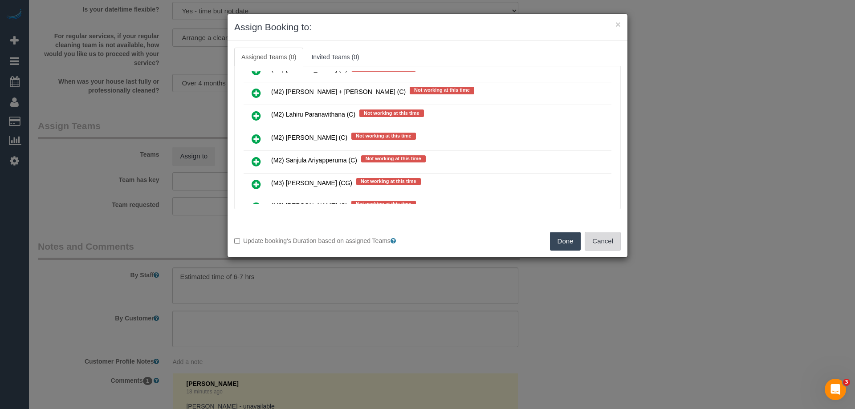
click at [604, 241] on button "Cancel" at bounding box center [603, 241] width 36 height 19
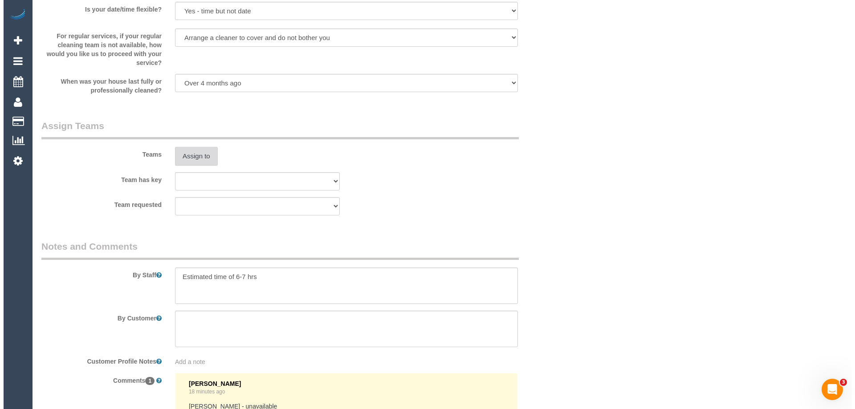
scroll to position [0, 0]
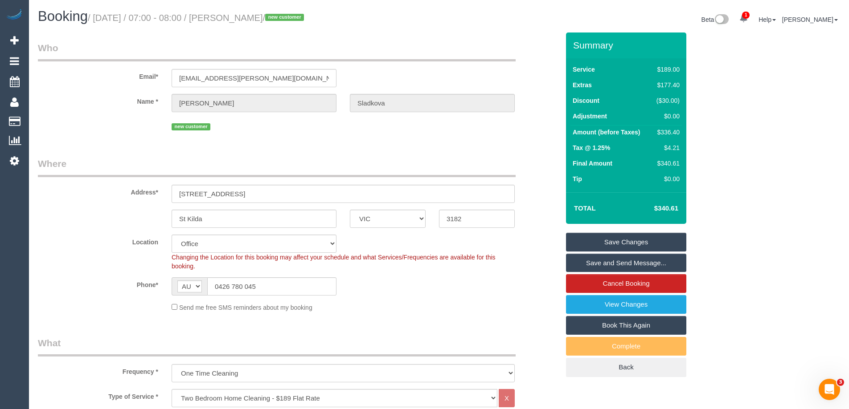
click at [593, 244] on link "Save Changes" at bounding box center [626, 242] width 120 height 19
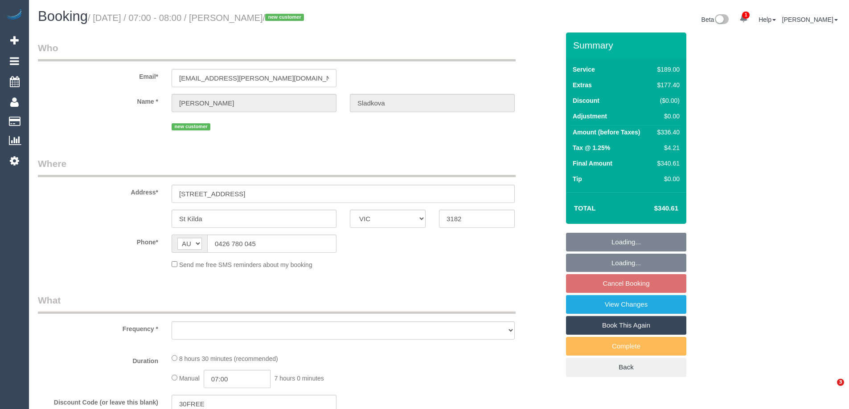
select select "VIC"
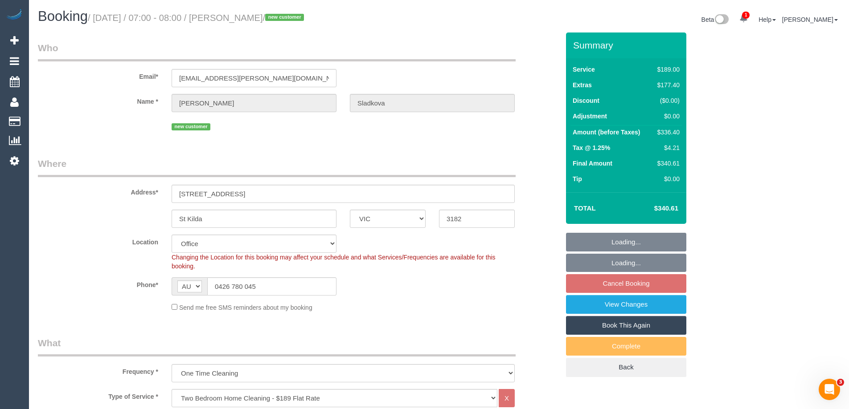
select select "object:810"
select select "string:stripe-pm_1RoE1N2GScqysDRV17GJabgn"
select select "number:28"
select select "number:14"
select select "number:18"
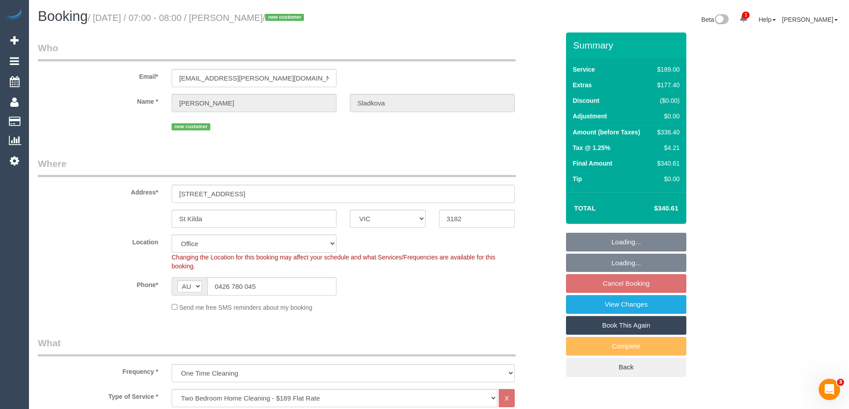
select select "number:24"
select select "number:33"
select select "number:26"
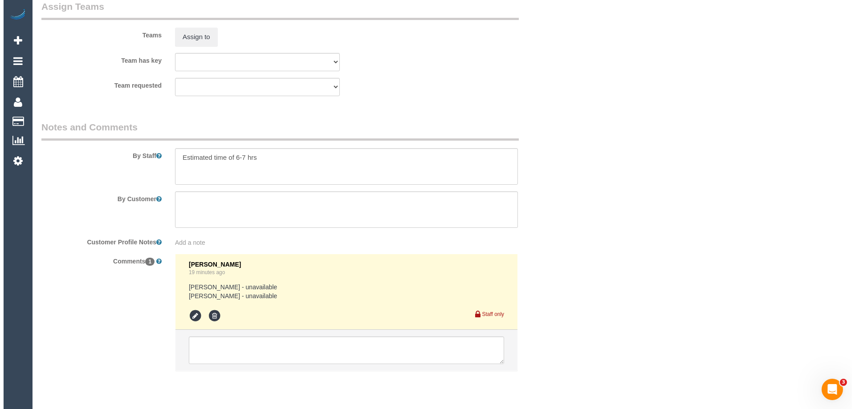
scroll to position [1426, 0]
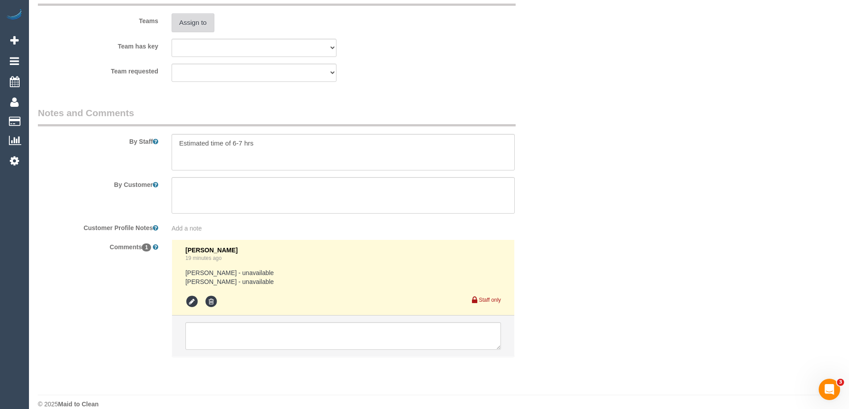
click at [188, 25] on button "Assign to" at bounding box center [193, 22] width 43 height 19
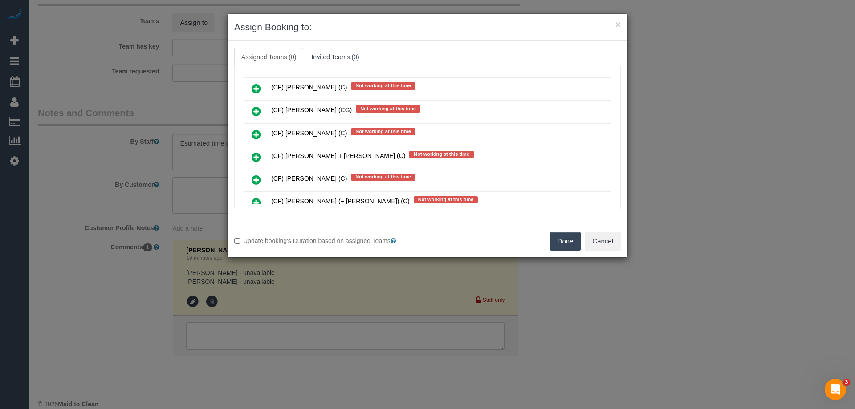
scroll to position [4366, 0]
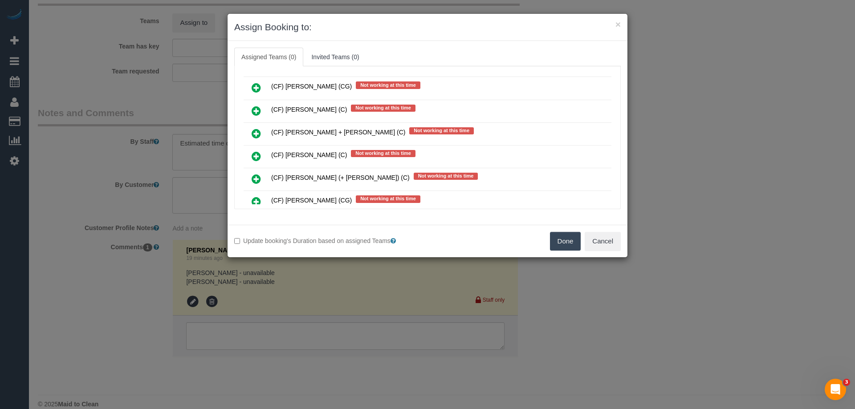
click at [258, 178] on icon at bounding box center [256, 179] width 9 height 11
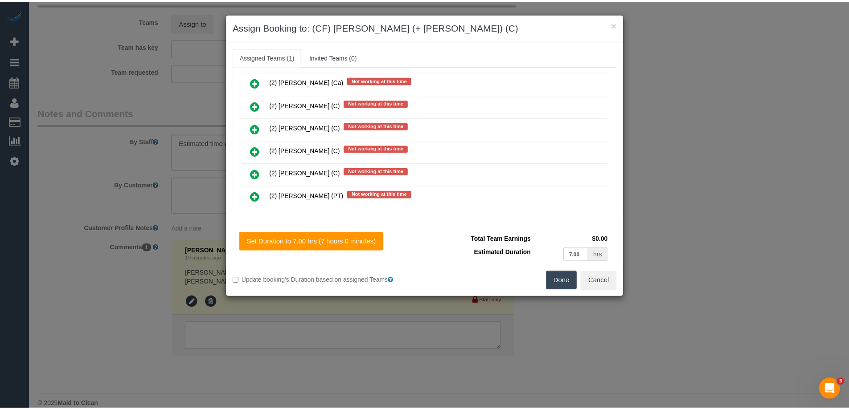
scroll to position [0, 0]
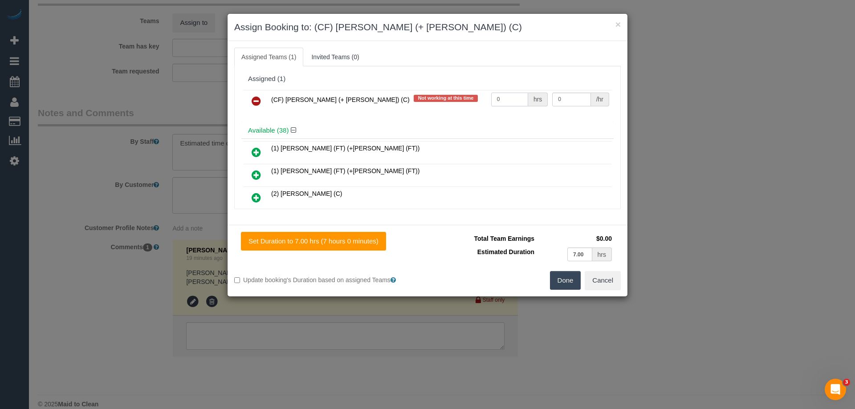
drag, startPoint x: 511, startPoint y: 100, endPoint x: 464, endPoint y: 94, distance: 47.6
click at [464, 94] on tr "(CF) [PERSON_NAME] (+ [PERSON_NAME]) (C) Not working at this time 0 hrs 0 /hr" at bounding box center [428, 101] width 368 height 23
type input "1"
drag, startPoint x: 564, startPoint y: 99, endPoint x: 507, endPoint y: 92, distance: 57.0
click at [507, 92] on tr "(CF) [PERSON_NAME] (+ [PERSON_NAME]) (C) Not working at this time 1 hrs 0 /hr" at bounding box center [428, 101] width 368 height 23
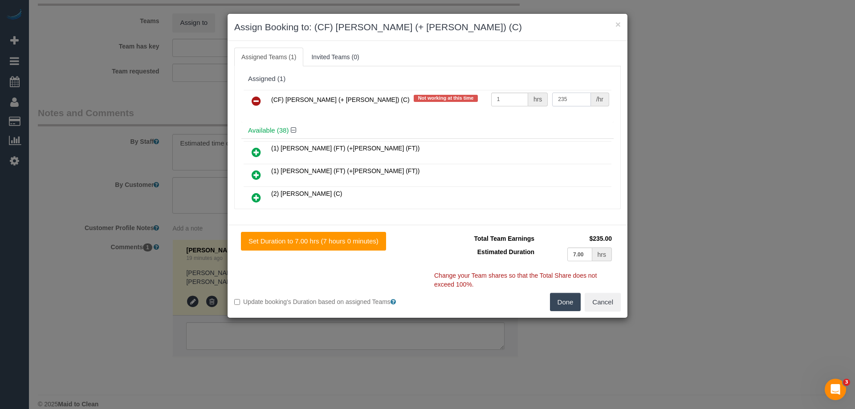
type input "235"
click at [566, 310] on button "Done" at bounding box center [565, 302] width 31 height 19
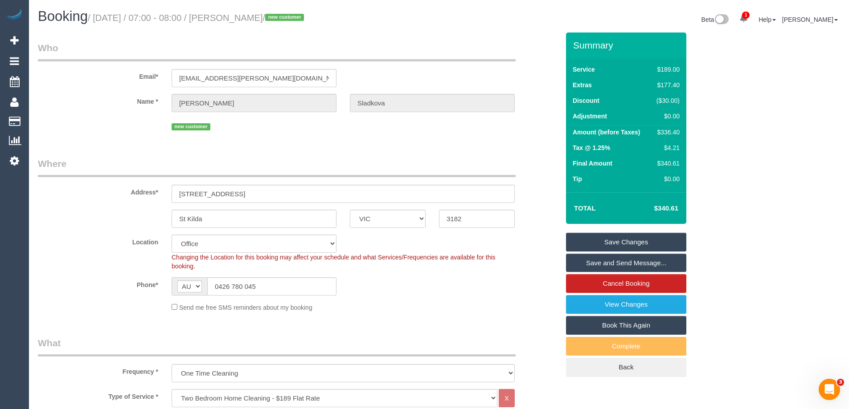
drag, startPoint x: 287, startPoint y: 19, endPoint x: 231, endPoint y: 13, distance: 56.4
click at [231, 13] on small "/ [DATE] / 07:00 - 08:00 / [PERSON_NAME] / new customer" at bounding box center [197, 18] width 219 height 10
copy small "[PERSON_NAME]"
click at [575, 258] on link "Save and Send Message..." at bounding box center [626, 263] width 120 height 19
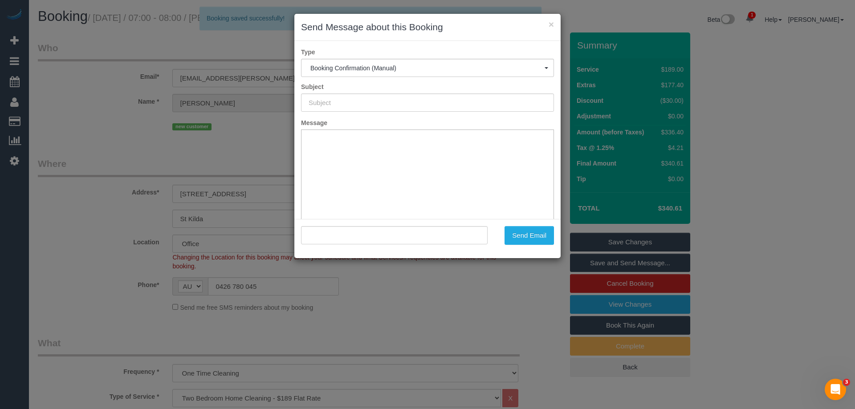
type input "Booking Confirmed"
type input ""[PERSON_NAME]" <[EMAIL_ADDRESS][PERSON_NAME][DOMAIN_NAME]>"
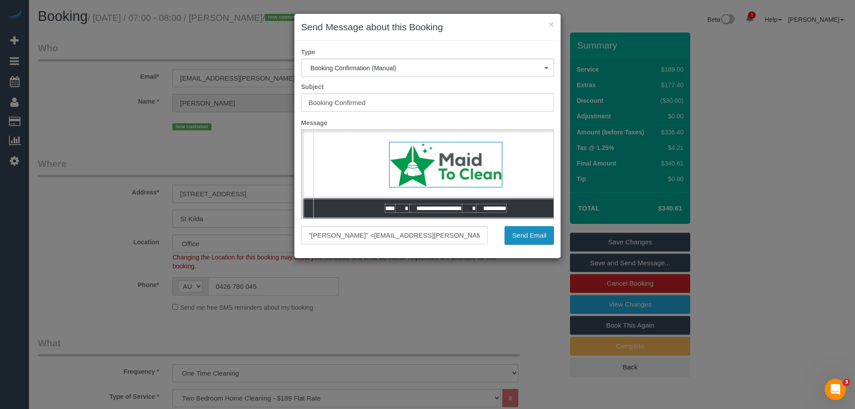
click at [536, 233] on button "Send Email" at bounding box center [529, 235] width 49 height 19
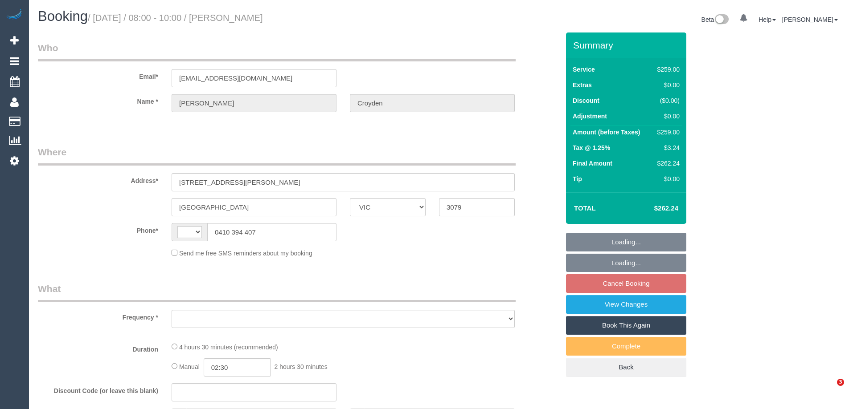
select select "VIC"
select select "string:AU"
select select "object:704"
select select "string:stripe-pm_1RplIr2GScqysDRV5BBuDiem"
select select "number:30"
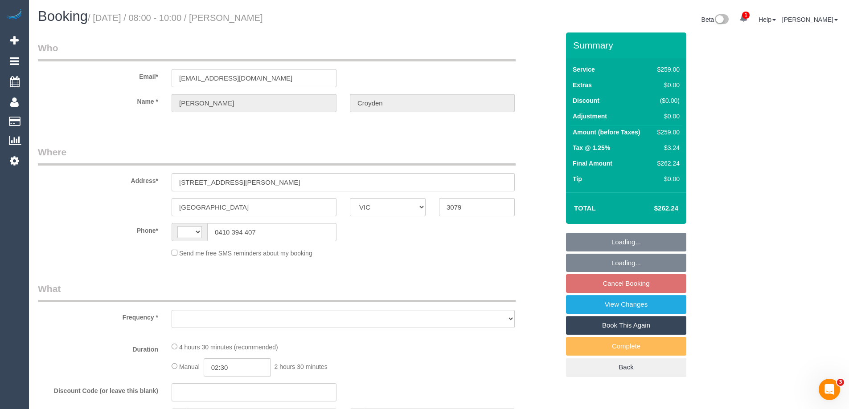
select select "number:14"
select select "number:19"
select select "number:24"
select select "number:34"
select select "number:13"
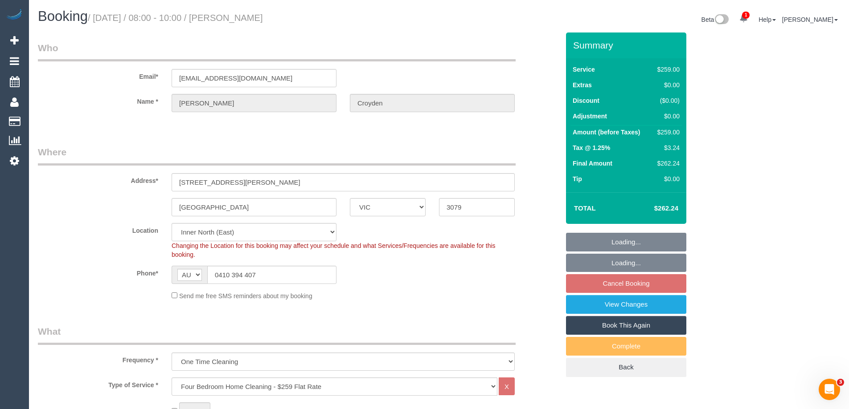
select select "object:821"
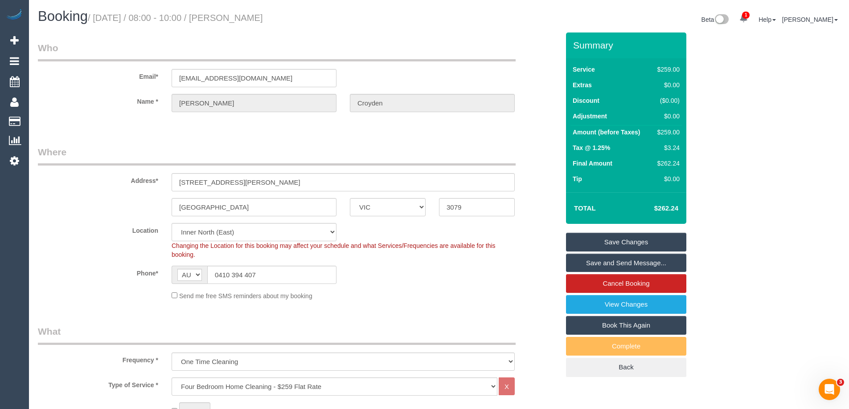
scroll to position [1422, 0]
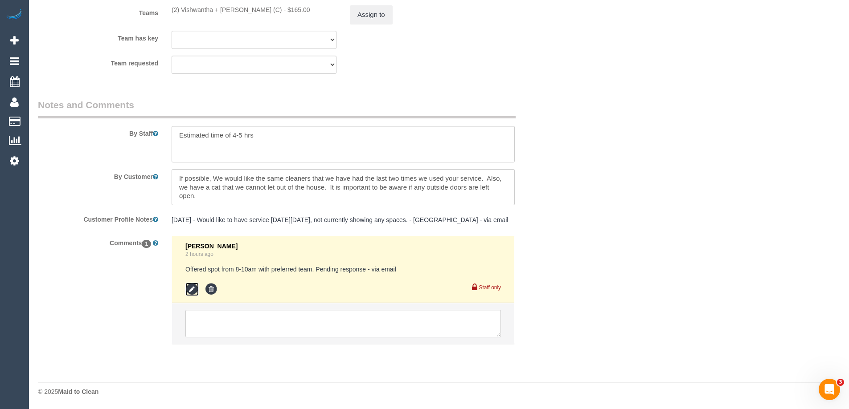
click at [190, 289] on icon at bounding box center [191, 289] width 13 height 13
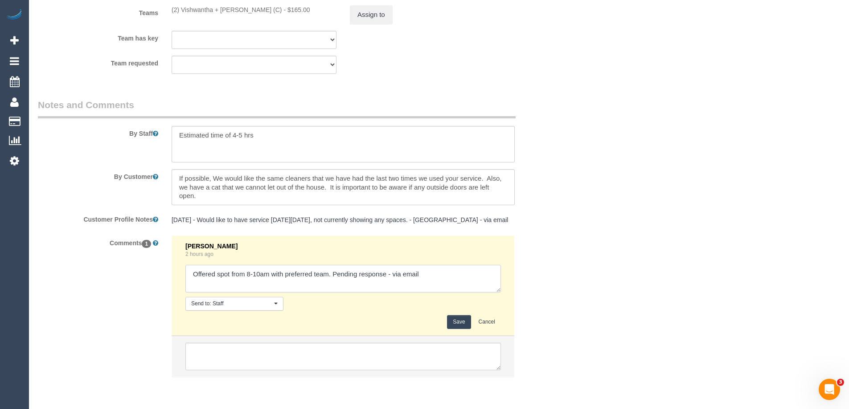
click at [394, 274] on textarea at bounding box center [342, 279] width 315 height 28
type textarea "Offered spot from 8-10am with preferred team. Pending response - confirmed via …"
click at [456, 320] on button "Save" at bounding box center [459, 322] width 24 height 14
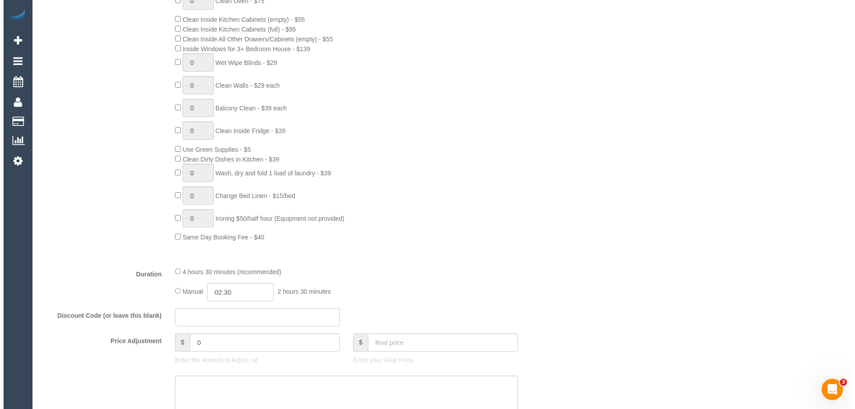
scroll to position [0, 0]
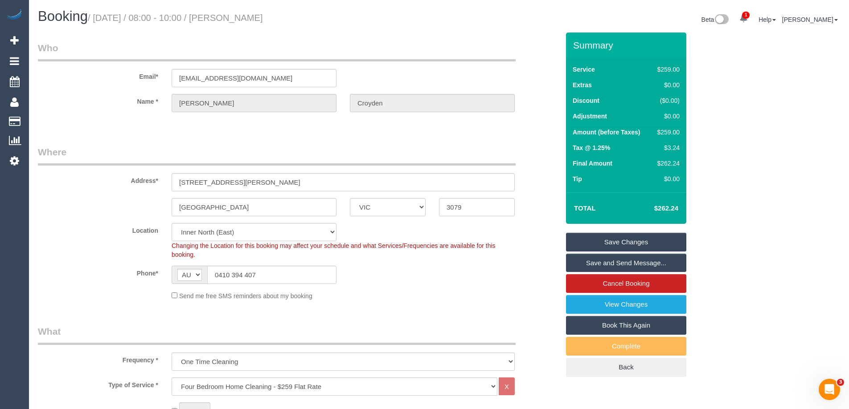
click at [597, 265] on link "Save and Send Message..." at bounding box center [626, 263] width 120 height 19
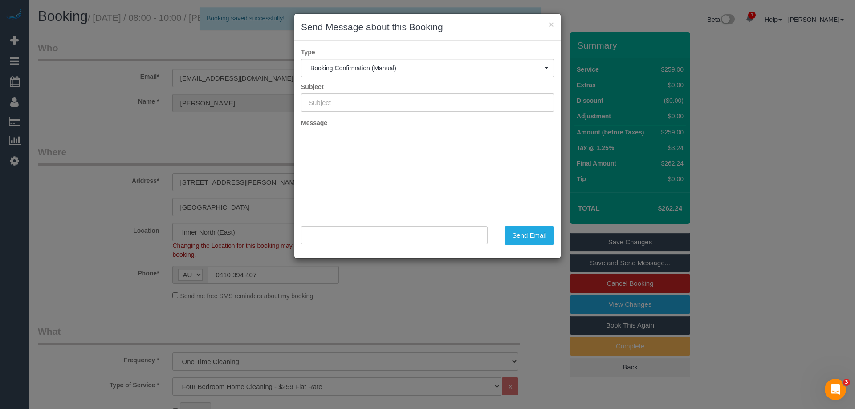
type input "Booking Confirmed"
type input ""[PERSON_NAME]" <[EMAIL_ADDRESS][DOMAIN_NAME]>"
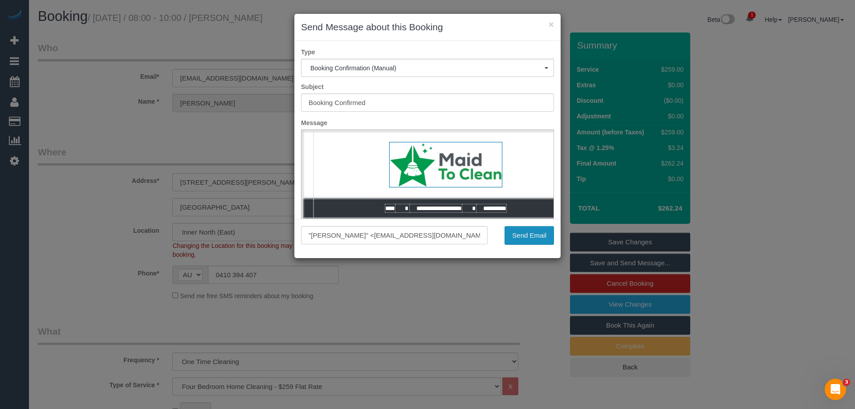
click at [533, 238] on button "Send Email" at bounding box center [529, 235] width 49 height 19
